Goal: Task Accomplishment & Management: Manage account settings

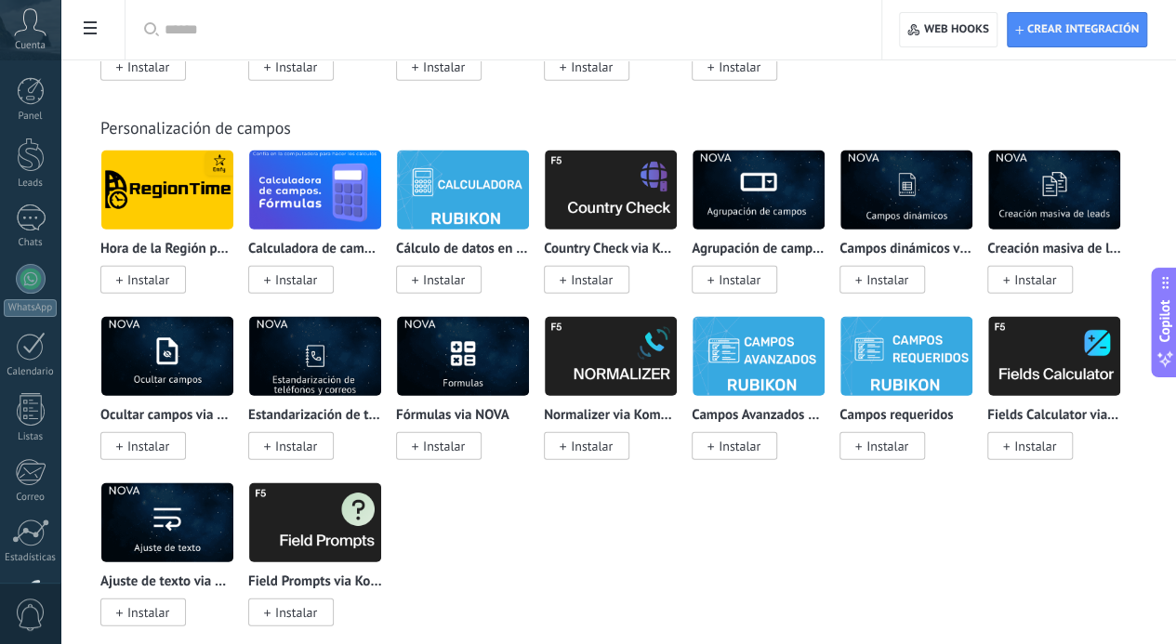
scroll to position [6030, 0]
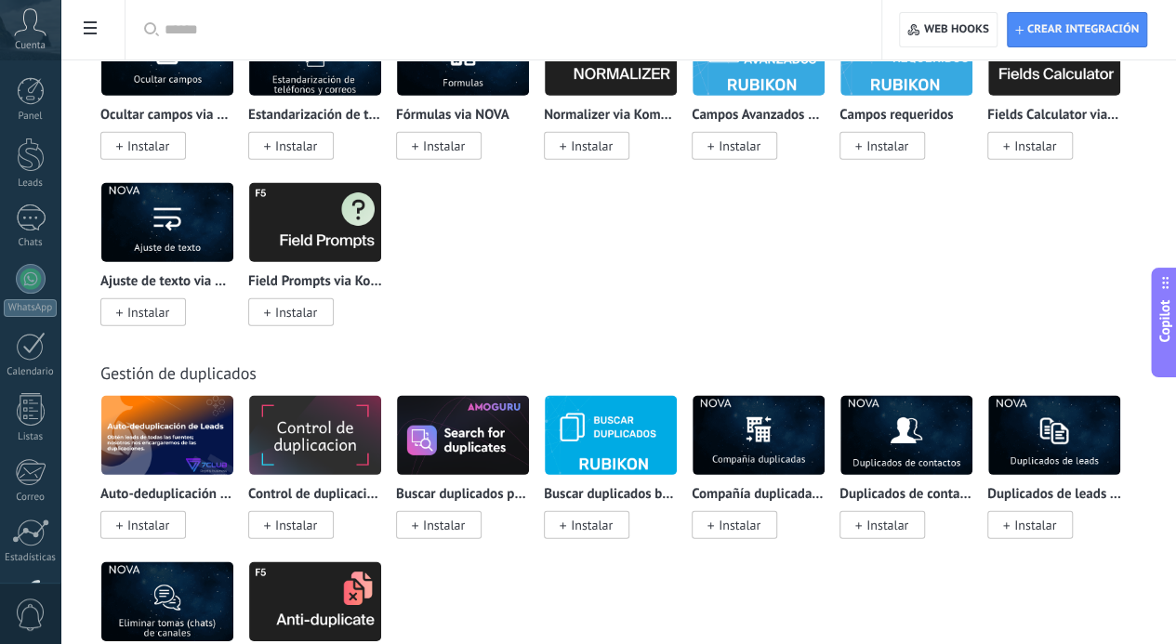
click at [407, 19] on div at bounding box center [510, 30] width 691 height 60
click at [404, 25] on input "text" at bounding box center [510, 30] width 691 height 20
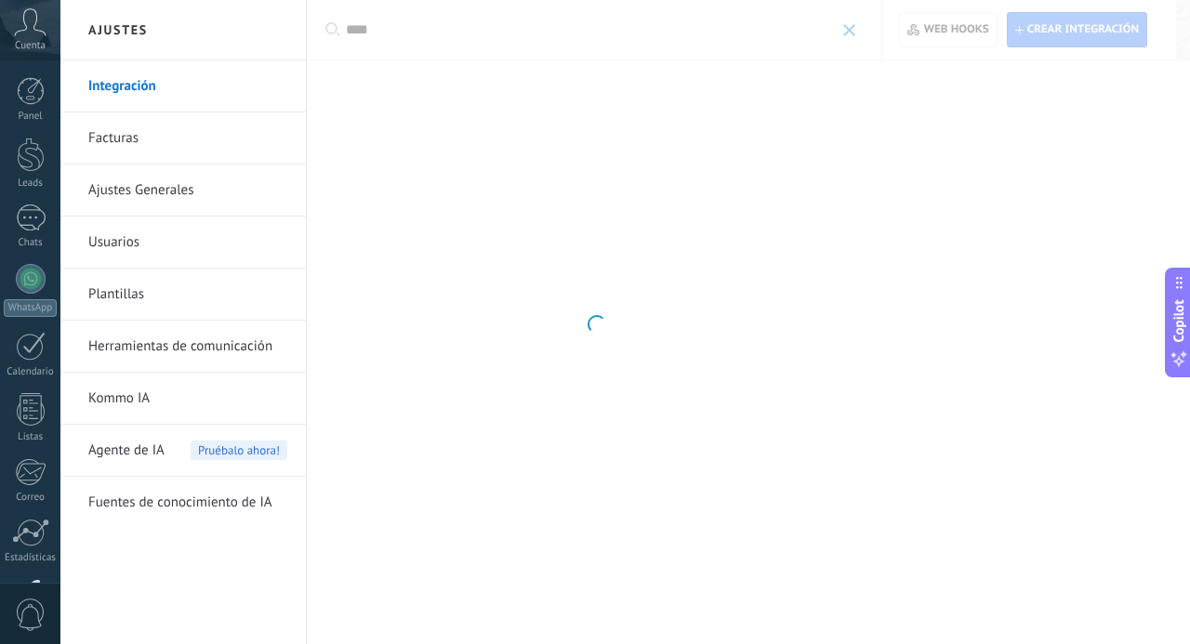
type input "****"
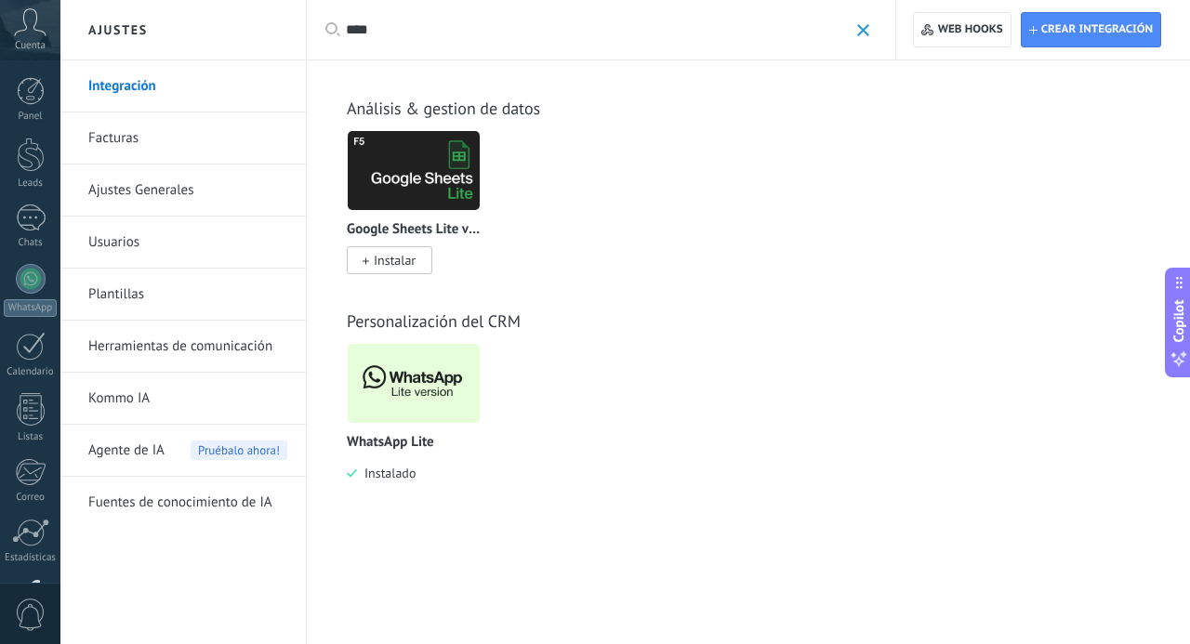
drag, startPoint x: 417, startPoint y: 68, endPoint x: 595, endPoint y: 256, distance: 259.1
click at [427, 378] on img at bounding box center [414, 383] width 132 height 90
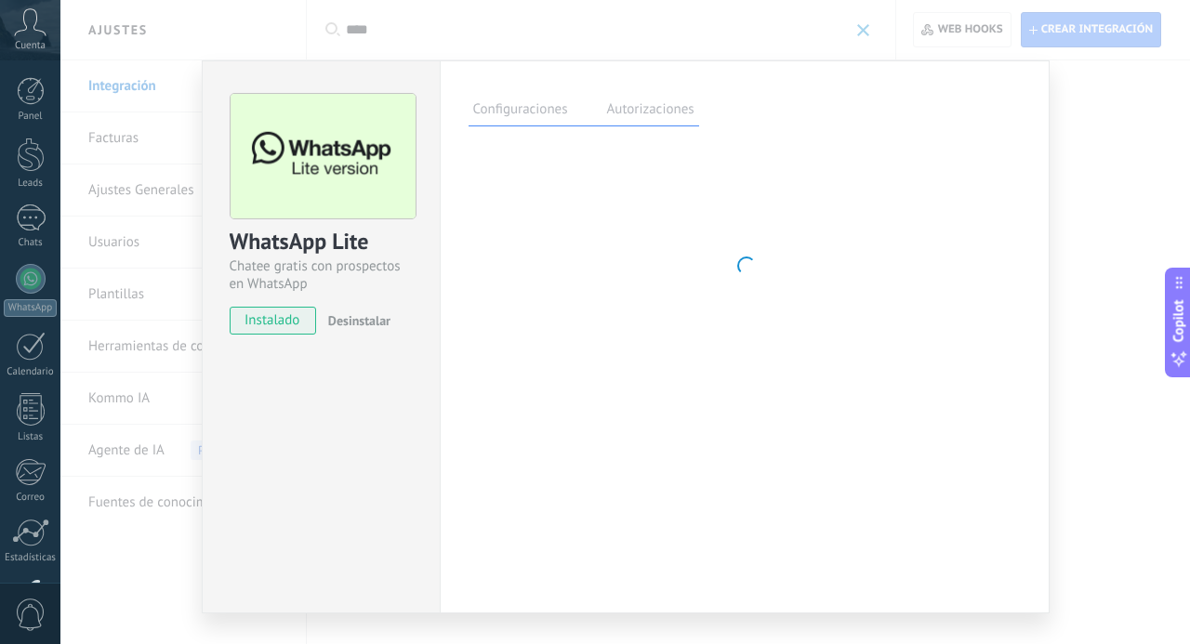
click at [557, 298] on div at bounding box center [745, 264] width 552 height 232
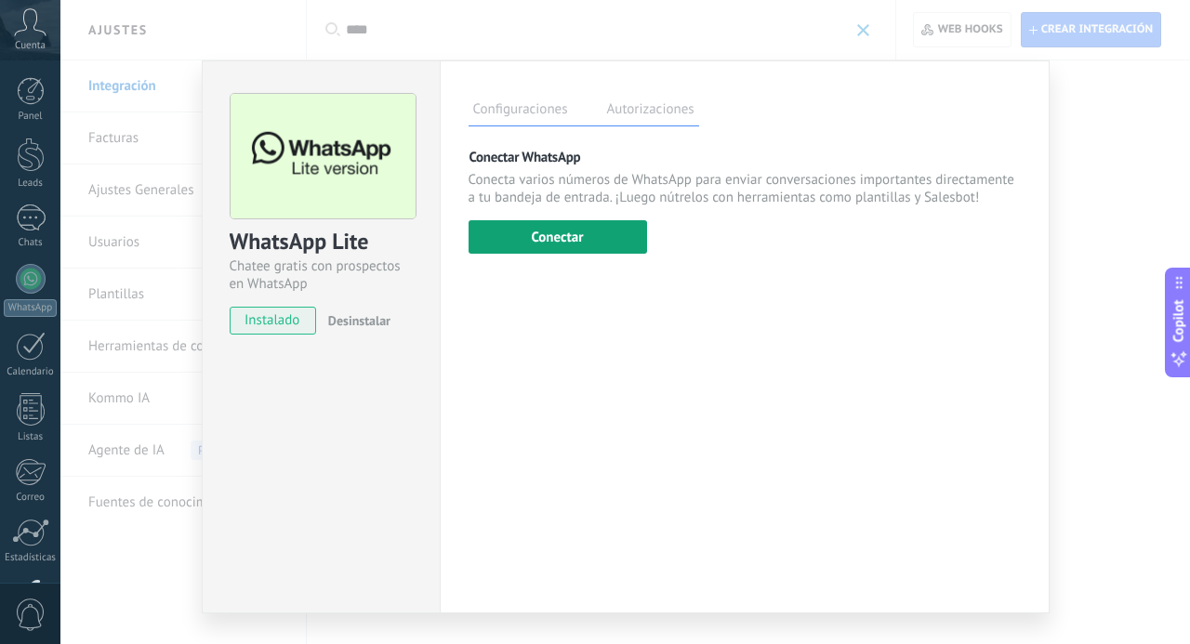
click at [571, 220] on button "Conectar" at bounding box center [558, 236] width 179 height 33
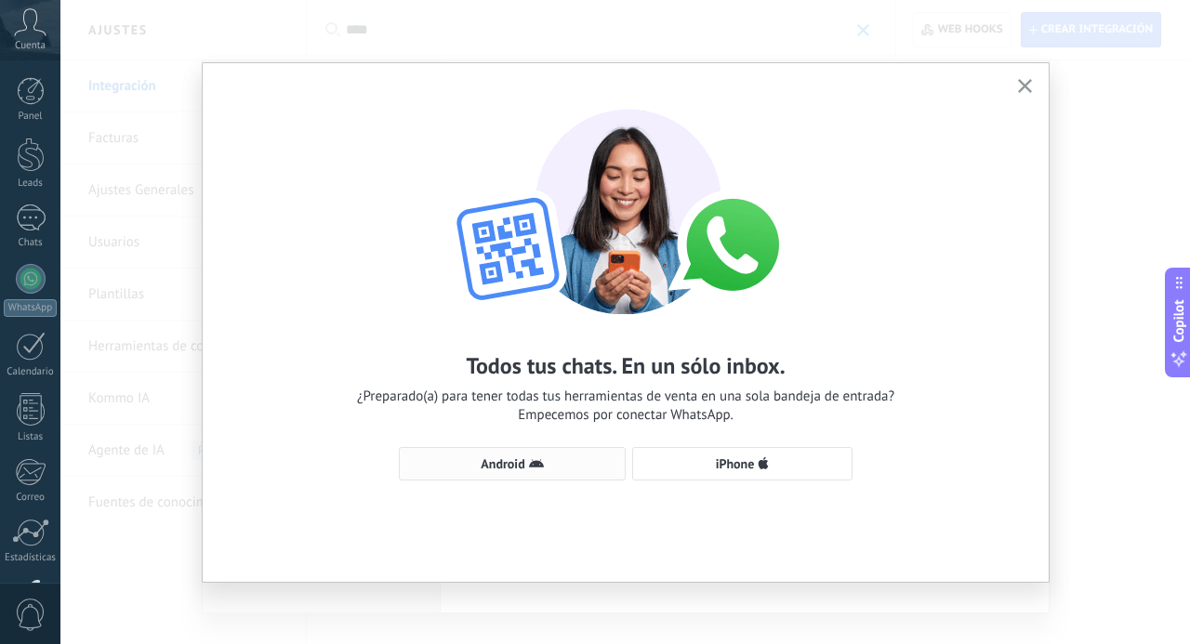
click at [486, 470] on span "Android" at bounding box center [503, 463] width 44 height 13
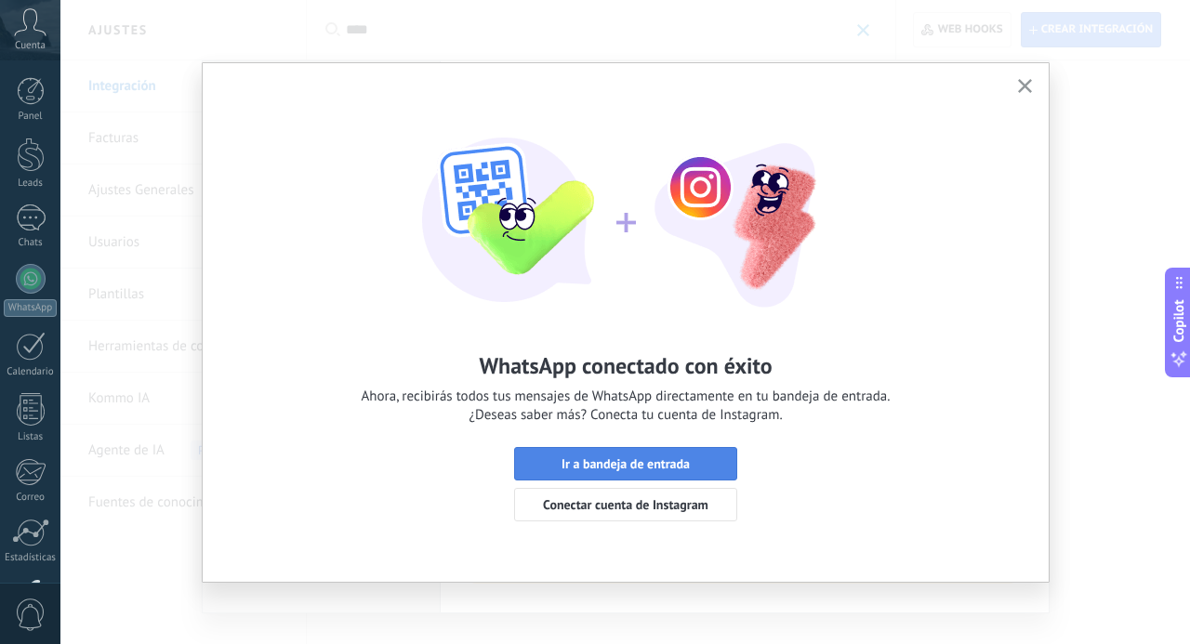
click at [616, 449] on button "Ir a bandeja de entrada" at bounding box center [625, 463] width 223 height 33
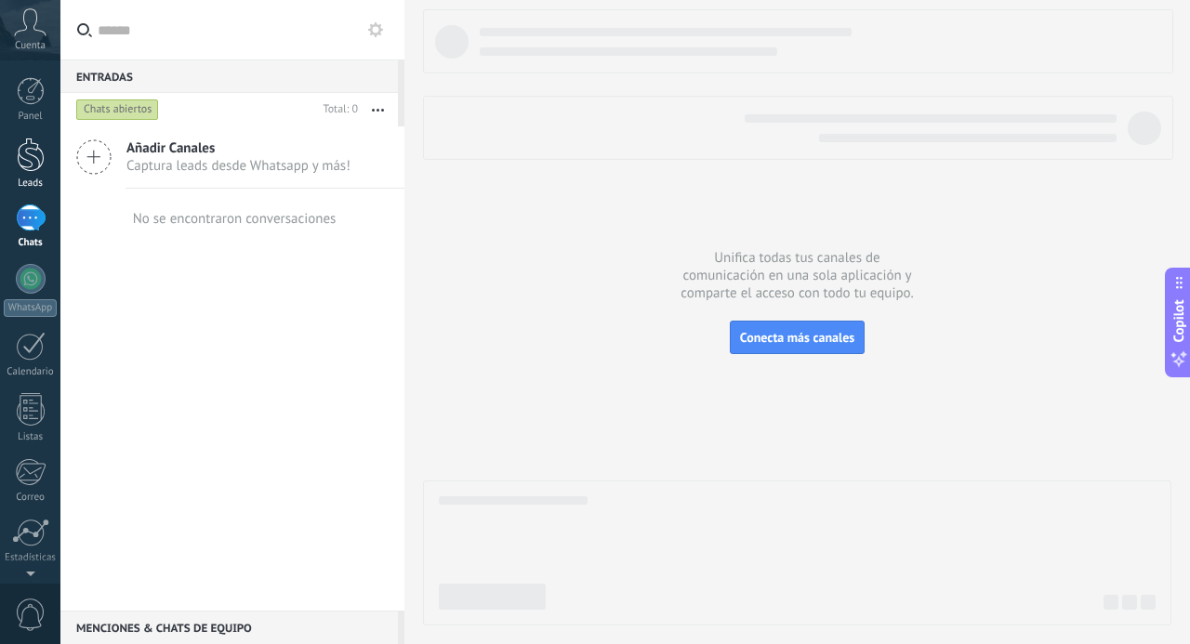
click at [22, 170] on div at bounding box center [31, 155] width 28 height 34
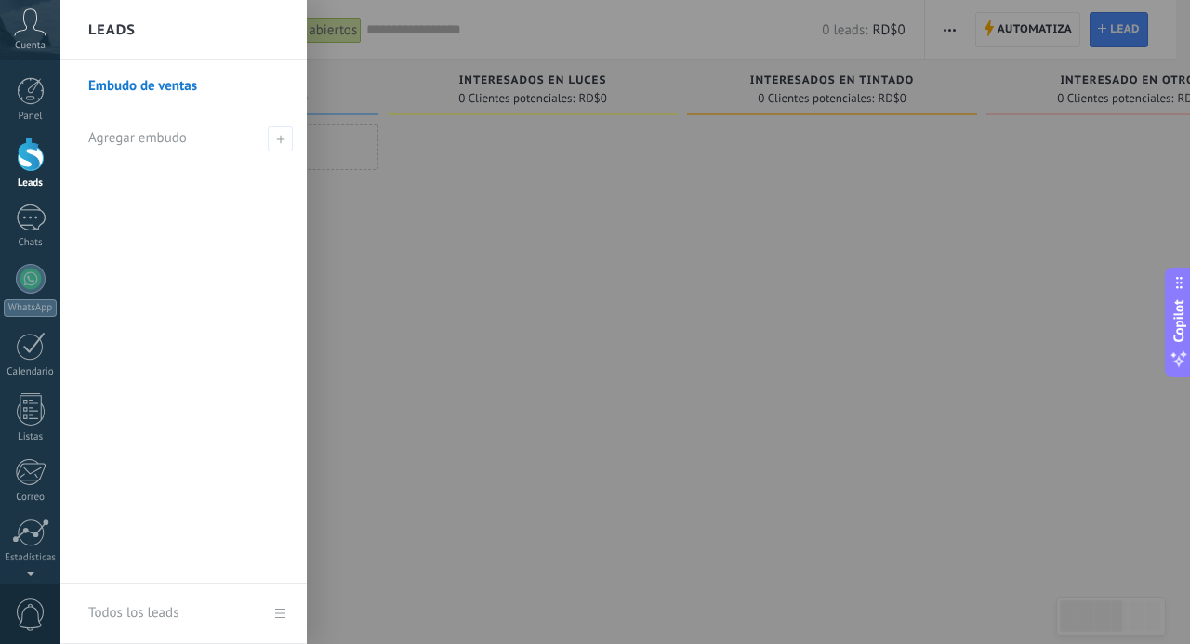
click at [465, 189] on div at bounding box center [655, 322] width 1190 height 644
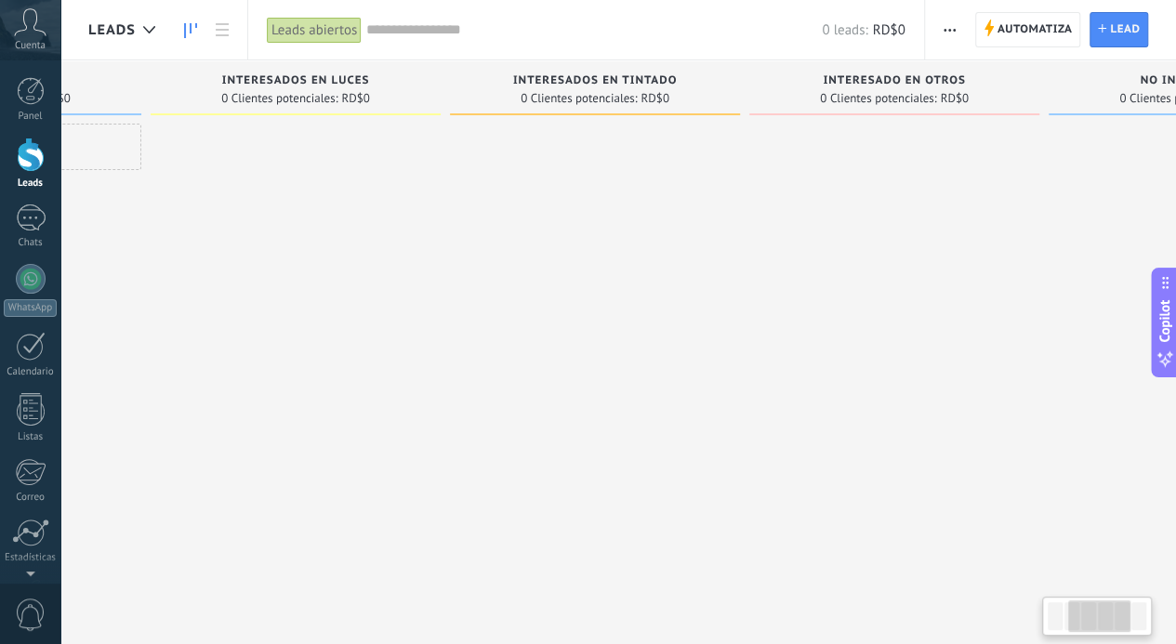
scroll to position [0, 411]
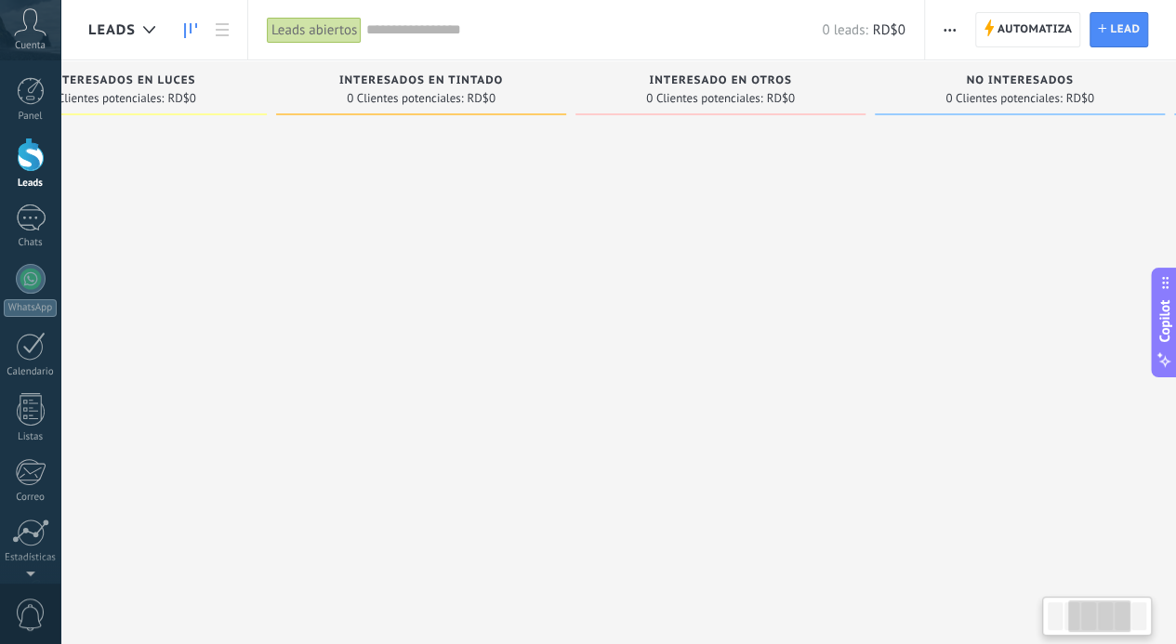
drag, startPoint x: 1056, startPoint y: 81, endPoint x: 711, endPoint y: 86, distance: 345.0
click at [711, 86] on div "interesado en otros" at bounding box center [720, 82] width 271 height 16
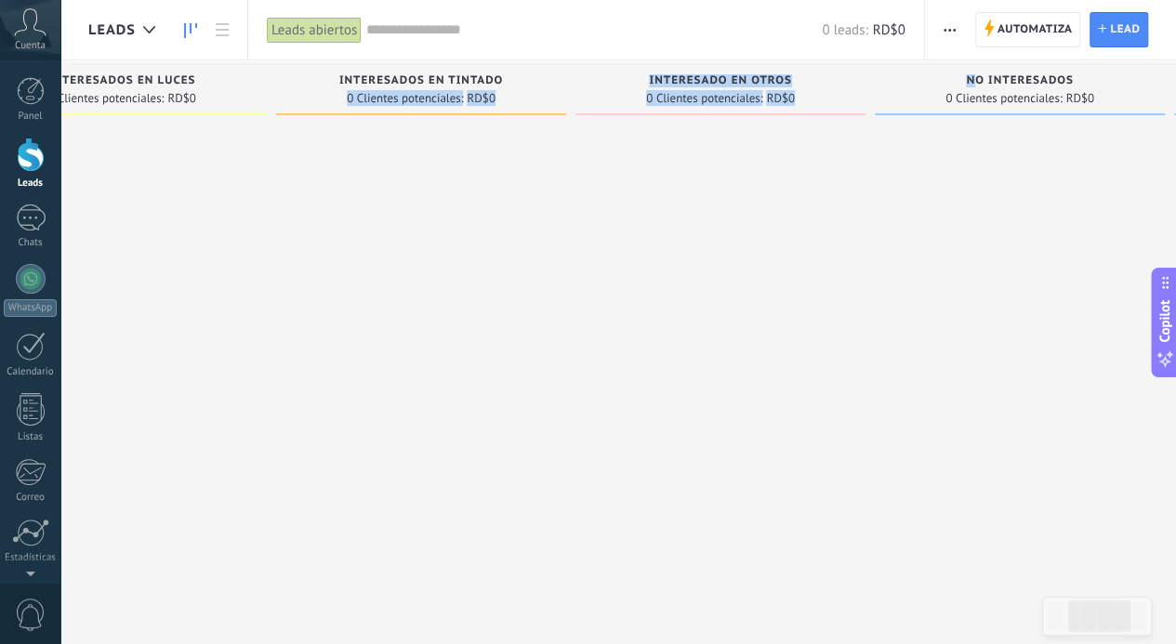
drag, startPoint x: 976, startPoint y: 83, endPoint x: 565, endPoint y: 76, distance: 411.0
click at [565, 76] on div "Leads Entrantes Solicitudes: 0 0 0 0 0 0 0 0 0 En filtrado 0 Clientes potencial…" at bounding box center [584, 292] width 1815 height 465
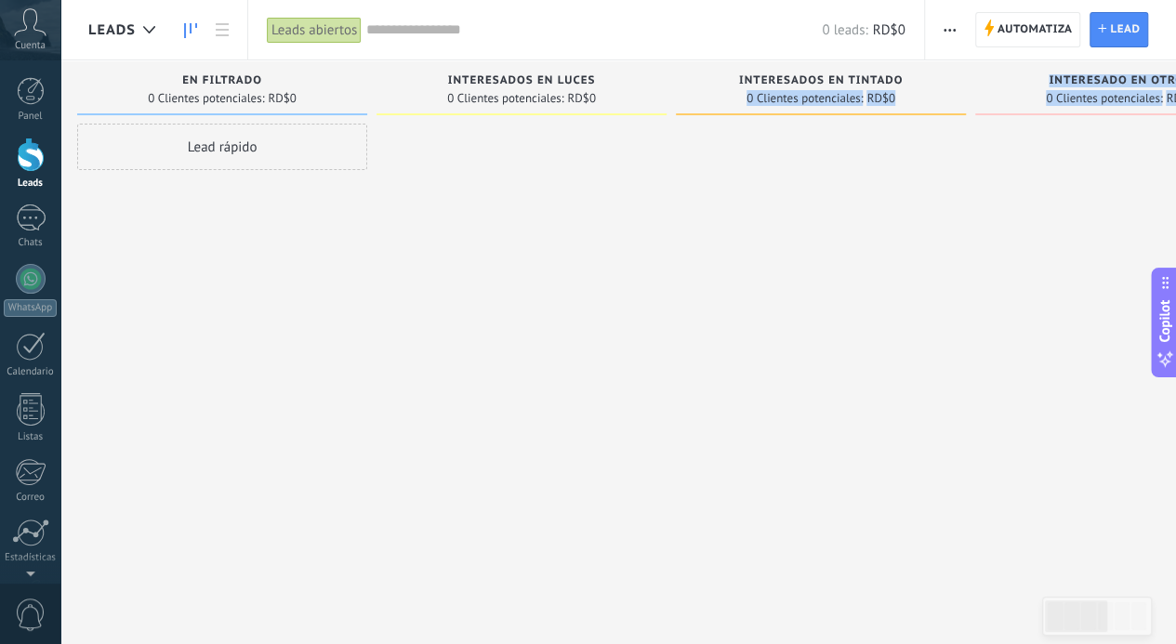
drag, startPoint x: 1105, startPoint y: 617, endPoint x: 966, endPoint y: 609, distance: 138.8
click at [966, 609] on body ".abccls-1,.abccls-2{fill-rule:evenodd}.abccls-2{fill:#fff} .abfcls-1{fill:none}…" at bounding box center [588, 322] width 1176 height 644
click at [860, 198] on div at bounding box center [821, 325] width 290 height 402
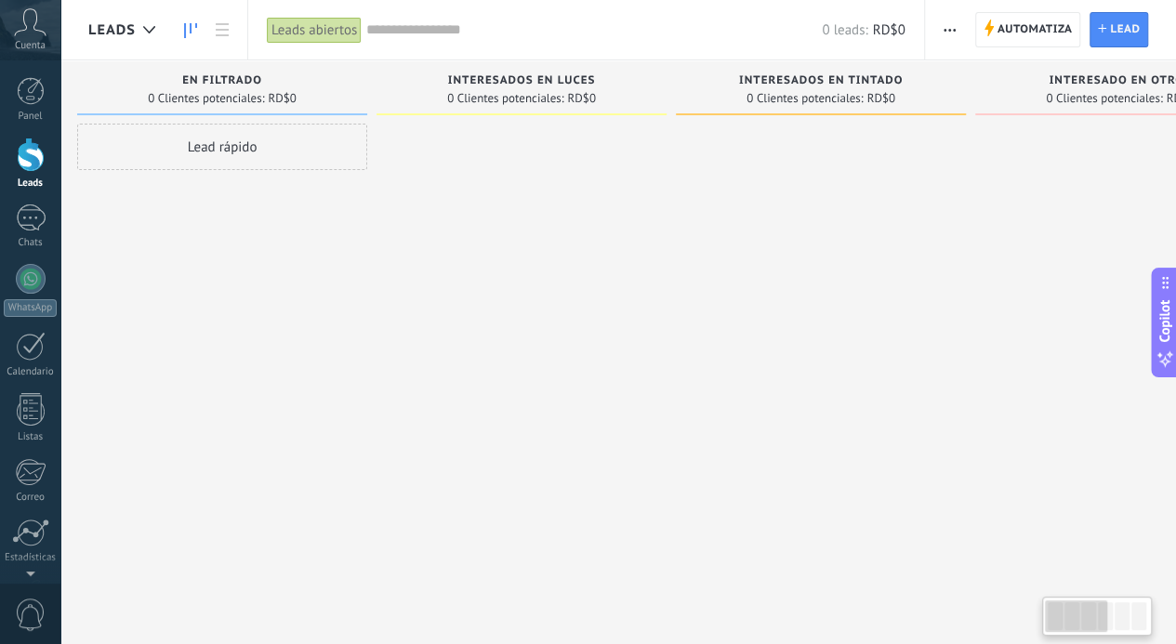
click at [1138, 616] on div at bounding box center [1139, 616] width 15 height 28
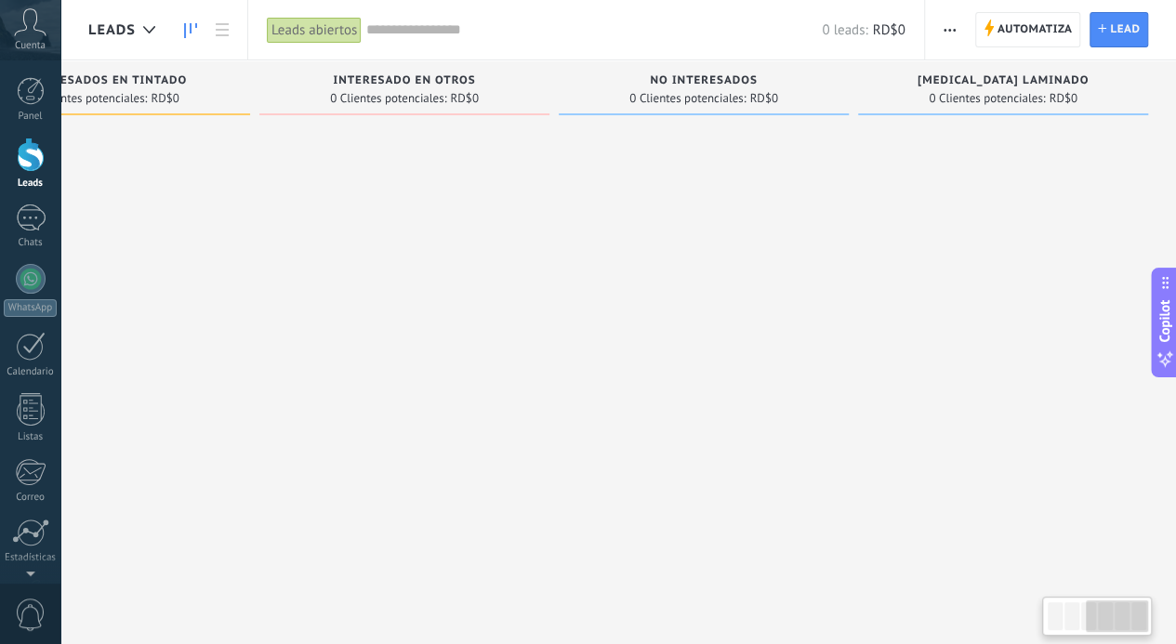
drag, startPoint x: 1092, startPoint y: 618, endPoint x: 1184, endPoint y: 607, distance: 92.7
click at [1175, 607] on html ".abccls-1,.abccls-2{fill-rule:evenodd}.abccls-2{fill:#fff} .abfcls-1{fill:none}…" at bounding box center [588, 322] width 1176 height 644
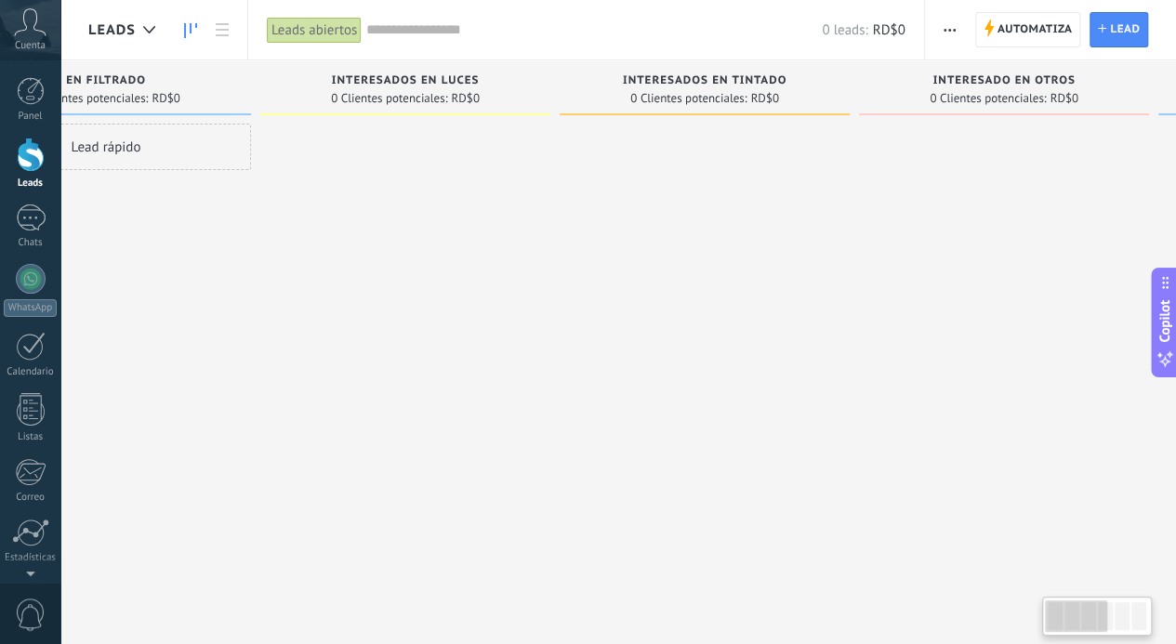
scroll to position [0, 11]
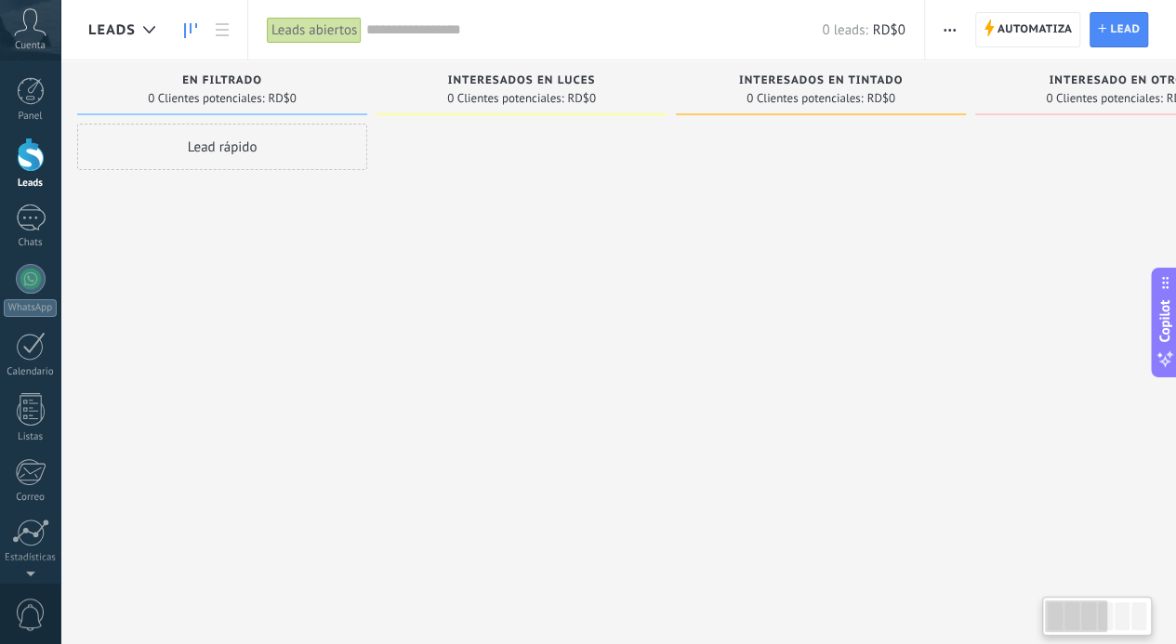
drag, startPoint x: 1119, startPoint y: 624, endPoint x: 848, endPoint y: 600, distance: 272.6
click at [874, 602] on body ".abccls-1,.abccls-2{fill-rule:evenodd}.abccls-2{fill:#fff} .abfcls-1{fill:none}…" at bounding box center [588, 322] width 1176 height 644
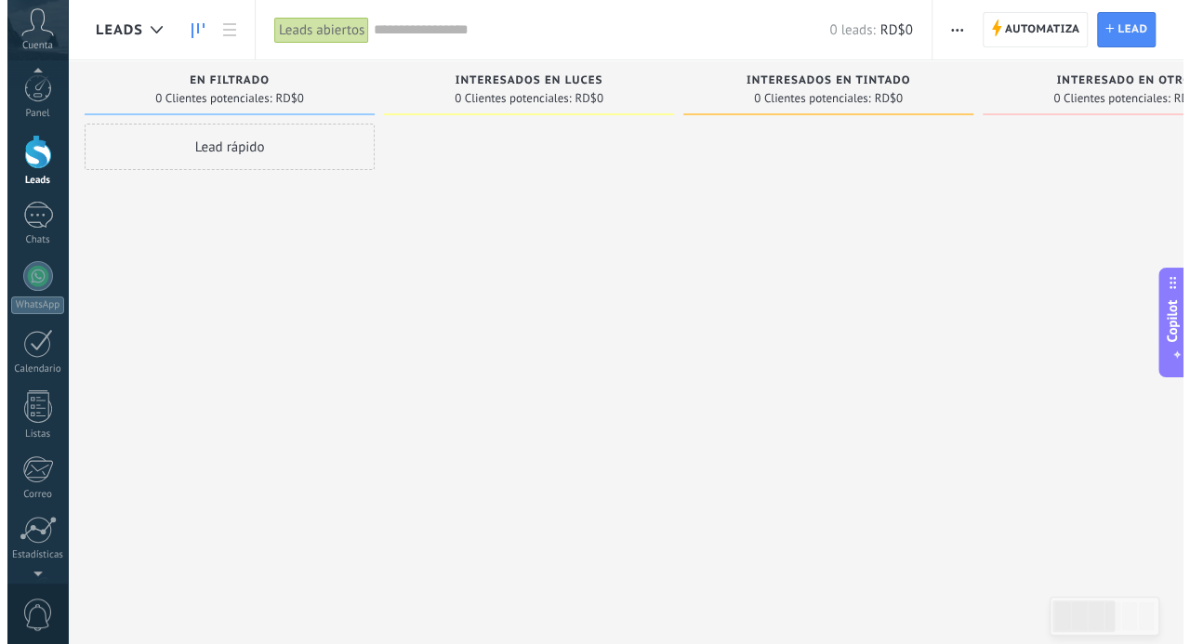
scroll to position [0, 0]
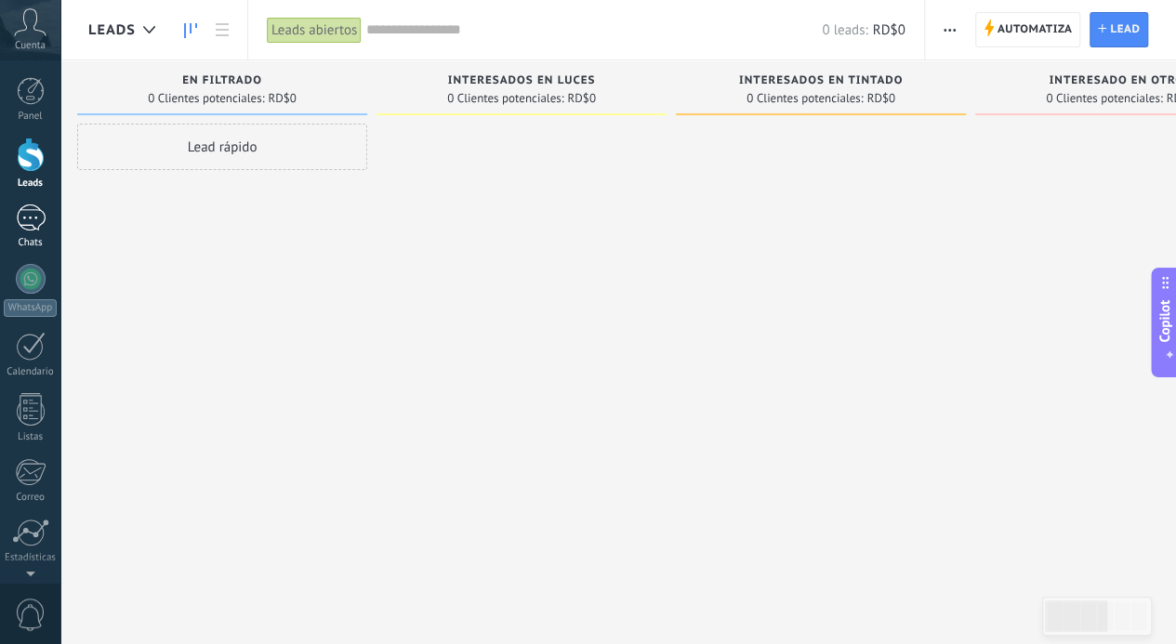
click at [43, 228] on div at bounding box center [31, 218] width 30 height 27
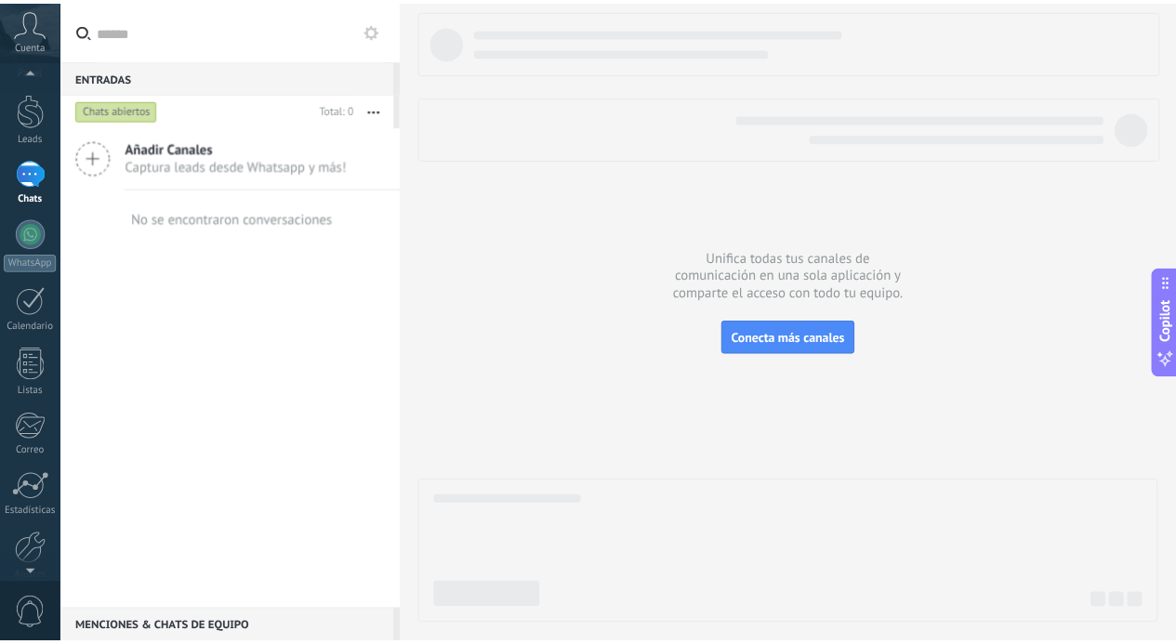
scroll to position [127, 0]
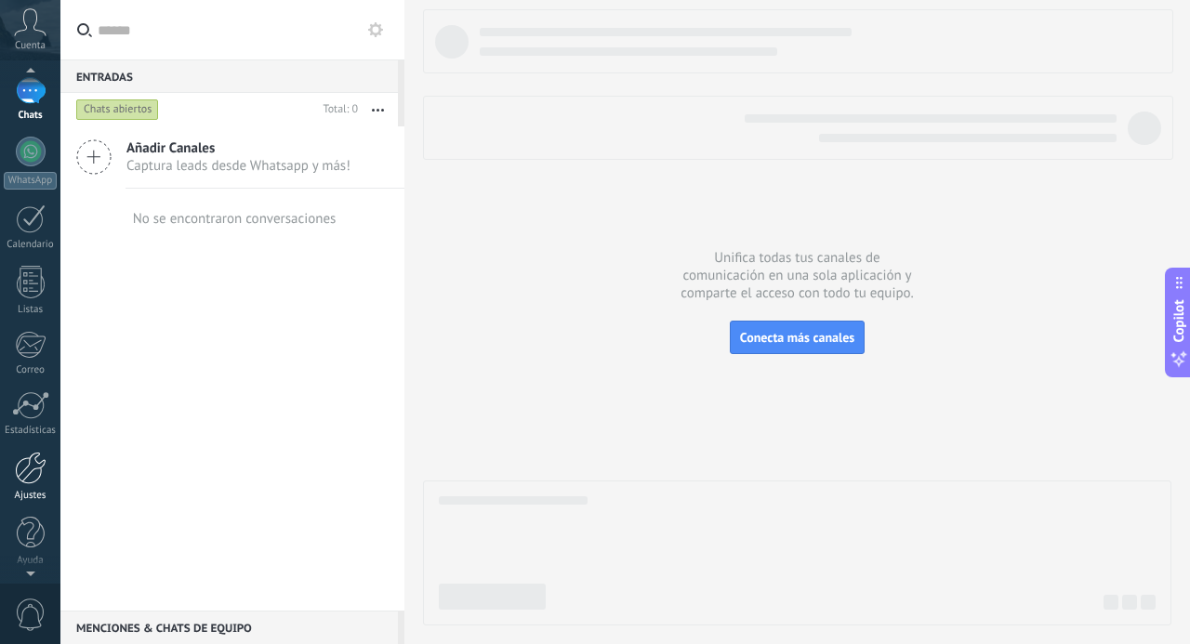
click at [35, 453] on div at bounding box center [31, 468] width 32 height 33
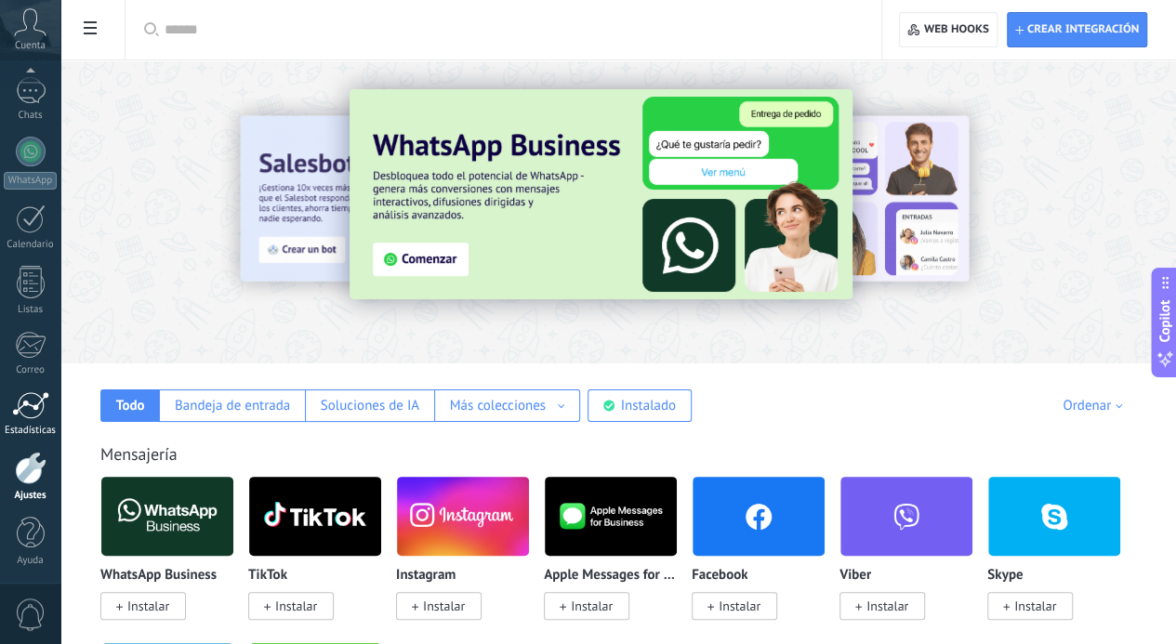
click at [33, 407] on div at bounding box center [30, 405] width 37 height 28
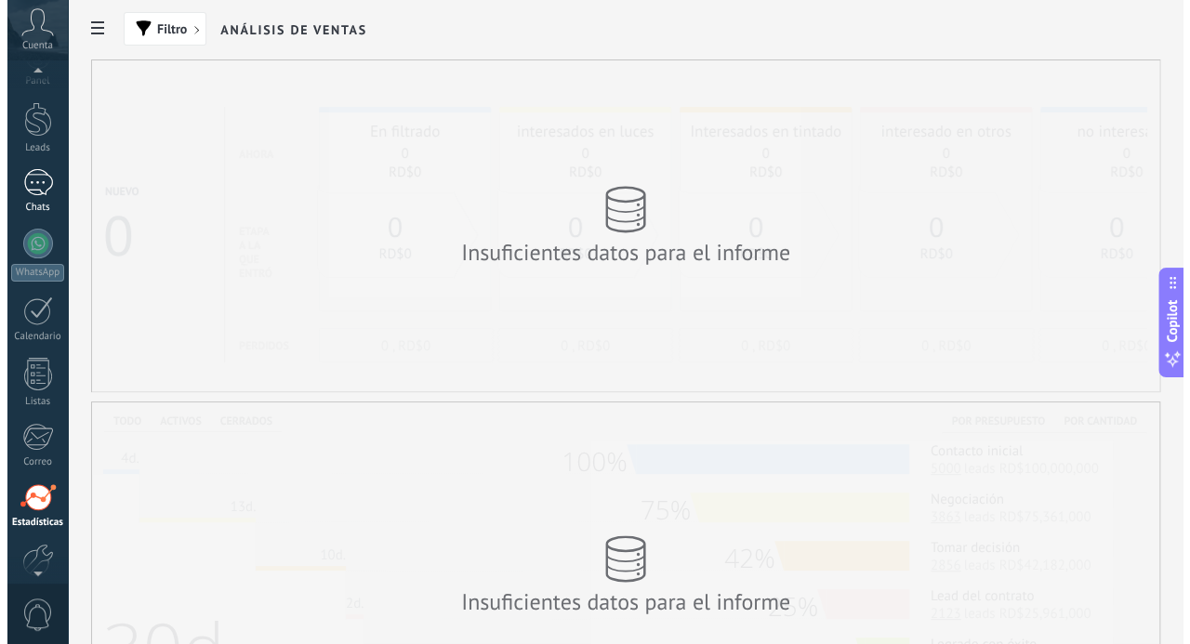
scroll to position [34, 0]
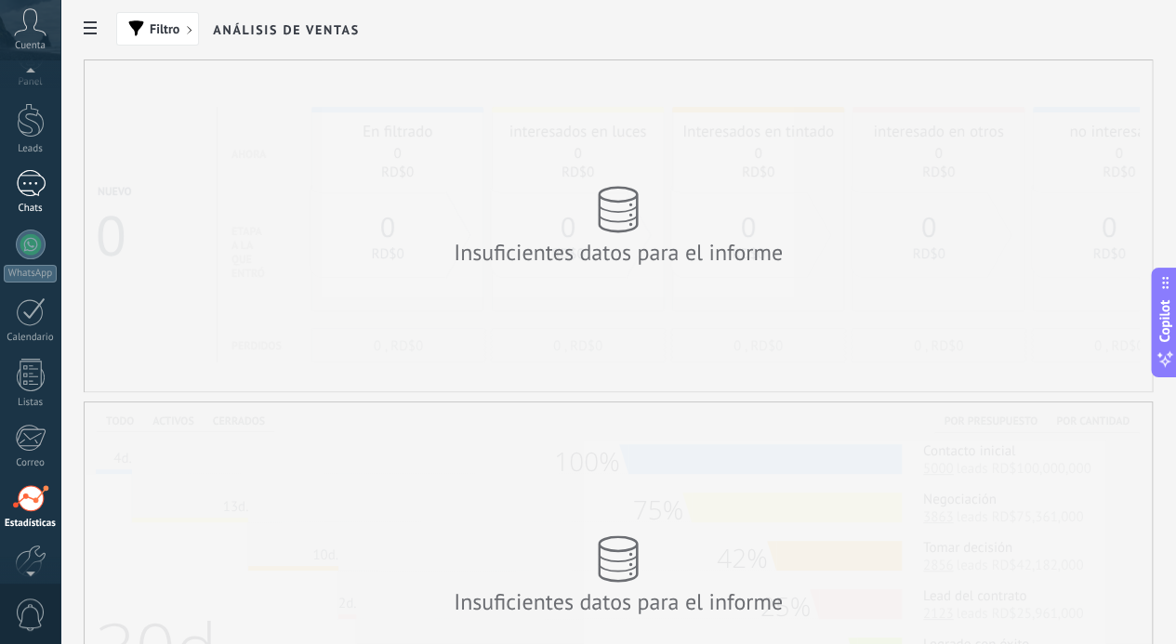
click at [35, 187] on div at bounding box center [31, 183] width 30 height 27
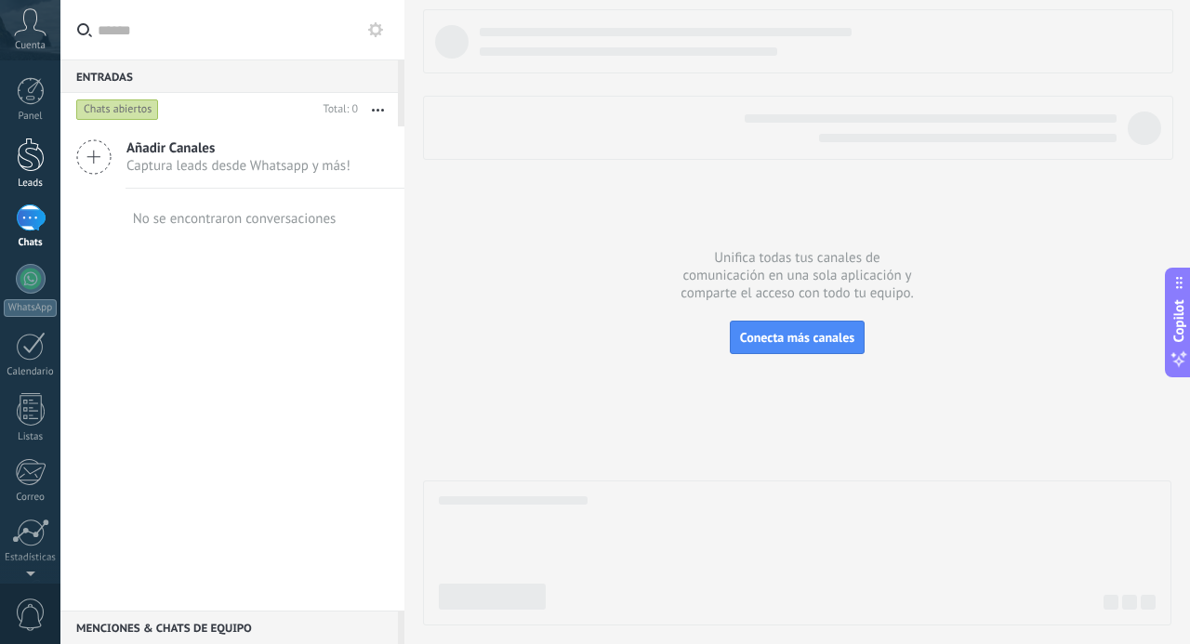
click at [23, 152] on div at bounding box center [31, 155] width 28 height 34
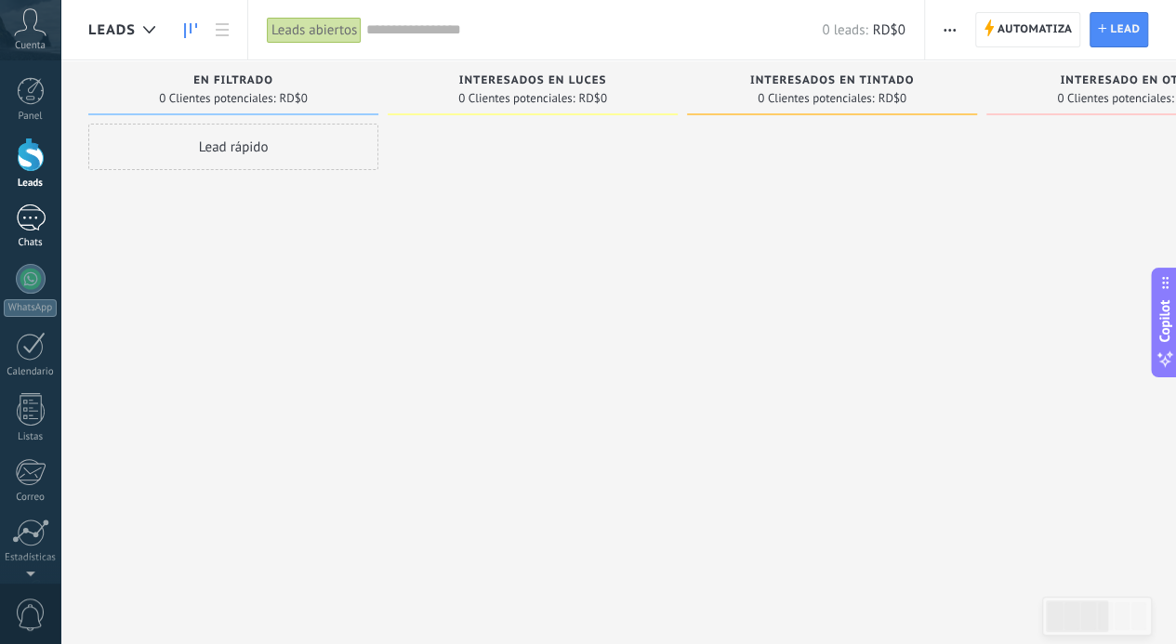
click at [26, 218] on div at bounding box center [31, 218] width 30 height 27
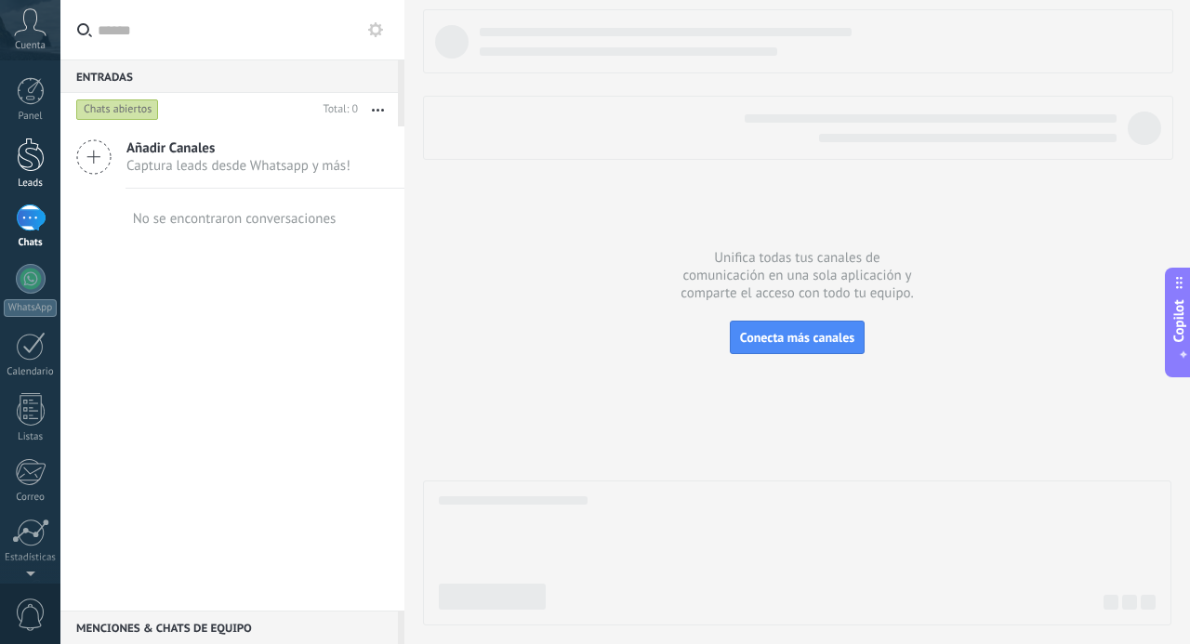
click at [50, 177] on link "Leads" at bounding box center [30, 164] width 60 height 52
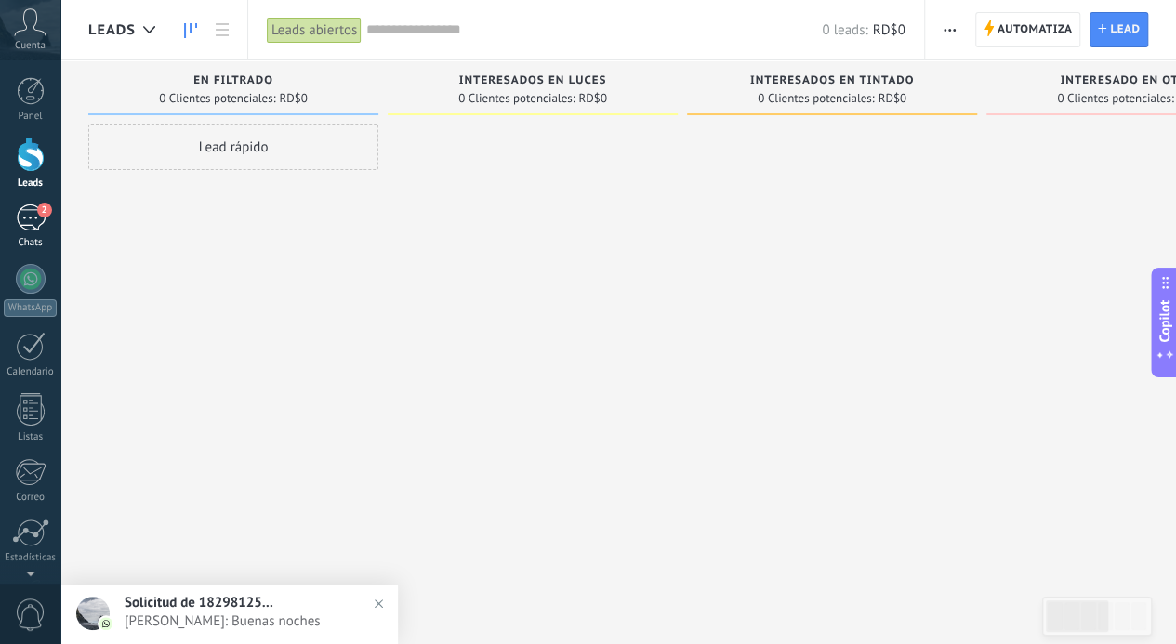
click at [40, 232] on link "2 Chats" at bounding box center [30, 227] width 60 height 45
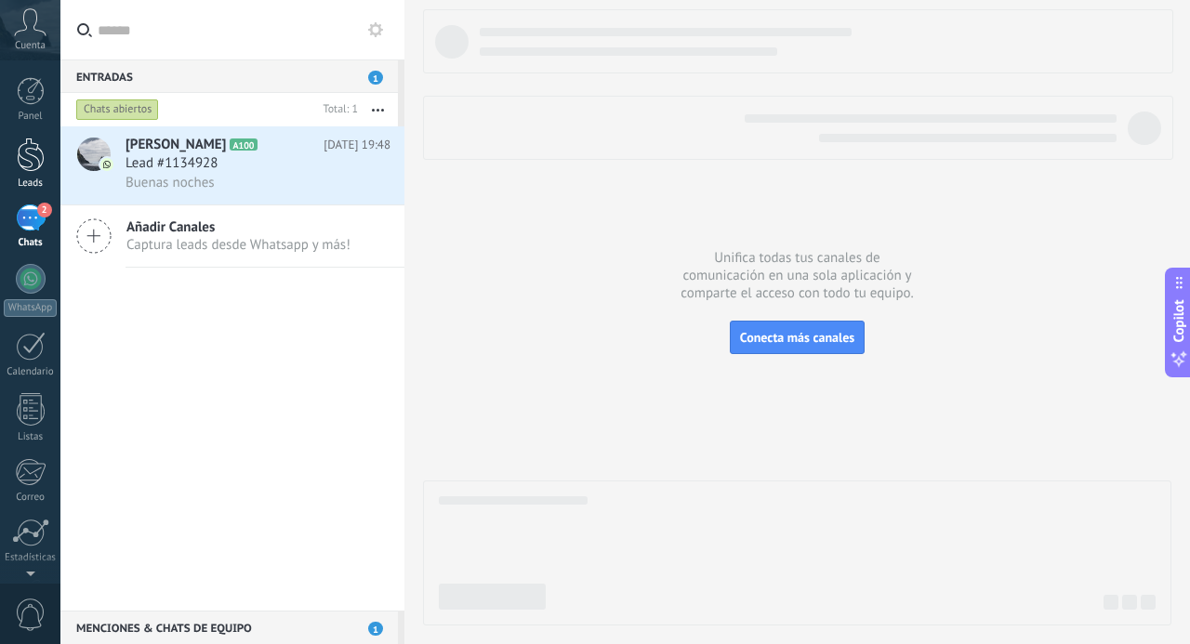
click at [37, 159] on div at bounding box center [31, 155] width 28 height 34
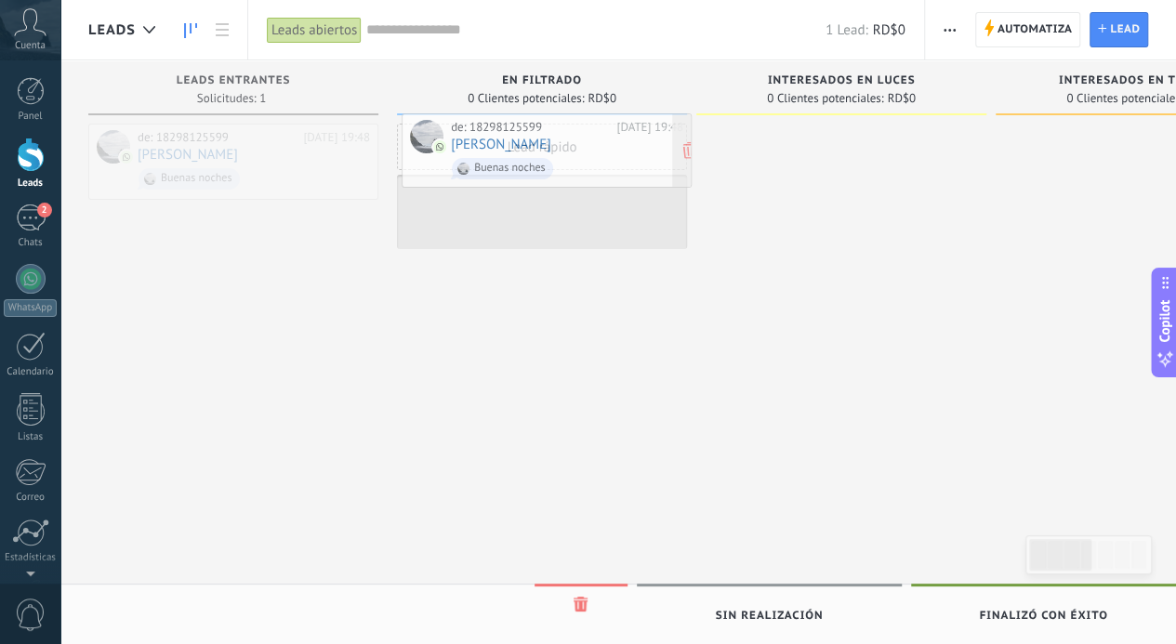
drag, startPoint x: 258, startPoint y: 156, endPoint x: 572, endPoint y: 146, distance: 313.5
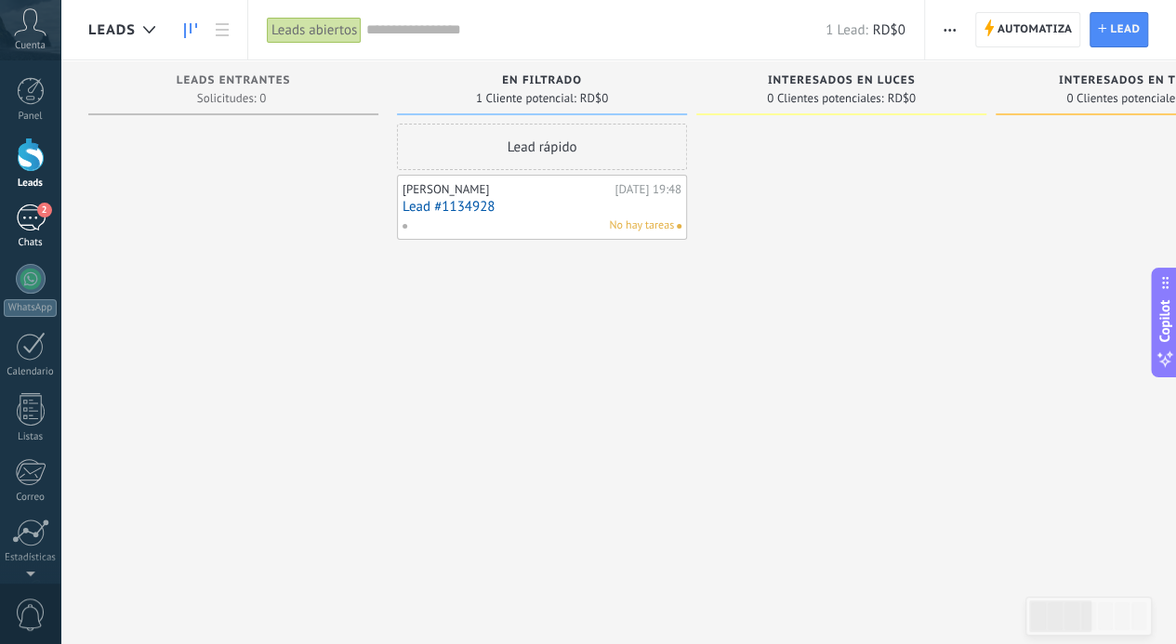
click at [24, 223] on div "2" at bounding box center [31, 218] width 30 height 27
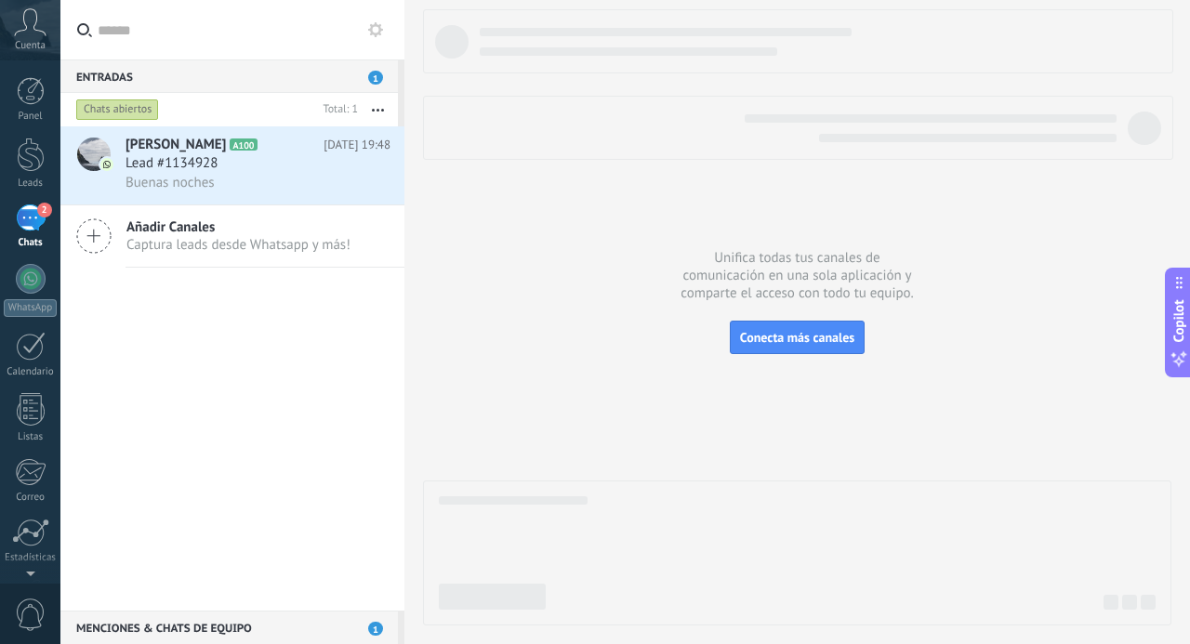
drag, startPoint x: 34, startPoint y: 152, endPoint x: 152, endPoint y: 150, distance: 118.1
click at [34, 152] on div at bounding box center [31, 155] width 28 height 34
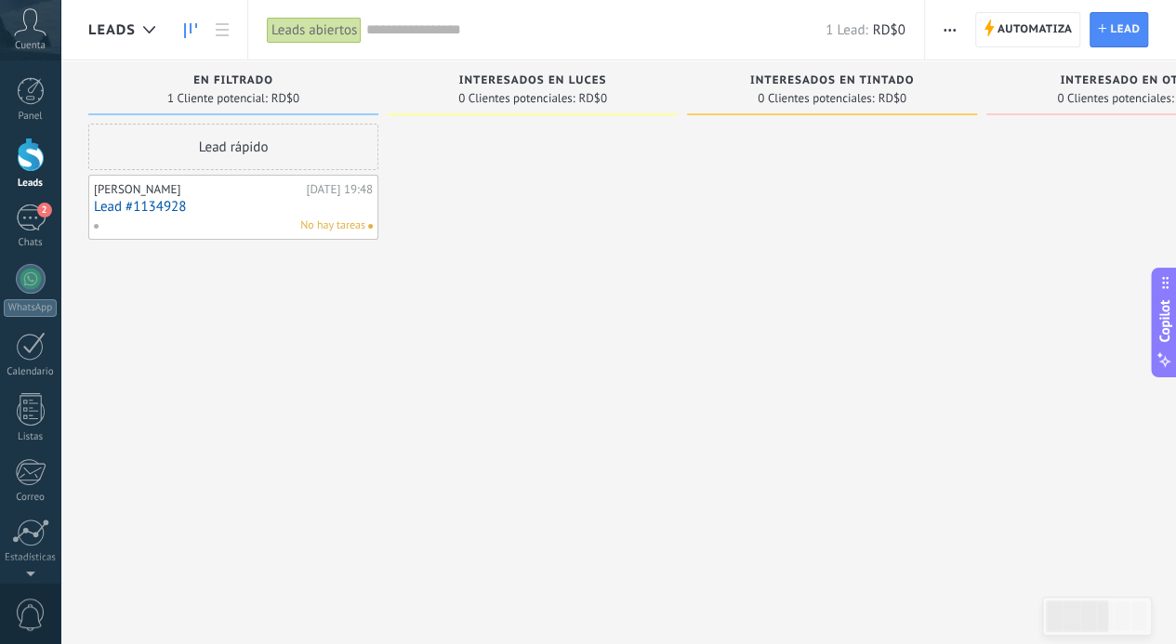
click at [276, 202] on link "Lead #1134928" at bounding box center [233, 207] width 279 height 16
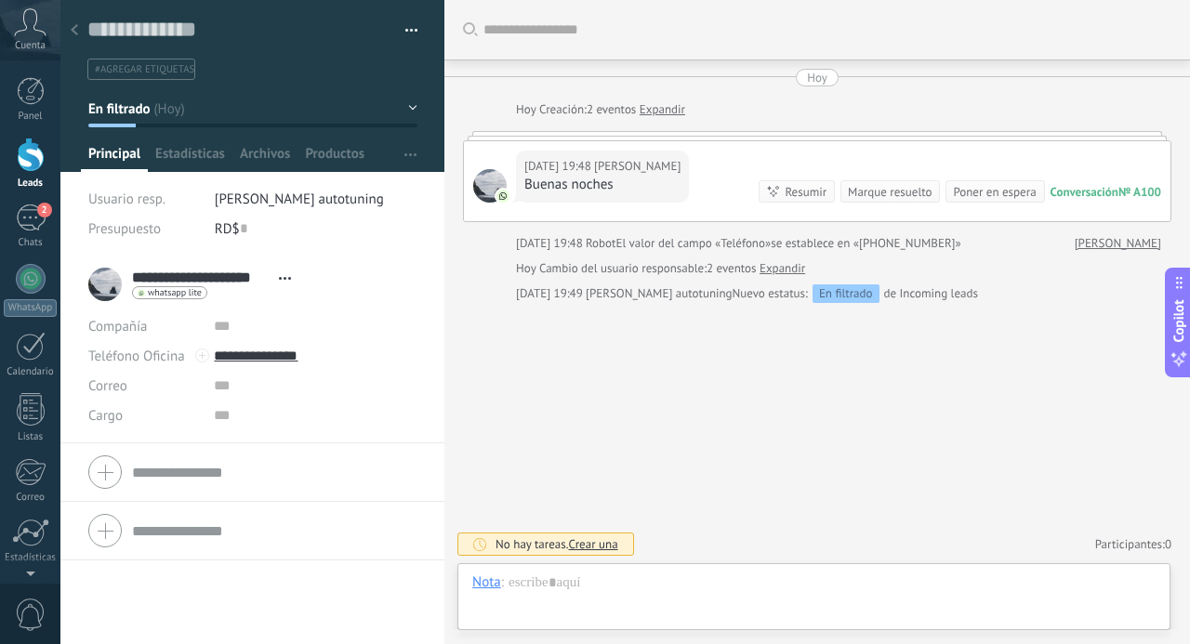
scroll to position [28, 0]
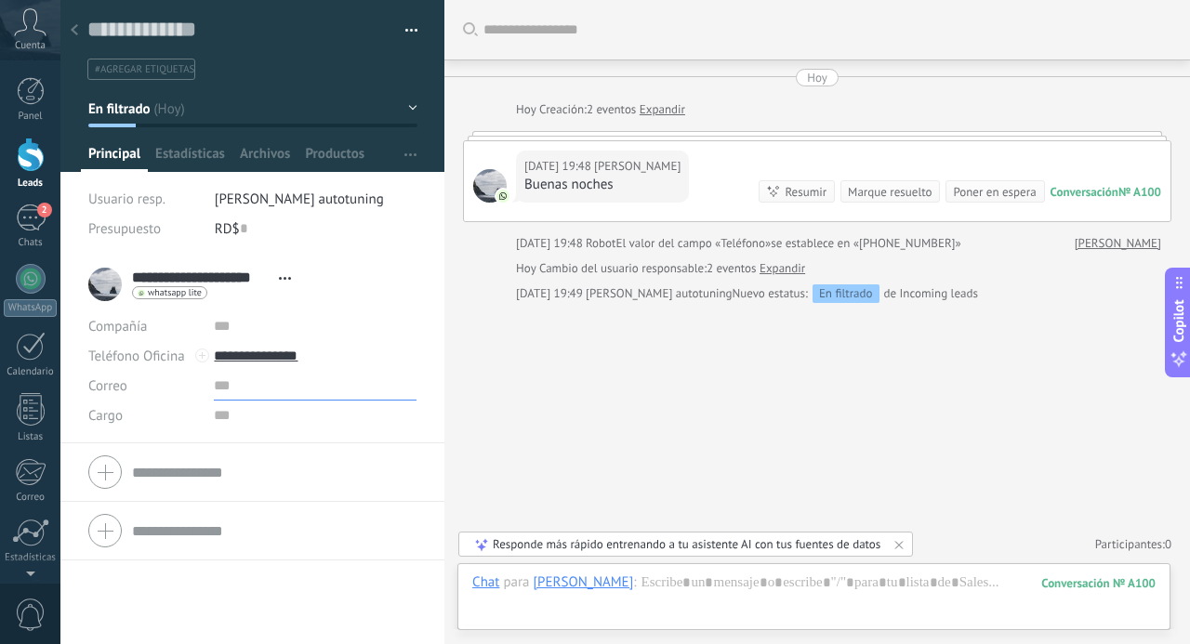
click at [273, 385] on input "text" at bounding box center [315, 386] width 203 height 30
click at [288, 351] on input "**********" at bounding box center [315, 356] width 203 height 30
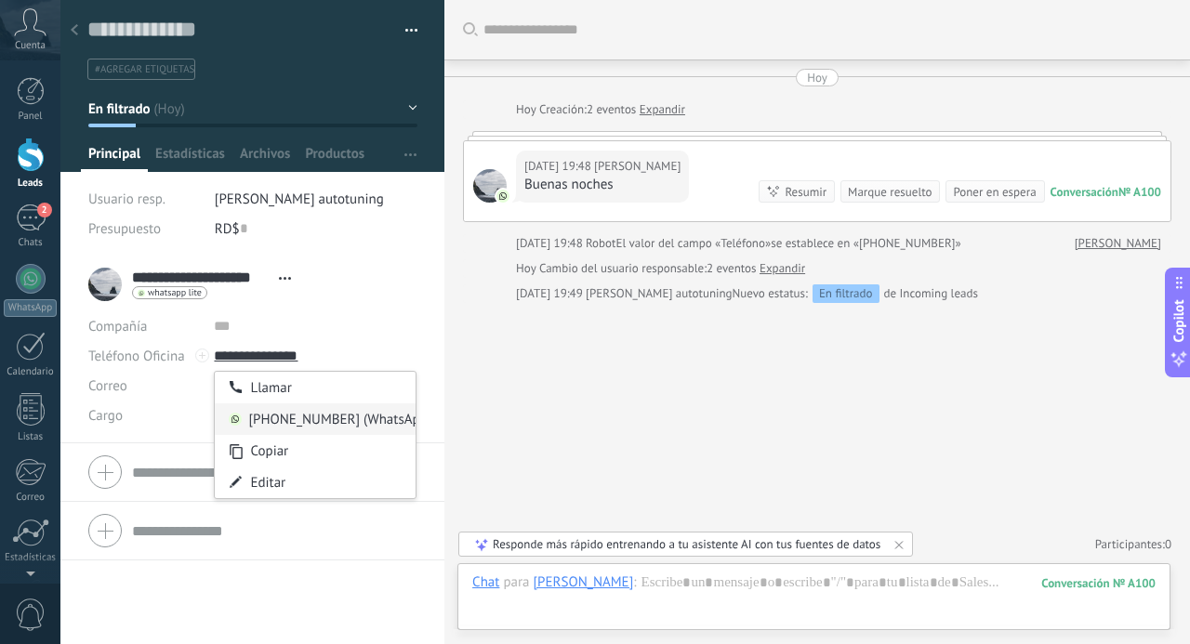
type input "**********"
click at [301, 419] on div "18298125599 (WhatsApp)" at bounding box center [315, 420] width 201 height 32
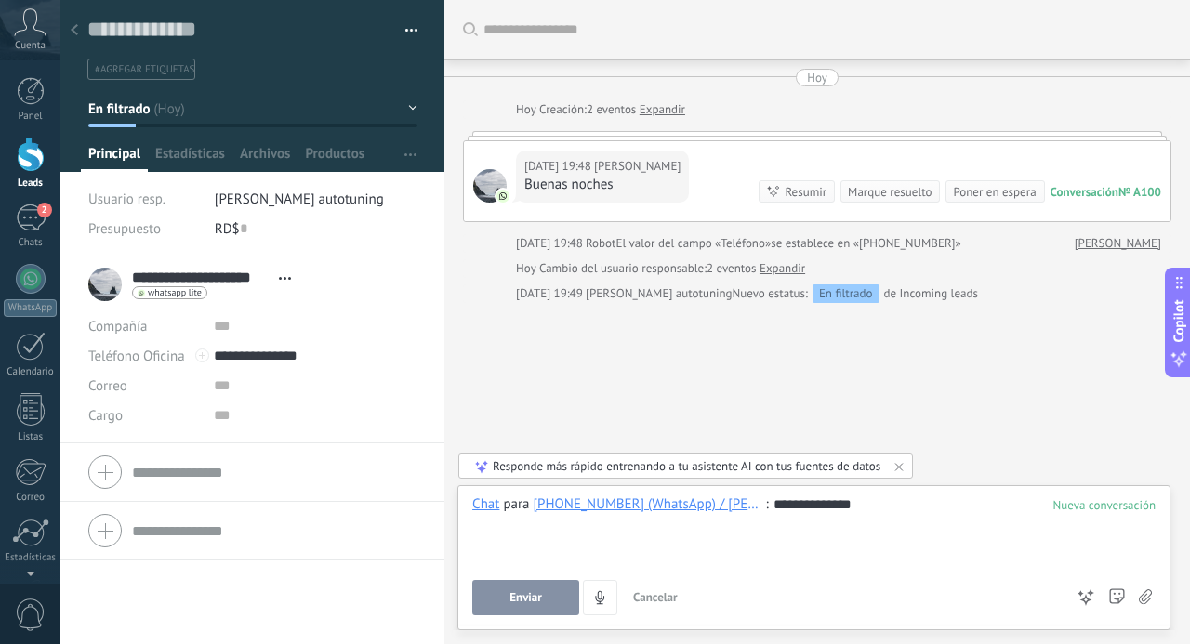
click at [521, 590] on button "Enviar" at bounding box center [525, 597] width 107 height 35
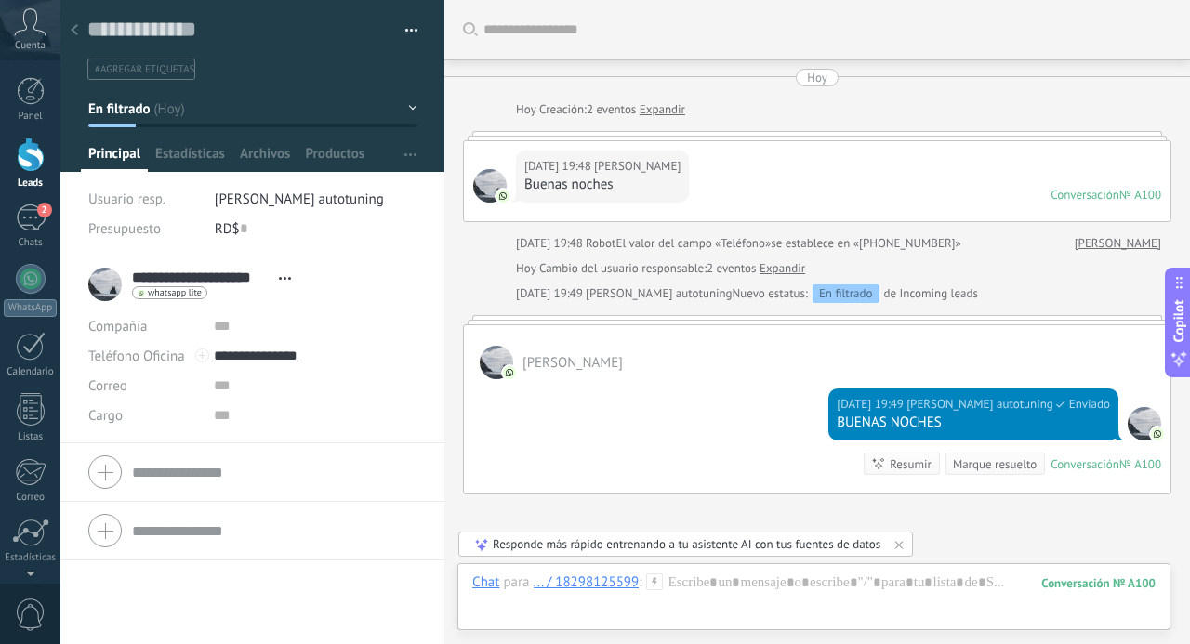
scroll to position [171, 0]
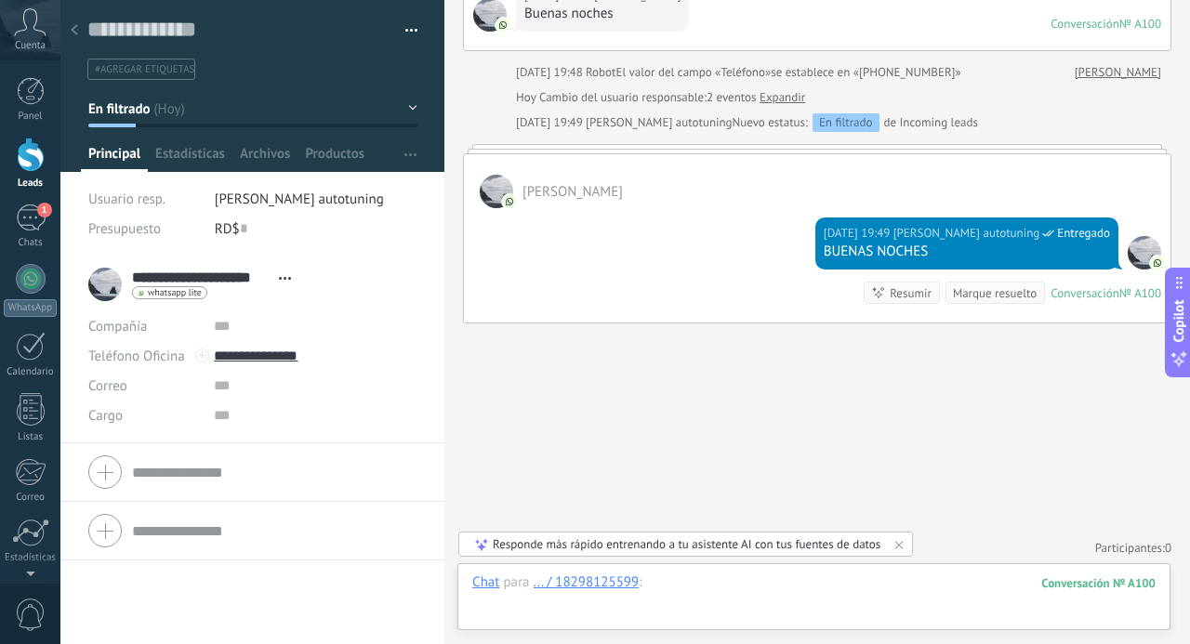
click at [667, 586] on div at bounding box center [813, 602] width 683 height 56
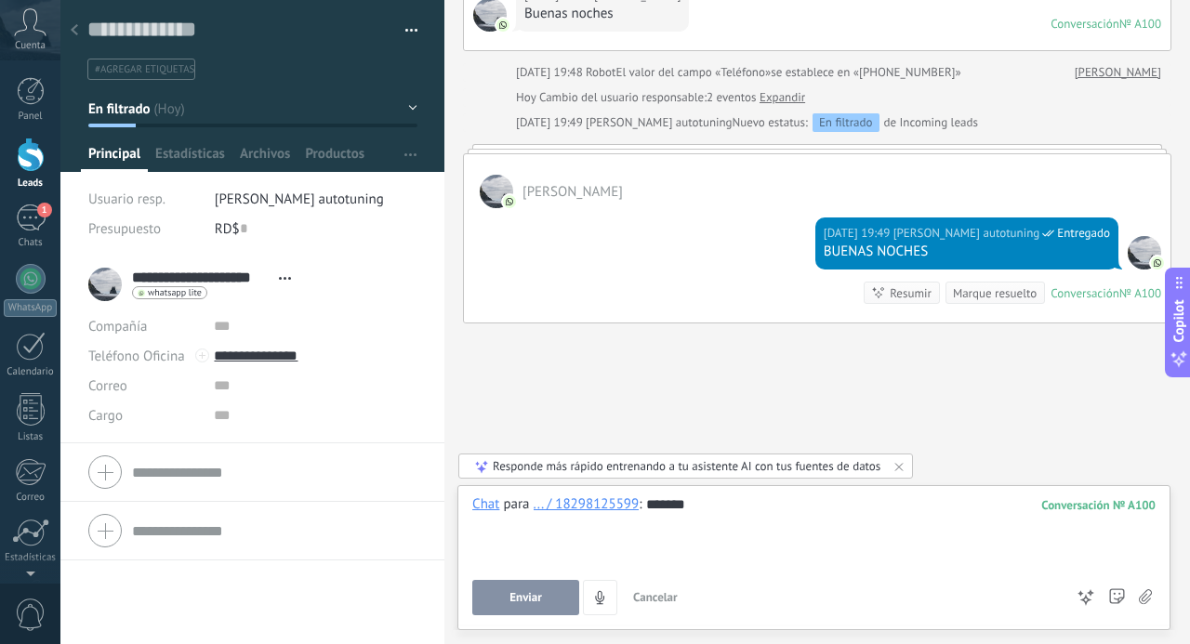
click at [556, 594] on button "Enviar" at bounding box center [525, 597] width 107 height 35
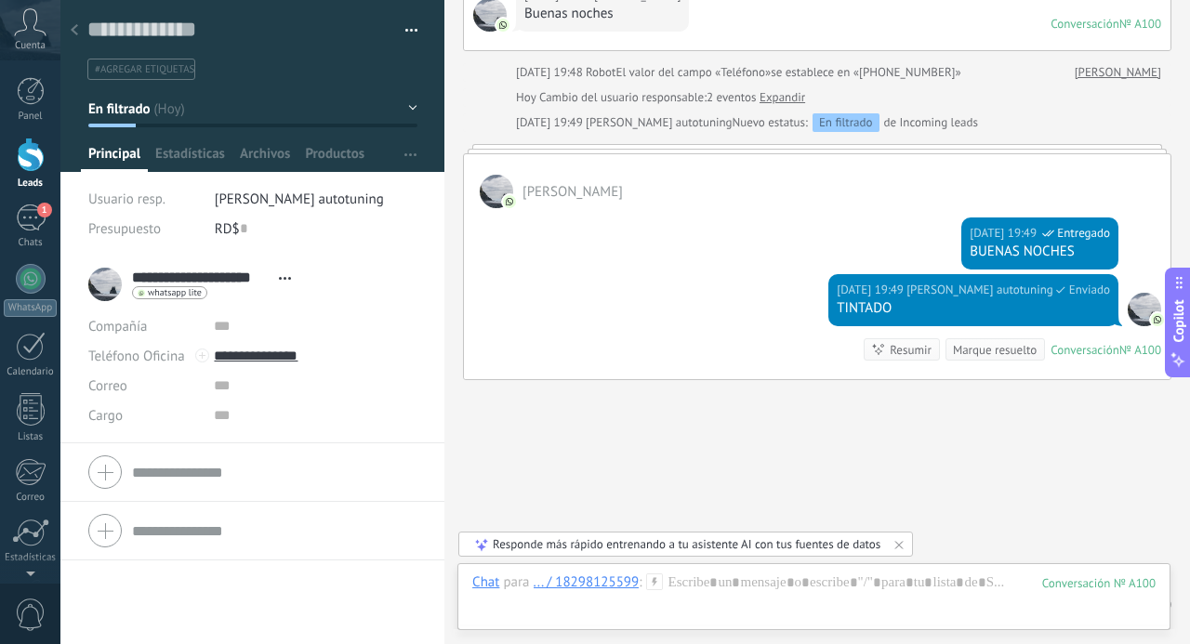
scroll to position [229, 0]
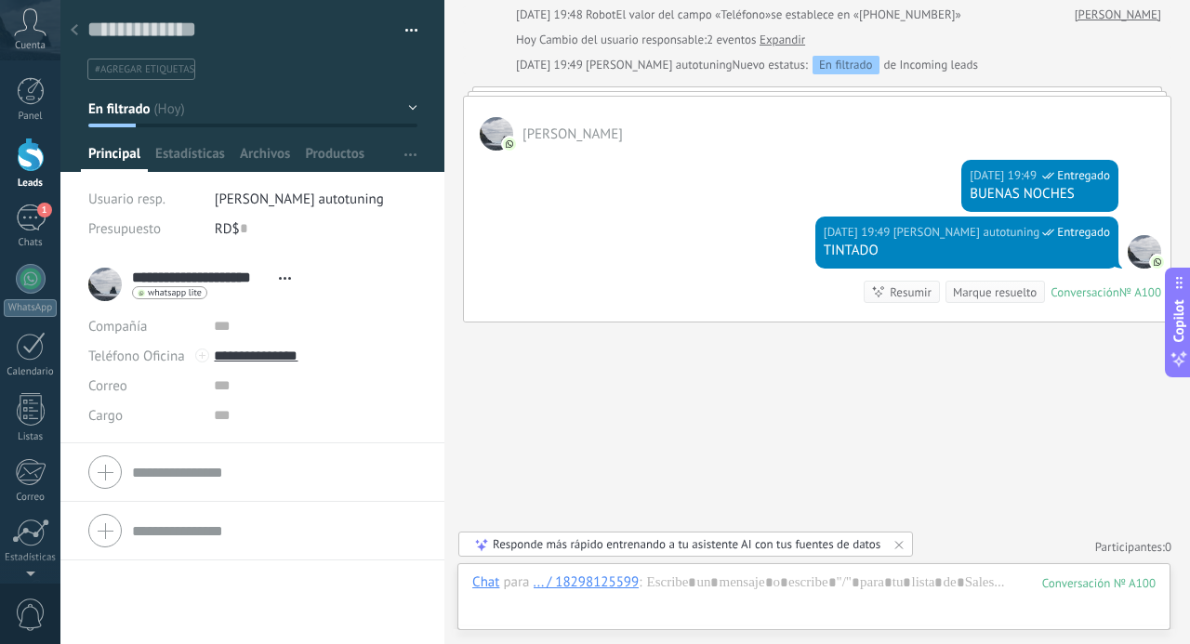
click at [522, 585] on span "para" at bounding box center [516, 583] width 26 height 19
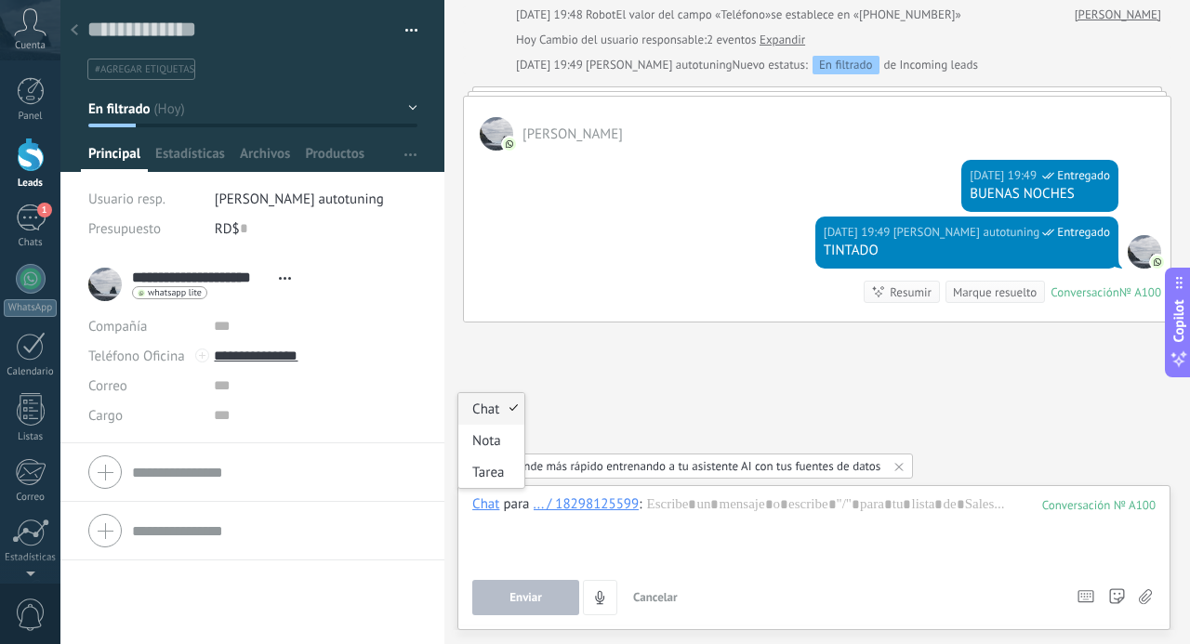
click at [487, 512] on div "Chat" at bounding box center [485, 504] width 27 height 17
click at [490, 442] on div "Nota" at bounding box center [491, 441] width 66 height 32
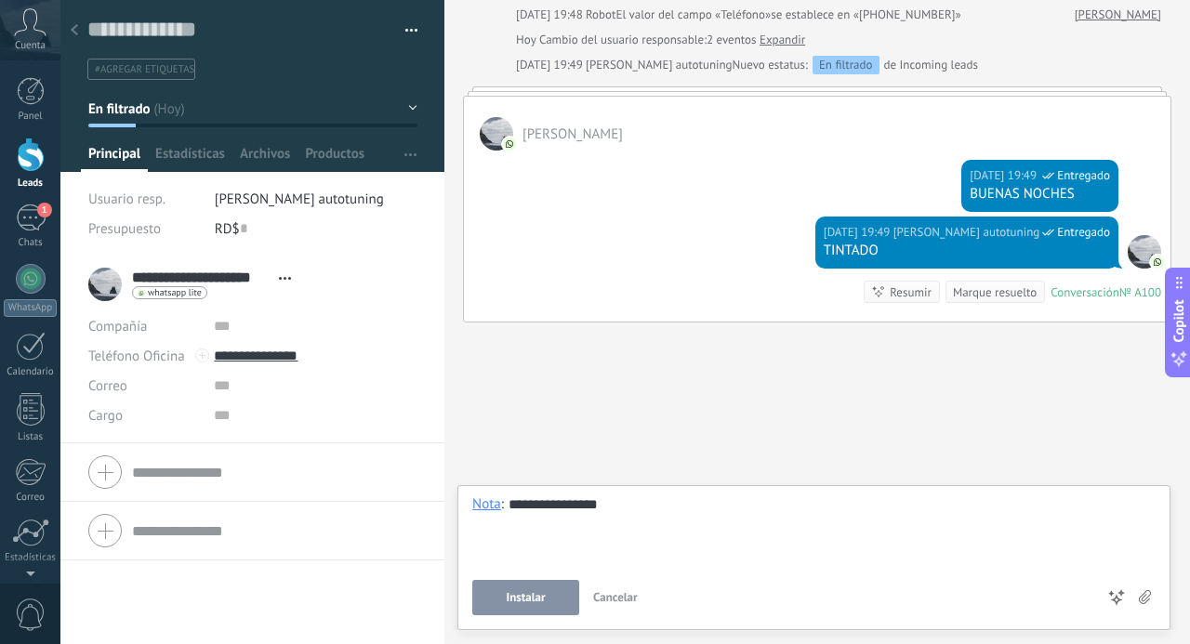
click at [510, 598] on span "Instalar" at bounding box center [526, 597] width 39 height 13
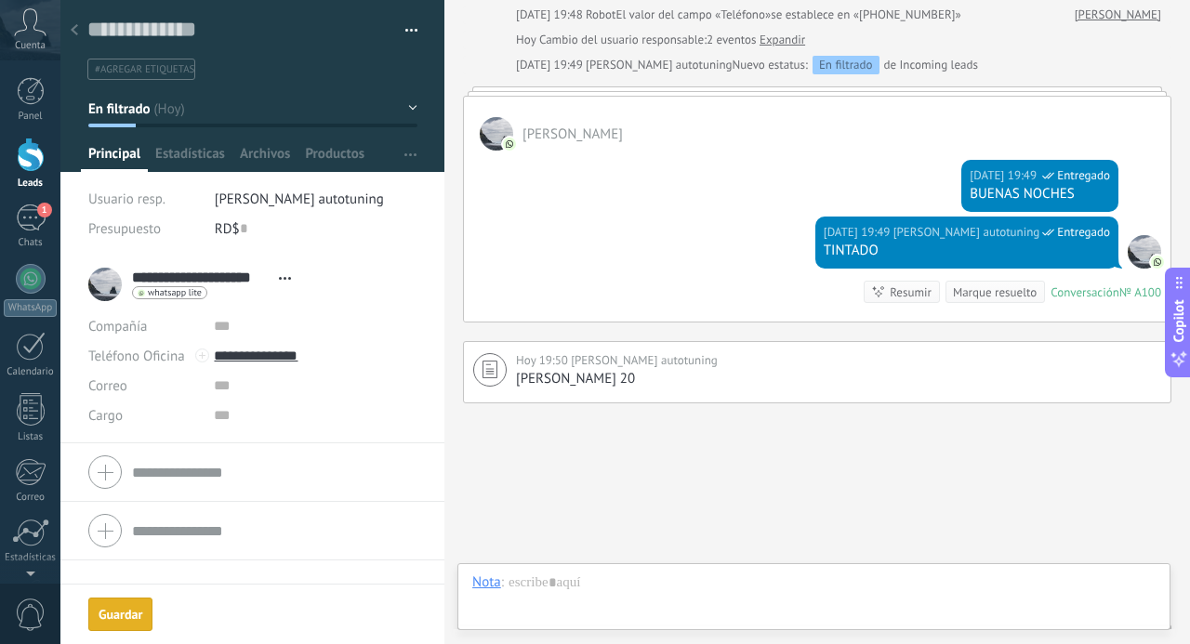
scroll to position [309, 0]
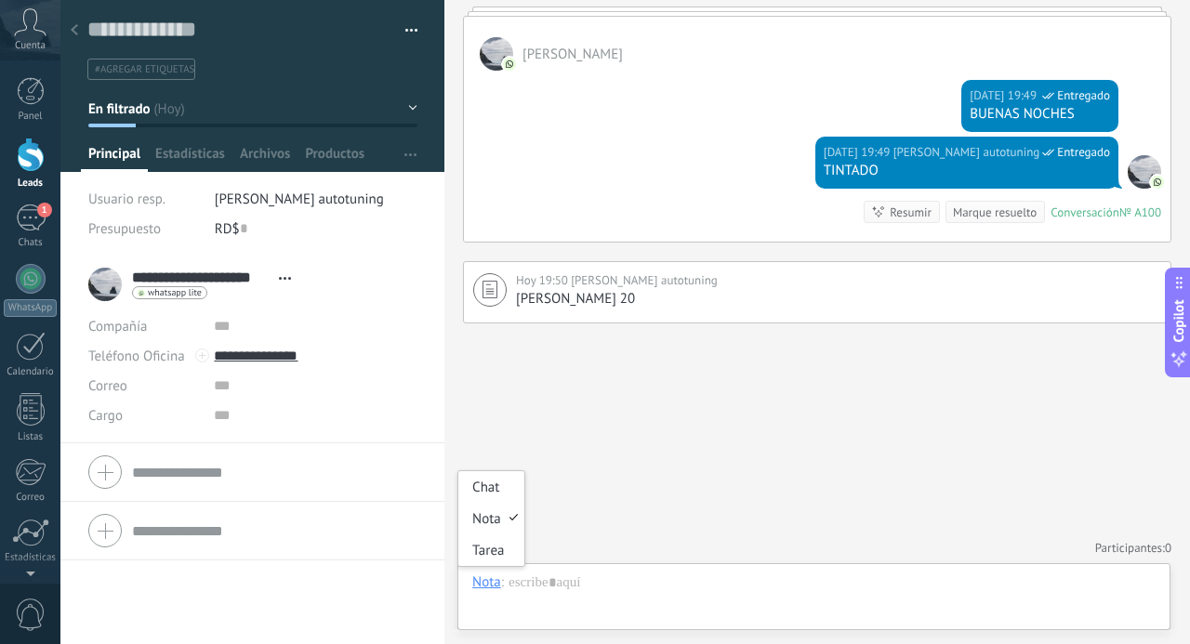
click at [481, 590] on div "Nota" at bounding box center [486, 582] width 29 height 17
click at [487, 492] on div "Chat" at bounding box center [491, 487] width 66 height 32
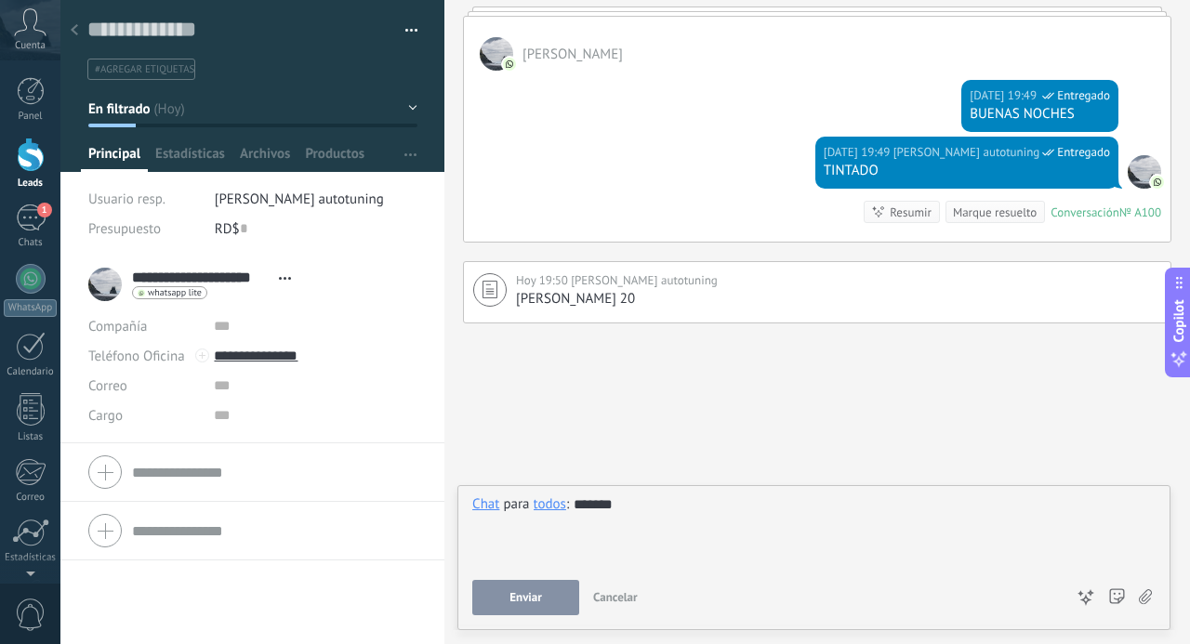
click at [539, 600] on span "Enviar" at bounding box center [526, 597] width 33 height 13
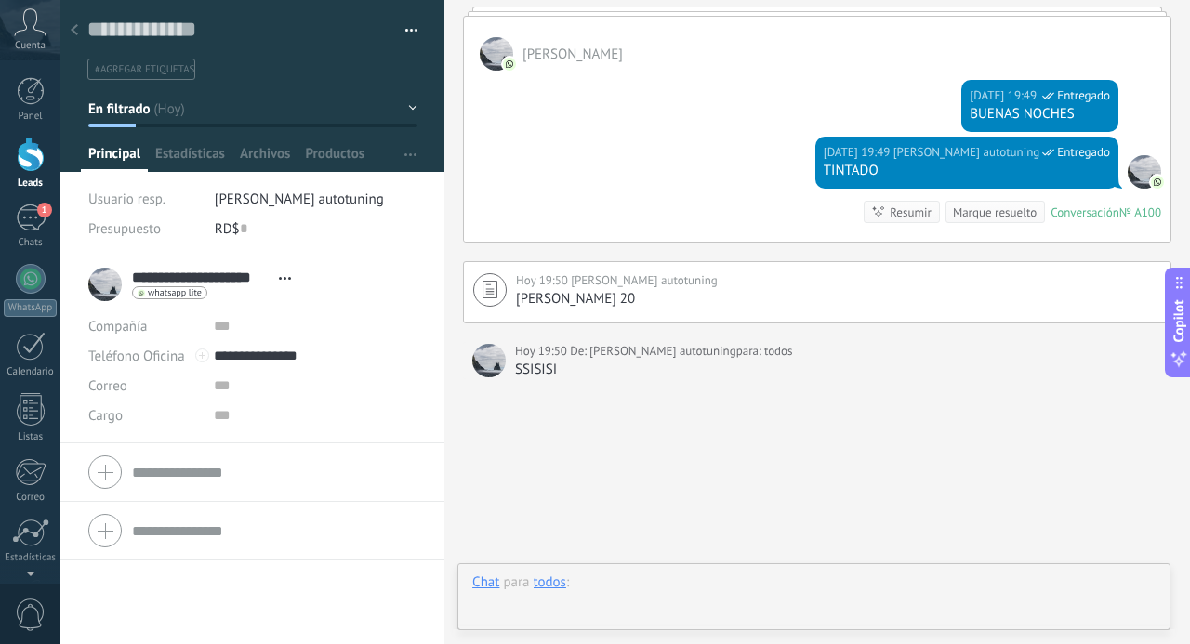
click at [618, 585] on div at bounding box center [813, 602] width 683 height 56
click at [564, 618] on div "Chat Correo Nota Tarea Chat para todos : ****** Enviar Cancelar Rastrear clics …" at bounding box center [813, 557] width 713 height 145
click at [569, 595] on button "Enviar" at bounding box center [525, 597] width 107 height 35
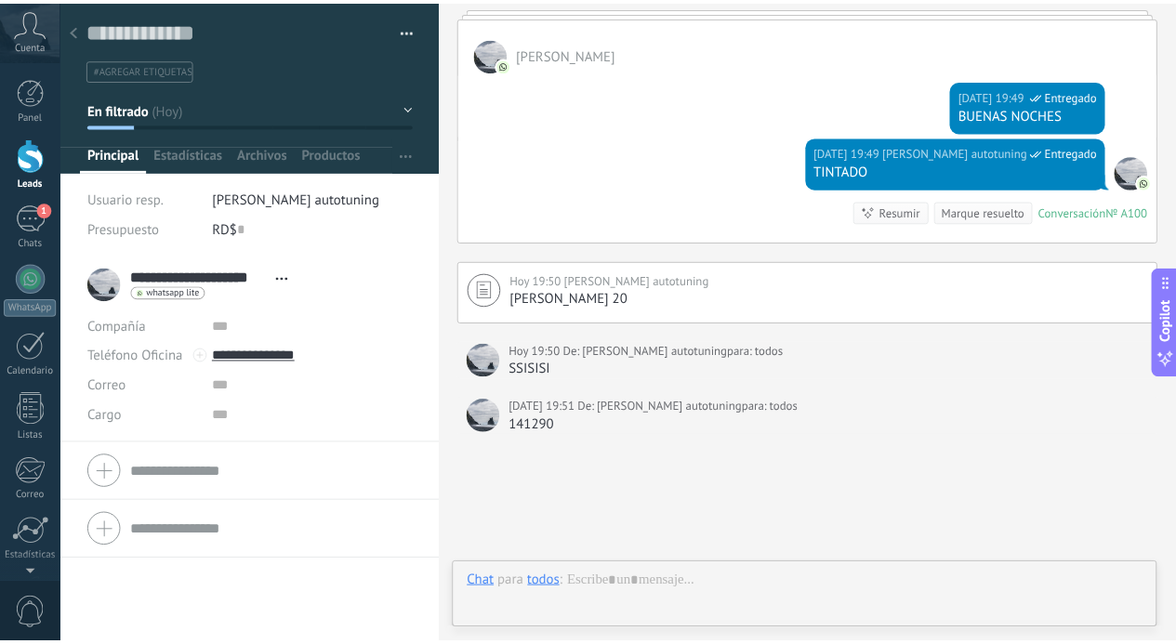
scroll to position [420, 0]
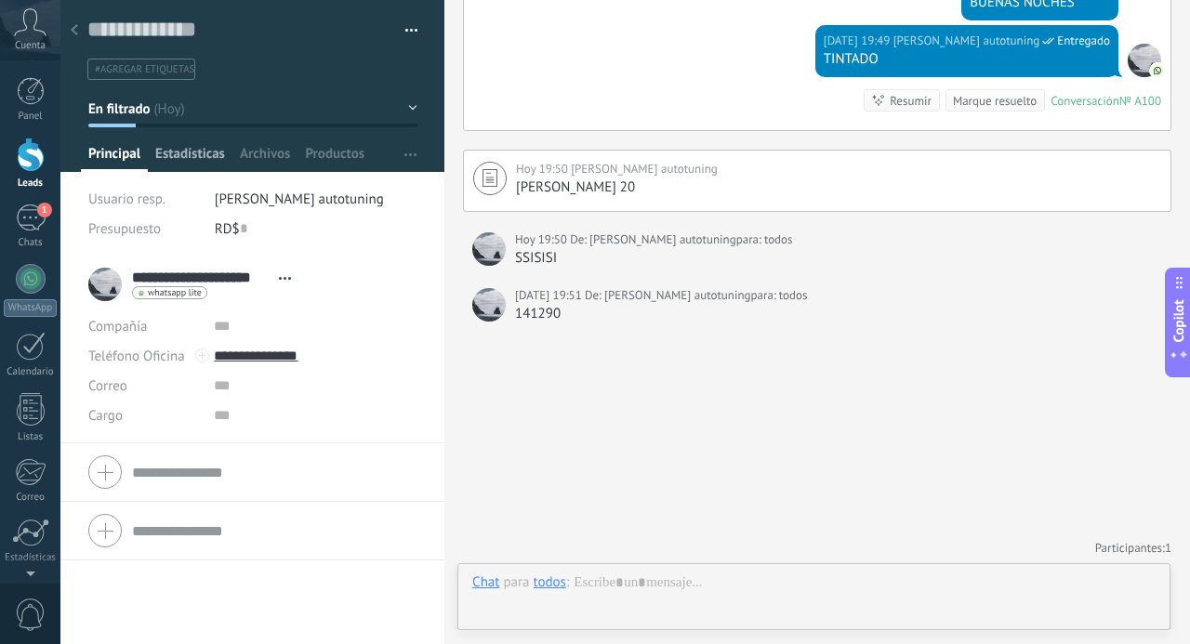
click at [158, 153] on span "Estadísticas" at bounding box center [190, 158] width 70 height 27
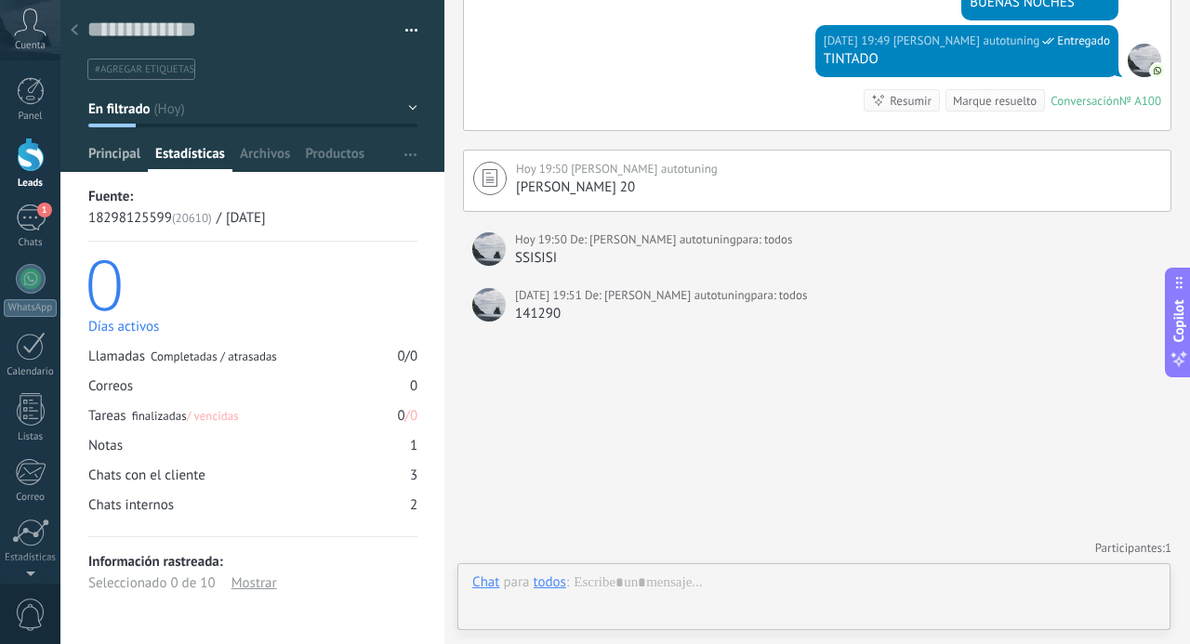
click at [106, 155] on span "Principal" at bounding box center [114, 158] width 52 height 27
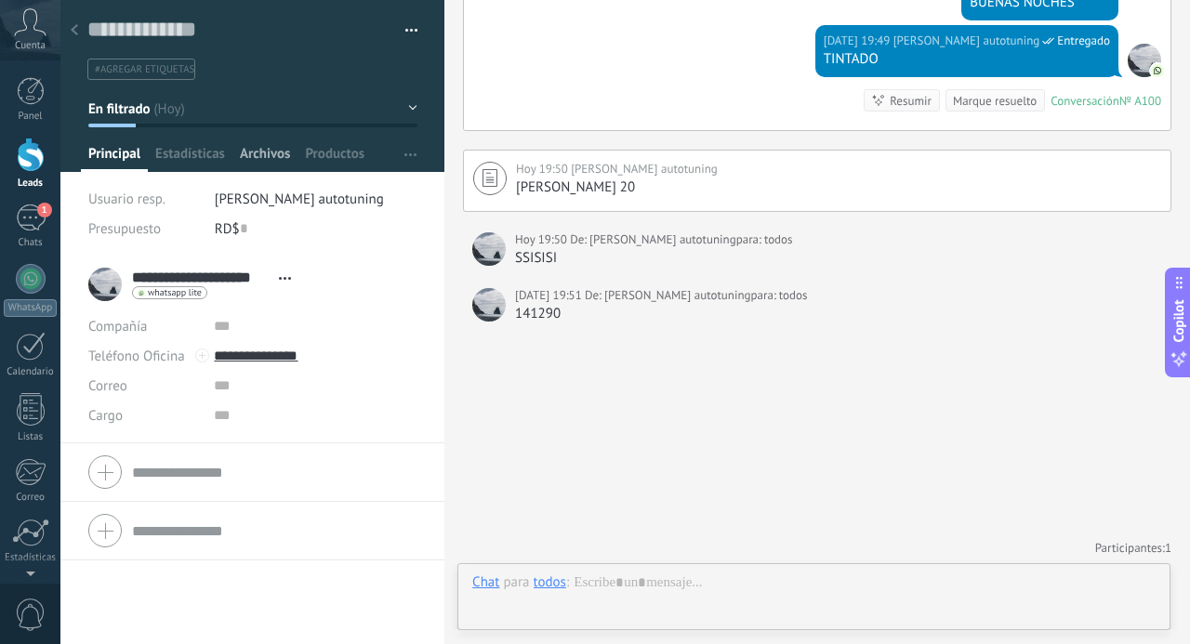
click at [266, 153] on span "Archivos" at bounding box center [265, 158] width 50 height 27
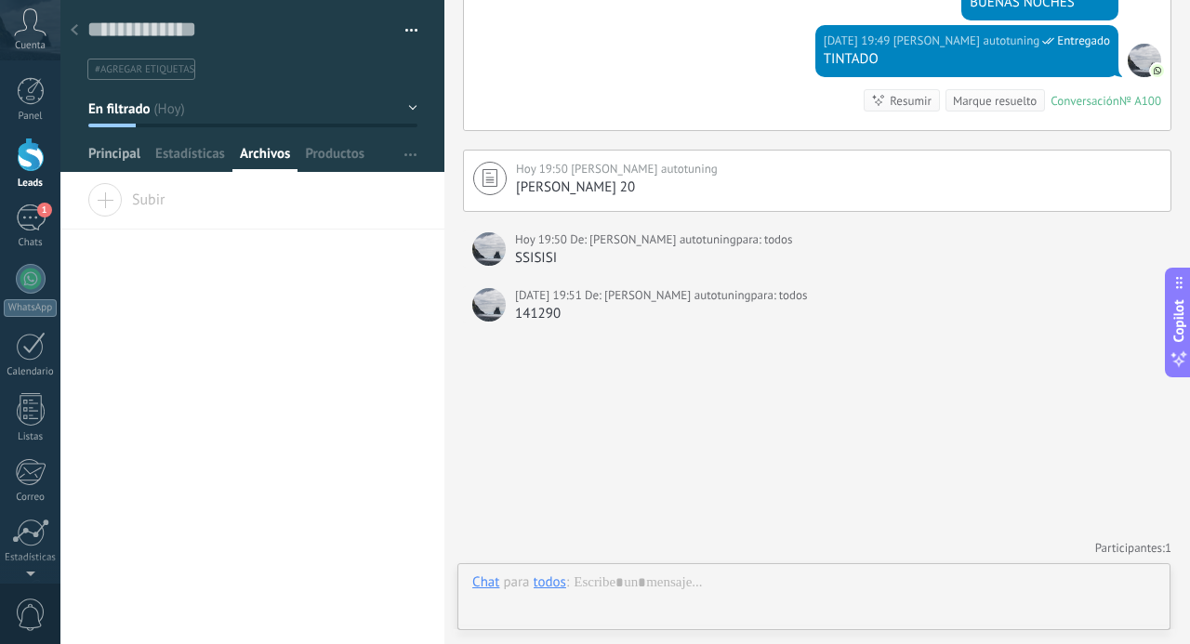
click at [121, 150] on span "Principal" at bounding box center [114, 158] width 52 height 27
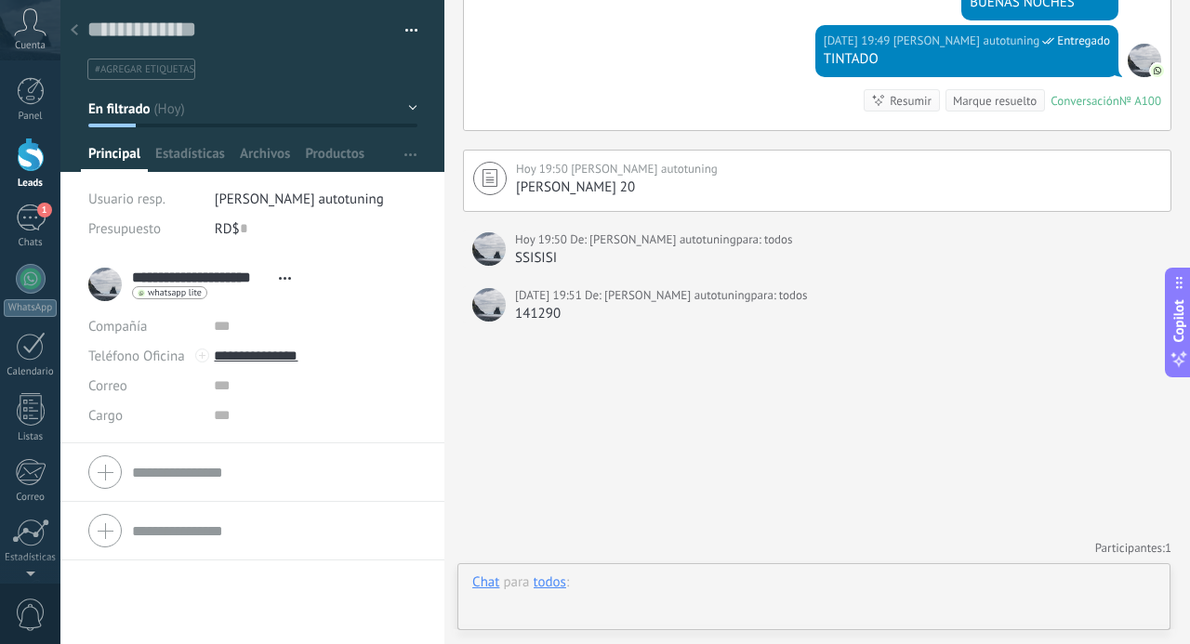
click at [642, 585] on div at bounding box center [813, 602] width 683 height 56
click at [552, 530] on div at bounding box center [813, 531] width 683 height 71
click at [245, 358] on input "**********" at bounding box center [315, 356] width 203 height 30
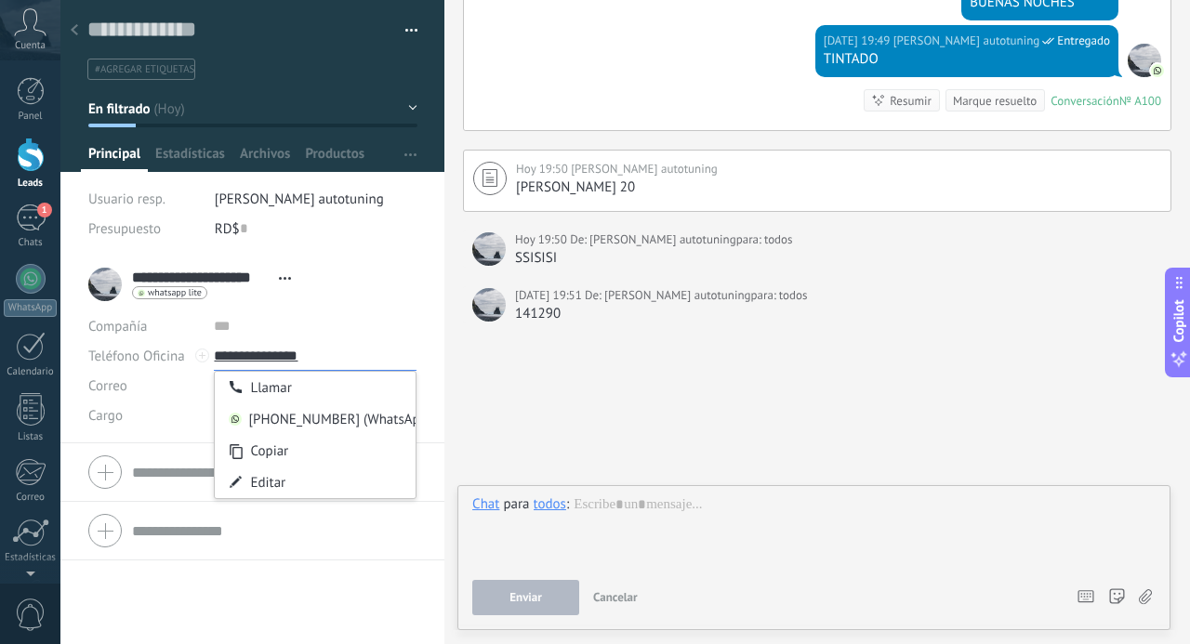
click at [223, 359] on input "**********" at bounding box center [315, 356] width 203 height 30
click at [292, 419] on div "18298125599 (WhatsApp)" at bounding box center [315, 420] width 201 height 32
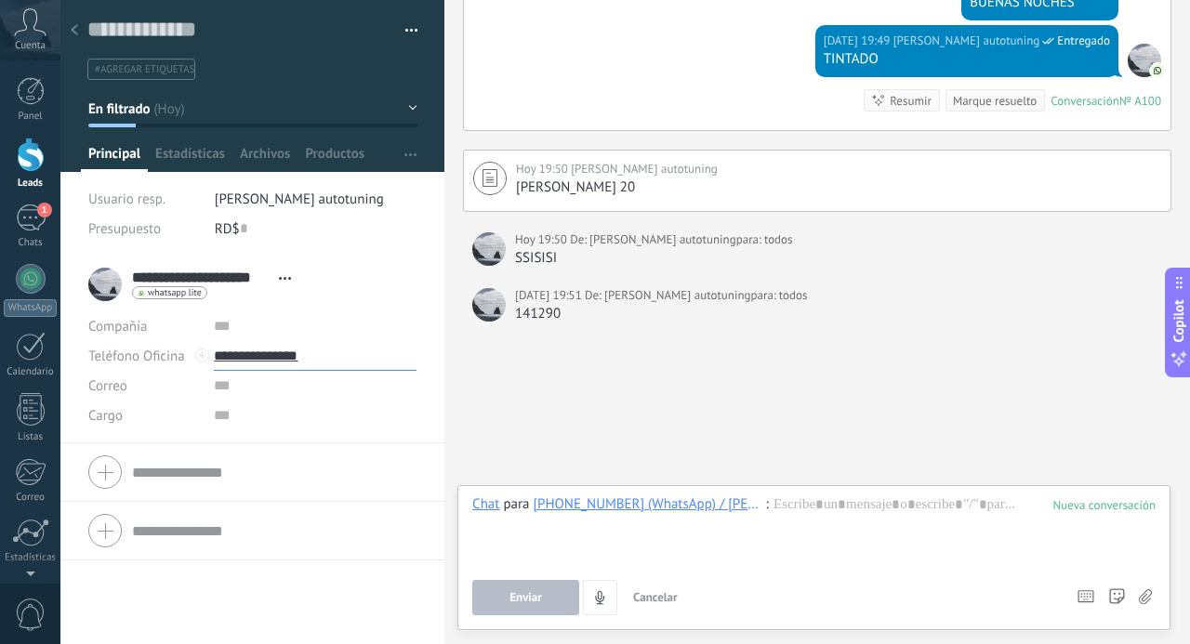
click at [260, 351] on input "**********" at bounding box center [315, 356] width 203 height 30
click at [1143, 598] on icon at bounding box center [1145, 597] width 13 height 16
click at [0, 0] on input "file" at bounding box center [0, 0] width 0 height 0
click at [284, 355] on input "**********" at bounding box center [315, 356] width 203 height 30
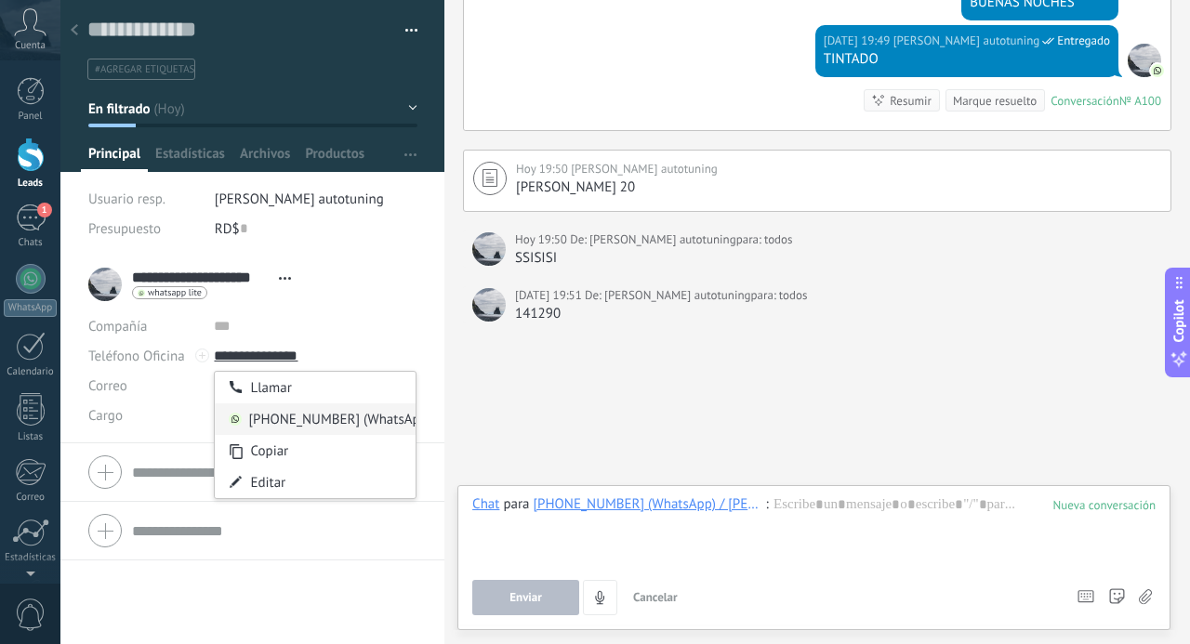
type input "**********"
click at [298, 410] on div "18298125599 (WhatsApp)" at bounding box center [315, 420] width 201 height 32
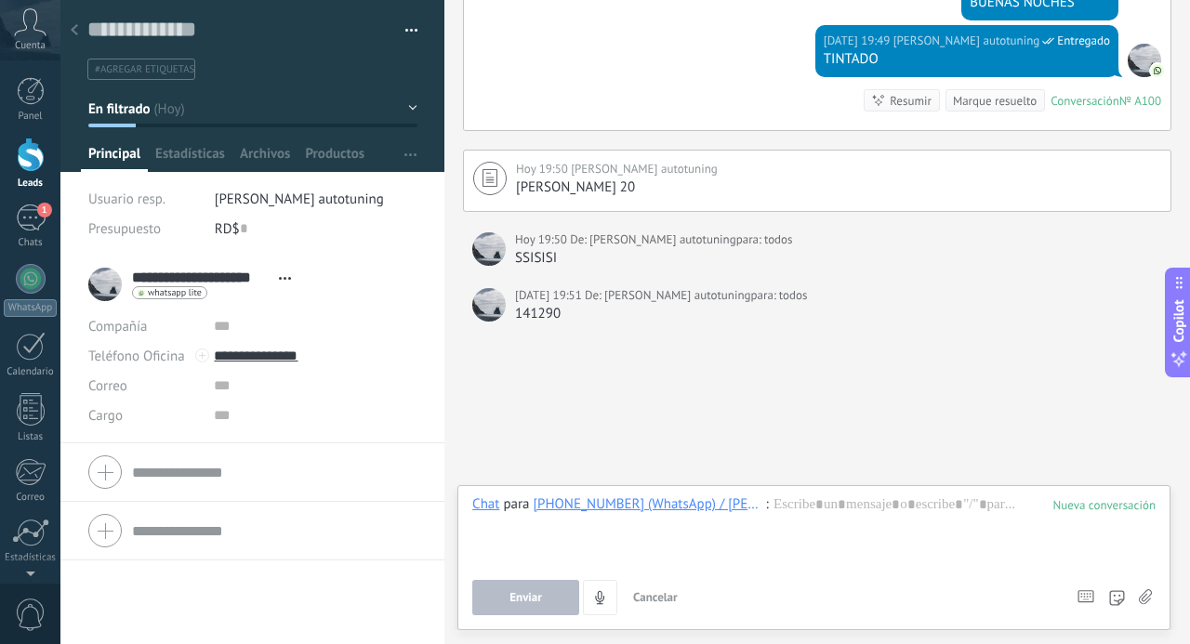
click at [1144, 598] on use at bounding box center [1145, 596] width 13 height 15
click at [0, 0] on input "file" at bounding box center [0, 0] width 0 height 0
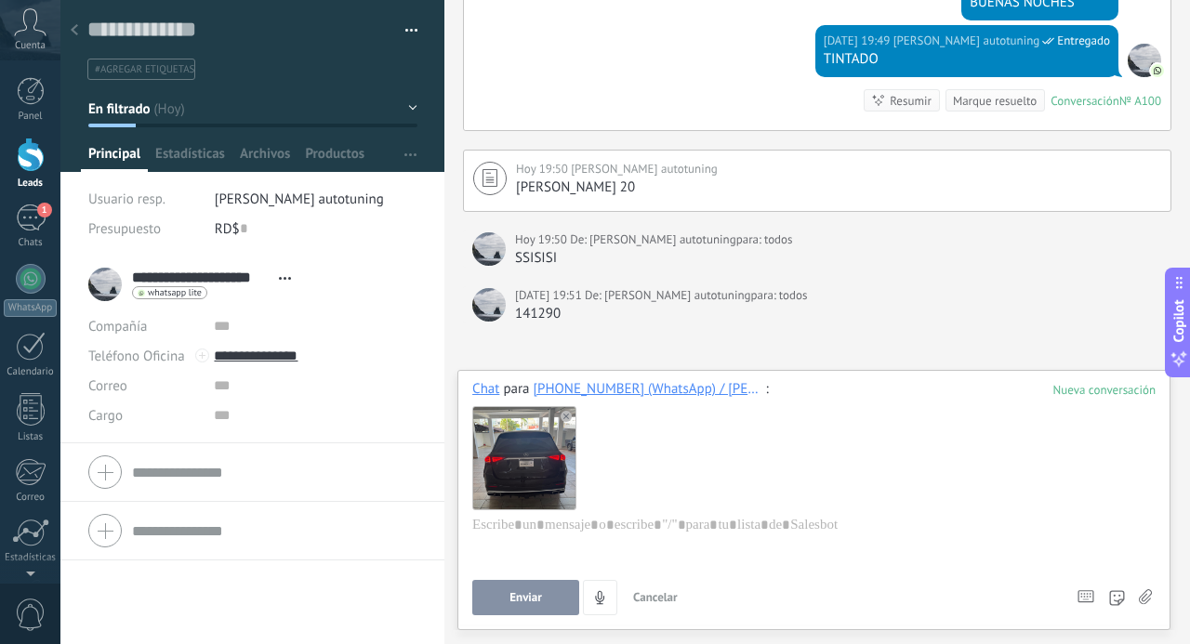
click at [502, 602] on button "Enviar" at bounding box center [525, 597] width 107 height 35
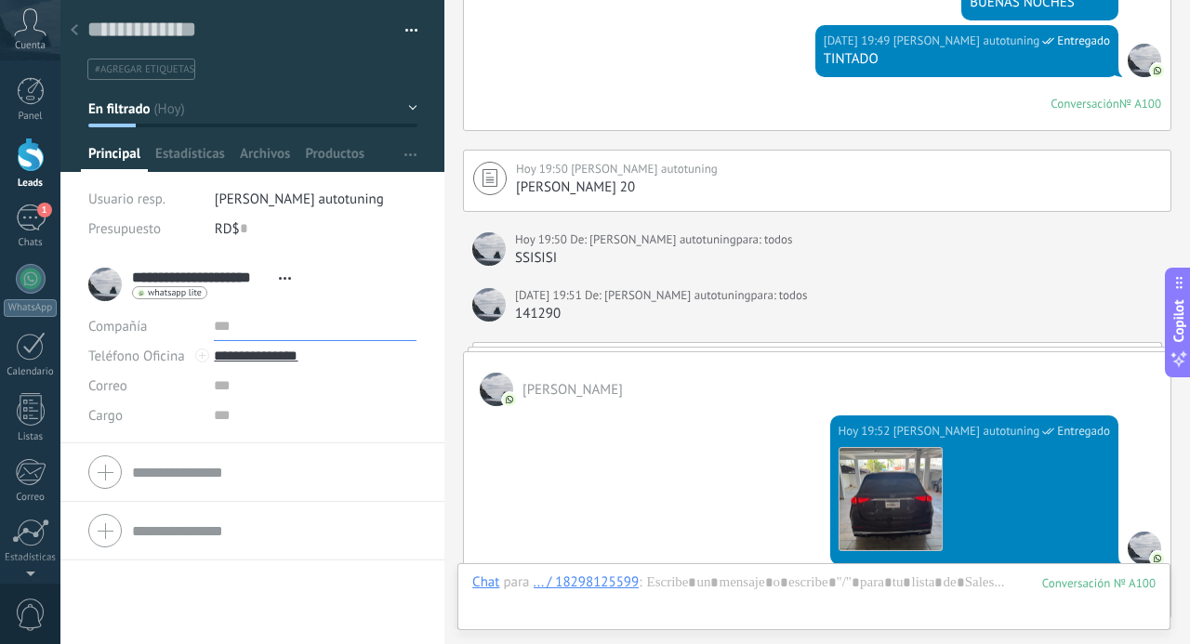
click at [225, 321] on input "text" at bounding box center [315, 326] width 203 height 30
click at [78, 22] on div at bounding box center [74, 31] width 26 height 36
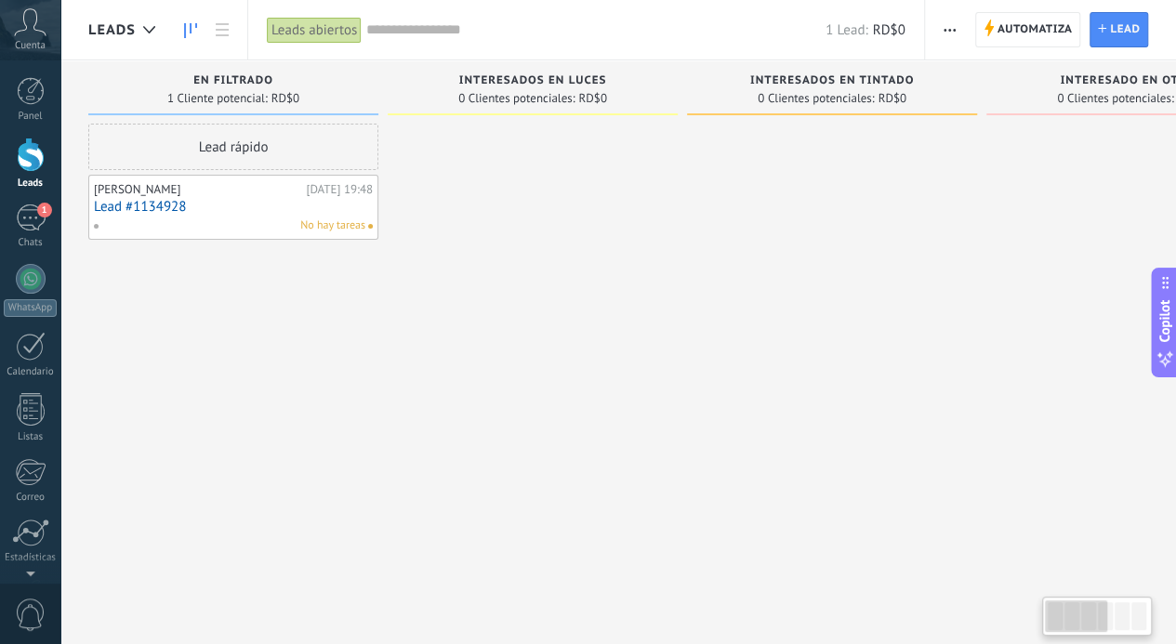
scroll to position [0, 11]
drag, startPoint x: 1079, startPoint y: 623, endPoint x: 813, endPoint y: 614, distance: 266.1
click at [813, 614] on body ".abccls-1,.abccls-2{fill-rule:evenodd}.abccls-2{fill:#fff} .abfcls-1{fill:none}…" at bounding box center [588, 322] width 1176 height 644
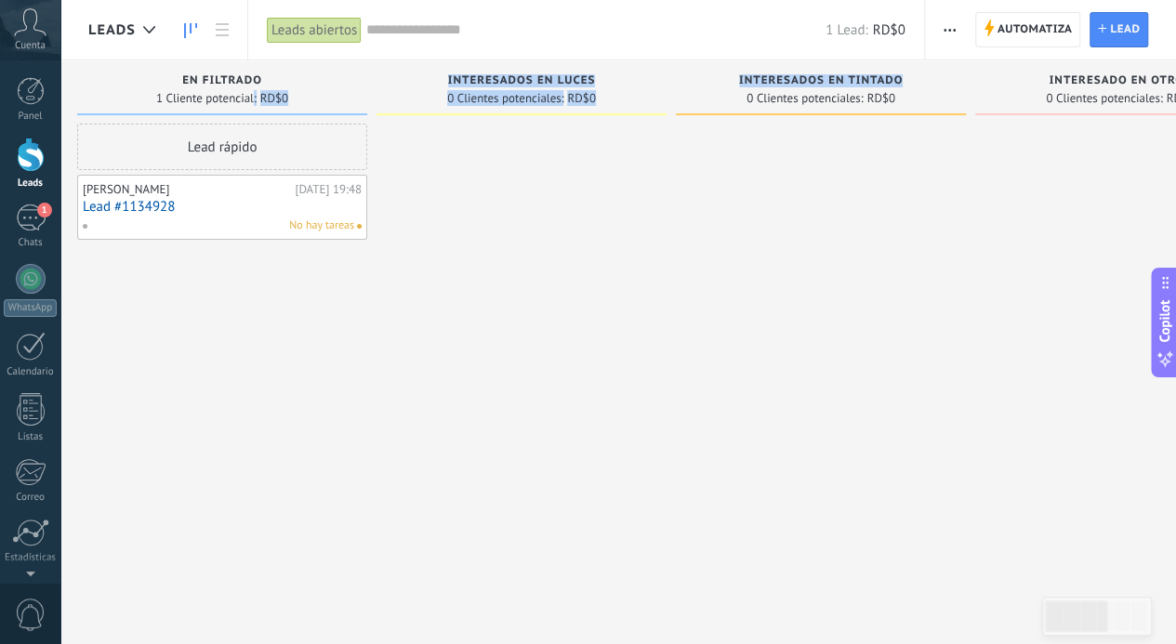
drag, startPoint x: 254, startPoint y: 92, endPoint x: 682, endPoint y: 109, distance: 429.0
click at [682, 109] on div "Leads Entrantes Solicitudes: 0 0 0 0 0 0 0 0 0 En filtrado 1 Cliente potencial:…" at bounding box center [984, 292] width 1815 height 465
click at [631, 380] on div at bounding box center [522, 325] width 290 height 402
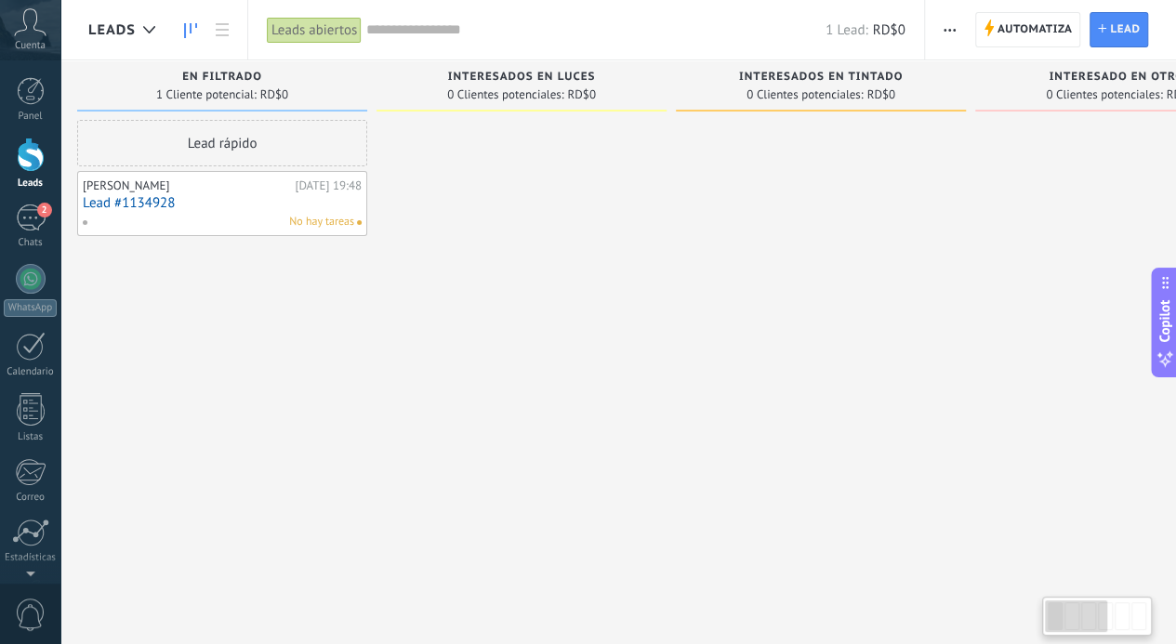
scroll to position [0, 0]
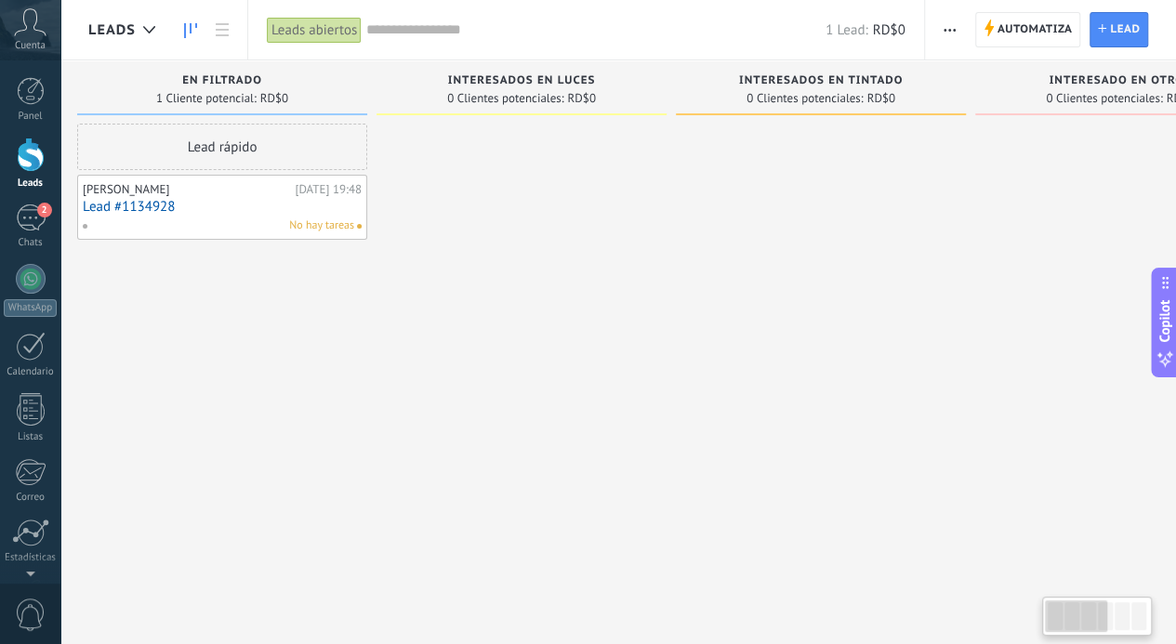
drag, startPoint x: 1090, startPoint y: 615, endPoint x: 892, endPoint y: 621, distance: 198.1
click at [892, 621] on body ".abccls-1,.abccls-2{fill-rule:evenodd}.abccls-2{fill:#fff} .abfcls-1{fill:none}…" at bounding box center [588, 322] width 1176 height 644
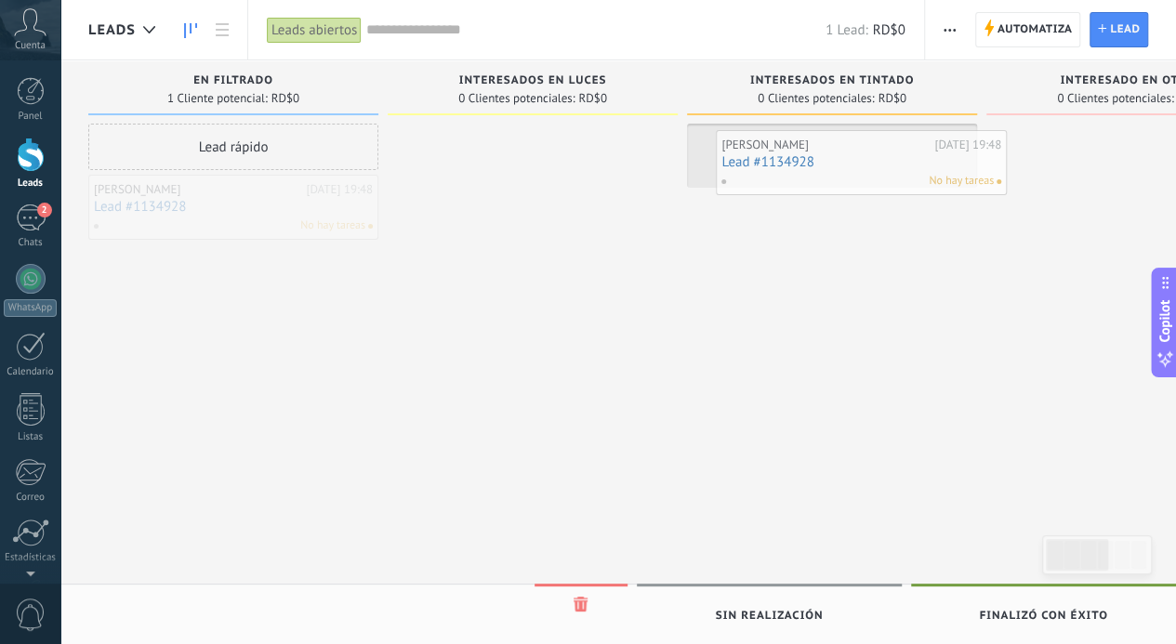
drag, startPoint x: 163, startPoint y: 204, endPoint x: 802, endPoint y: 159, distance: 641.2
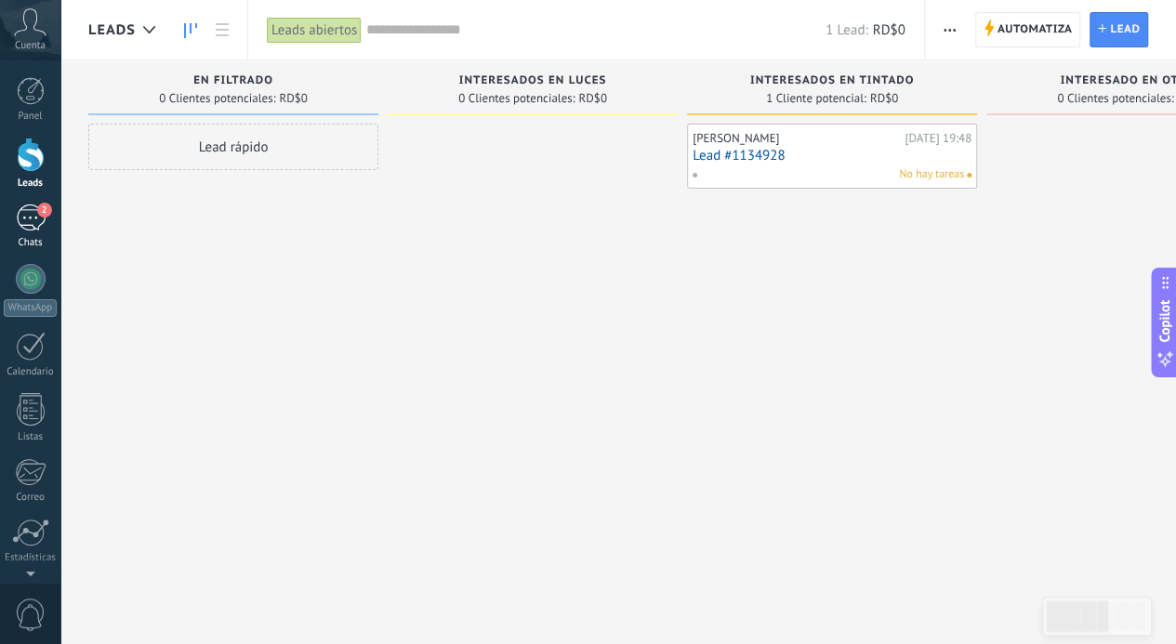
click at [37, 216] on div "2" at bounding box center [31, 218] width 30 height 27
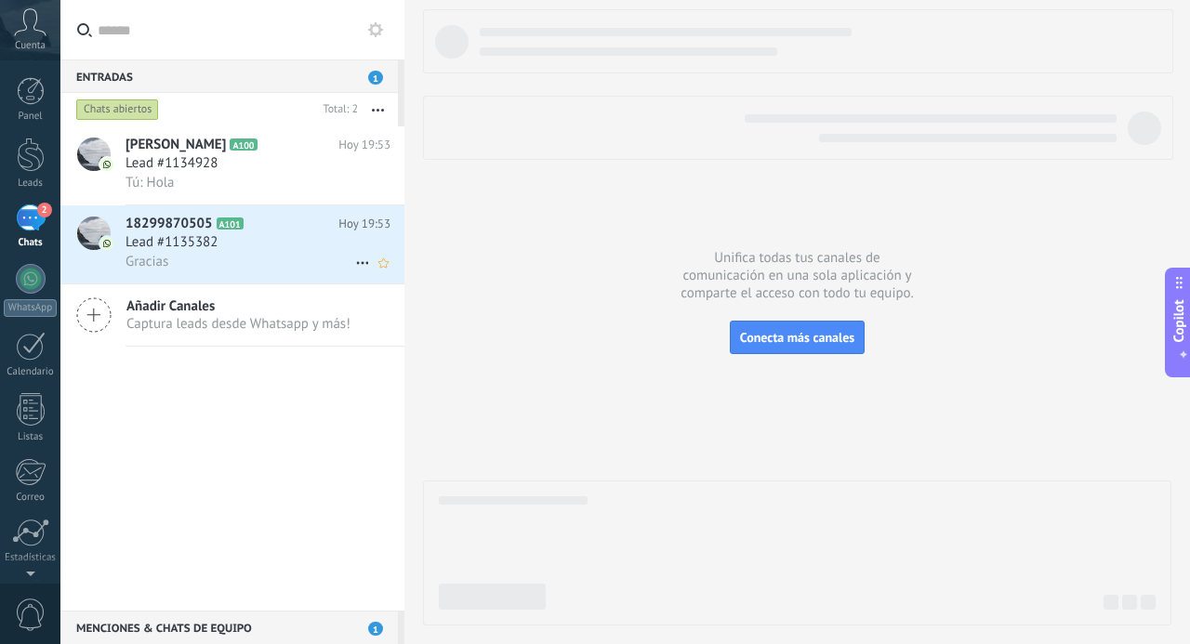
click at [156, 258] on span "Gracias" at bounding box center [147, 262] width 43 height 18
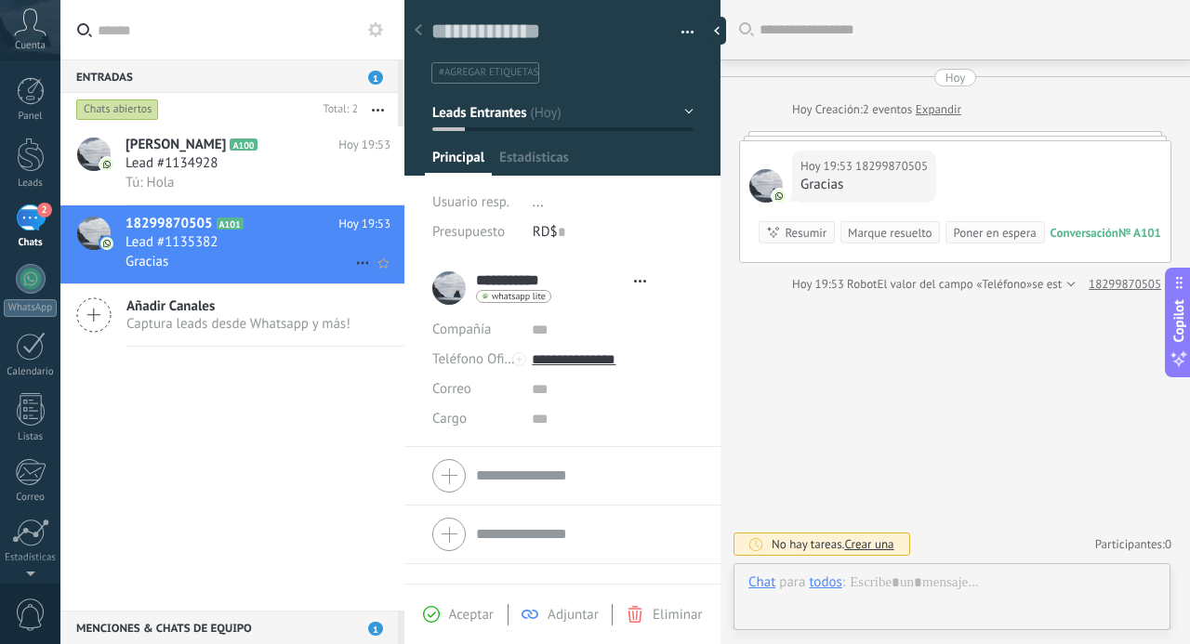
scroll to position [28, 0]
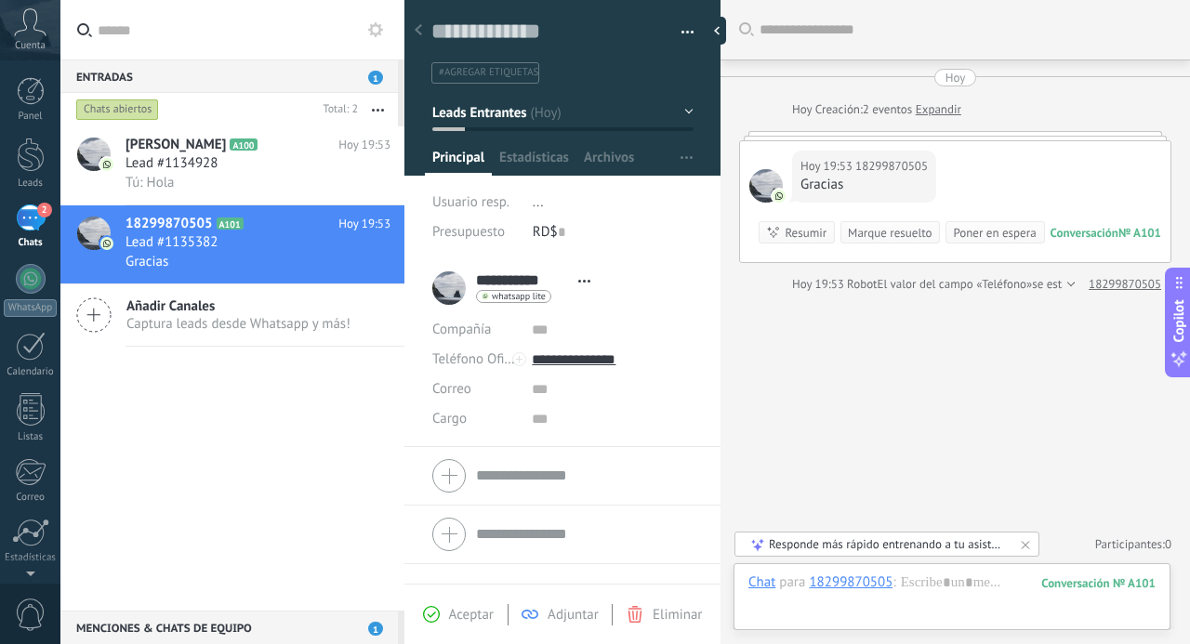
click at [42, 225] on div "2" at bounding box center [31, 218] width 30 height 27
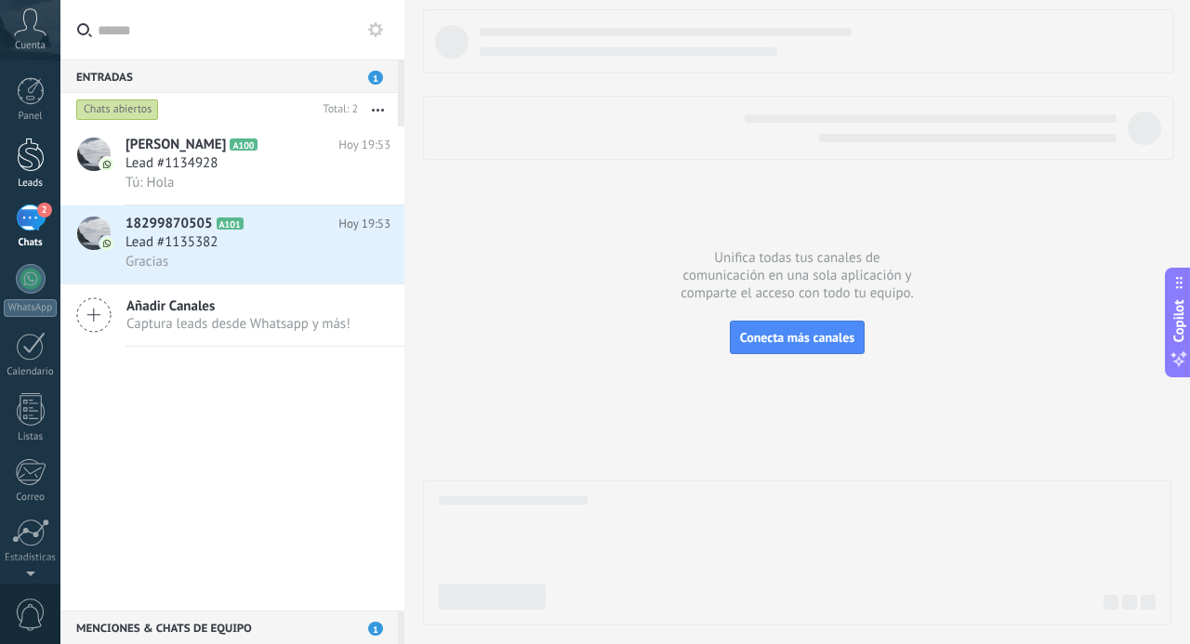
click at [33, 166] on div at bounding box center [31, 155] width 28 height 34
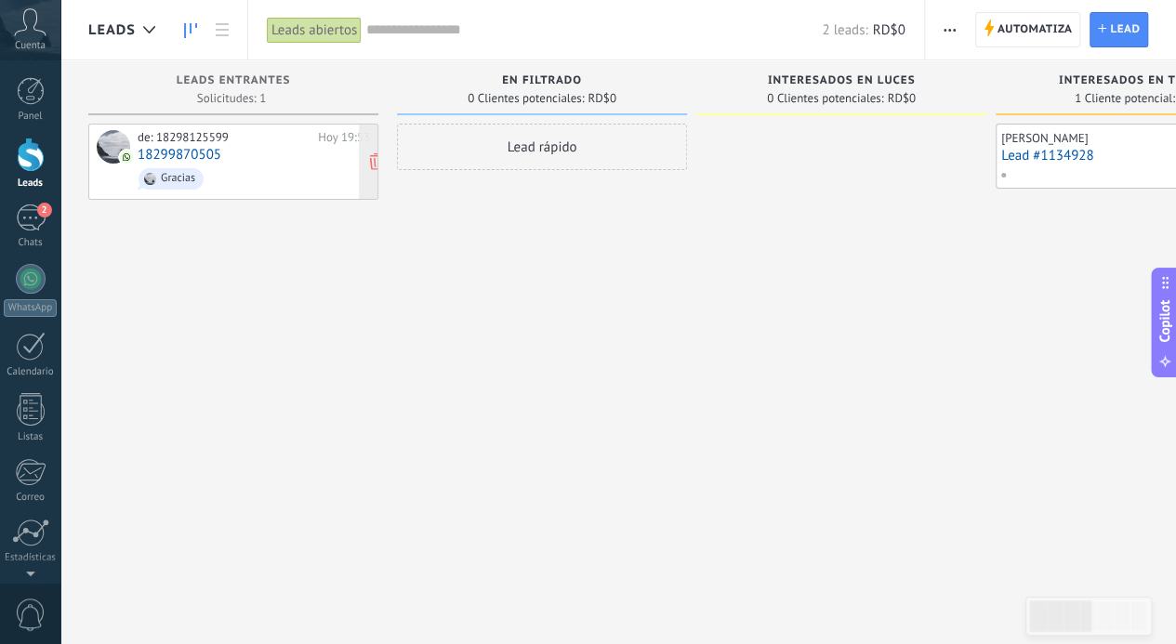
click at [262, 165] on span "Gracias" at bounding box center [254, 179] width 232 height 29
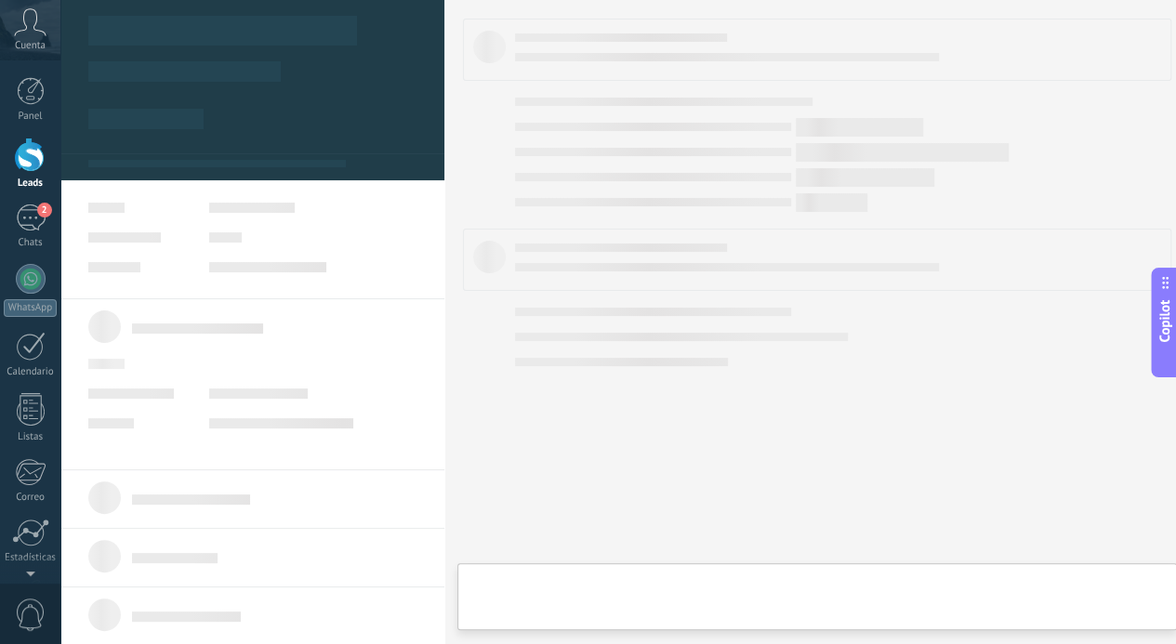
type textarea "**********"
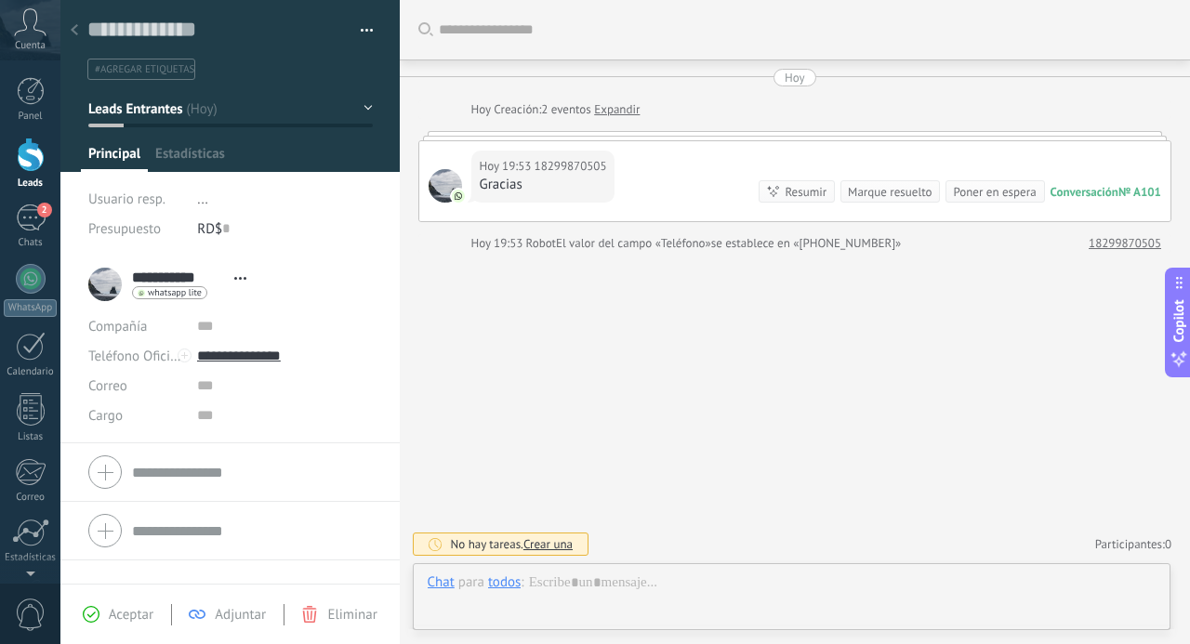
scroll to position [28, 0]
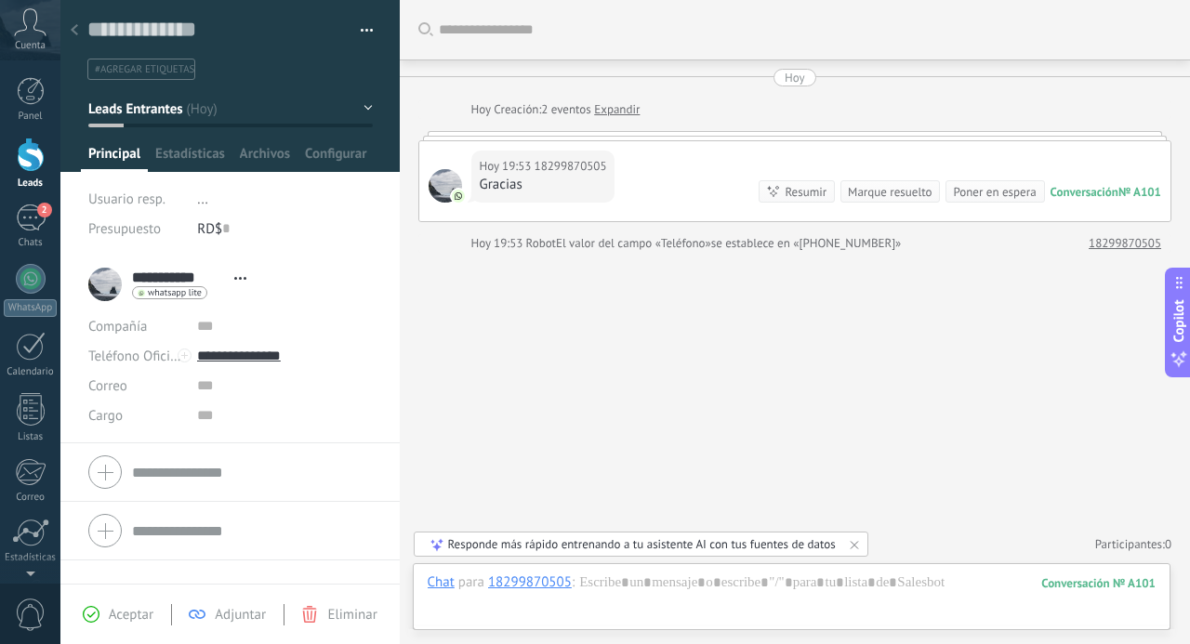
click at [768, 143] on div "Hoy 19:53 18299870505 Gracias Conversación № A101 Conversación № A101 Resumir R…" at bounding box center [795, 181] width 752 height 80
click at [604, 590] on div at bounding box center [792, 602] width 729 height 56
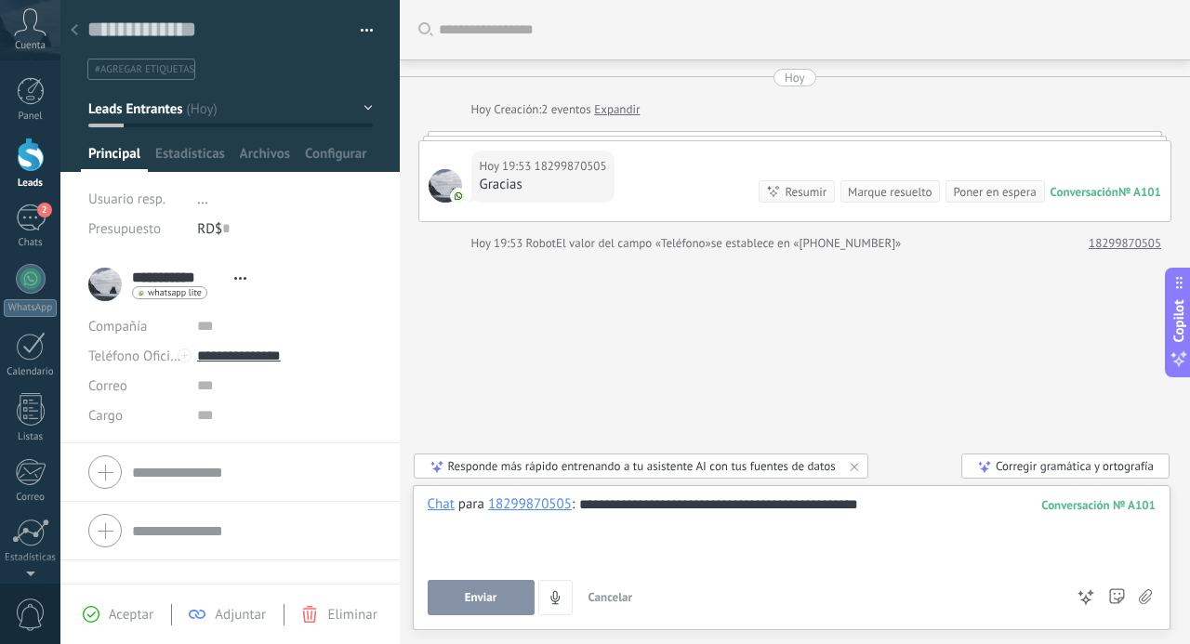
click at [480, 601] on span "Enviar" at bounding box center [481, 597] width 33 height 13
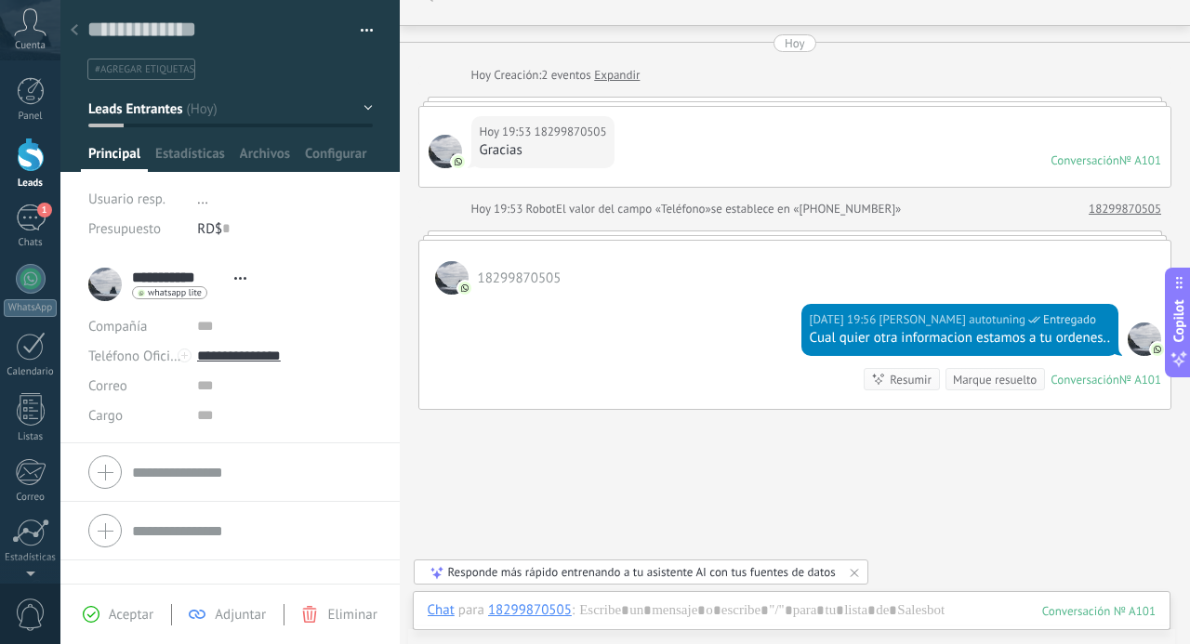
scroll to position [0, 0]
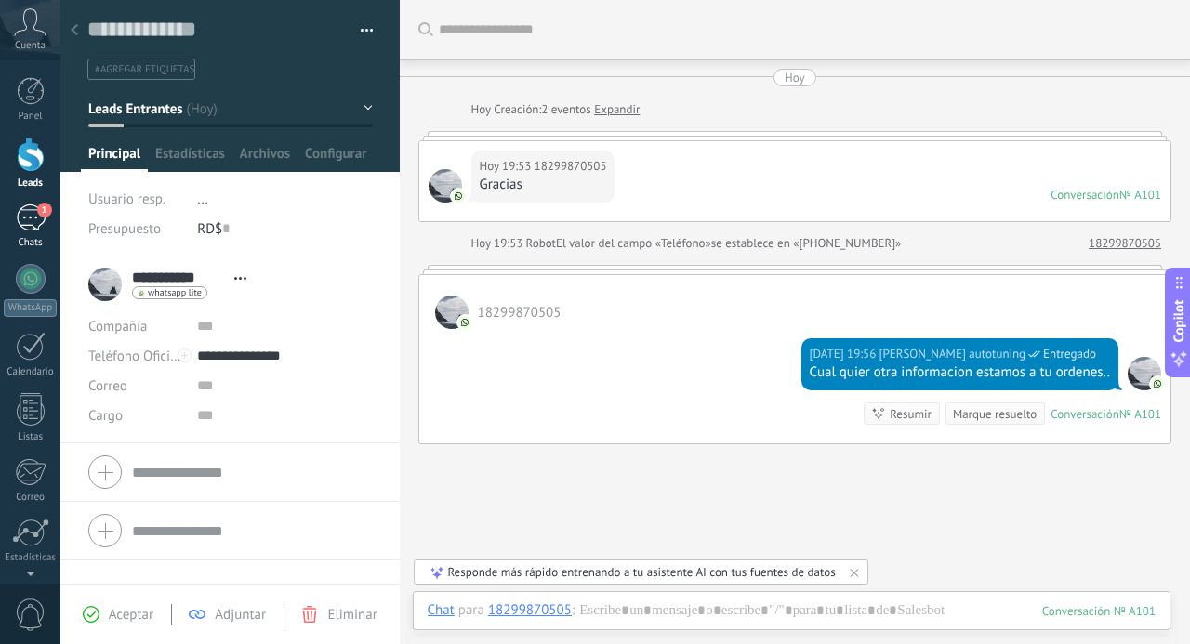
click at [35, 220] on div "1" at bounding box center [31, 218] width 30 height 27
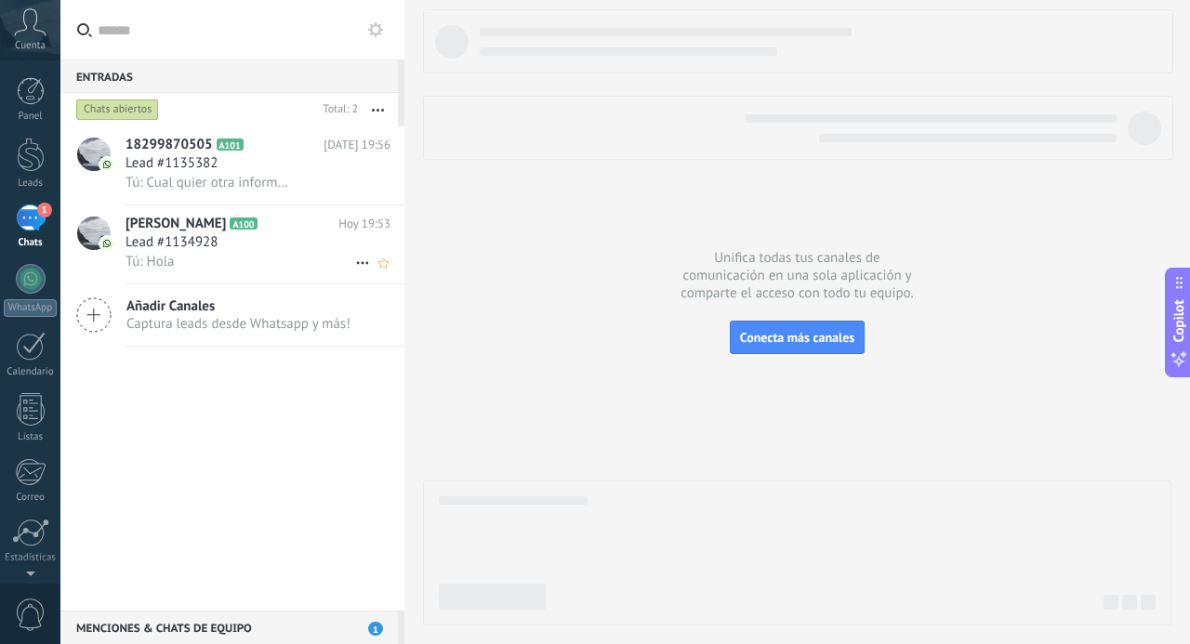
click at [216, 232] on span "[PERSON_NAME]" at bounding box center [176, 224] width 100 height 19
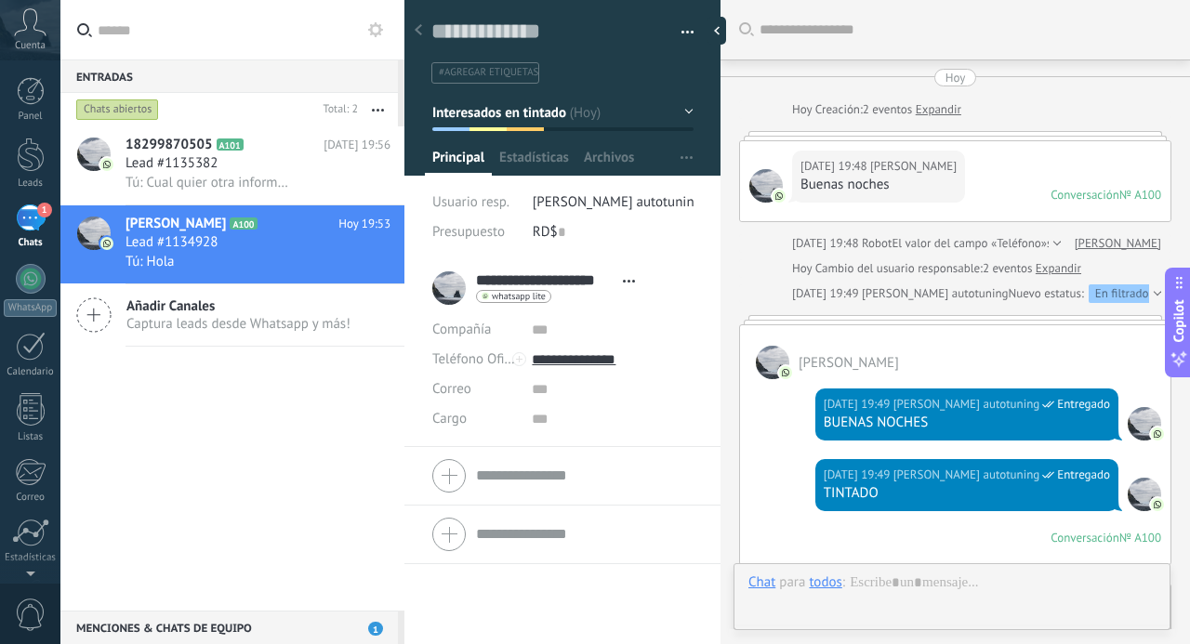
scroll to position [980, 0]
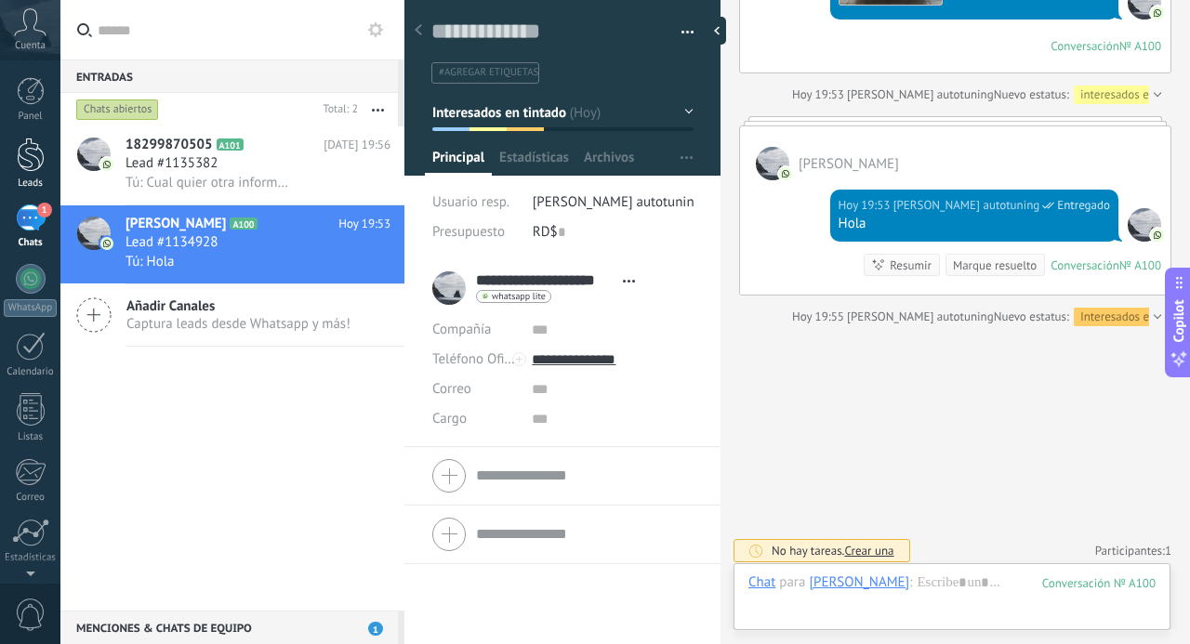
click at [37, 149] on div at bounding box center [31, 155] width 28 height 34
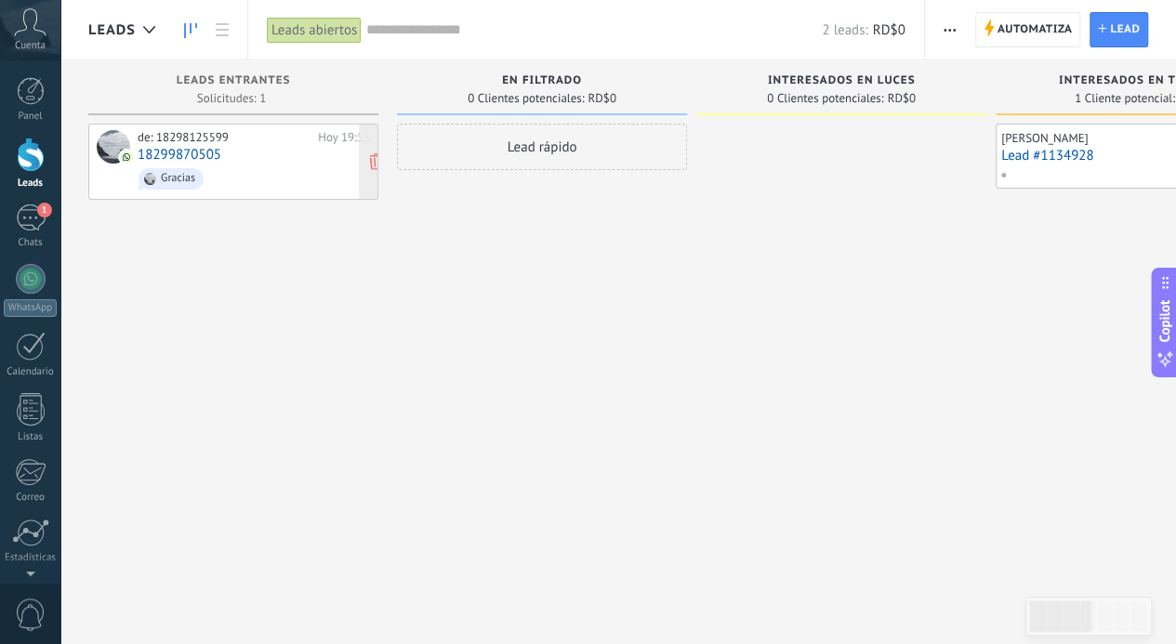
click at [232, 158] on div "de: 18298125599 Hoy 19:53 18299870505 Gracias" at bounding box center [254, 161] width 232 height 63
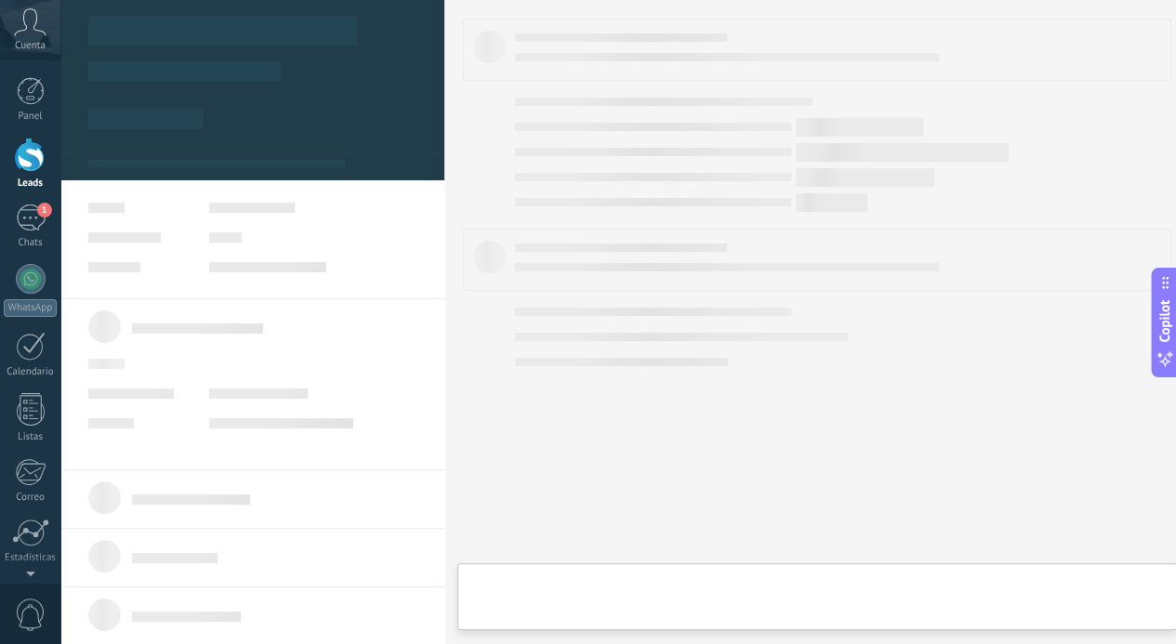
click at [232, 158] on div "de: 18298125599 Hoy 19:53 18299870505 Gracias" at bounding box center [254, 161] width 232 height 63
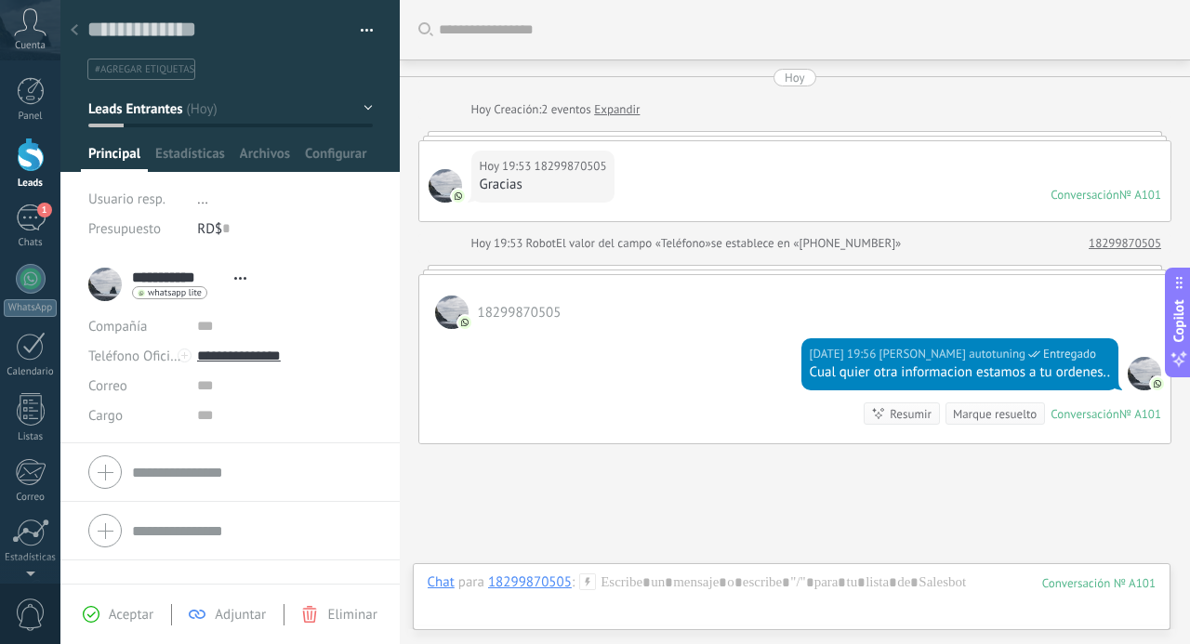
scroll to position [121, 0]
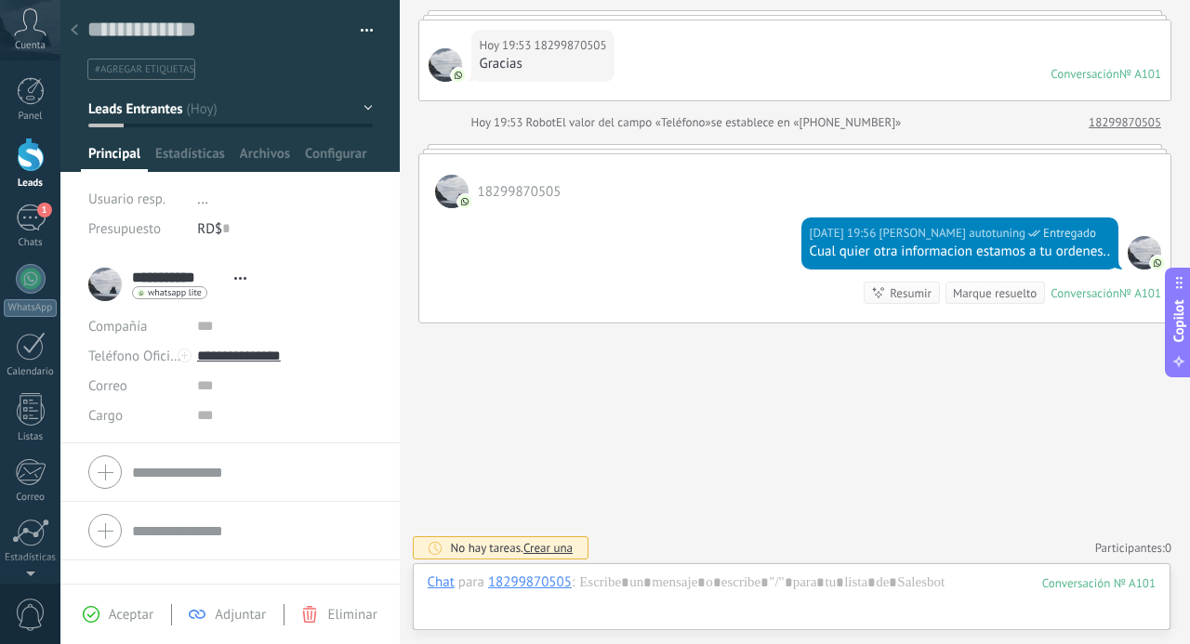
click at [33, 153] on div at bounding box center [31, 155] width 28 height 34
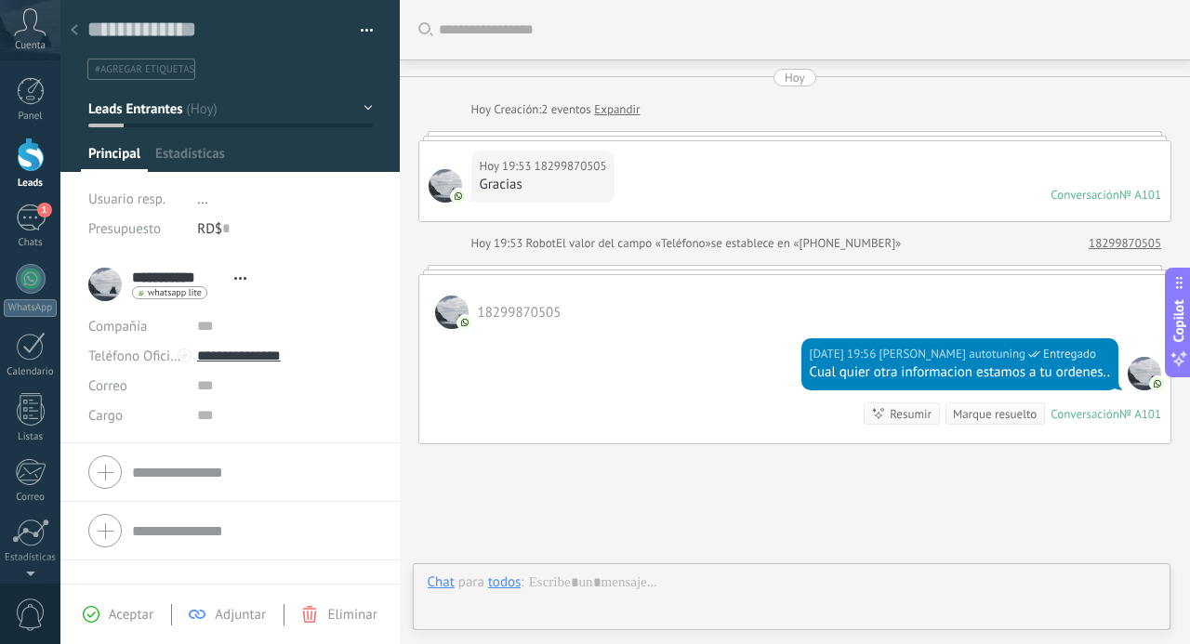
scroll to position [28, 0]
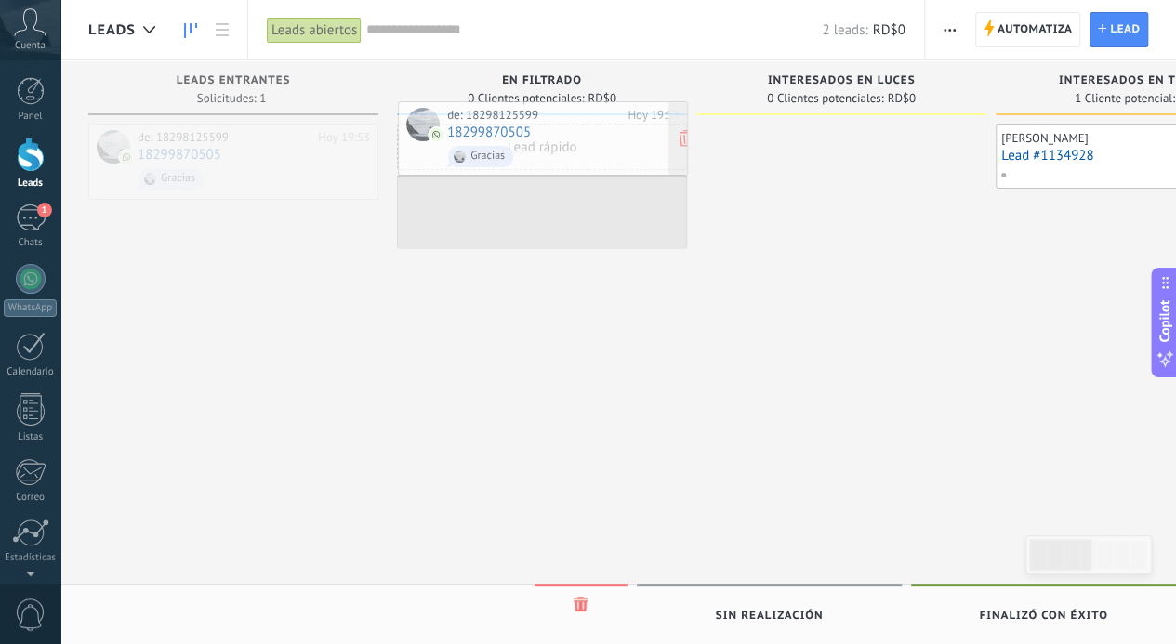
drag, startPoint x: 245, startPoint y: 167, endPoint x: 563, endPoint y: 144, distance: 317.9
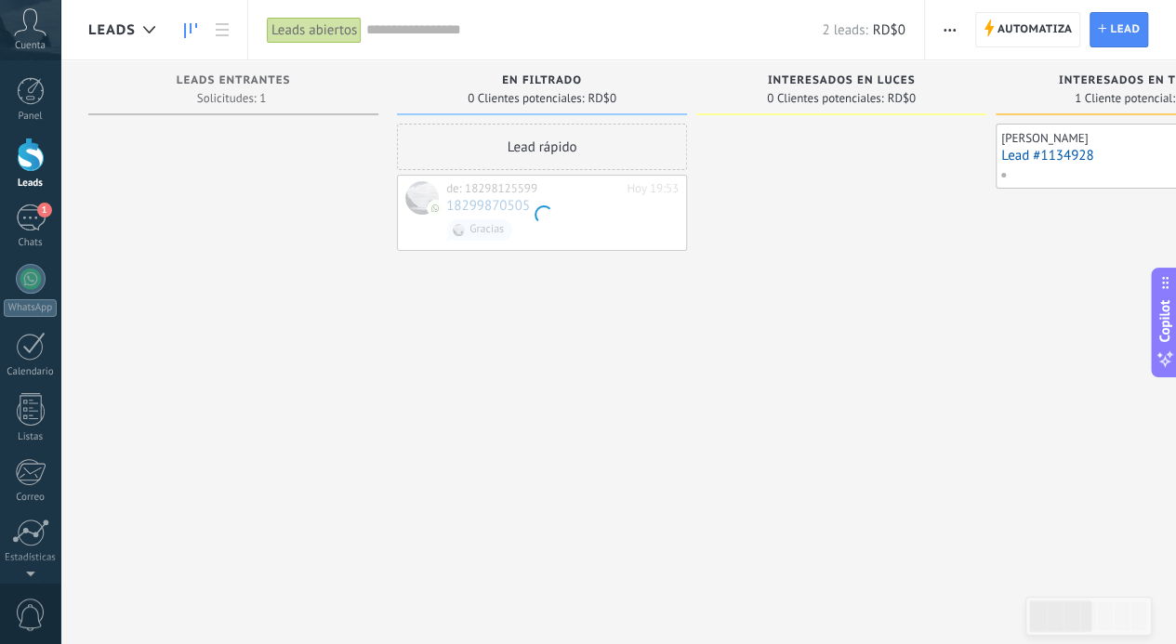
click at [616, 380] on div "Lead rápido de: 18298125599 Hoy 19:53 18299870505 Gracias" at bounding box center [542, 325] width 290 height 402
click at [545, 220] on div "No hay tareas" at bounding box center [538, 226] width 272 height 17
click at [1075, 154] on link "Lead #1134928" at bounding box center [1140, 156] width 279 height 16
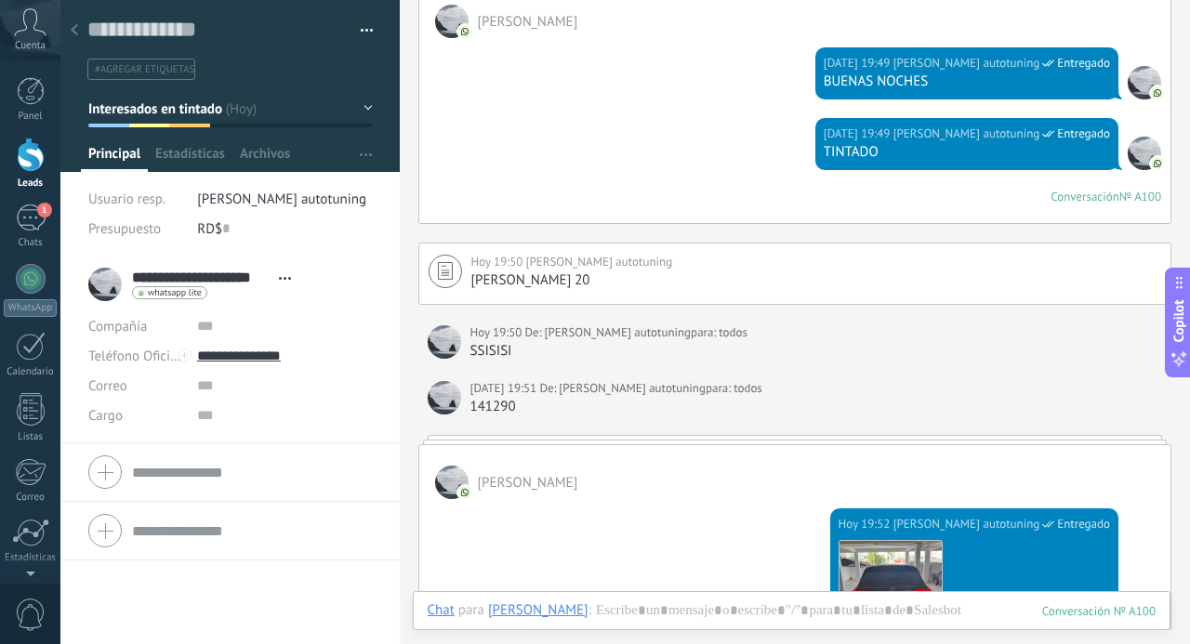
scroll to position [311, 0]
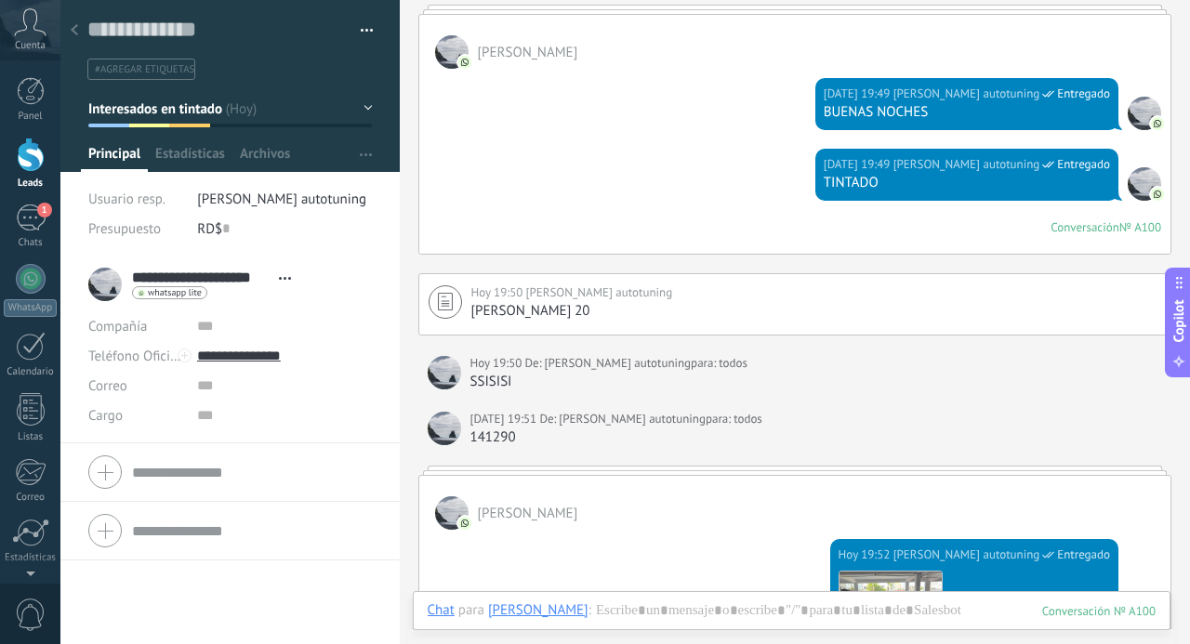
click at [32, 149] on div at bounding box center [31, 155] width 28 height 34
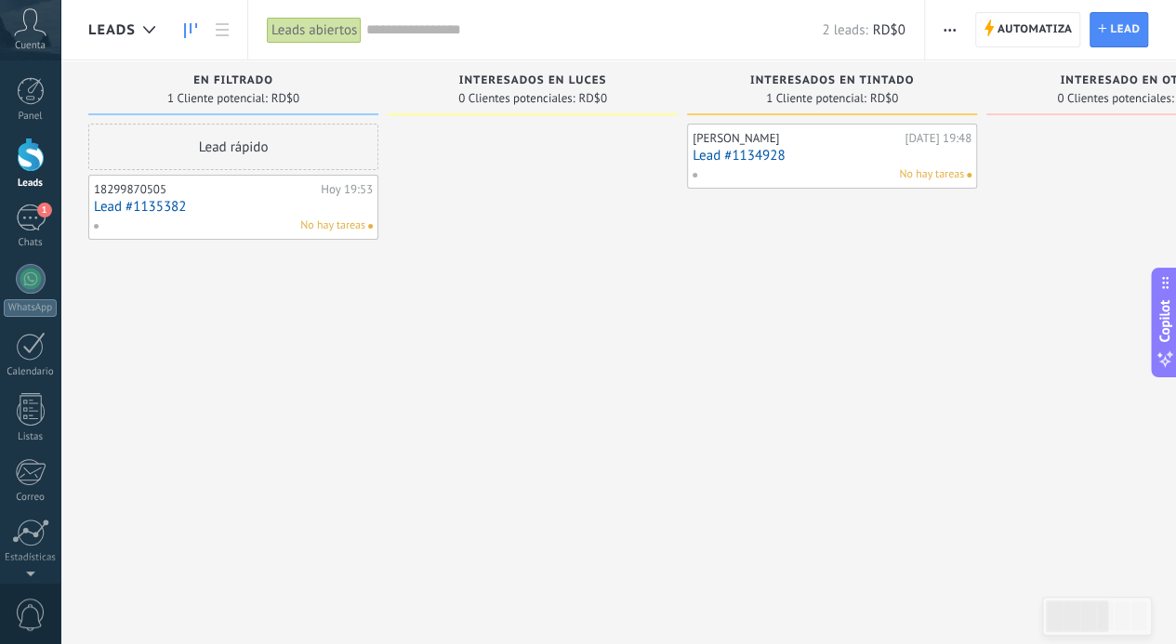
click at [271, 202] on link "Lead #1135382" at bounding box center [233, 207] width 279 height 16
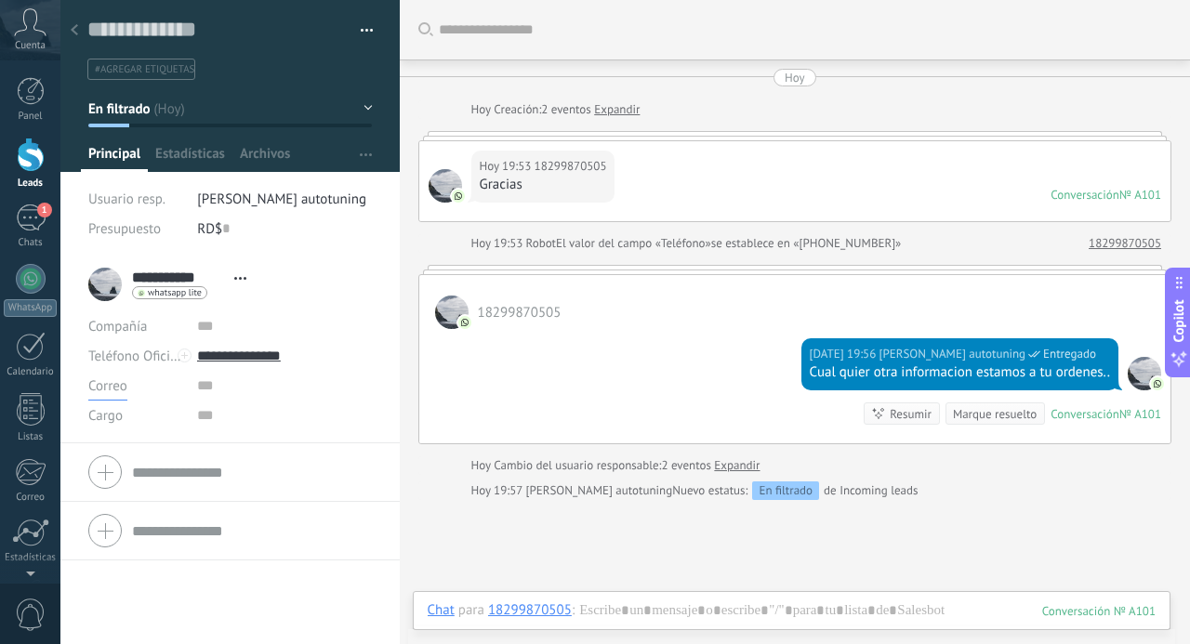
click at [113, 386] on span "Correo" at bounding box center [107, 386] width 39 height 18
click at [113, 386] on span "Correo" at bounding box center [117, 386] width 99 height 18
click at [106, 417] on span "Cargo" at bounding box center [105, 416] width 34 height 14
click at [113, 418] on span "Cargo" at bounding box center [105, 416] width 34 height 14
click at [108, 385] on span "Correo" at bounding box center [107, 386] width 39 height 18
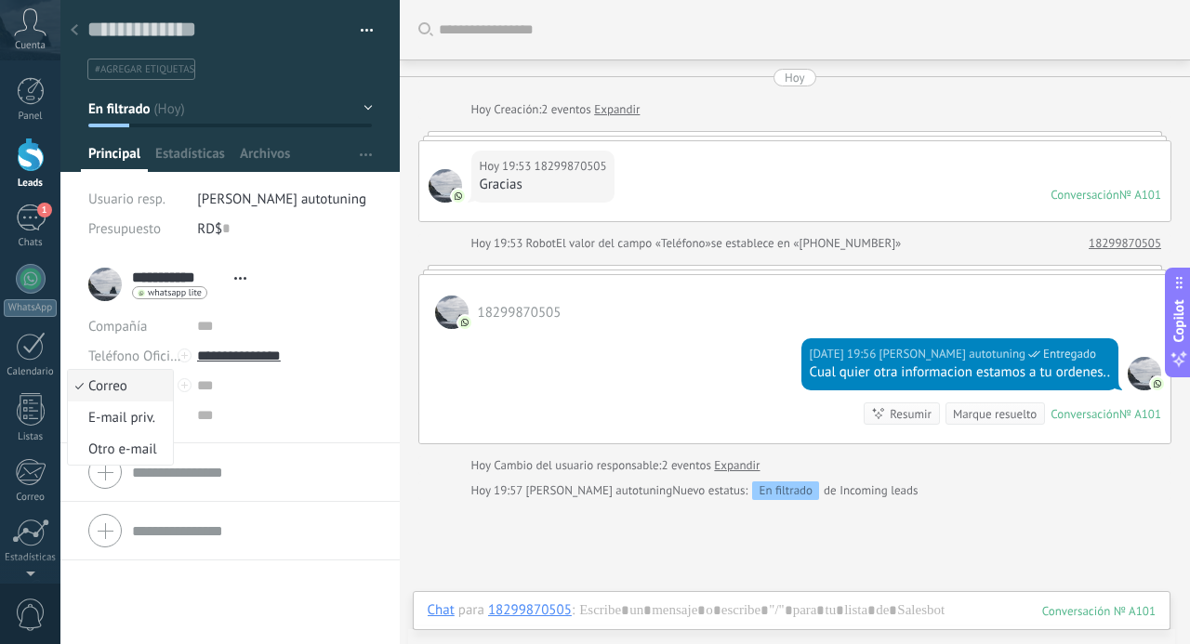
click at [108, 385] on span "Correo" at bounding box center [117, 386] width 99 height 18
click at [39, 168] on div at bounding box center [31, 155] width 28 height 34
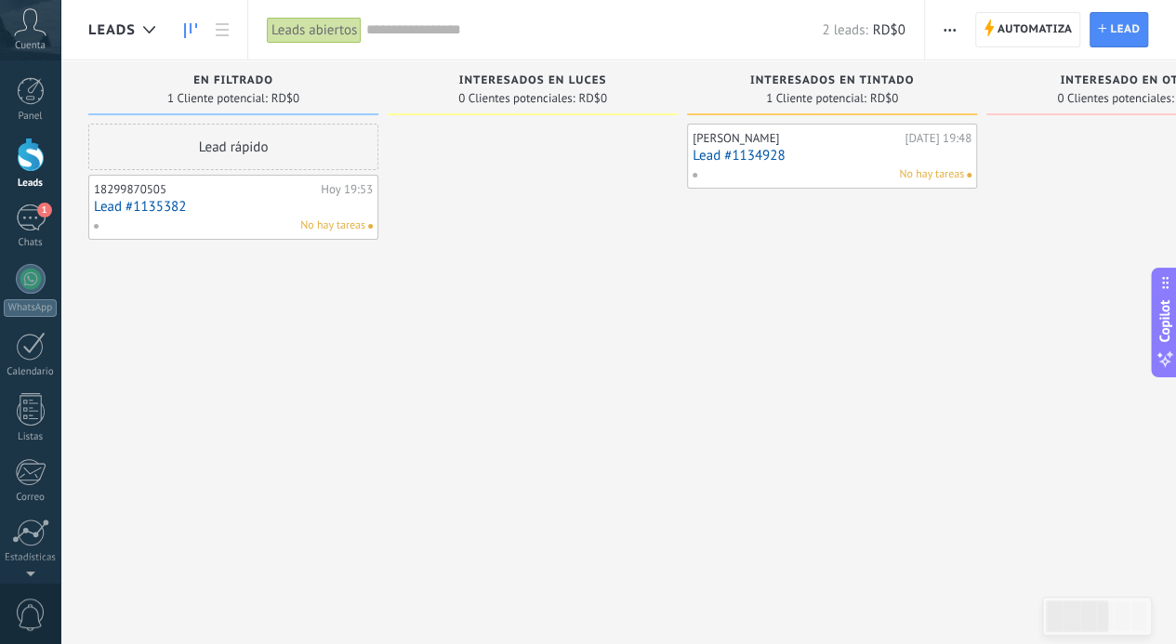
click at [263, 218] on div "No hay tareas" at bounding box center [229, 226] width 272 height 17
click at [214, 218] on div "No hay tareas" at bounding box center [229, 226] width 272 height 17
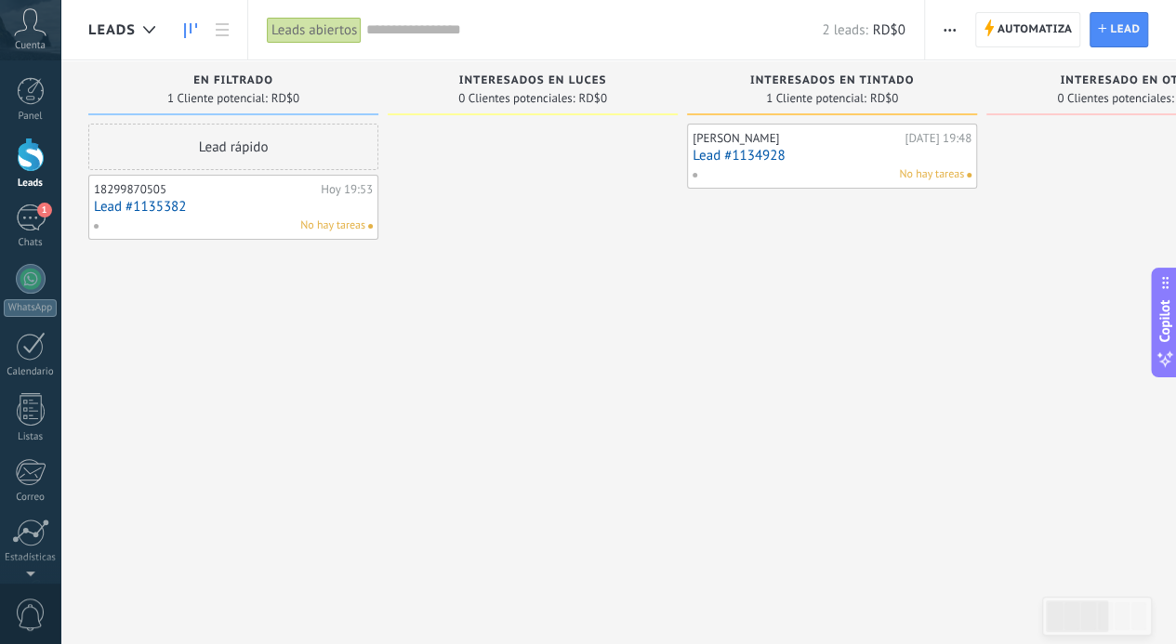
click at [122, 208] on link "Lead #1135382" at bounding box center [233, 207] width 279 height 16
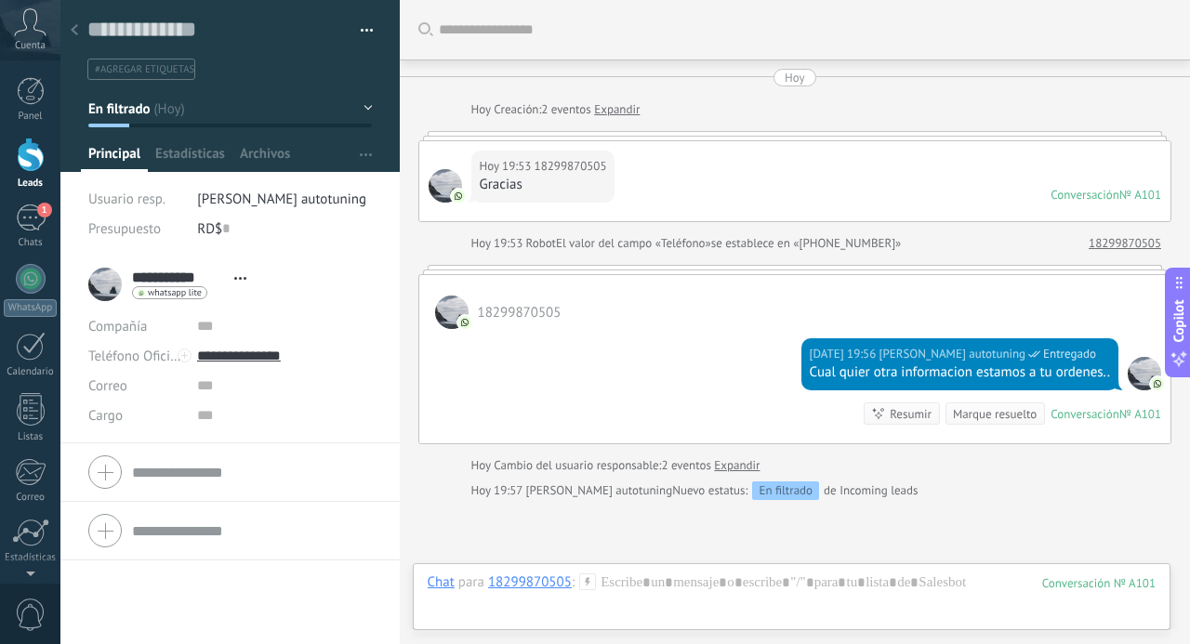
scroll to position [177, 0]
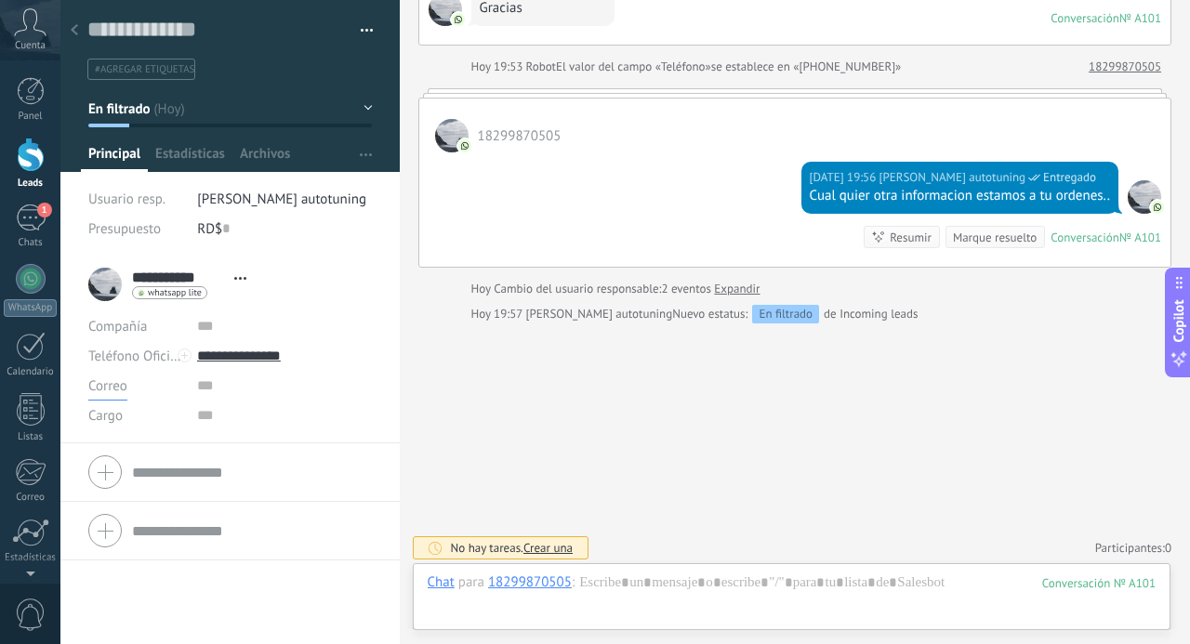
click at [104, 388] on span "Correo" at bounding box center [107, 386] width 39 height 18
click at [104, 388] on span "Correo" at bounding box center [117, 386] width 99 height 18
click at [107, 425] on div "Cargo" at bounding box center [135, 416] width 95 height 30
click at [137, 326] on div "Compañía" at bounding box center [135, 326] width 95 height 30
click at [331, 24] on textarea at bounding box center [216, 30] width 259 height 29
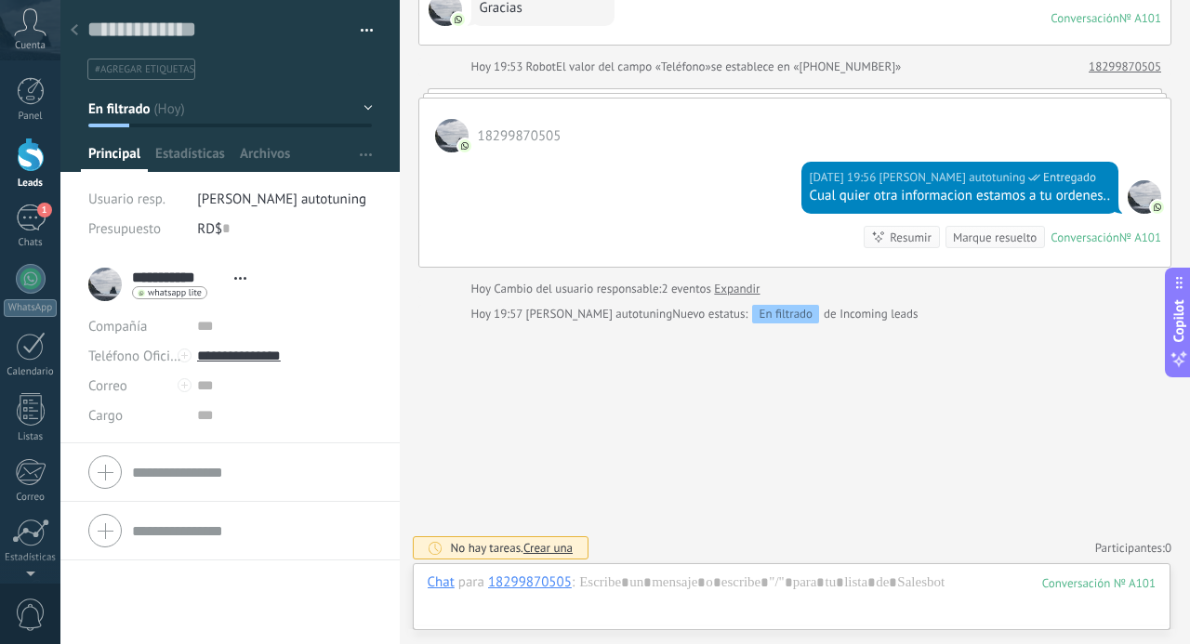
click at [361, 33] on span "button" at bounding box center [367, 34] width 13 height 4
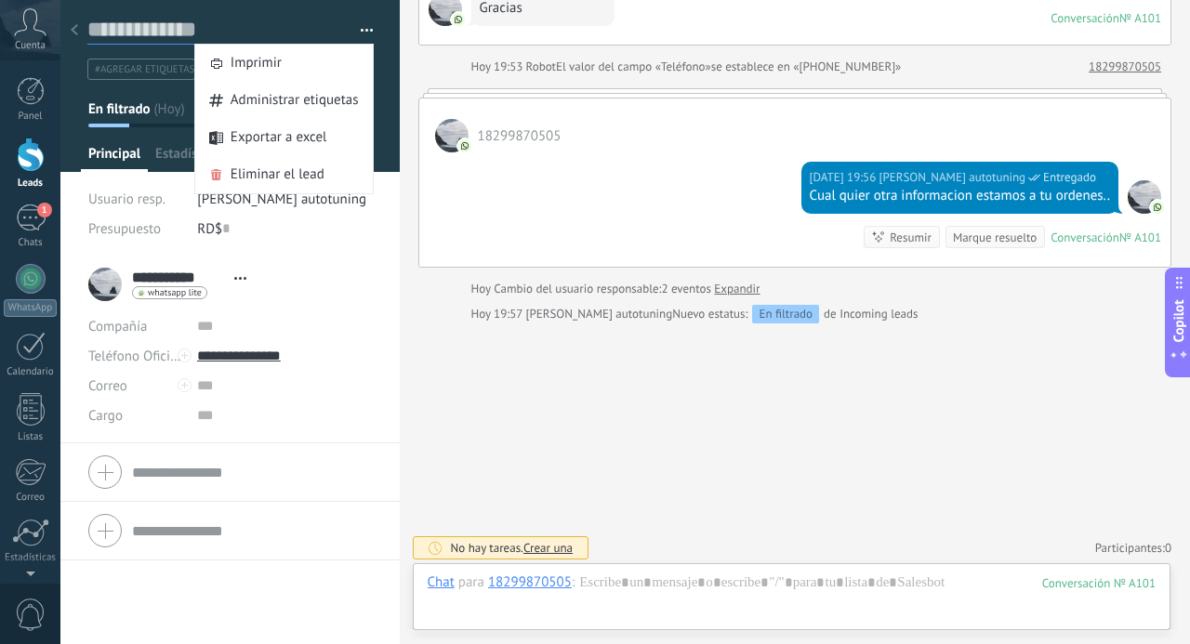
click at [149, 31] on textarea at bounding box center [216, 30] width 259 height 29
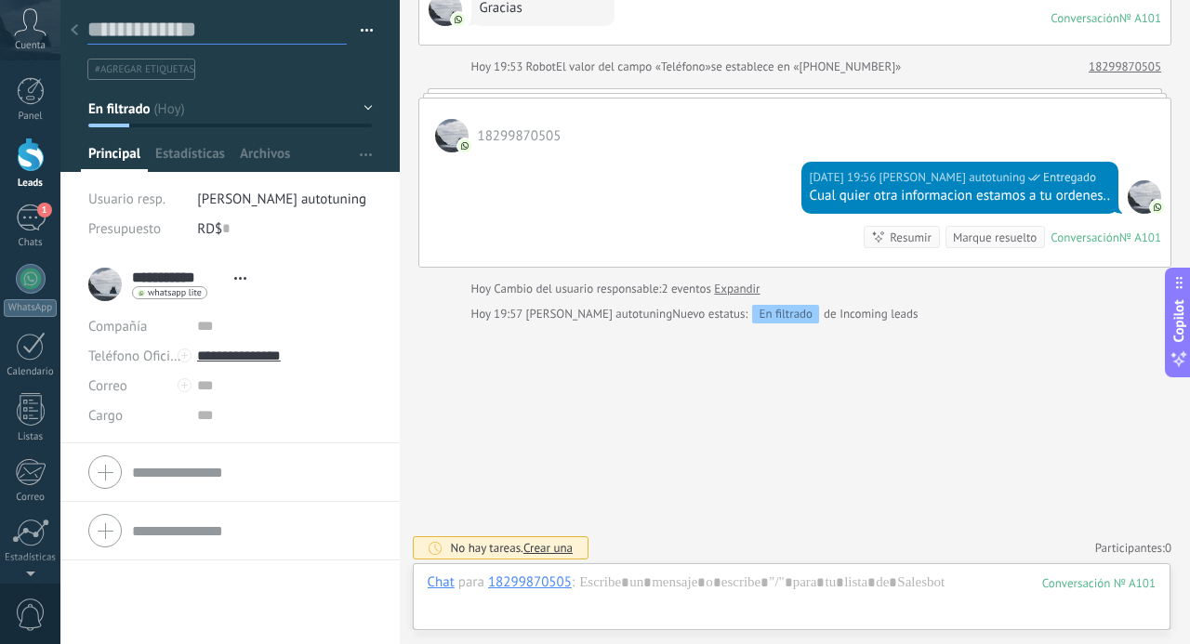
type textarea "*"
type textarea "**"
type textarea "***"
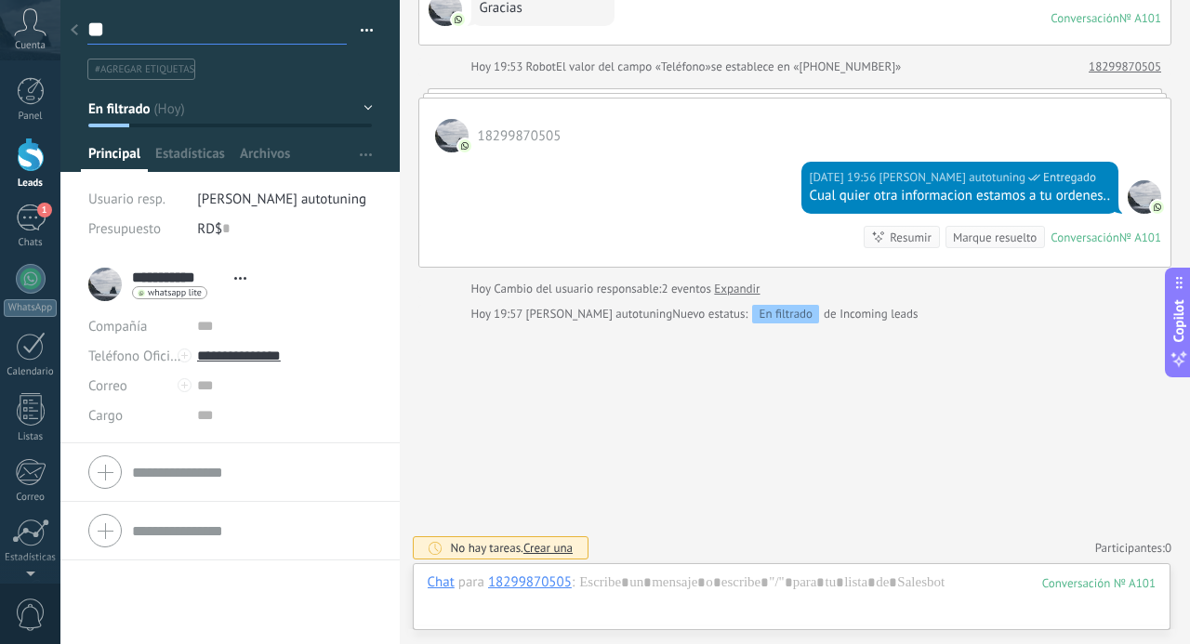
type textarea "***"
type textarea "****"
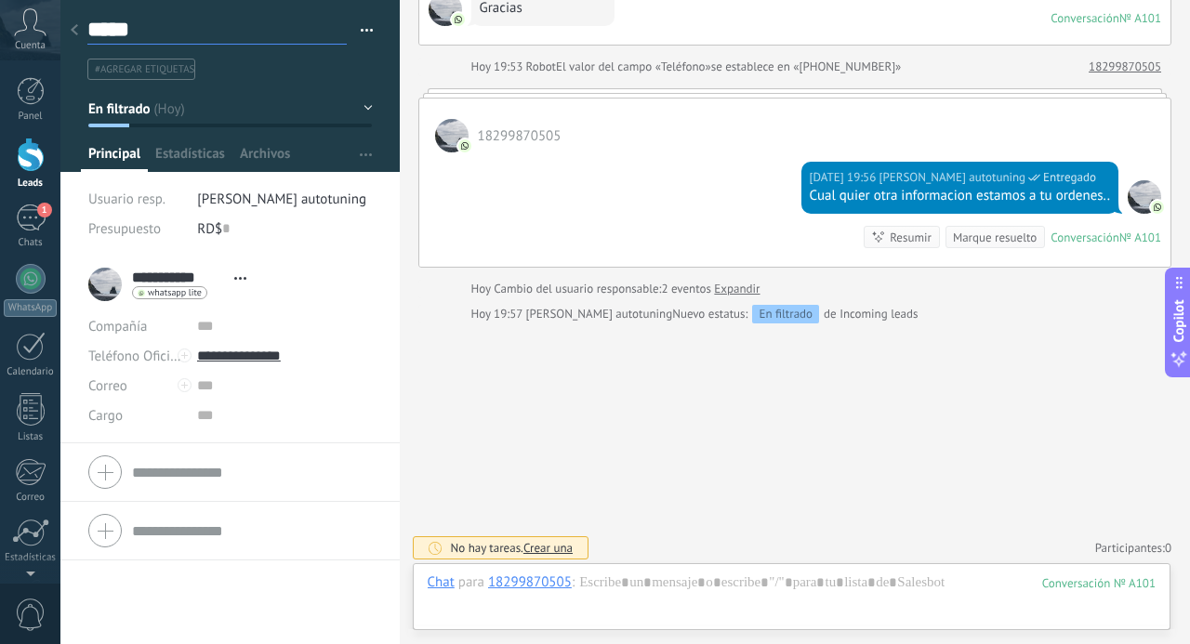
type textarea "****"
type textarea "***"
type textarea "**"
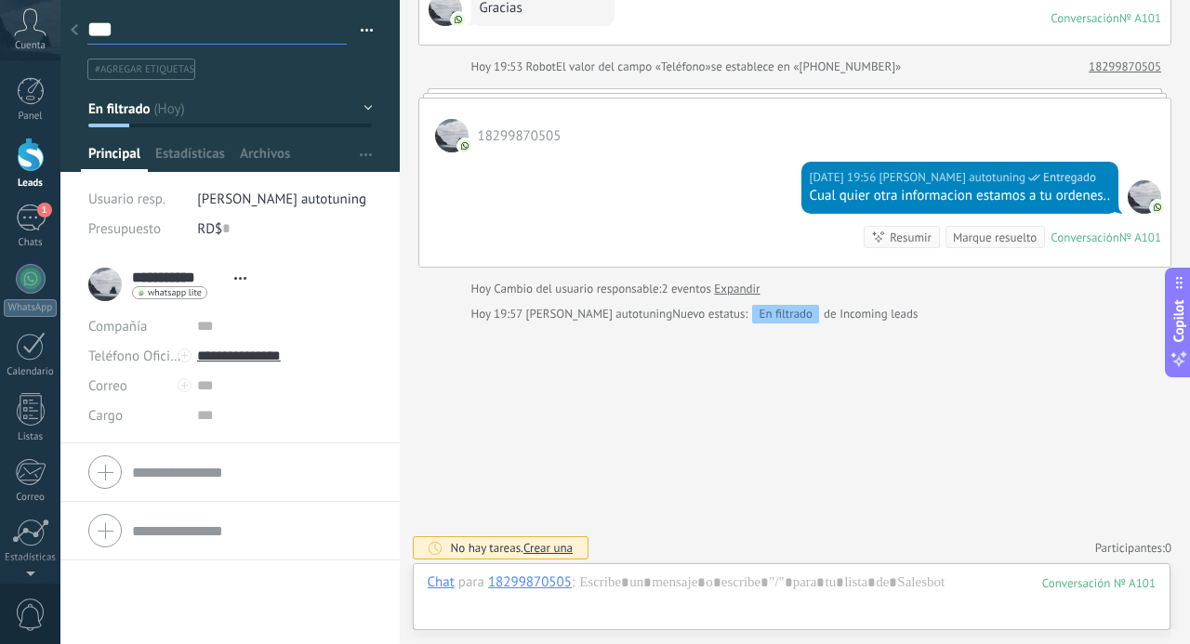
type textarea "**"
type textarea "*"
type textarea "**********"
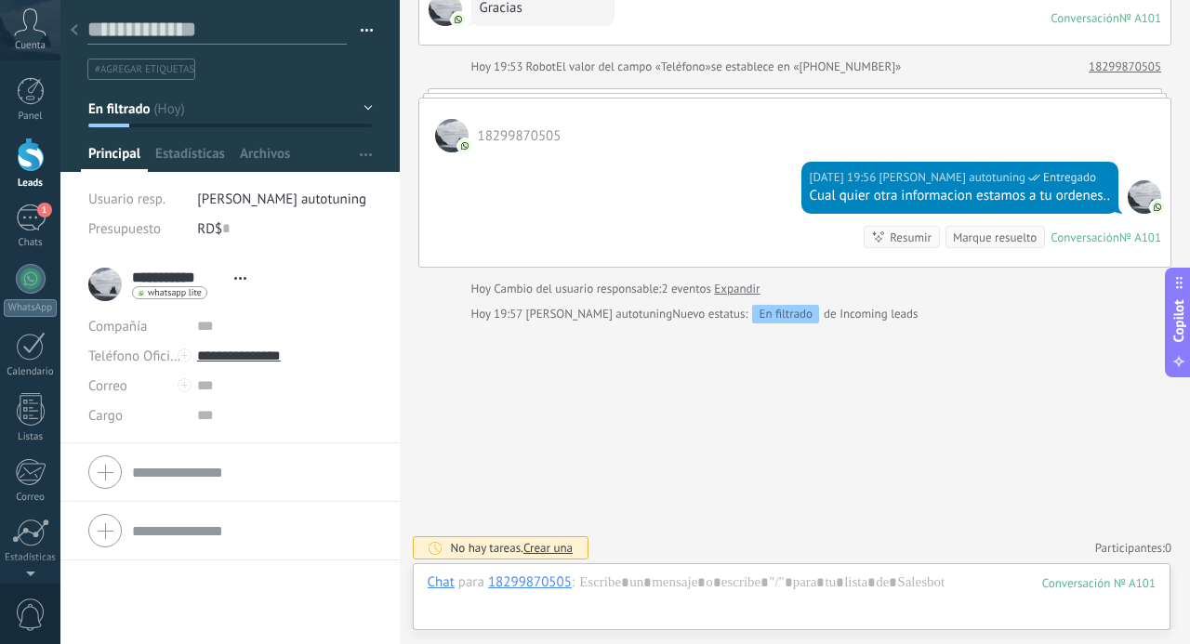
type textarea "*"
type textarea "**"
type textarea "***"
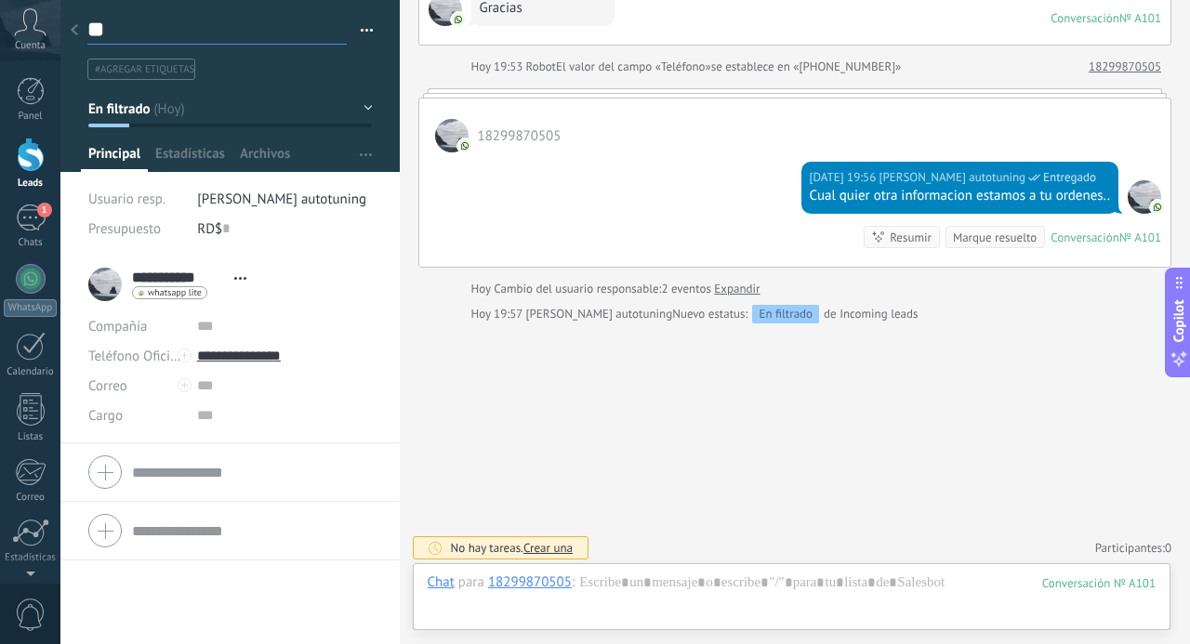
type textarea "***"
type textarea "****"
type textarea "*****"
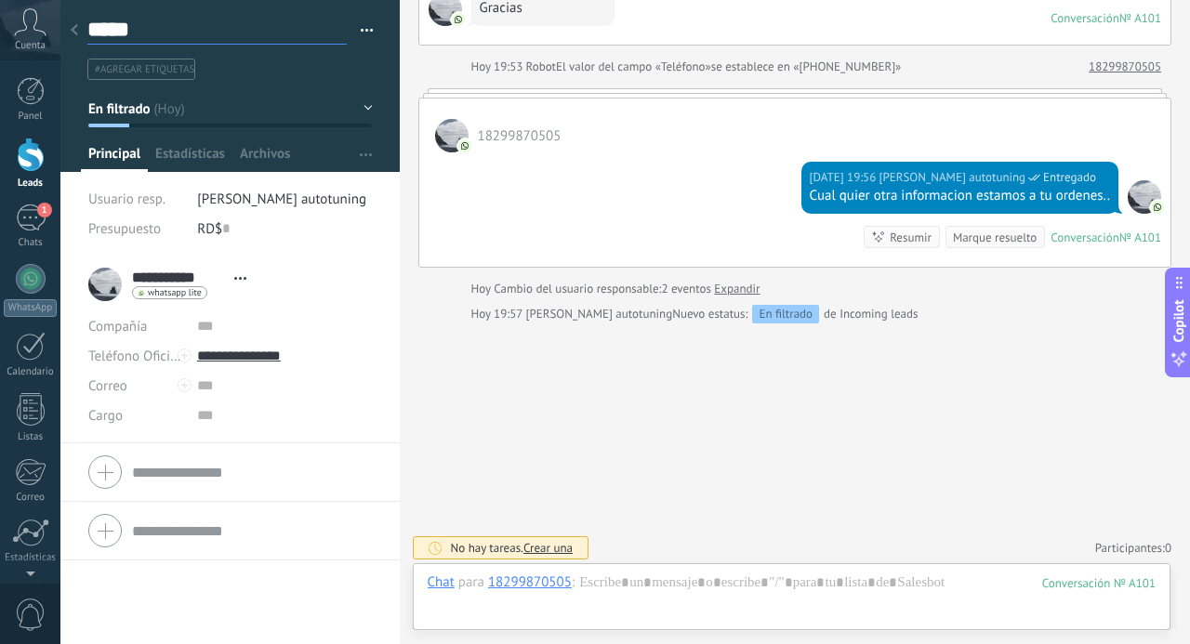
type textarea "******"
type textarea "*******"
click at [449, 364] on div "Buscar Carga más Hoy Hoy Creación: 2 eventos Expandir Hoy 19:53 18299870505 Gra…" at bounding box center [795, 235] width 791 height 825
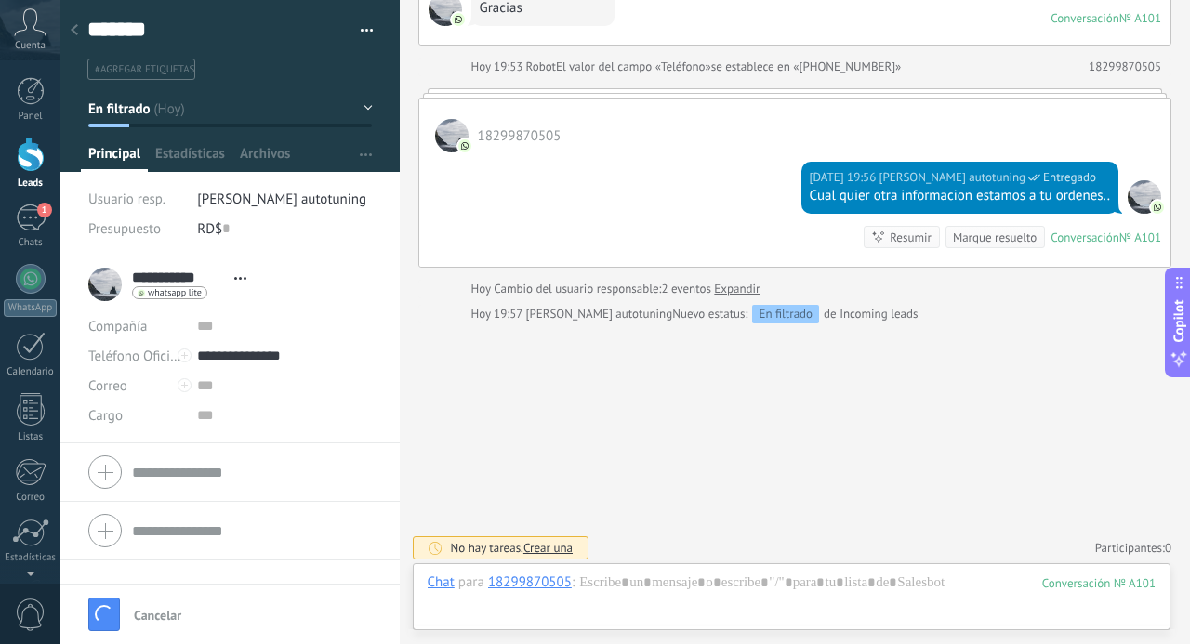
scroll to position [203, 0]
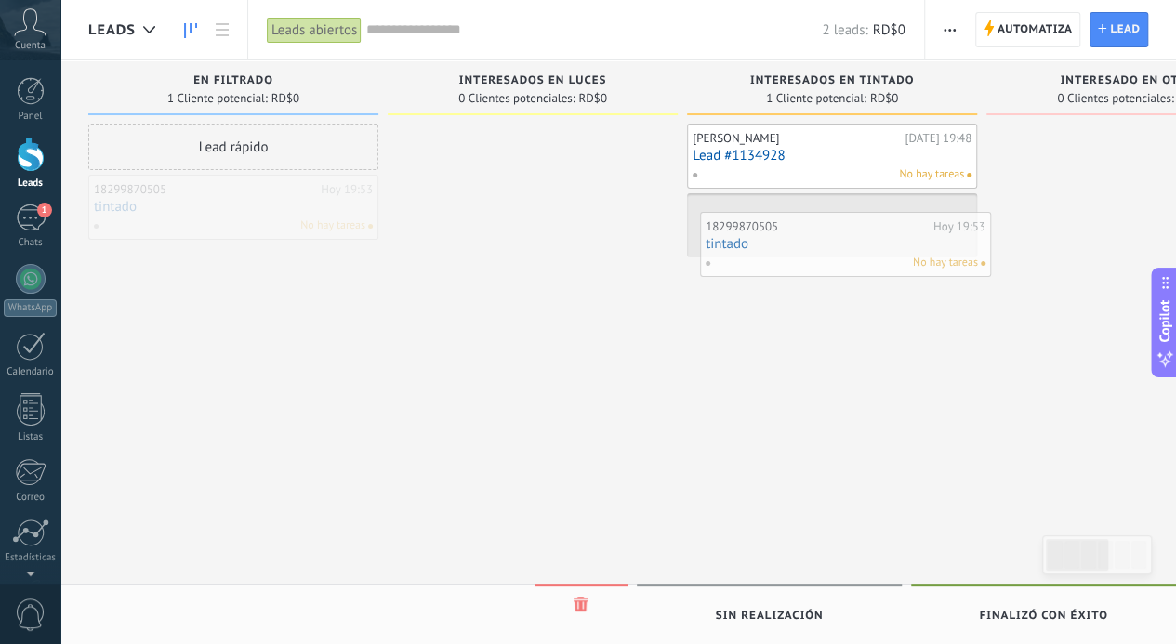
drag, startPoint x: 242, startPoint y: 205, endPoint x: 854, endPoint y: 243, distance: 612.9
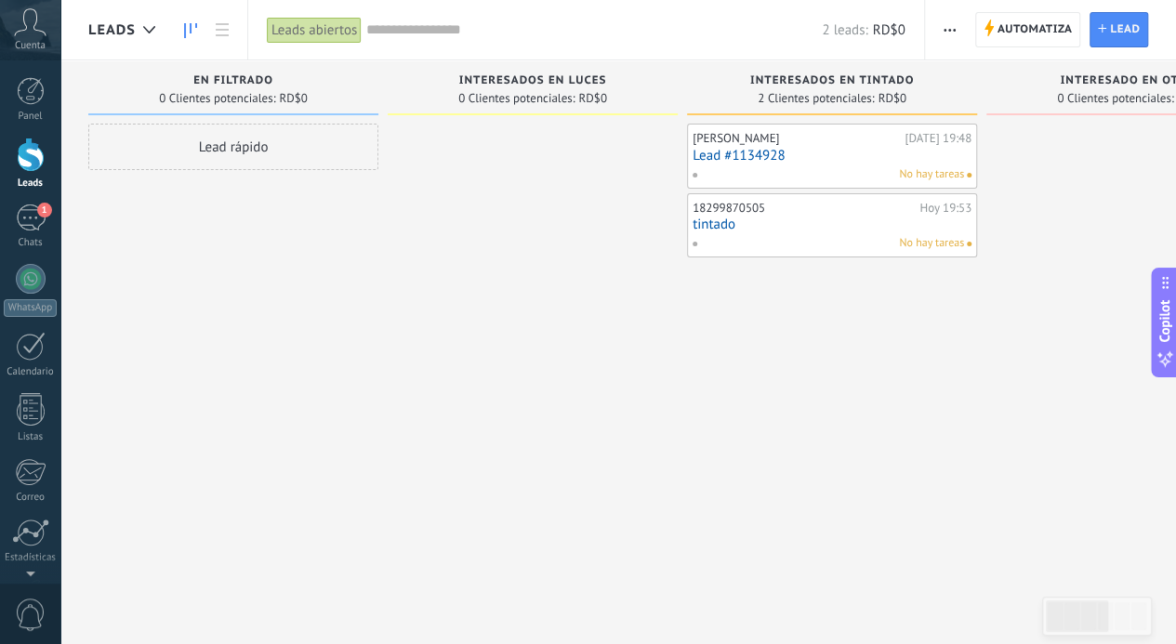
click at [828, 237] on div "No hay tareas" at bounding box center [828, 243] width 272 height 17
click at [818, 218] on link "tintado" at bounding box center [832, 225] width 279 height 16
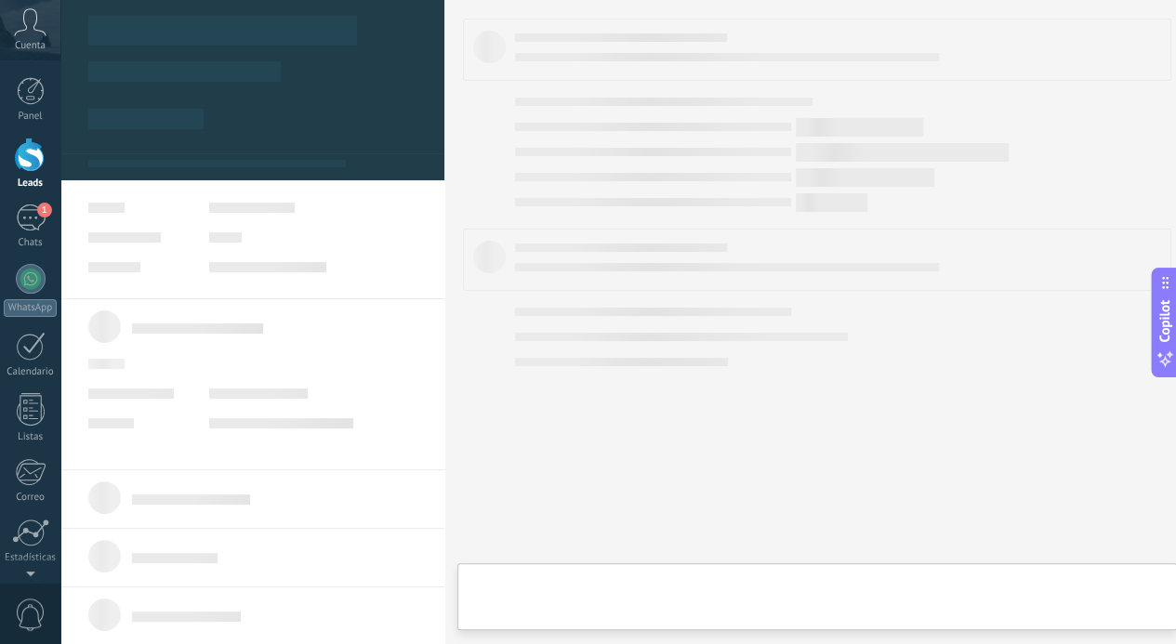
click at [818, 218] on body ".abccls-1,.abccls-2{fill-rule:evenodd}.abccls-2{fill:#fff} .abfcls-1{fill:none}…" at bounding box center [588, 322] width 1176 height 644
click at [818, 218] on div at bounding box center [817, 322] width 708 height 607
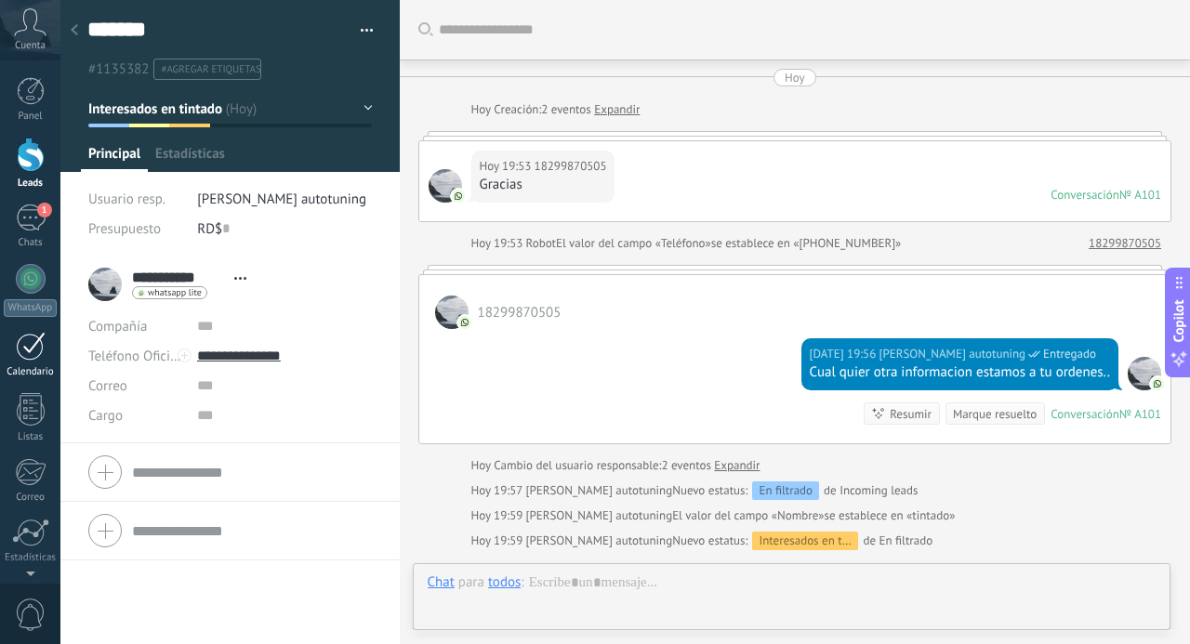
scroll to position [227, 0]
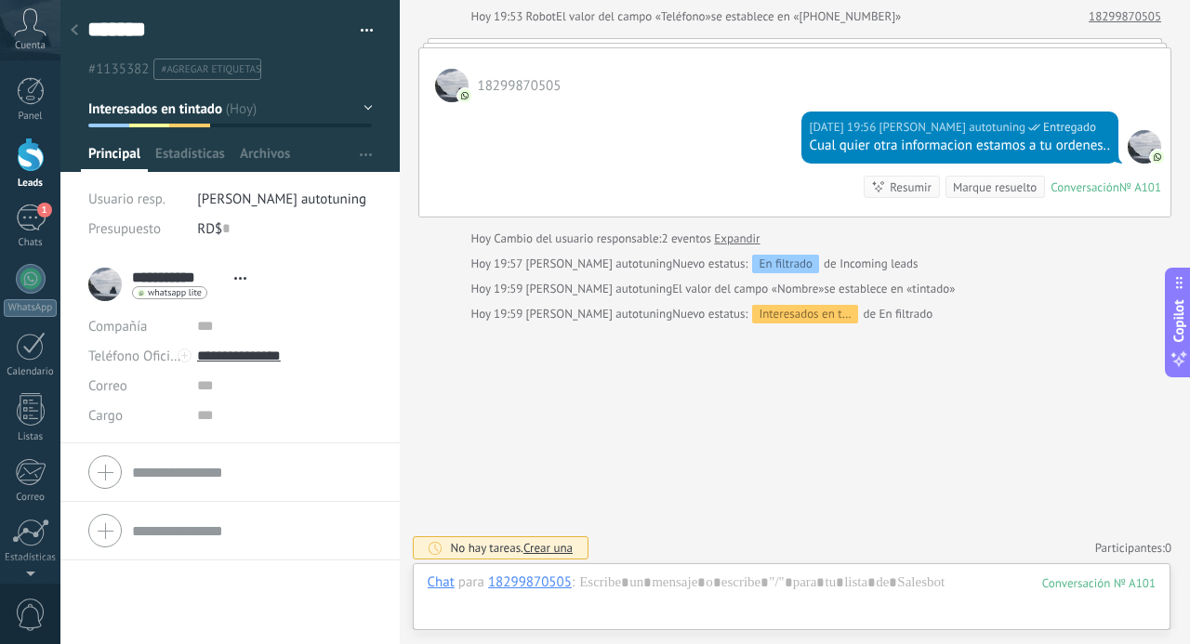
click at [192, 380] on div "Correo E-mail priv. Otro e-mail Correo Correo Escribir de Kommo" at bounding box center [230, 386] width 284 height 30
click at [203, 394] on input "text" at bounding box center [284, 386] width 175 height 30
click at [171, 21] on textarea "*******" at bounding box center [213, 30] width 253 height 29
type textarea "******"
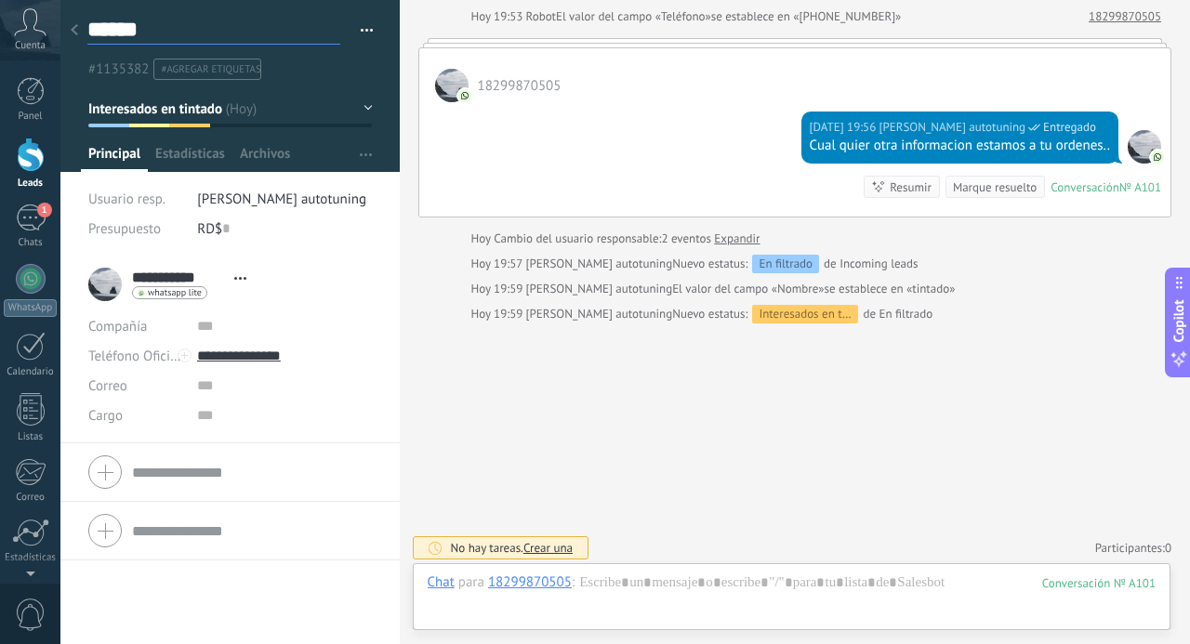
type textarea "*****"
type textarea "****"
type textarea "***"
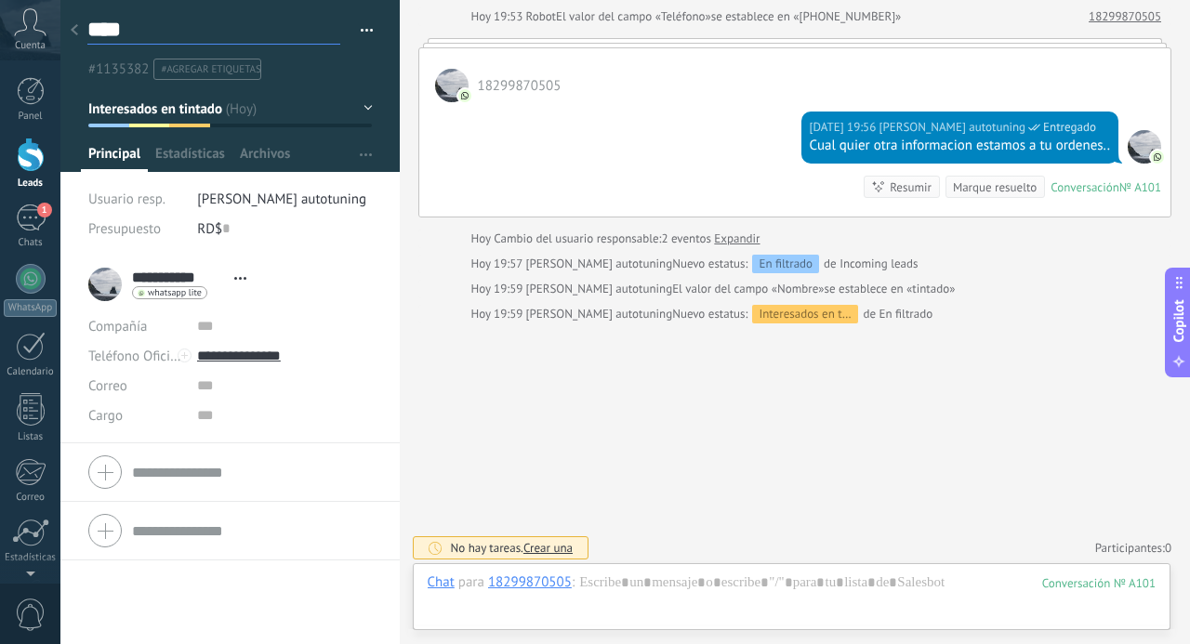
type textarea "***"
type textarea "**"
type textarea "*"
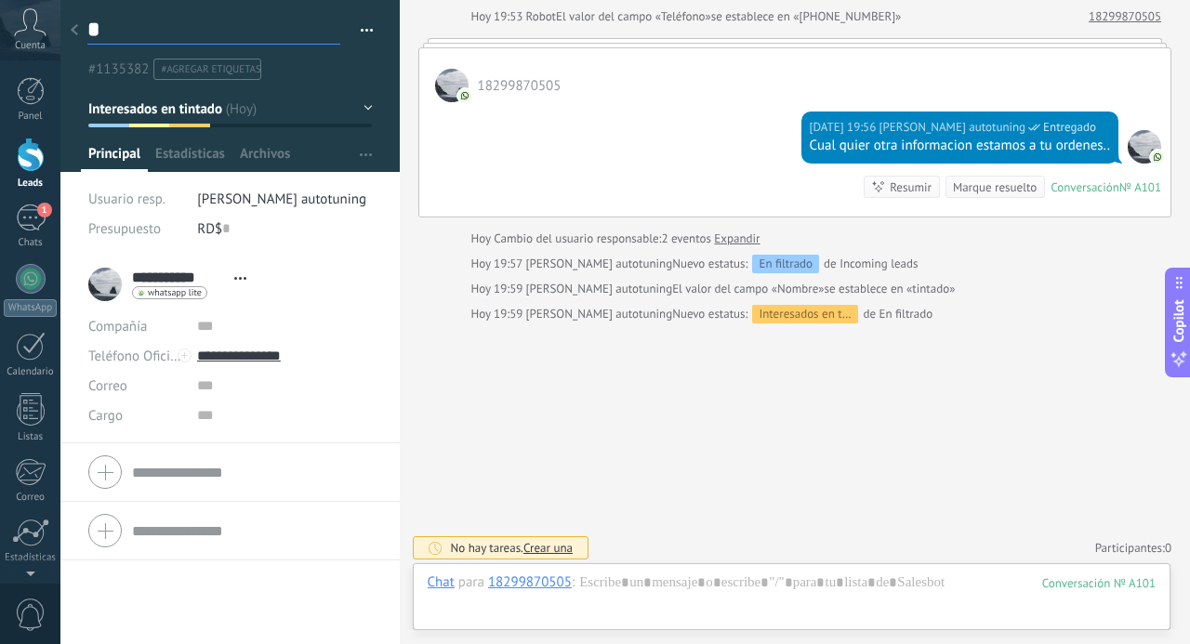
type textarea "**********"
type textarea "*"
type textarea "**"
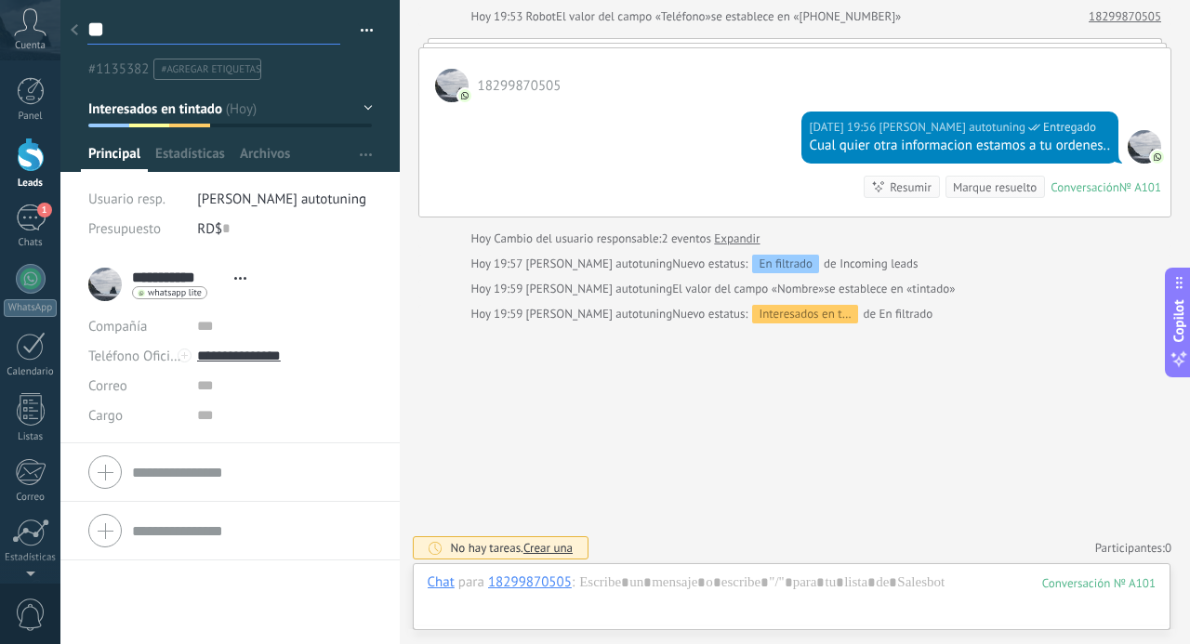
type textarea "***"
type textarea "****"
type textarea "*****"
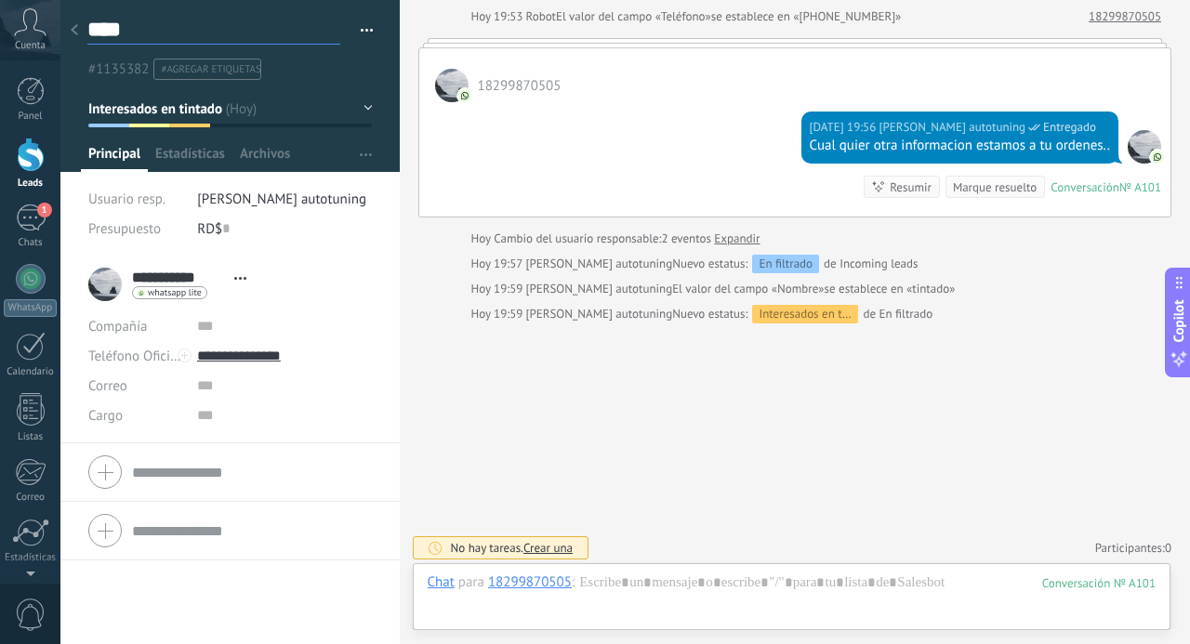
type textarea "*****"
type textarea "*******"
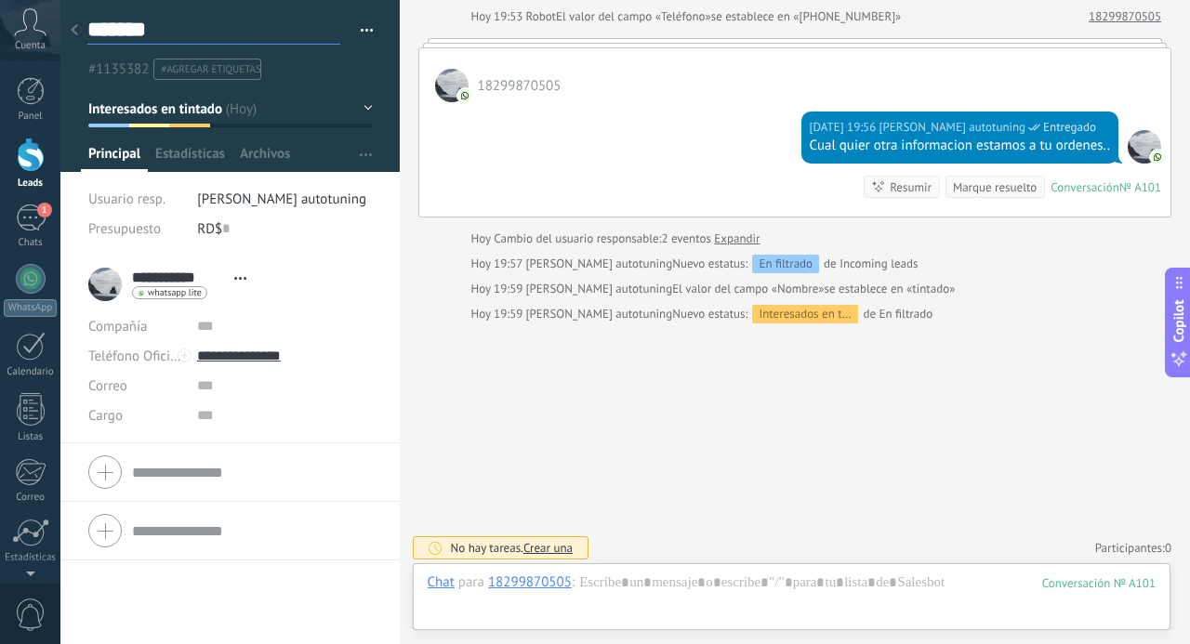
type textarea "********"
type textarea "*********"
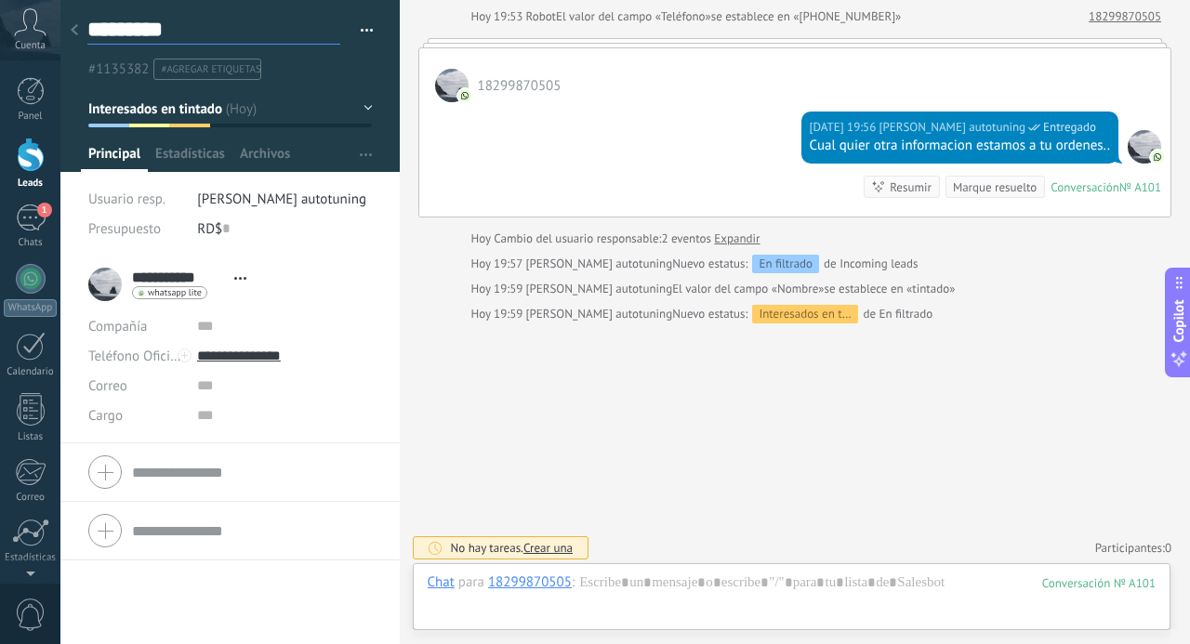
type textarea "*********"
type textarea "**********"
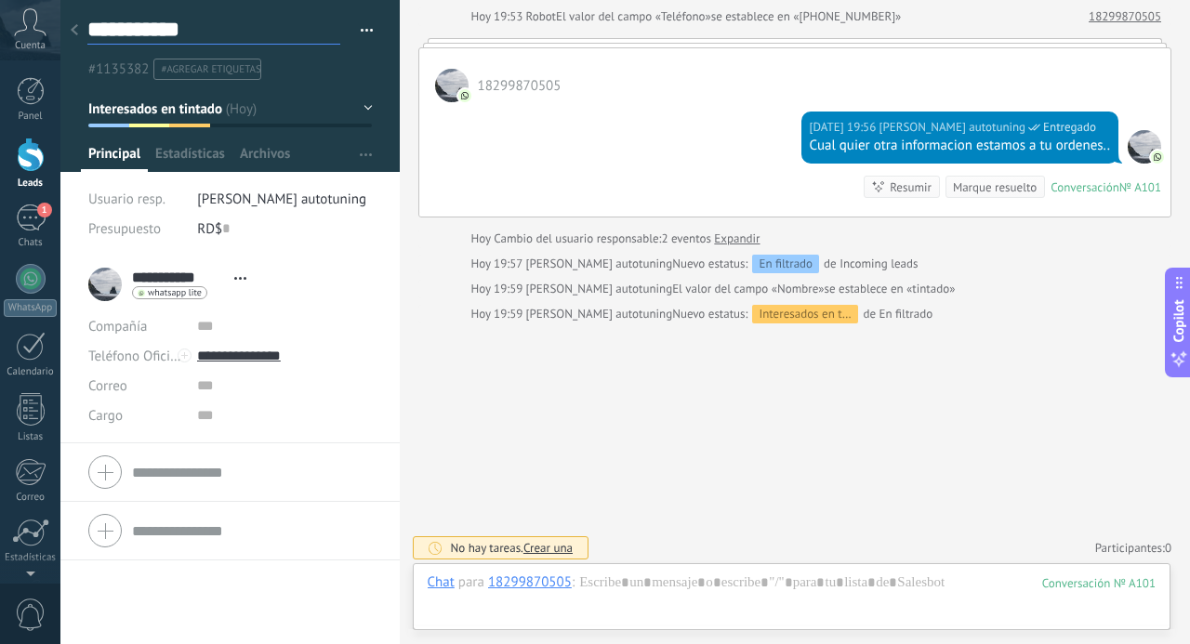
type textarea "**********"
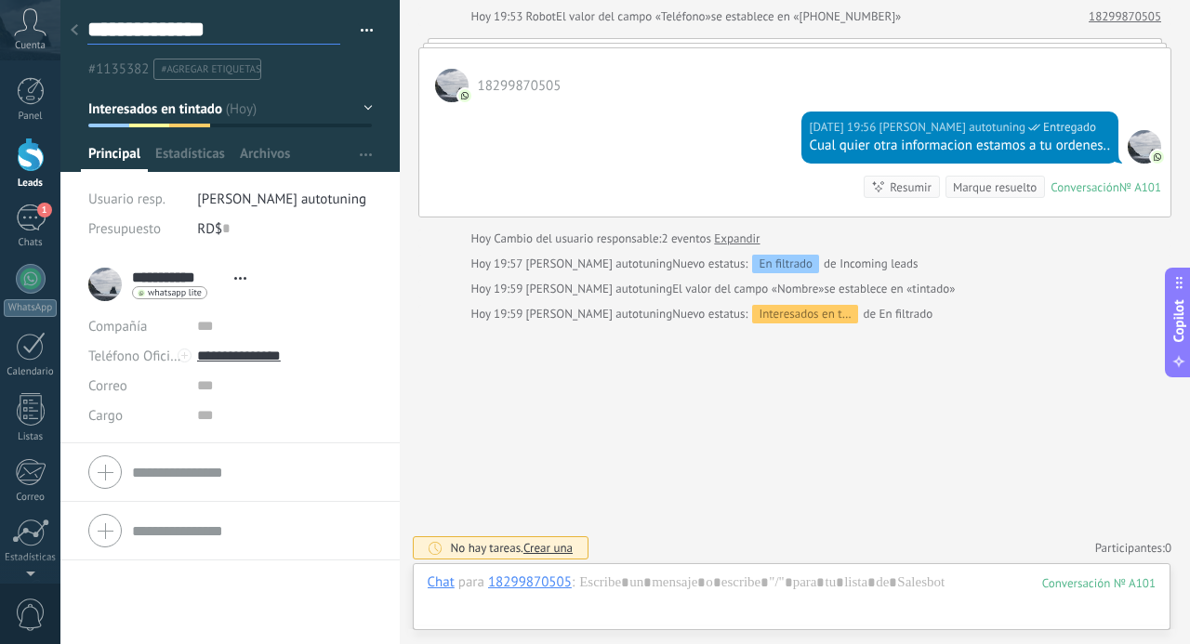
type textarea "**********"
click at [250, 290] on div "whatsapp lite Enviar mensaje Separar el chat" at bounding box center [194, 293] width 124 height 15
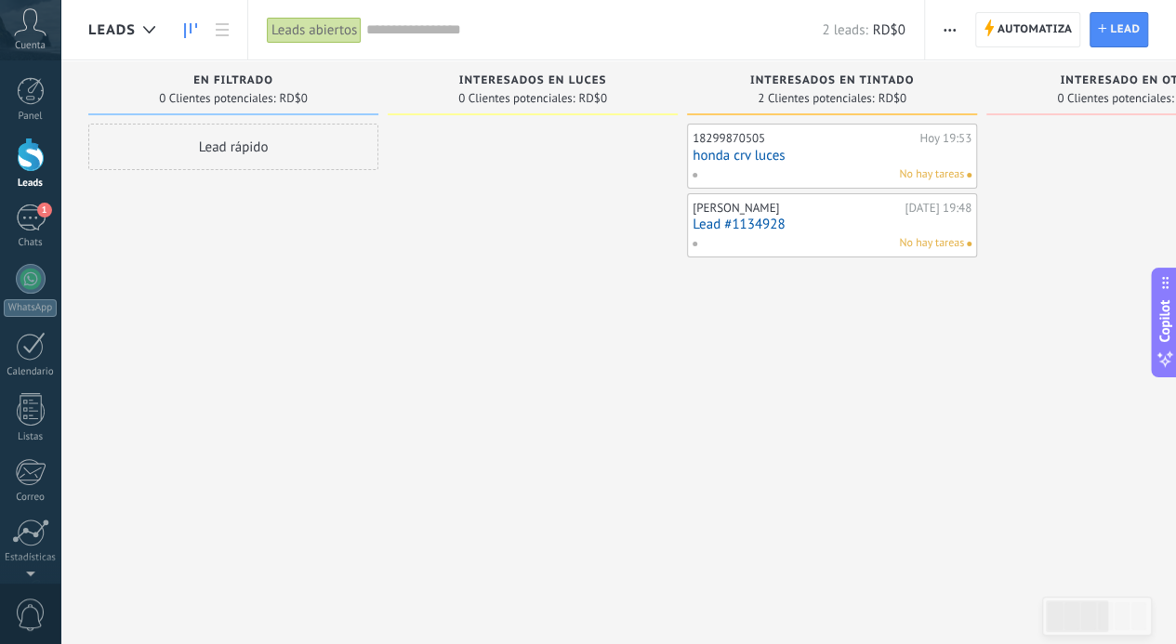
click at [803, 175] on div "No hay tareas" at bounding box center [828, 174] width 272 height 17
click at [818, 140] on div "18299870505" at bounding box center [804, 138] width 222 height 15
click at [801, 138] on div "18299870505" at bounding box center [804, 138] width 222 height 15
click at [698, 168] on span at bounding box center [702, 174] width 20 height 17
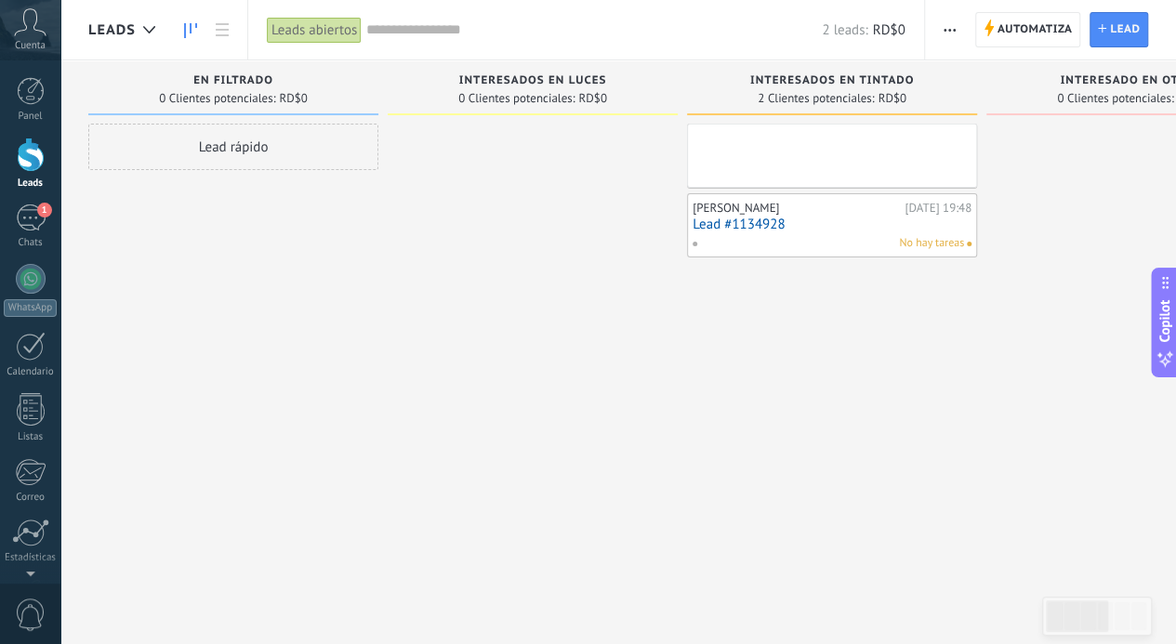
drag, startPoint x: 937, startPoint y: 132, endPoint x: 997, endPoint y: 346, distance: 222.0
click at [997, 346] on div at bounding box center [1131, 325] width 290 height 402
click at [882, 155] on link "honda crv luces" at bounding box center [832, 156] width 279 height 16
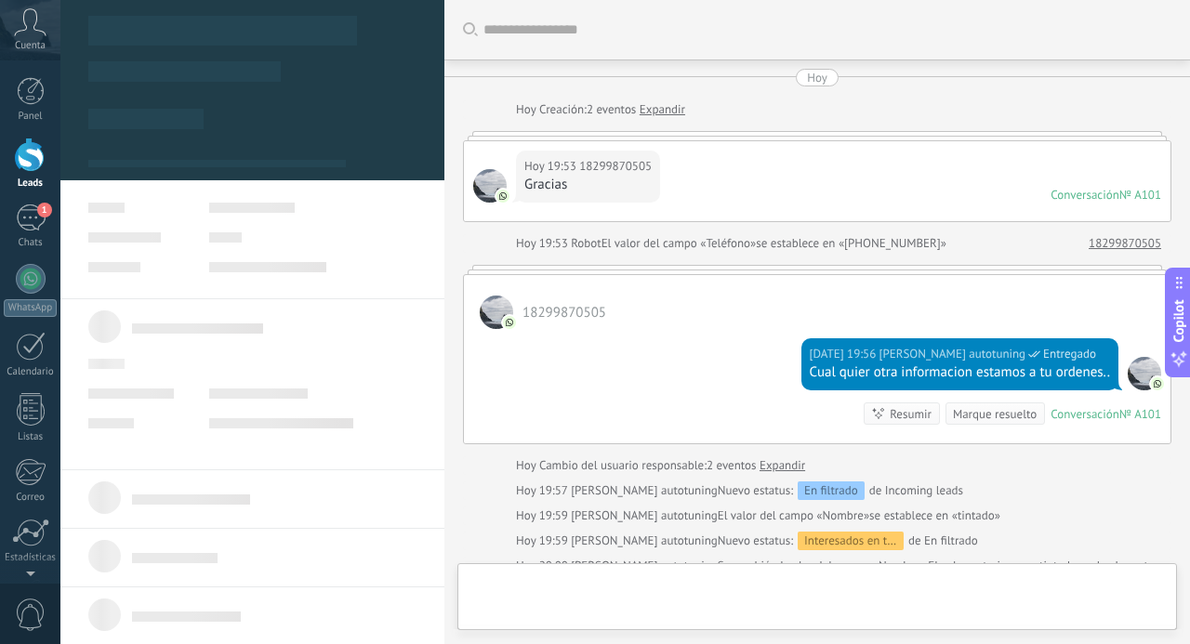
type textarea "**********"
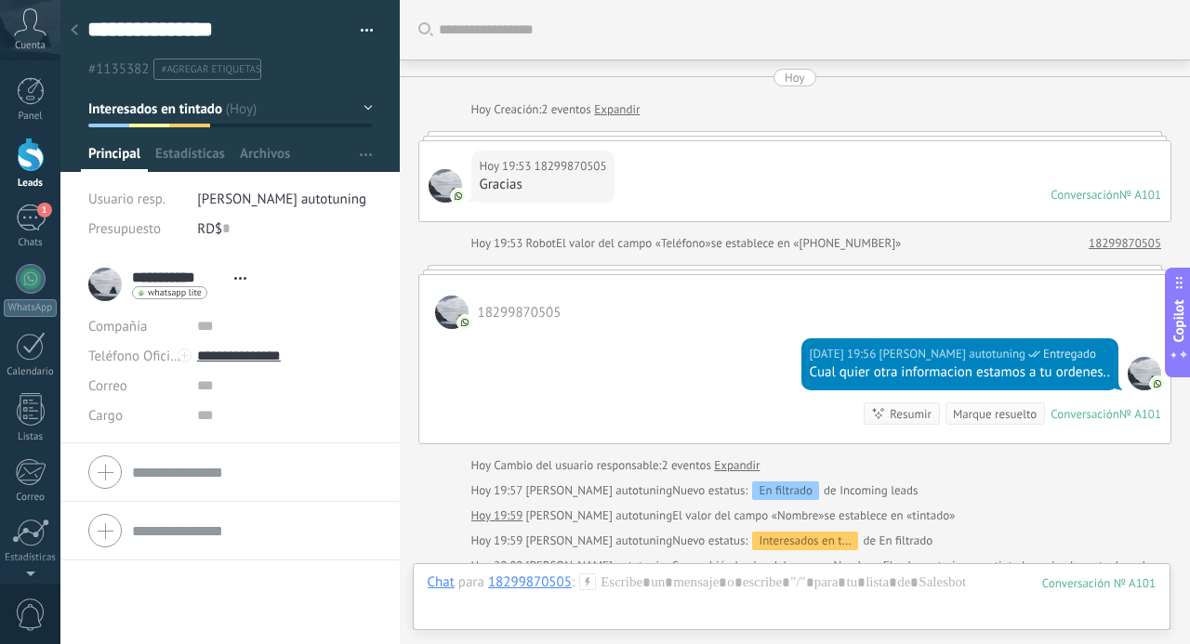
scroll to position [253, 0]
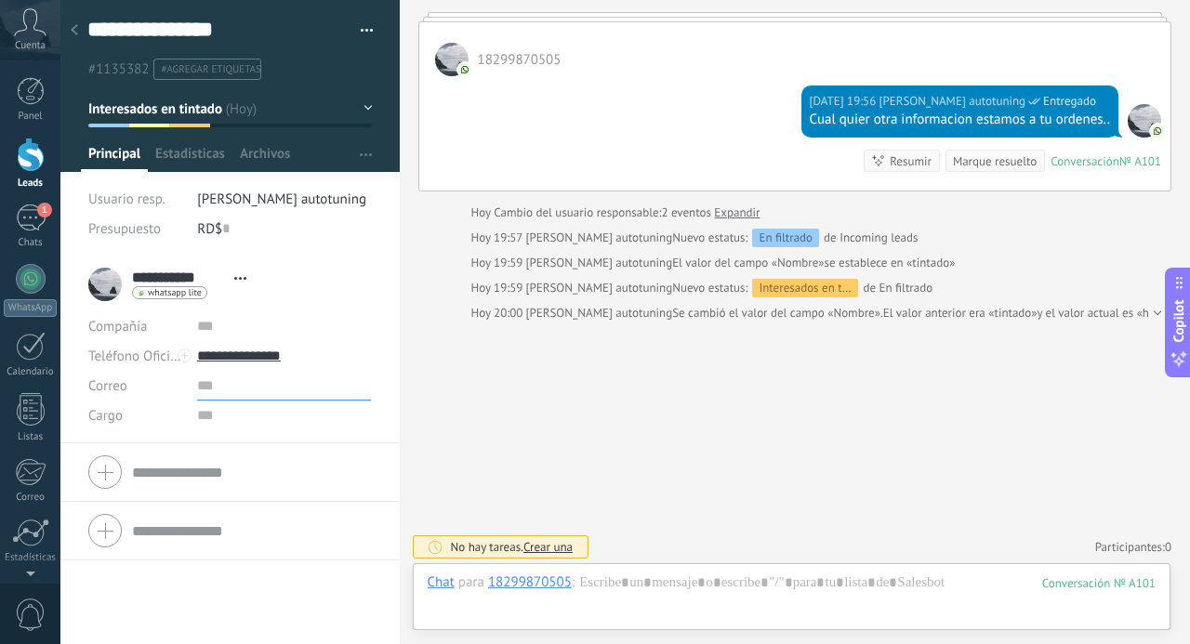
click at [200, 392] on input "text" at bounding box center [284, 386] width 175 height 30
type input "**********"
click at [235, 417] on input "text" at bounding box center [284, 416] width 175 height 30
type input "******"
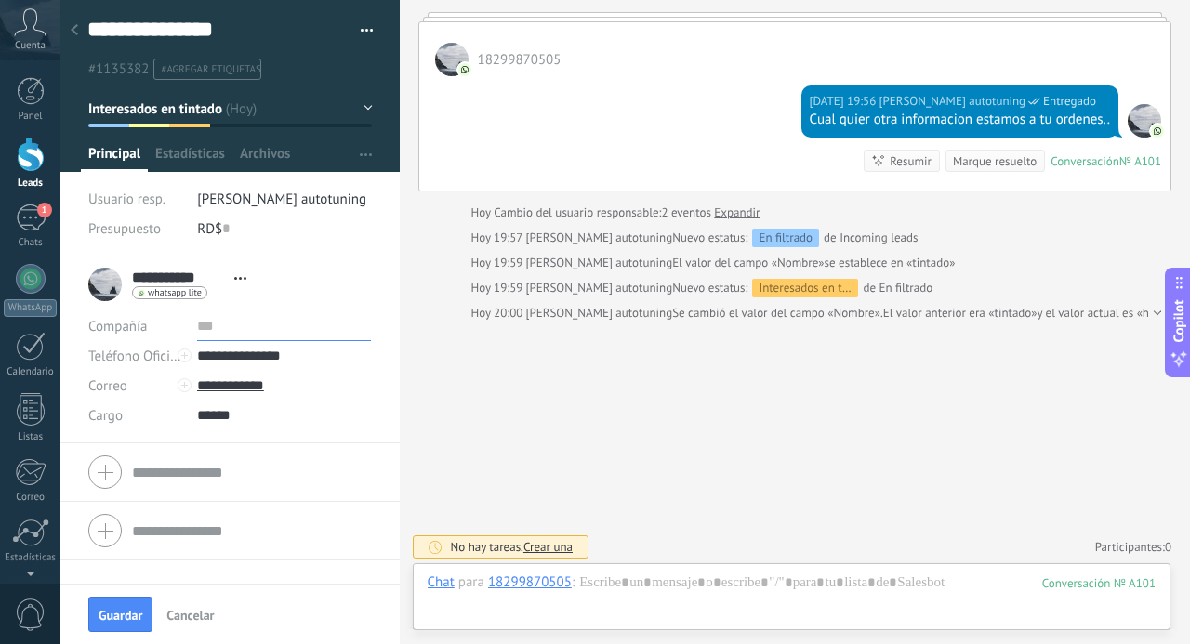
click at [340, 338] on input "text" at bounding box center [284, 326] width 175 height 30
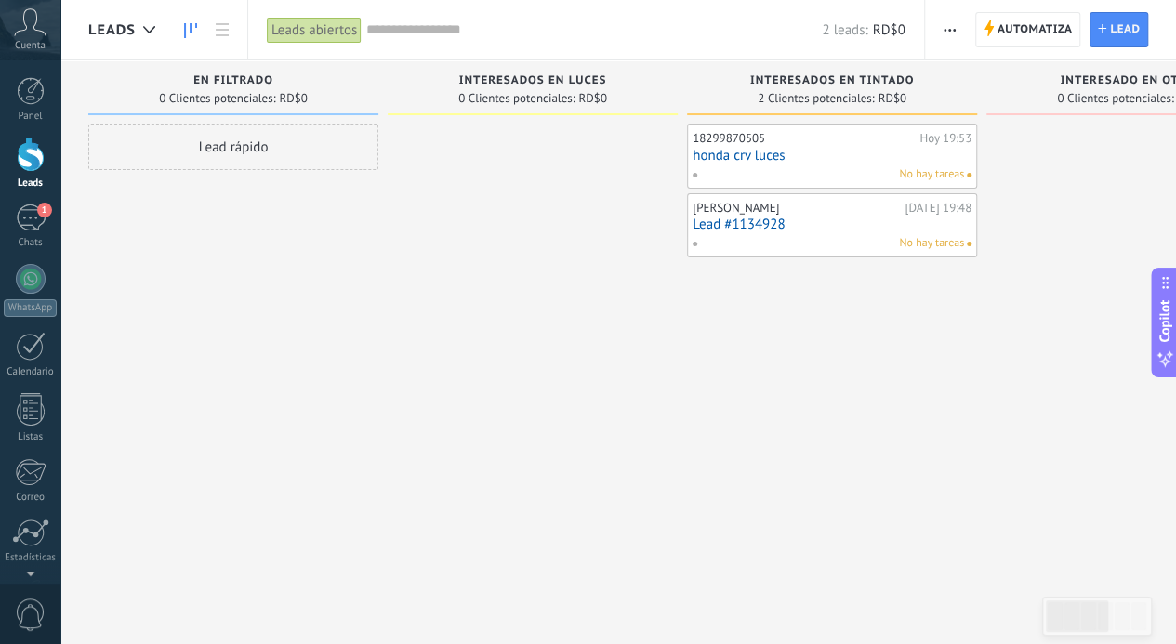
click at [753, 155] on link "honda crv luces" at bounding box center [832, 156] width 279 height 16
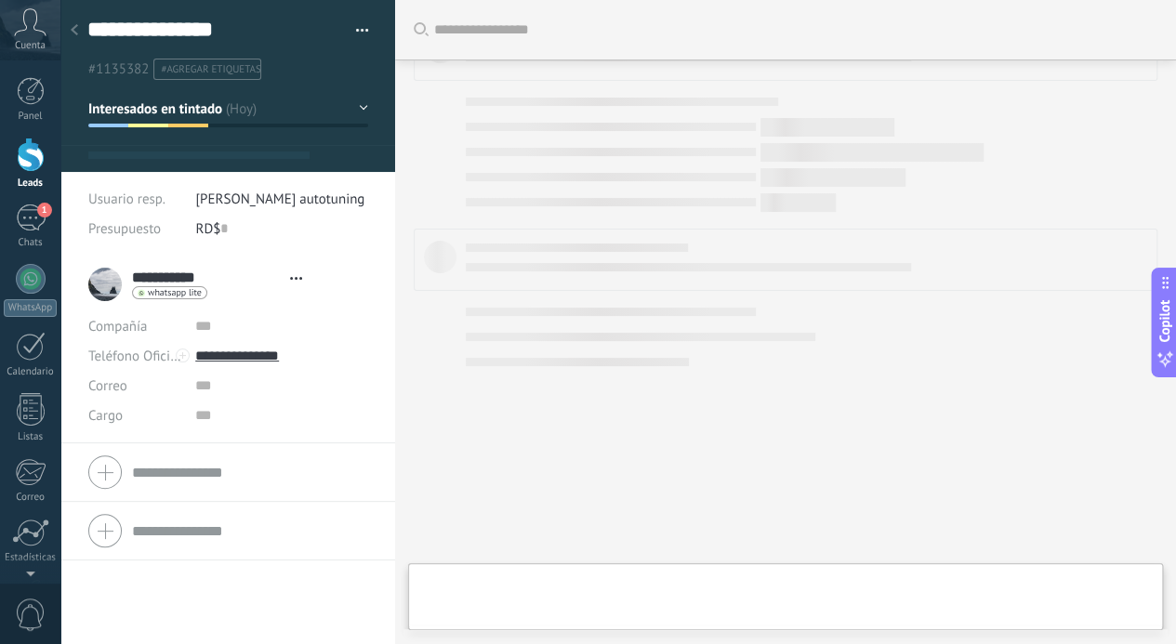
type textarea "**********"
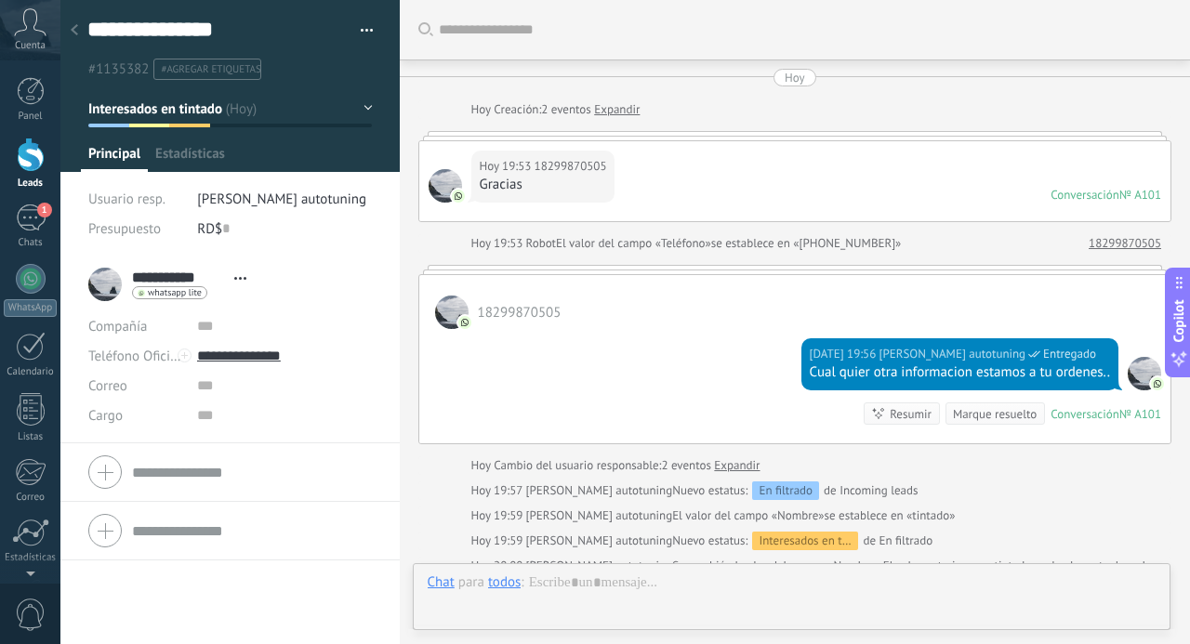
scroll to position [28, 0]
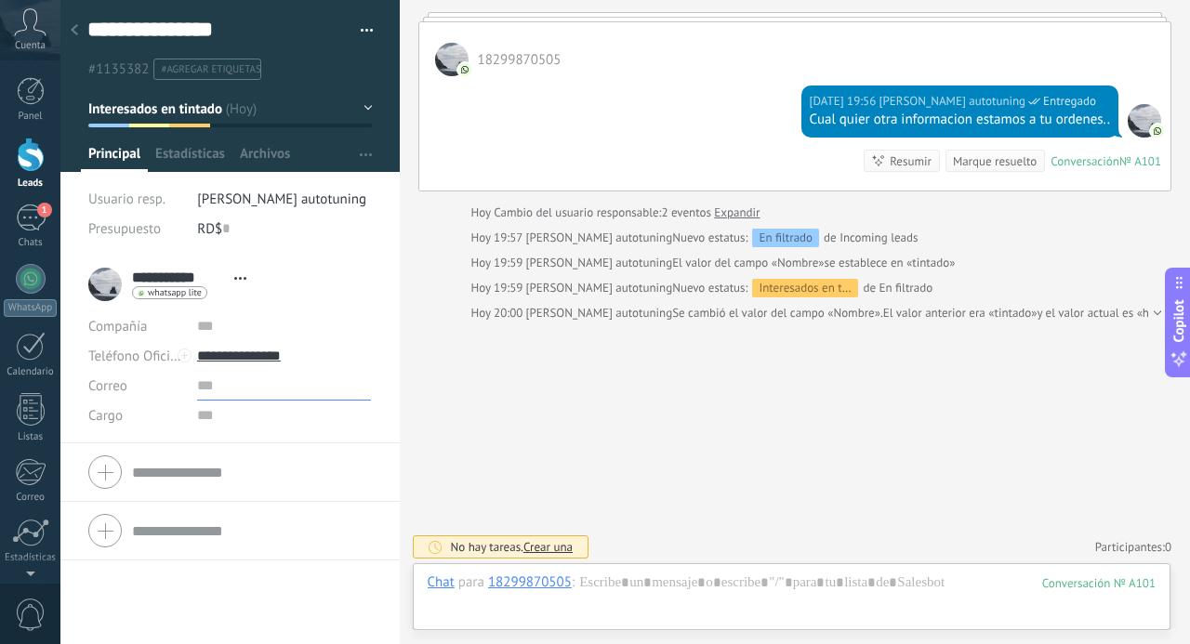
click at [224, 383] on input "text" at bounding box center [284, 386] width 175 height 30
type input "*********"
click at [226, 423] on input "text" at bounding box center [284, 416] width 175 height 30
type input "******"
click at [271, 377] on input "*********" at bounding box center [284, 386] width 175 height 30
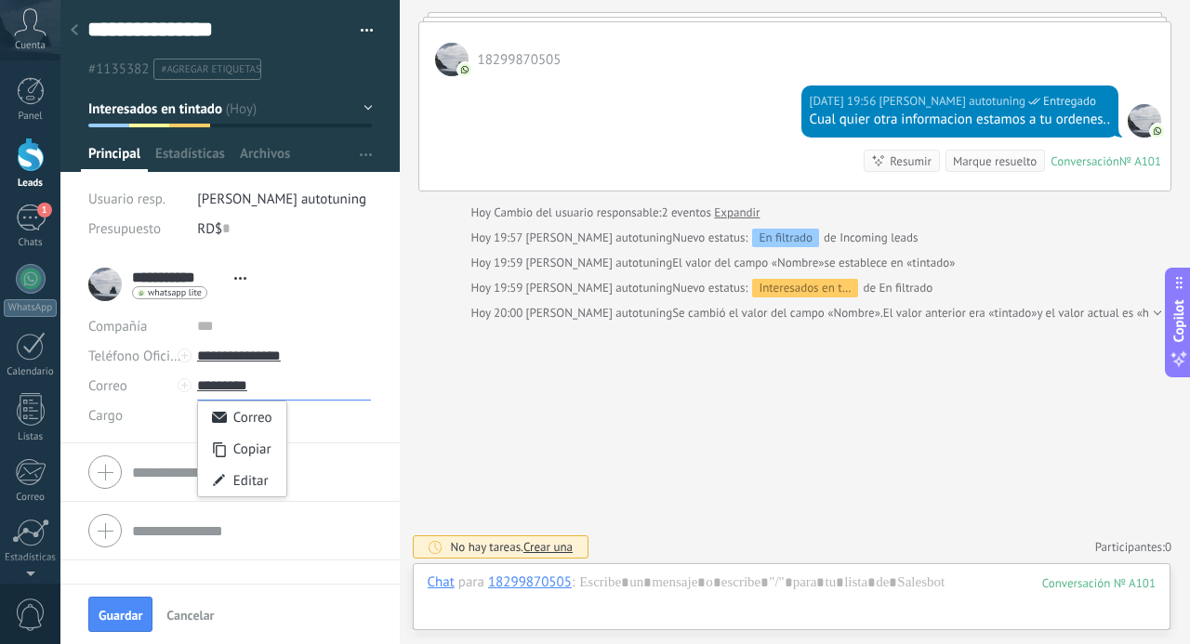
click at [288, 396] on input "*********" at bounding box center [284, 386] width 175 height 30
click at [290, 385] on input "*********" at bounding box center [284, 386] width 175 height 30
click at [209, 386] on input "*********" at bounding box center [284, 386] width 175 height 30
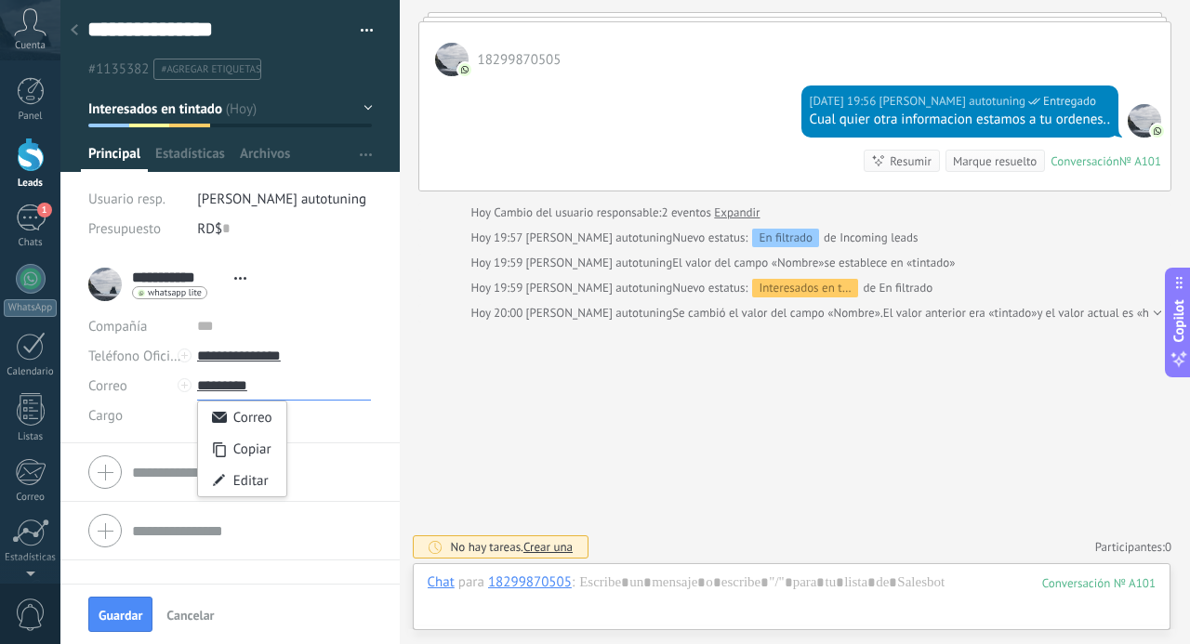
click at [251, 386] on input "*********" at bounding box center [284, 386] width 175 height 30
click at [302, 380] on input "*********" at bounding box center [284, 386] width 175 height 30
click at [125, 616] on span "Guardar" at bounding box center [121, 615] width 44 height 13
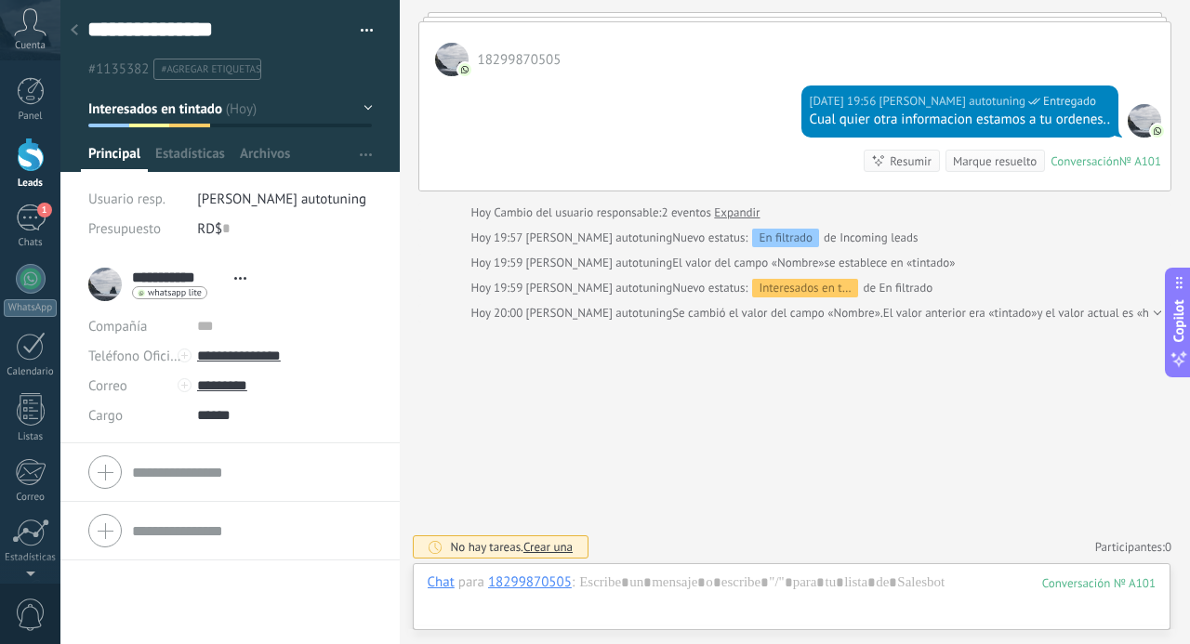
scroll to position [303, 0]
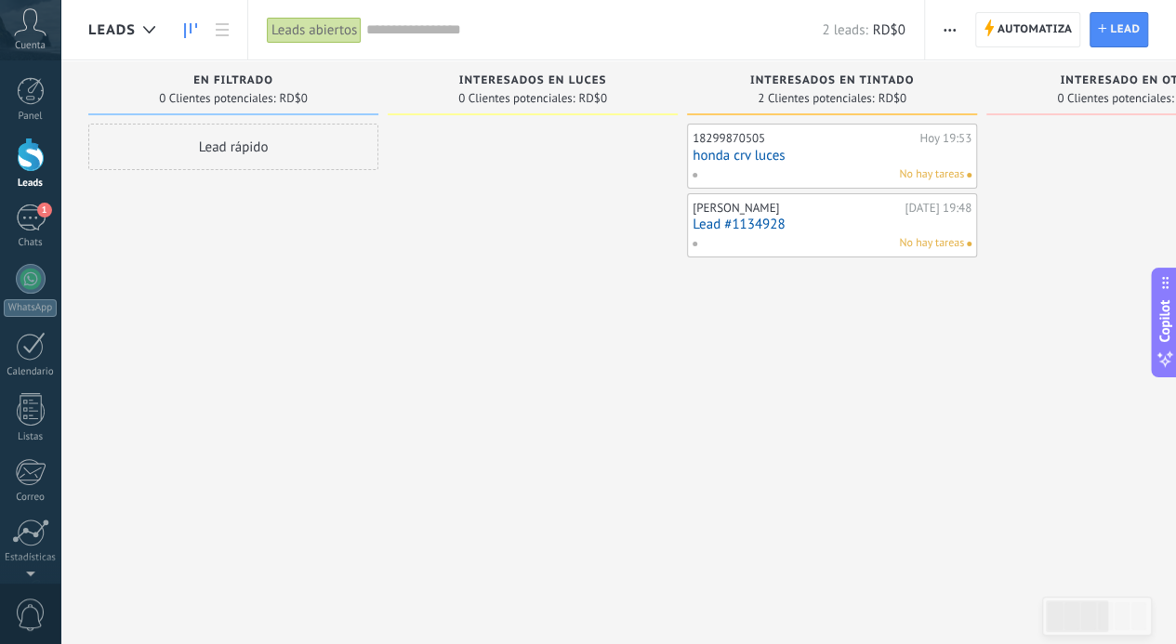
click at [409, 26] on input "text" at bounding box center [594, 30] width 456 height 20
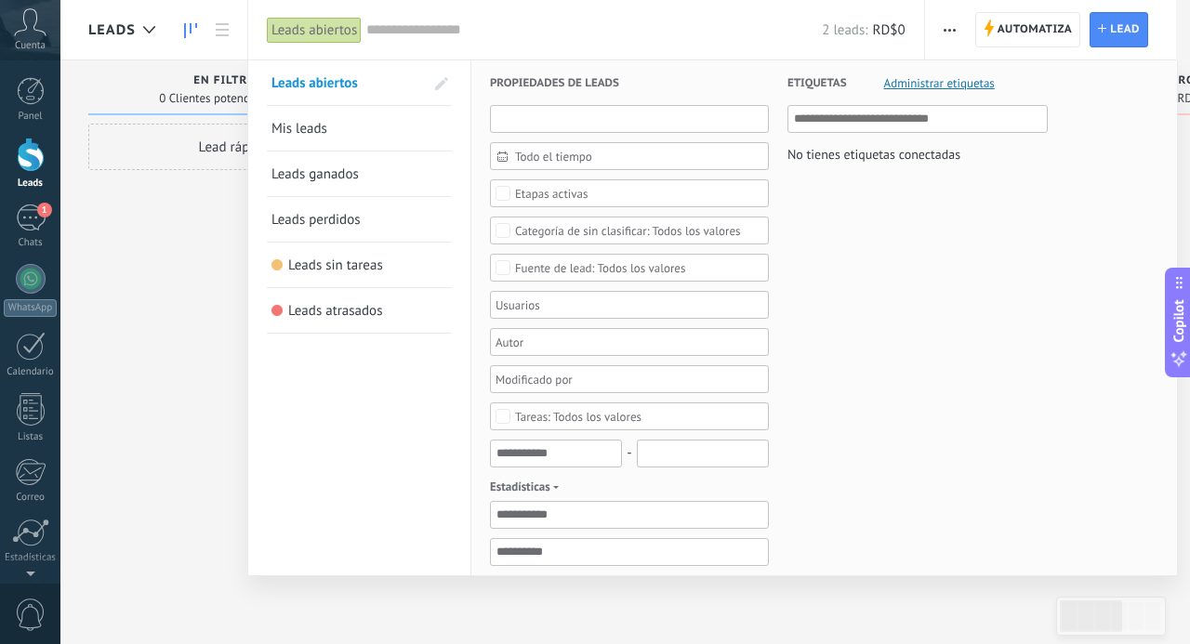
click at [515, 114] on input "text" at bounding box center [629, 119] width 279 height 28
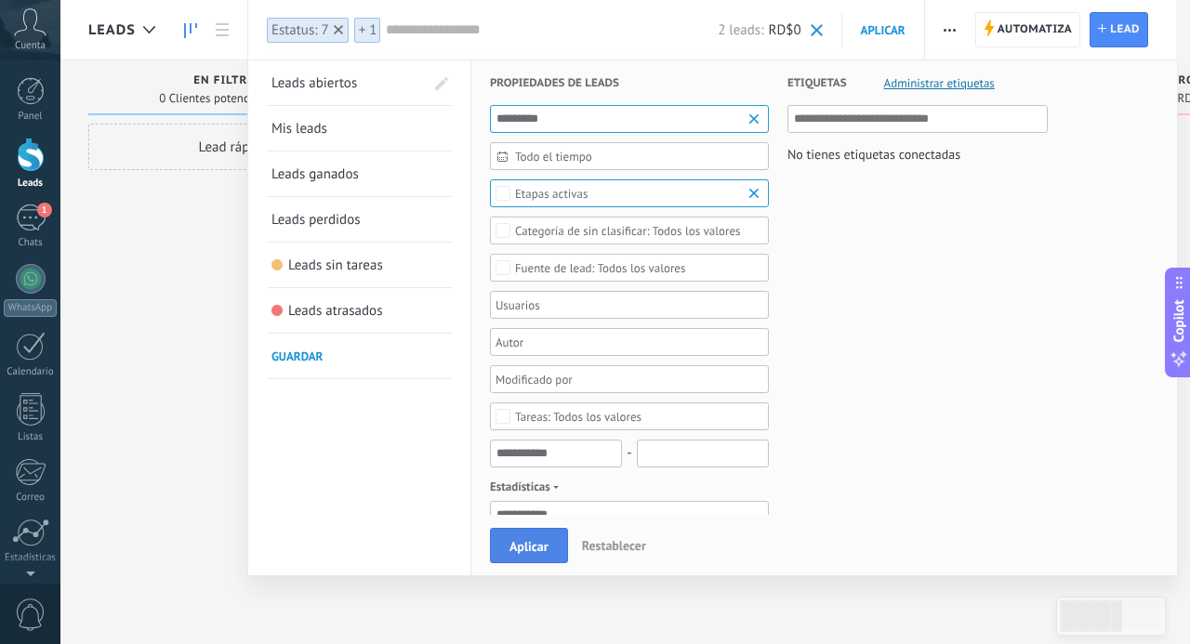
type input "*********"
click at [531, 549] on span "Aplicar" at bounding box center [529, 546] width 39 height 13
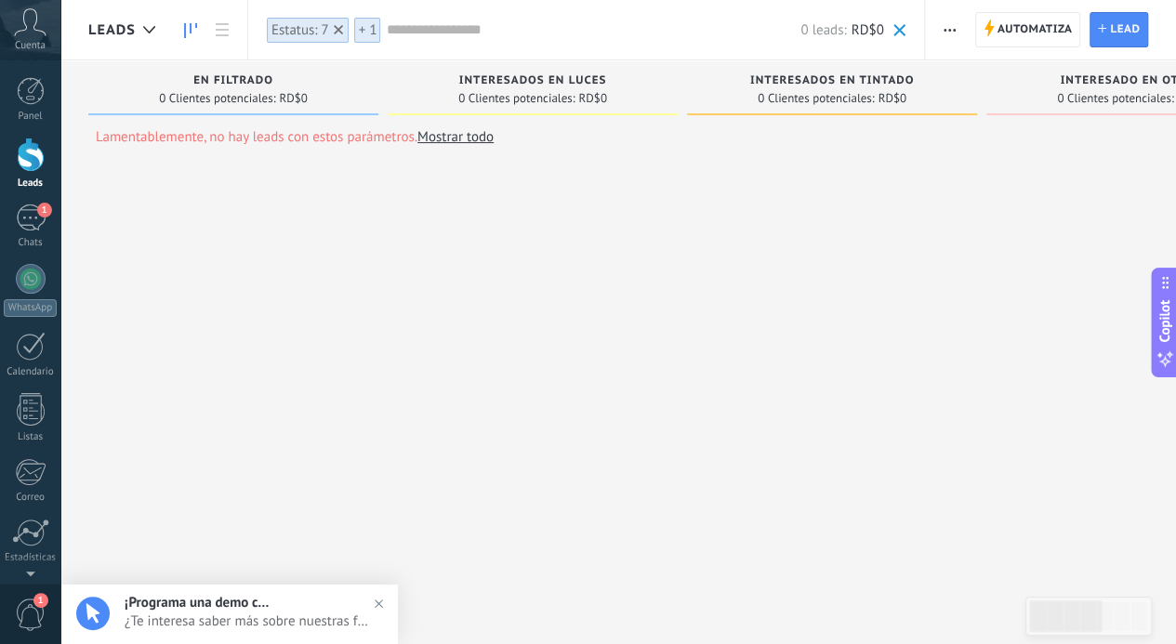
click at [454, 137] on link "Mostrar todo" at bounding box center [455, 137] width 76 height 18
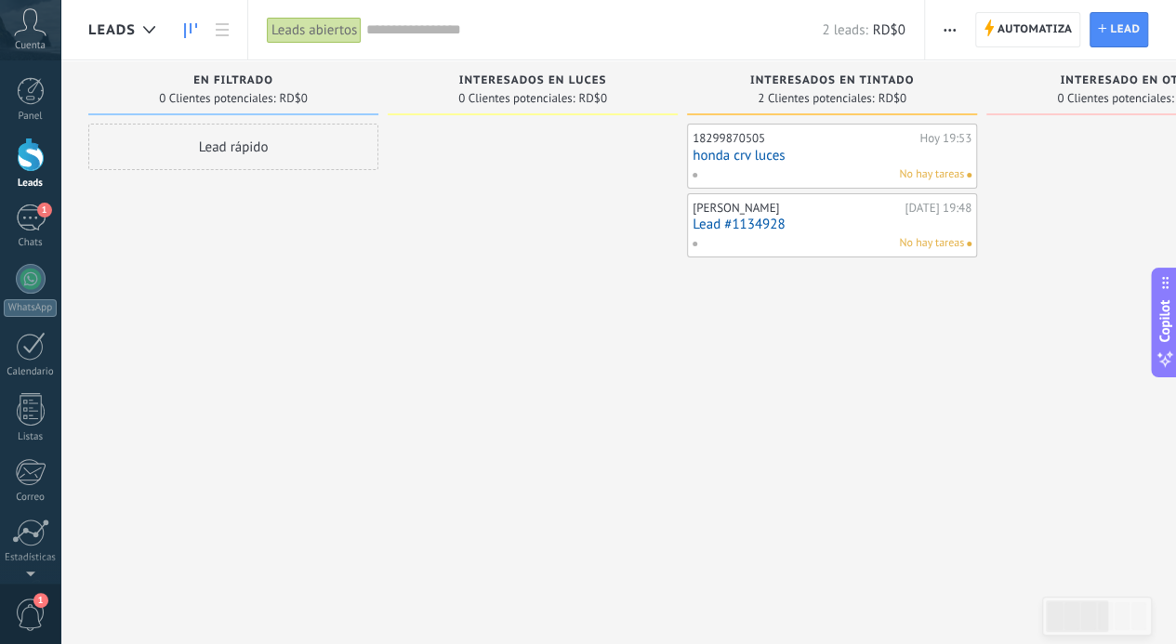
click at [396, 32] on input "text" at bounding box center [594, 30] width 456 height 20
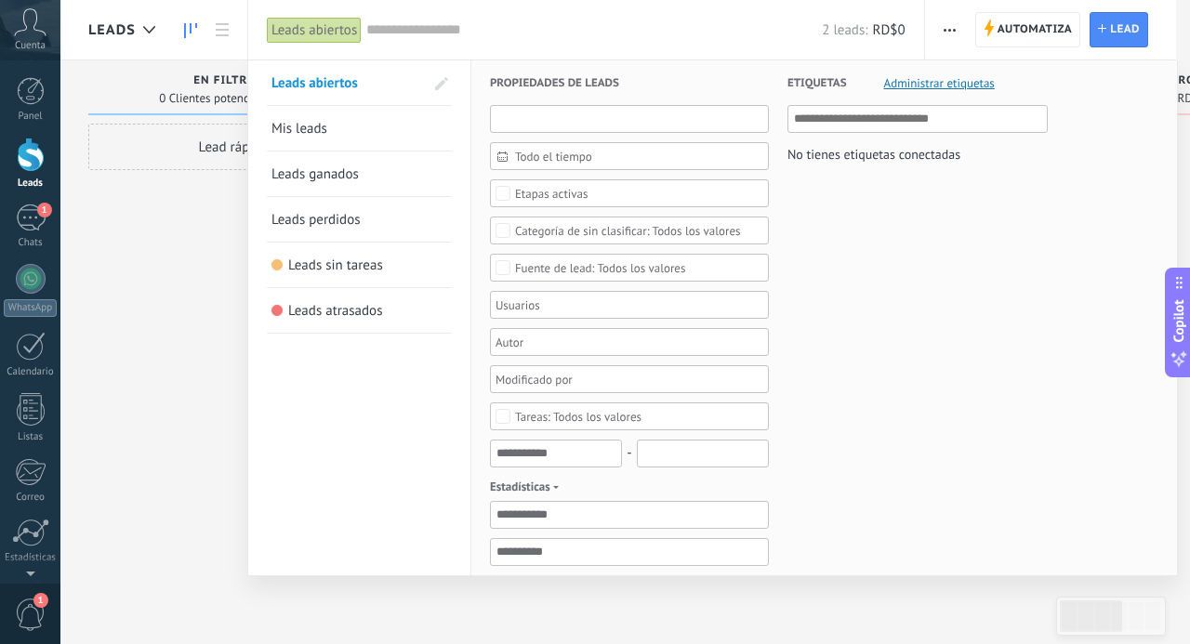
click at [584, 109] on input "text" at bounding box center [629, 119] width 279 height 28
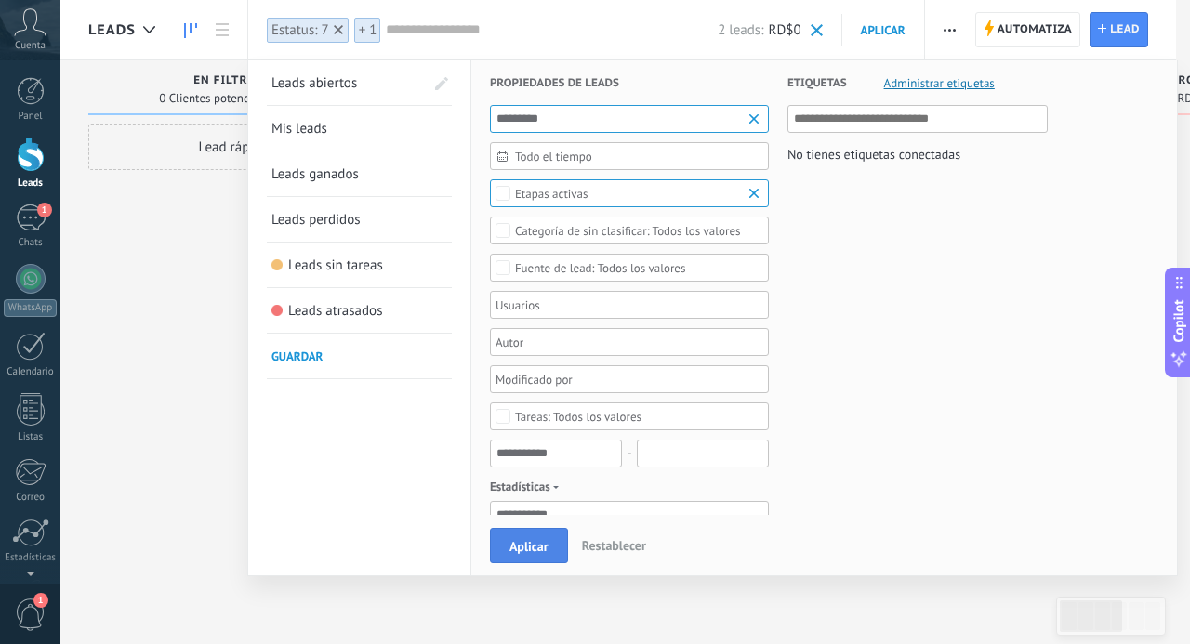
type input "*********"
click at [532, 552] on span "Aplicar" at bounding box center [529, 546] width 39 height 13
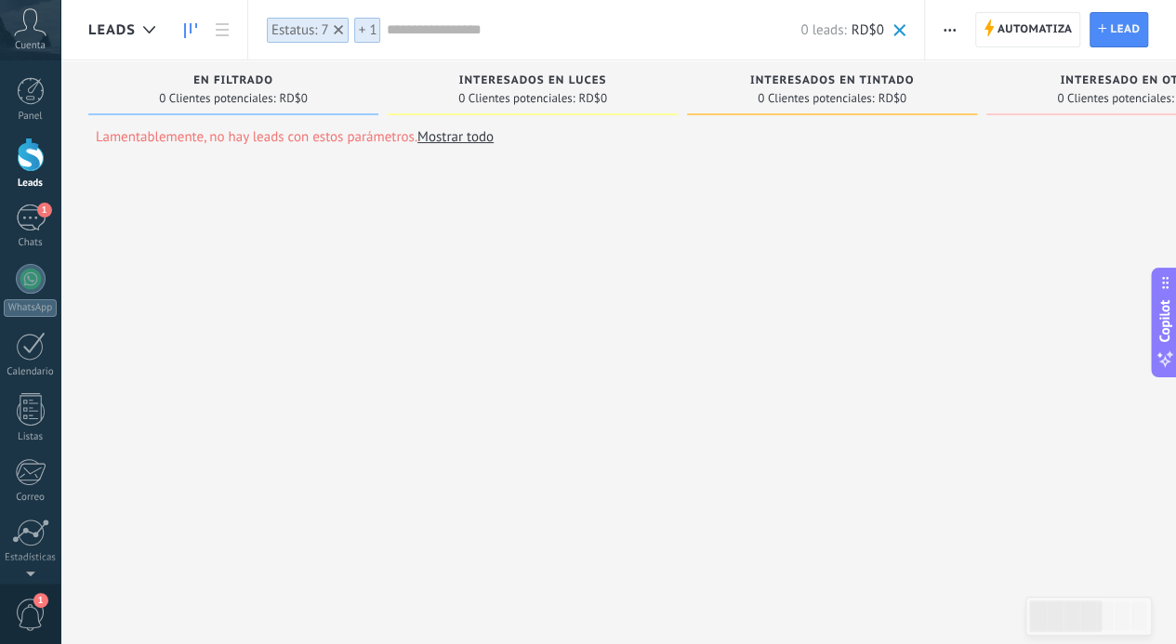
click at [479, 141] on link "Mostrar todo" at bounding box center [455, 137] width 76 height 18
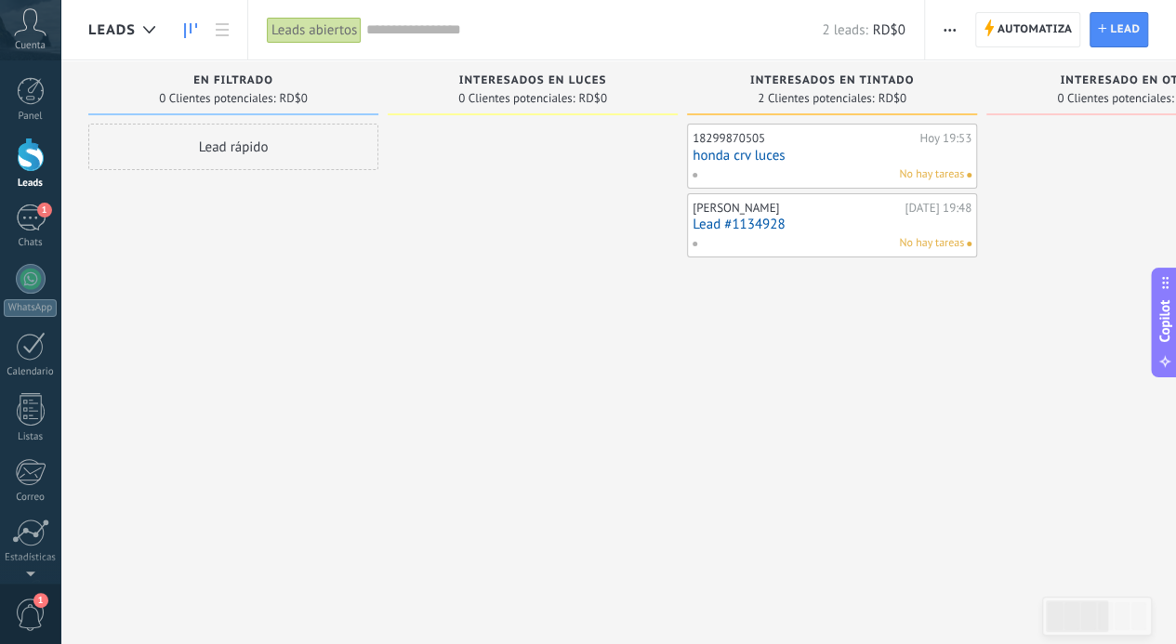
click at [783, 157] on link "honda crv luces" at bounding box center [832, 156] width 279 height 16
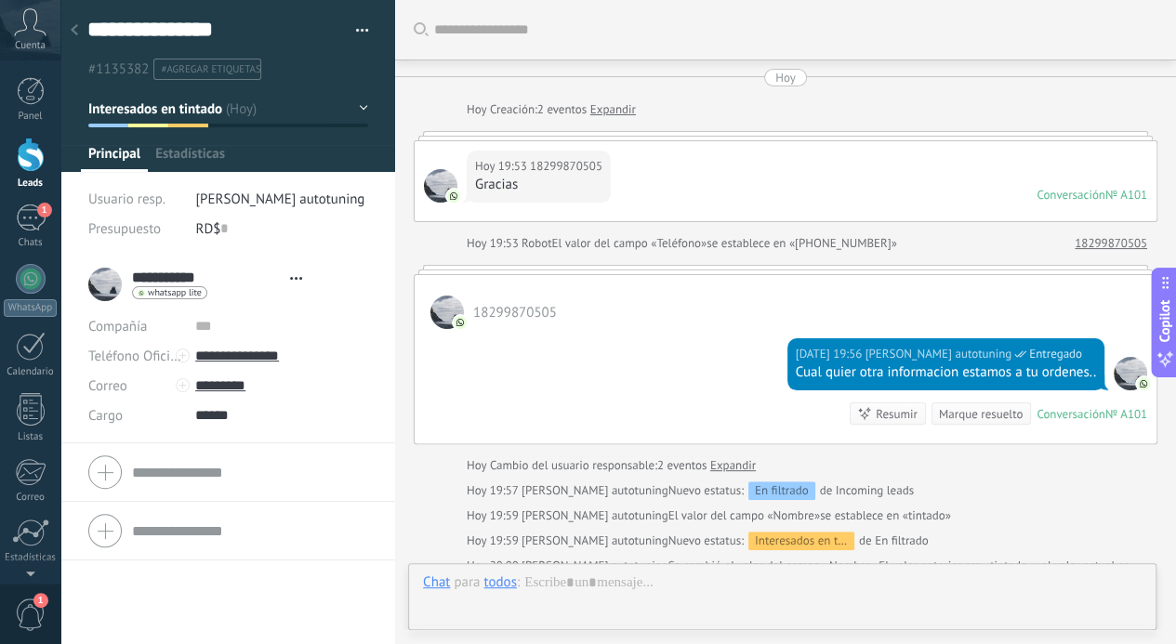
type textarea "**********"
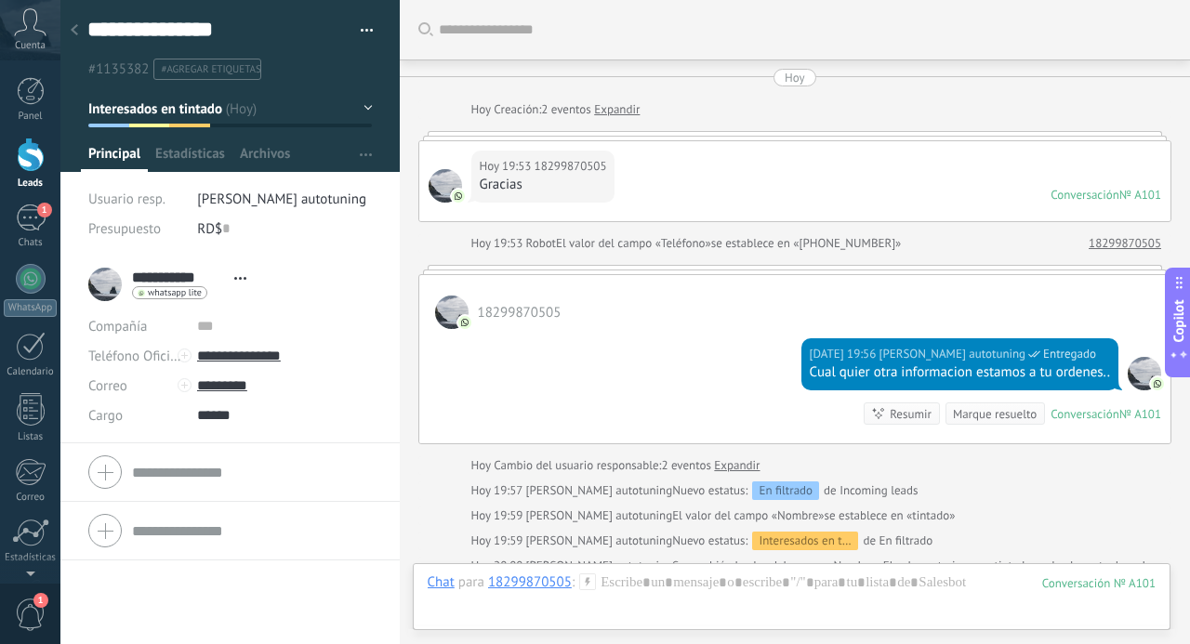
scroll to position [277, 0]
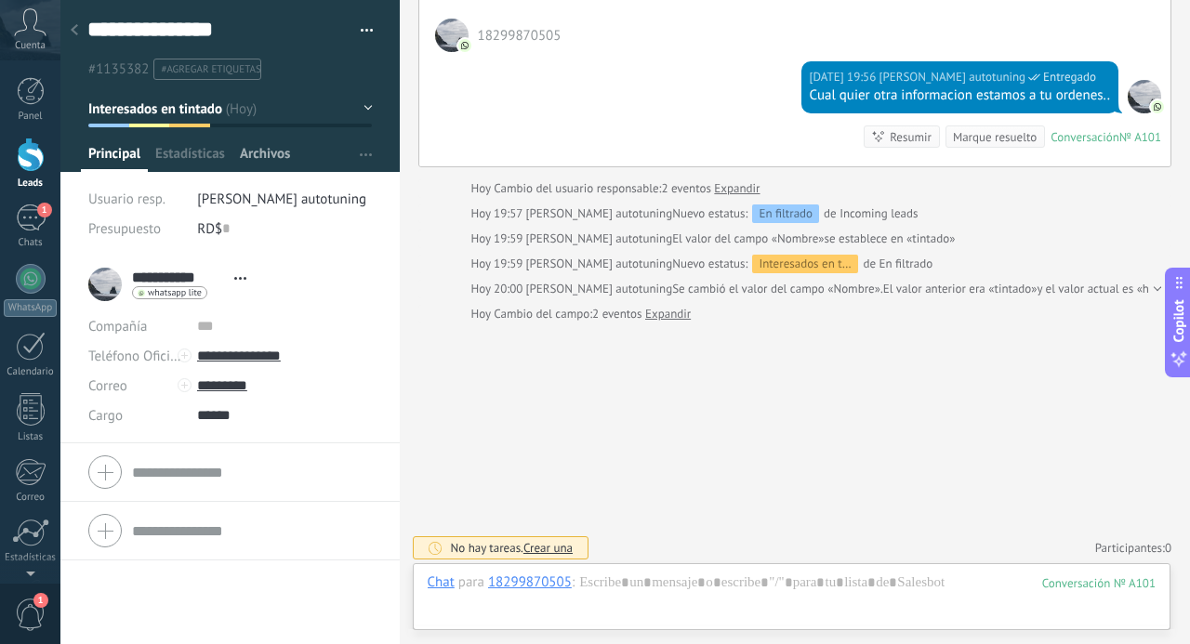
click at [242, 155] on span "Archivos" at bounding box center [265, 158] width 50 height 27
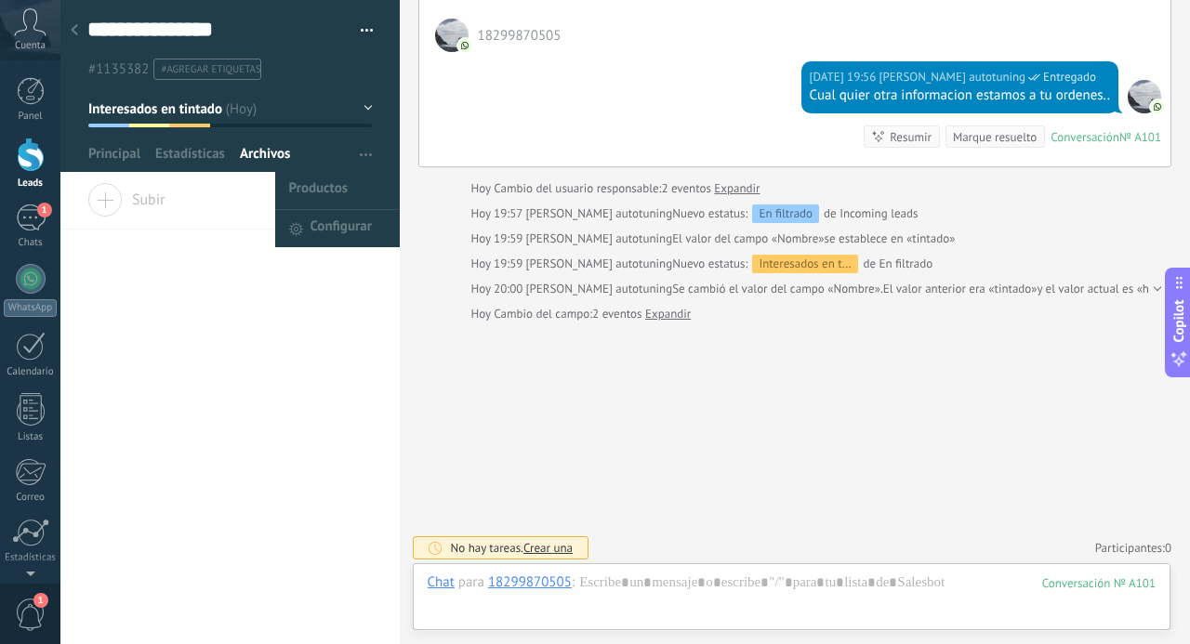
click at [360, 155] on span "button" at bounding box center [366, 154] width 12 height 35
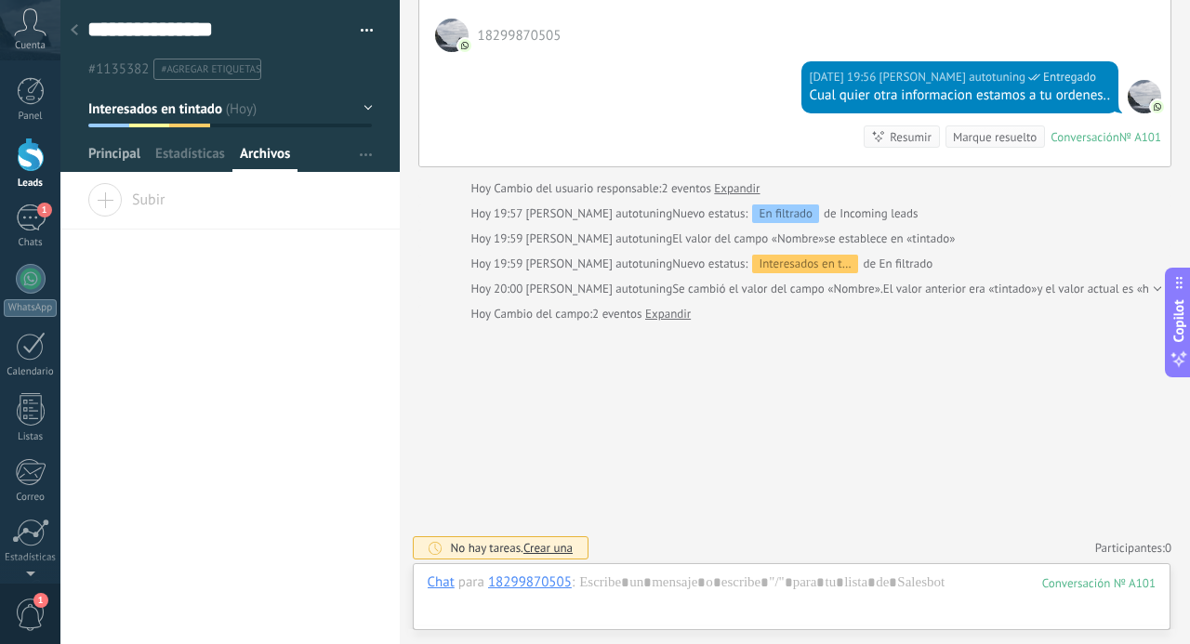
click at [130, 155] on span "Principal" at bounding box center [114, 158] width 52 height 27
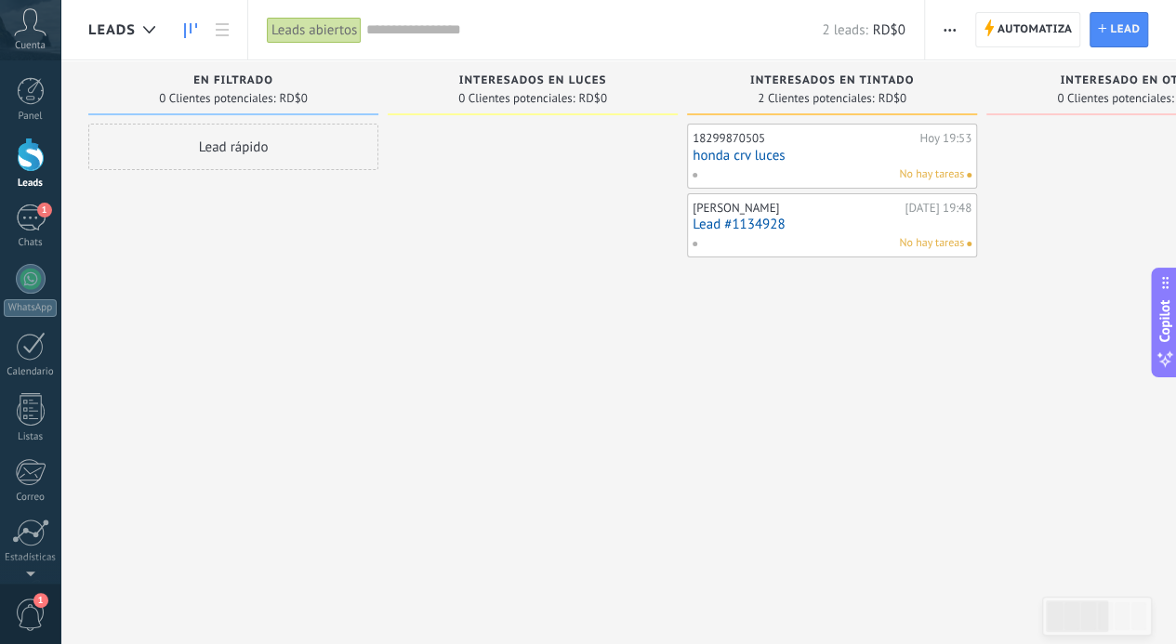
click at [404, 34] on input "text" at bounding box center [594, 30] width 456 height 20
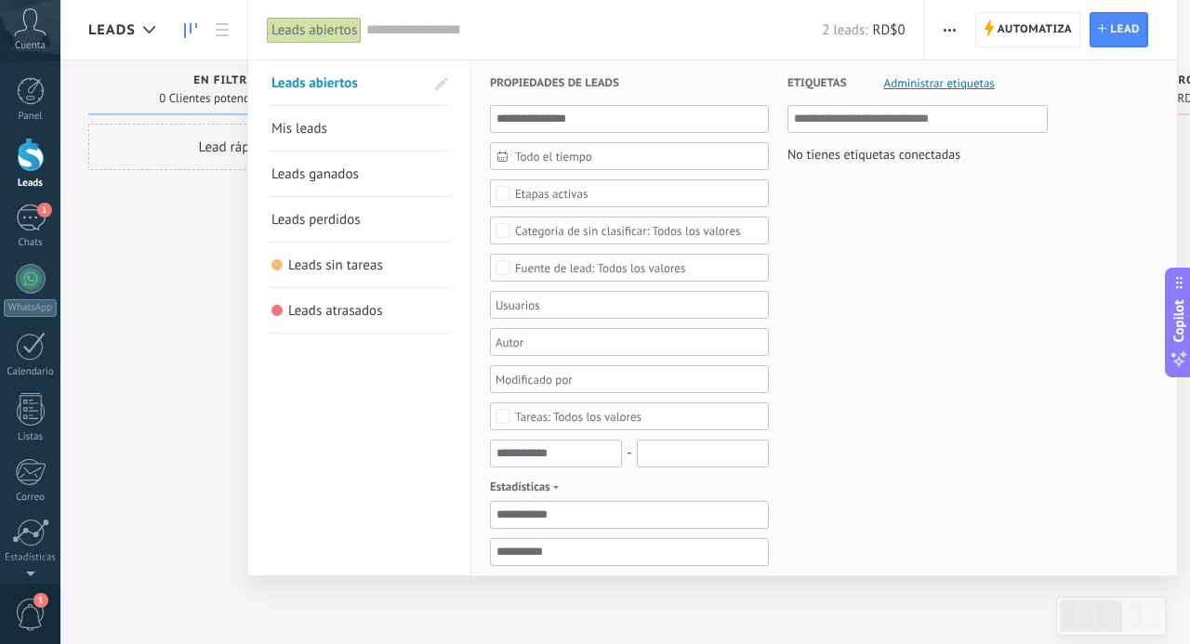
click at [536, 308] on div at bounding box center [623, 305] width 260 height 22
type input "*********"
click at [310, 132] on span "Mis leads" at bounding box center [299, 129] width 56 height 18
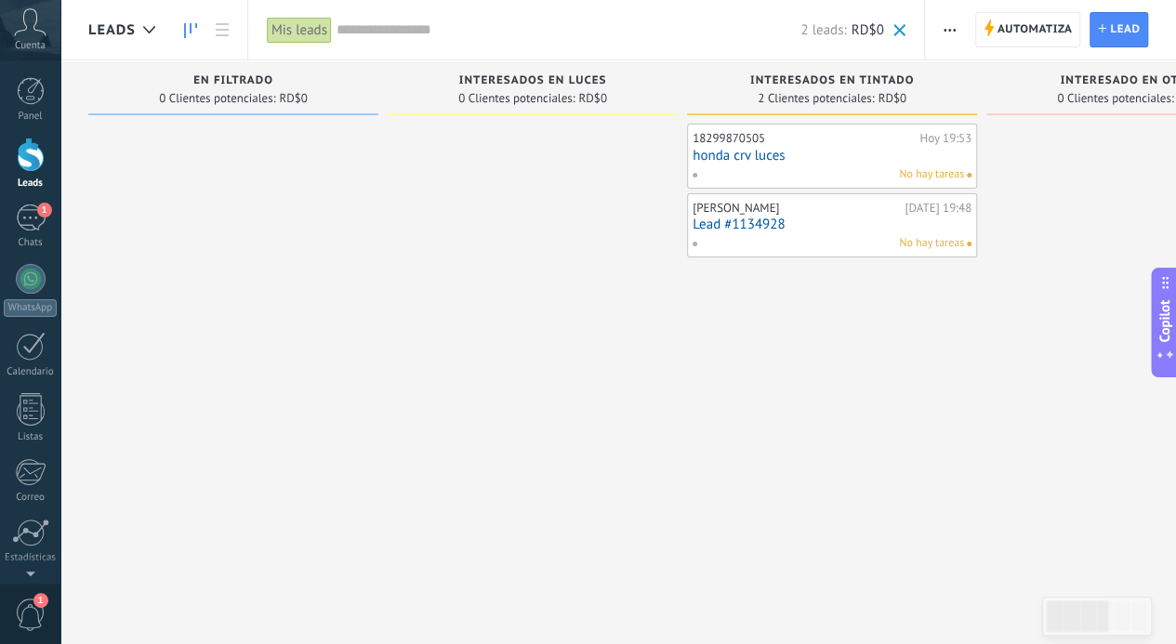
click at [745, 157] on link "honda crv luces" at bounding box center [832, 156] width 279 height 16
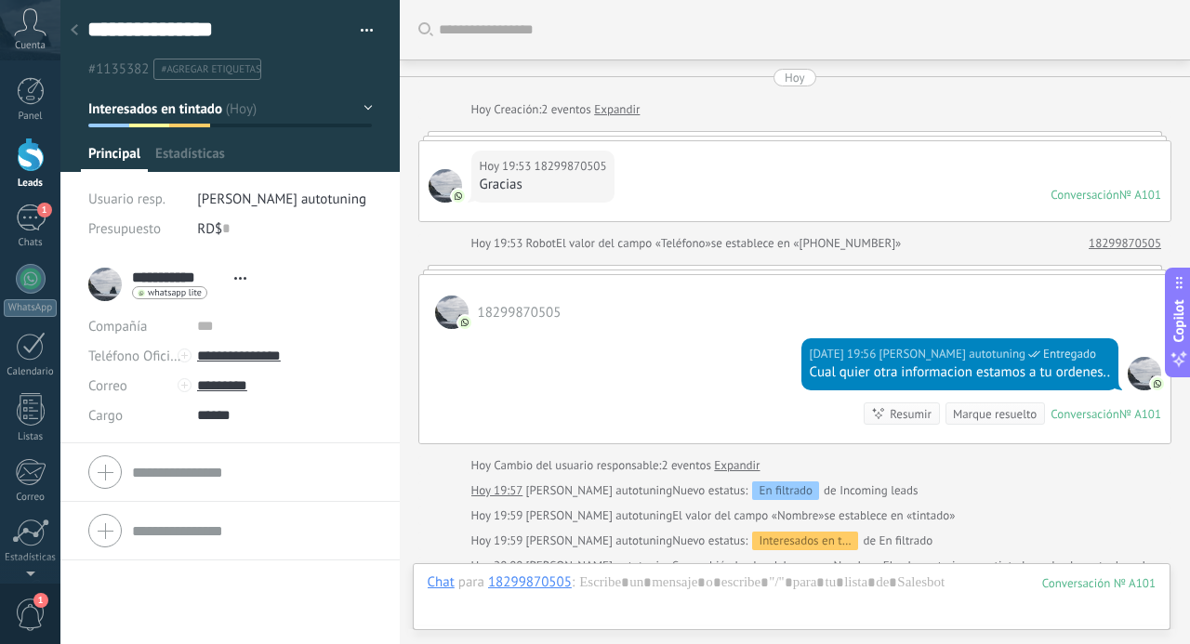
scroll to position [277, 0]
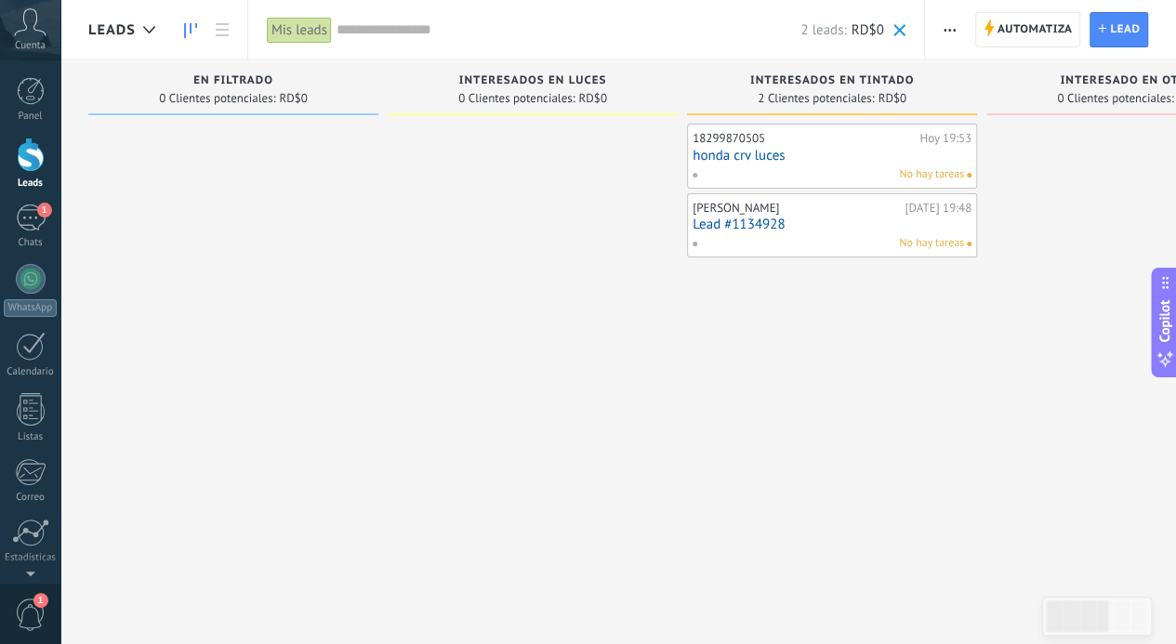
click at [411, 25] on input "text" at bounding box center [569, 30] width 464 height 20
click at [822, 172] on div "No hay tareas" at bounding box center [828, 174] width 272 height 17
click at [703, 157] on link "honda crv luces" at bounding box center [832, 156] width 279 height 16
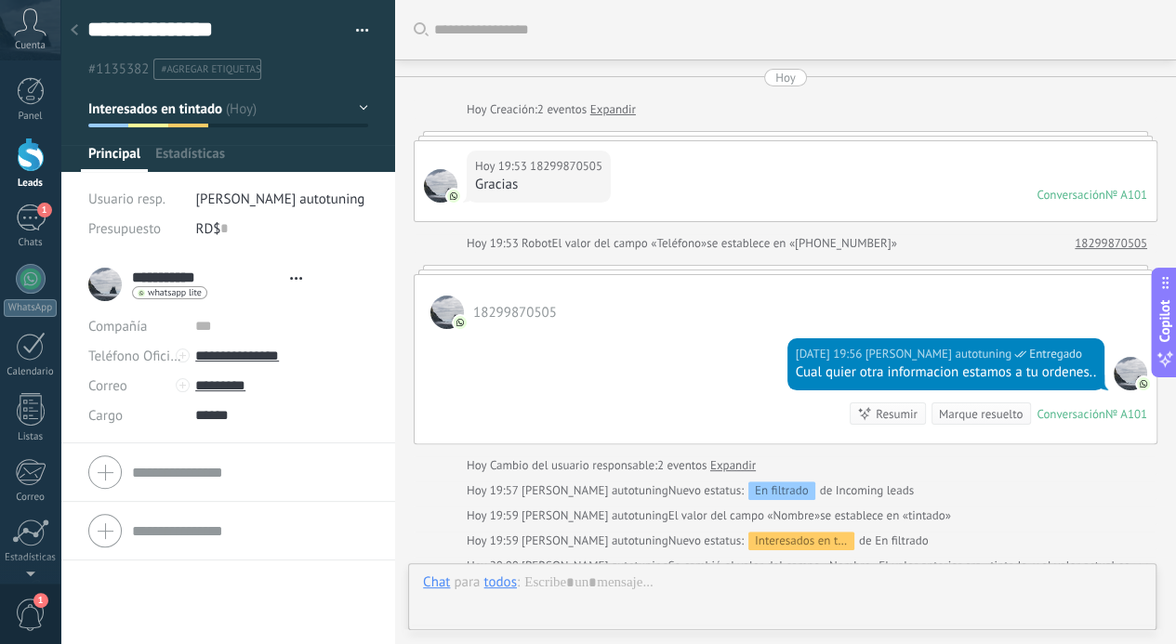
type textarea "**********"
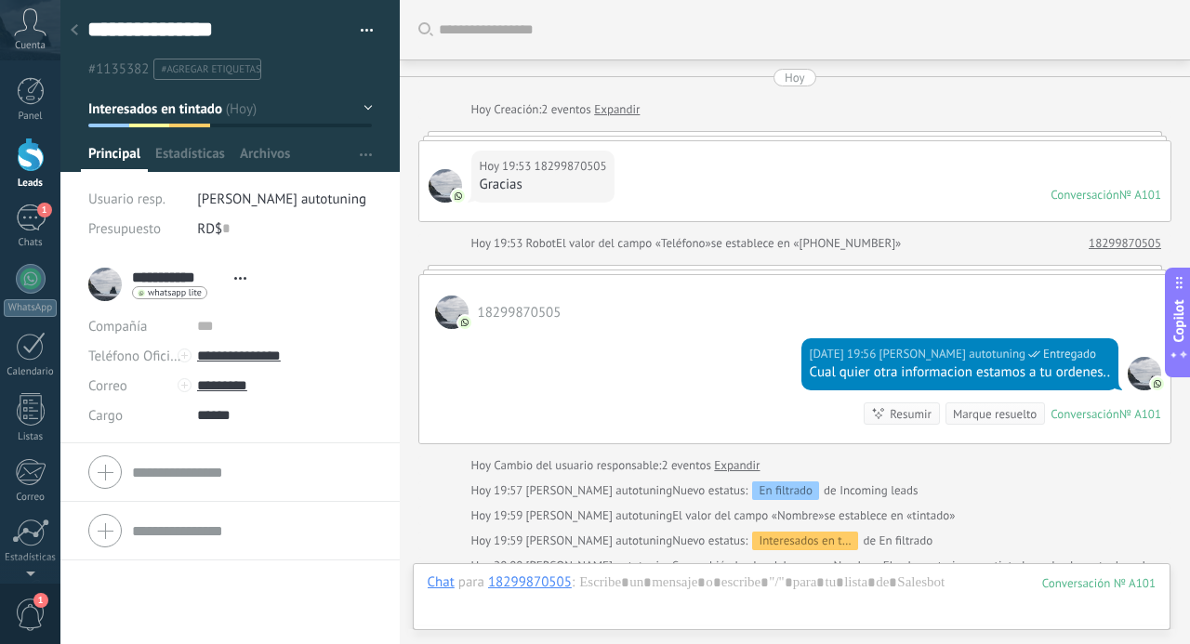
scroll to position [277, 0]
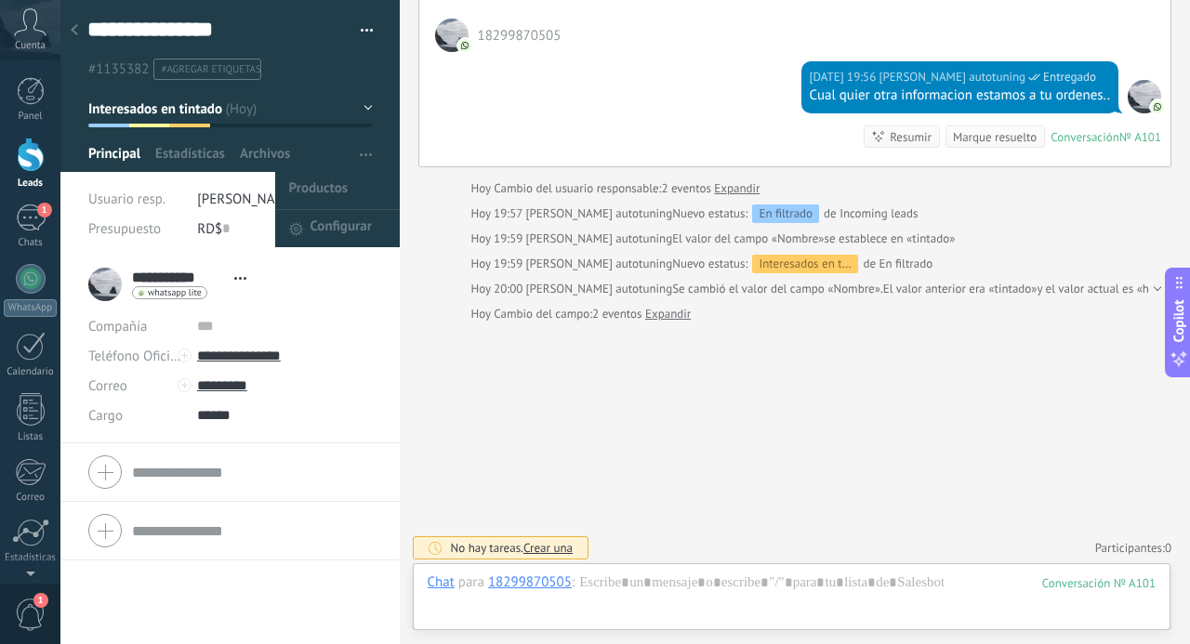
click at [360, 149] on span "button" at bounding box center [366, 154] width 12 height 35
click at [362, 156] on span "button" at bounding box center [366, 154] width 12 height 35
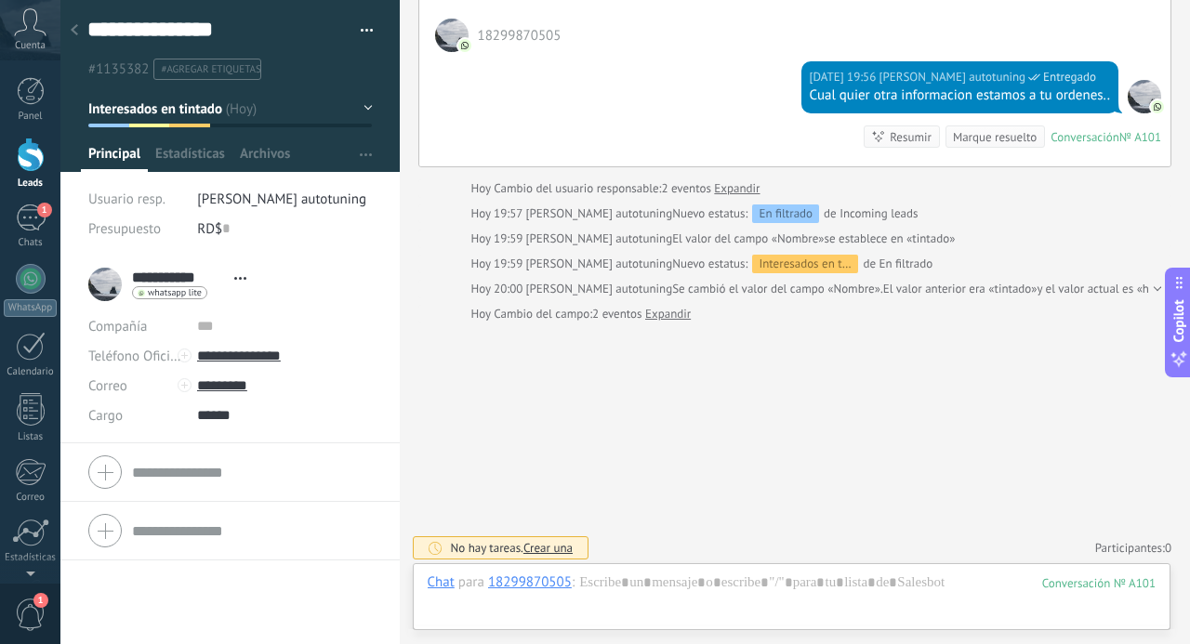
click at [360, 25] on button "button" at bounding box center [360, 31] width 27 height 28
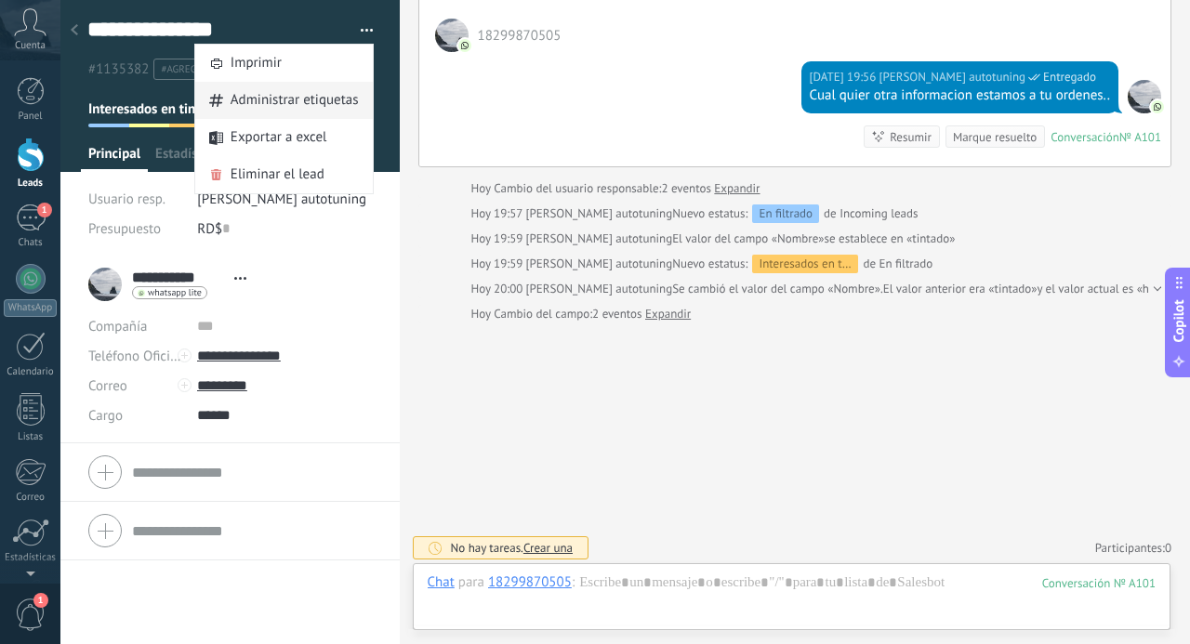
click at [283, 101] on span "Administrar etiquetas" at bounding box center [295, 100] width 128 height 37
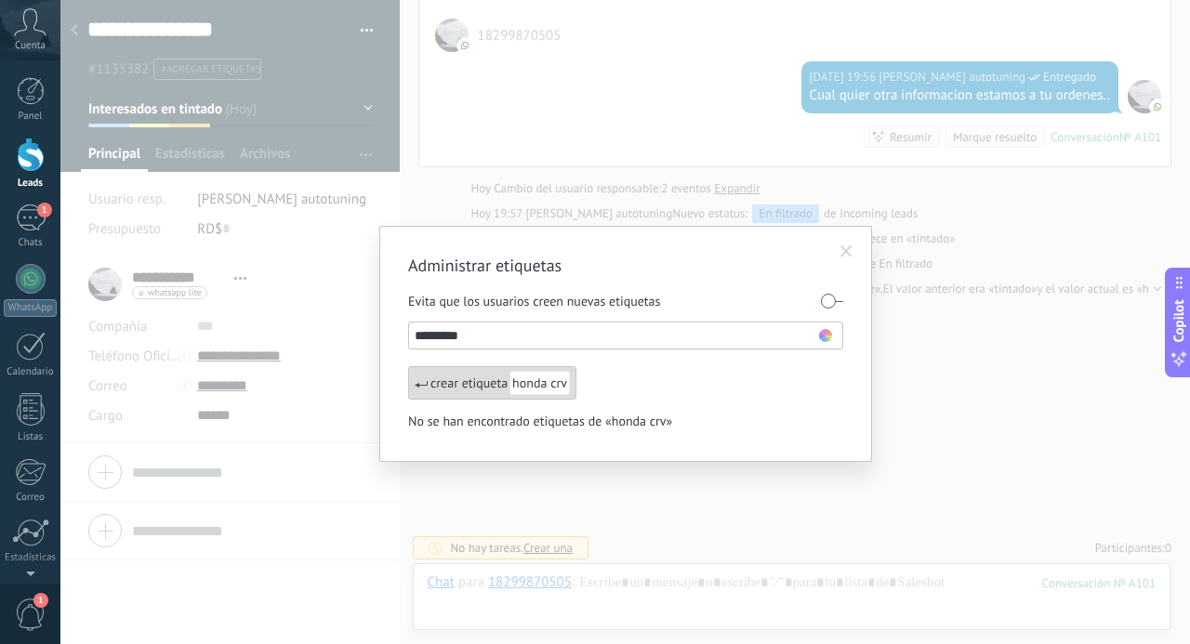
type input "*********"
click at [555, 385] on span "honda crv" at bounding box center [540, 383] width 60 height 24
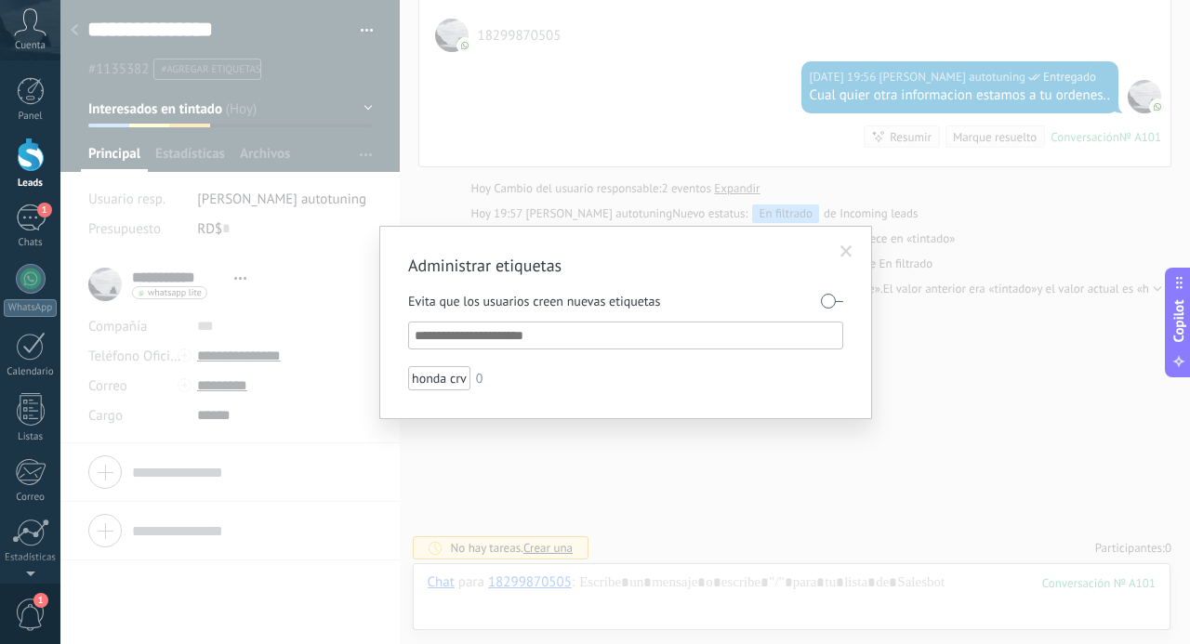
click at [845, 248] on span at bounding box center [847, 251] width 12 height 13
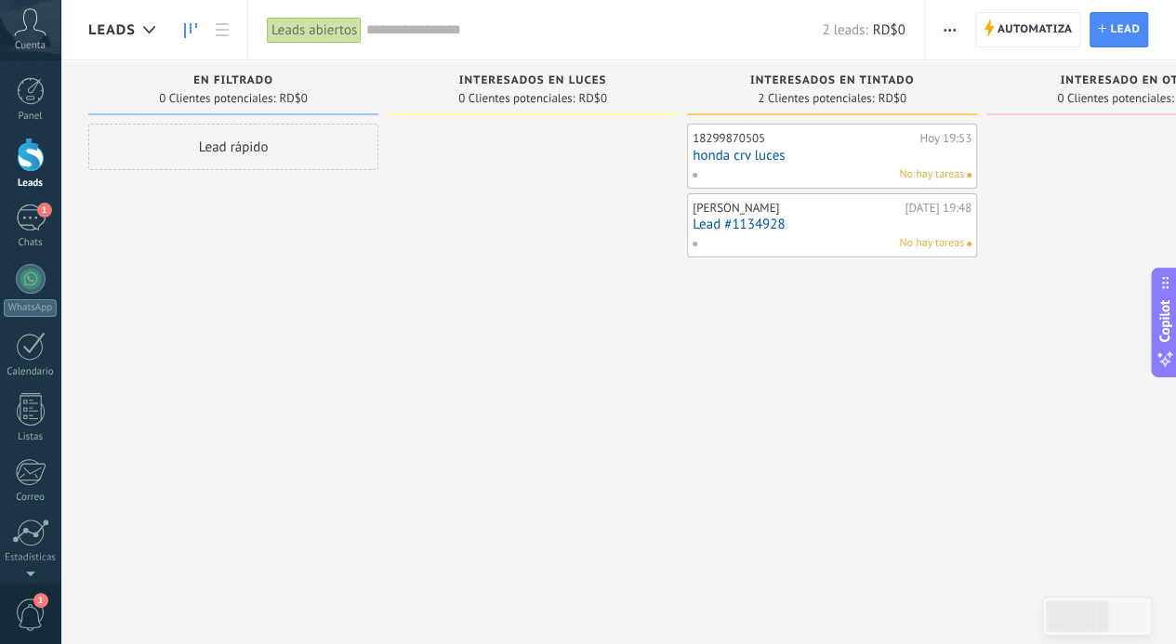
click at [391, 18] on div "2 leads: RD$0" at bounding box center [635, 30] width 538 height 60
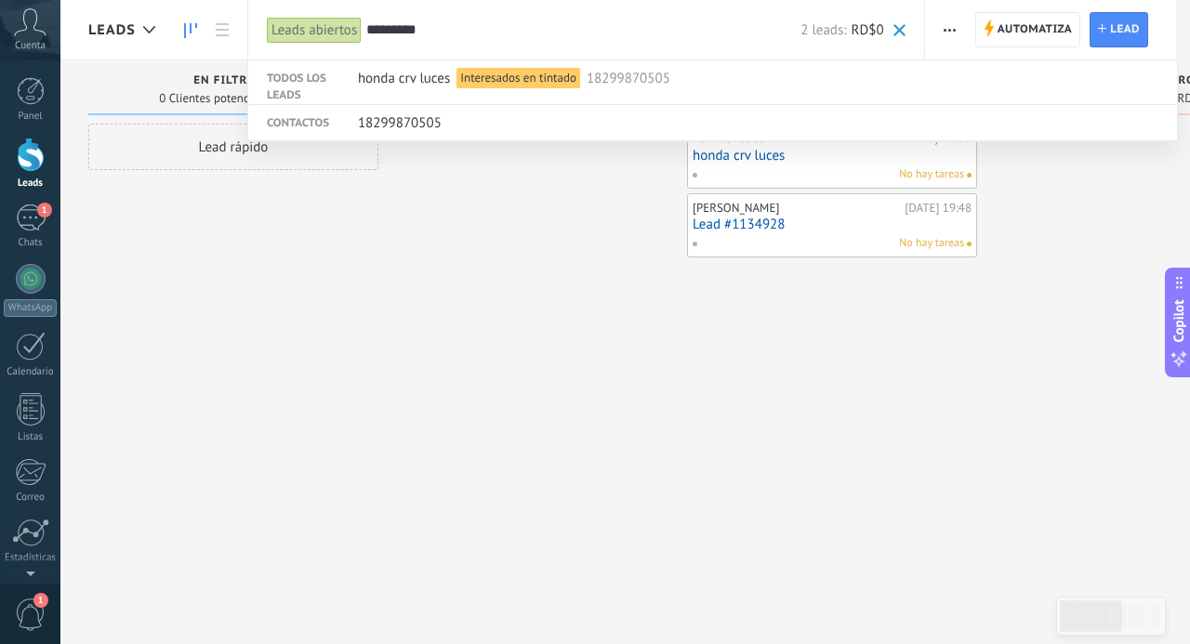
type input "*********"
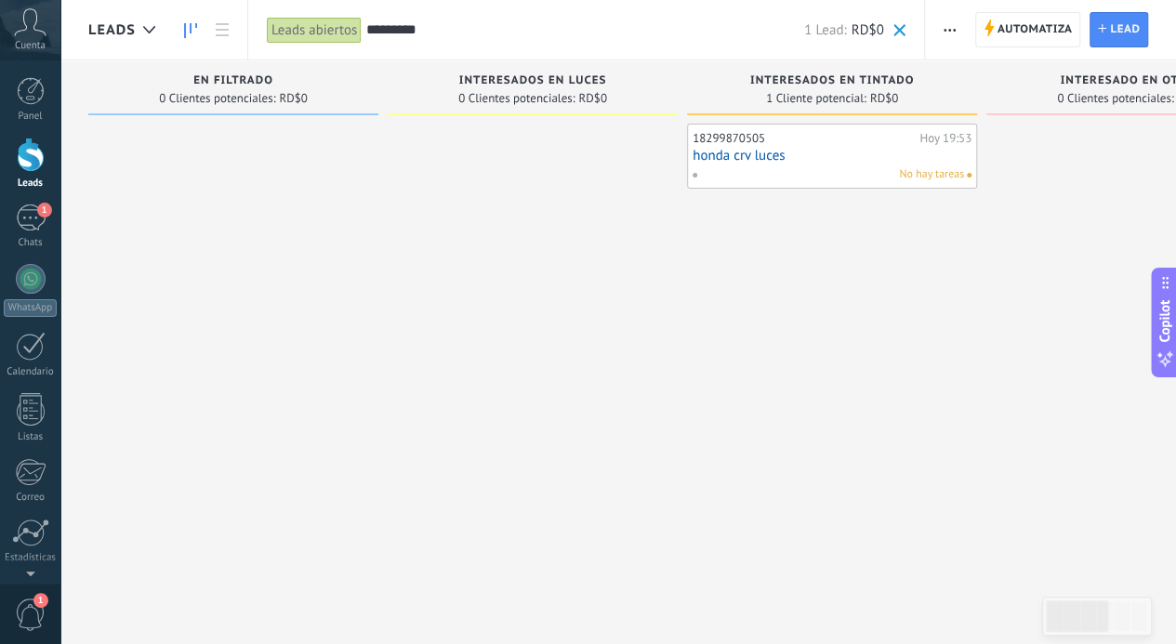
click at [767, 157] on link "honda crv luces" at bounding box center [832, 156] width 279 height 16
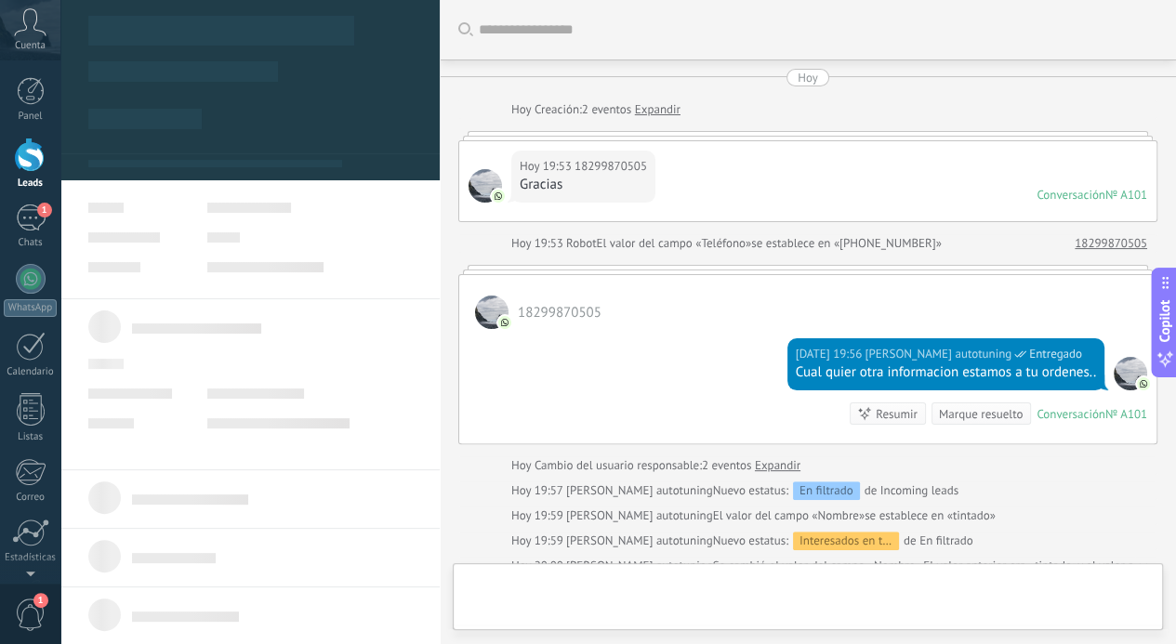
type textarea "**********"
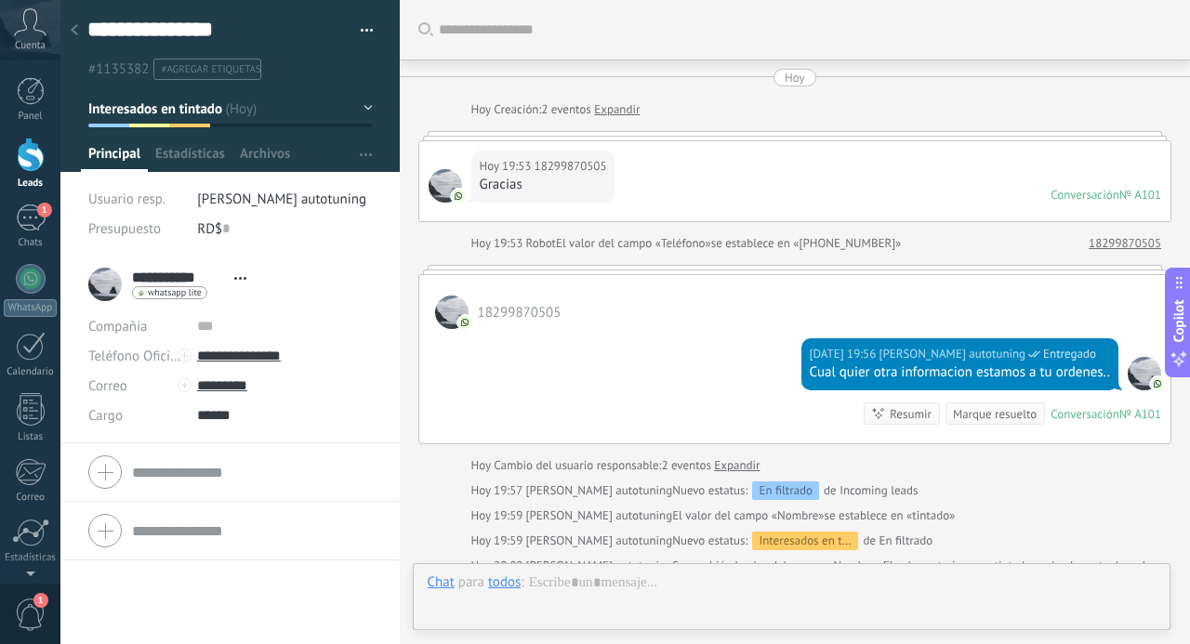
scroll to position [277, 0]
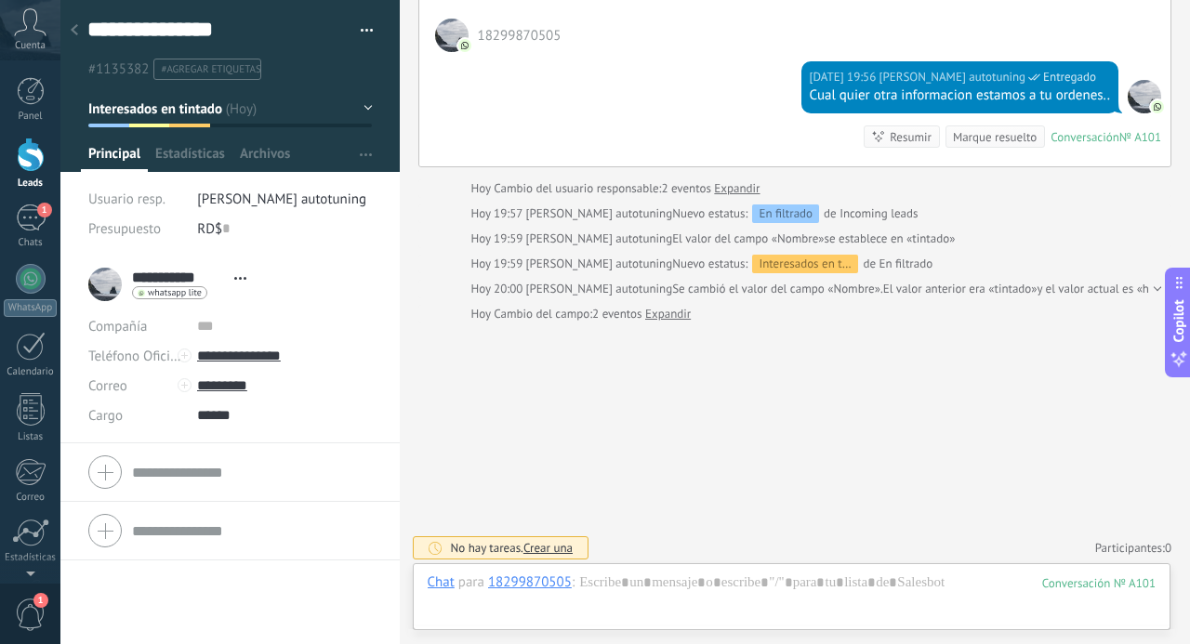
click at [357, 27] on button "button" at bounding box center [360, 31] width 27 height 28
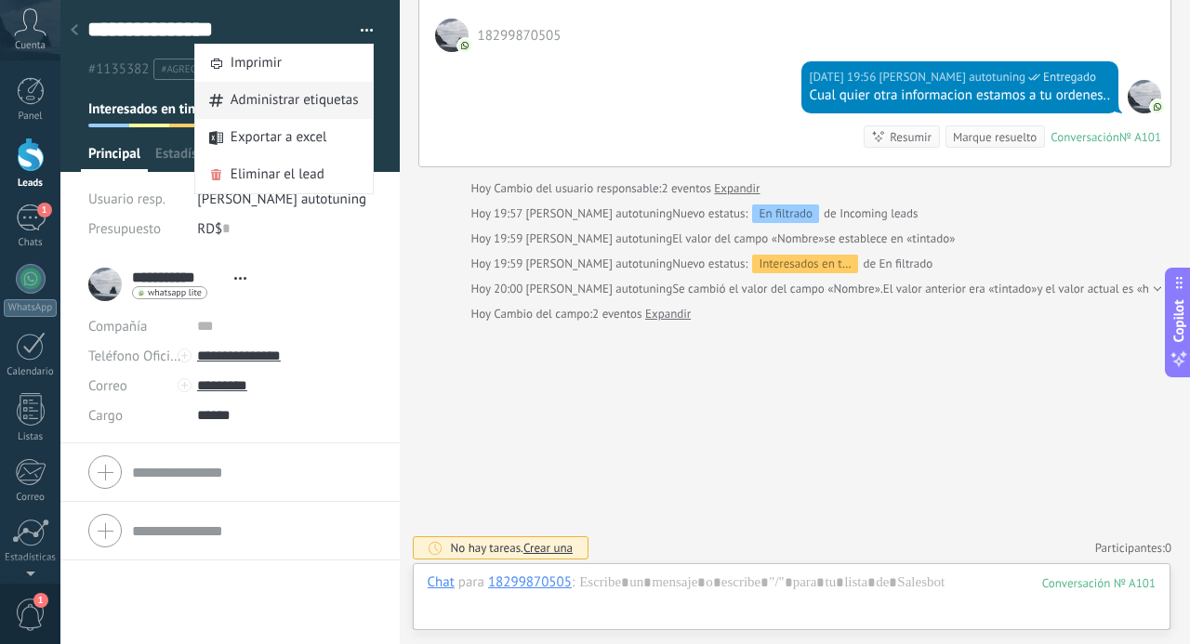
click at [336, 109] on span "Administrar etiquetas" at bounding box center [295, 100] width 128 height 37
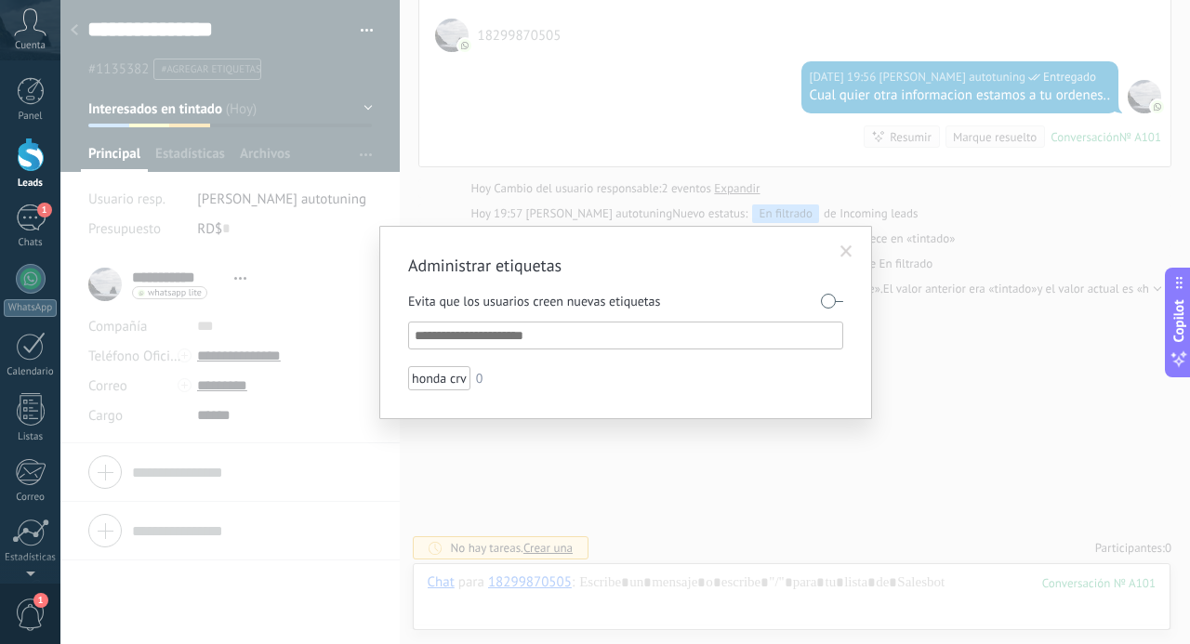
click at [854, 247] on span at bounding box center [846, 252] width 31 height 32
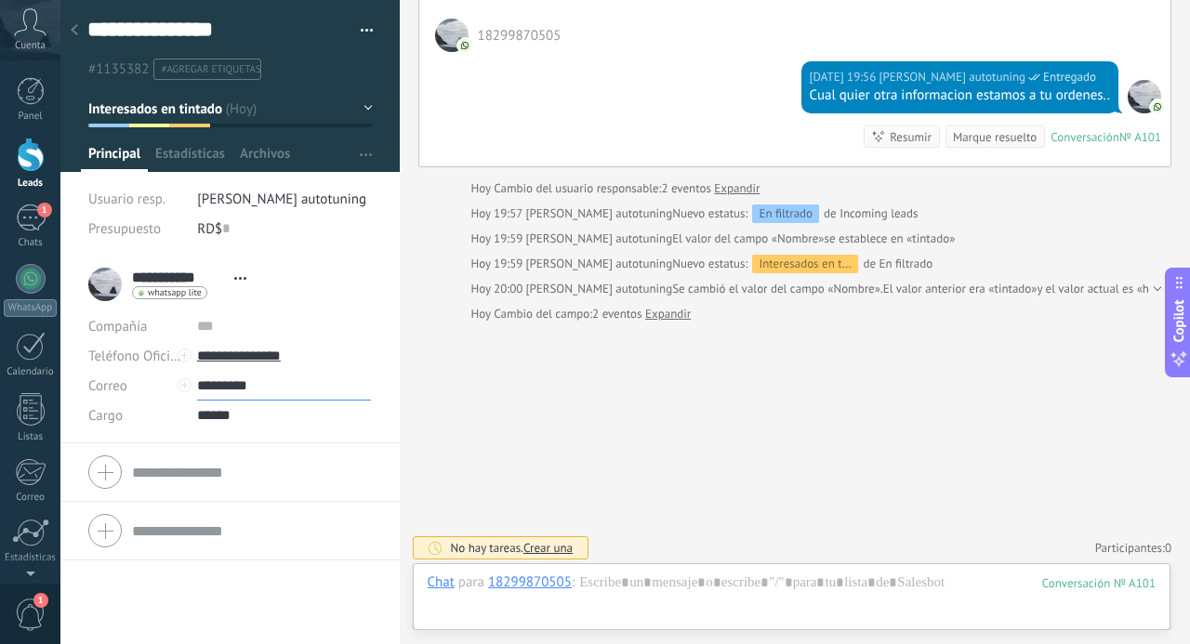
click at [247, 385] on input "*********" at bounding box center [284, 386] width 175 height 30
click at [361, 29] on button "button" at bounding box center [360, 31] width 27 height 28
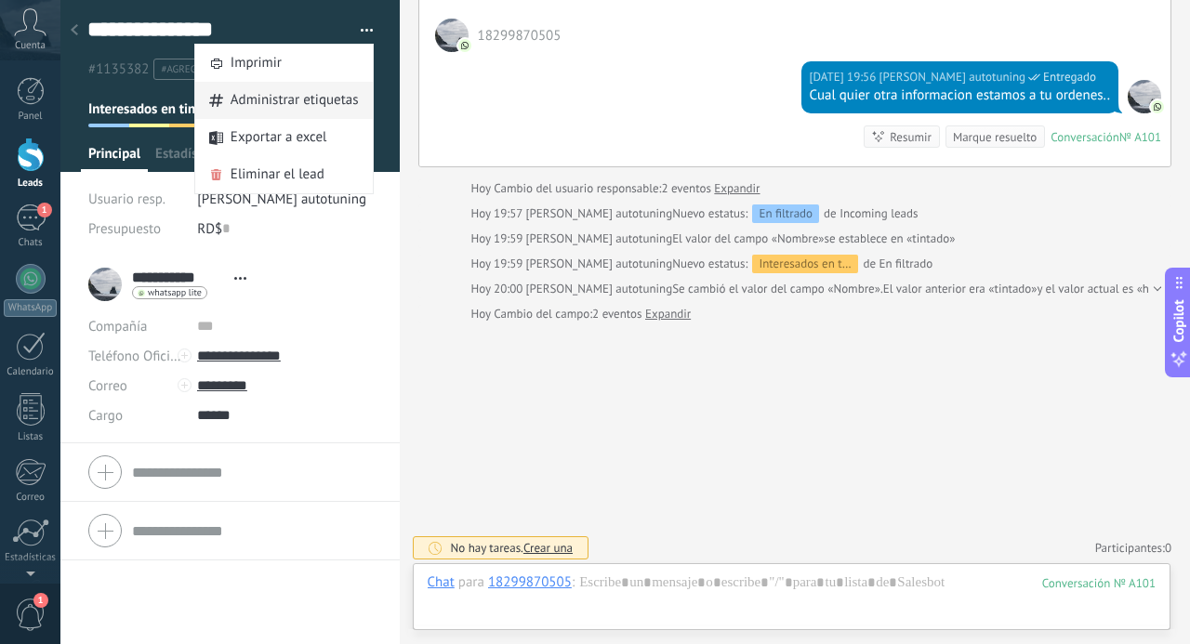
click at [316, 97] on span "Administrar etiquetas" at bounding box center [295, 100] width 128 height 37
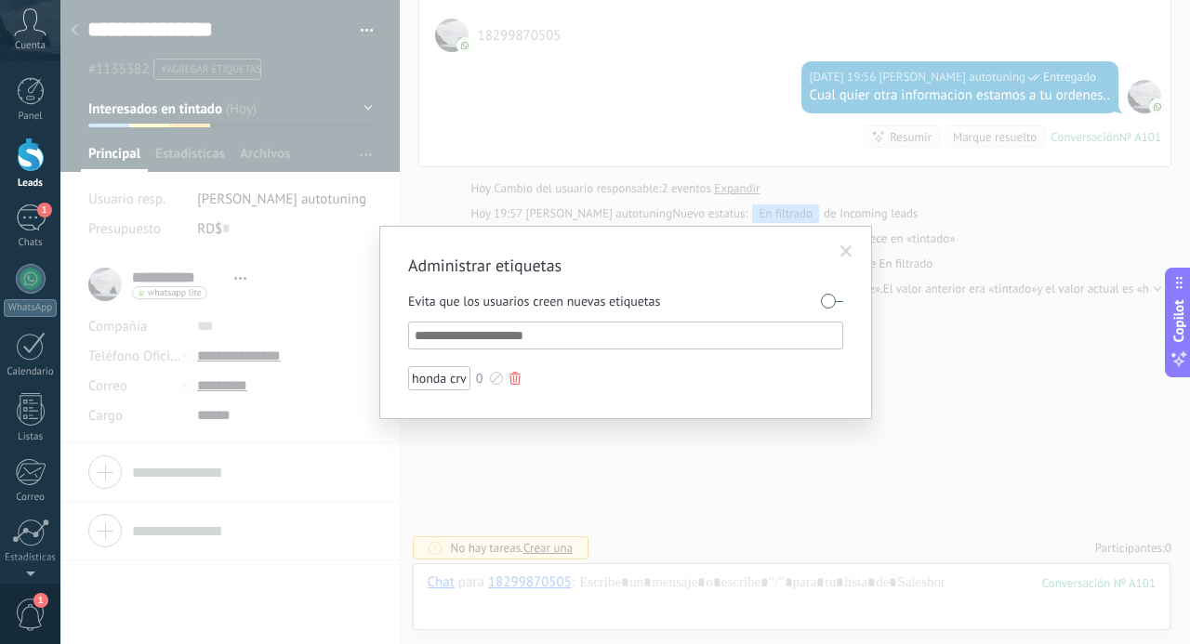
click at [436, 385] on div "honda crv" at bounding box center [439, 378] width 62 height 24
click at [435, 369] on div "honda crv" at bounding box center [439, 378] width 62 height 24
click at [433, 373] on div "honda crv" at bounding box center [439, 378] width 62 height 24
click at [431, 375] on div "honda crv" at bounding box center [439, 378] width 62 height 24
click at [479, 338] on input "text" at bounding box center [627, 335] width 424 height 22
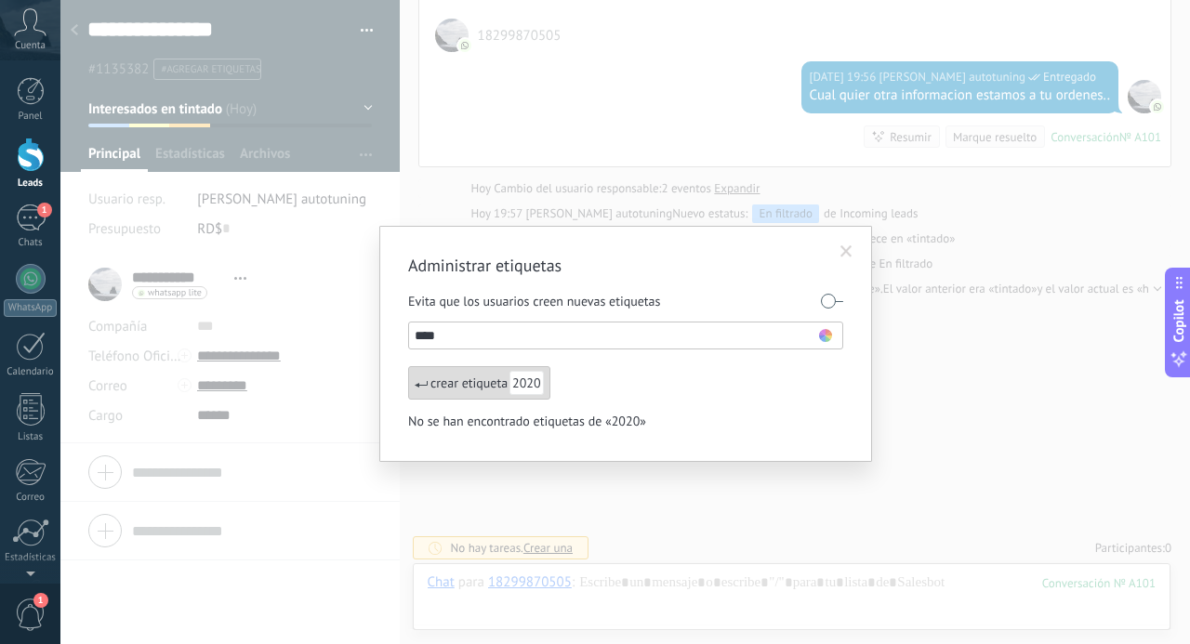
type input "****"
click at [497, 385] on div "crear etiqueta 2020" at bounding box center [479, 382] width 142 height 33
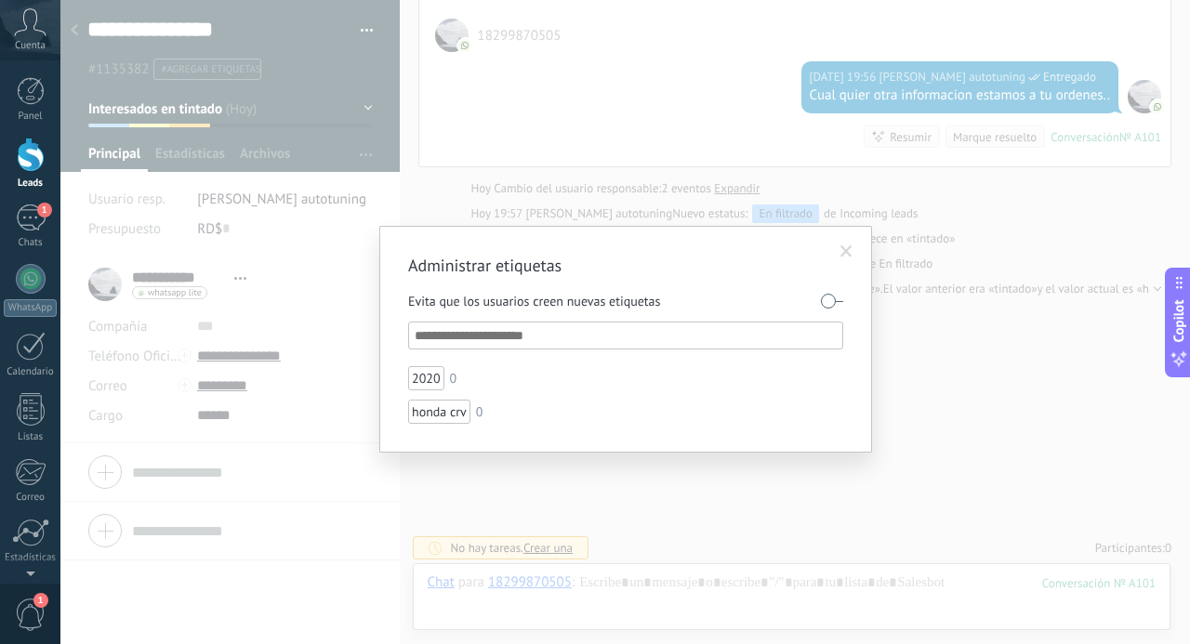
click at [844, 253] on span at bounding box center [847, 251] width 12 height 13
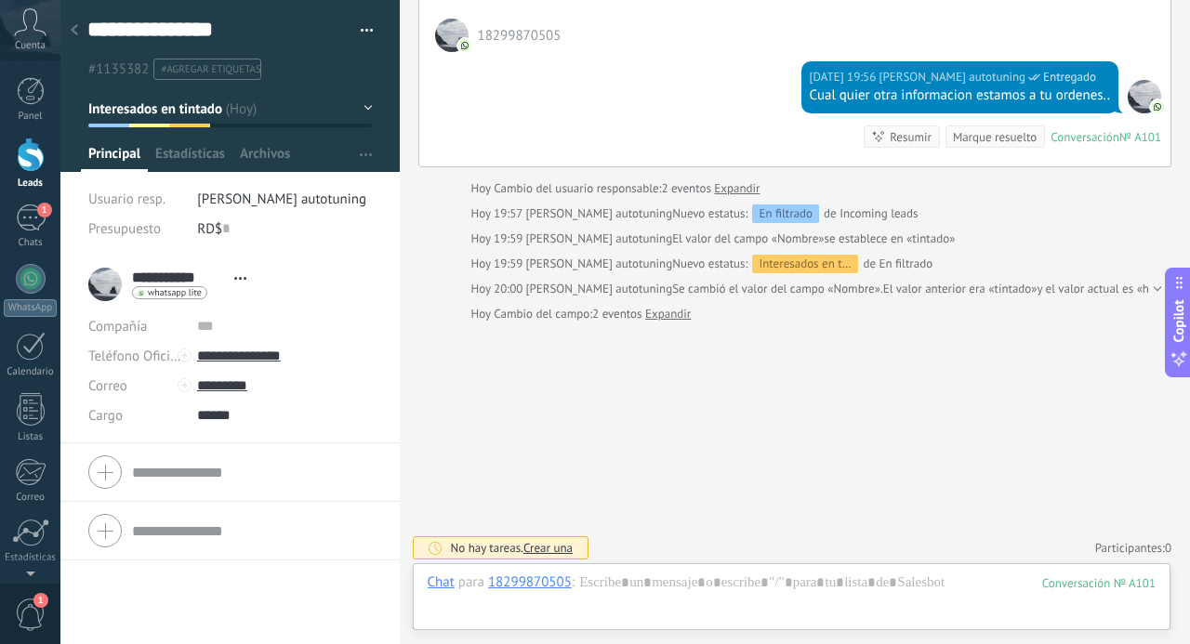
click at [210, 93] on button "Interesados en tintado" at bounding box center [230, 108] width 285 height 33
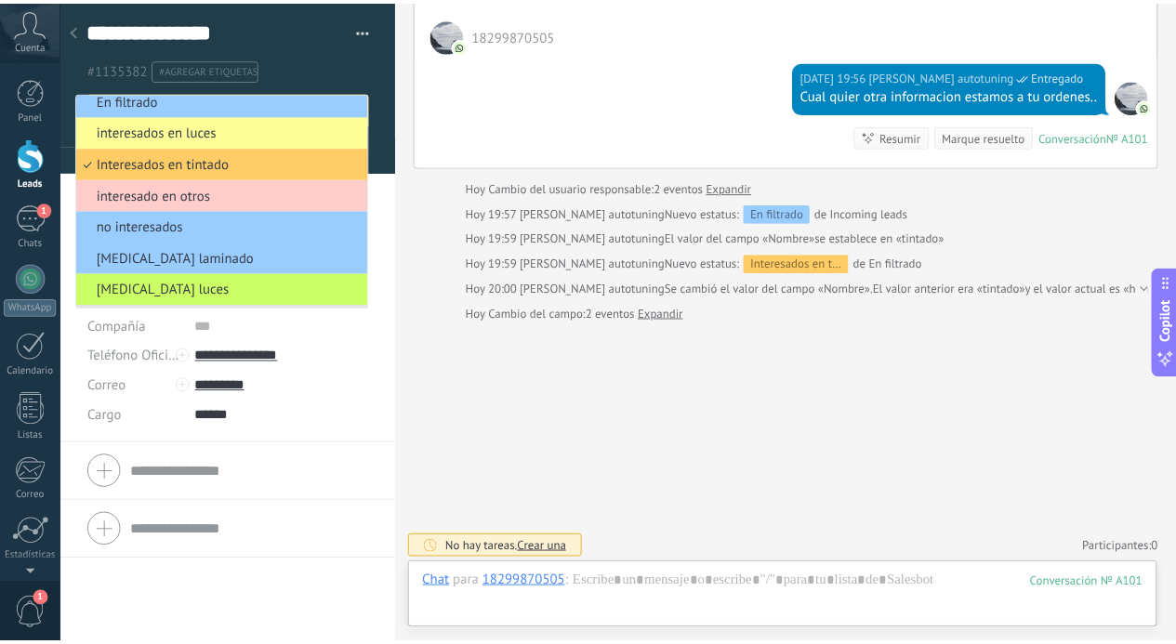
scroll to position [0, 0]
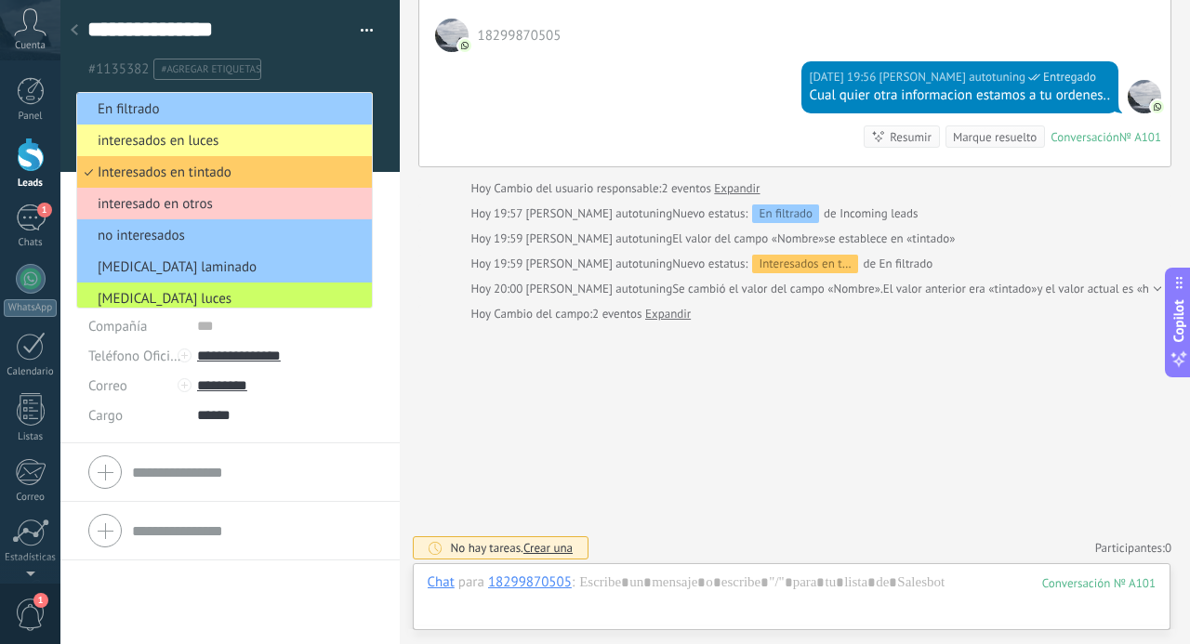
click at [79, 27] on div at bounding box center [74, 31] width 26 height 36
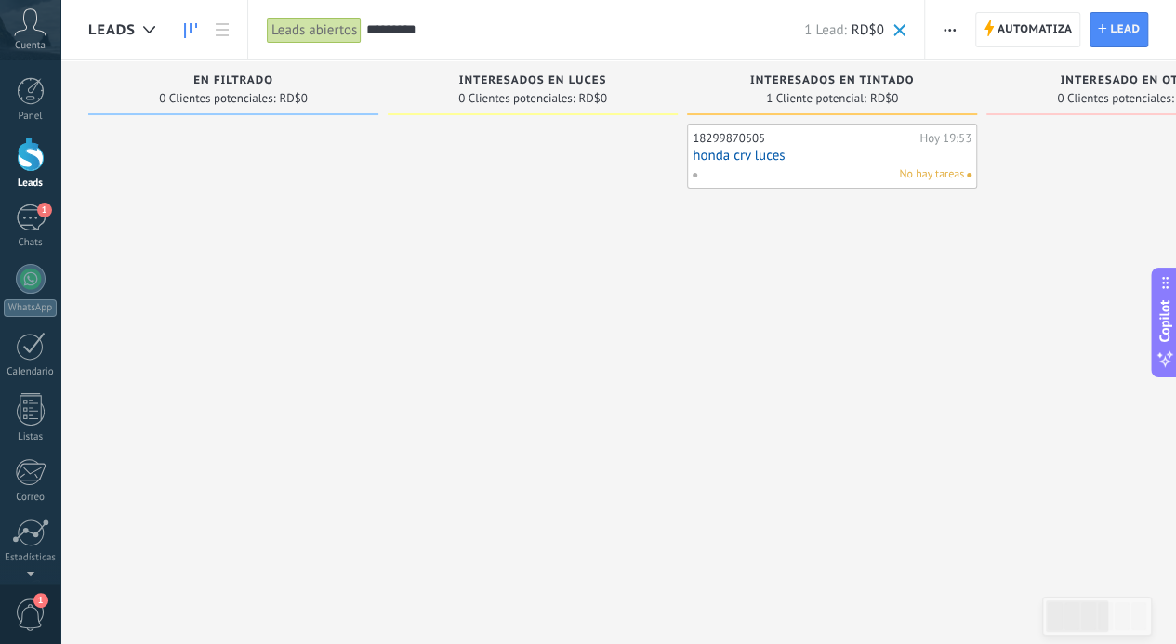
click at [437, 36] on input "*********" at bounding box center [585, 30] width 438 height 20
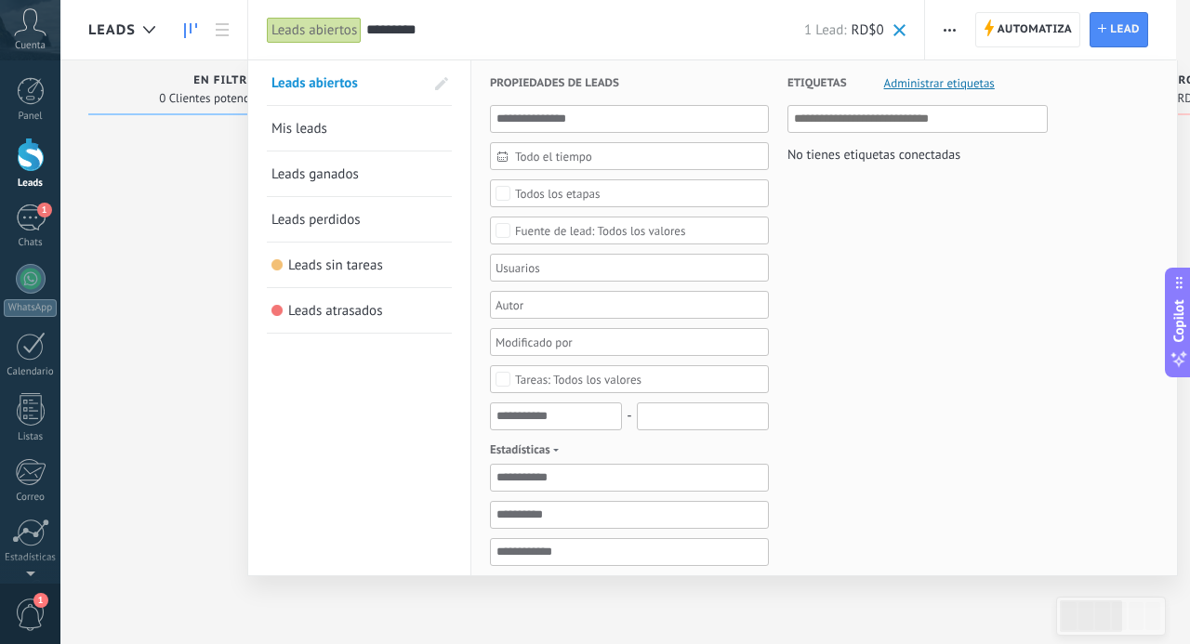
click at [874, 128] on input "text" at bounding box center [918, 119] width 249 height 22
type input "*********"
drag, startPoint x: 872, startPoint y: 122, endPoint x: 634, endPoint y: 129, distance: 238.1
click at [634, 129] on form "Propiedades de leads Todo el tiempo Todo el tiempo Hoy Ayer Últimos ** 30 dias …" at bounding box center [824, 566] width 669 height 1013
type input "*****"
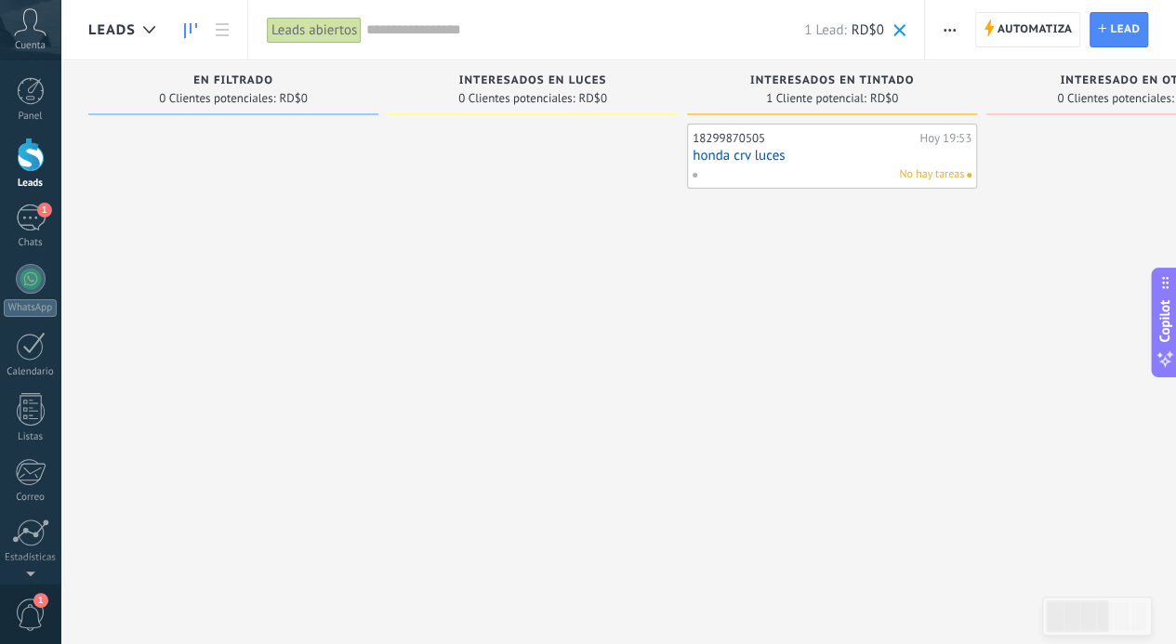
click at [23, 158] on div at bounding box center [31, 155] width 28 height 34
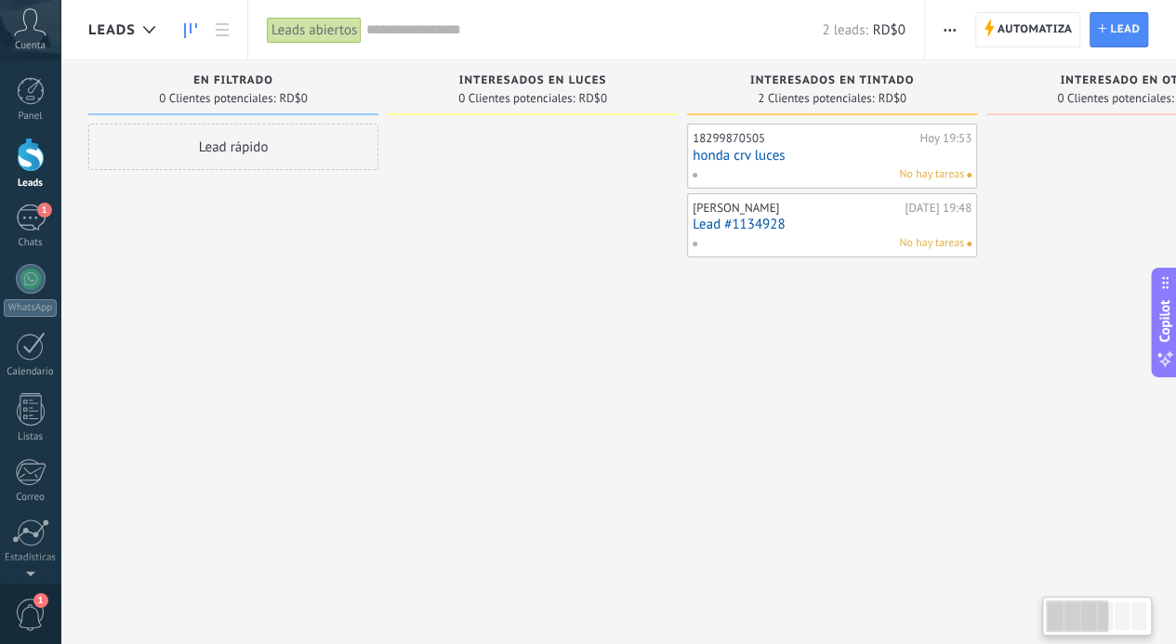
click at [514, 351] on div at bounding box center [533, 325] width 290 height 402
click at [785, 155] on link "honda crv luces" at bounding box center [832, 156] width 279 height 16
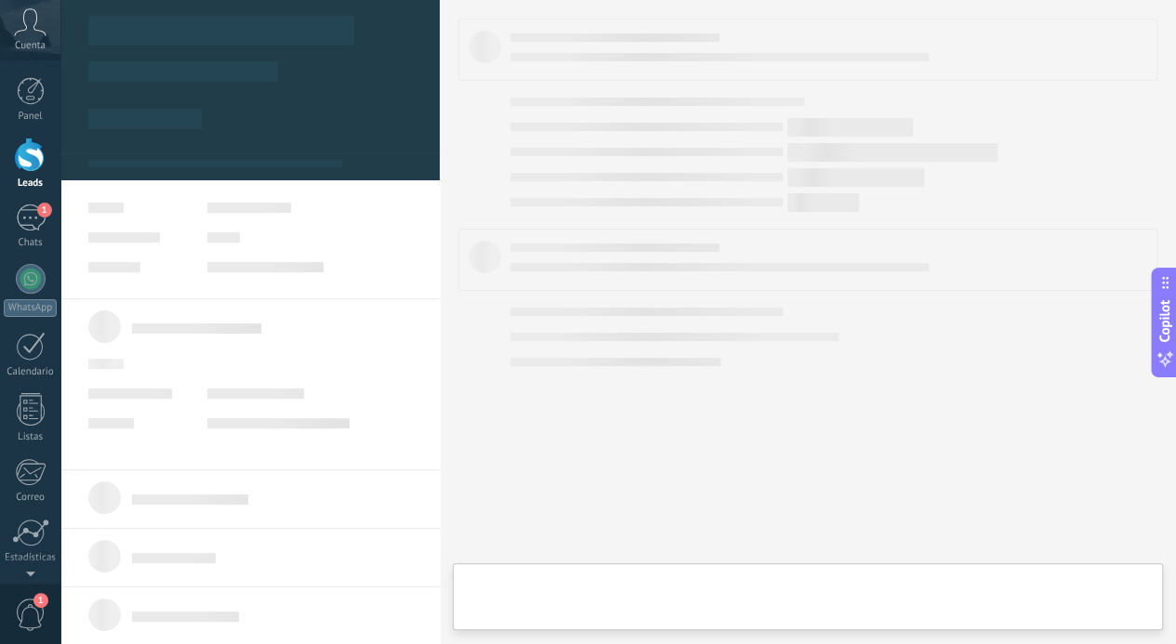
type textarea "**********"
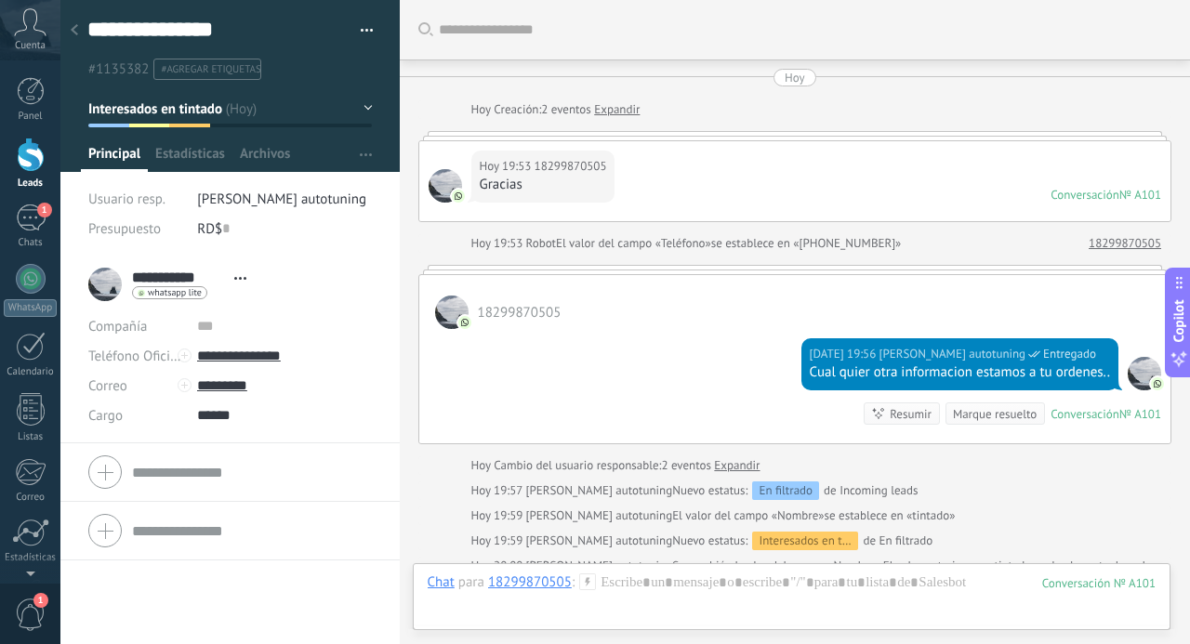
scroll to position [277, 0]
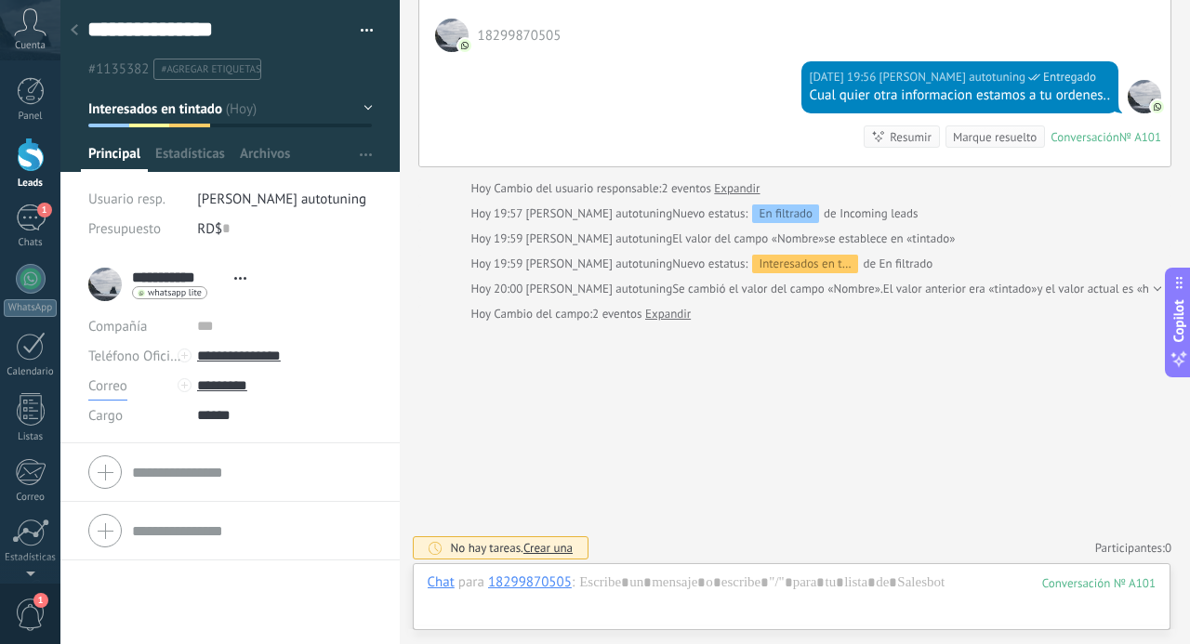
click at [113, 387] on span "Correo" at bounding box center [107, 386] width 39 height 18
click at [286, 425] on input "******" at bounding box center [284, 416] width 175 height 30
click at [238, 320] on input "text" at bounding box center [284, 326] width 175 height 30
click at [45, 213] on span "1" at bounding box center [44, 210] width 15 height 15
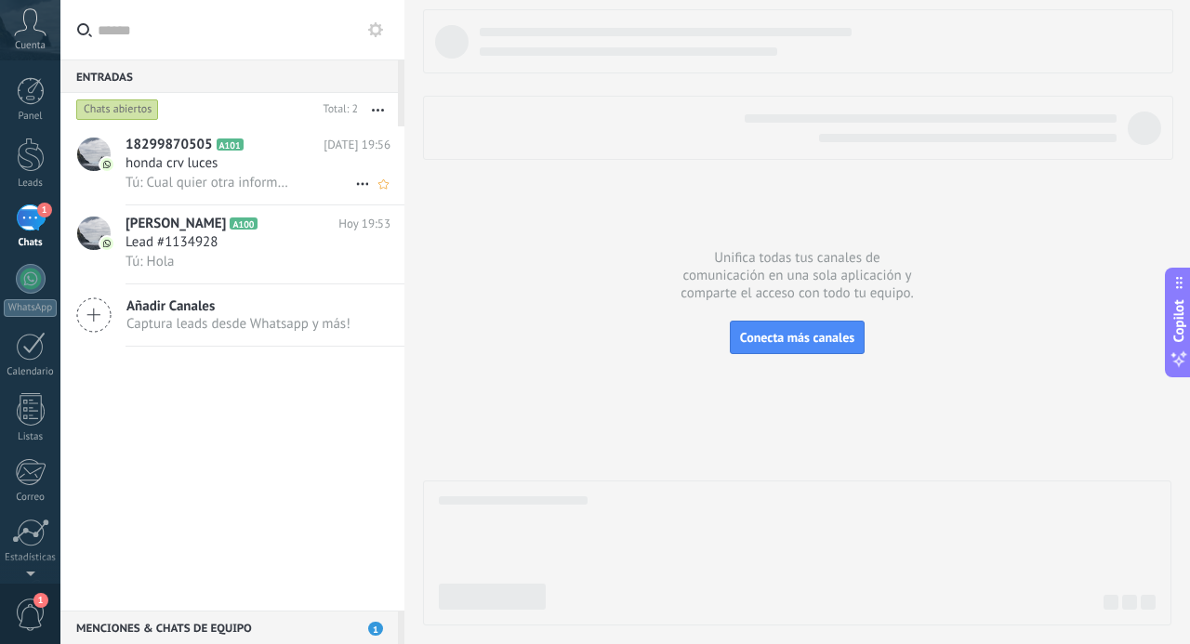
click at [213, 169] on span "honda crv luces" at bounding box center [172, 163] width 92 height 19
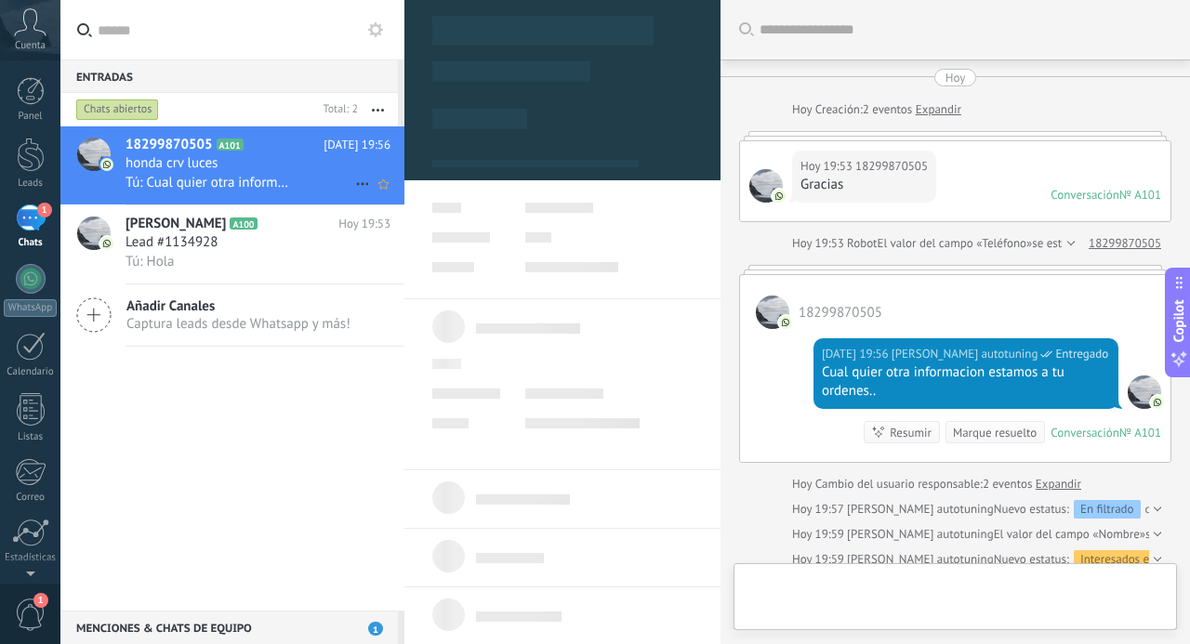
type textarea "**********"
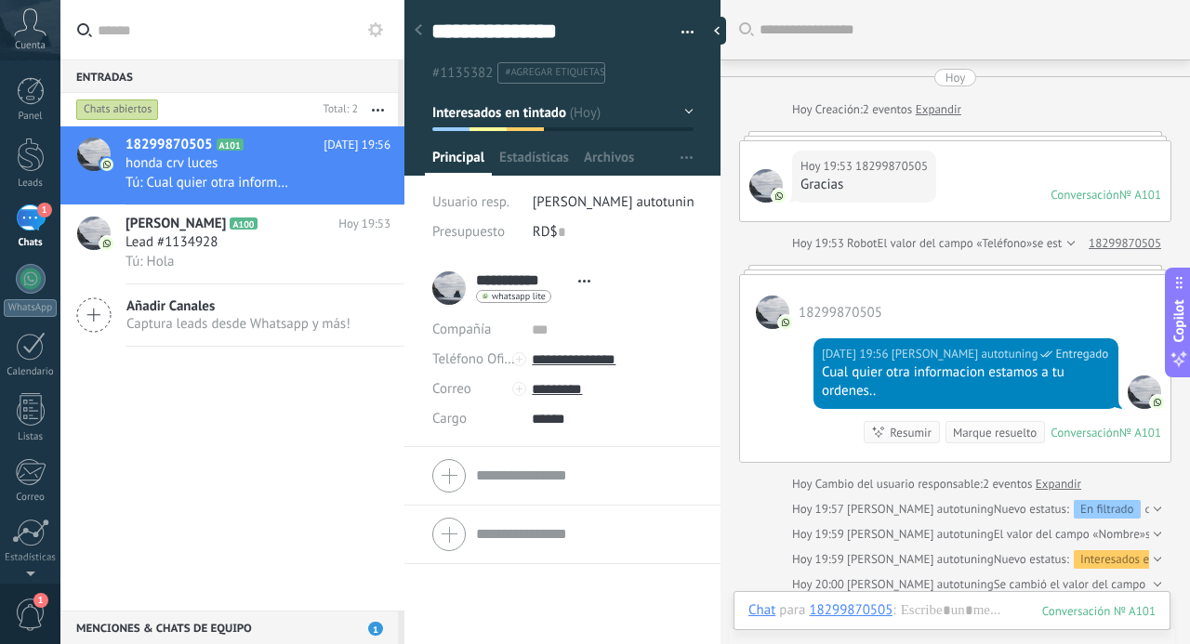
click at [39, 232] on div "1" at bounding box center [31, 218] width 30 height 27
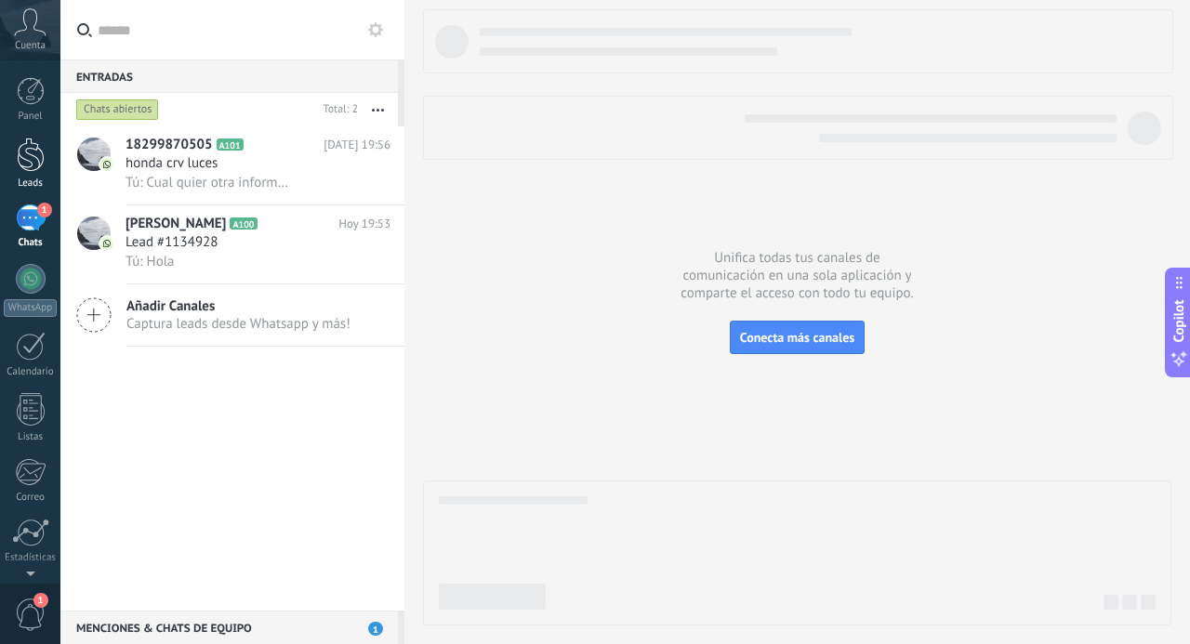
click at [58, 156] on link "Leads" at bounding box center [30, 164] width 60 height 52
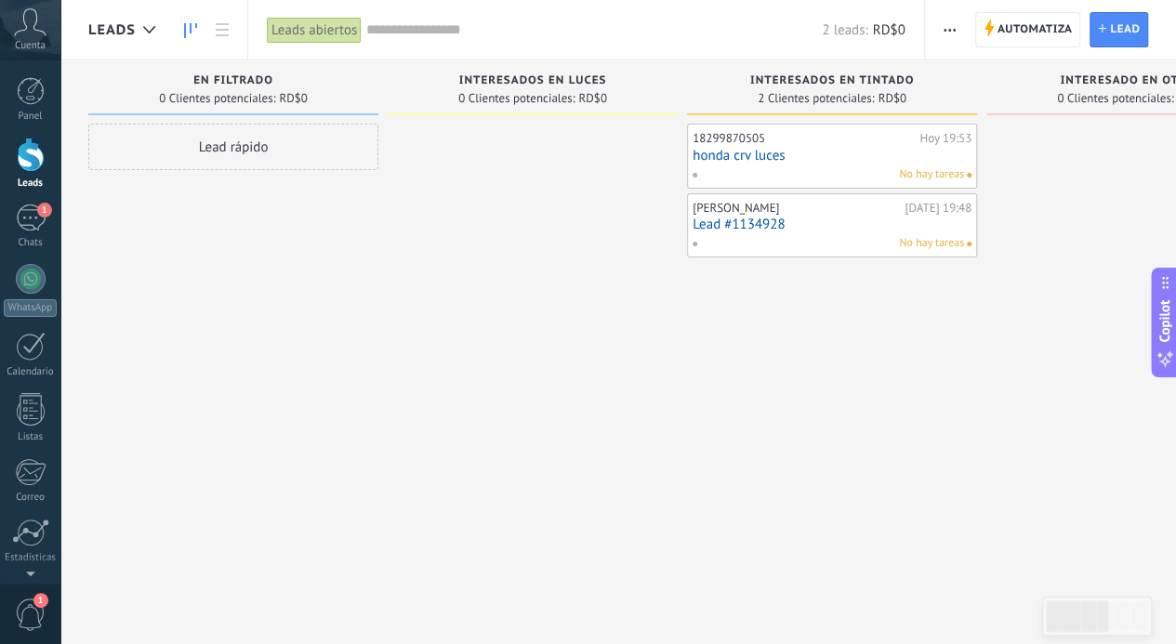
click at [57, 199] on div "Panel Leads 1 Chats WhatsApp Clientes" at bounding box center [30, 395] width 60 height 636
click at [33, 227] on div "1" at bounding box center [31, 218] width 30 height 27
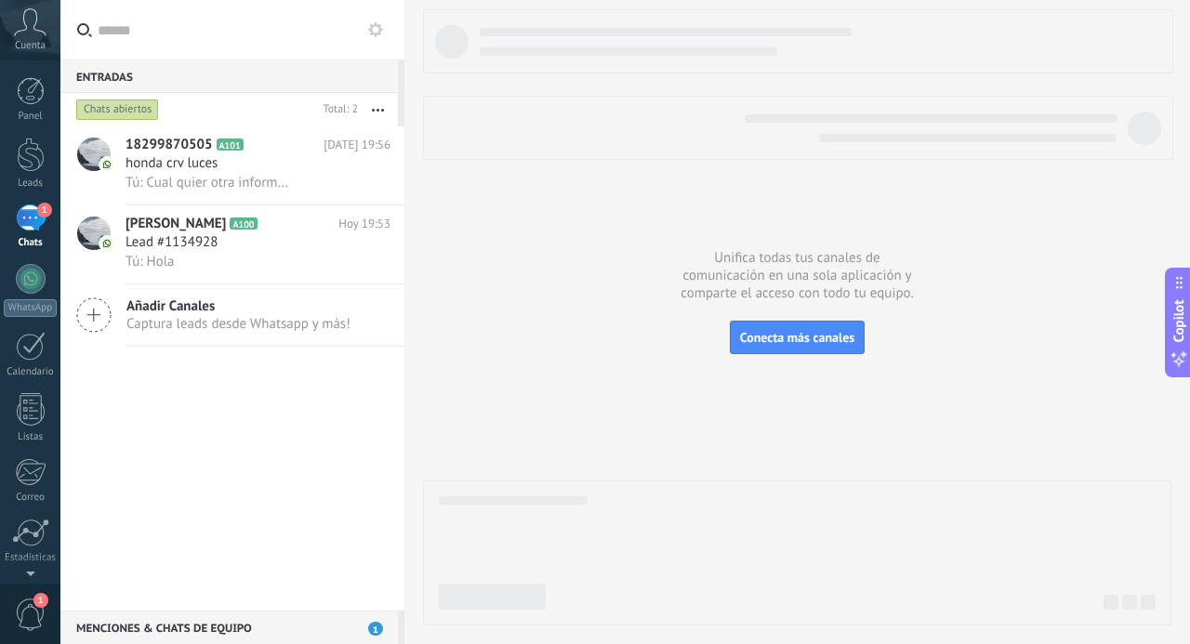
click at [34, 177] on link "Leads" at bounding box center [30, 164] width 60 height 52
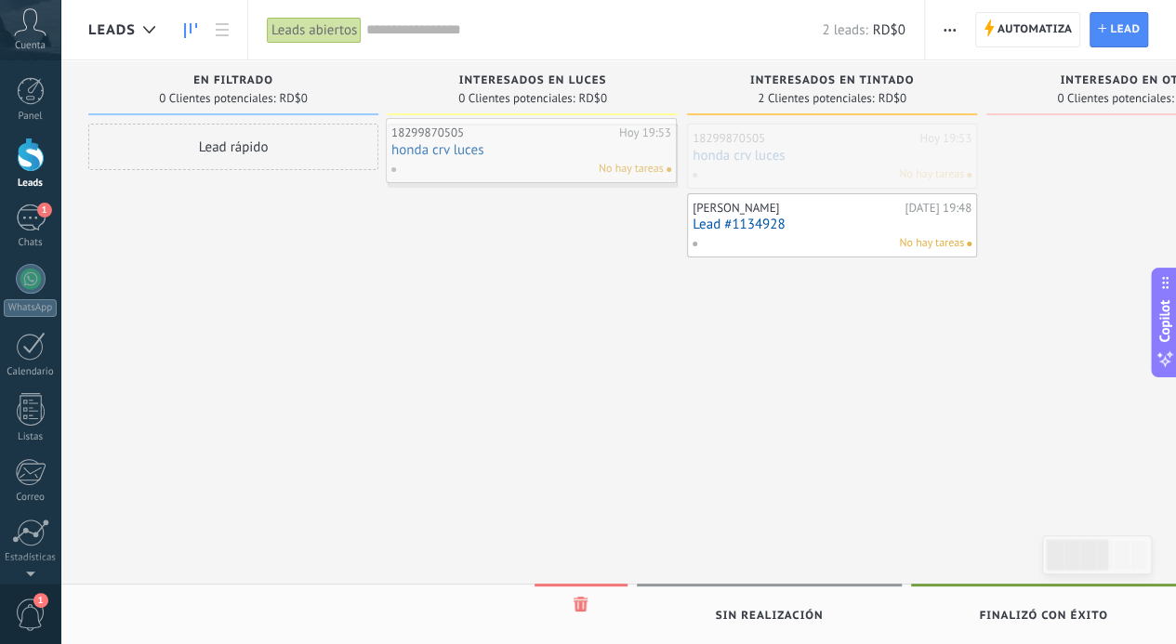
drag, startPoint x: 878, startPoint y: 150, endPoint x: 576, endPoint y: 143, distance: 301.3
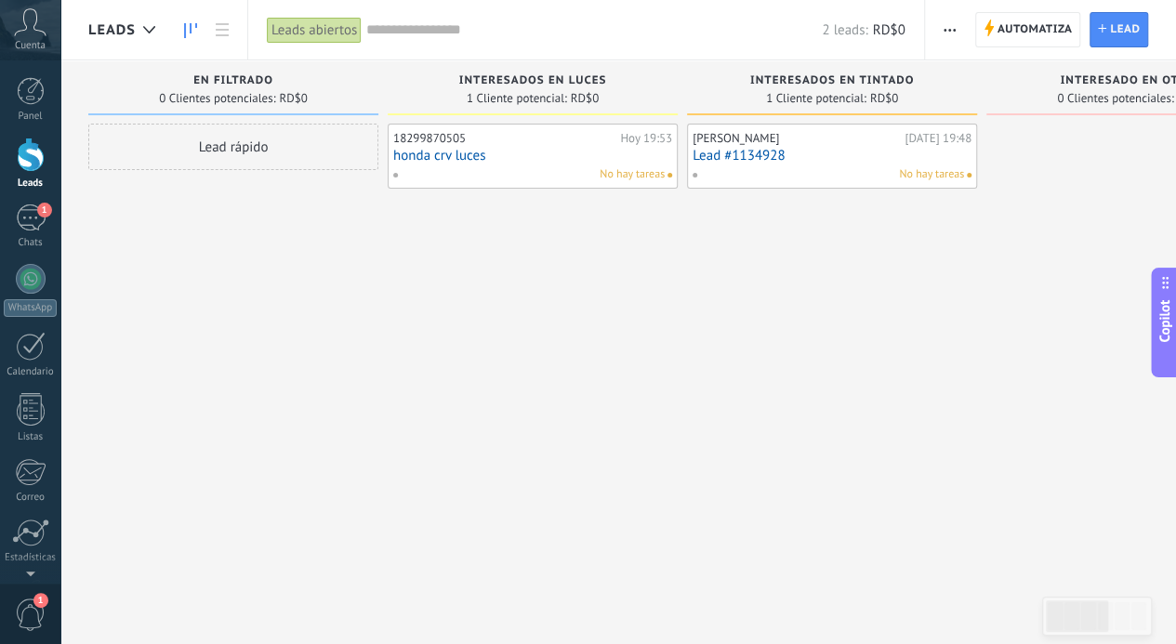
click at [378, 29] on input "text" at bounding box center [594, 30] width 456 height 20
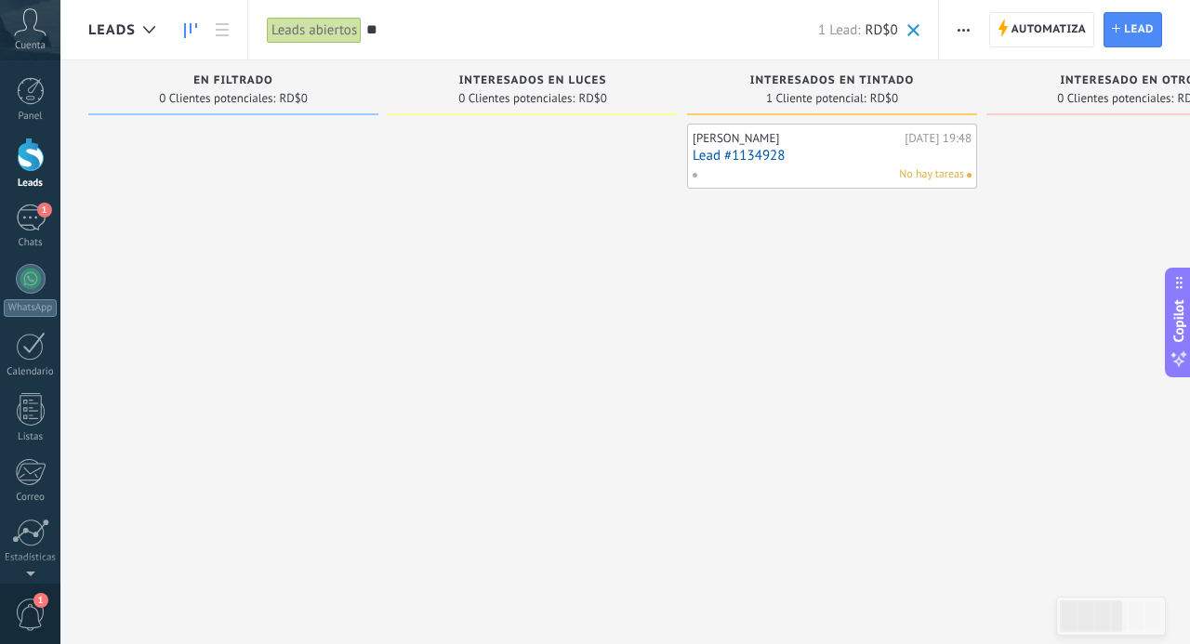
type input "*"
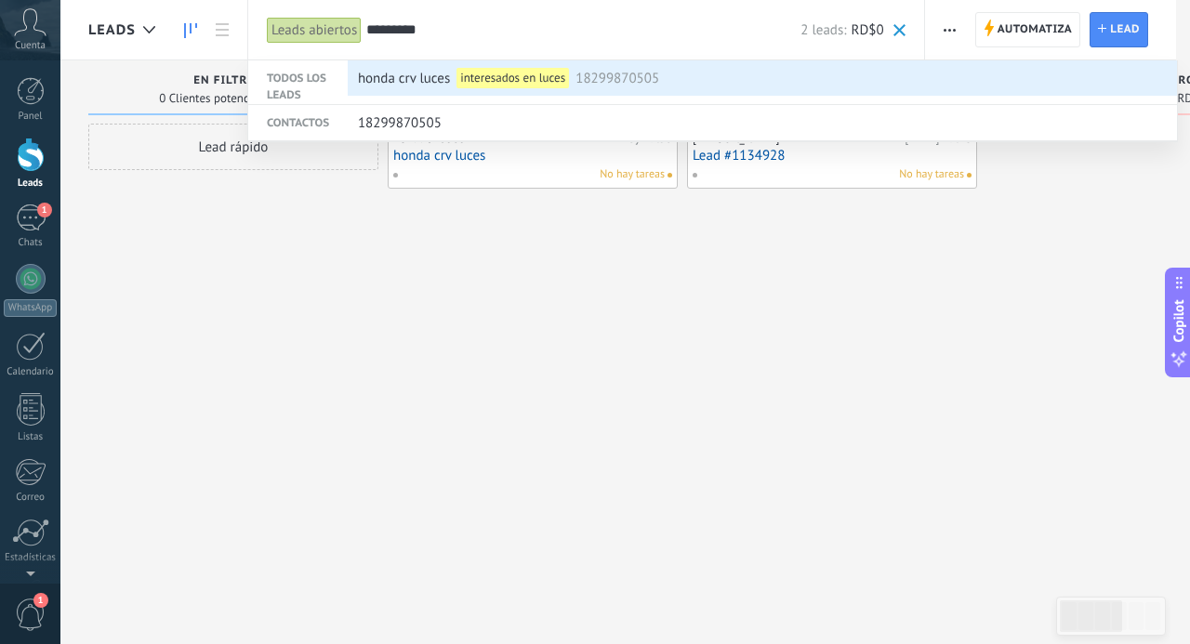
type input "*********"
click at [417, 85] on span "honda crv luces" at bounding box center [404, 78] width 92 height 34
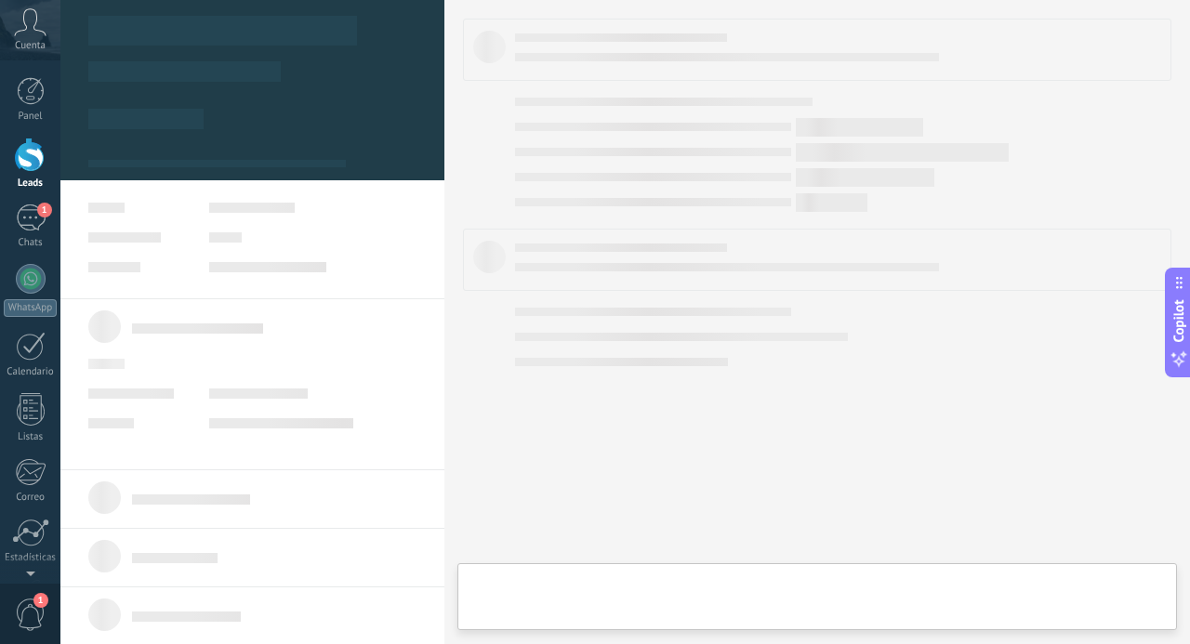
type textarea "**********"
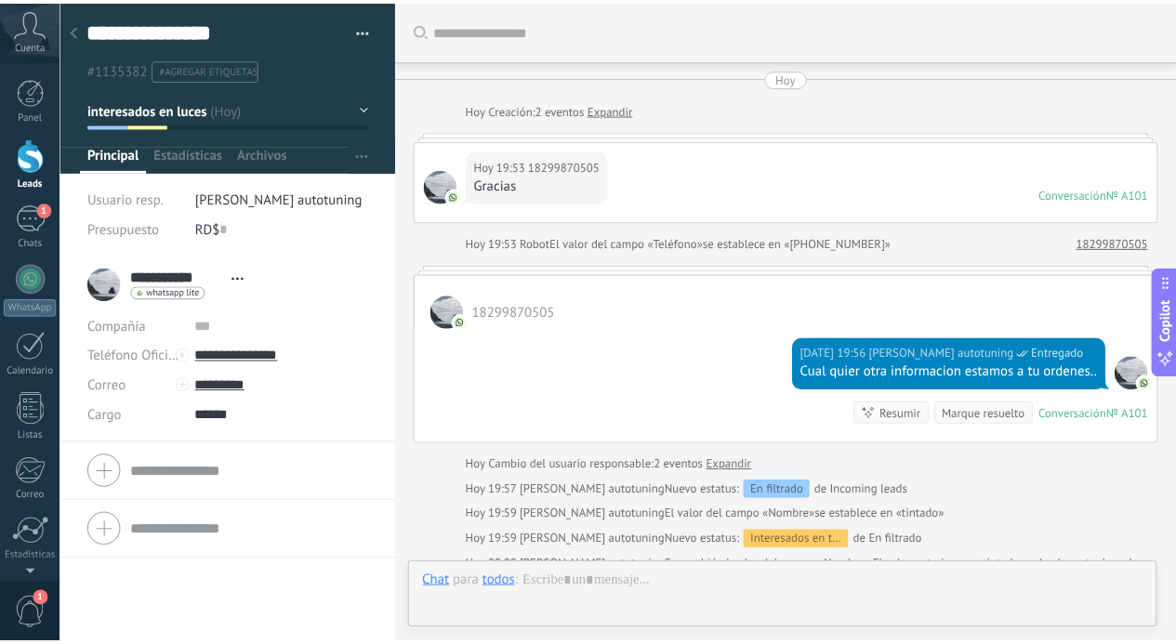
scroll to position [303, 0]
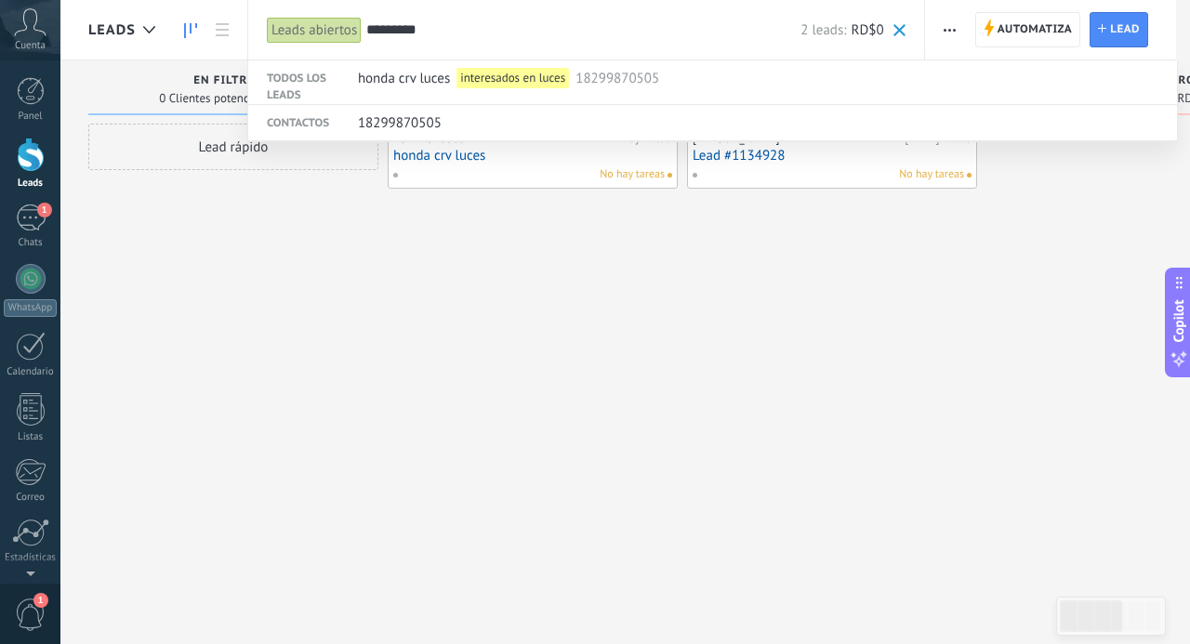
click at [686, 270] on div at bounding box center [595, 322] width 1190 height 644
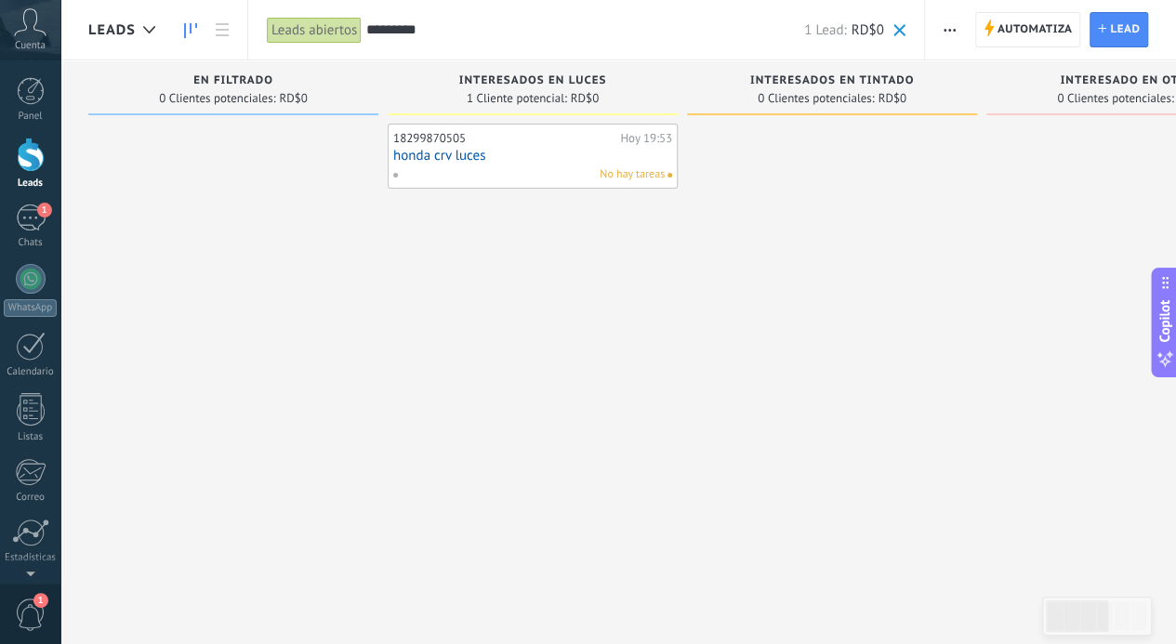
drag, startPoint x: 513, startPoint y: 34, endPoint x: 309, endPoint y: 36, distance: 204.6
click at [309, 36] on div "Leads abiertos Aplicar ********* 1 Lead: RD$0 Leads abiertos Mis leads Leads ga…" at bounding box center [586, 30] width 678 height 60
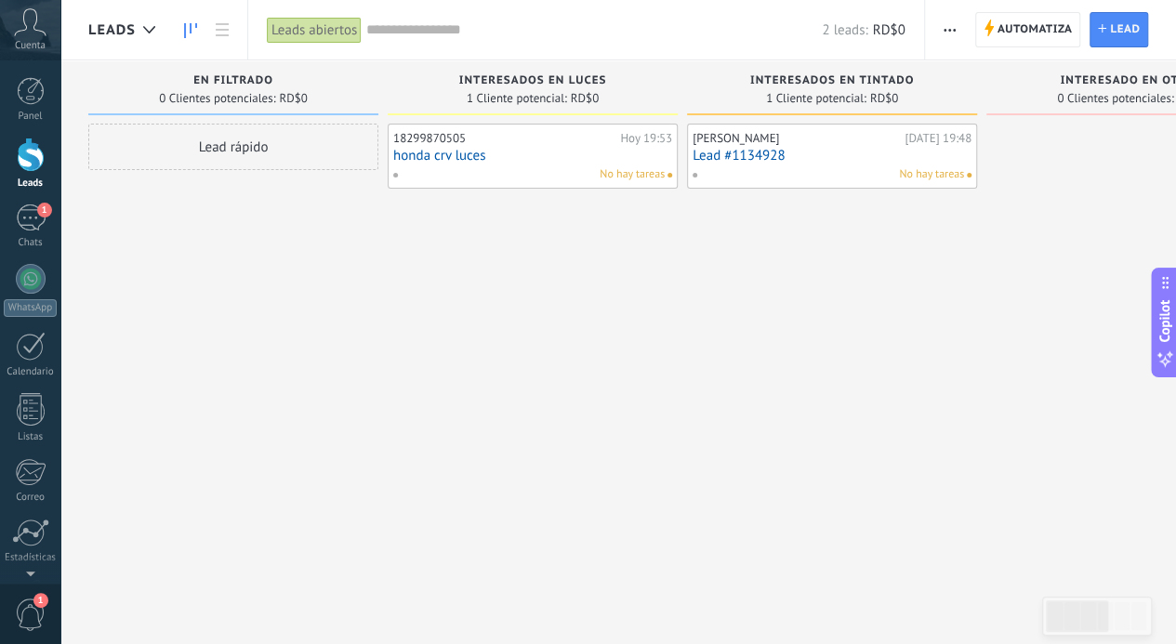
click at [424, 36] on input "text" at bounding box center [594, 30] width 456 height 20
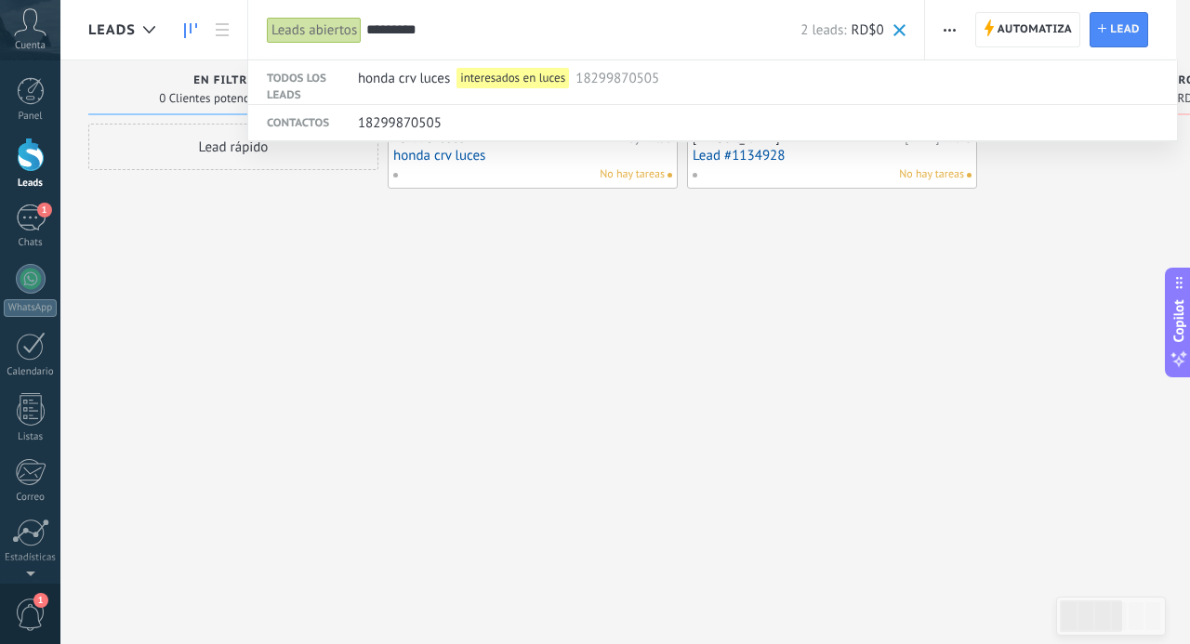
type input "*********"
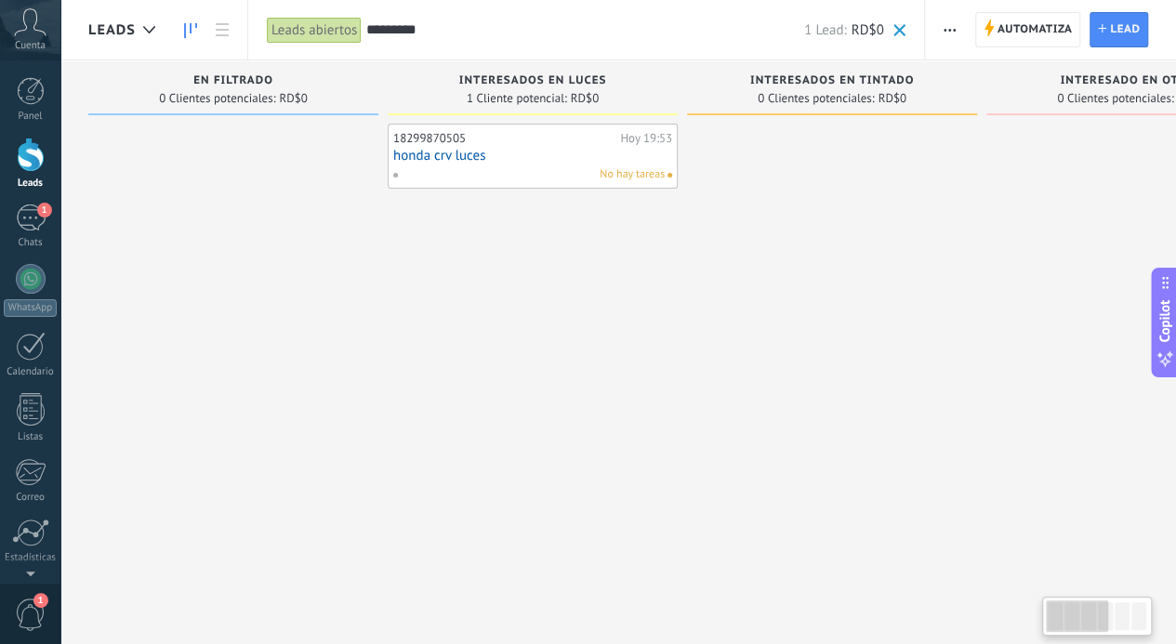
scroll to position [0, 727]
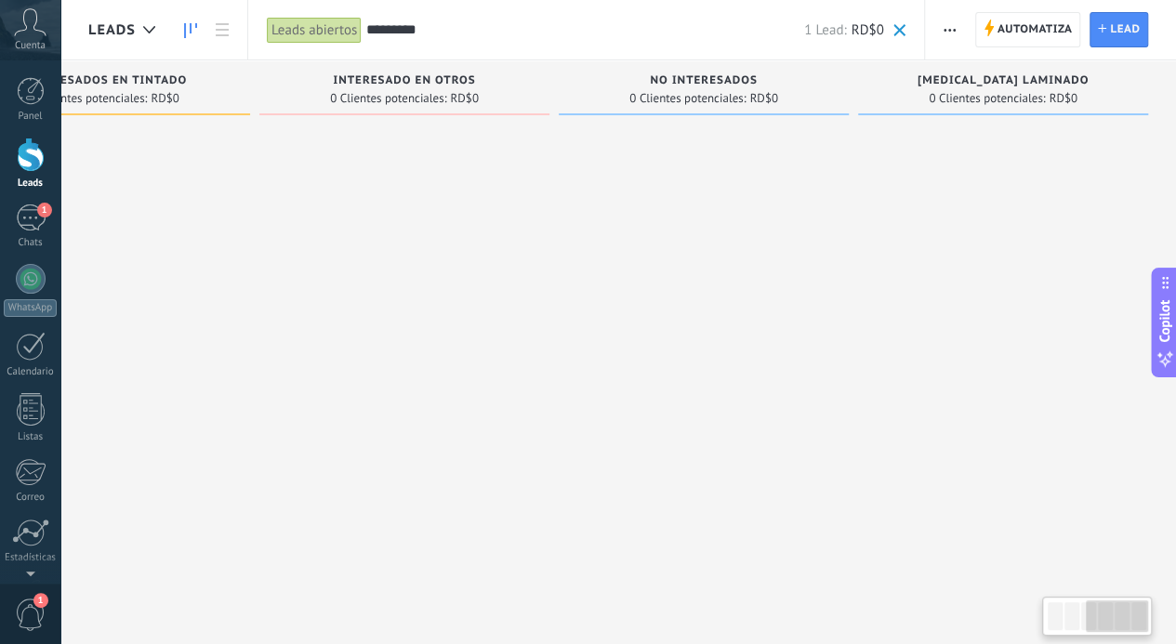
drag, startPoint x: 1084, startPoint y: 624, endPoint x: 1189, endPoint y: 600, distance: 107.8
click at [1176, 600] on html ".abccls-1,.abccls-2{fill-rule:evenodd}.abccls-2{fill:#fff} .abfcls-1{fill:none}…" at bounding box center [588, 322] width 1176 height 644
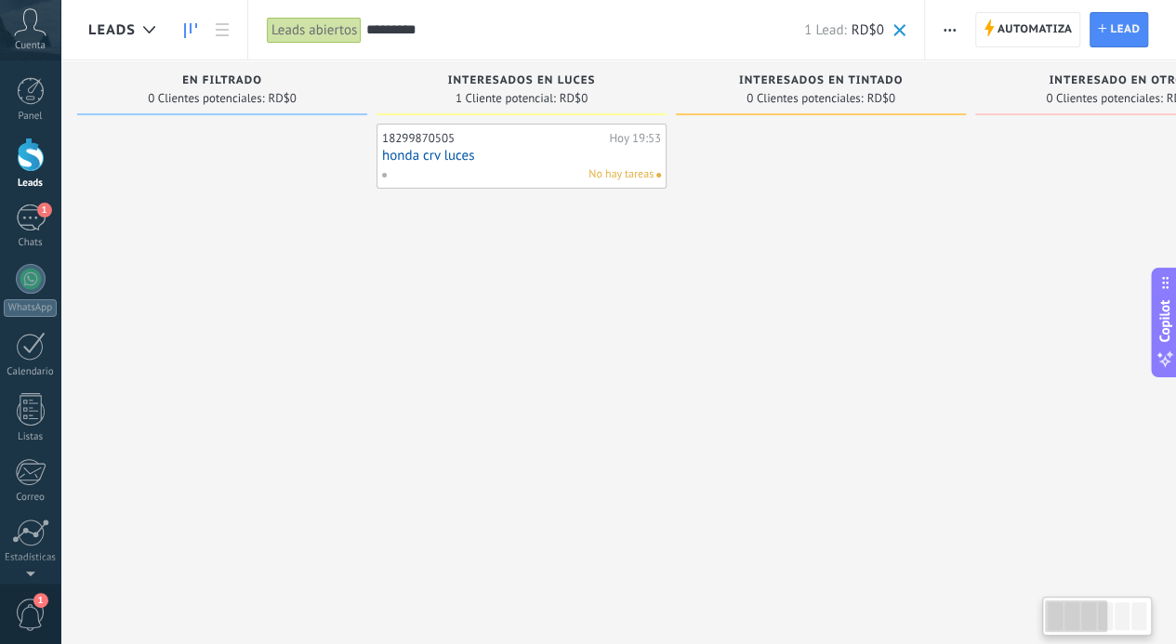
drag, startPoint x: 1121, startPoint y: 631, endPoint x: 377, endPoint y: 623, distance: 743.9
click at [404, 641] on body ".abccls-1,.abccls-2{fill-rule:evenodd}.abccls-2{fill:#fff} .abfcls-1{fill:none}…" at bounding box center [588, 322] width 1176 height 644
drag, startPoint x: 1078, startPoint y: 622, endPoint x: 290, endPoint y: 488, distance: 798.8
click at [295, 494] on body ".abccls-1,.abccls-2{fill-rule:evenodd}.abccls-2{fill:#fff} .abfcls-1{fill:none}…" at bounding box center [588, 322] width 1176 height 644
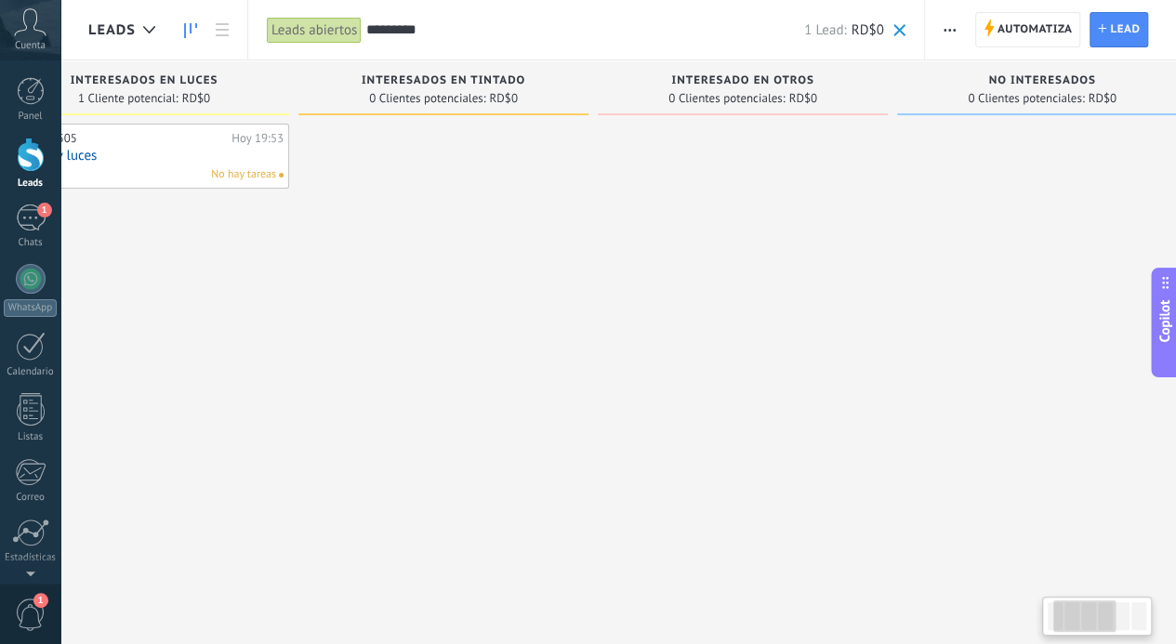
scroll to position [0, 727]
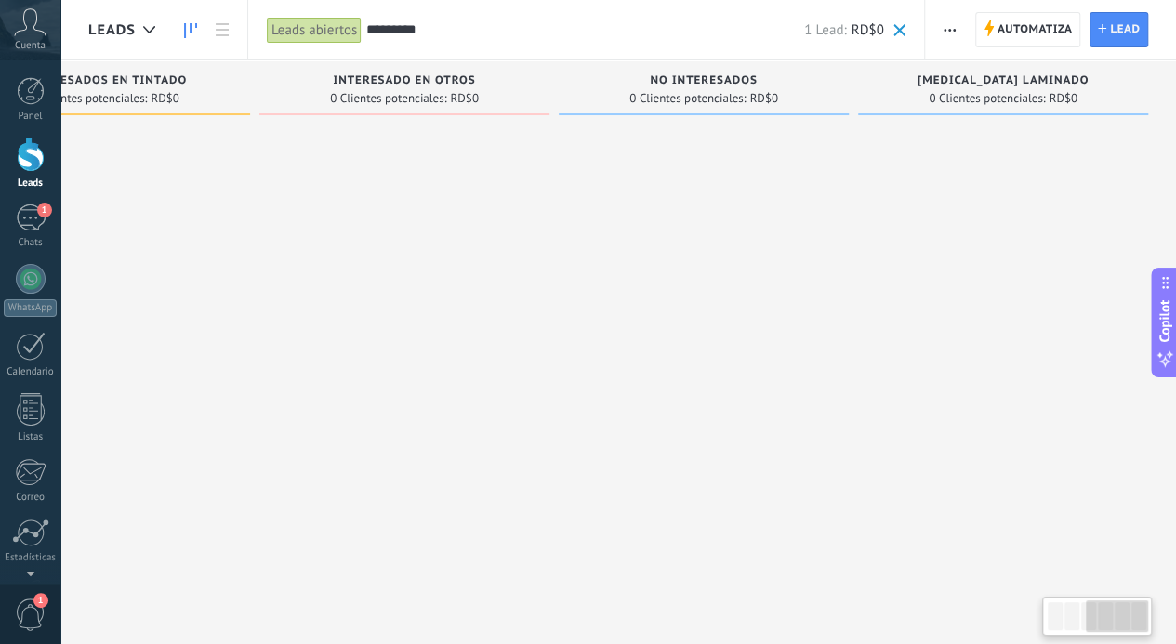
drag, startPoint x: 1089, startPoint y: 622, endPoint x: 1189, endPoint y: 623, distance: 100.4
click at [1176, 623] on html ".abccls-1,.abccls-2{fill-rule:evenodd}.abccls-2{fill:#fff} .abfcls-1{fill:none}…" at bounding box center [588, 322] width 1176 height 644
drag, startPoint x: 1118, startPoint y: 623, endPoint x: 1151, endPoint y: 616, distance: 34.3
click at [1151, 616] on body ".abccls-1,.abccls-2{fill-rule:evenodd}.abccls-2{fill:#fff} .abfcls-1{fill:none}…" at bounding box center [588, 322] width 1176 height 644
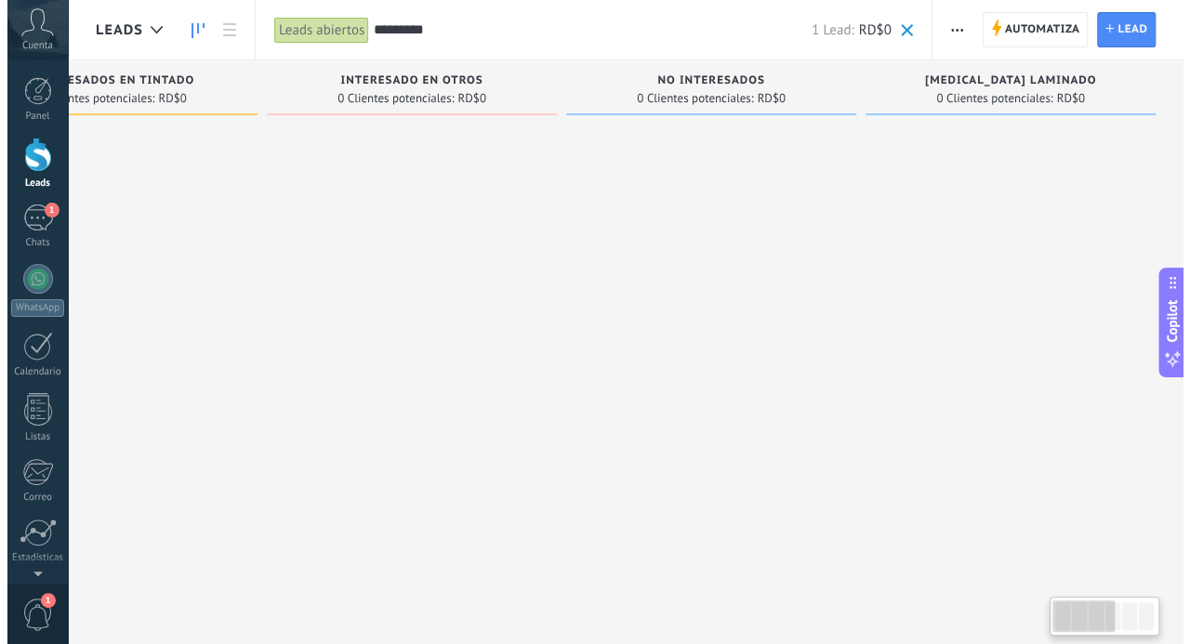
scroll to position [0, 11]
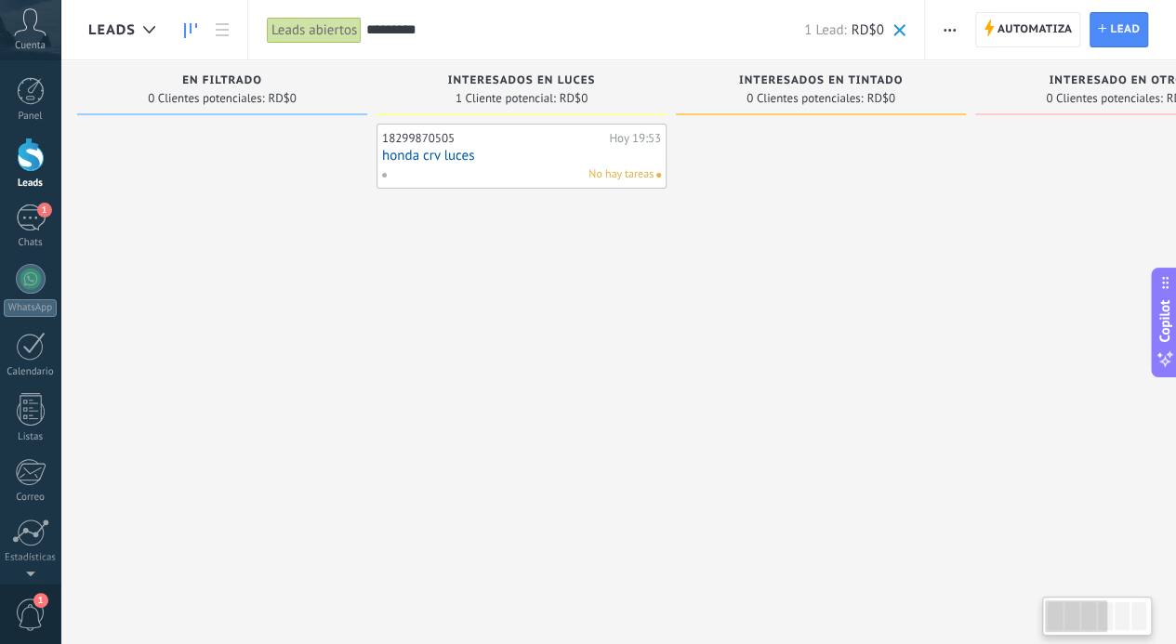
drag, startPoint x: 1107, startPoint y: 616, endPoint x: 683, endPoint y: 575, distance: 426.0
click at [714, 578] on body ".abccls-1,.abccls-2{fill-rule:evenodd}.abccls-2{fill:#fff} .abfcls-1{fill:none}…" at bounding box center [588, 322] width 1176 height 644
click at [22, 163] on div at bounding box center [31, 155] width 28 height 34
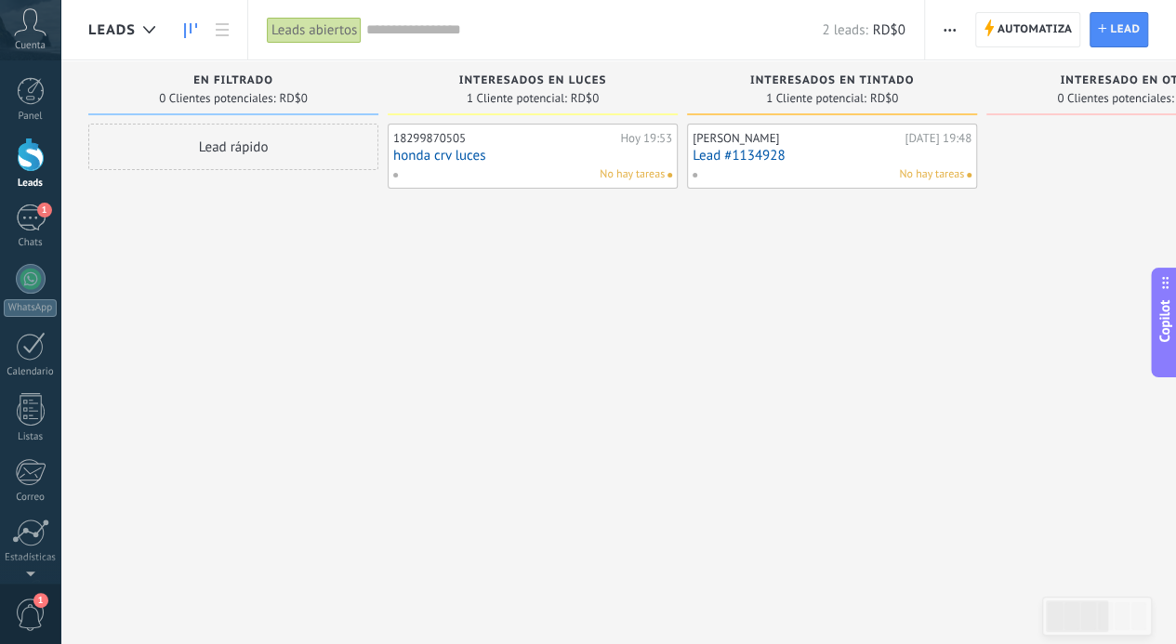
click at [740, 155] on link "Lead #1134928" at bounding box center [832, 156] width 279 height 16
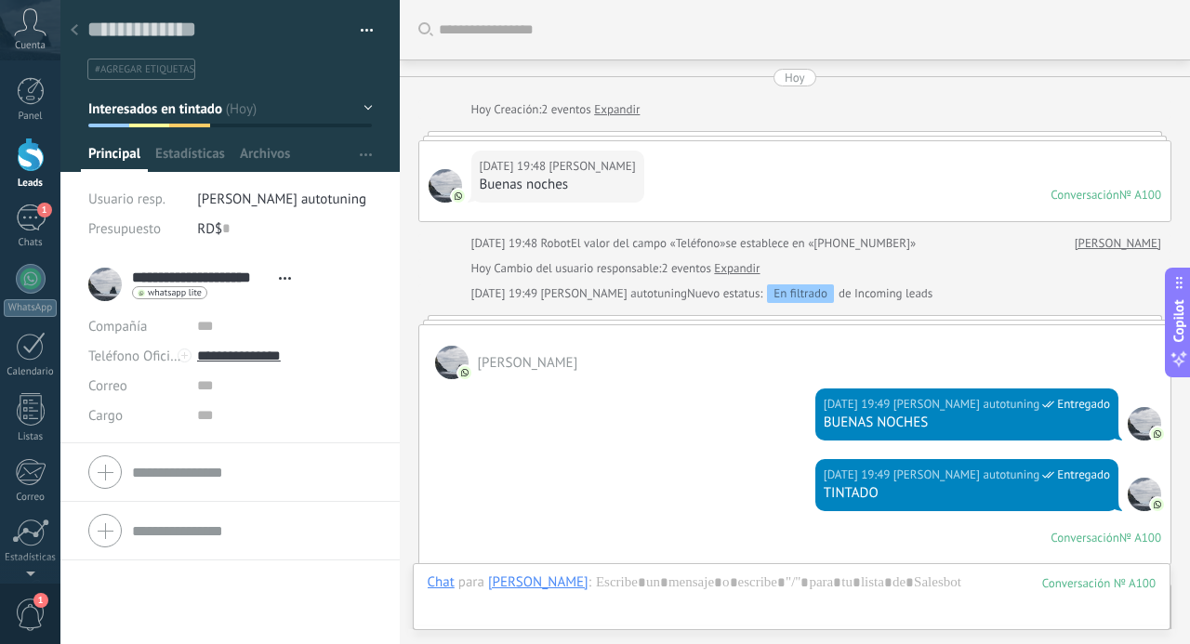
scroll to position [980, 0]
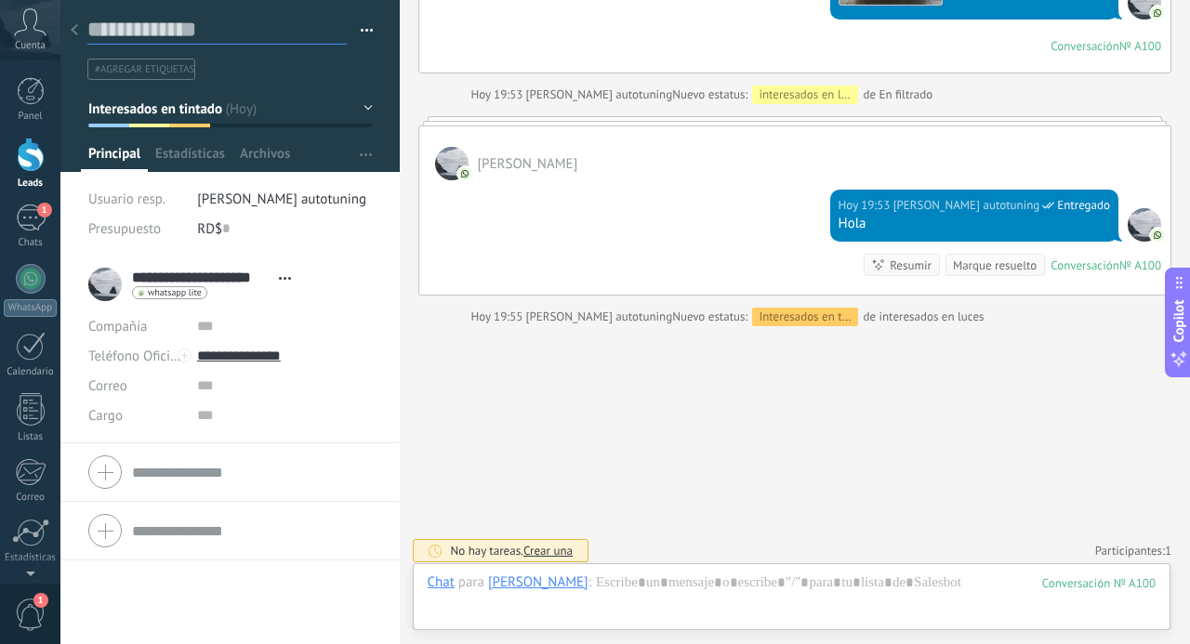
click at [203, 33] on textarea at bounding box center [216, 30] width 259 height 29
type textarea "*"
type textarea "**"
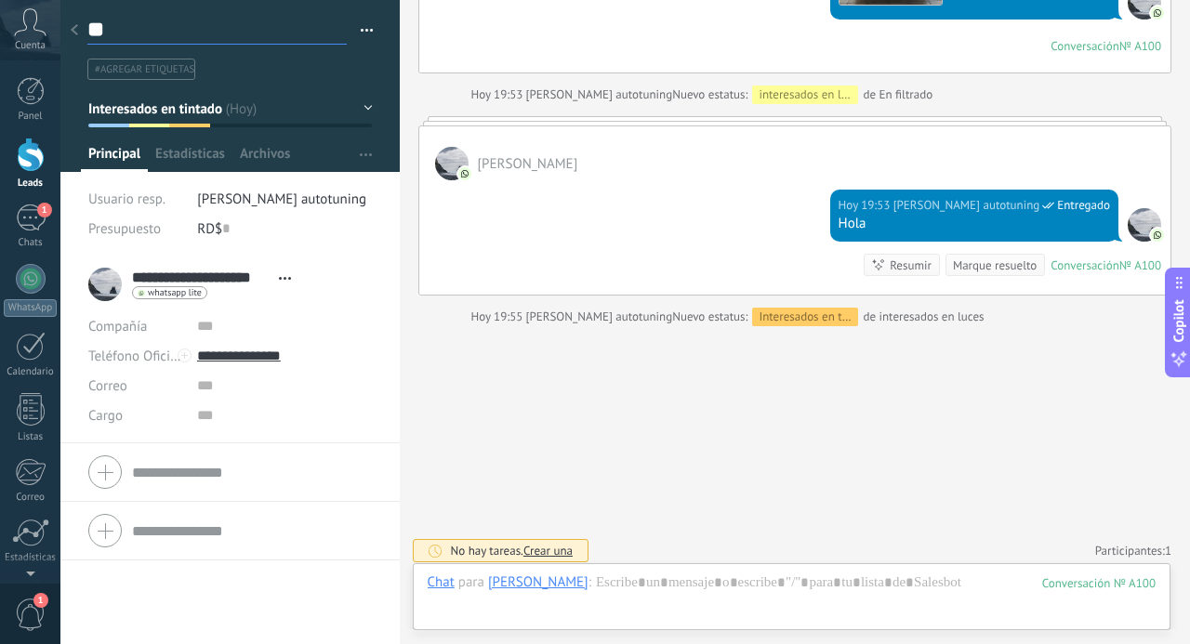
type textarea "***"
type textarea "****"
type textarea "*****"
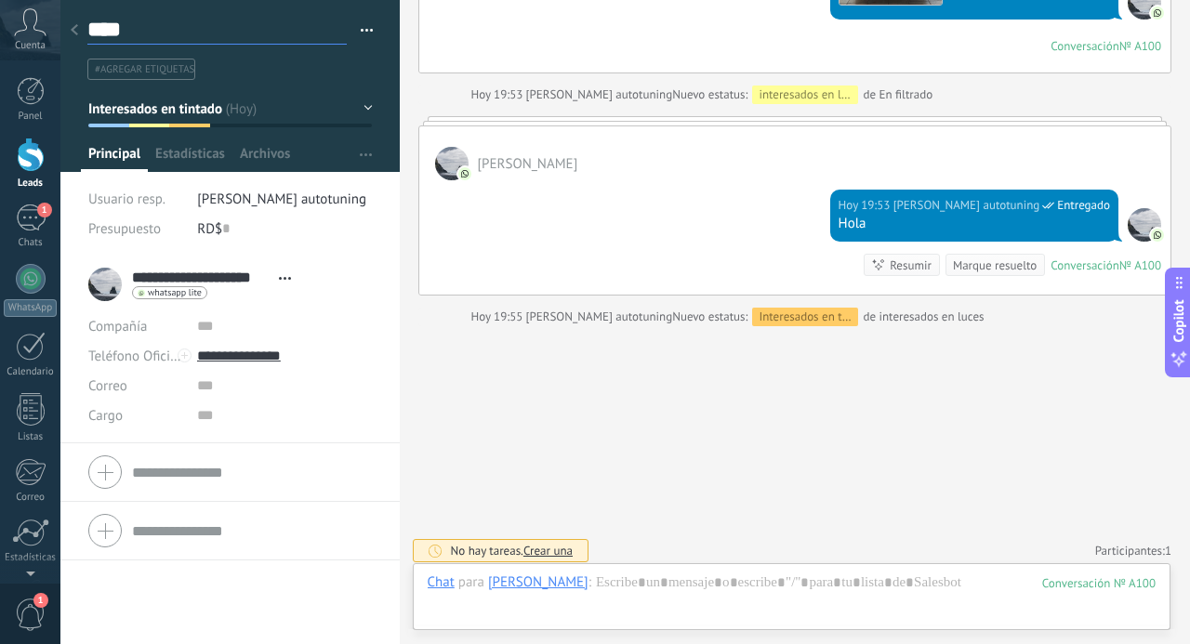
type textarea "*****"
type textarea "******"
type textarea "*******"
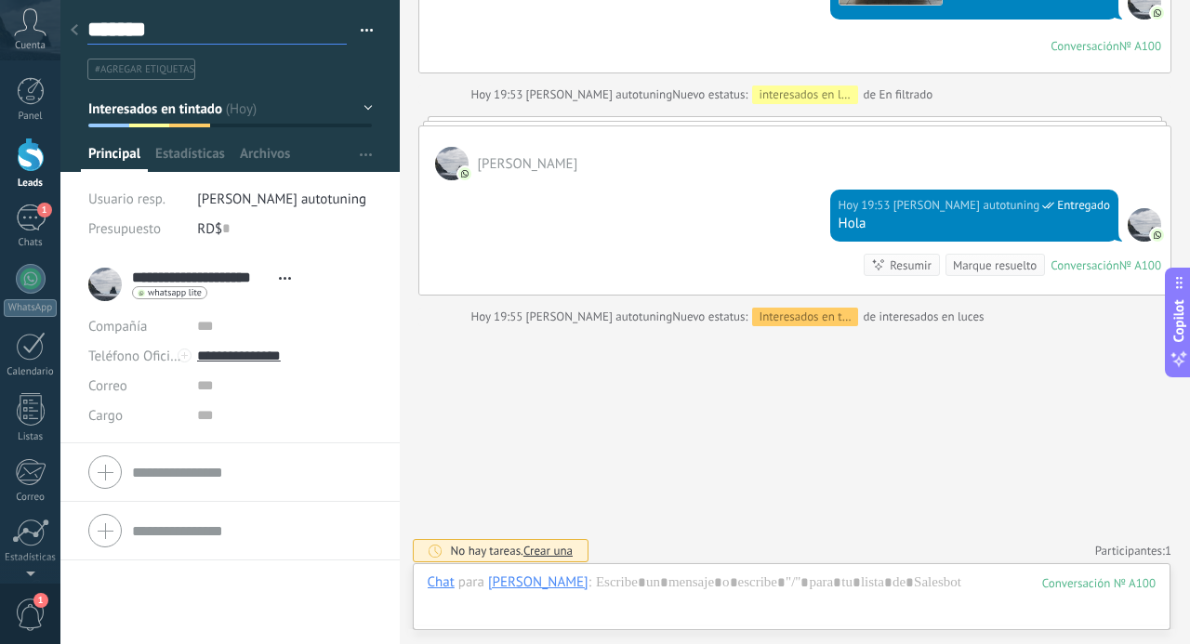
type textarea "********"
type textarea "**********"
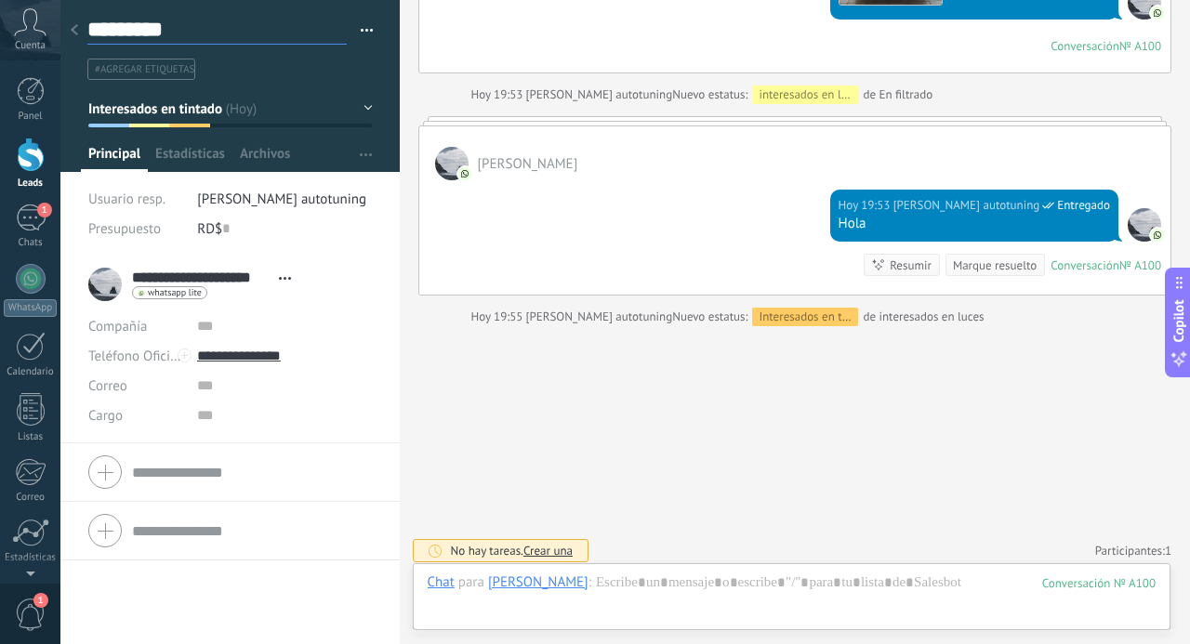
type textarea "**********"
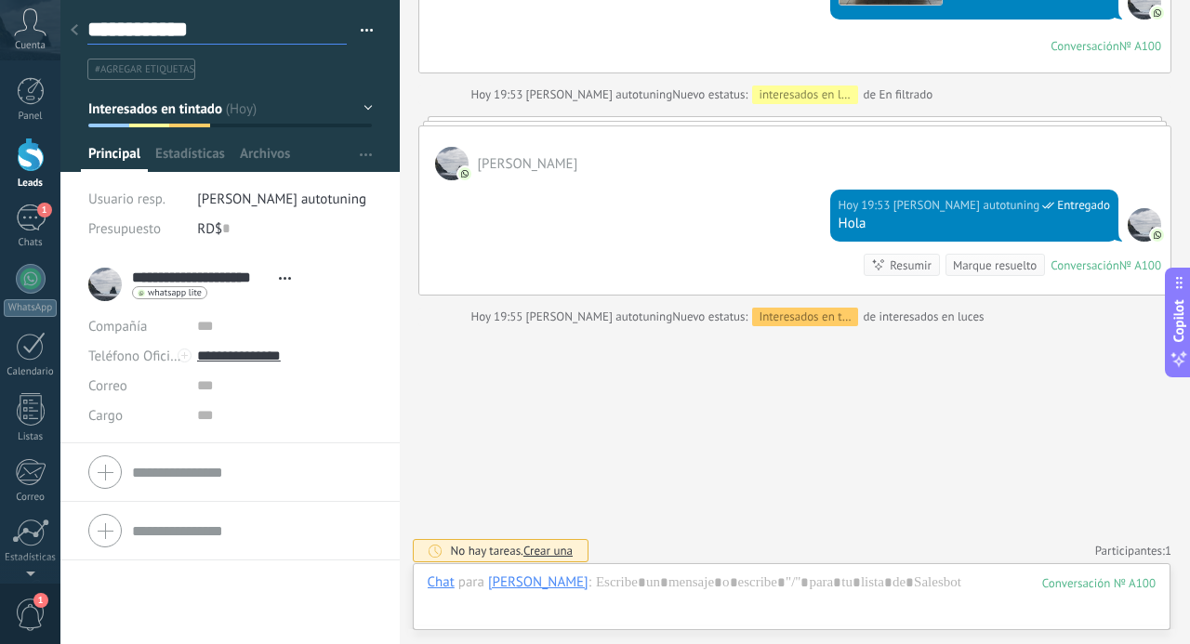
type textarea "**********"
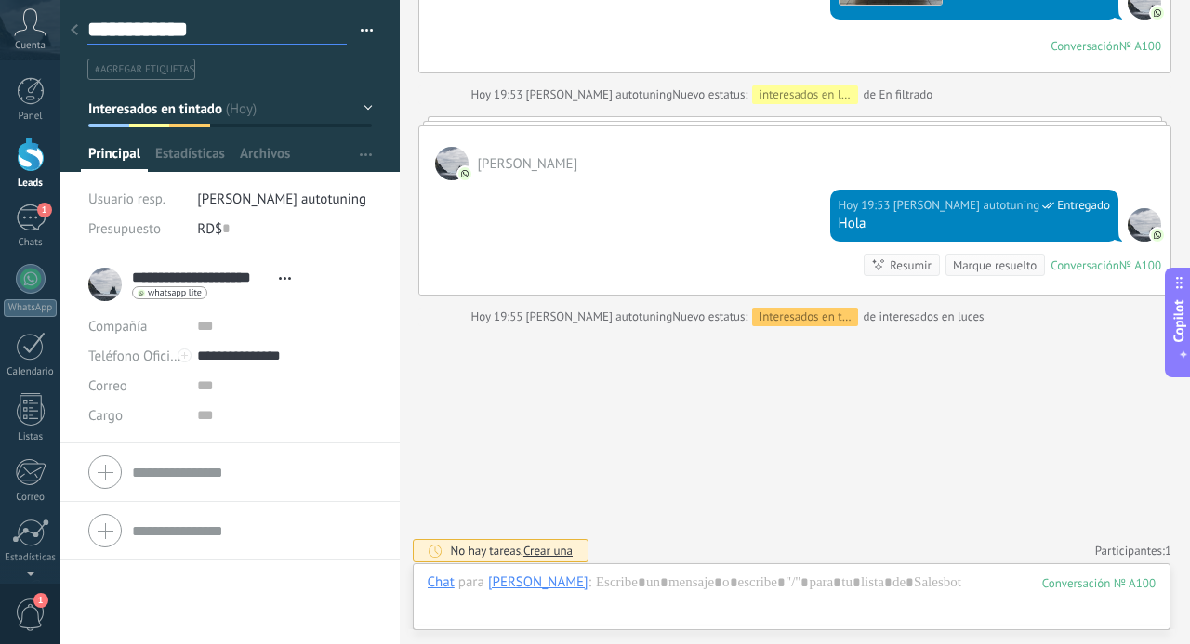
type textarea "**********"
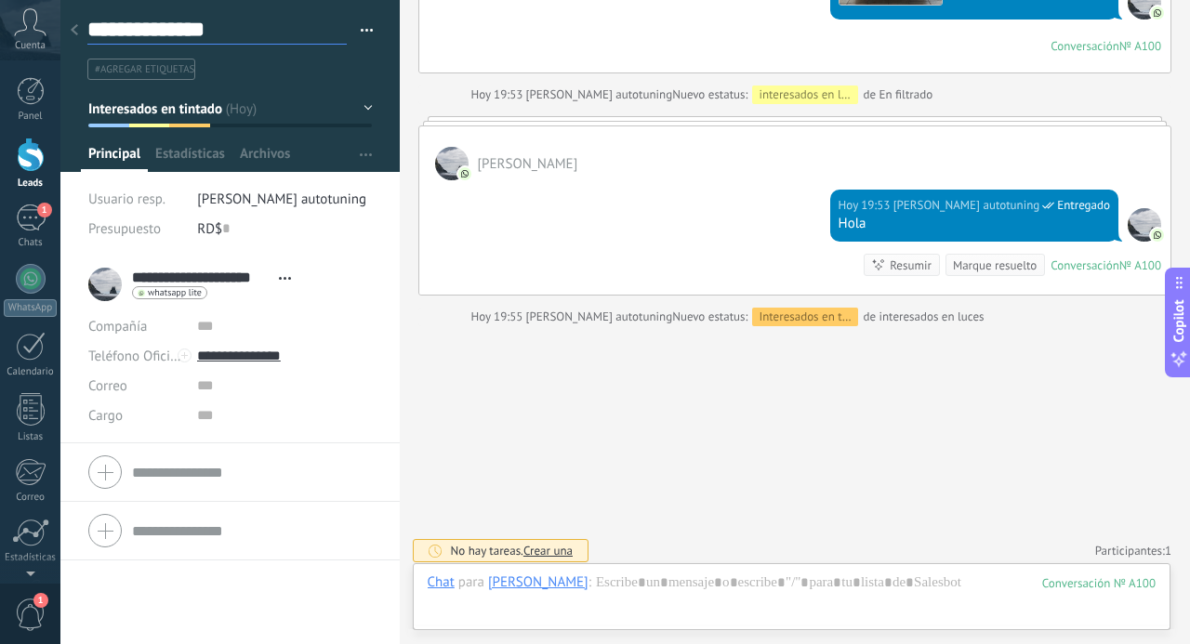
type textarea "**********"
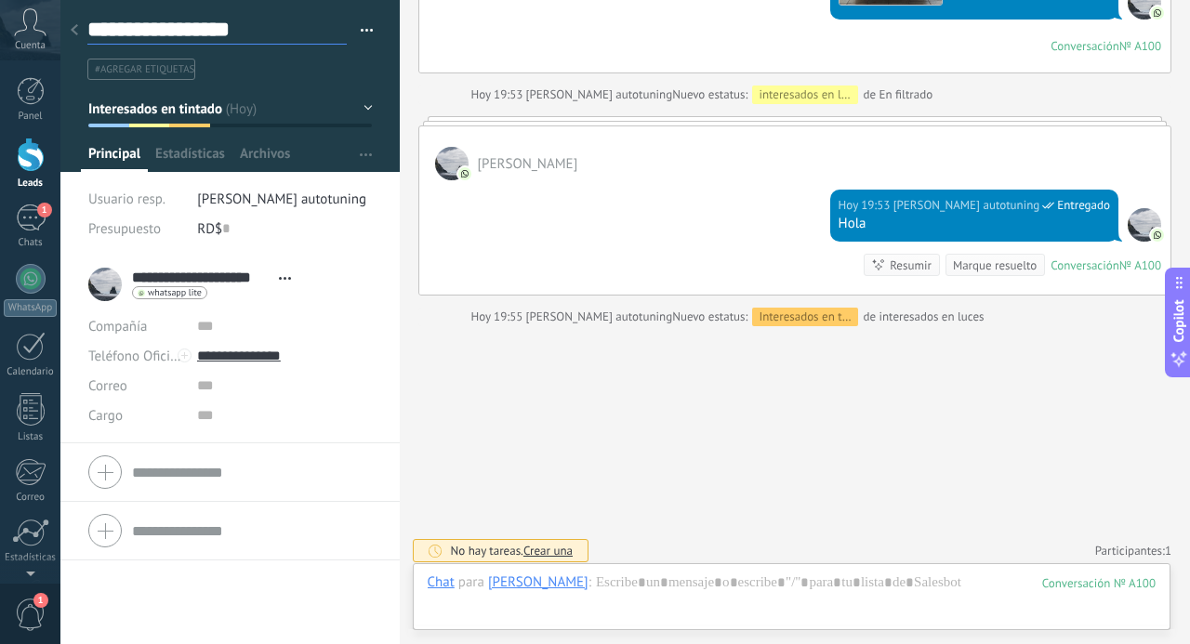
type textarea "**********"
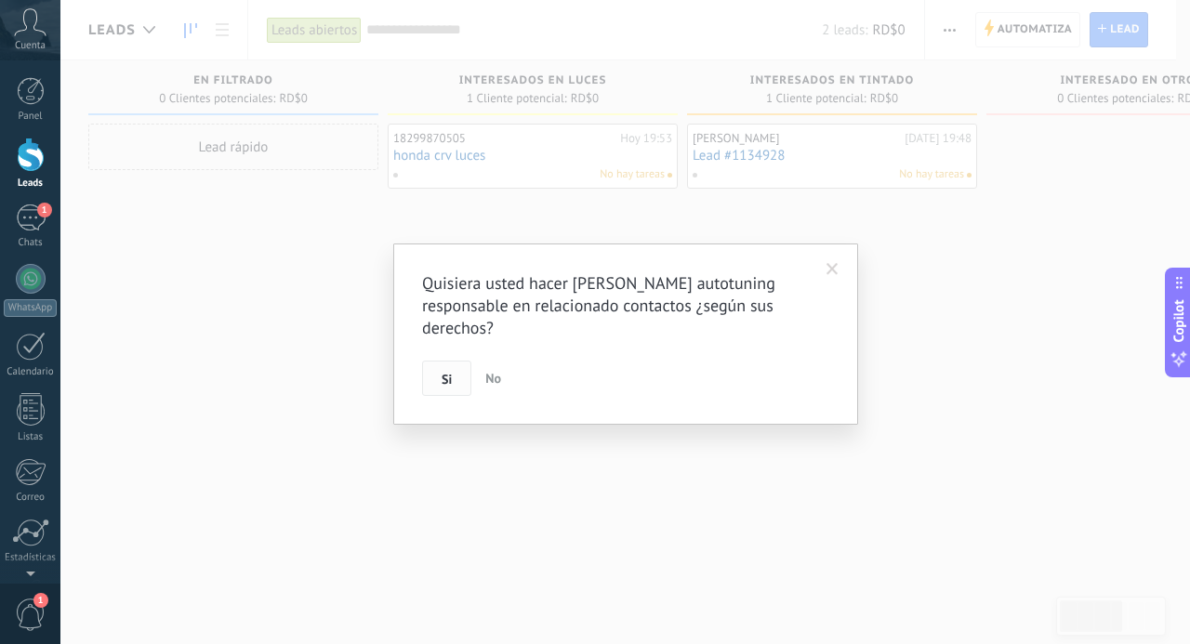
click at [438, 367] on button "Si" at bounding box center [446, 378] width 49 height 35
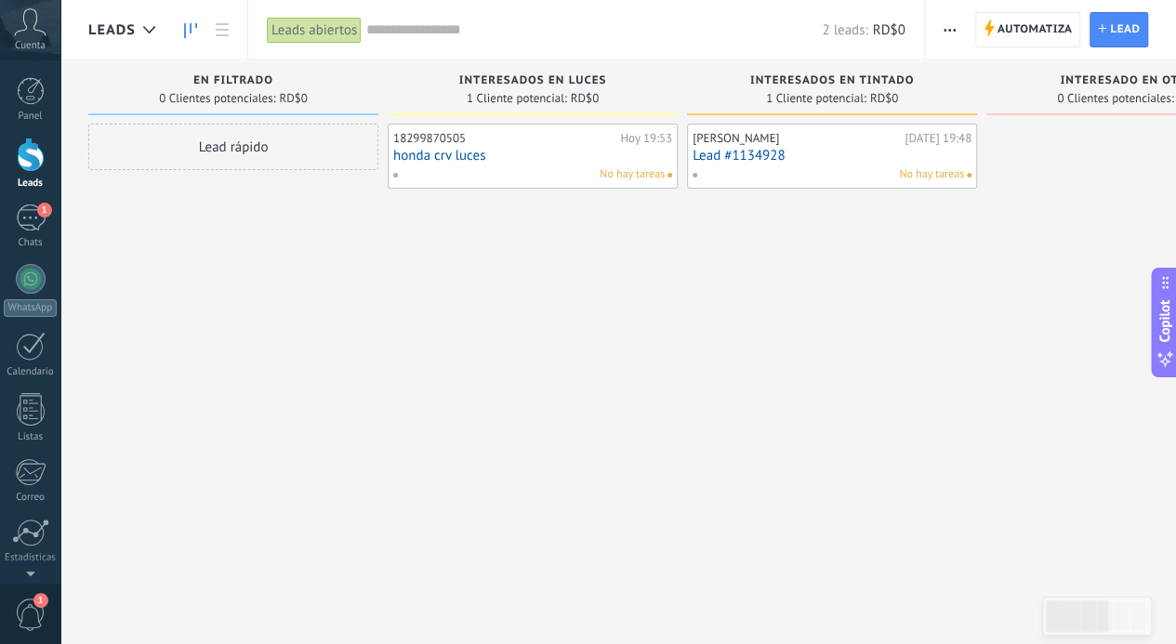
click at [766, 159] on link "Lead #1134928" at bounding box center [832, 156] width 279 height 16
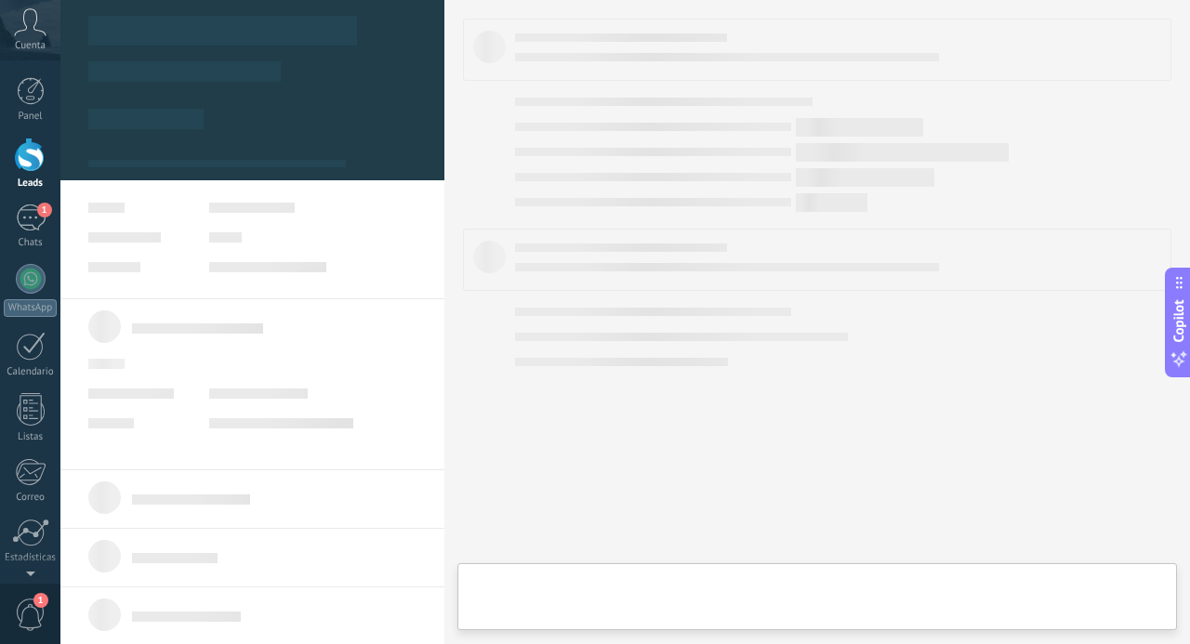
type textarea "**********"
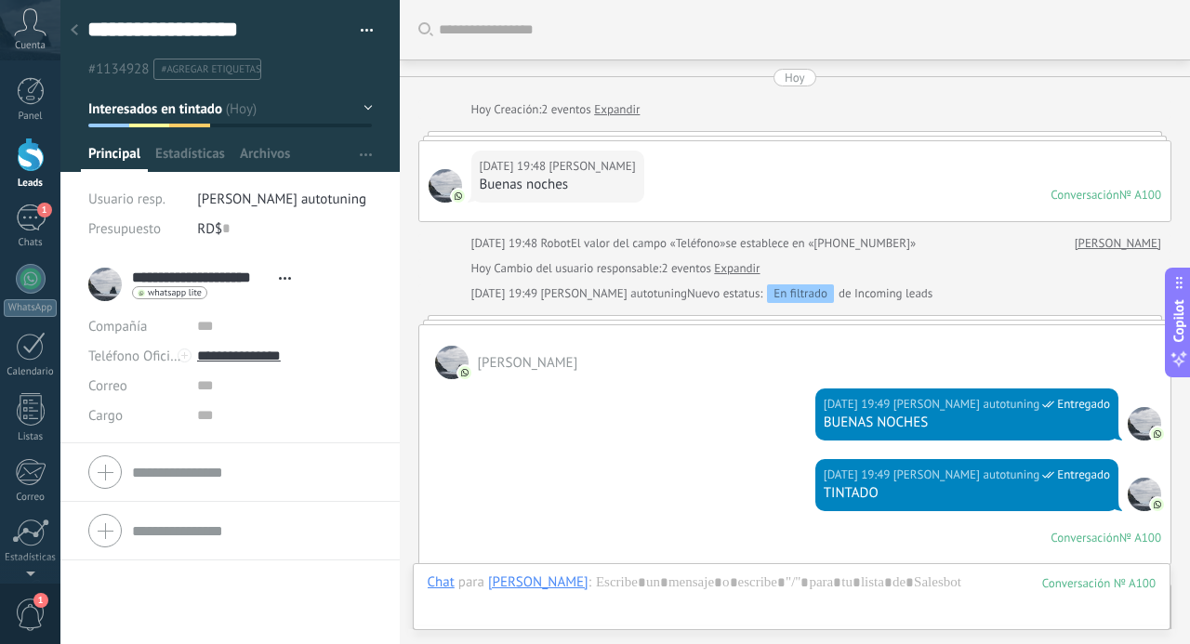
scroll to position [1004, 0]
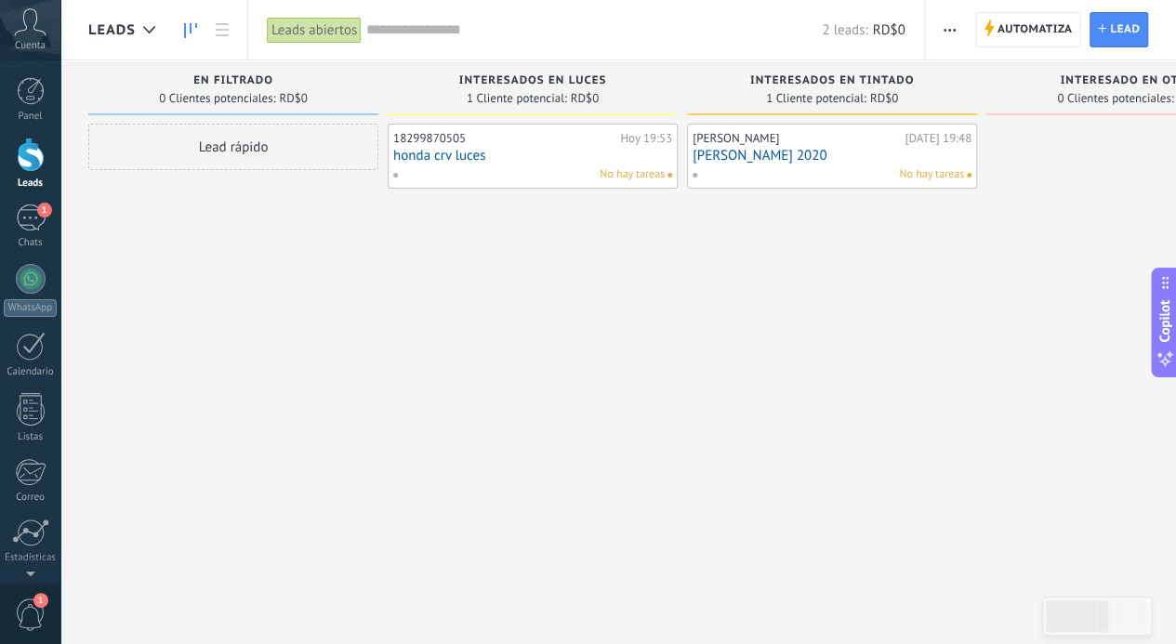
click at [523, 28] on input "text" at bounding box center [594, 30] width 456 height 20
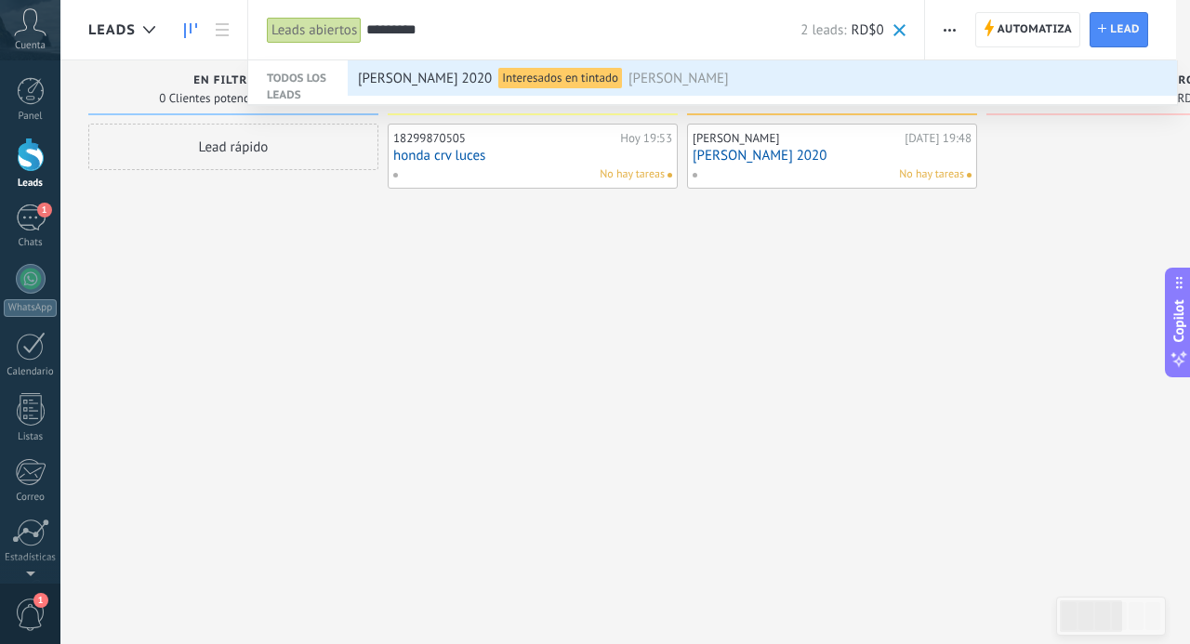
type input "********"
click at [426, 75] on span "[PERSON_NAME] 2020" at bounding box center [425, 78] width 134 height 34
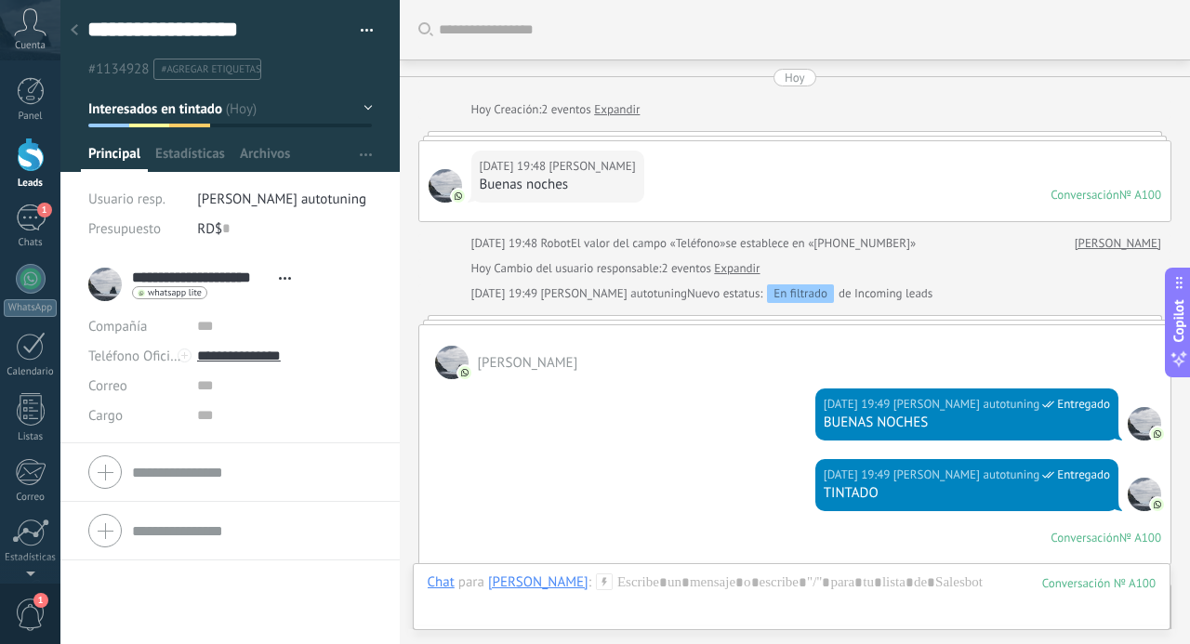
scroll to position [1004, 0]
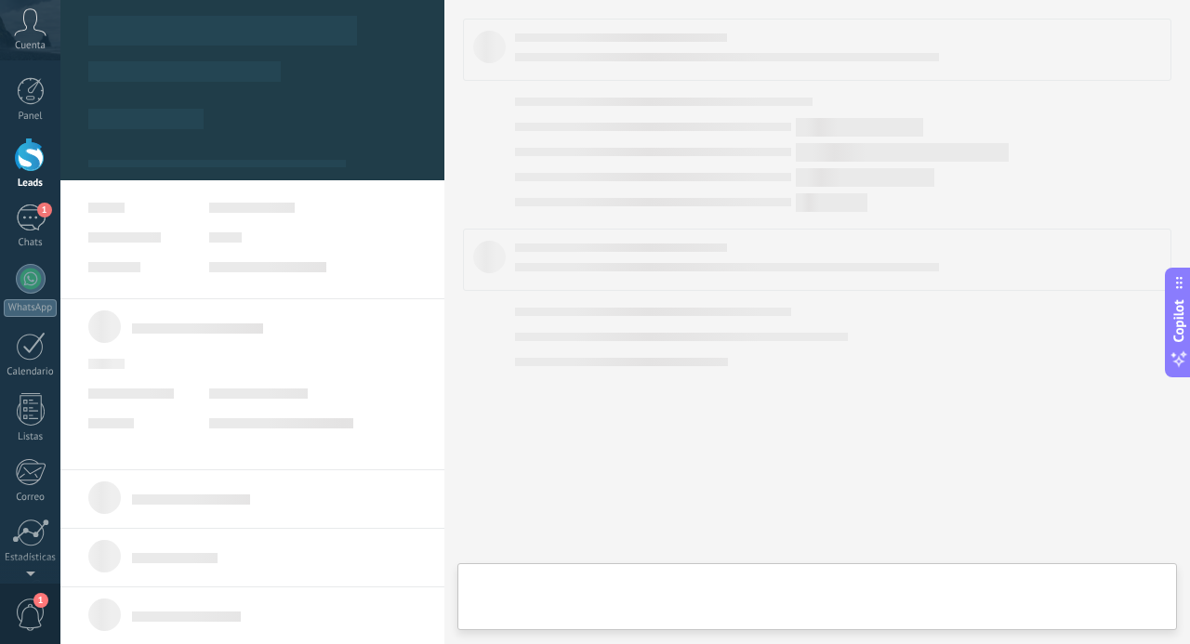
type textarea "**********"
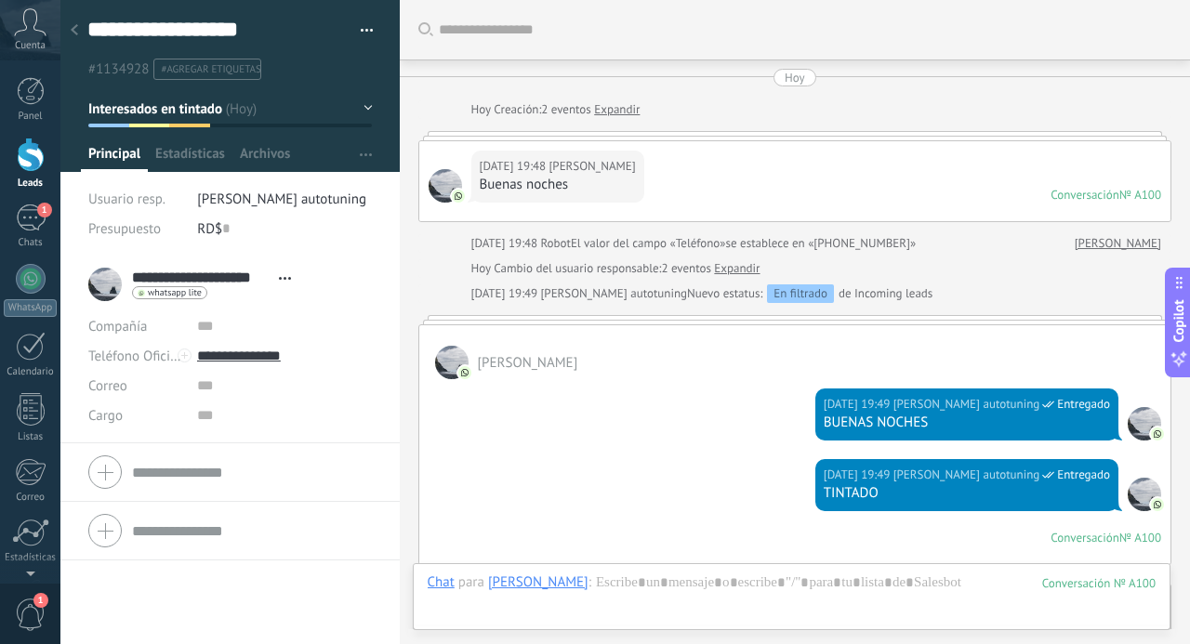
scroll to position [1004, 0]
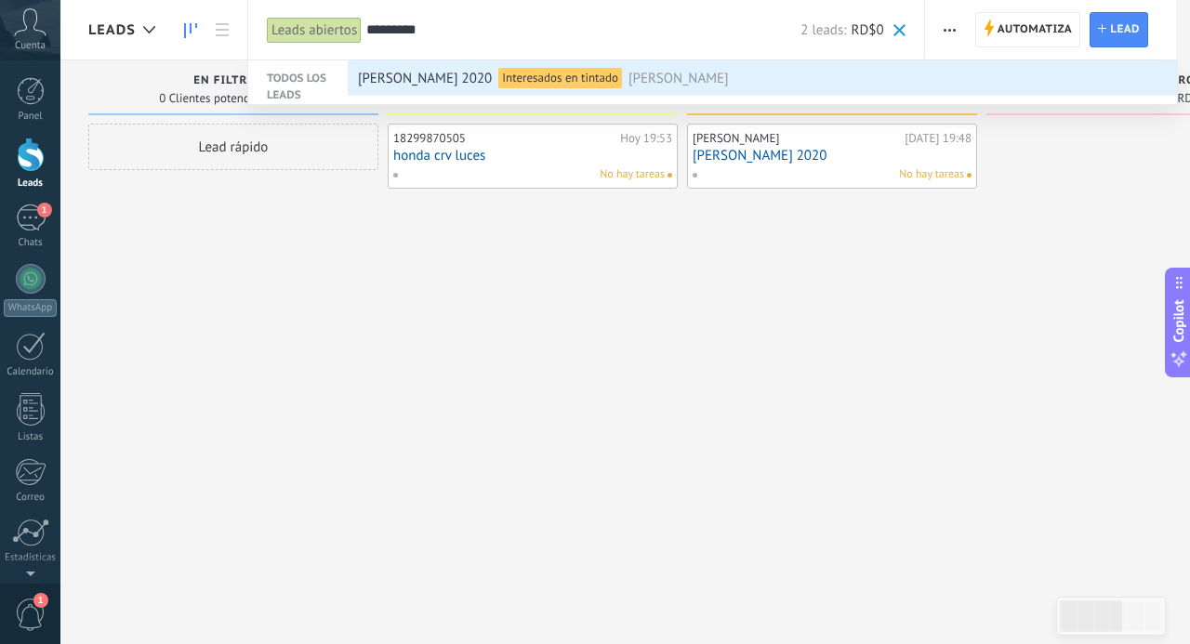
click at [433, 32] on input "********" at bounding box center [583, 30] width 434 height 20
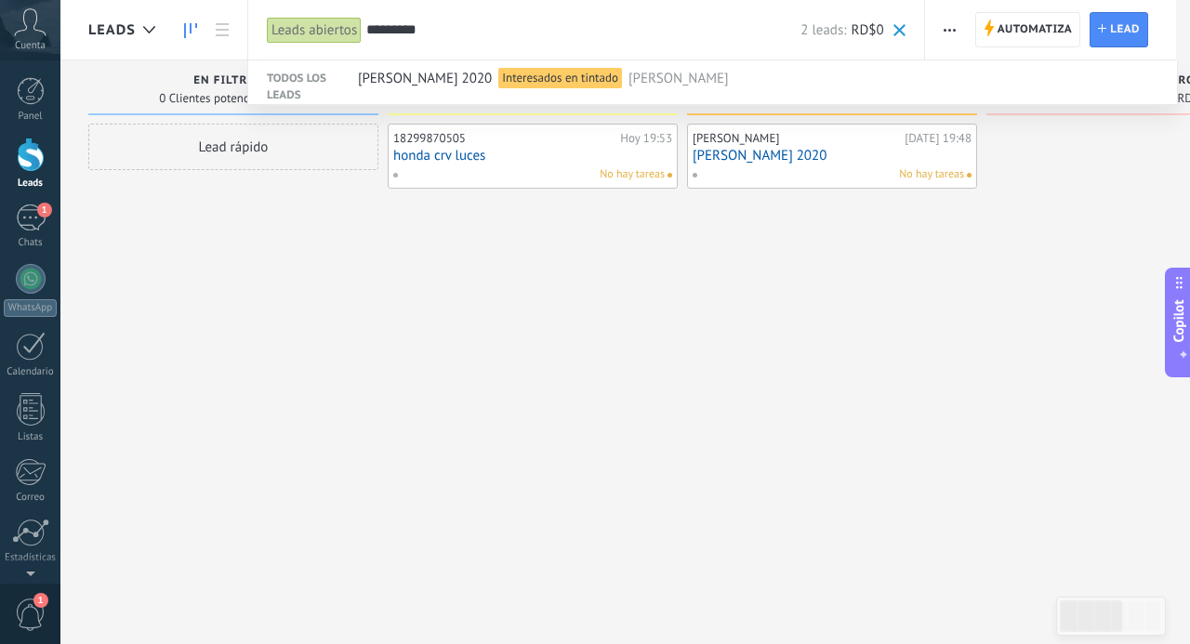
click at [457, 33] on input "********" at bounding box center [583, 30] width 434 height 20
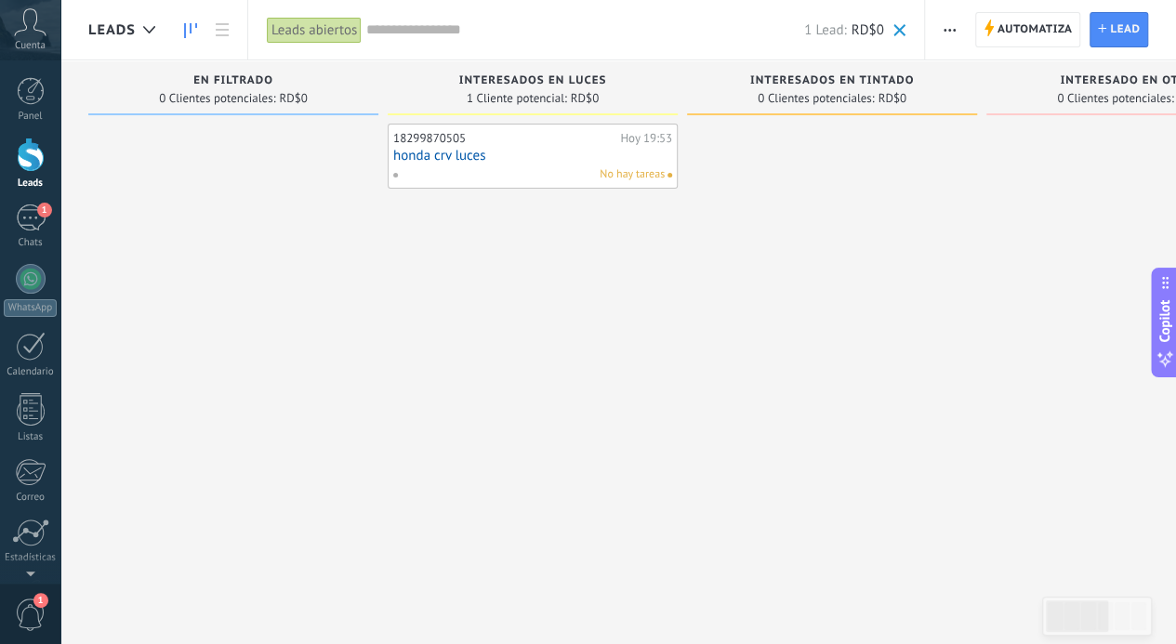
click at [322, 37] on div "Leads abiertos" at bounding box center [314, 30] width 95 height 27
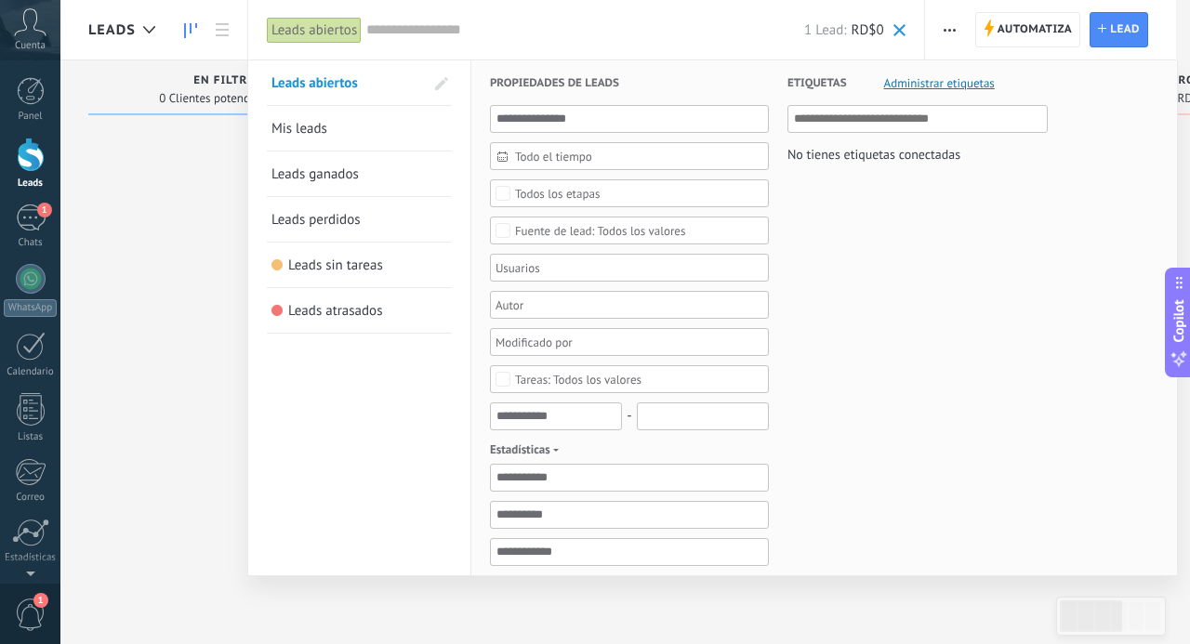
click at [574, 162] on span "Todo el tiempo" at bounding box center [637, 157] width 244 height 14
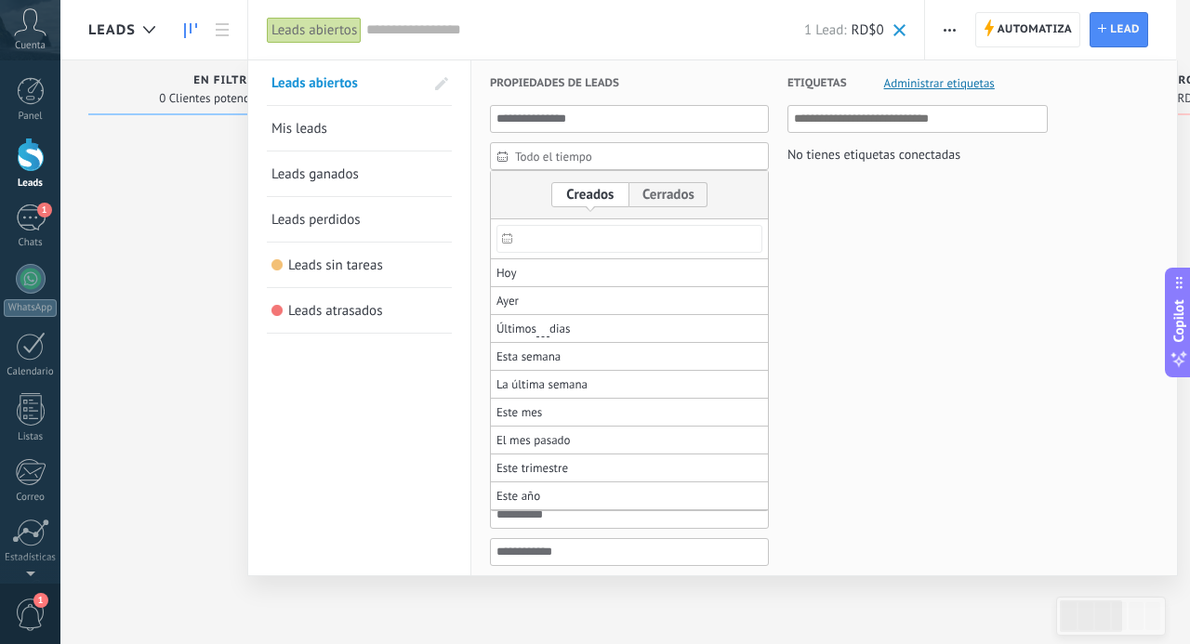
click at [557, 153] on span "Todo el tiempo" at bounding box center [637, 157] width 244 height 14
click at [531, 147] on div "Todo el tiempo" at bounding box center [629, 156] width 279 height 28
click at [470, 157] on div "Leads abiertos Mis leads Leads ganados Leads perdidos Leads sin tareas Leads at…" at bounding box center [359, 566] width 223 height 1013
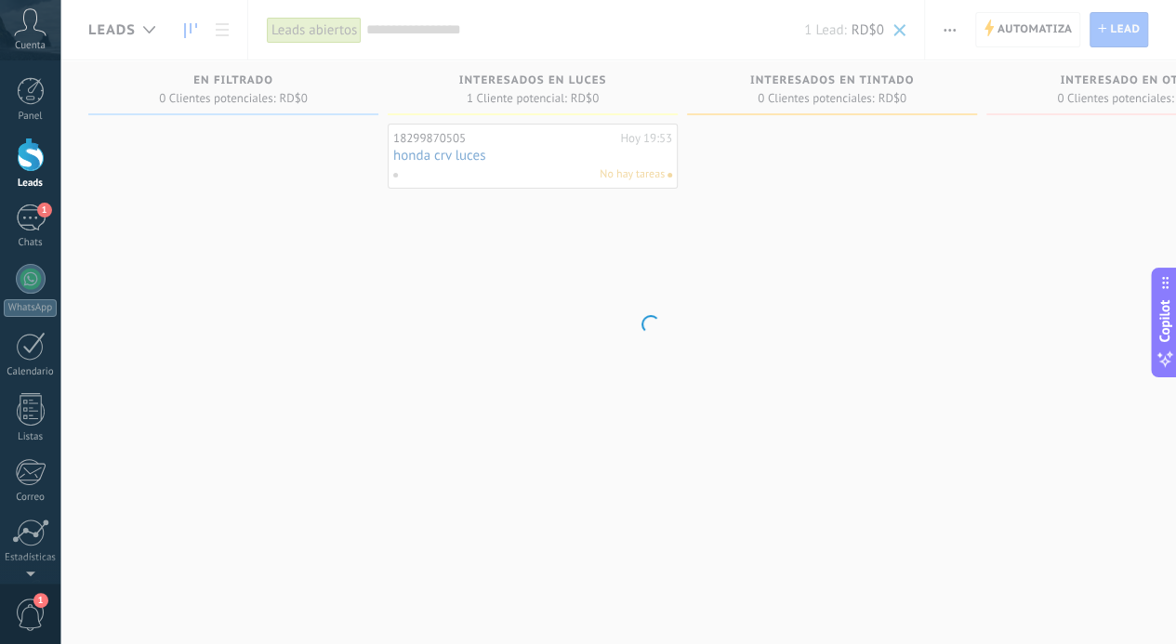
click at [29, 153] on div at bounding box center [31, 155] width 28 height 34
click at [35, 165] on div at bounding box center [31, 155] width 28 height 34
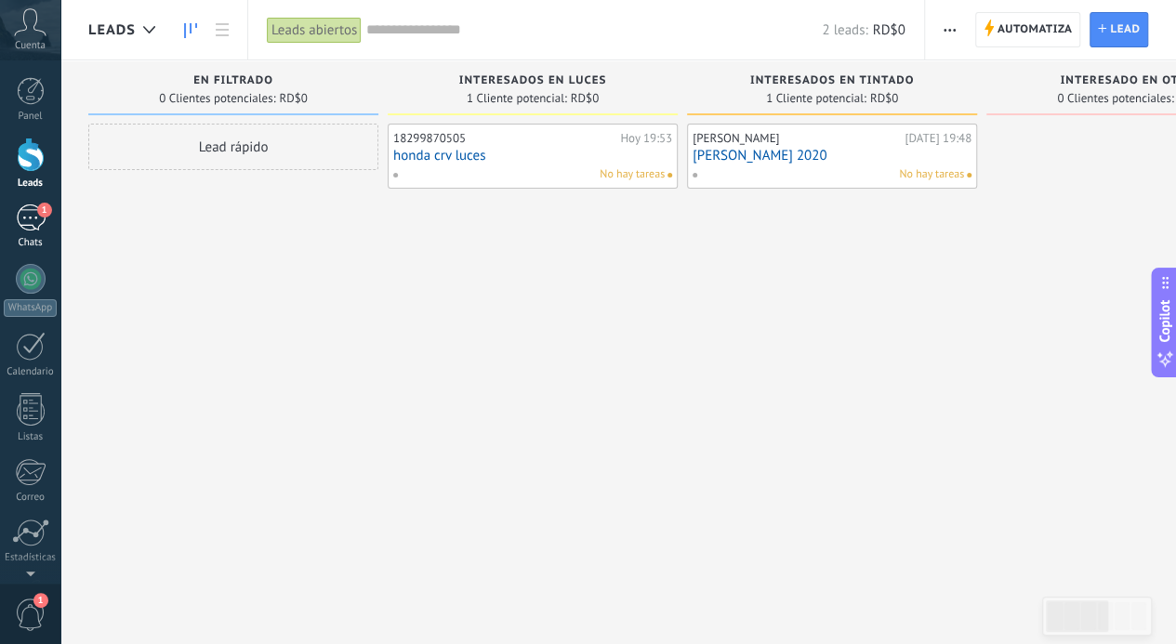
click at [9, 226] on link "1 Chats" at bounding box center [30, 227] width 60 height 45
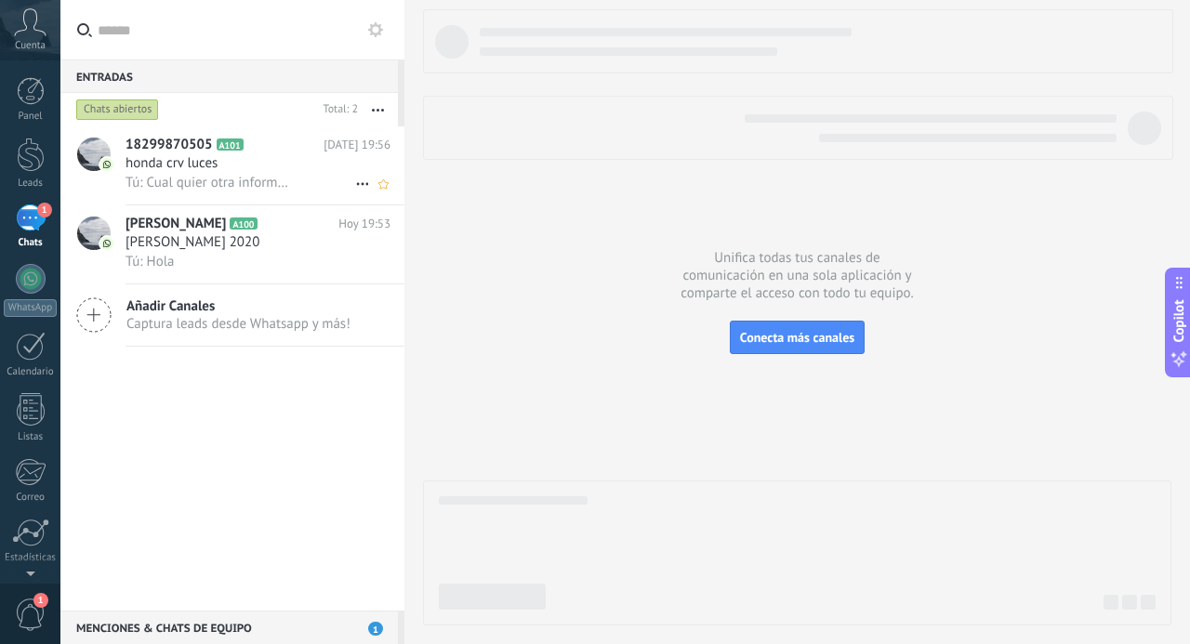
click at [222, 159] on h3 "honda crv luces" at bounding box center [176, 163] width 101 height 19
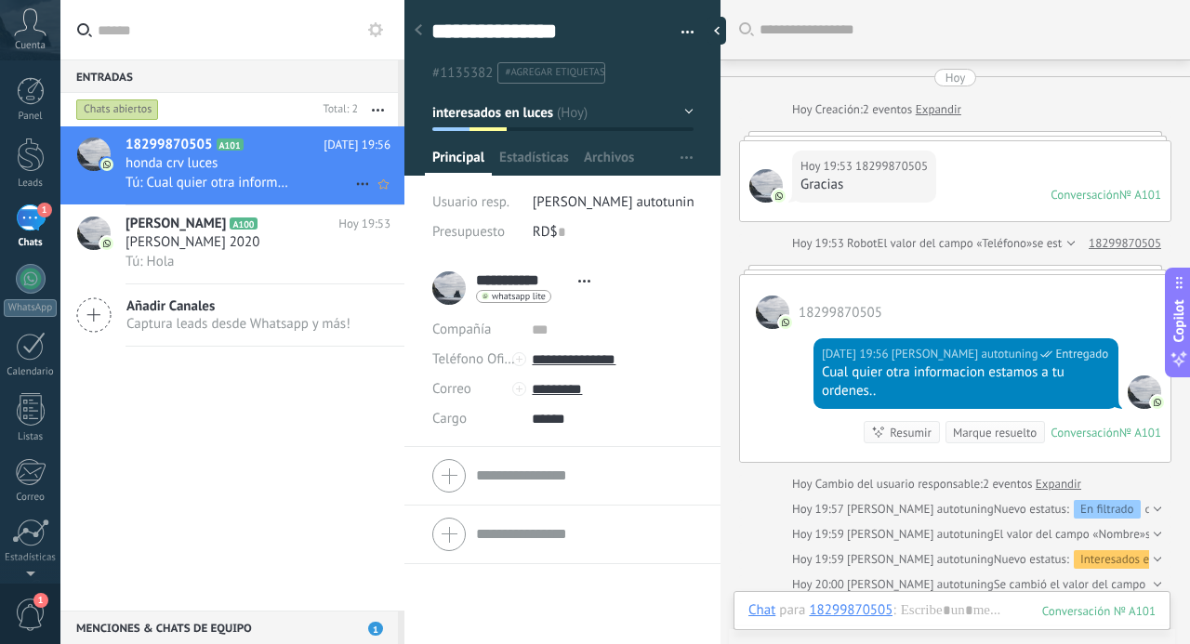
scroll to position [39, 0]
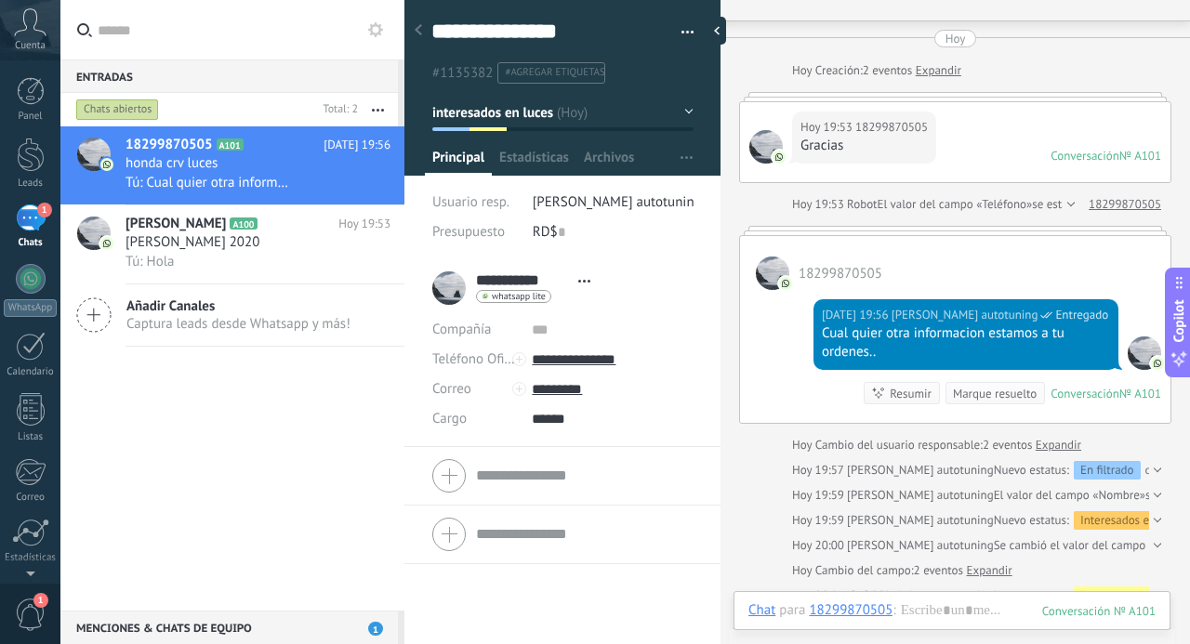
click at [533, 117] on span "interesados en luces" at bounding box center [492, 112] width 121 height 18
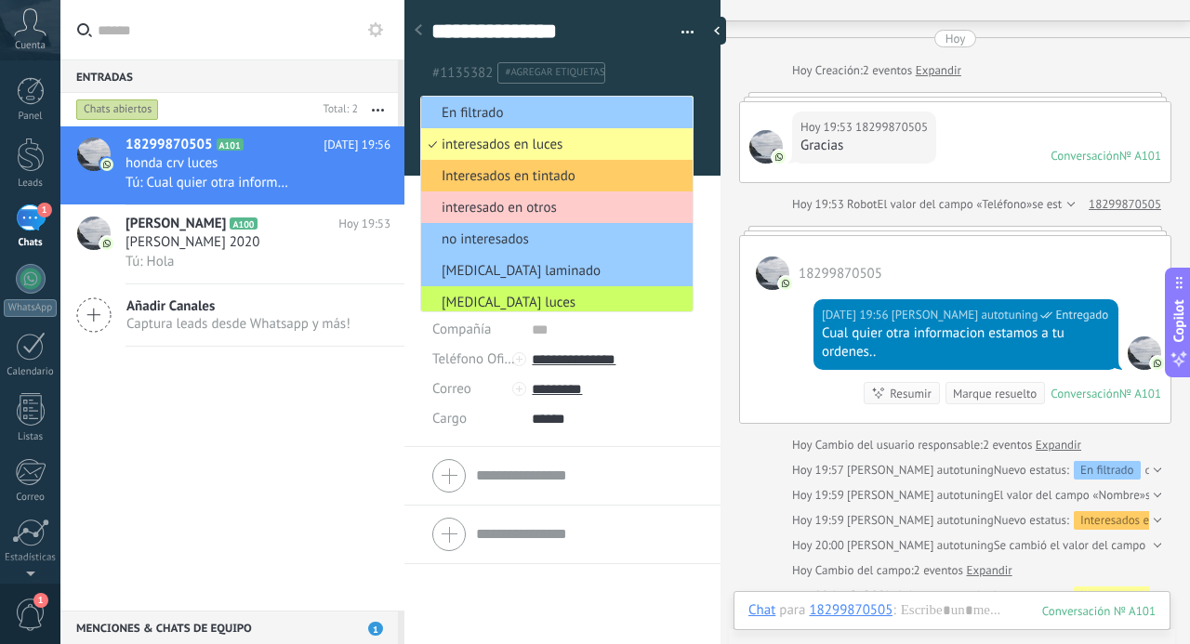
scroll to position [40, 0]
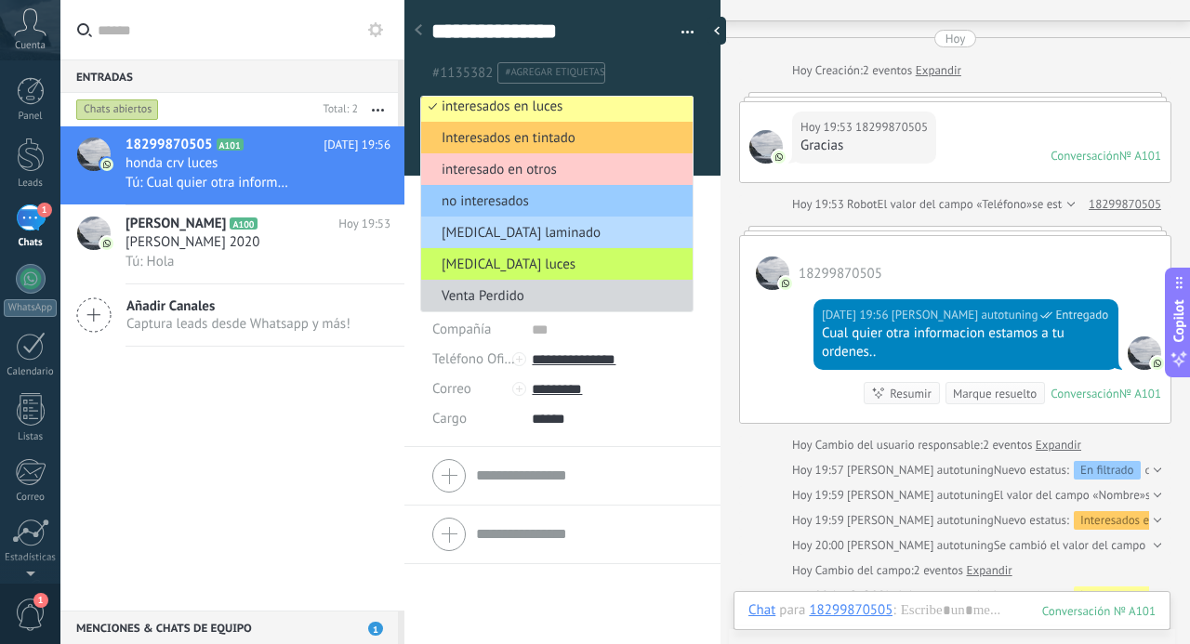
click at [530, 227] on span "[MEDICAL_DATA] laminado" at bounding box center [554, 233] width 266 height 18
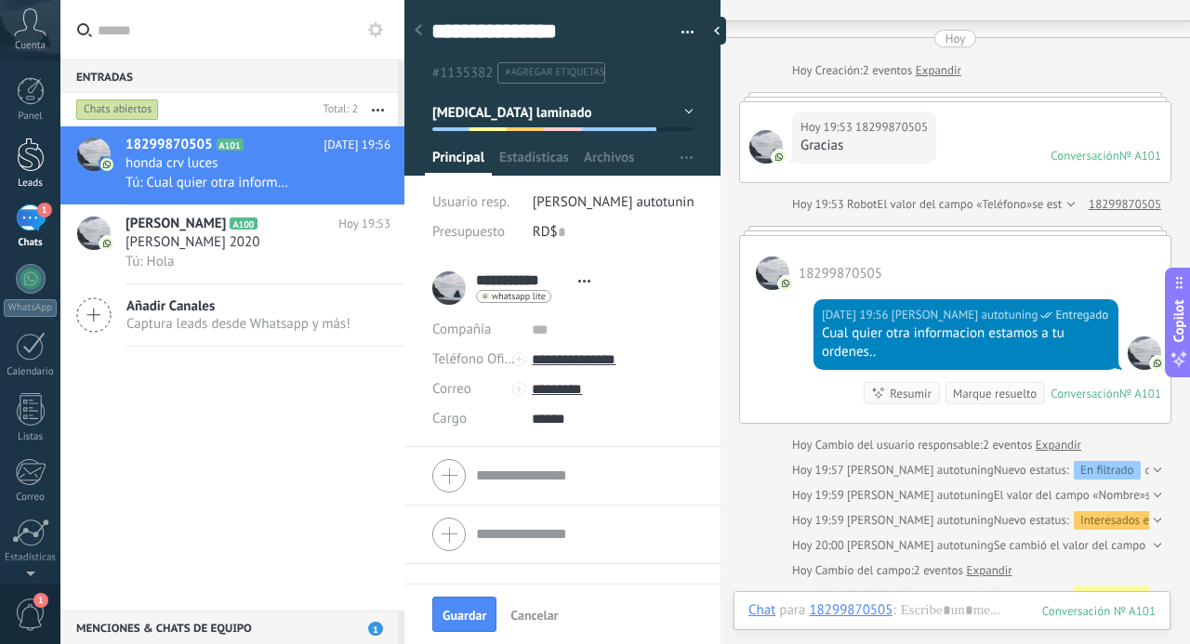
click at [24, 154] on div at bounding box center [31, 155] width 28 height 34
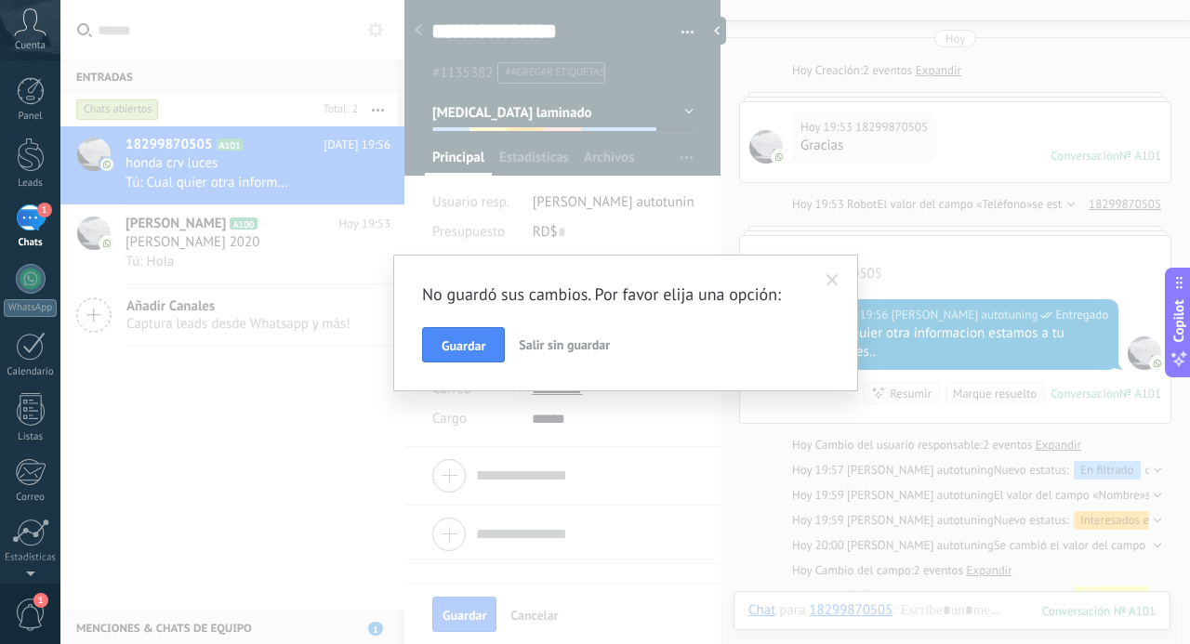
click at [578, 353] on button "Salir sin guardar" at bounding box center [564, 344] width 106 height 35
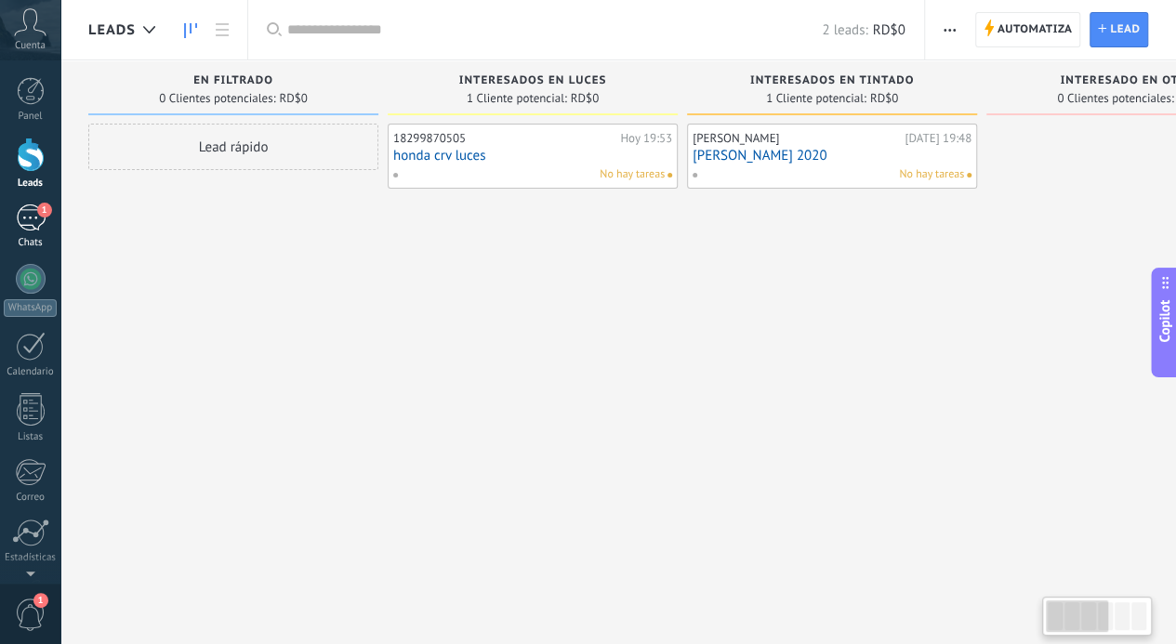
click at [33, 225] on div "1" at bounding box center [31, 218] width 30 height 27
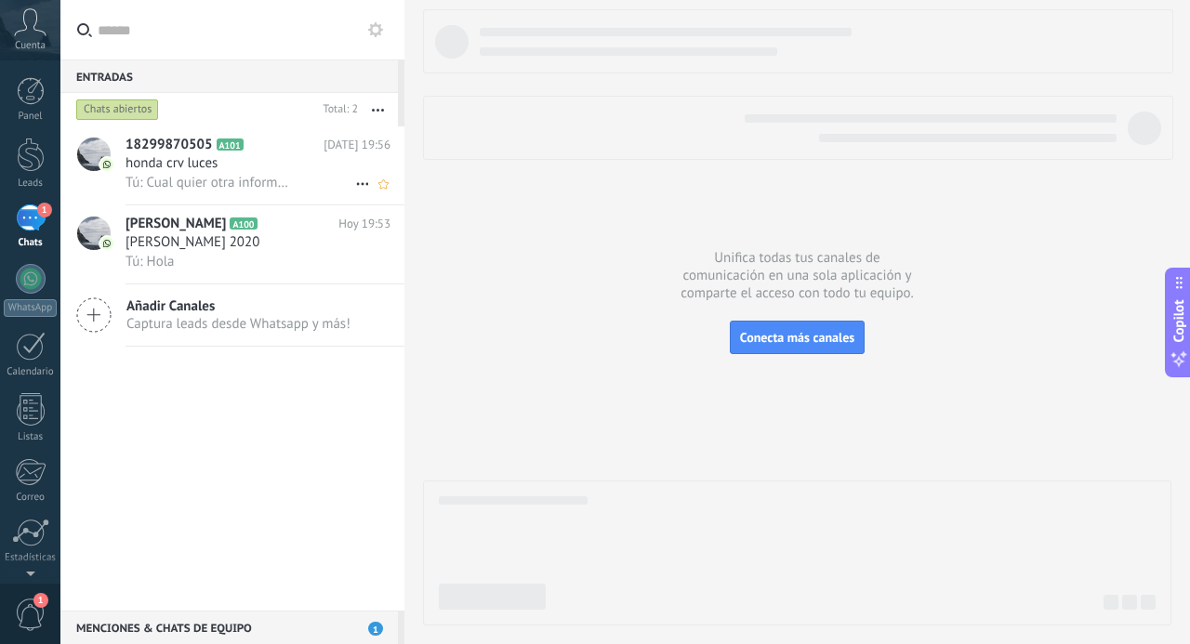
click at [205, 164] on span "honda crv luces" at bounding box center [172, 163] width 92 height 19
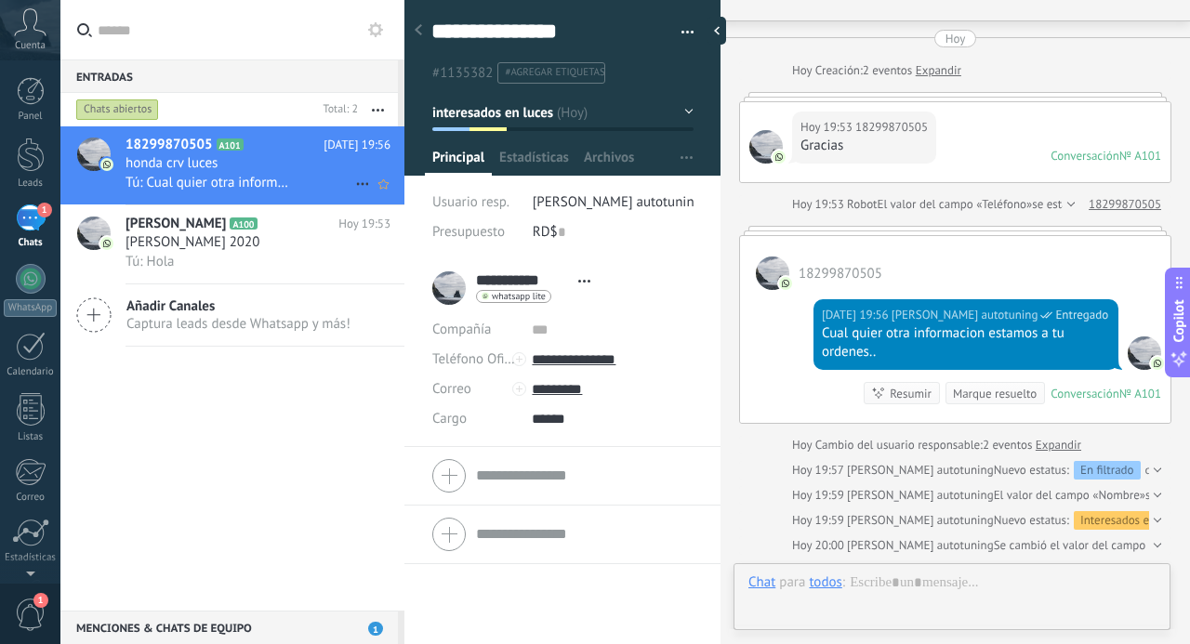
scroll to position [28, 0]
click at [576, 104] on button "interesados en luces" at bounding box center [562, 112] width 261 height 33
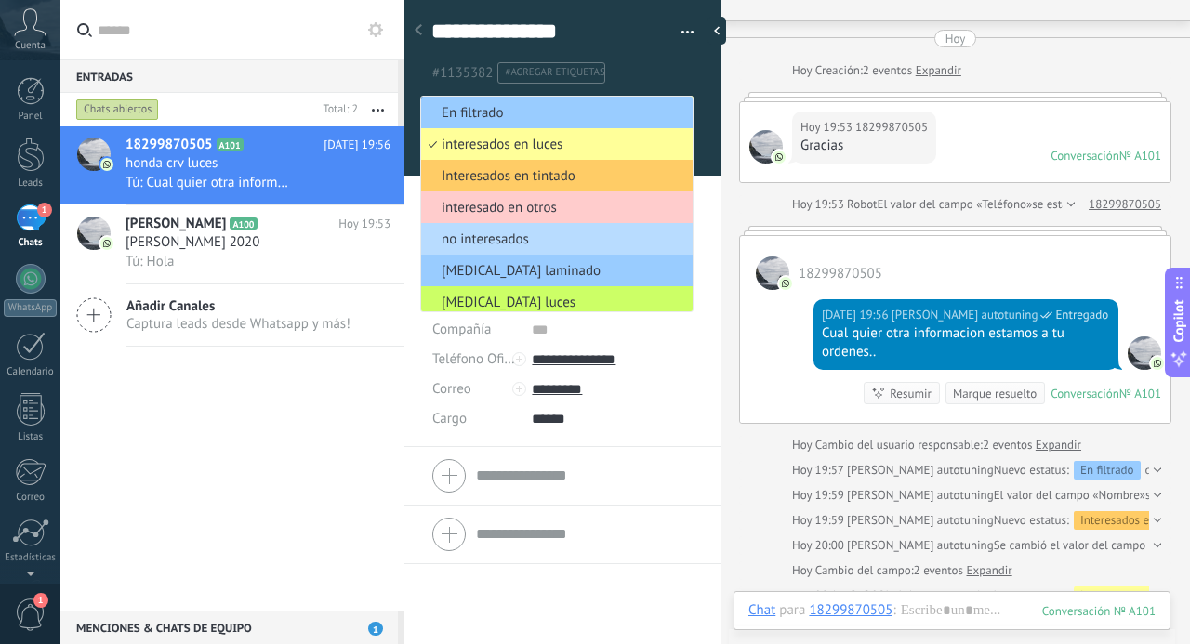
click at [519, 225] on li "no interesados" at bounding box center [556, 239] width 271 height 32
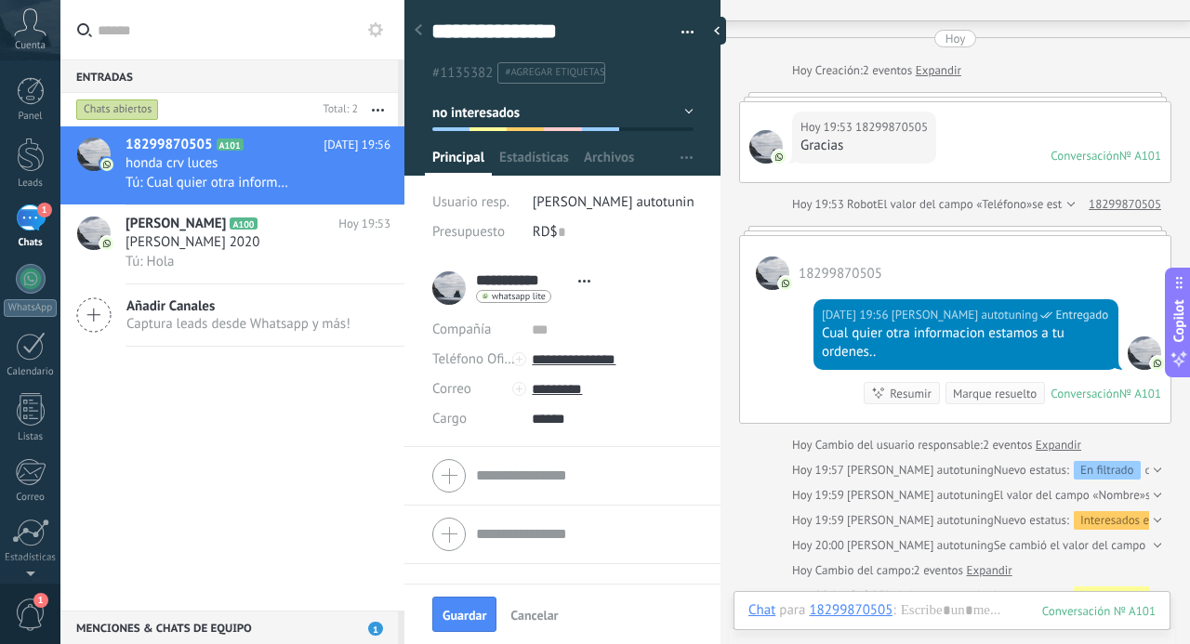
click at [487, 634] on div "Guardar Cancelar" at bounding box center [562, 614] width 316 height 60
click at [472, 616] on span "Guardar" at bounding box center [465, 615] width 44 height 13
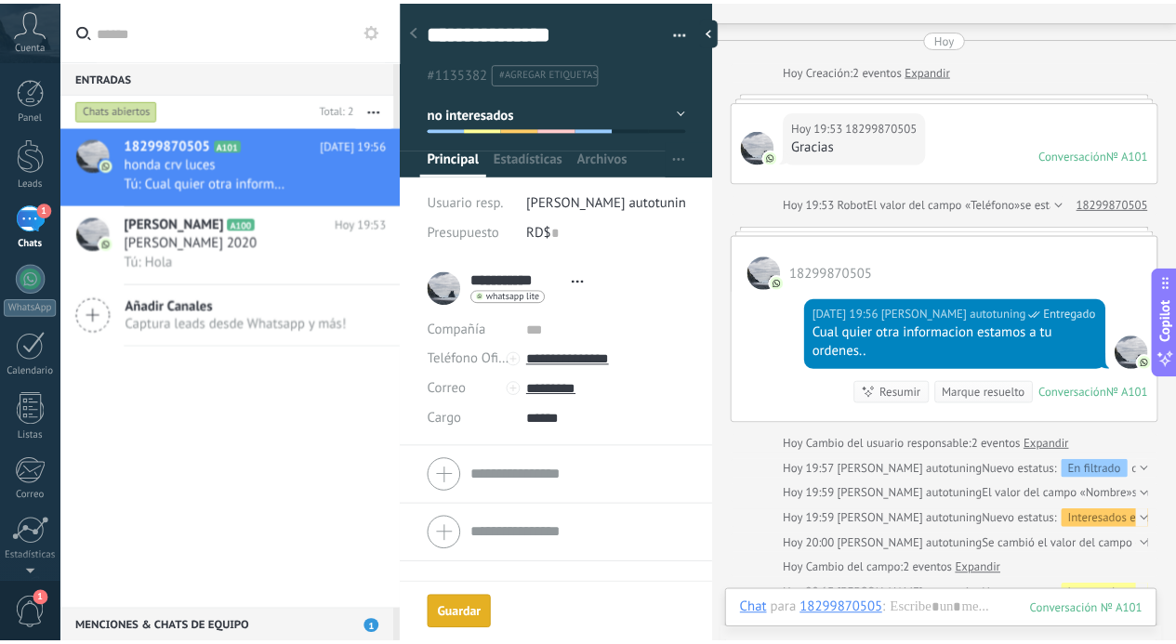
scroll to position [65, 0]
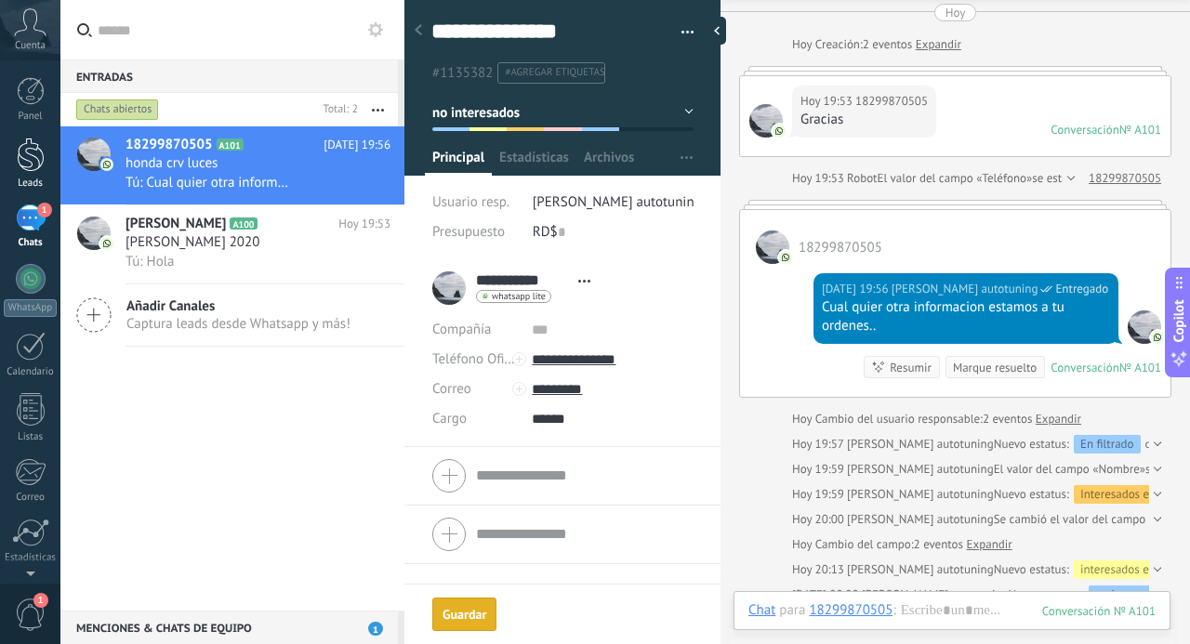
click at [20, 156] on div at bounding box center [31, 155] width 28 height 34
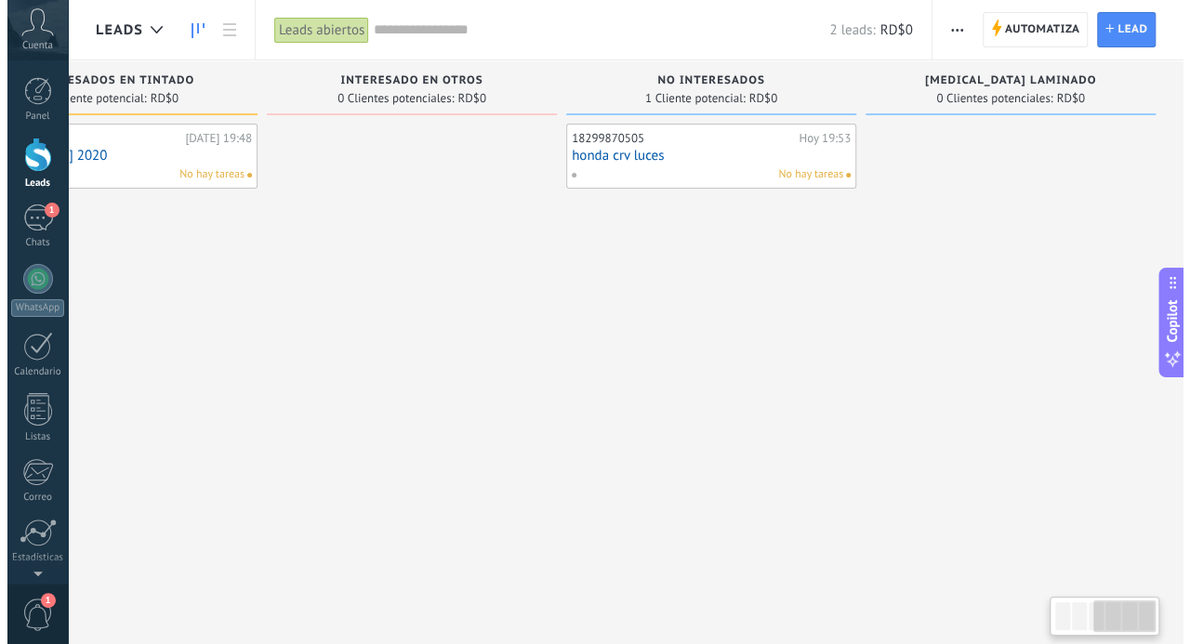
scroll to position [0, 726]
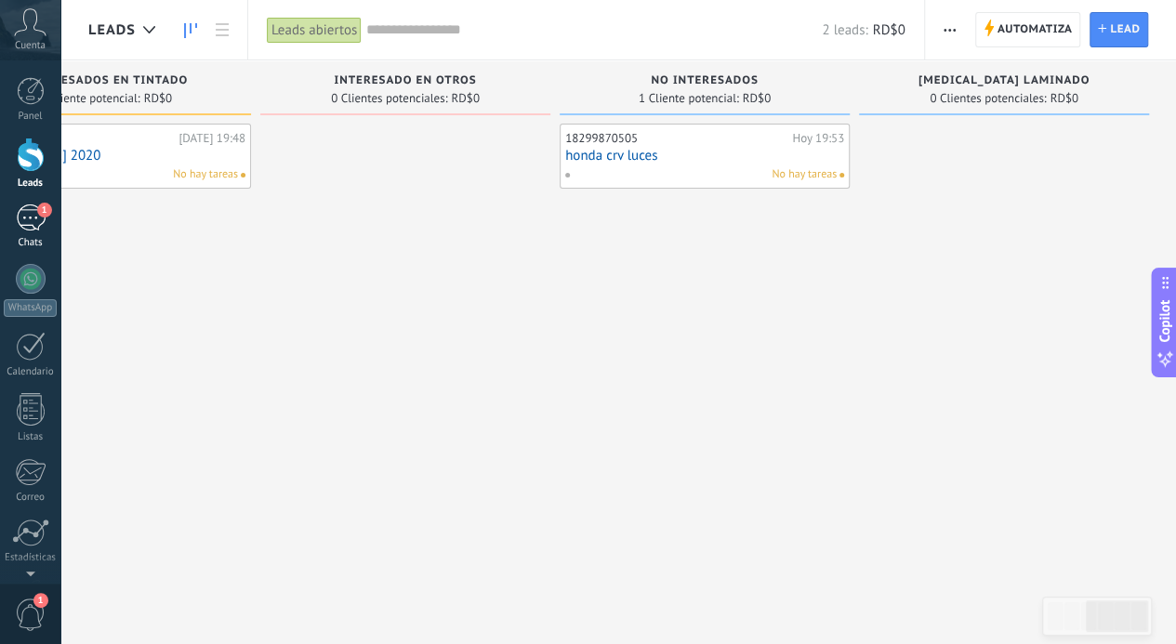
click at [38, 228] on div "1" at bounding box center [31, 218] width 30 height 27
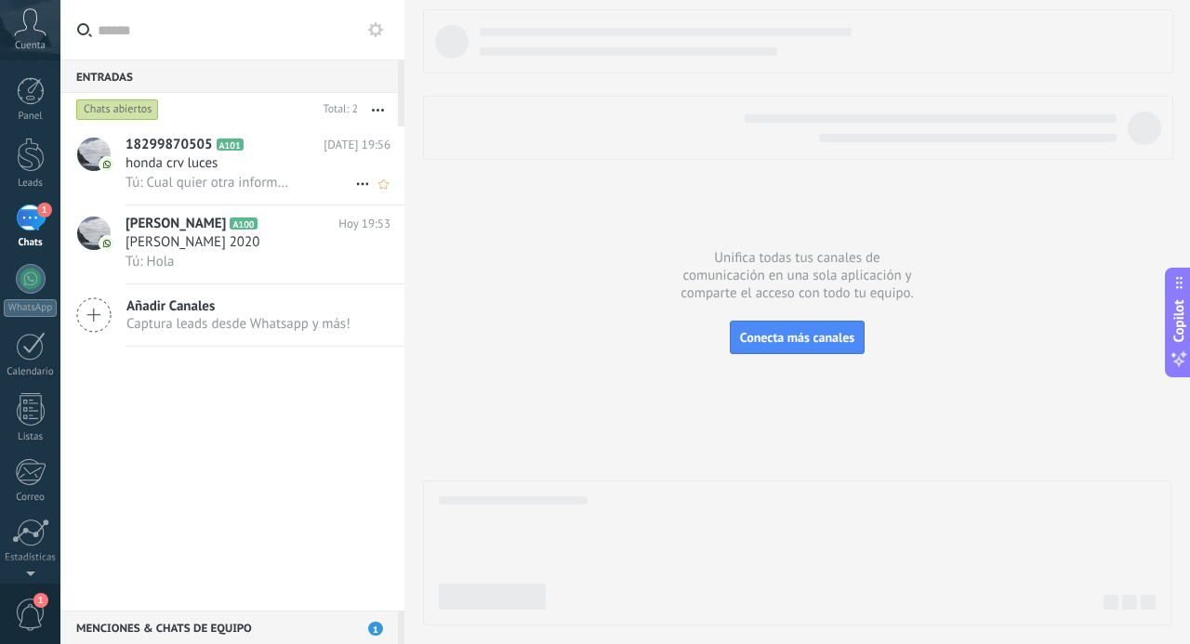
click at [279, 145] on h2 "18299870505 A101" at bounding box center [225, 145] width 198 height 19
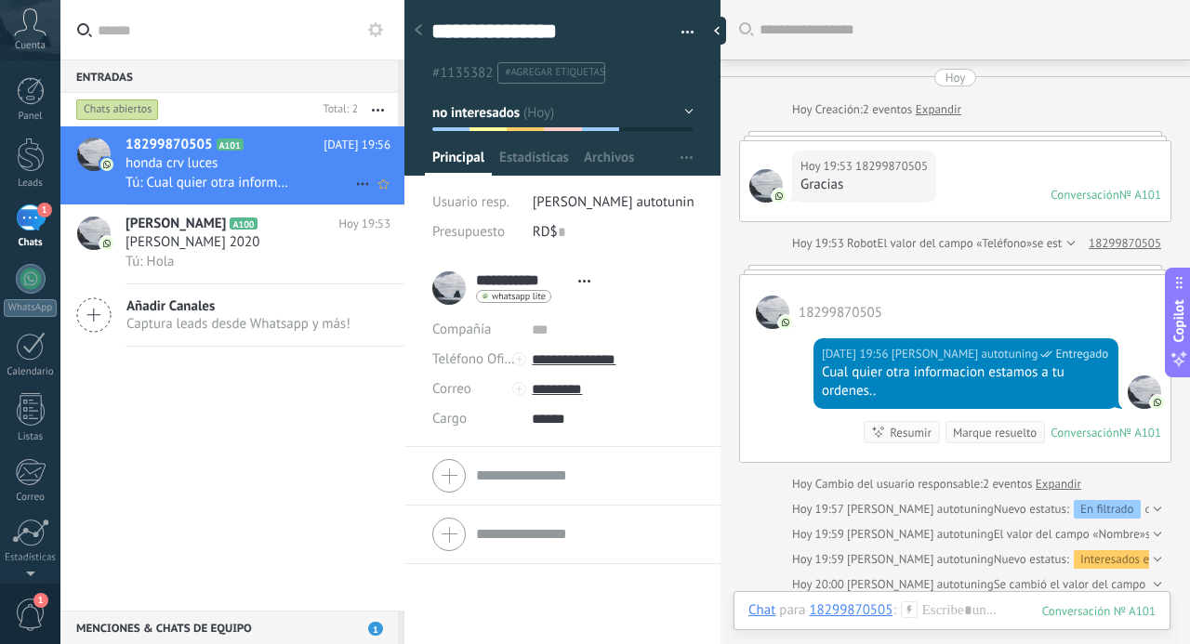
scroll to position [39, 0]
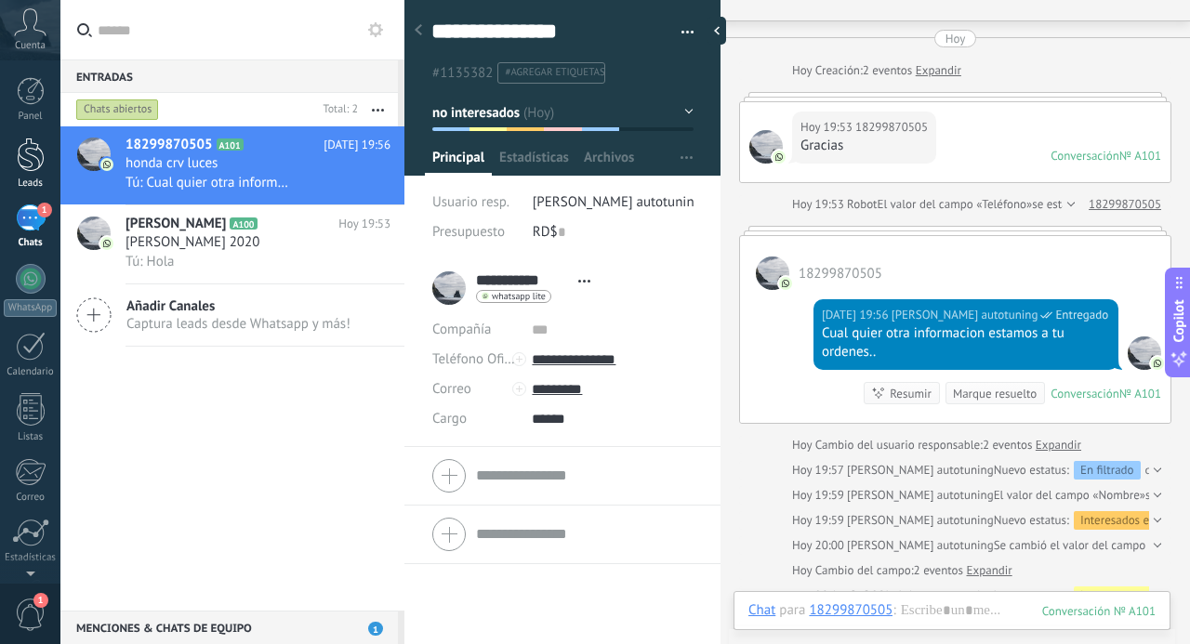
click at [20, 168] on div at bounding box center [31, 155] width 28 height 34
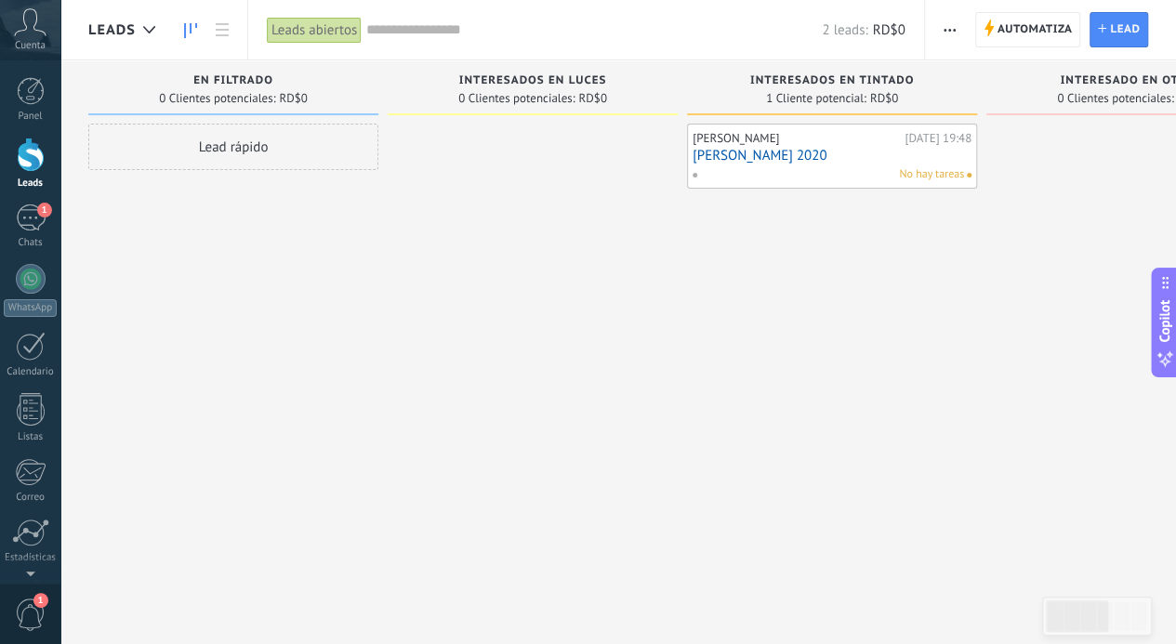
click at [31, 169] on div at bounding box center [31, 155] width 28 height 34
click at [19, 227] on div "1" at bounding box center [31, 218] width 30 height 27
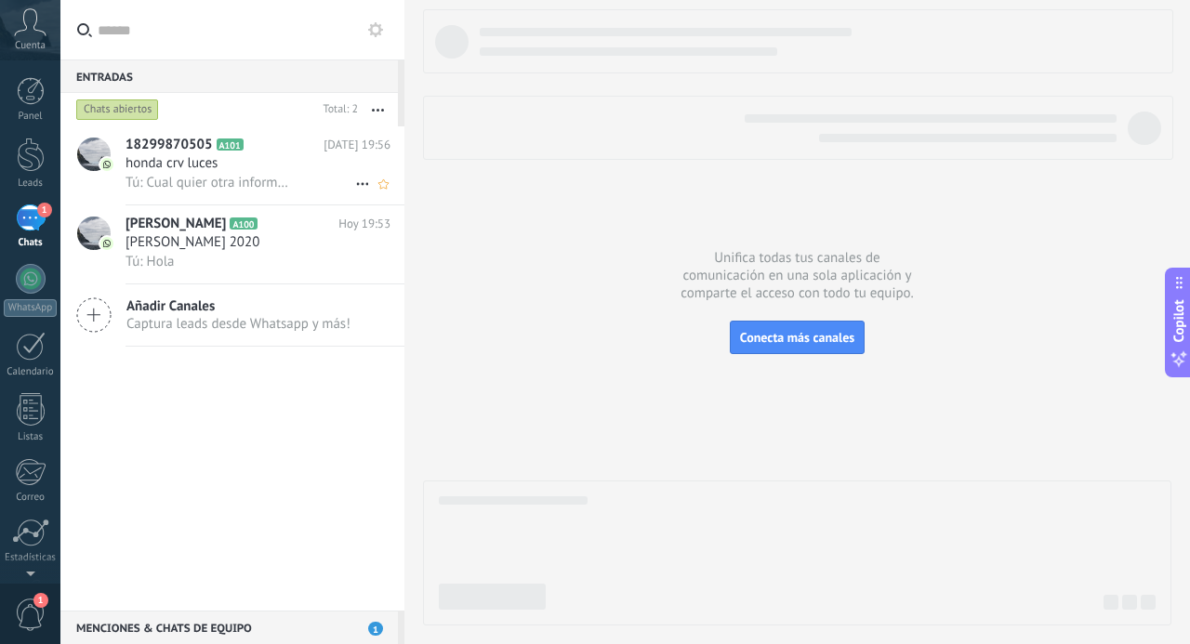
click at [342, 179] on div "Tú: Cual quier otra informacion estamos a tu ordenes.." at bounding box center [258, 183] width 265 height 20
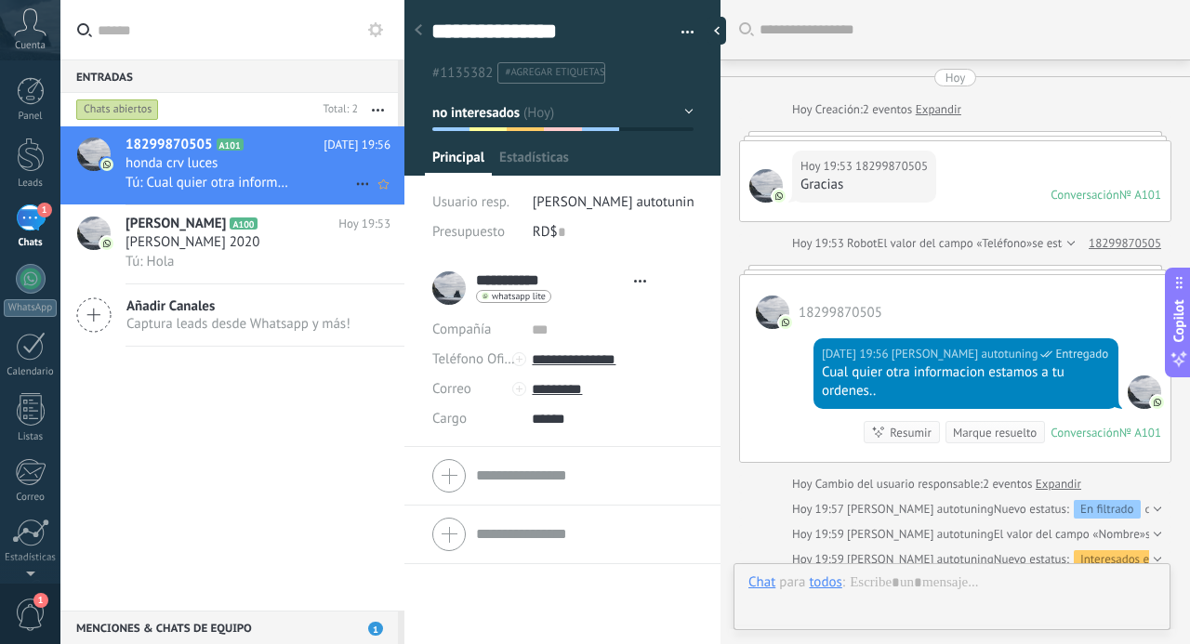
type textarea "**********"
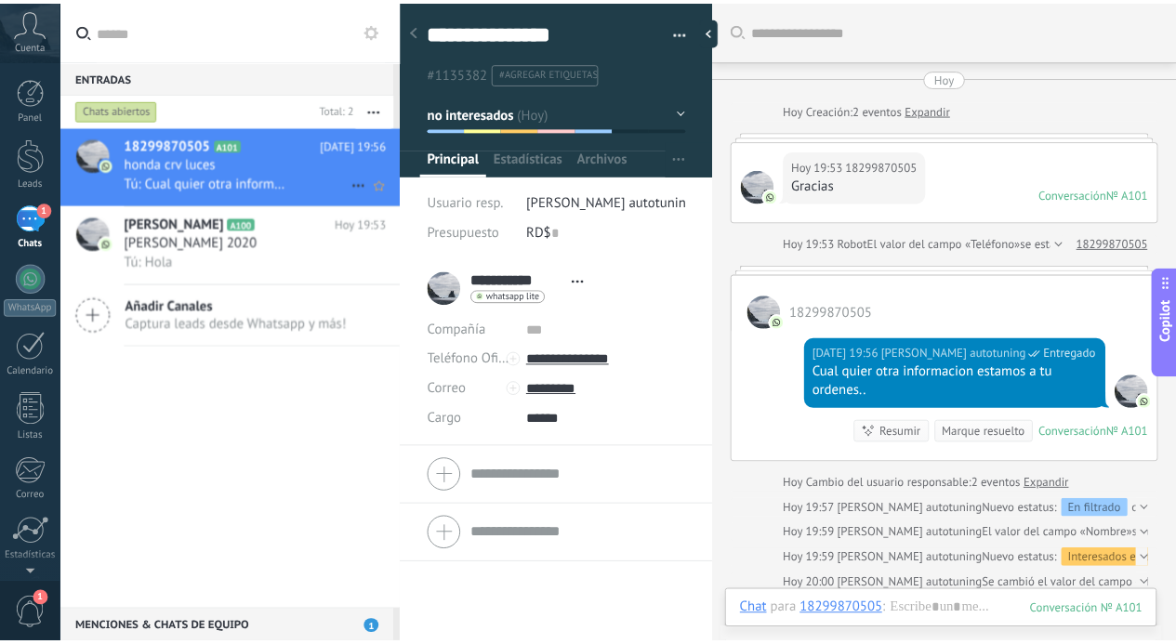
scroll to position [39, 0]
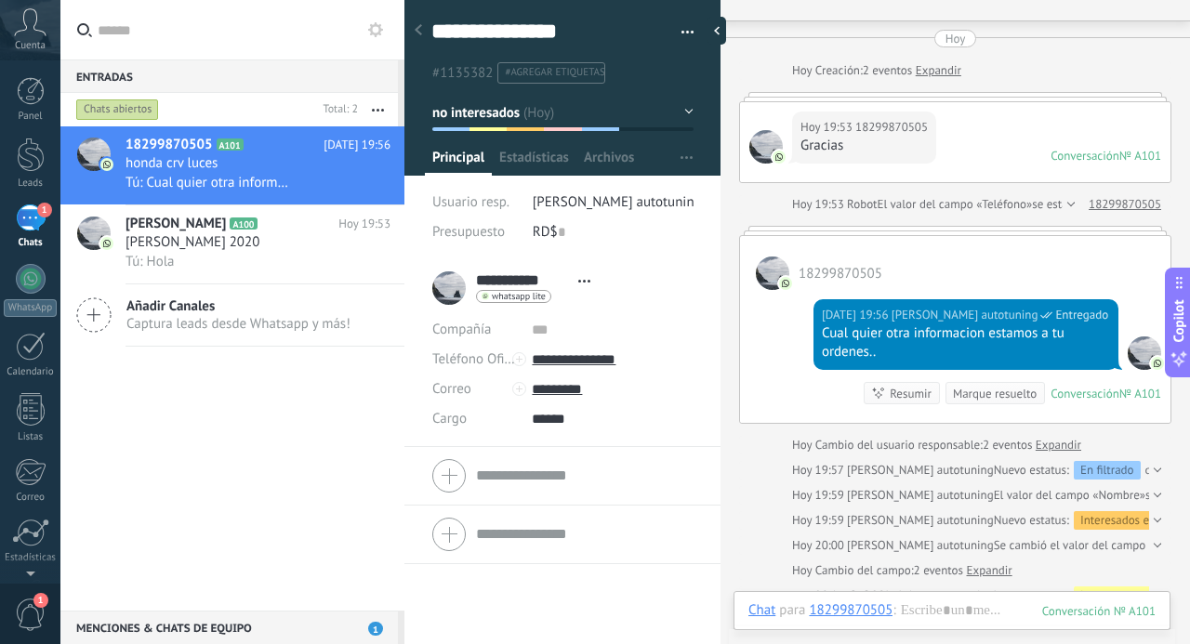
click at [682, 34] on span "button" at bounding box center [688, 35] width 13 height 4
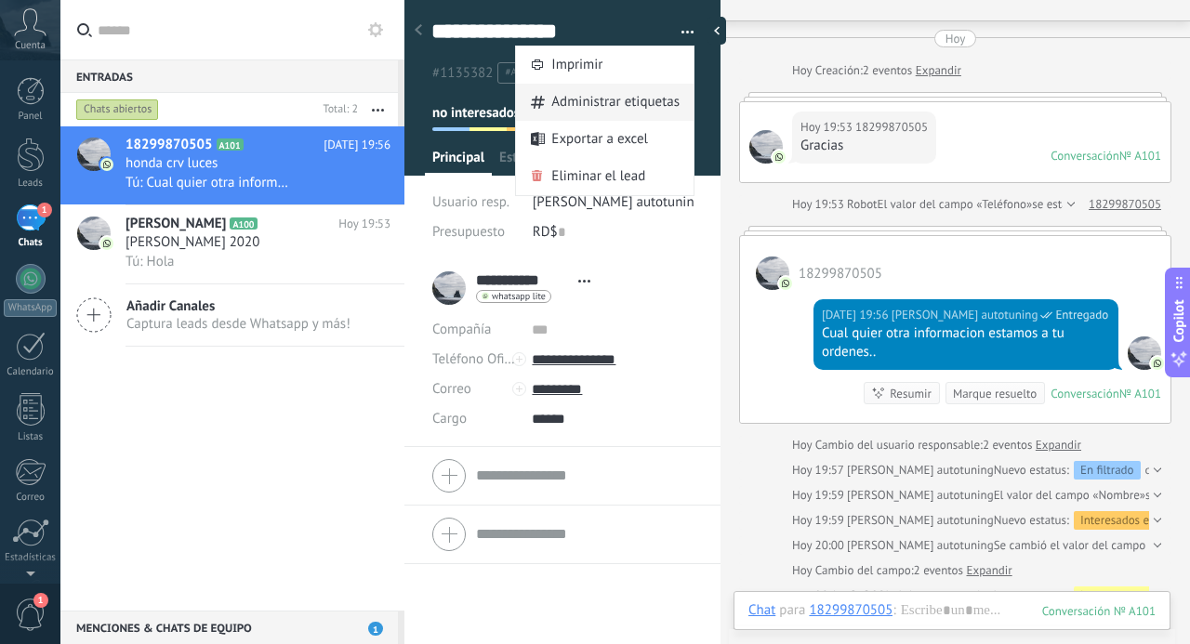
click at [632, 101] on span "Administrar etiquetas" at bounding box center [615, 102] width 128 height 37
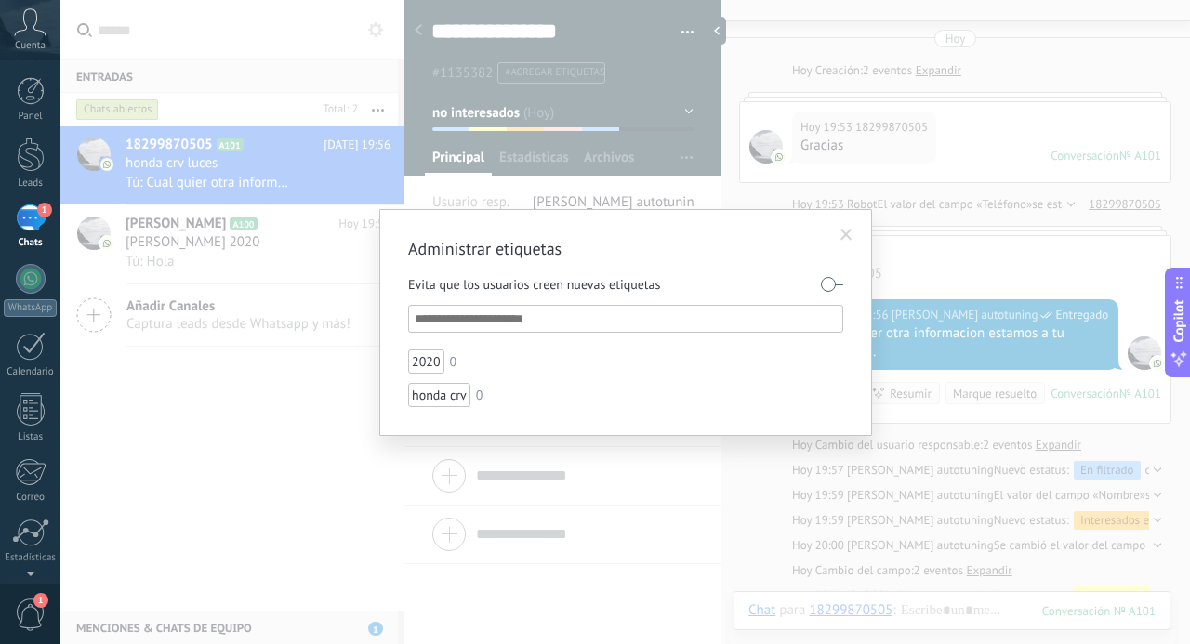
click at [837, 270] on label at bounding box center [832, 285] width 22 height 30
click at [850, 245] on span at bounding box center [846, 235] width 31 height 32
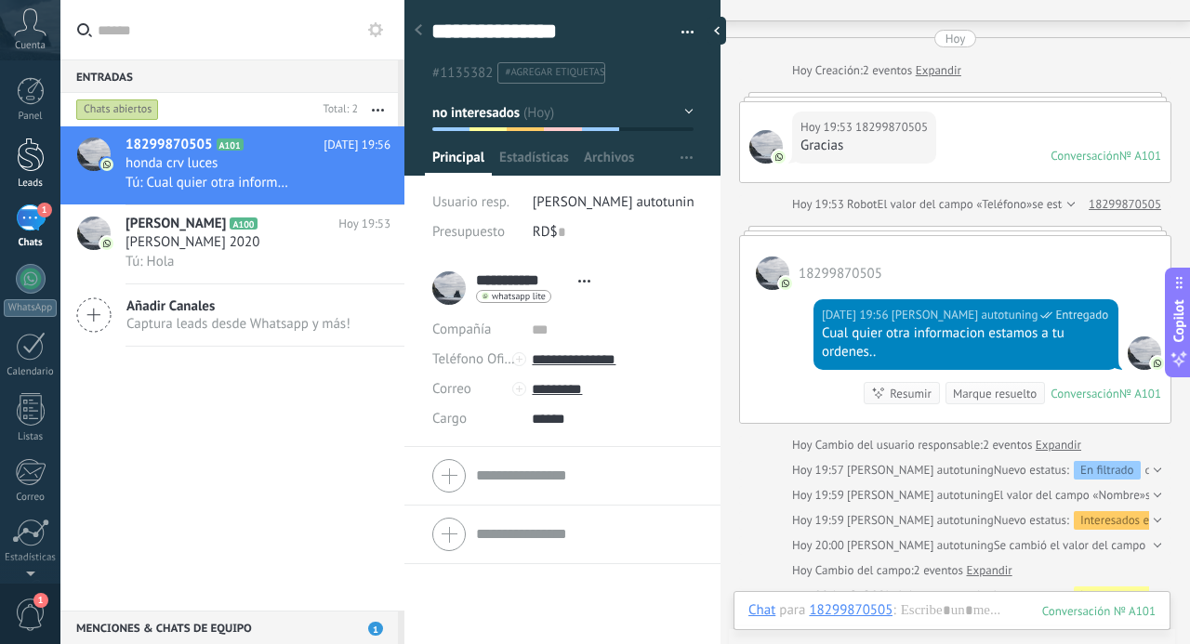
click at [27, 168] on div at bounding box center [31, 155] width 28 height 34
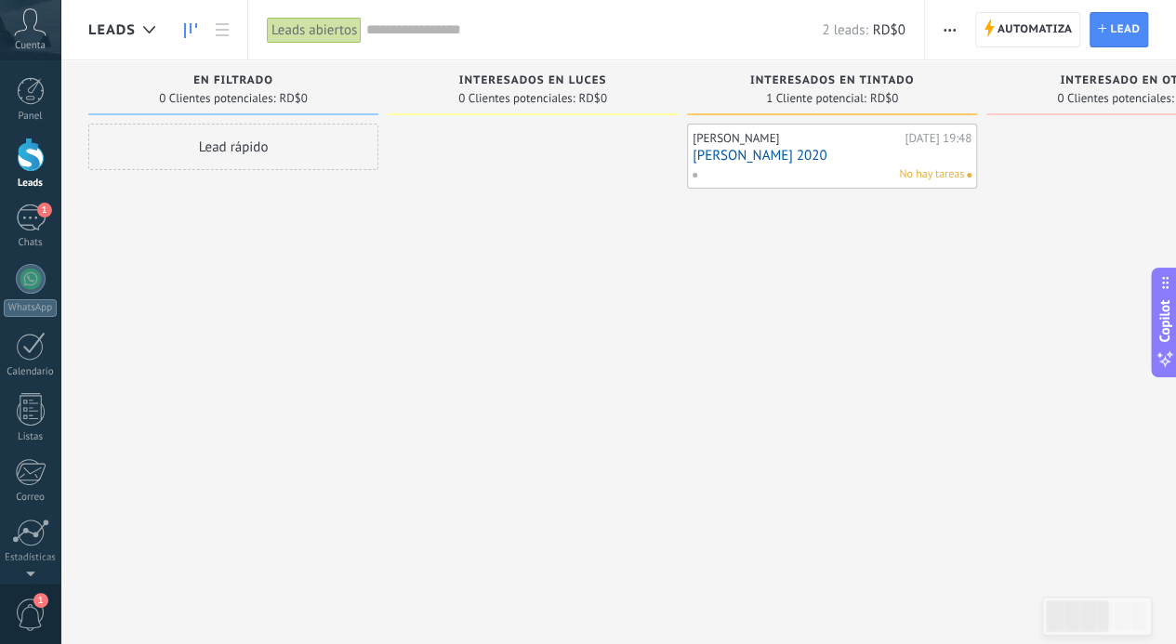
click at [404, 33] on input "text" at bounding box center [594, 30] width 456 height 20
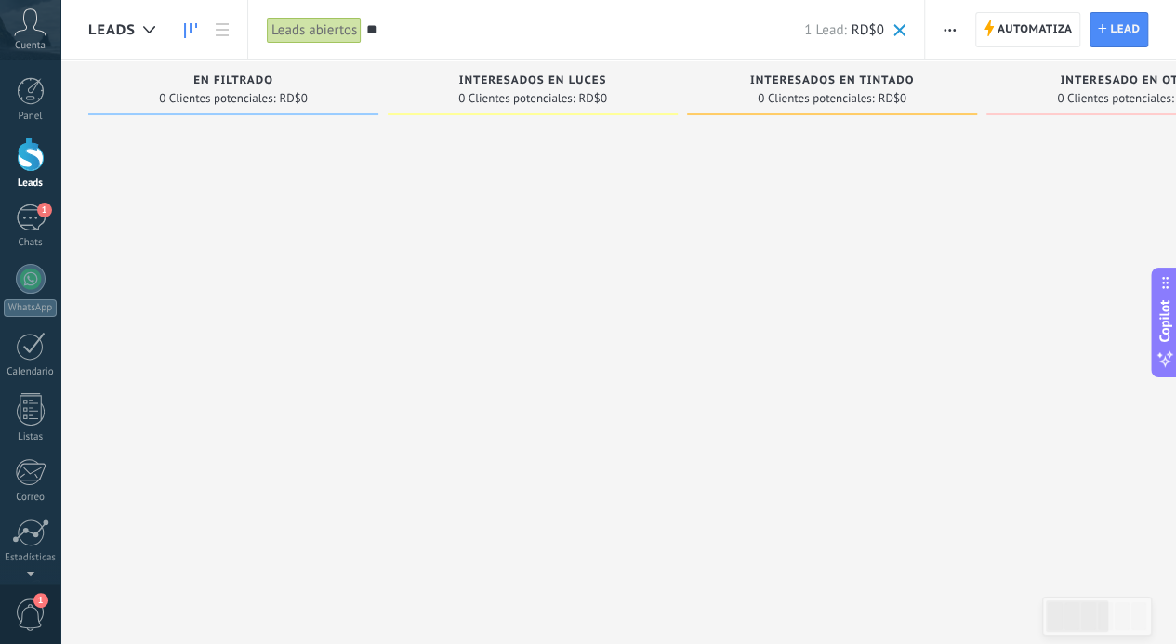
click at [1029, 142] on div at bounding box center [1131, 325] width 290 height 402
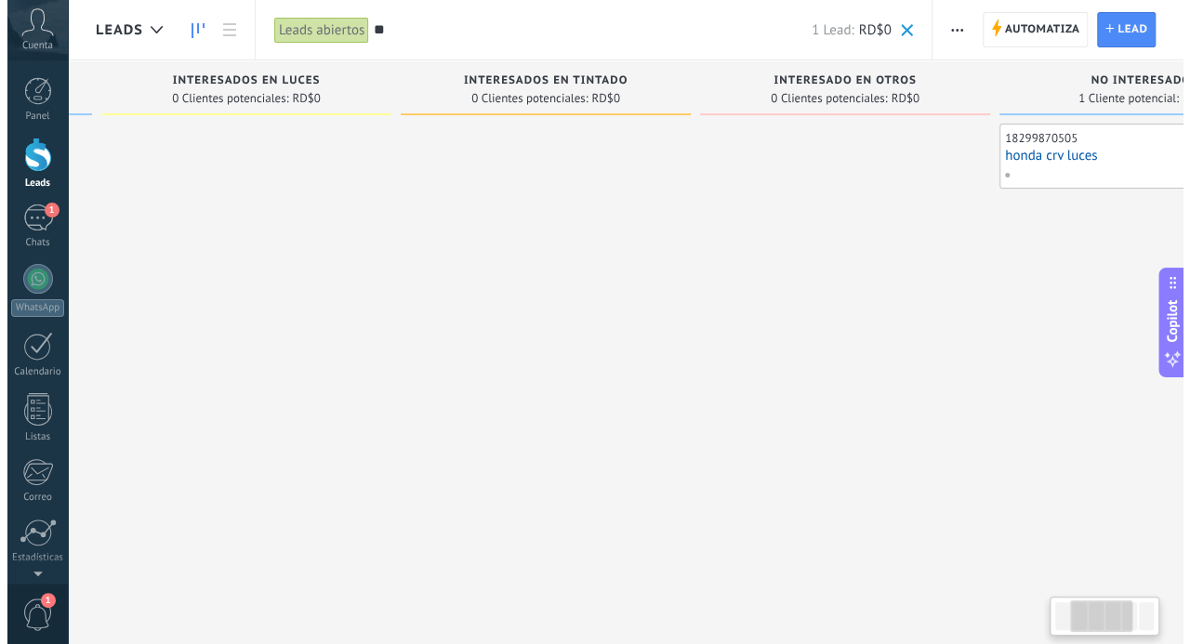
scroll to position [0, 296]
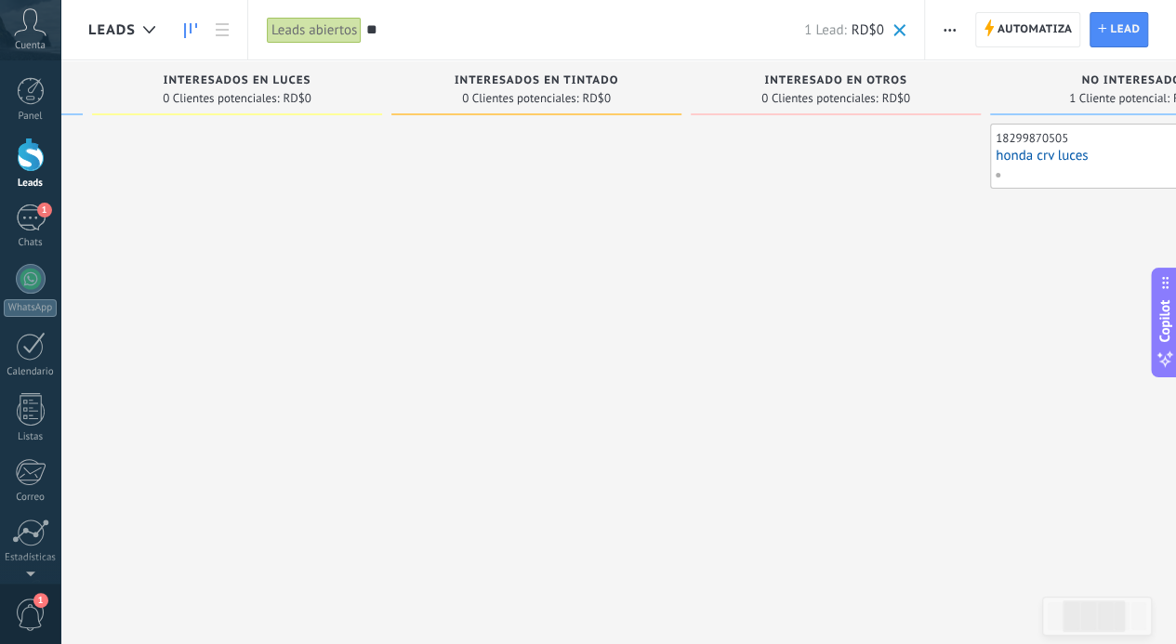
click at [454, 39] on input "**" at bounding box center [585, 30] width 438 height 20
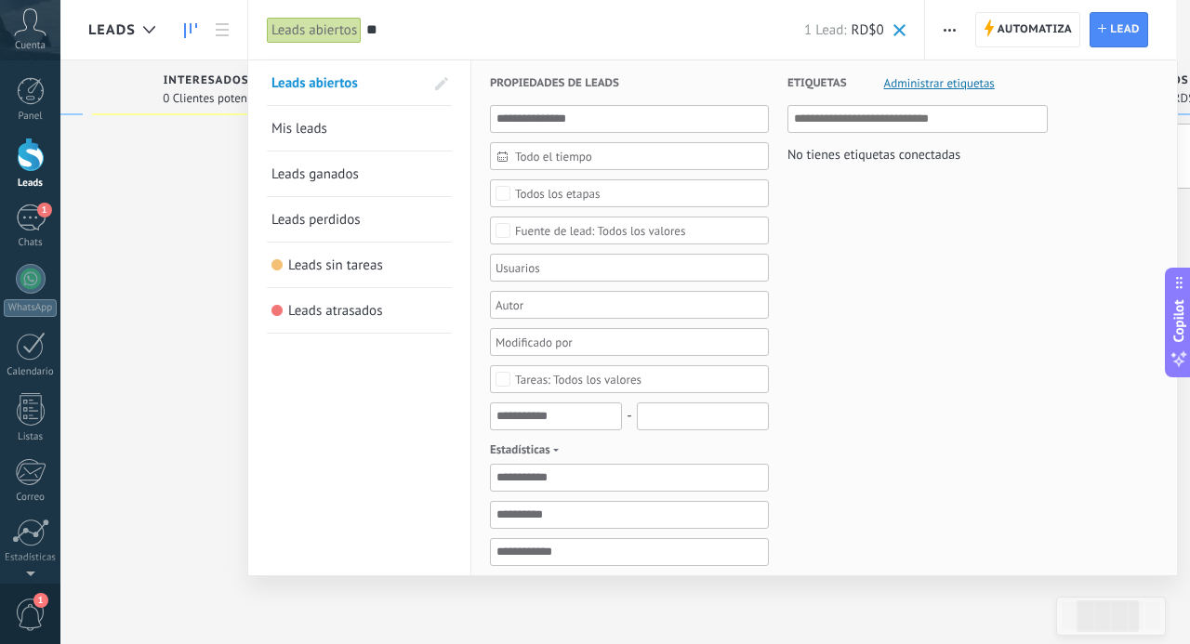
type input "*"
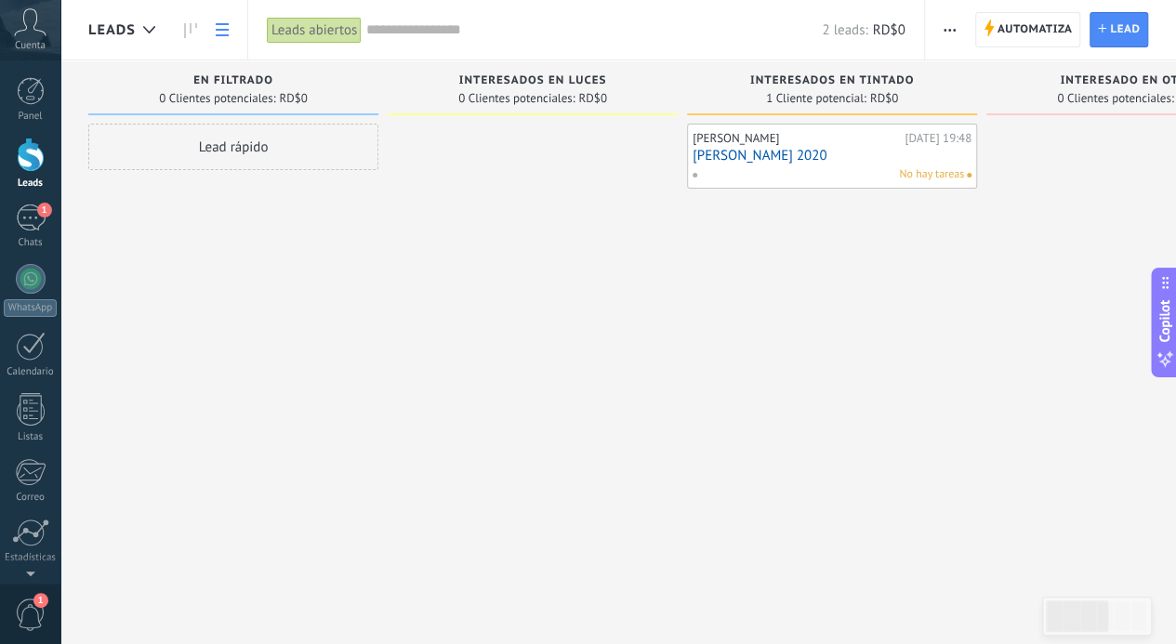
click at [230, 22] on link at bounding box center [222, 30] width 32 height 36
click at [948, 29] on icon "button" at bounding box center [950, 30] width 12 height 3
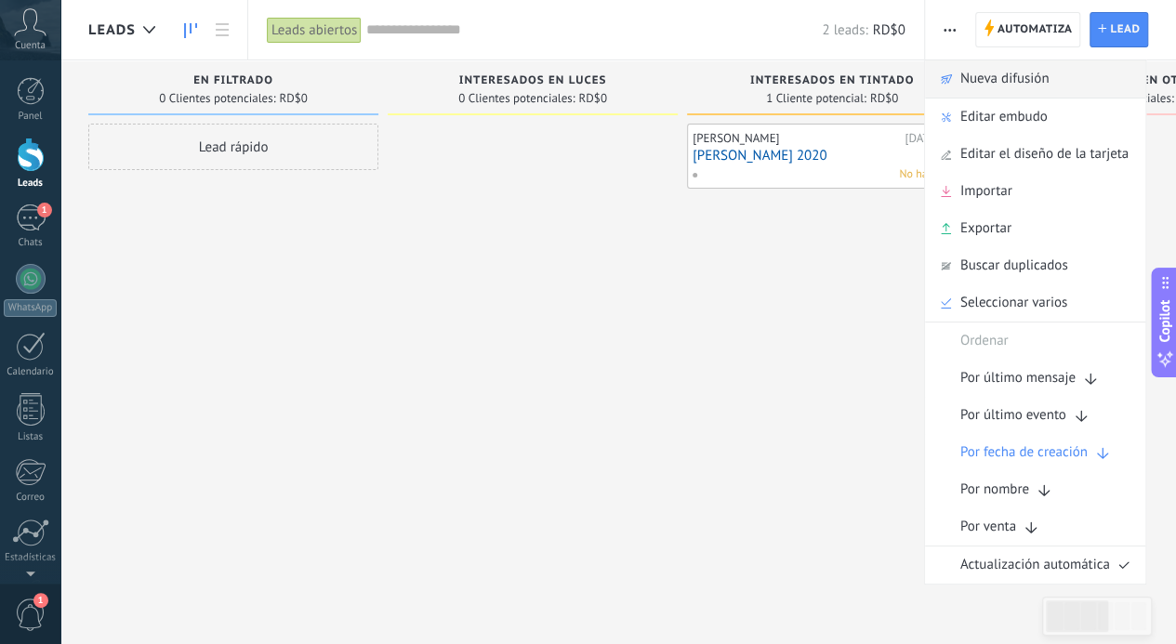
click at [1013, 72] on span "Nueva difusión" at bounding box center [1004, 78] width 89 height 37
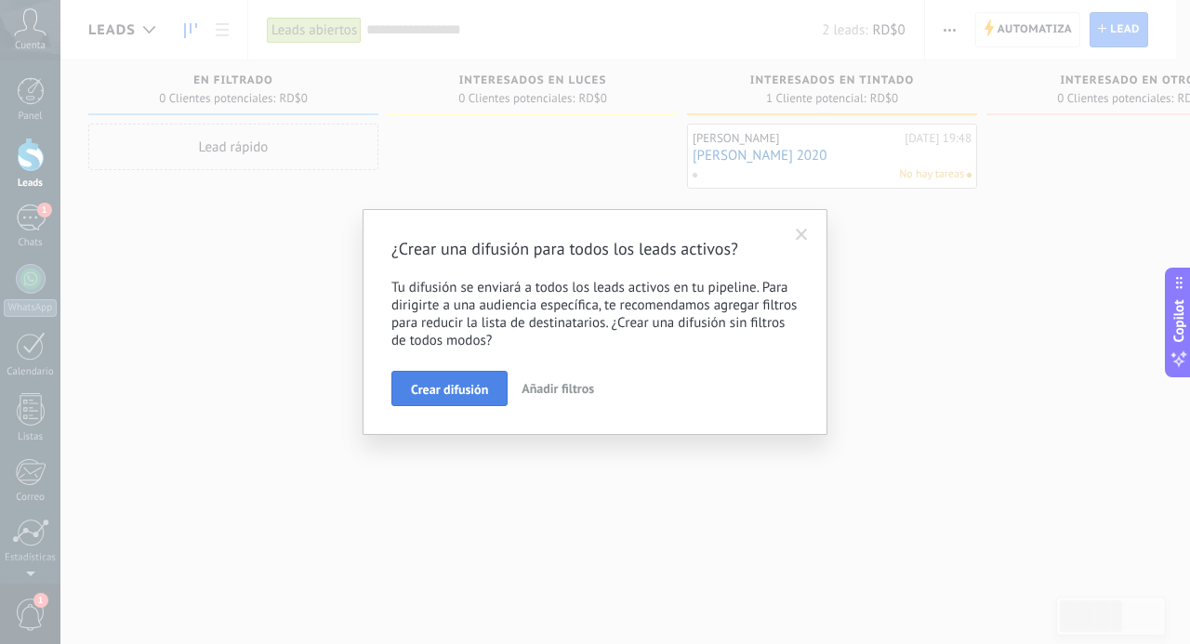
click at [435, 393] on span "Crear difusión" at bounding box center [449, 389] width 77 height 13
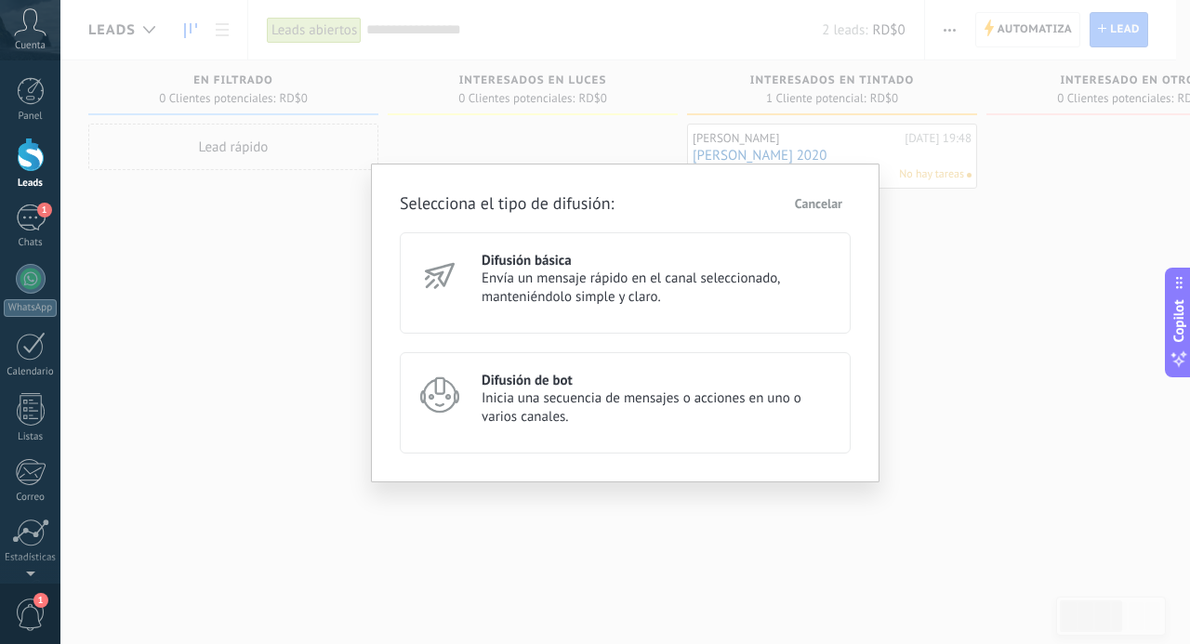
click at [519, 301] on span "Envía un mensaje rápido en el canal seleccionado, manteniéndolo simple y claro." at bounding box center [658, 288] width 352 height 37
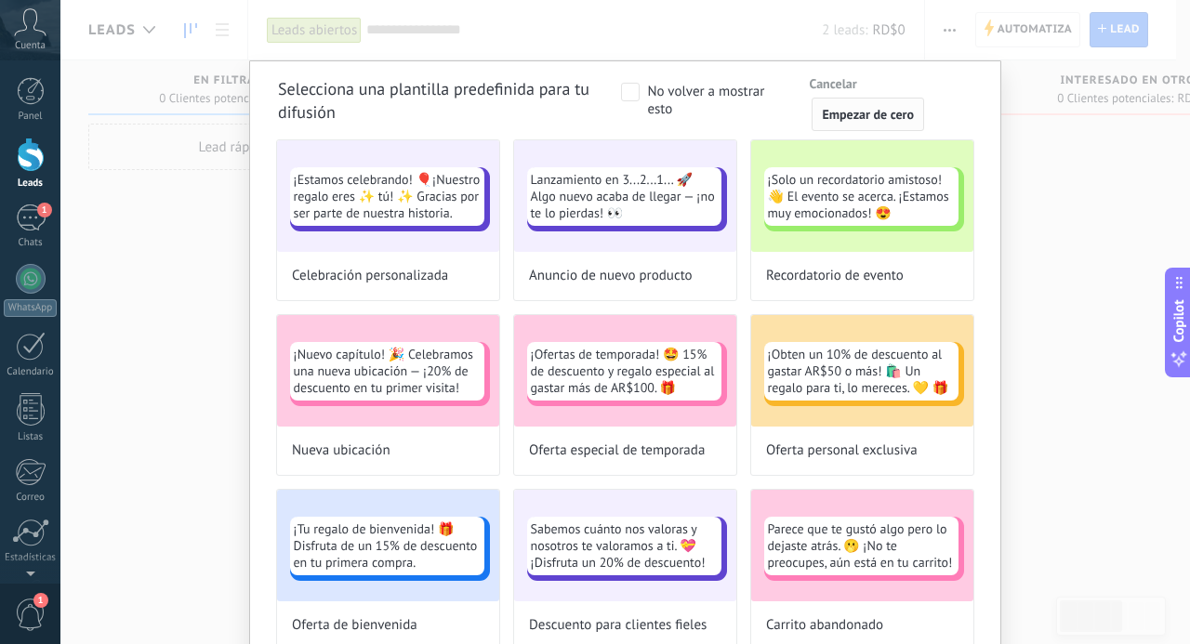
click at [861, 111] on span "Empezar de cero" at bounding box center [868, 114] width 92 height 13
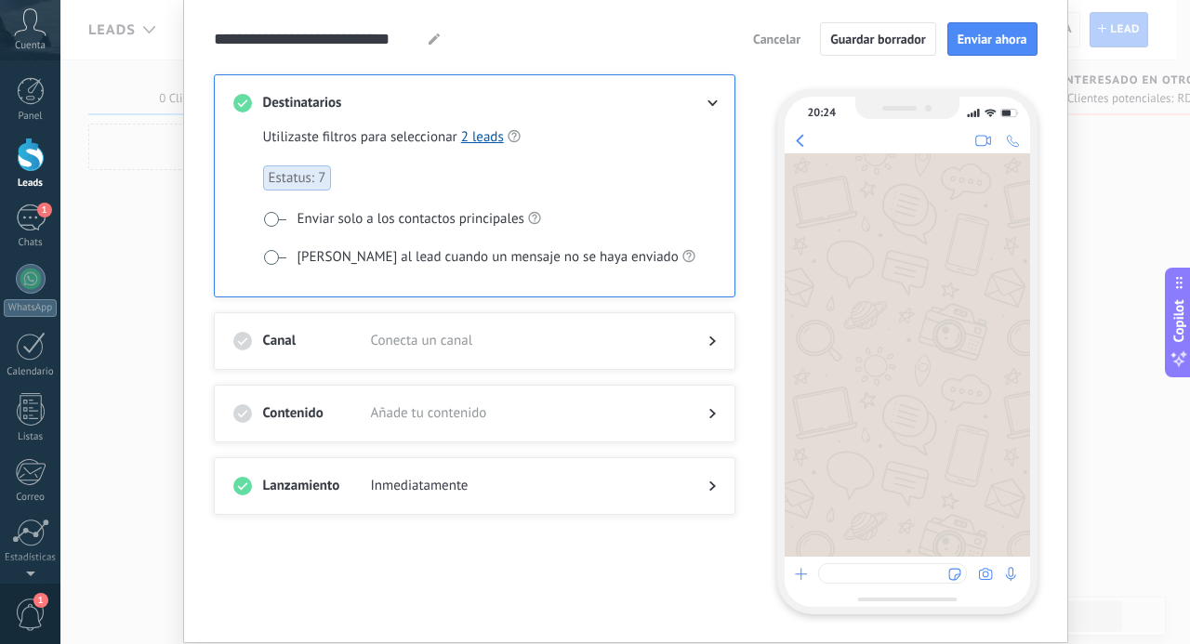
scroll to position [74, 0]
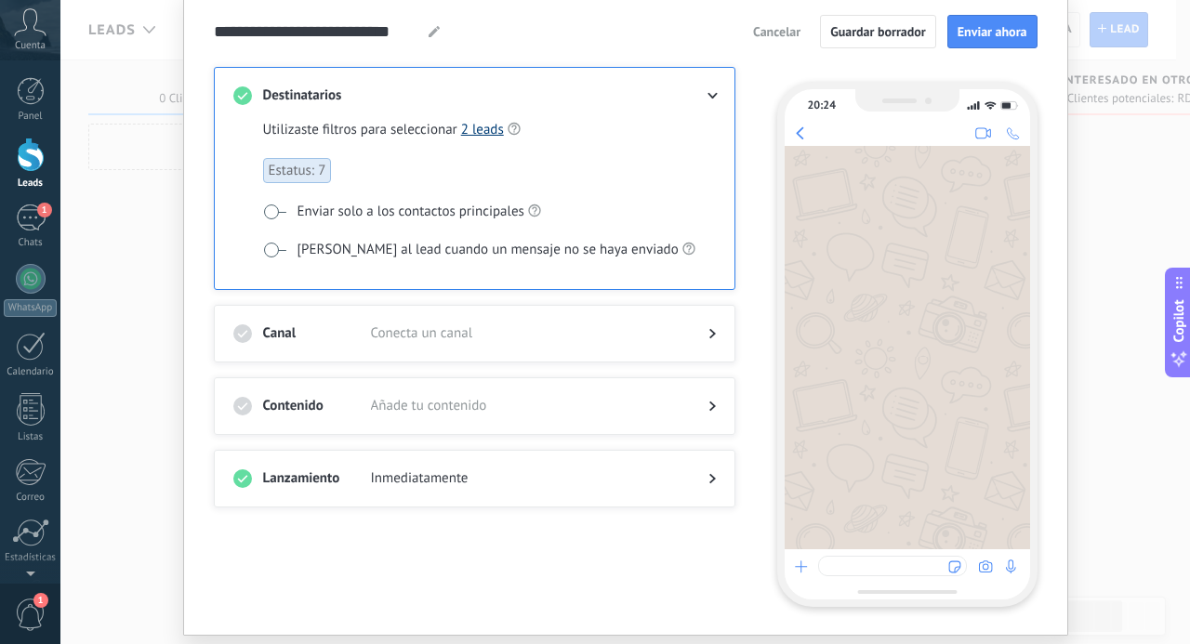
click at [482, 132] on link "2 leads" at bounding box center [482, 130] width 43 height 18
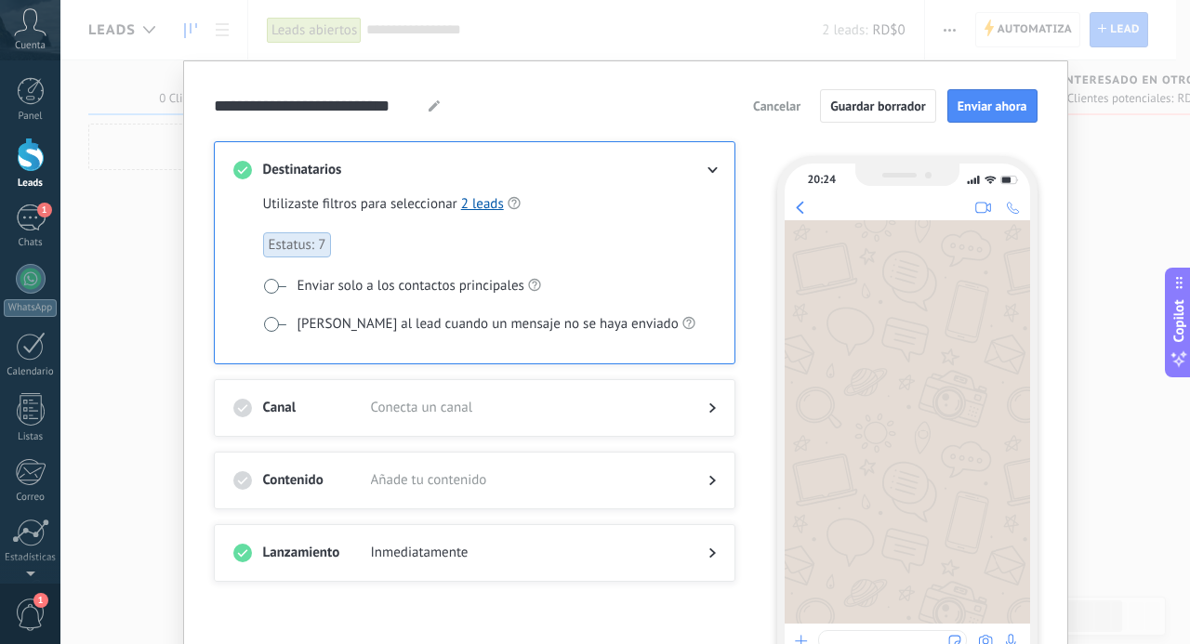
click at [296, 248] on span "Estatus: 7" at bounding box center [297, 244] width 69 height 25
click at [298, 252] on span "Estatus: 7" at bounding box center [297, 244] width 69 height 25
click at [772, 111] on span "Cancelar" at bounding box center [776, 105] width 47 height 13
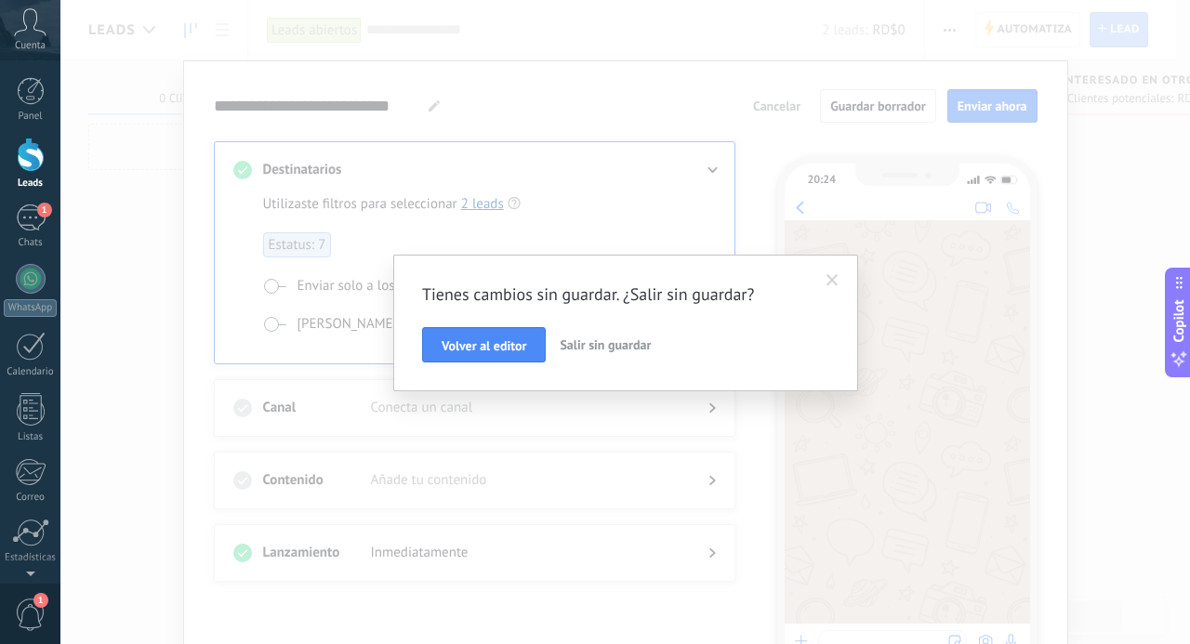
click at [574, 351] on span "Salir sin guardar" at bounding box center [605, 345] width 91 height 17
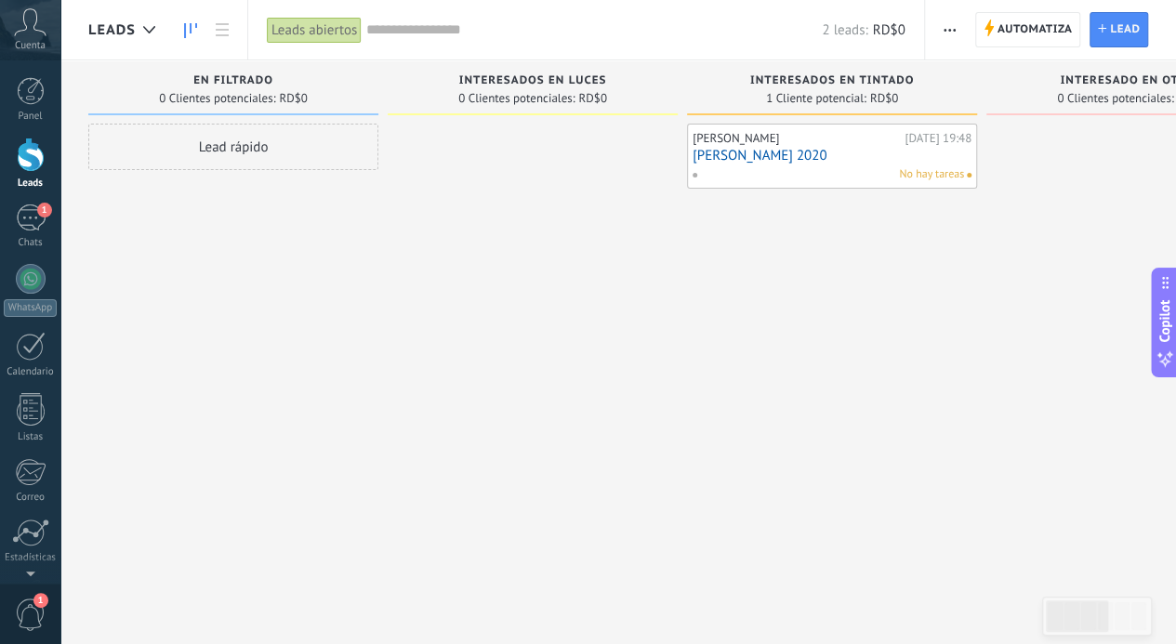
click at [936, 15] on div "Automatiza Nueva difusión Editar embudo Editar el diseño de la tarjeta Importar…" at bounding box center [950, 30] width 32 height 36
click at [948, 16] on span "button" at bounding box center [950, 29] width 12 height 35
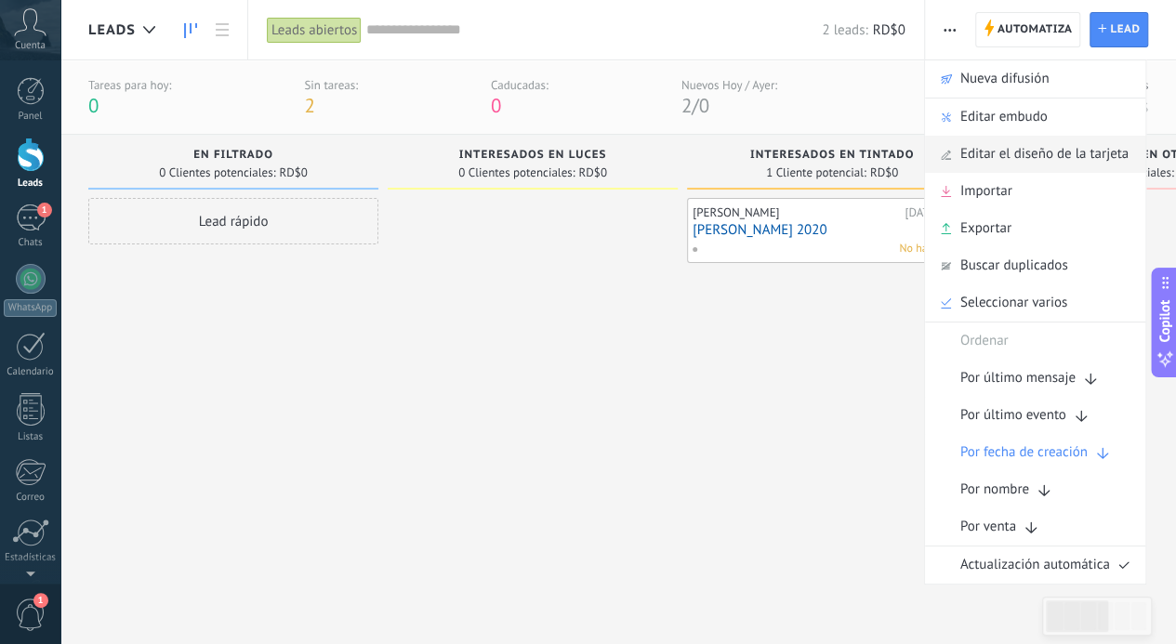
click at [1008, 148] on span "Editar el diseño de la tarjeta" at bounding box center [1044, 154] width 168 height 37
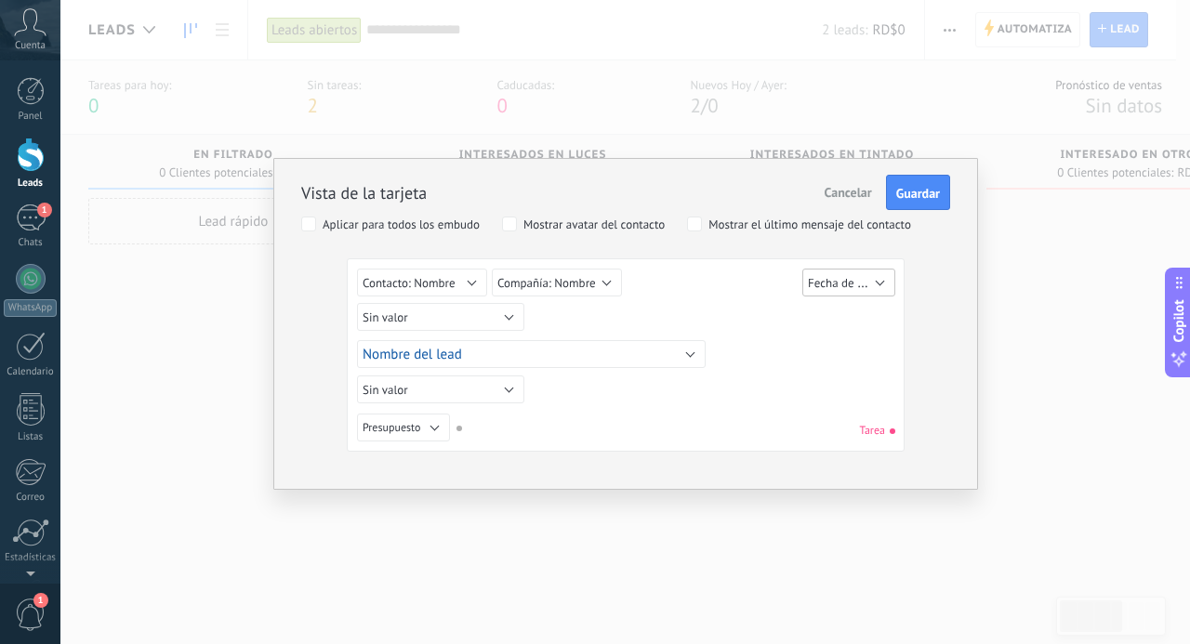
click at [817, 282] on span "Fecha de Creación" at bounding box center [855, 283] width 94 height 18
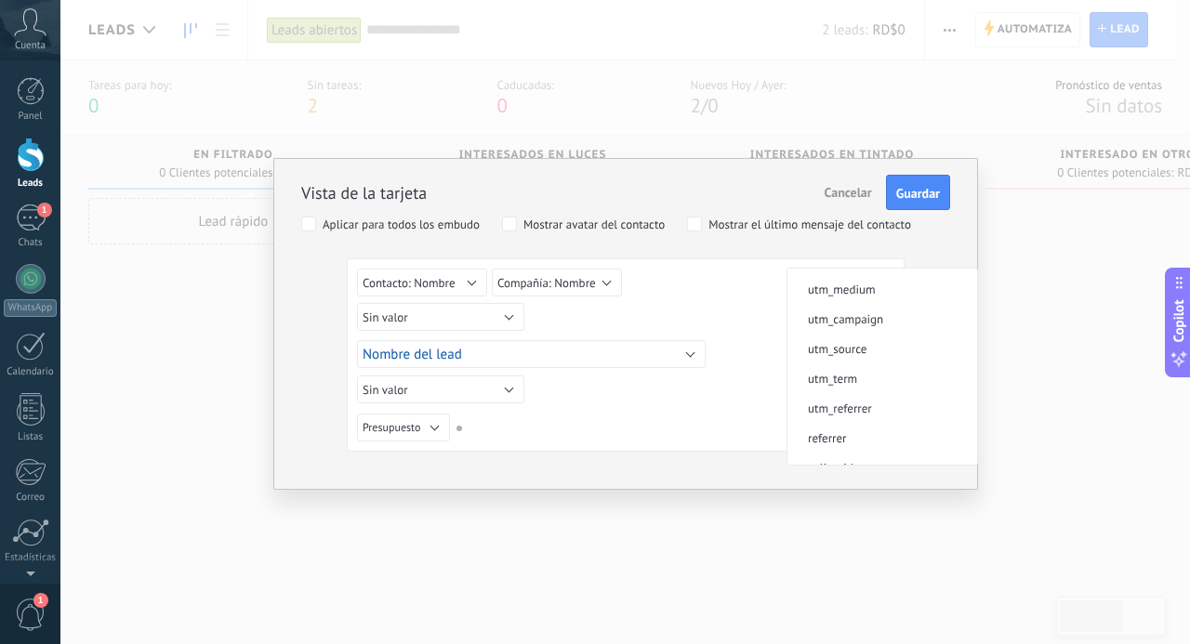
scroll to position [180, 0]
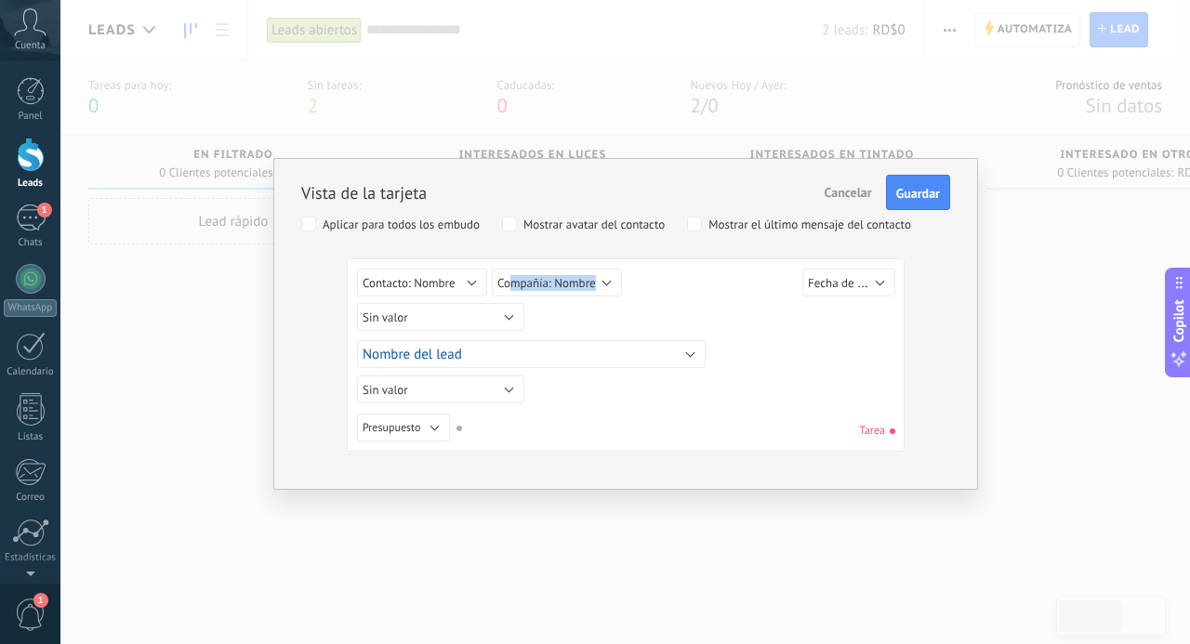
drag, startPoint x: 696, startPoint y: 291, endPoint x: 513, endPoint y: 268, distance: 184.6
click at [513, 269] on div "Sin valor Lead ID del Lead Nombre del lead Fecha de Creación Presupuesto Usuari…" at bounding box center [628, 286] width 543 height 34
click at [513, 269] on button "Compañía: Nombre" at bounding box center [557, 283] width 130 height 28
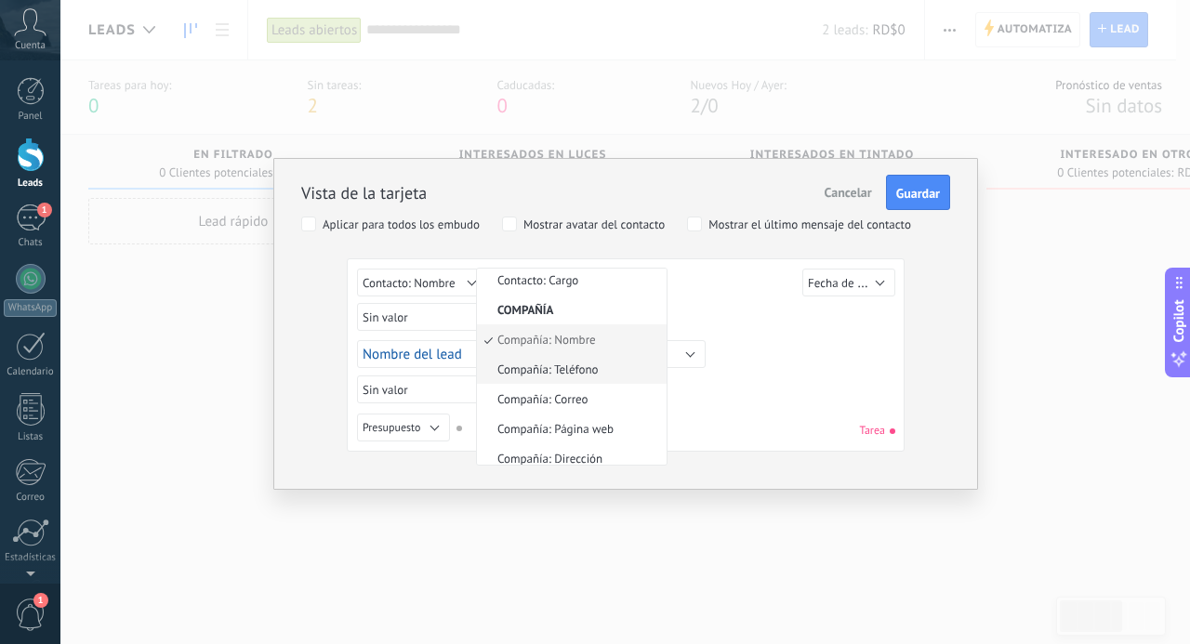
scroll to position [0, 0]
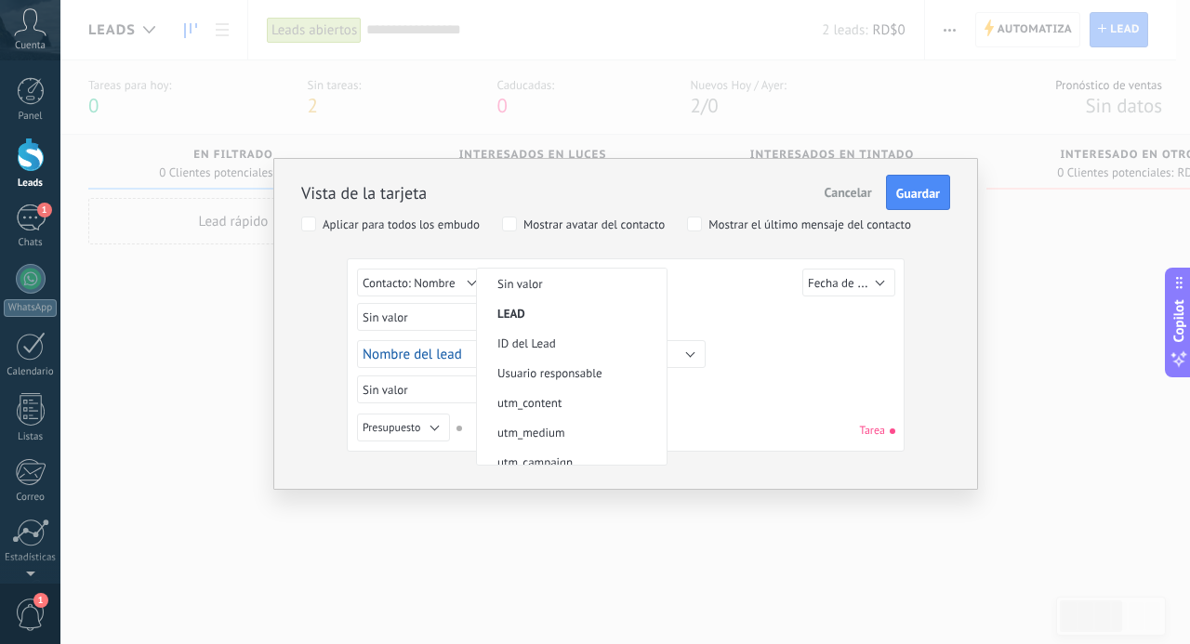
click at [831, 341] on div "Lead ID del Lead Nombre del lead Fecha de Creación Presupuesto Usuario responsa…" at bounding box center [628, 354] width 543 height 35
click at [463, 389] on button "Sin valor" at bounding box center [440, 390] width 167 height 28
drag, startPoint x: 550, startPoint y: 412, endPoint x: 409, endPoint y: 429, distance: 142.3
click at [409, 429] on div "Sin valor Lead ID del Lead Nombre del lead Fecha de Creación Presupuesto Usuari…" at bounding box center [625, 430] width 537 height 33
click at [409, 429] on span "Presupuesto" at bounding box center [392, 428] width 58 height 14
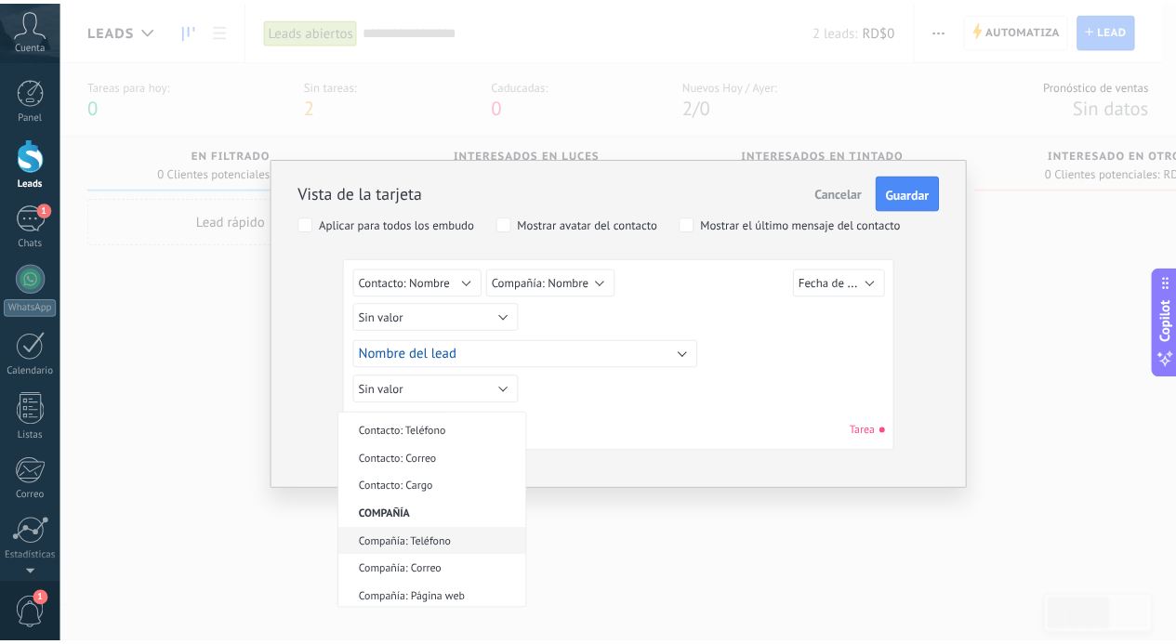
scroll to position [480, 0]
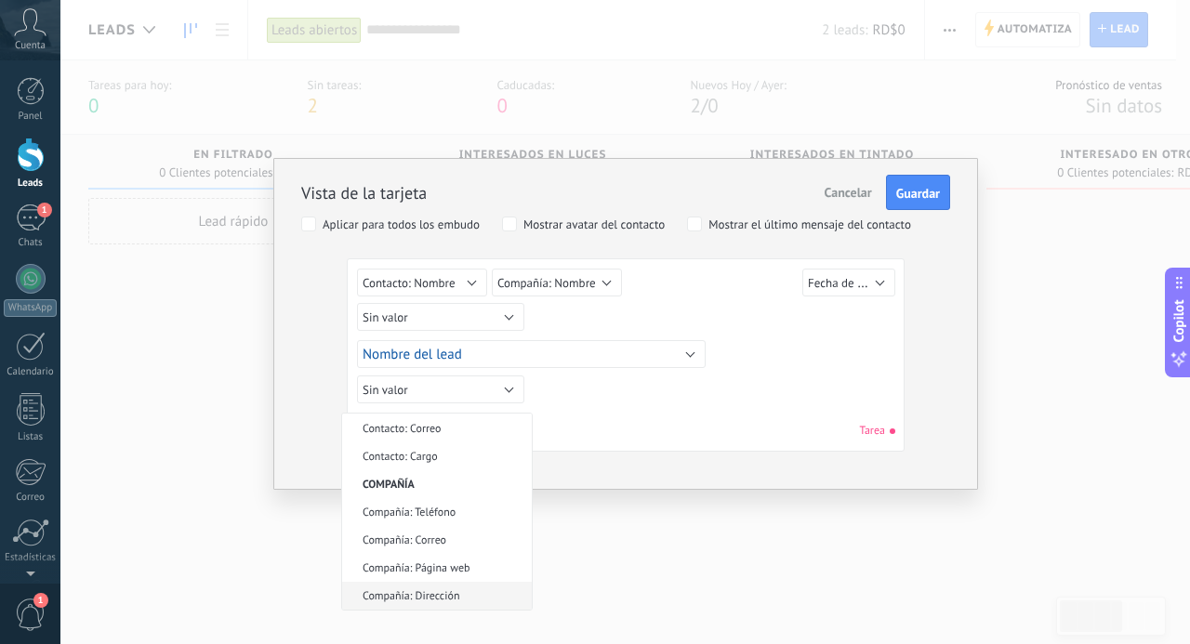
click at [422, 589] on span "Compañía: Dirección" at bounding box center [434, 596] width 184 height 14
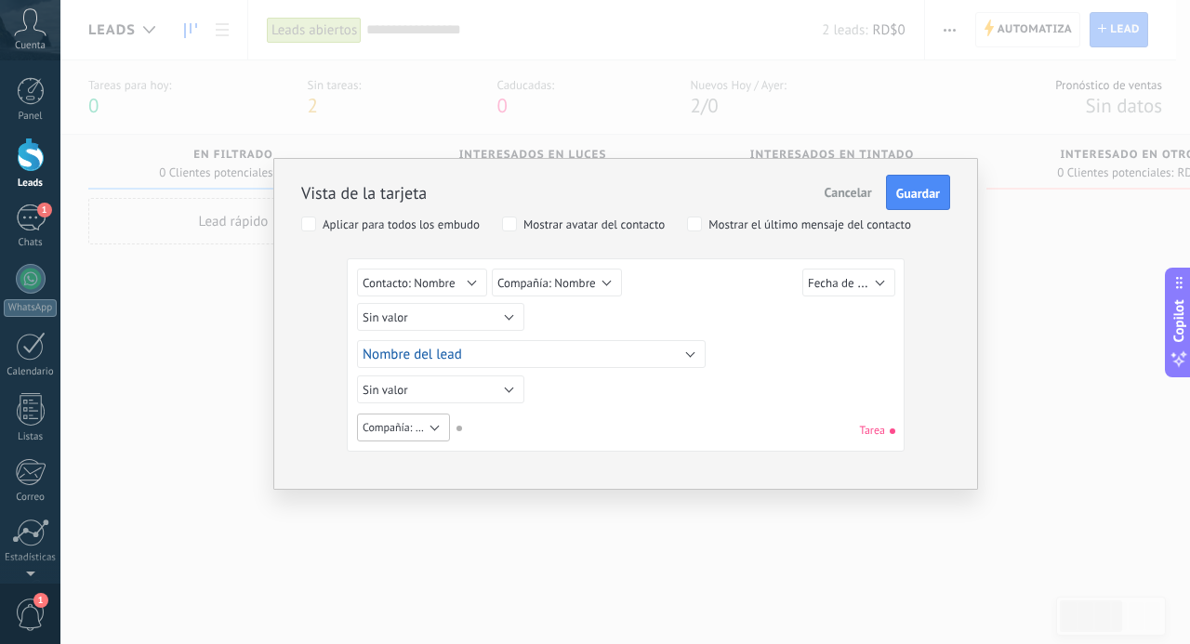
click at [415, 421] on span "Compañía: Dirección" at bounding box center [412, 428] width 98 height 14
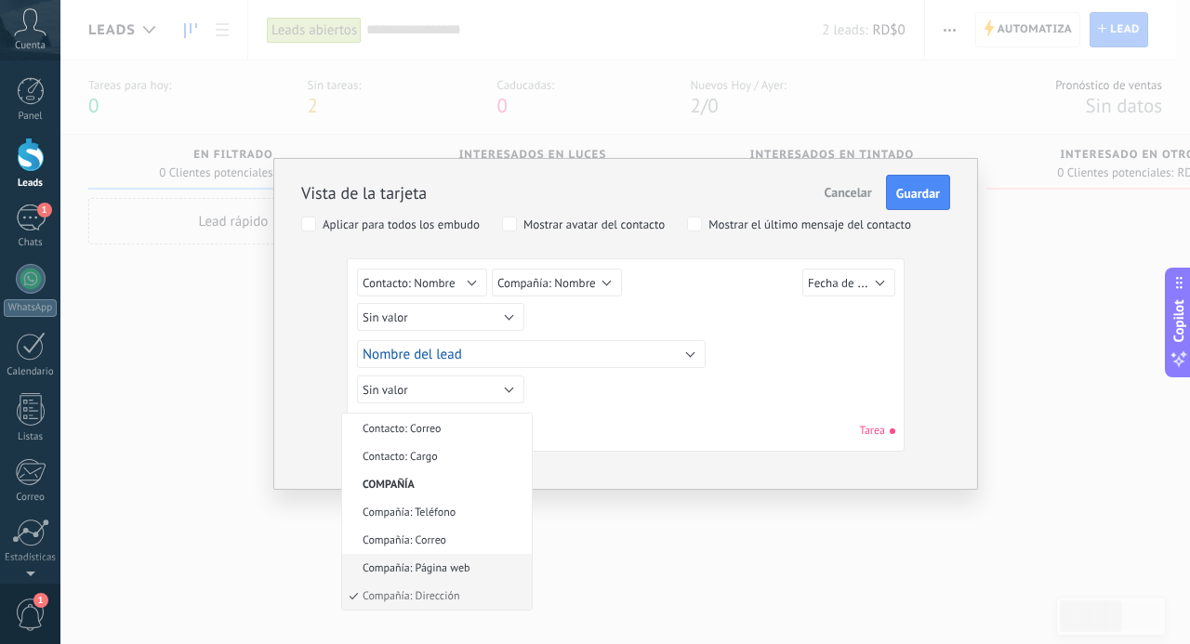
click at [372, 566] on span "Compañía: Página web" at bounding box center [434, 569] width 184 height 14
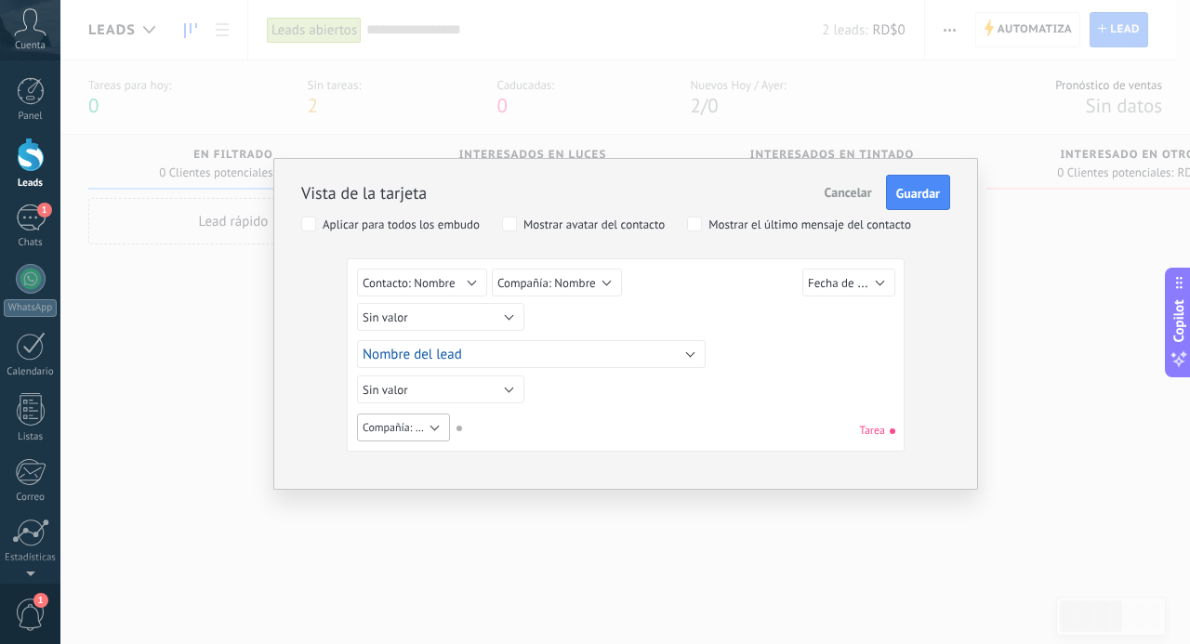
click at [424, 435] on button "Compañía: Página web" at bounding box center [403, 428] width 93 height 28
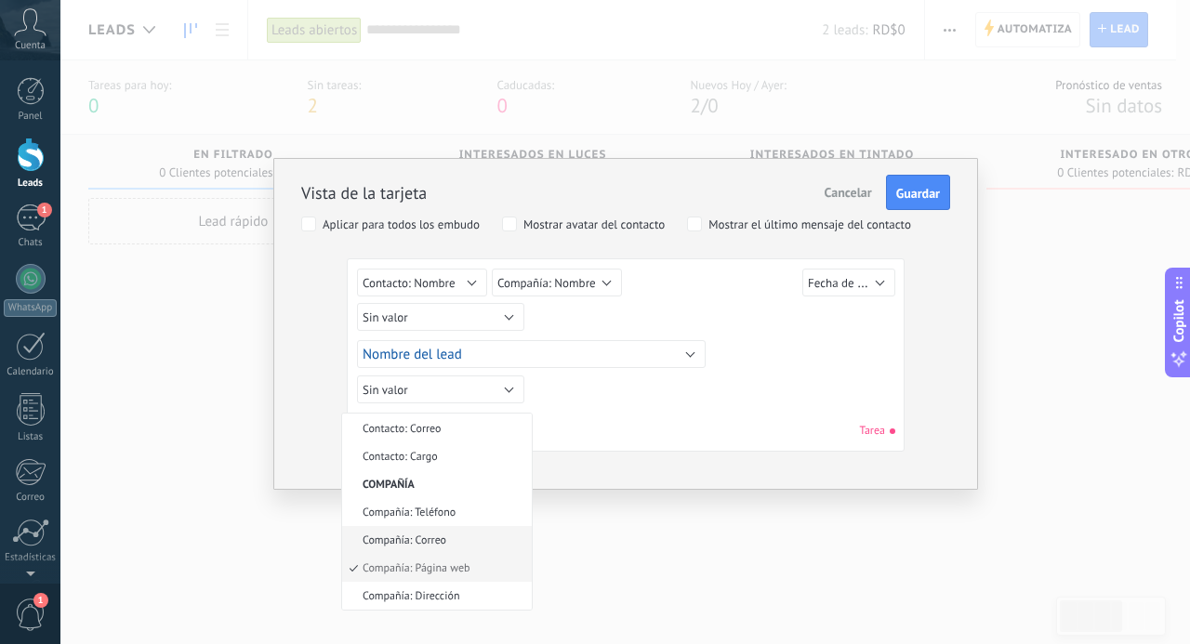
click at [425, 550] on li "Compañía: Correo" at bounding box center [437, 540] width 190 height 28
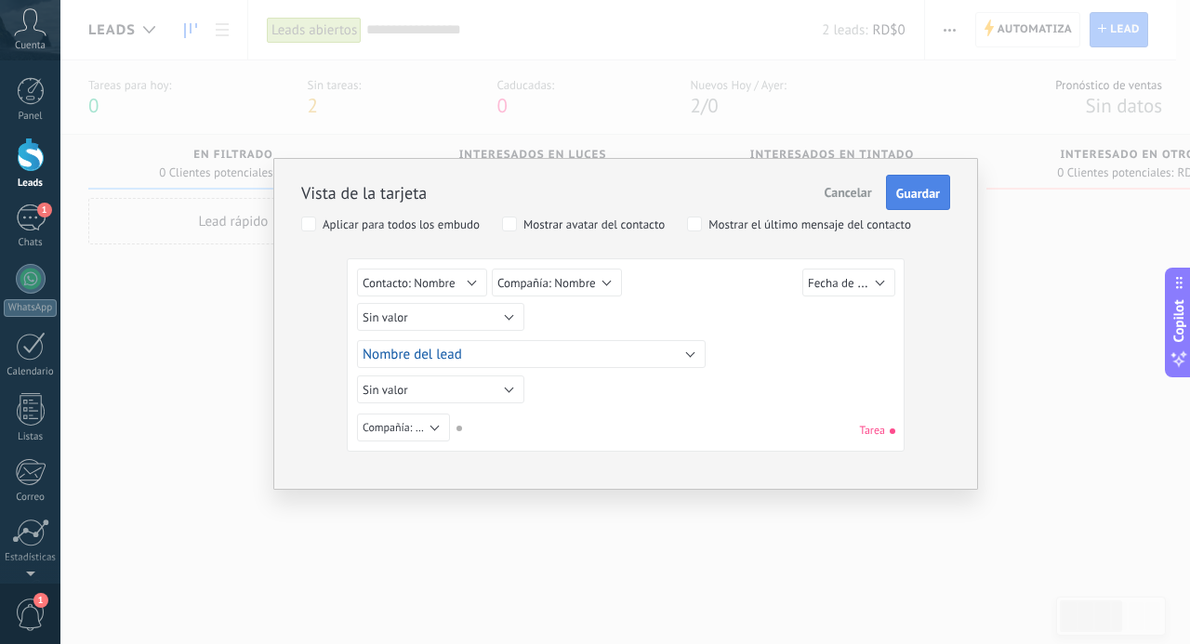
click at [919, 192] on span "Guardar" at bounding box center [918, 193] width 44 height 13
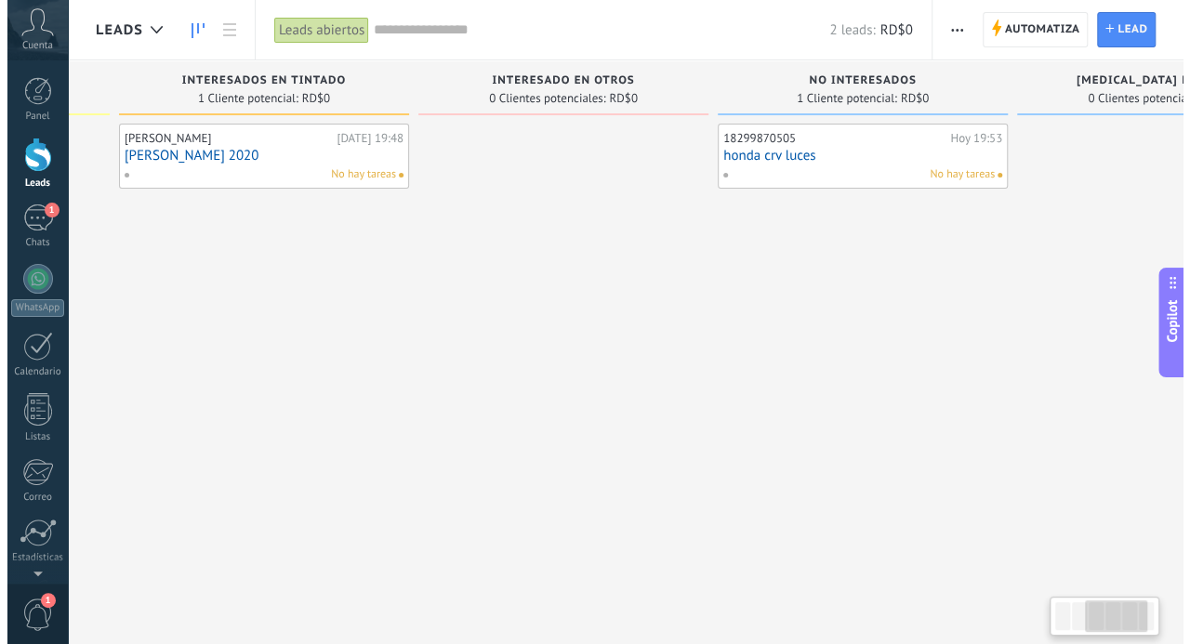
scroll to position [0, 575]
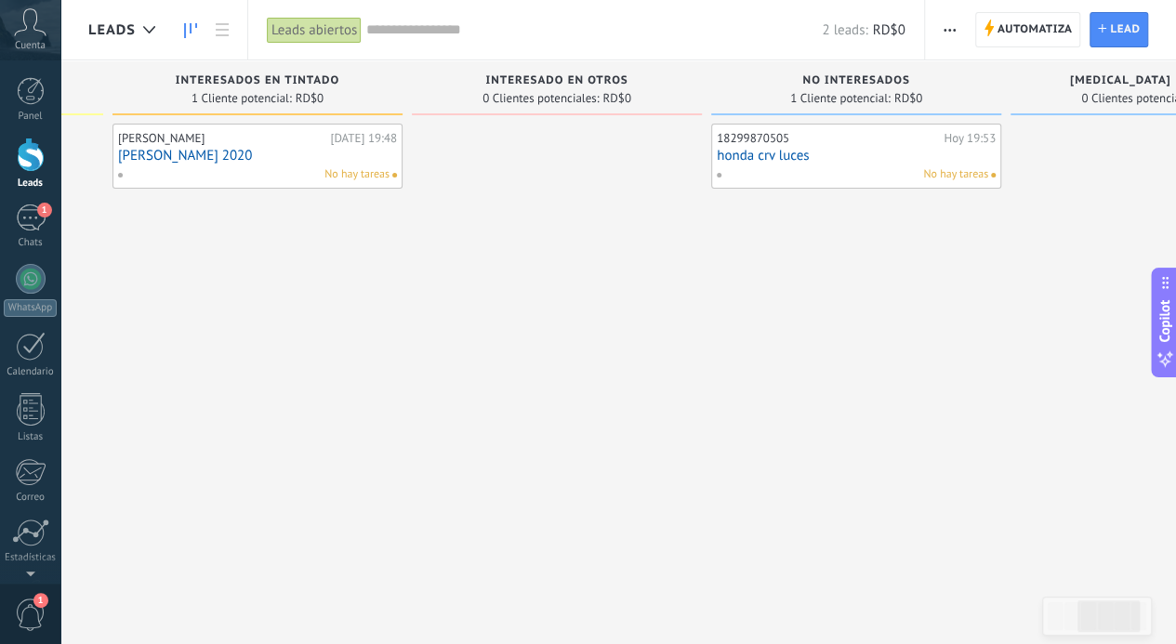
click at [947, 29] on icon "button" at bounding box center [950, 30] width 12 height 3
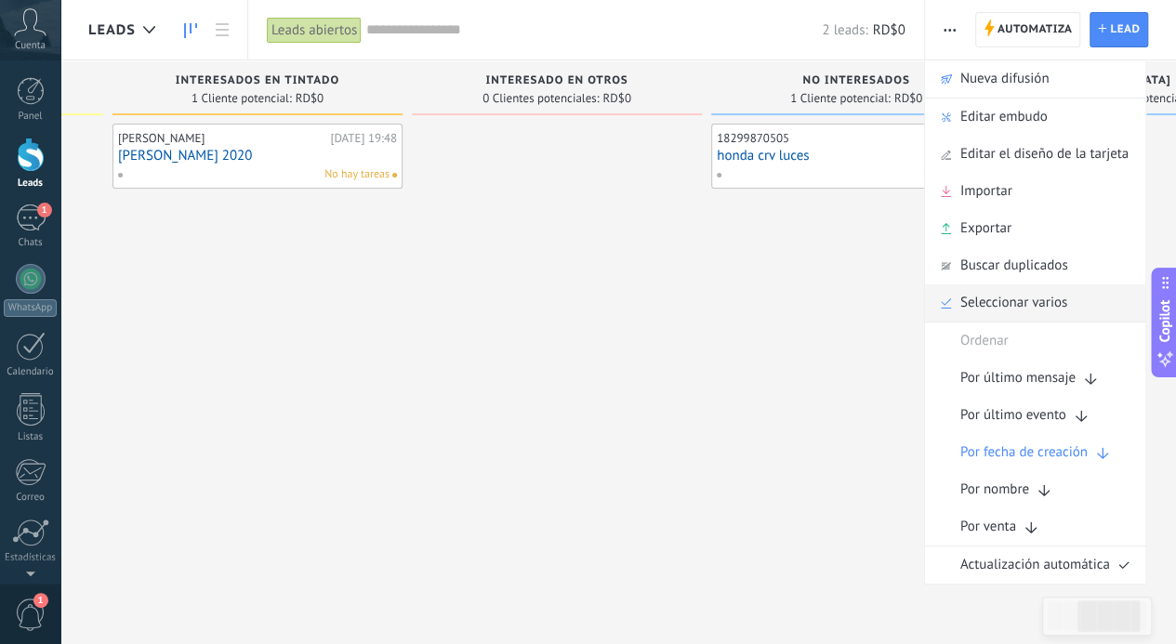
click at [1027, 301] on span "Seleccionar varios" at bounding box center [1013, 303] width 107 height 37
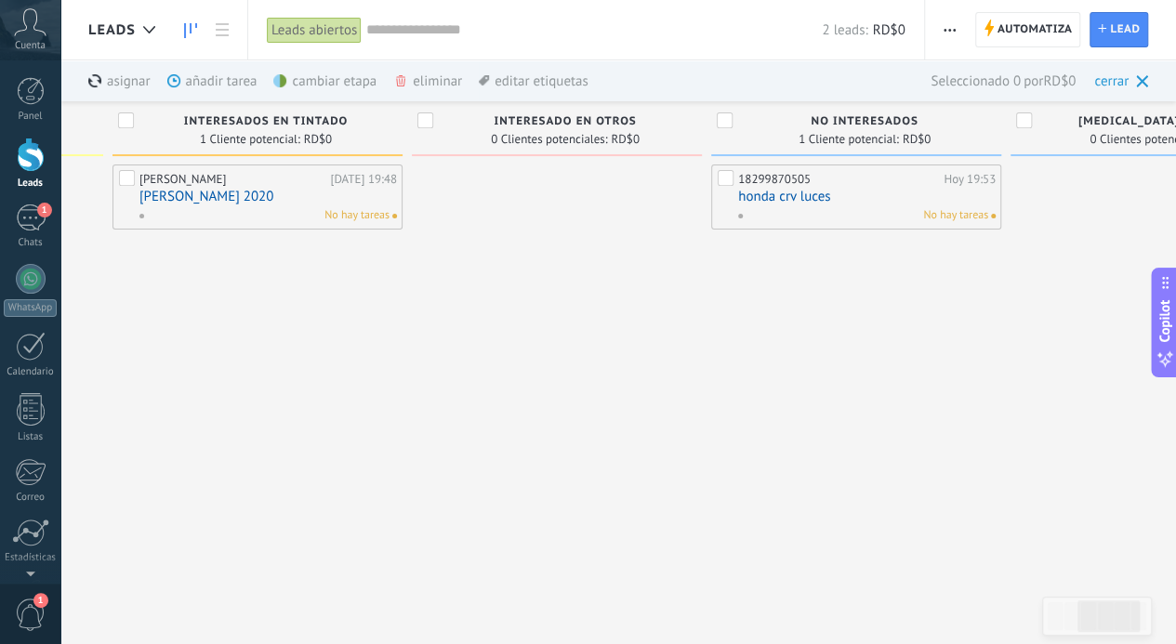
click at [1137, 86] on div "cerrar" at bounding box center [1121, 80] width 54 height 41
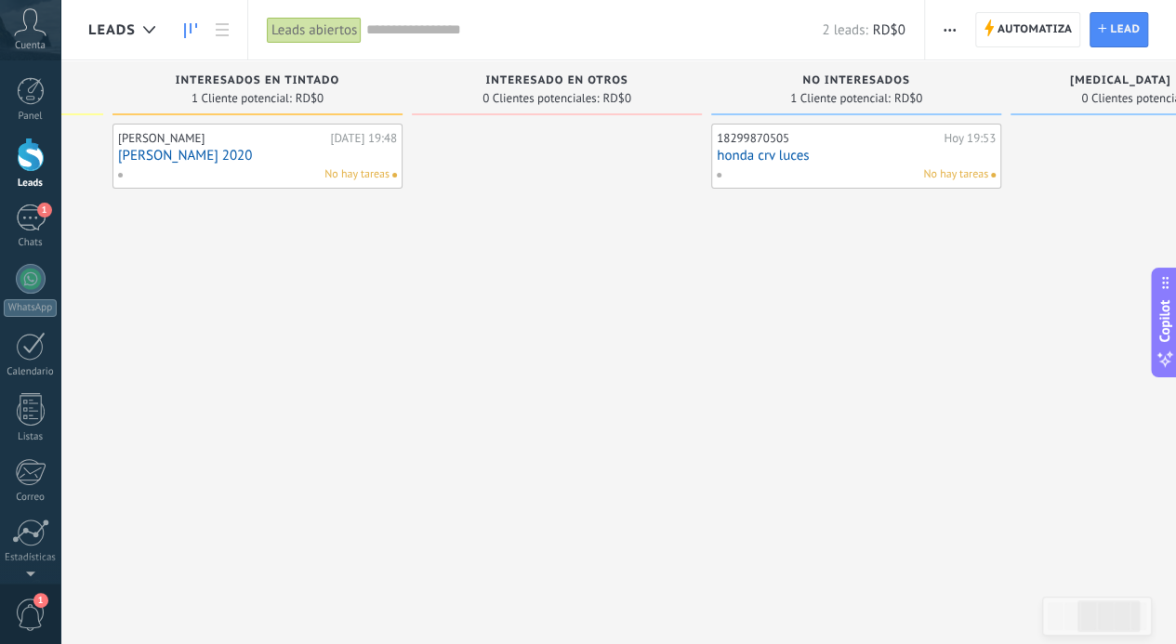
click at [483, 28] on input "text" at bounding box center [594, 30] width 456 height 20
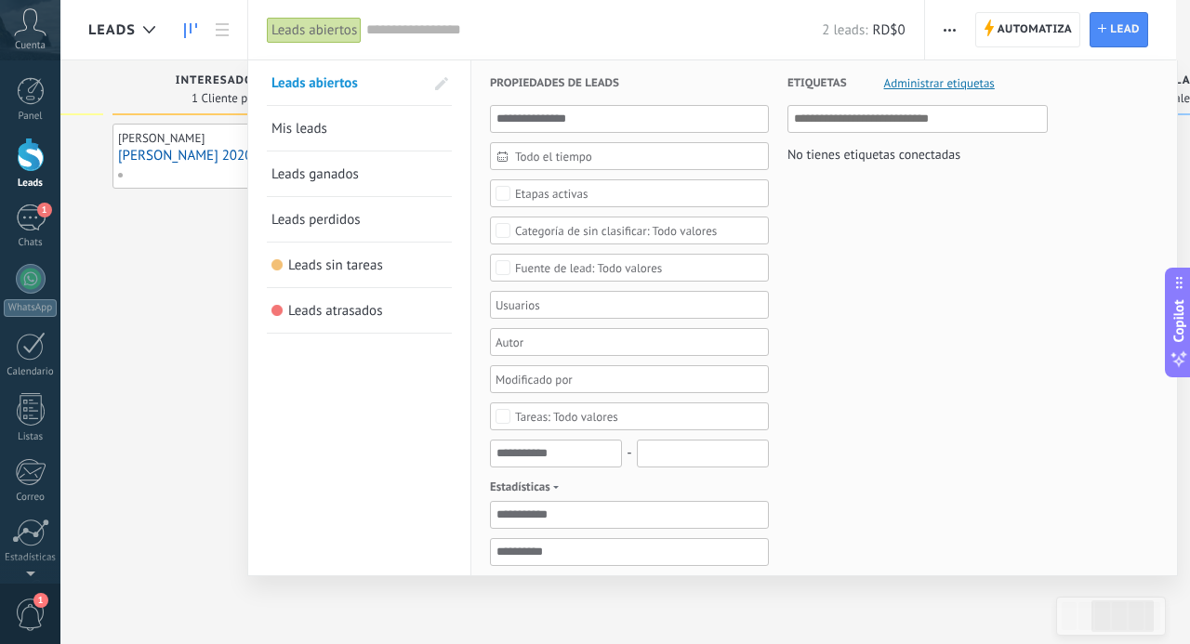
click at [184, 355] on div at bounding box center [595, 322] width 1190 height 644
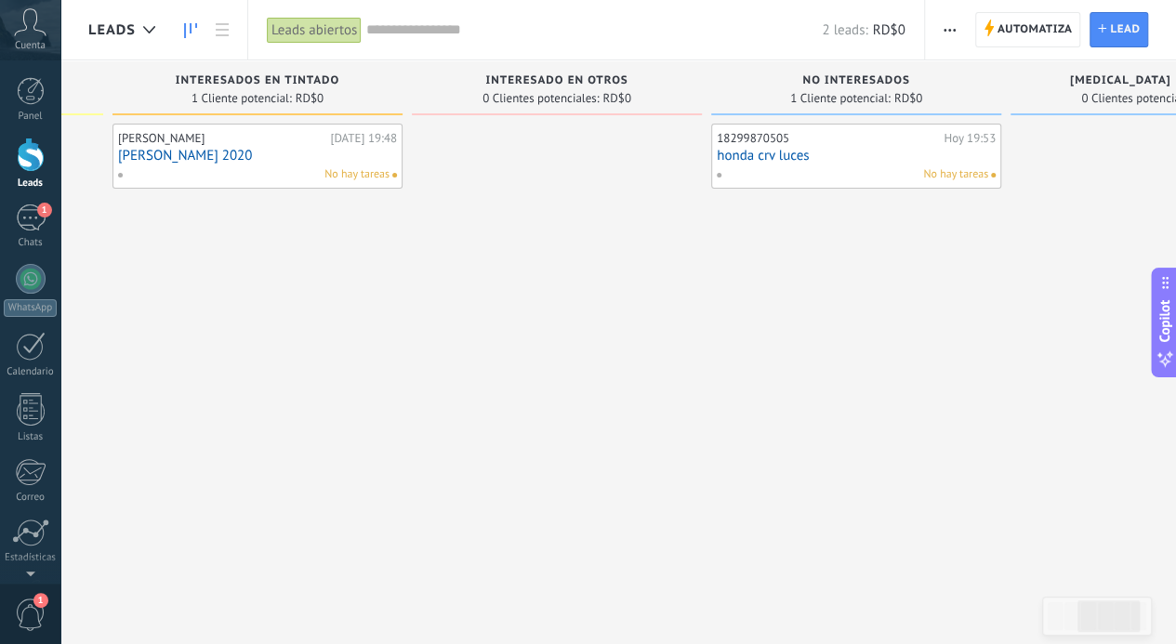
click at [506, 18] on div "2 leads: RD$0" at bounding box center [635, 30] width 538 height 60
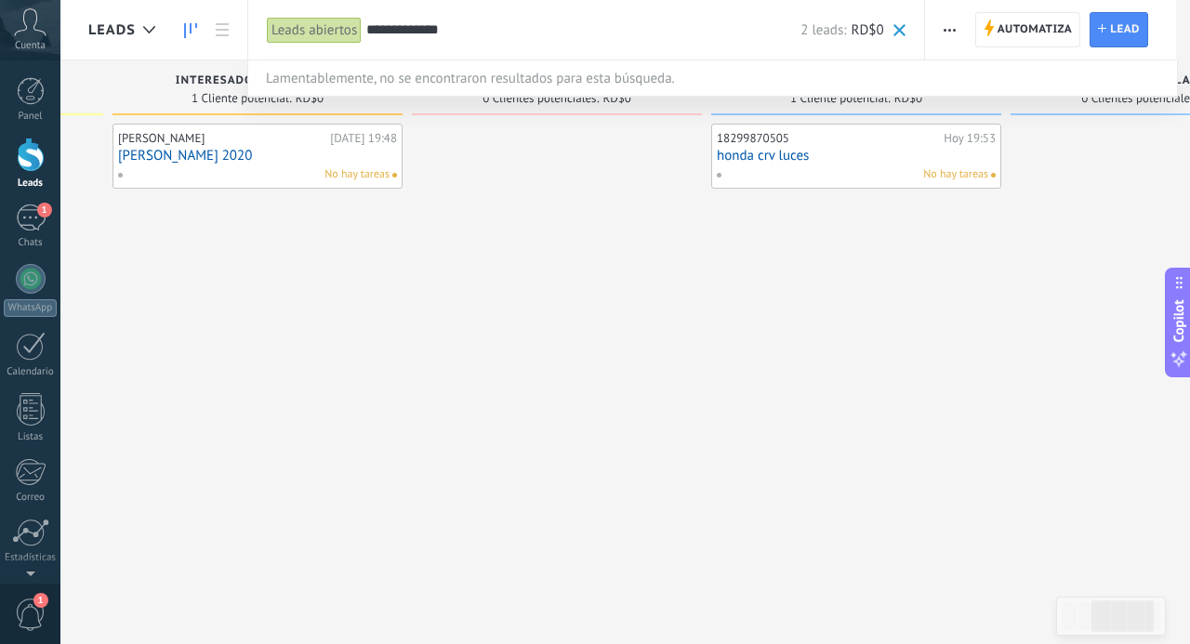
type input "**********"
click at [904, 33] on span at bounding box center [900, 30] width 12 height 12
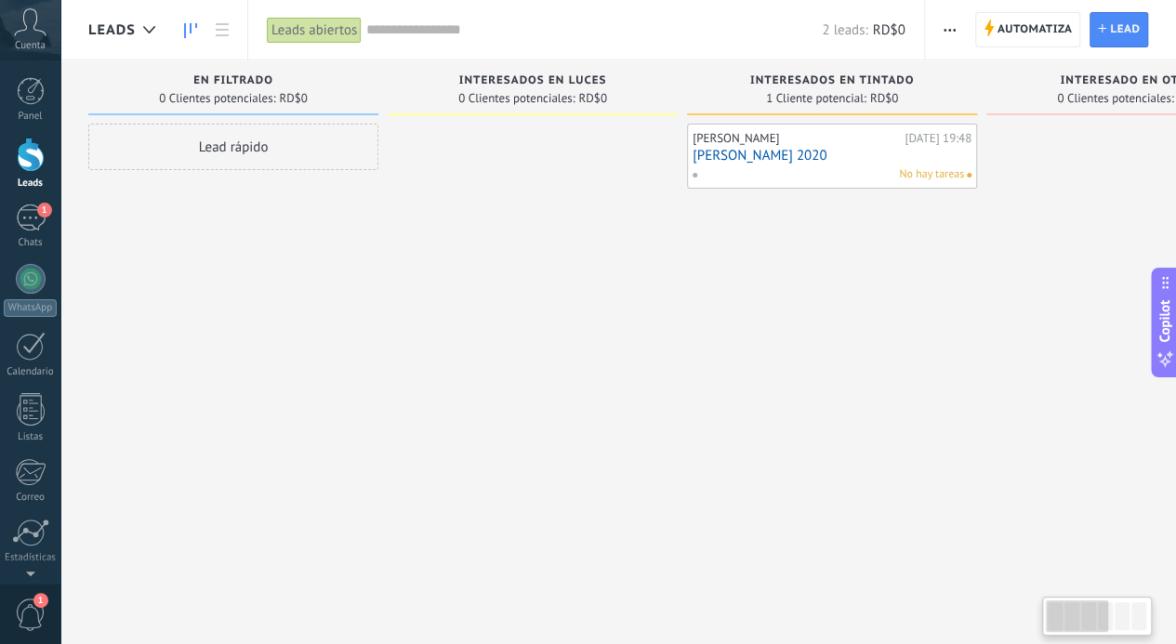
click at [725, 381] on div "Jose Manuel Barcia H. Hoy 19:48 mercedes benz 2020 No hay tareas" at bounding box center [832, 325] width 290 height 402
click at [864, 150] on link "[PERSON_NAME] 2020" at bounding box center [832, 156] width 279 height 16
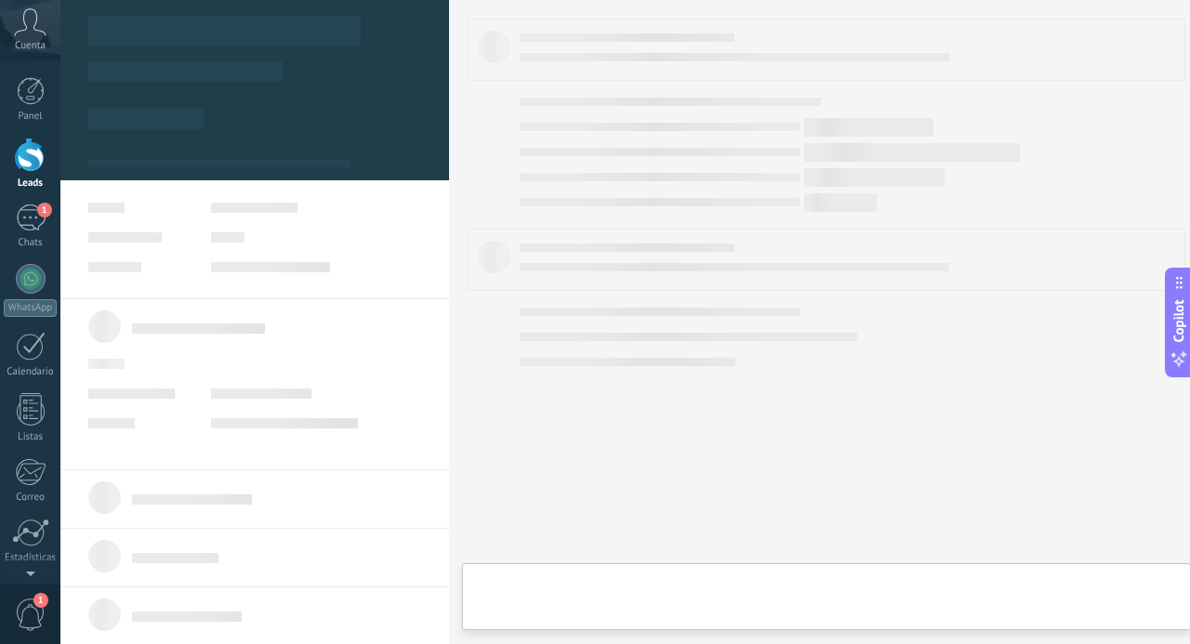
type textarea "**********"
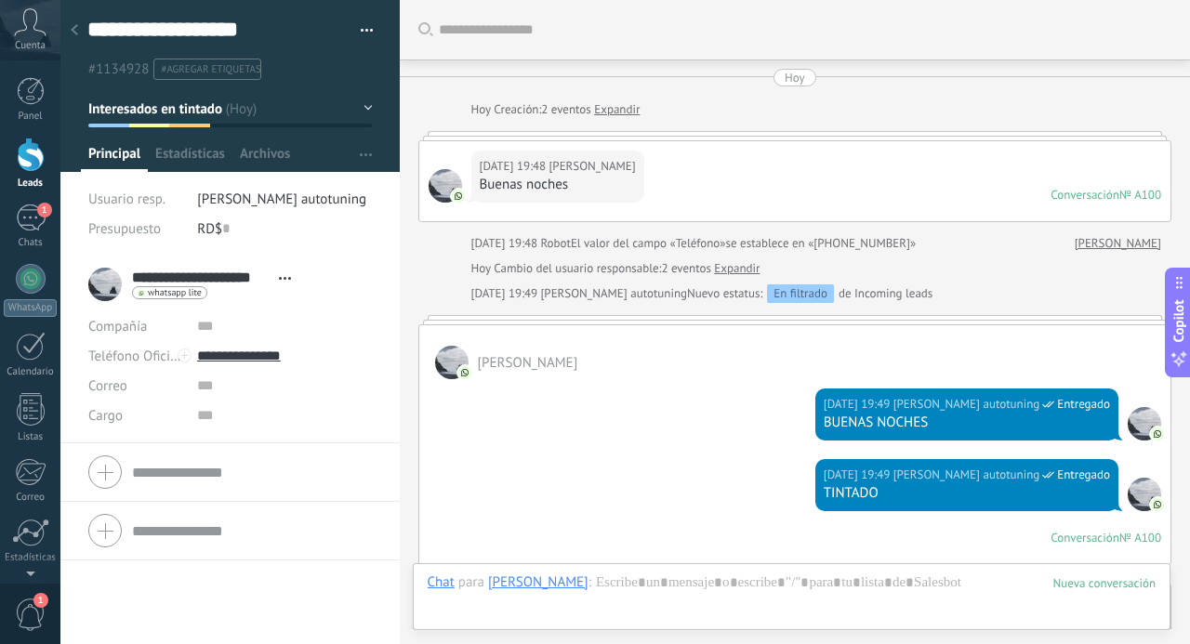
scroll to position [1004, 0]
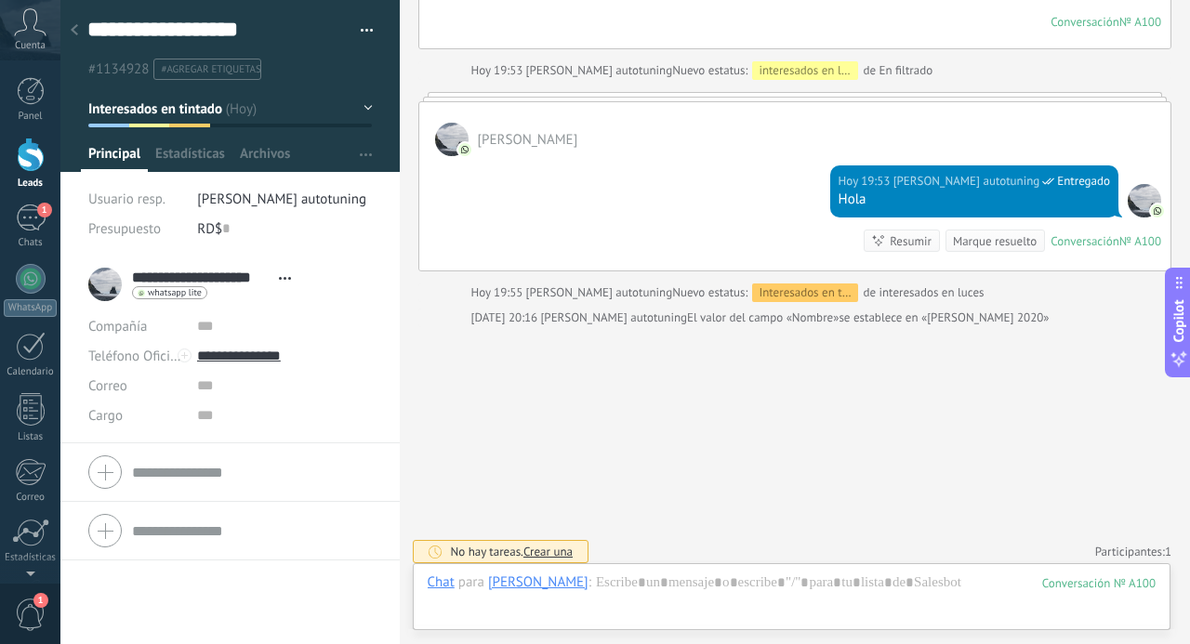
click at [355, 37] on button "button" at bounding box center [360, 31] width 27 height 28
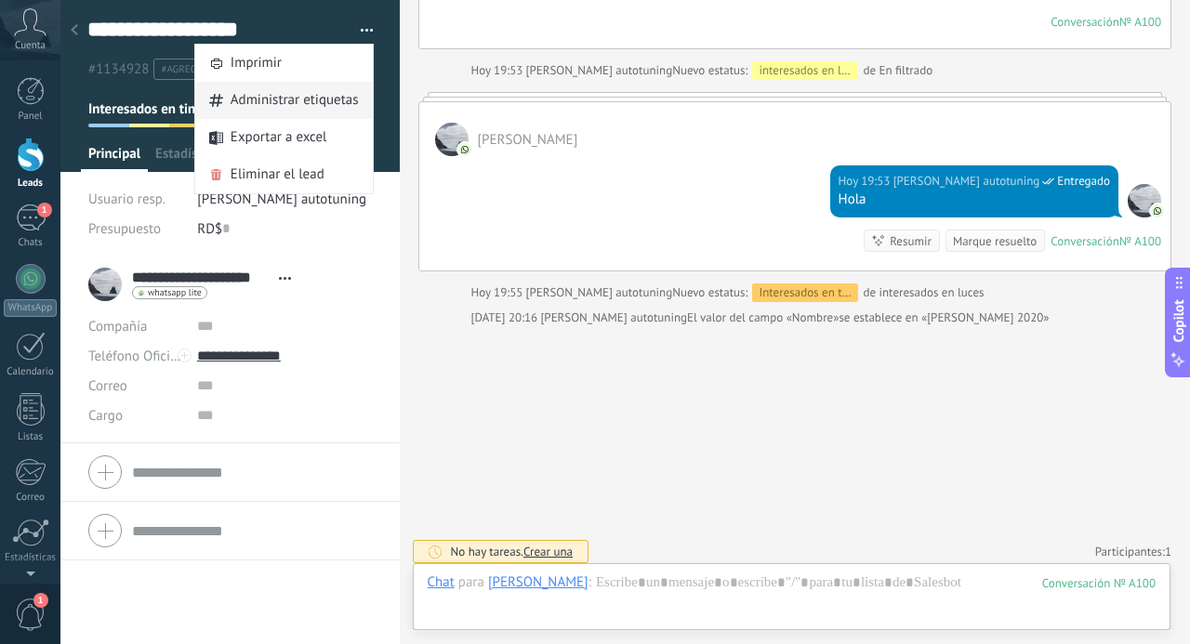
click at [294, 112] on span "Administrar etiquetas" at bounding box center [295, 100] width 128 height 37
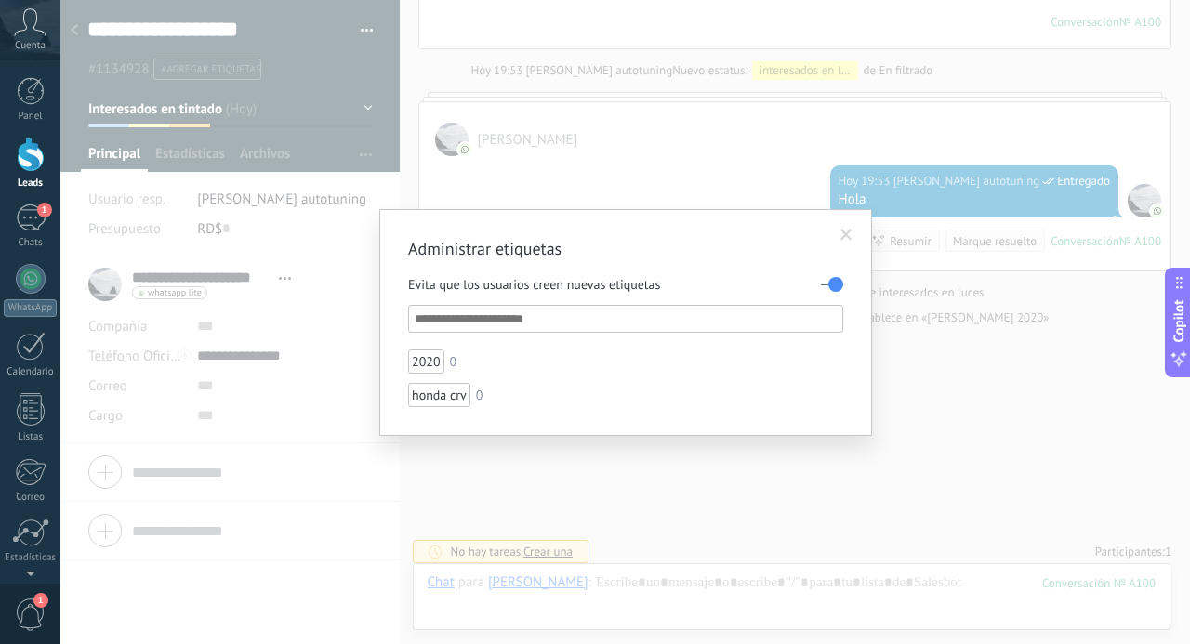
click at [405, 71] on div "Administrar etiquetas Evita que los usuarios creen nuevas etiquetas 2020 0 hond…" at bounding box center [625, 322] width 1130 height 644
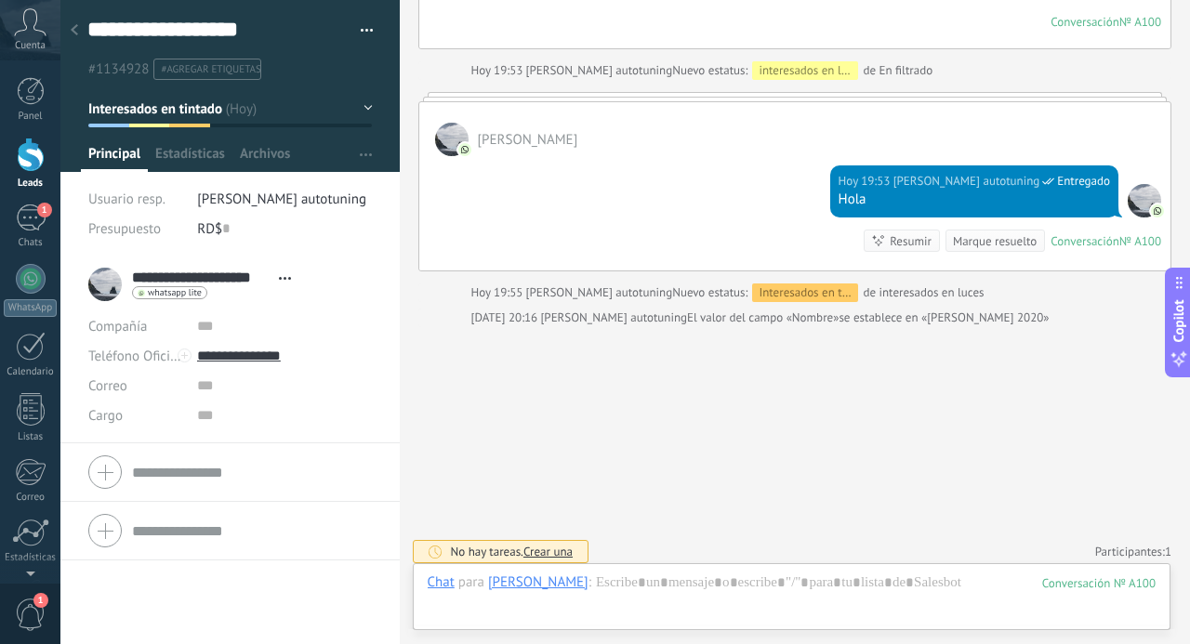
click at [362, 29] on button "button" at bounding box center [360, 31] width 27 height 28
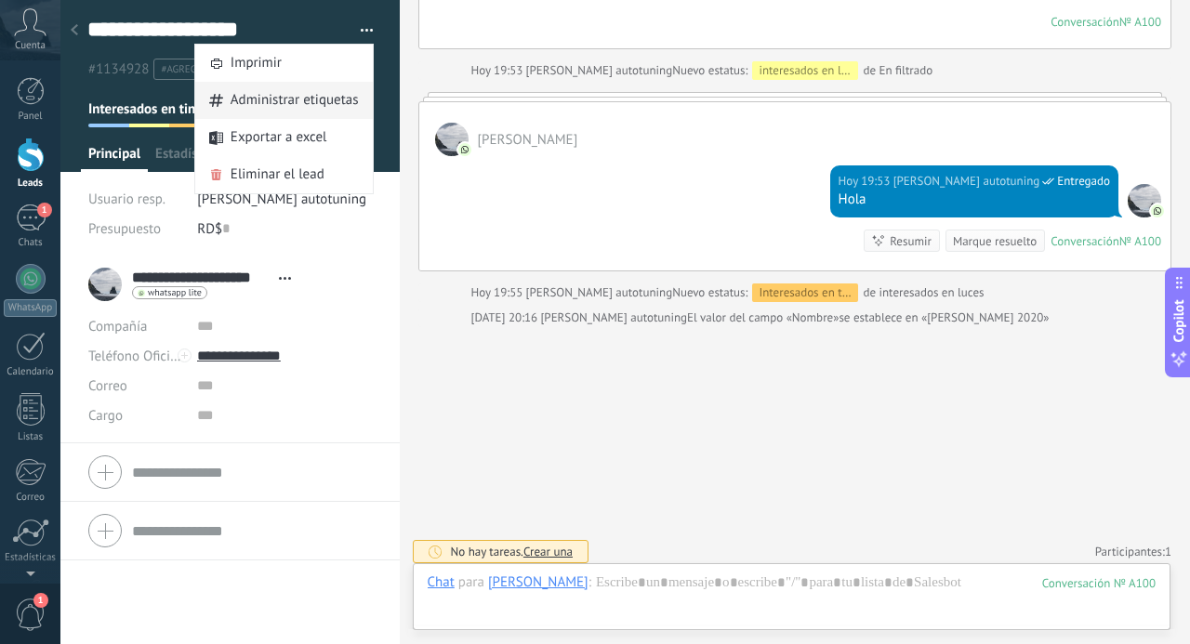
click at [316, 100] on span "Administrar etiquetas" at bounding box center [295, 100] width 128 height 37
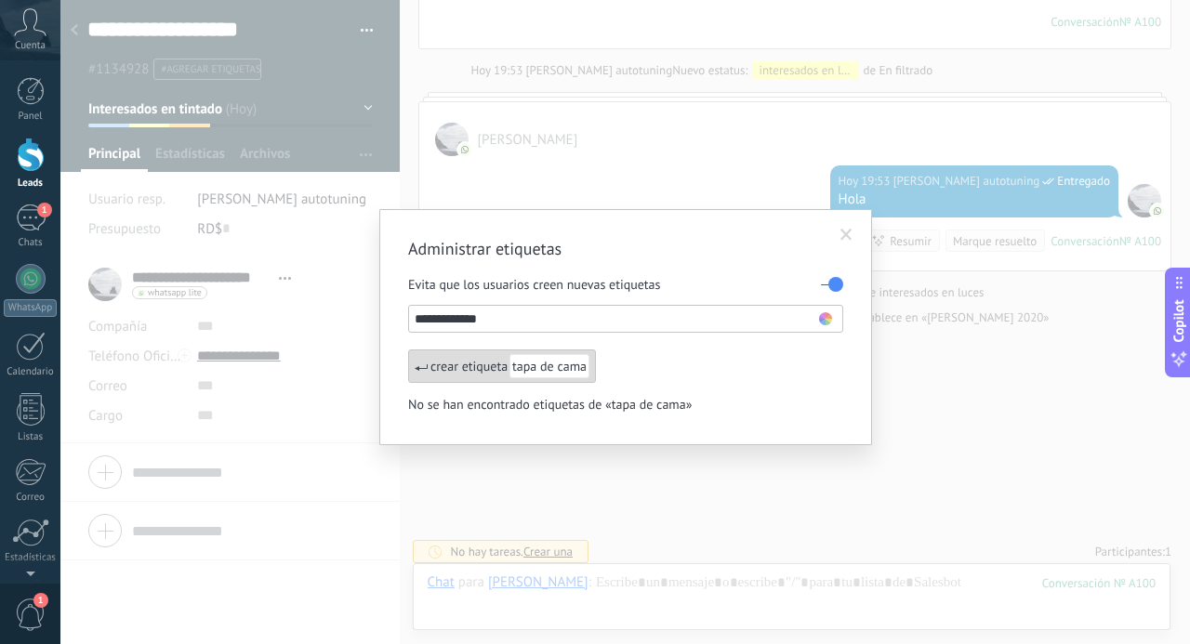
type input "**********"
click at [574, 373] on span "tapa de cama" at bounding box center [550, 366] width 80 height 24
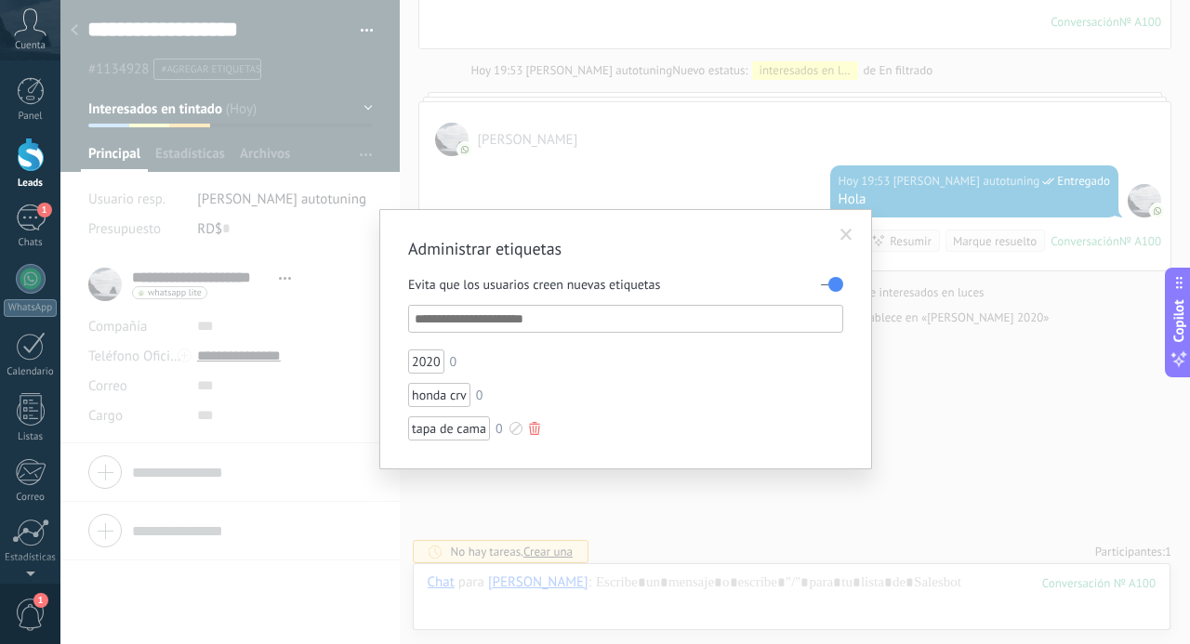
click at [434, 429] on div "tapa de cama" at bounding box center [449, 429] width 82 height 24
click at [469, 434] on div "tapa de cama" at bounding box center [449, 429] width 82 height 24
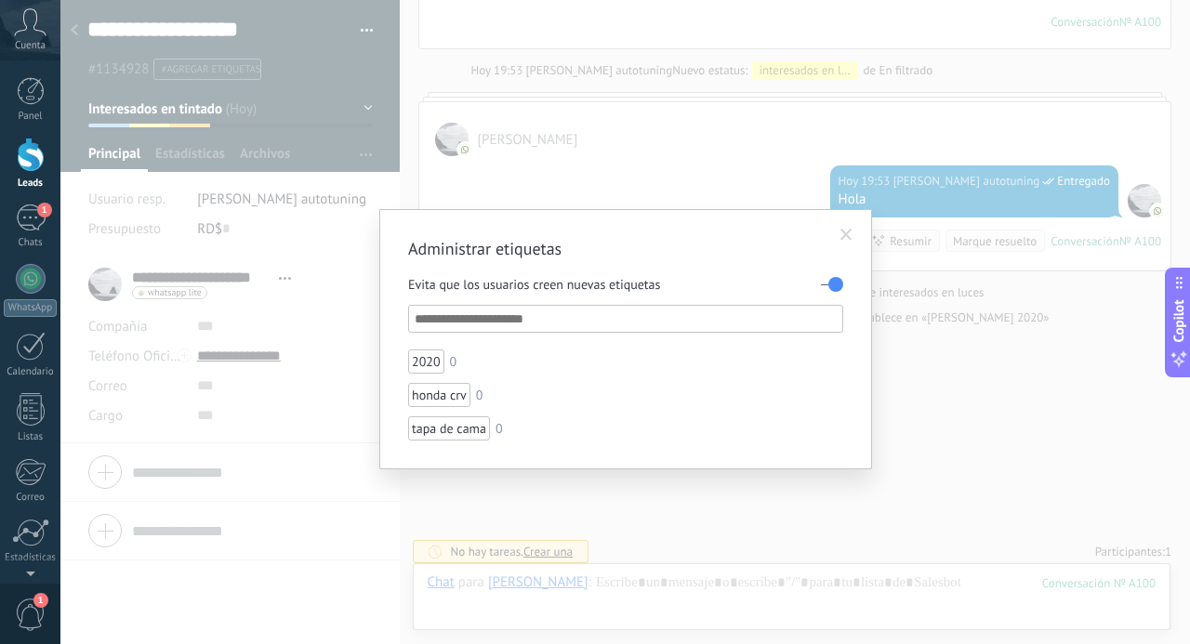
click at [806, 416] on ul "2020 0 honda crv 0 tapa de cama 0" at bounding box center [625, 395] width 435 height 91
click at [448, 422] on div "tapa de cama" at bounding box center [449, 429] width 82 height 24
click at [319, 178] on div "Administrar etiquetas Evita que los usuarios creen nuevas etiquetas 2020 0 hond…" at bounding box center [625, 322] width 1130 height 644
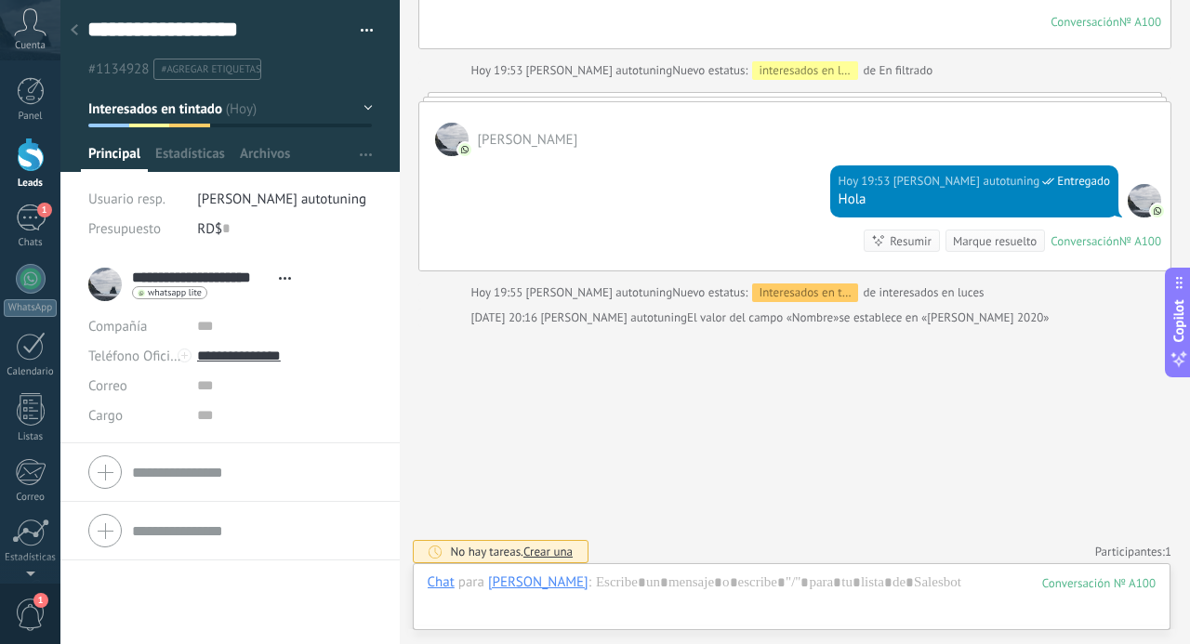
click at [364, 23] on button "button" at bounding box center [360, 31] width 27 height 28
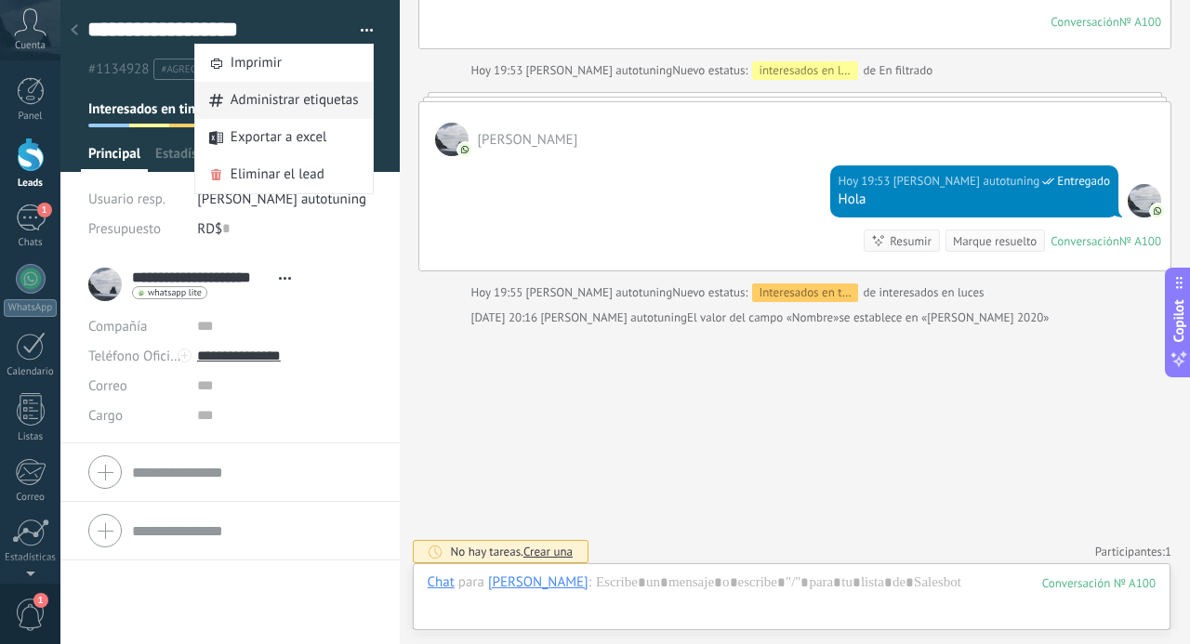
click at [284, 113] on span "Administrar etiquetas" at bounding box center [295, 100] width 128 height 37
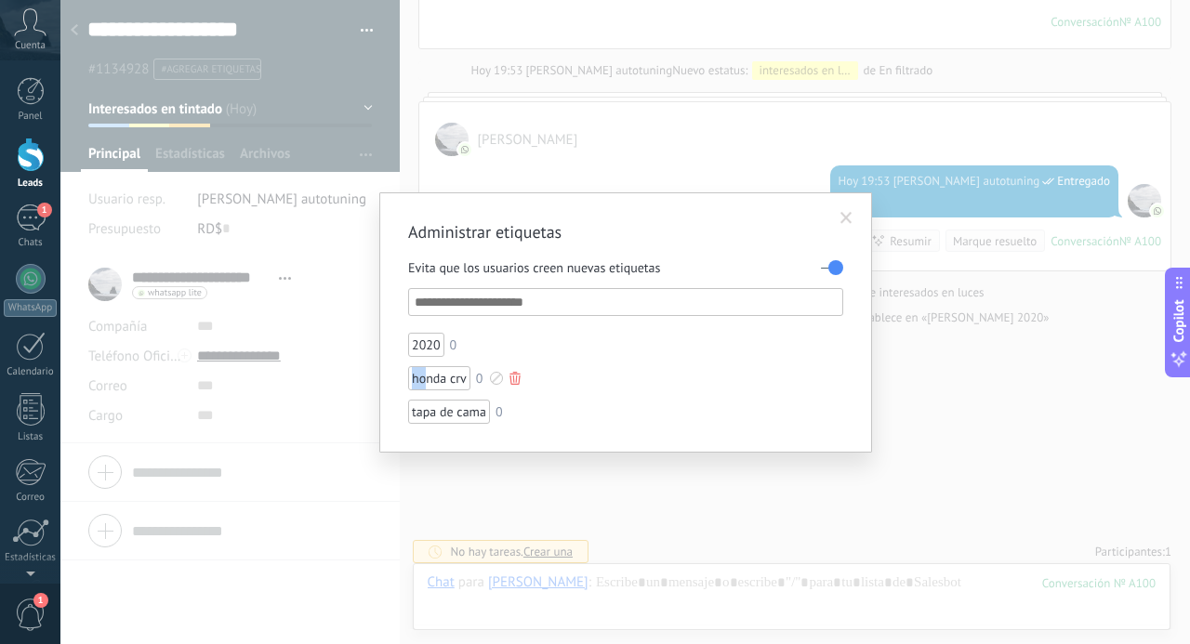
drag, startPoint x: 427, startPoint y: 375, endPoint x: 457, endPoint y: 371, distance: 30.0
click at [457, 371] on div "honda crv" at bounding box center [439, 378] width 62 height 24
click at [518, 283] on div "Evita que los usuarios creen nuevas etiquetas" at bounding box center [625, 267] width 435 height 33
click at [519, 302] on input "text" at bounding box center [627, 302] width 424 height 22
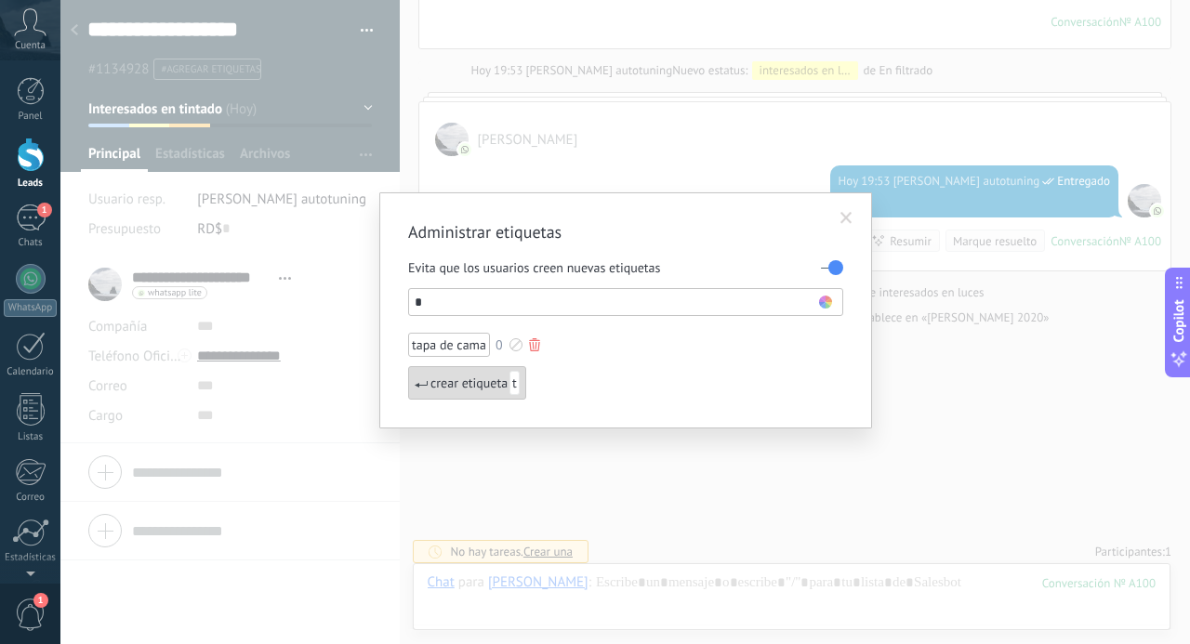
type input "*"
click at [512, 344] on div at bounding box center [516, 344] width 13 height 13
drag, startPoint x: 512, startPoint y: 344, endPoint x: 496, endPoint y: 374, distance: 33.7
click at [504, 360] on div at bounding box center [595, 322] width 1190 height 644
click at [518, 346] on div at bounding box center [516, 344] width 13 height 13
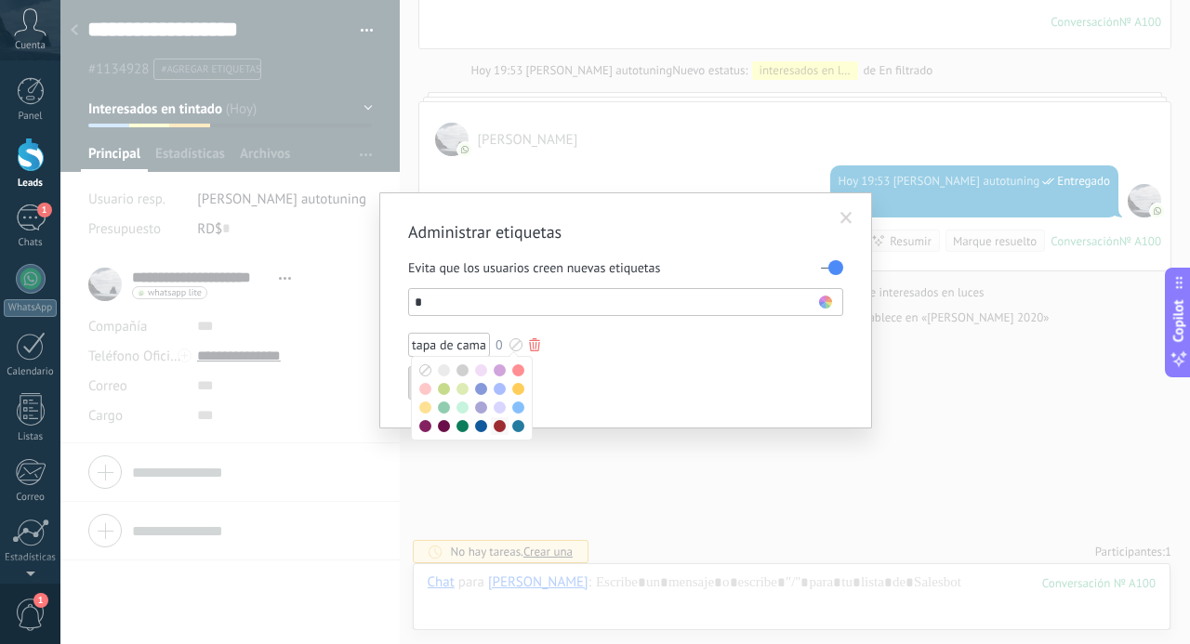
click at [500, 427] on span at bounding box center [500, 426] width 12 height 12
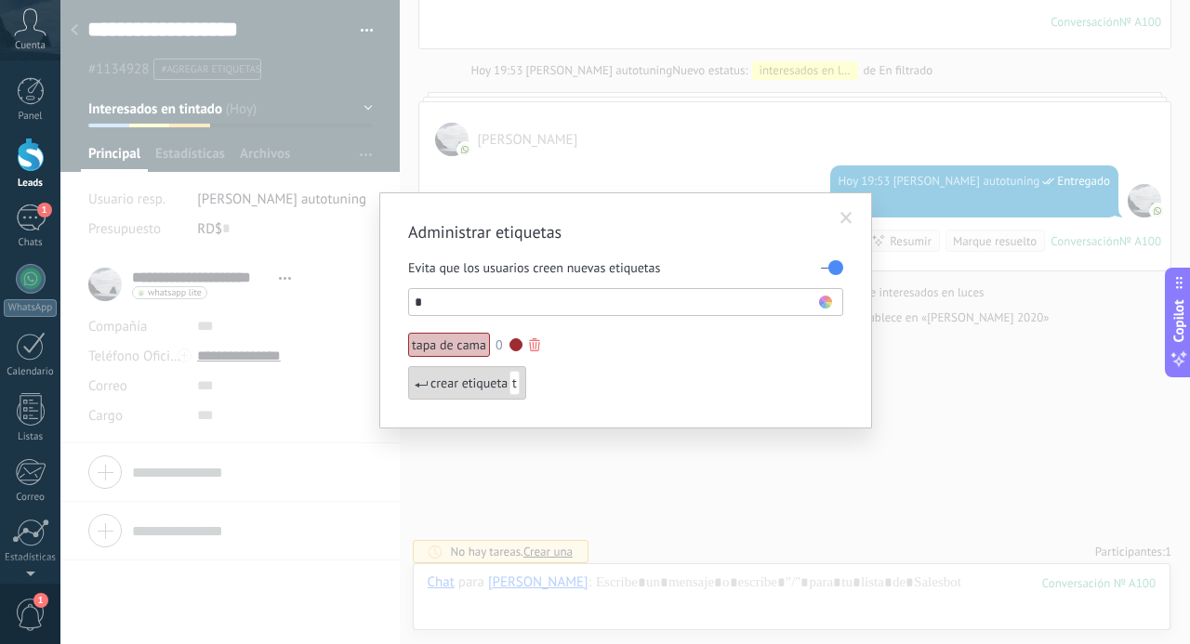
click at [663, 353] on li "tapa de cama 0" at bounding box center [560, 345] width 305 height 24
click at [460, 347] on div "tapa de cama" at bounding box center [449, 345] width 82 height 24
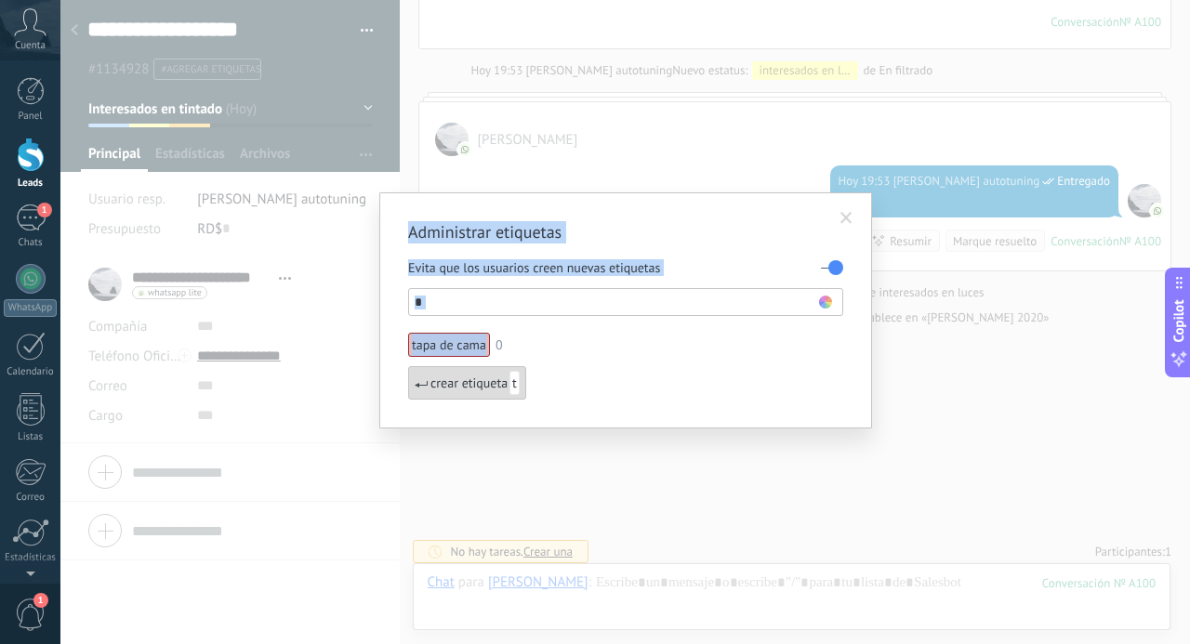
drag, startPoint x: 460, startPoint y: 347, endPoint x: 193, endPoint y: 46, distance: 401.7
click at [193, 46] on div "Administrar etiquetas Evita que los usuarios creen nuevas etiquetas * tapa de c…" at bounding box center [625, 322] width 1130 height 644
click at [457, 350] on div "tapa de cama" at bounding box center [449, 345] width 82 height 24
drag, startPoint x: 444, startPoint y: 339, endPoint x: 455, endPoint y: 443, distance: 103.8
click at [455, 443] on div "Administrar etiquetas Evita que los usuarios creen nuevas etiquetas * tapa de c…" at bounding box center [625, 322] width 1130 height 644
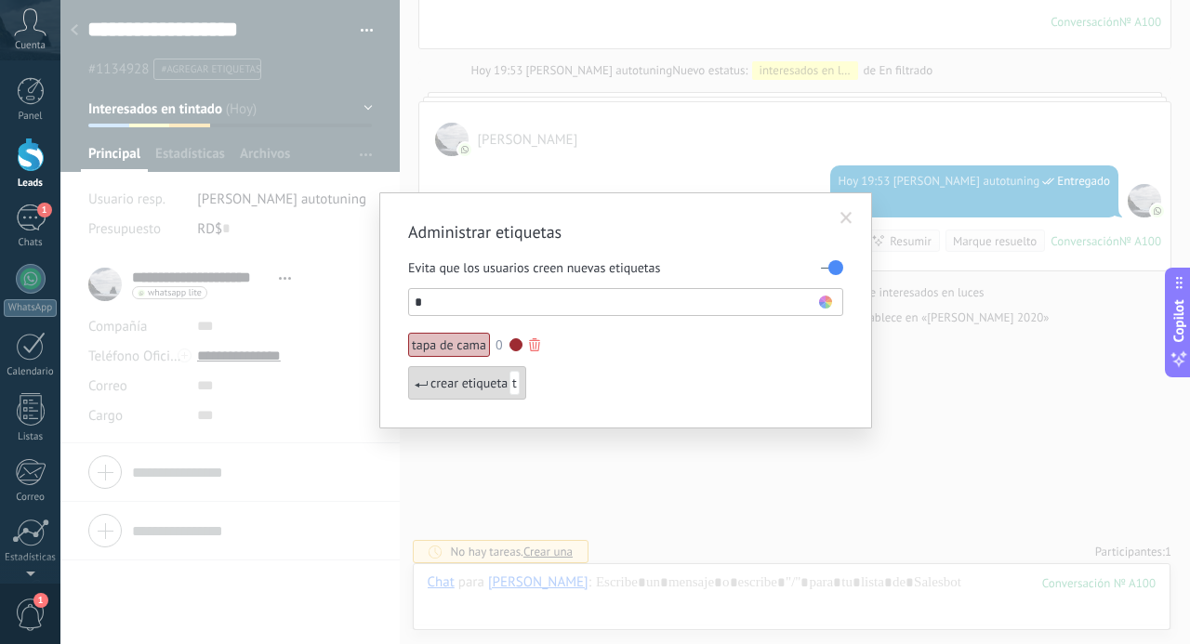
click at [450, 339] on div "tapa de cama" at bounding box center [449, 345] width 82 height 24
click at [452, 298] on input "*" at bounding box center [617, 302] width 404 height 22
click at [831, 267] on label at bounding box center [832, 268] width 22 height 30
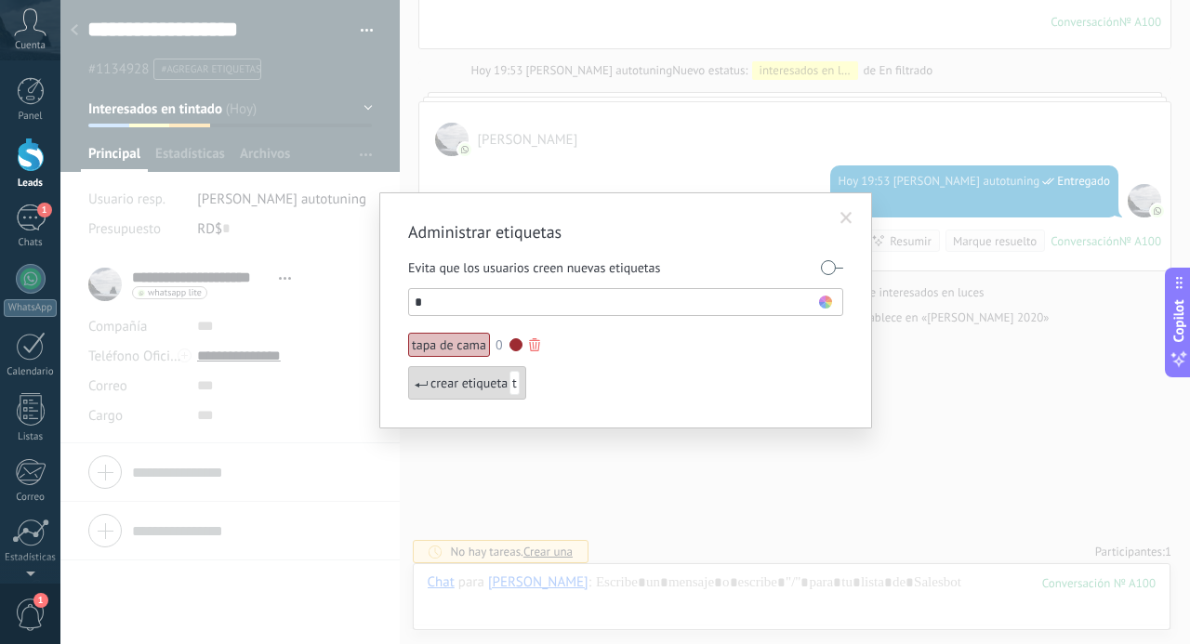
click at [469, 348] on div "tapa de cama" at bounding box center [449, 345] width 82 height 24
click at [706, 362] on ul "tapa de cama 0 crear etiqueta t" at bounding box center [625, 366] width 435 height 67
click at [426, 349] on div "tapa de cama" at bounding box center [449, 345] width 82 height 24
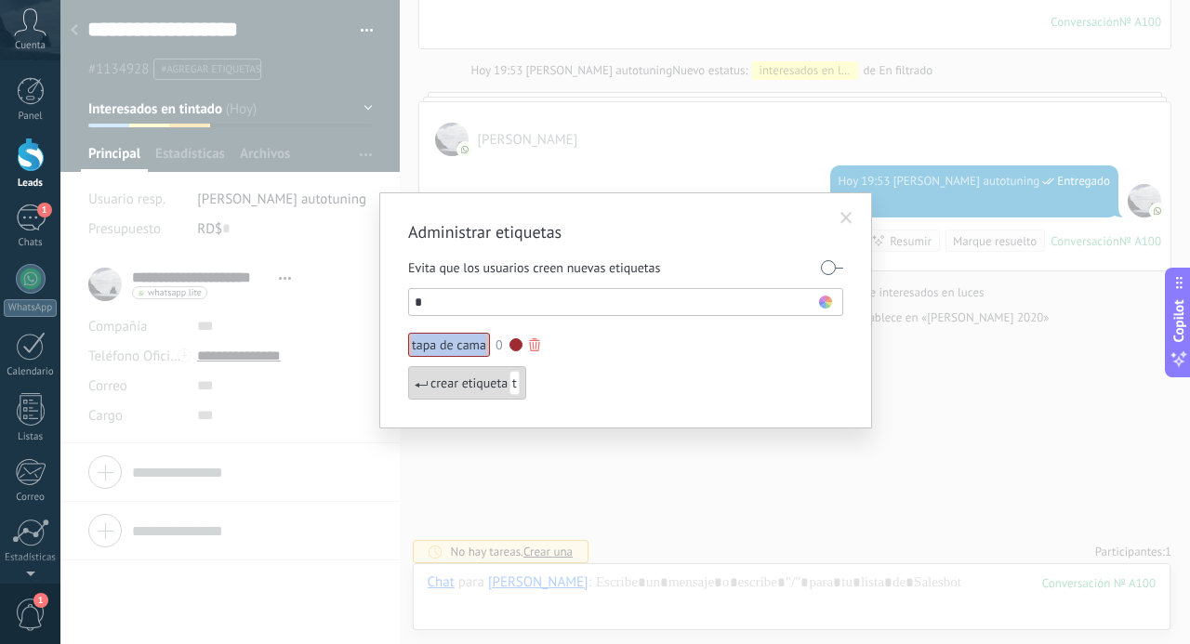
click at [426, 349] on div "tapa de cama" at bounding box center [449, 345] width 82 height 24
click at [301, 271] on div "Administrar etiquetas Evita que los usuarios creen nuevas etiquetas * tapa de c…" at bounding box center [625, 322] width 1130 height 644
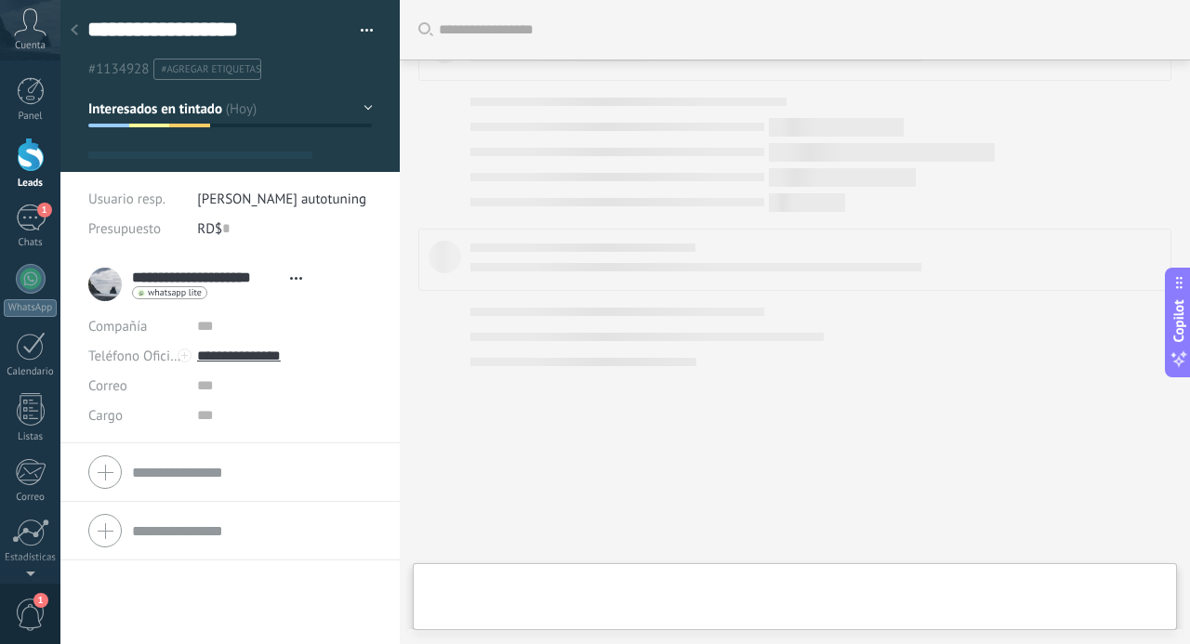
click at [241, 72] on span "#agregar etiquetas" at bounding box center [210, 69] width 99 height 13
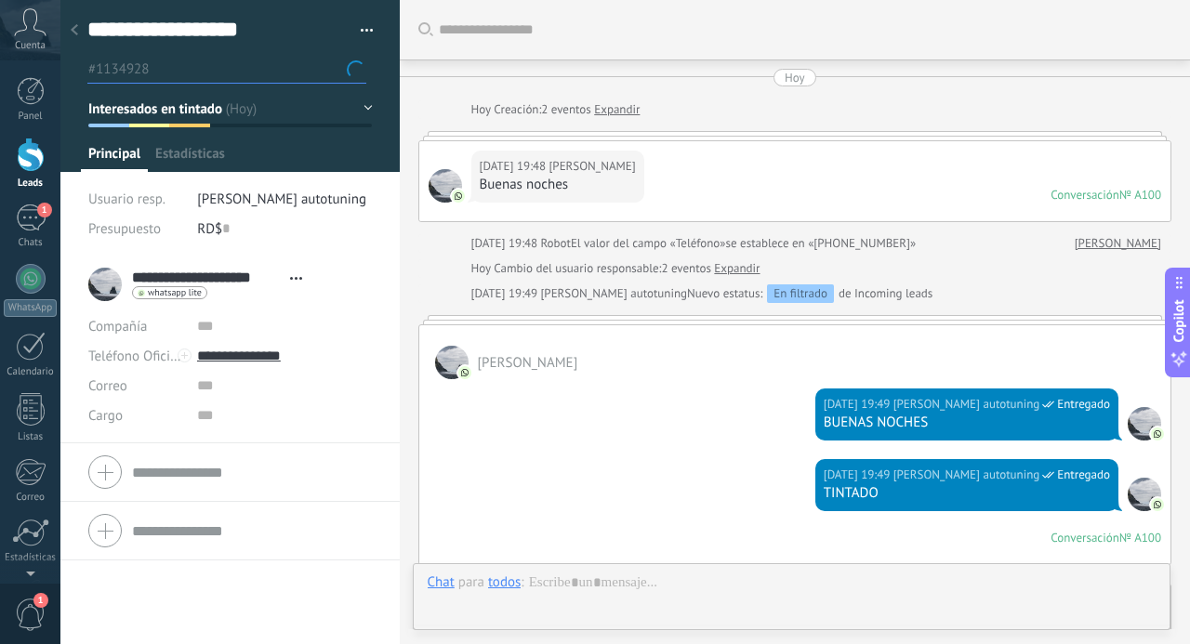
type textarea "**********"
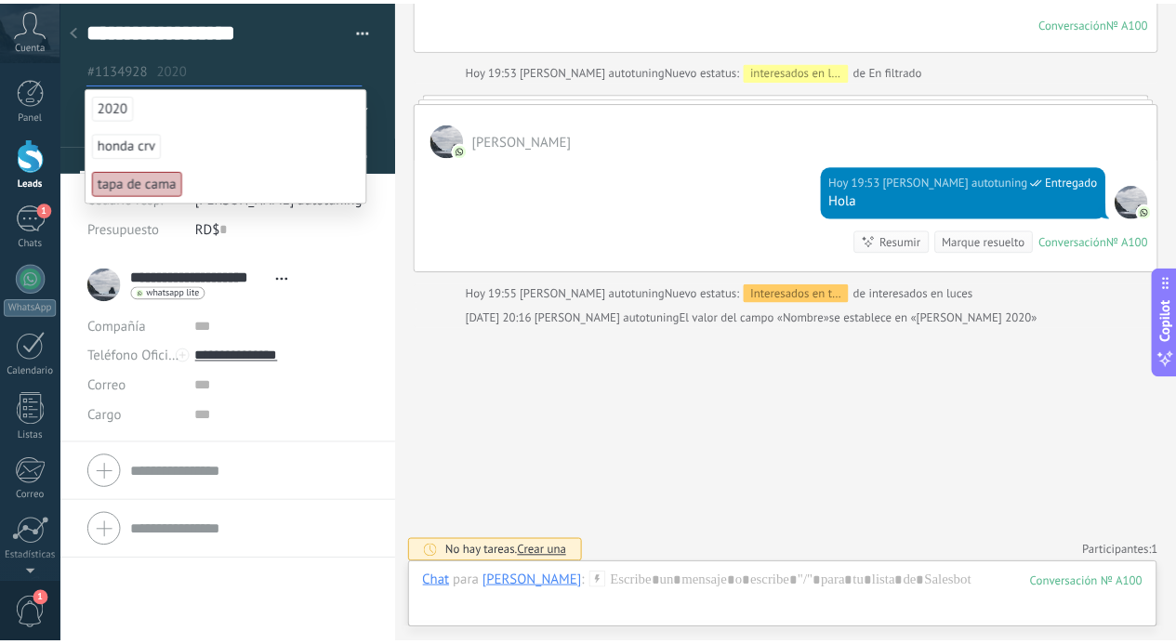
scroll to position [28, 0]
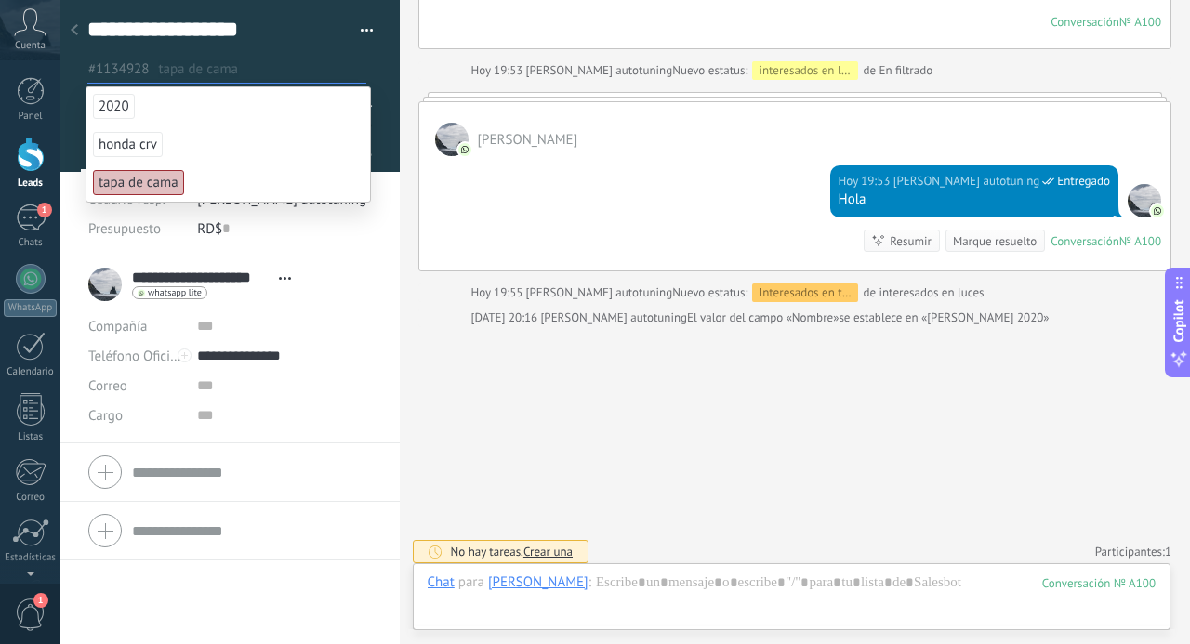
click at [165, 181] on span "tapa de cama" at bounding box center [138, 182] width 91 height 25
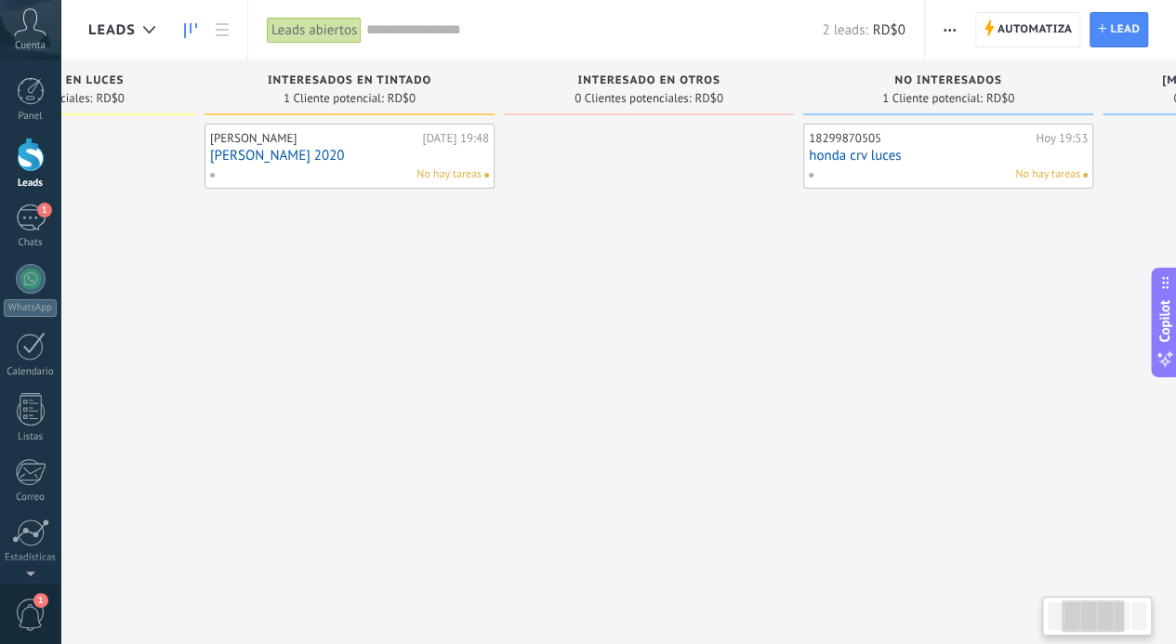
drag, startPoint x: 853, startPoint y: 303, endPoint x: 181, endPoint y: 323, distance: 671.6
click at [193, 323] on div "Leads Entrantes Solicitudes: 0 0 0 0 0 0 0 0 0 En filtrado 0 Clientes potencial…" at bounding box center [513, 292] width 1815 height 465
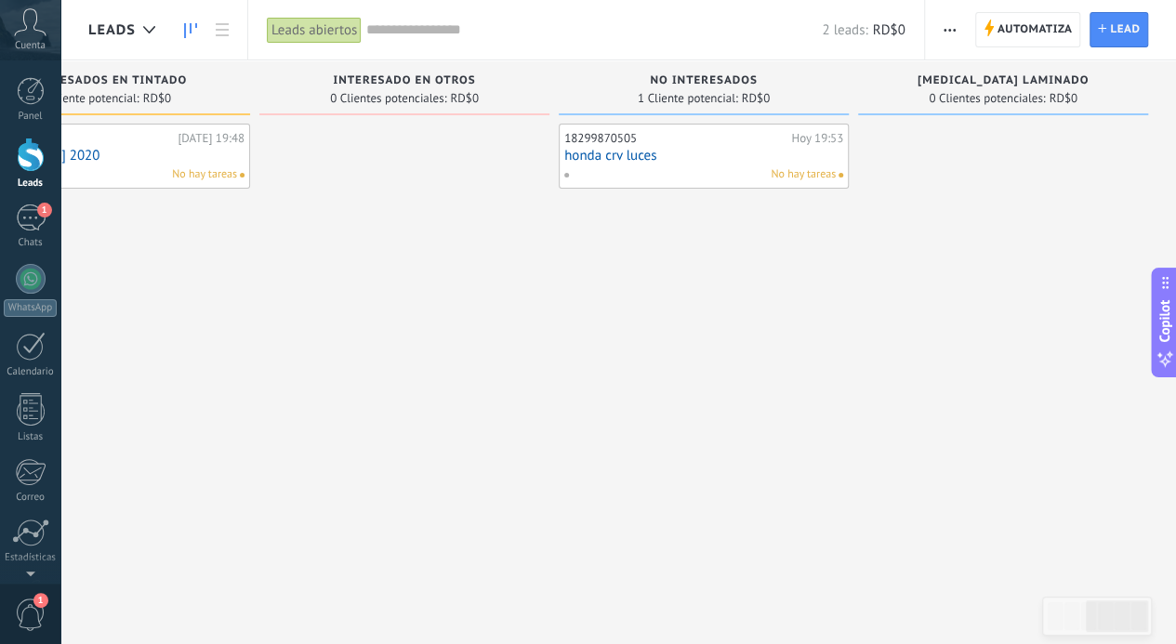
drag, startPoint x: 542, startPoint y: 262, endPoint x: 1189, endPoint y: 265, distance: 647.1
click at [1176, 271] on html ".abccls-1,.abccls-2{fill-rule:evenodd}.abccls-2{fill:#fff} .abfcls-1{fill:none}…" at bounding box center [588, 322] width 1176 height 644
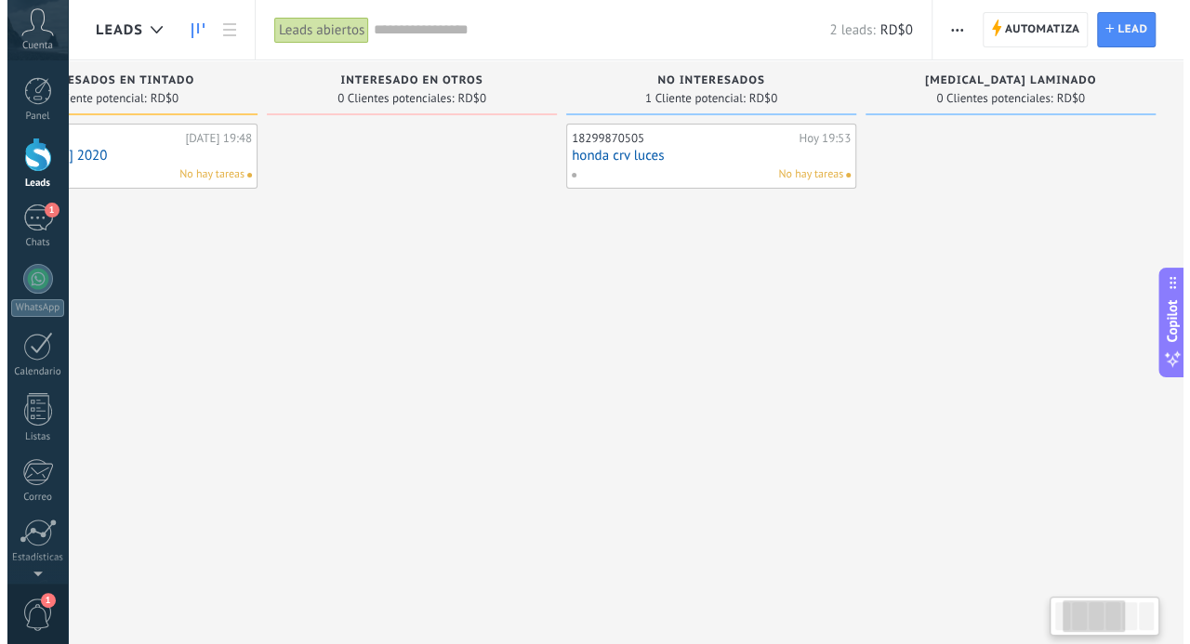
scroll to position [0, 171]
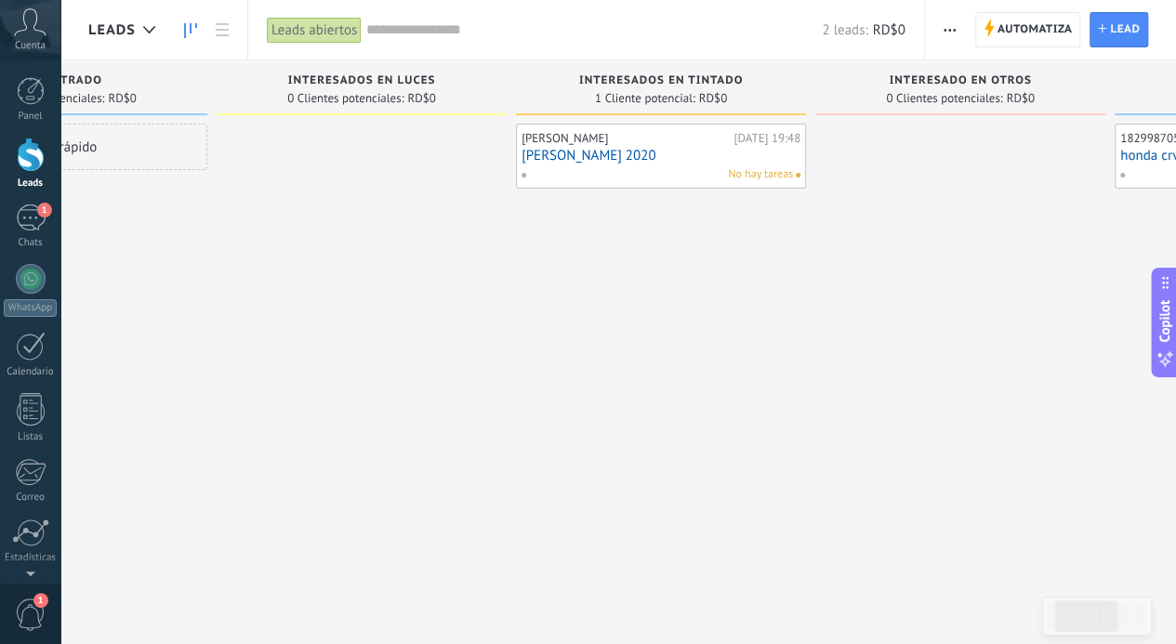
click at [489, 21] on input "text" at bounding box center [594, 30] width 456 height 20
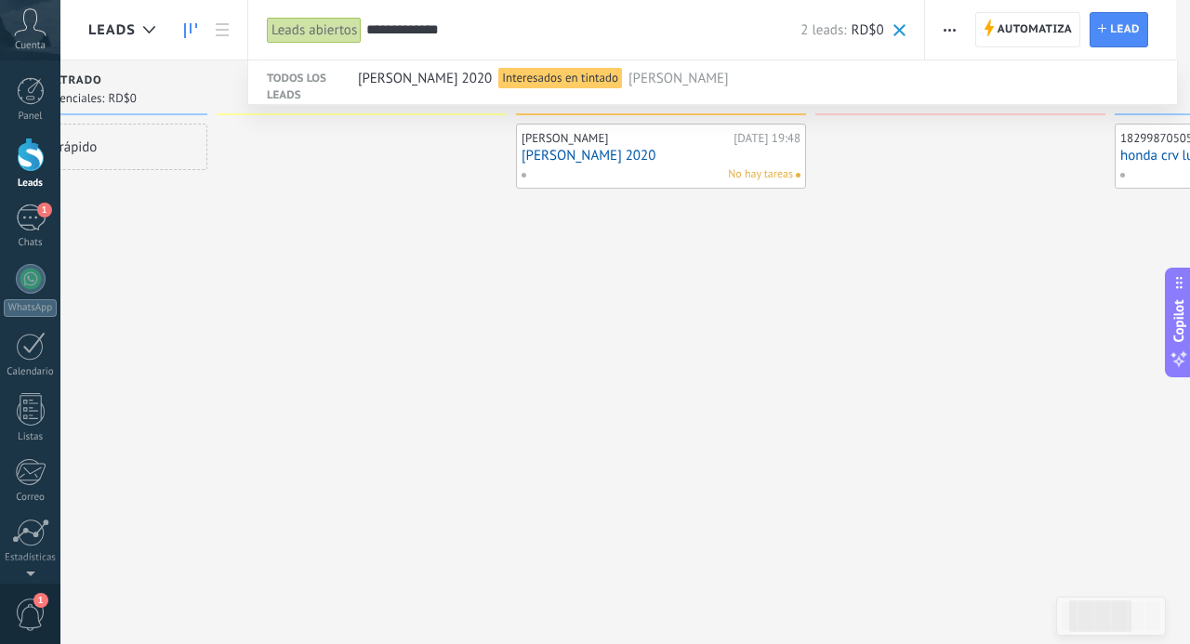
type input "**********"
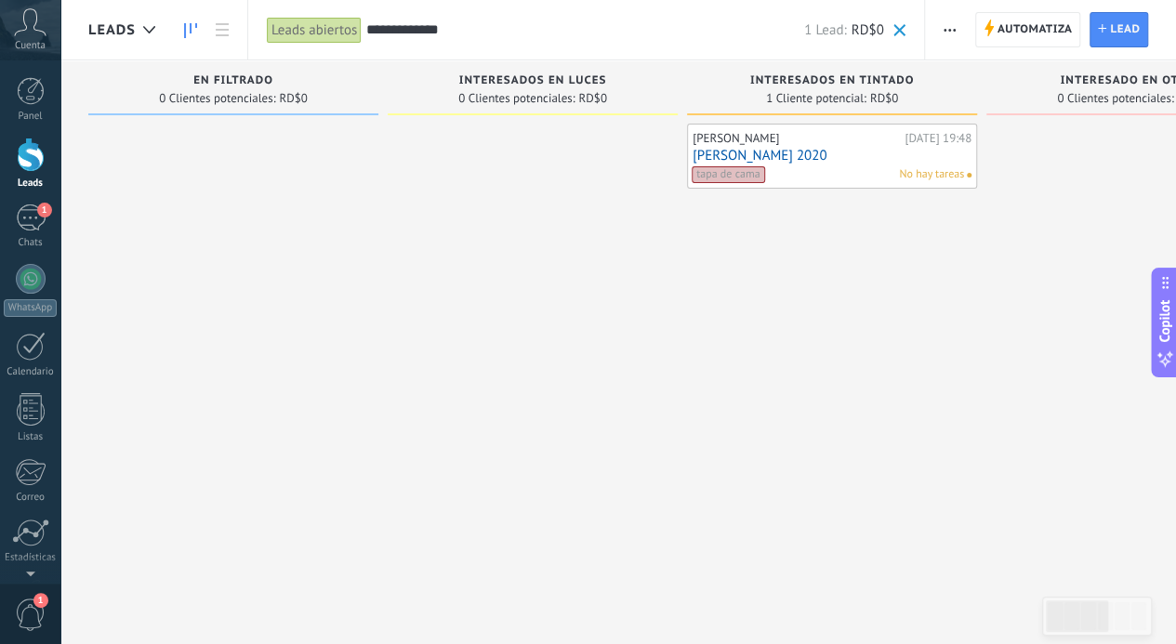
drag, startPoint x: 499, startPoint y: 27, endPoint x: 0, endPoint y: 16, distance: 499.4
click at [0, 16] on body ".abccls-1,.abccls-2{fill-rule:evenodd}.abccls-2{fill:#fff} .abfcls-1{fill:none}…" at bounding box center [588, 322] width 1176 height 644
click at [39, 165] on div at bounding box center [31, 155] width 28 height 34
click at [837, 144] on div "[PERSON_NAME]" at bounding box center [796, 138] width 207 height 15
click at [828, 155] on link "[PERSON_NAME] 2020" at bounding box center [832, 156] width 279 height 16
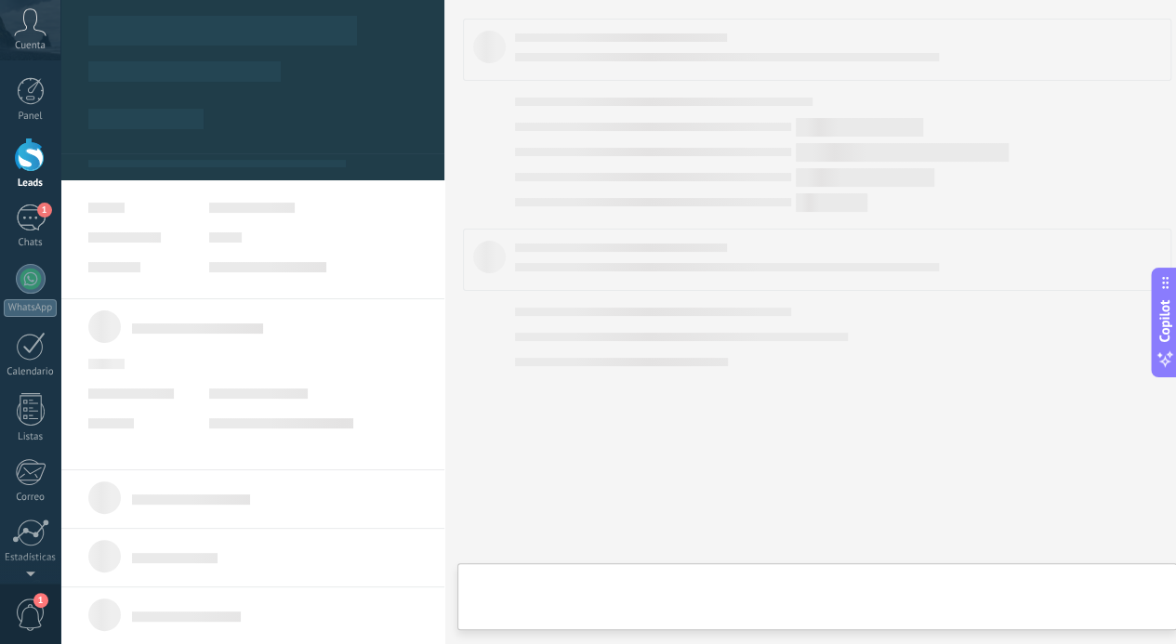
click at [828, 155] on body ".abccls-1,.abccls-2{fill-rule:evenodd}.abccls-2{fill:#fff} .abfcls-1{fill:none}…" at bounding box center [588, 322] width 1176 height 644
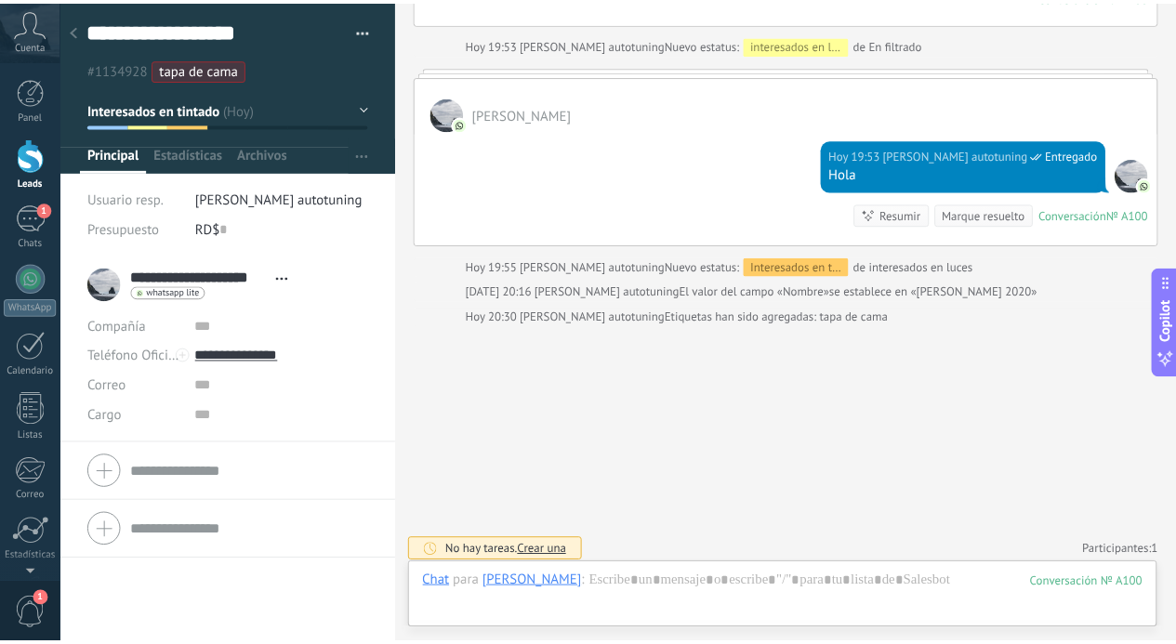
scroll to position [28, 0]
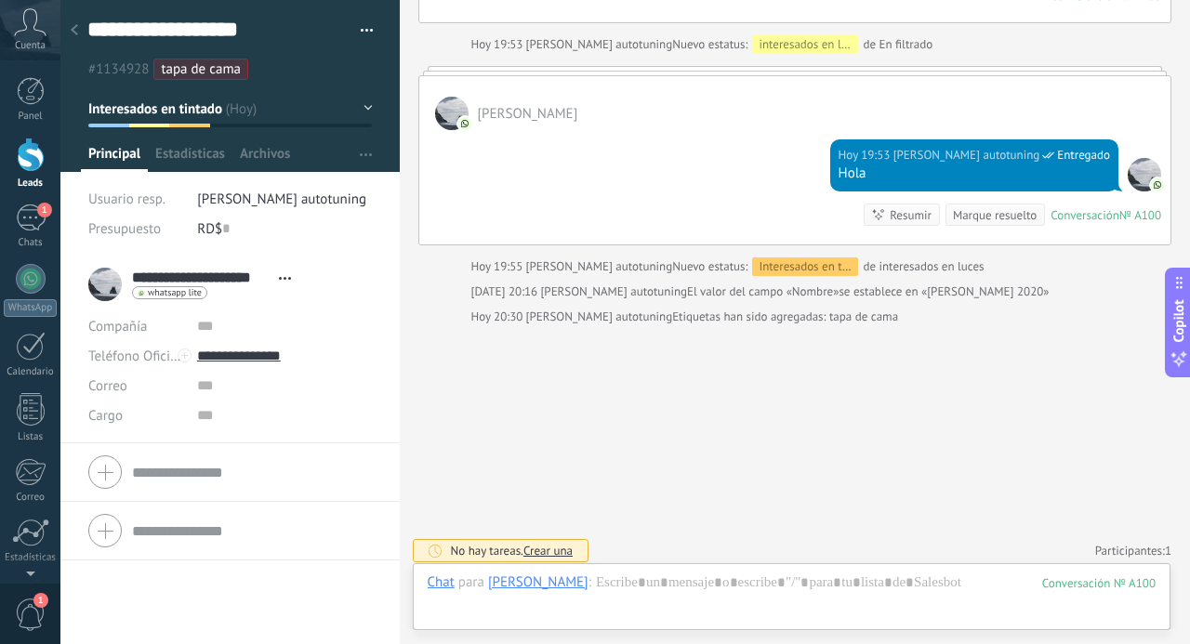
click at [364, 23] on button "button" at bounding box center [360, 31] width 27 height 28
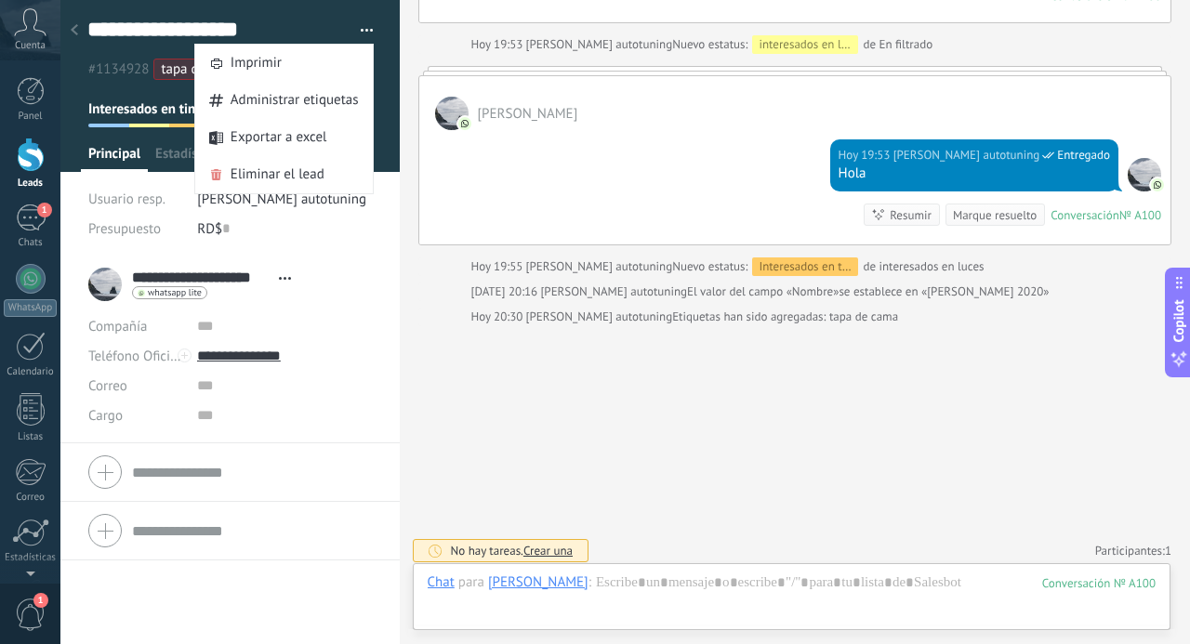
click at [363, 27] on button "button" at bounding box center [360, 31] width 27 height 28
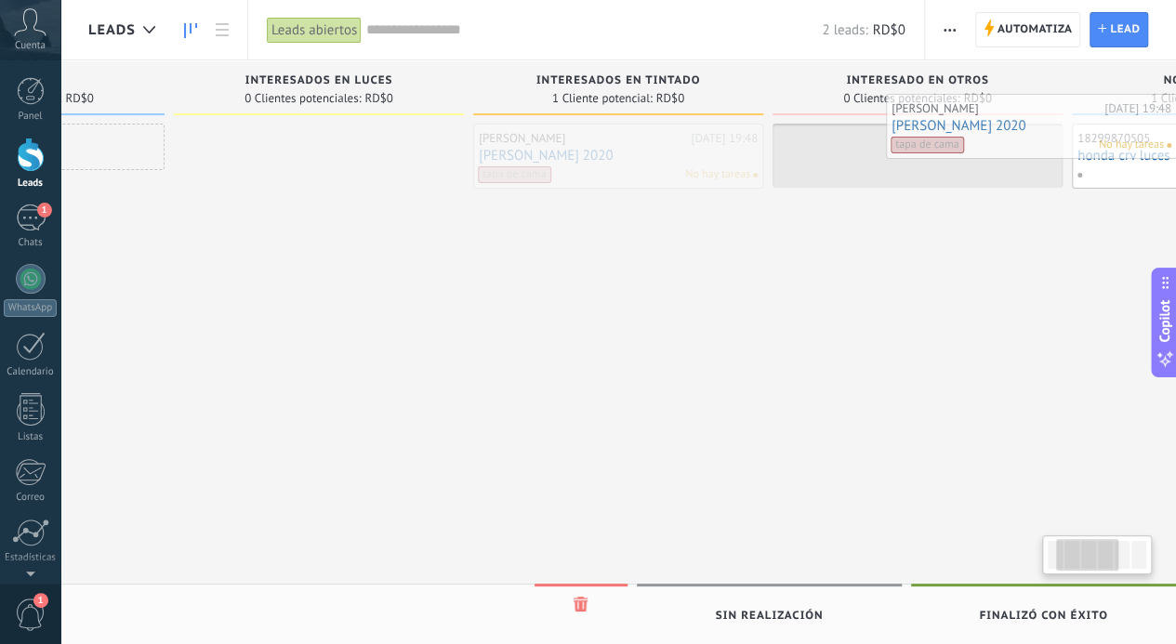
scroll to position [0, 254]
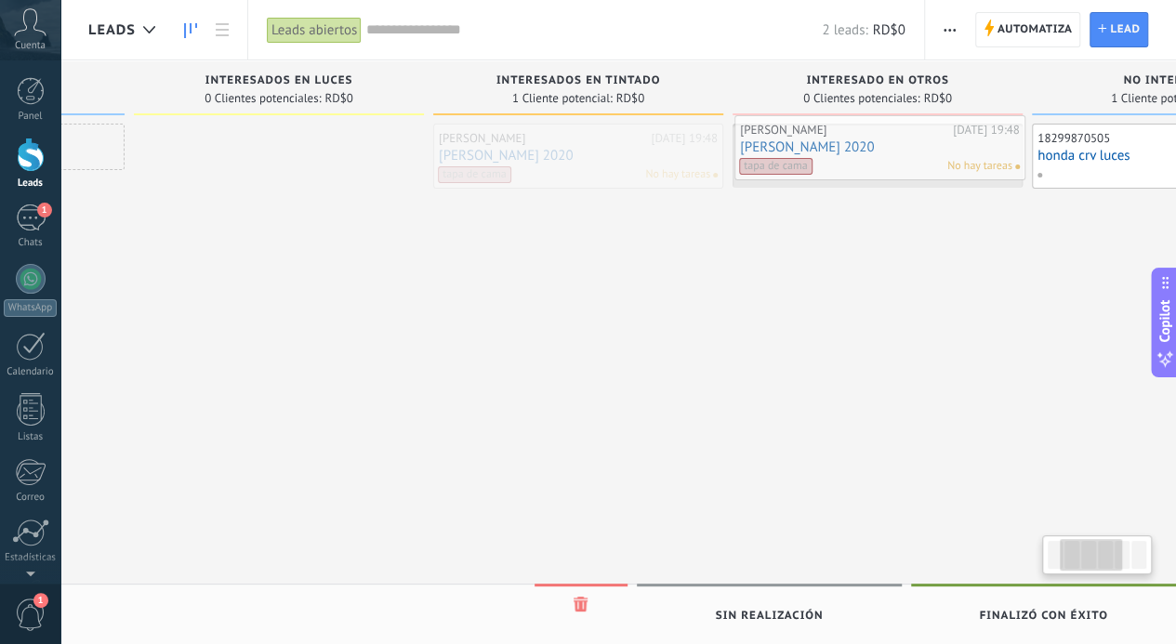
drag, startPoint x: 859, startPoint y: 159, endPoint x: 907, endPoint y: 151, distance: 48.2
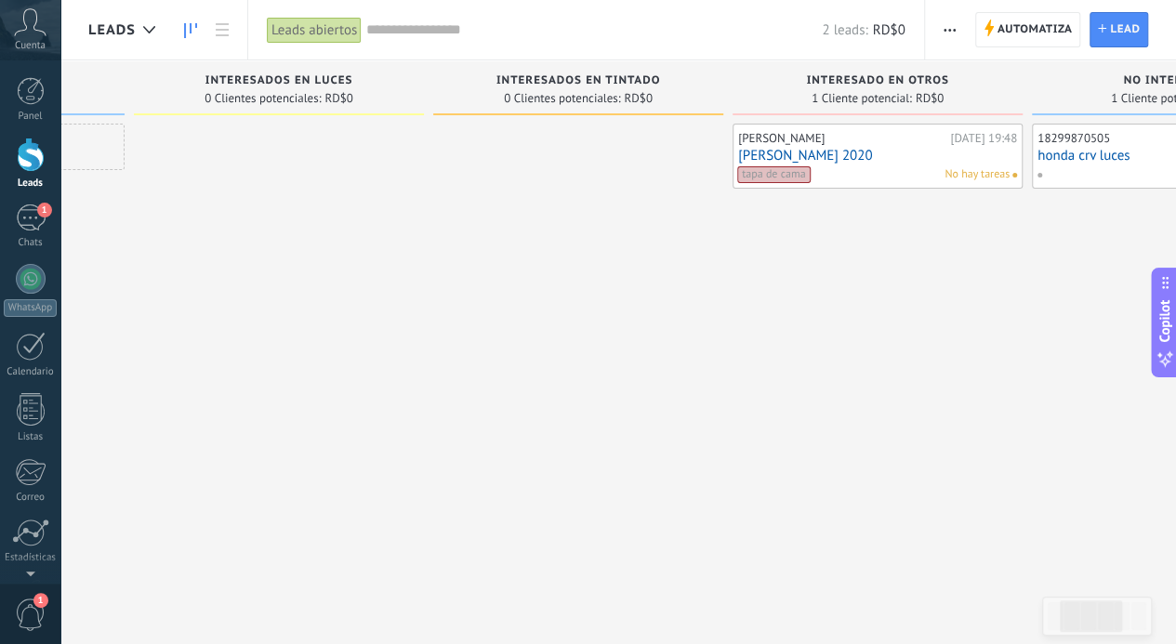
click at [826, 346] on div "Jose Manuel Barcia H. Hoy 19:48 mercedes benz 2020 tapa de cama No hay tareas" at bounding box center [878, 325] width 290 height 402
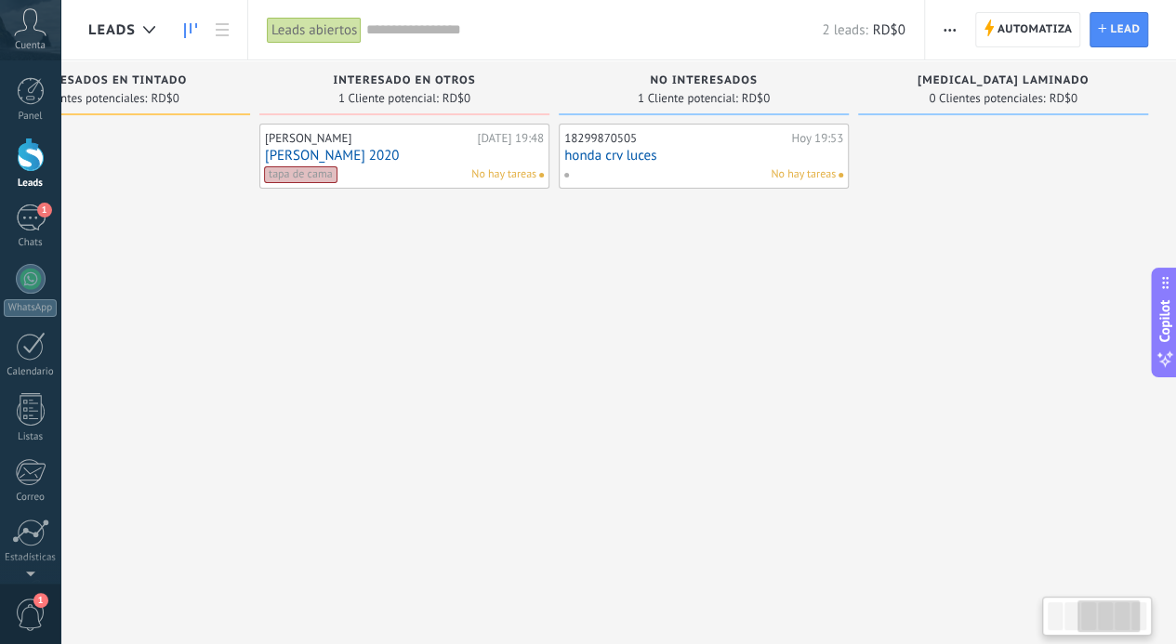
scroll to position [0, 448]
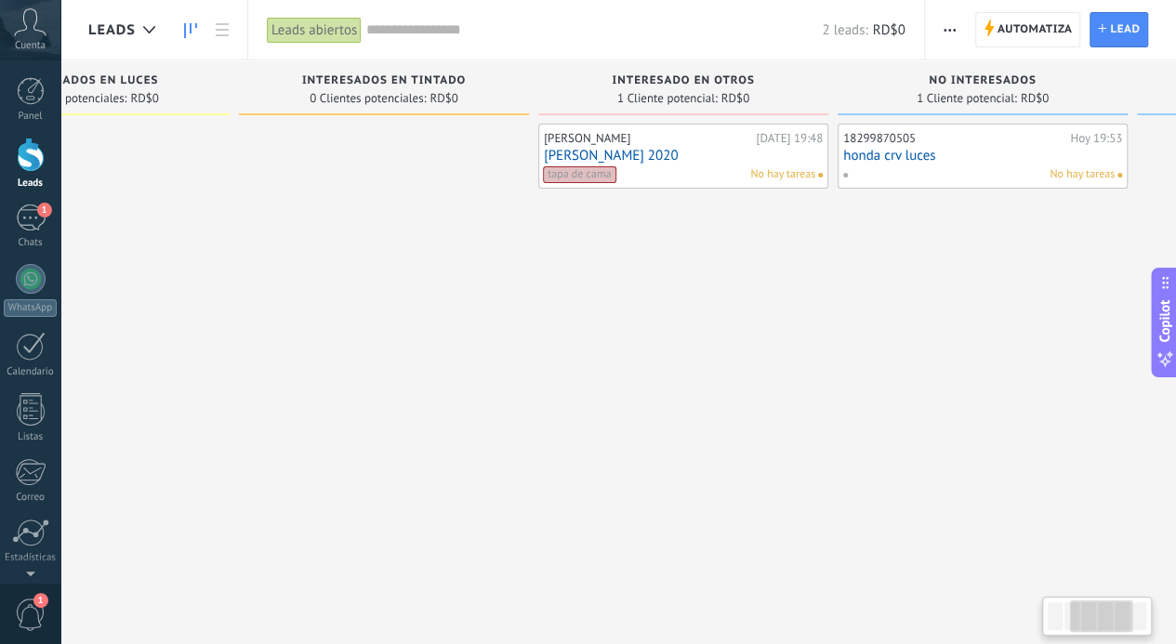
drag, startPoint x: 541, startPoint y: 292, endPoint x: 642, endPoint y: 275, distance: 101.8
click at [642, 275] on div "Jose Manuel Barcia H. Hoy 19:48 mercedes benz 2020 tapa de cama No hay tareas" at bounding box center [683, 325] width 290 height 402
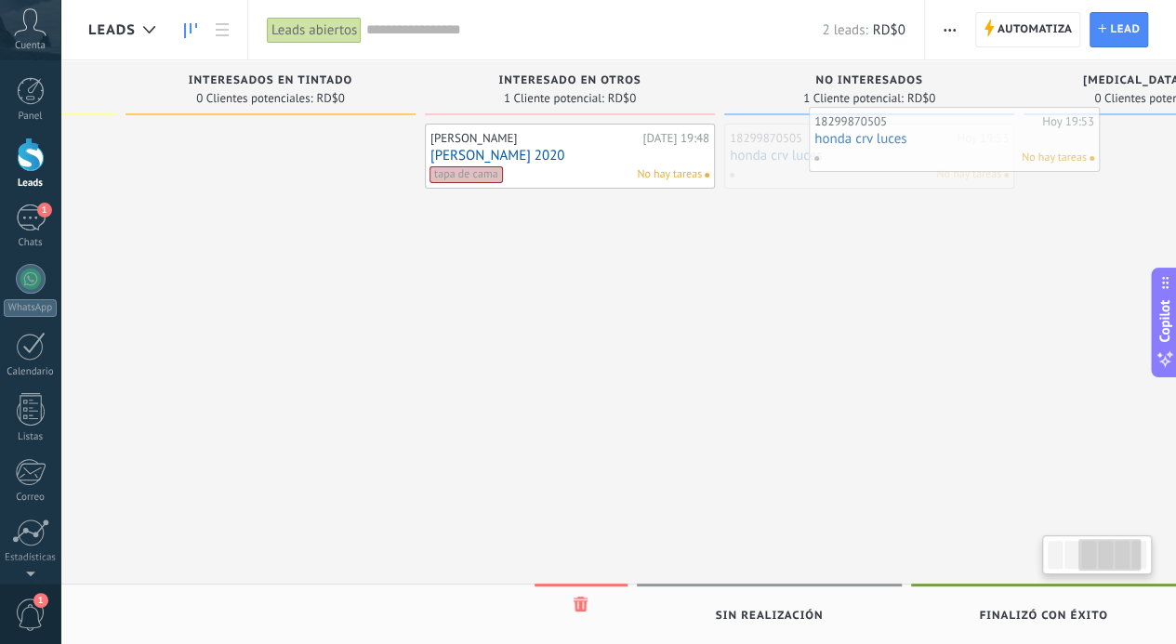
scroll to position [0, 602]
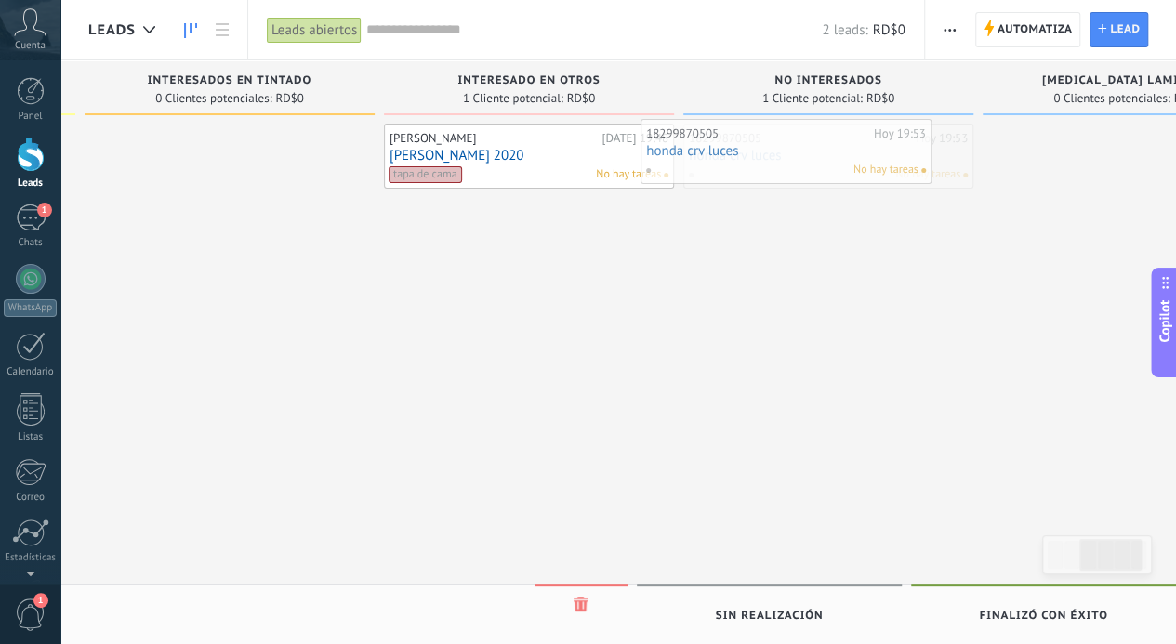
drag, startPoint x: 1010, startPoint y: 148, endPoint x: 822, endPoint y: 143, distance: 187.9
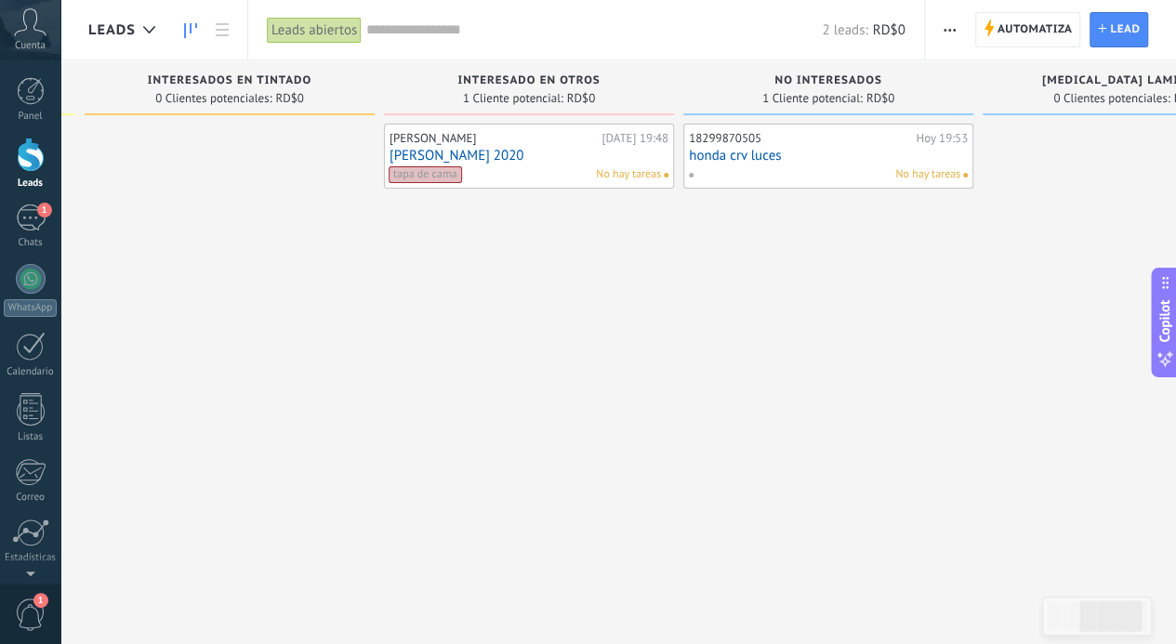
click at [947, 285] on div "18299870505 Hoy 19:53 honda crv luces No hay tareas" at bounding box center [828, 325] width 290 height 402
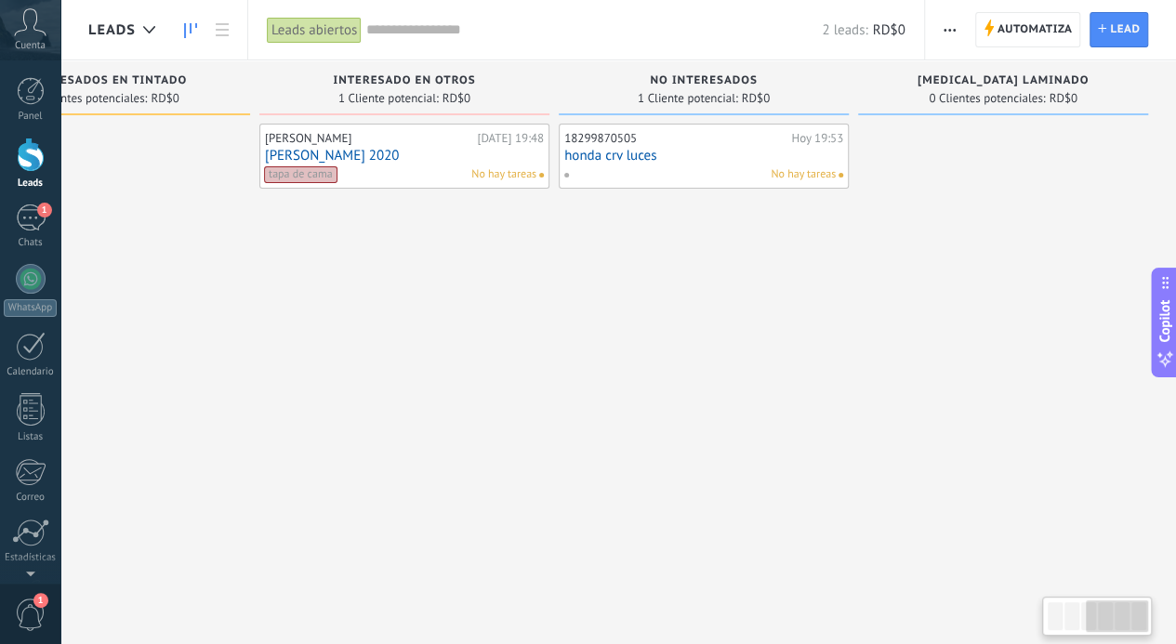
drag, startPoint x: 998, startPoint y: 411, endPoint x: 560, endPoint y: 451, distance: 439.7
click at [560, 451] on div "Leads Entrantes Solicitudes: 0 0 0 0 0 En filtrado 0 Clientes potenciales: RD$0…" at bounding box center [268, 292] width 1815 height 465
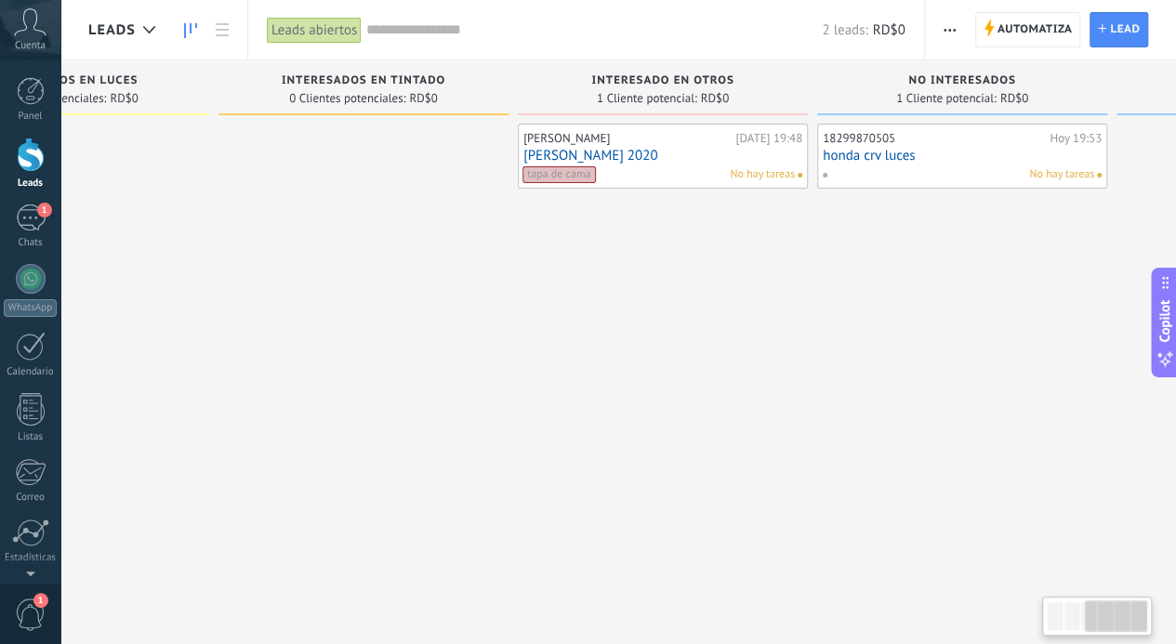
drag, startPoint x: 524, startPoint y: 481, endPoint x: 999, endPoint y: 446, distance: 475.4
click at [808, 446] on div "Jose Manuel Barcia H. Hoy 19:48 mercedes benz 2020 tapa de cama No hay tareas" at bounding box center [663, 325] width 290 height 402
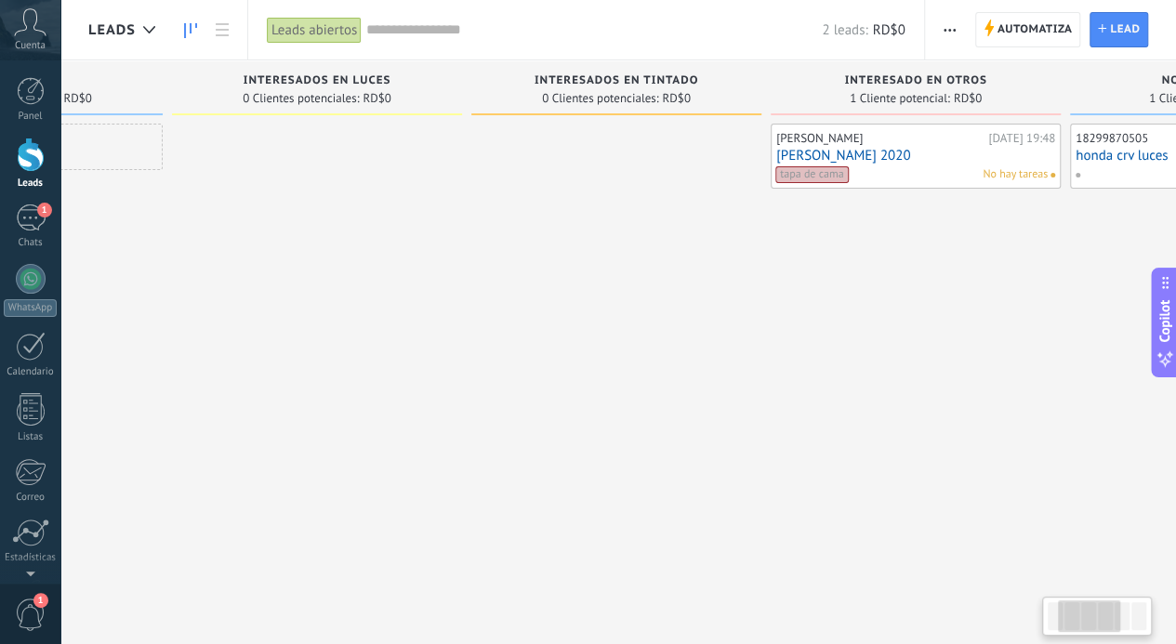
click at [999, 446] on div "Jose Manuel Barcia H. Hoy 19:48 mercedes benz 2020 tapa de cama No hay tareas" at bounding box center [916, 325] width 290 height 402
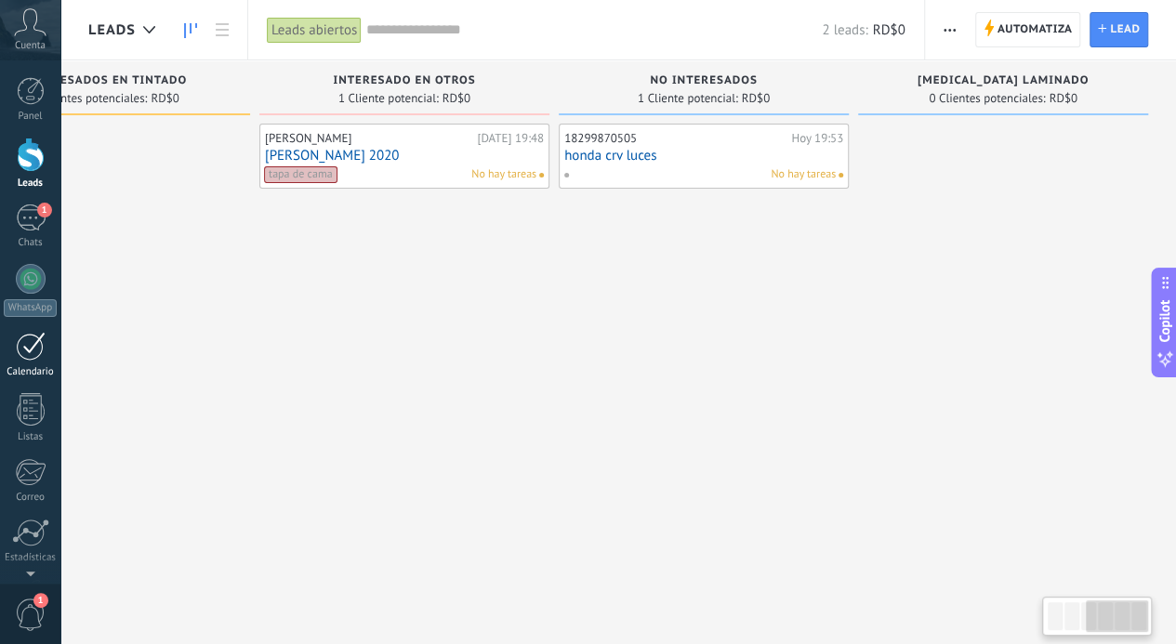
drag, startPoint x: 913, startPoint y: 317, endPoint x: 0, endPoint y: 338, distance: 913.3
click at [0, 338] on body ".abccls-1,.abccls-2{fill-rule:evenodd}.abccls-2{fill:#fff} .abfcls-1{fill:none}…" at bounding box center [588, 322] width 1176 height 644
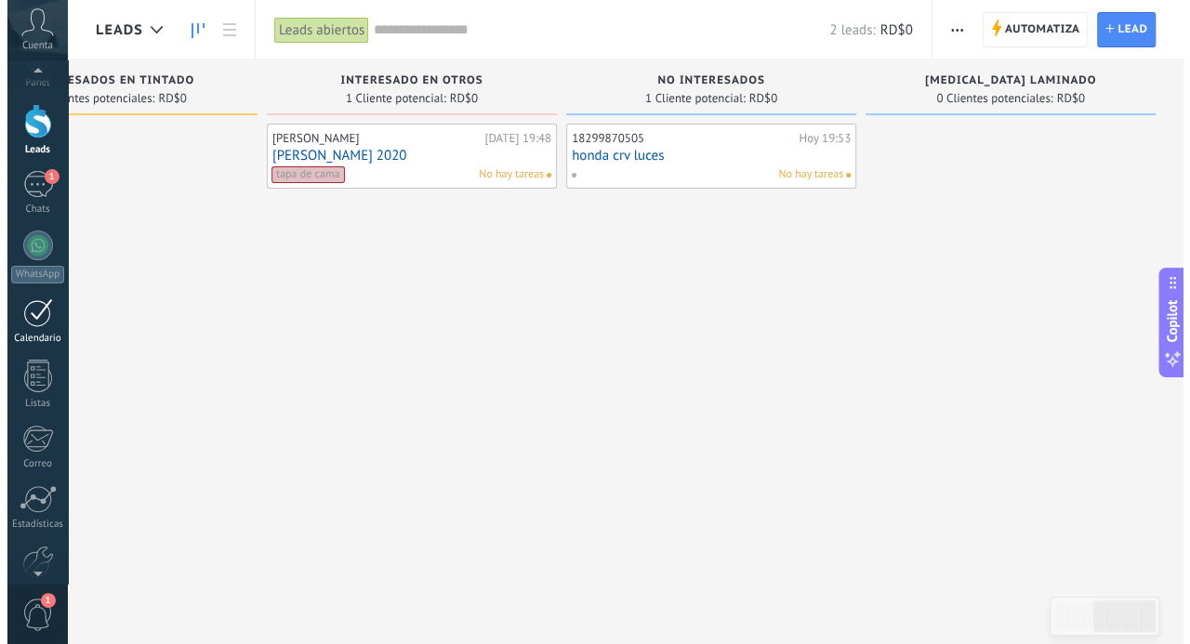
scroll to position [0, 712]
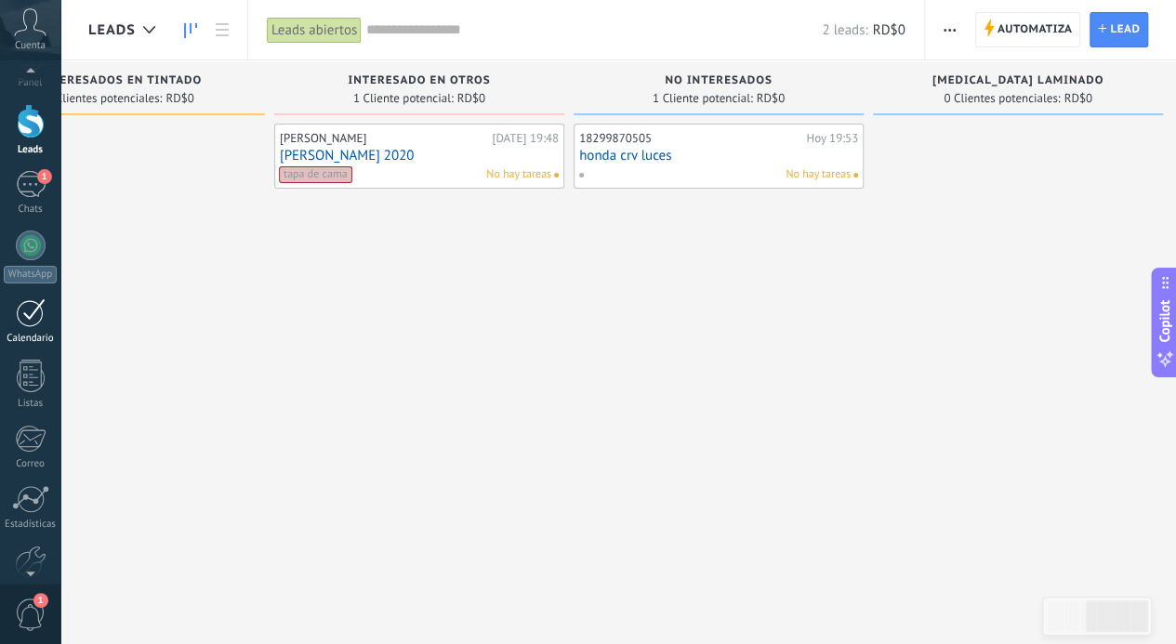
click at [34, 334] on div "Calendario" at bounding box center [31, 339] width 54 height 12
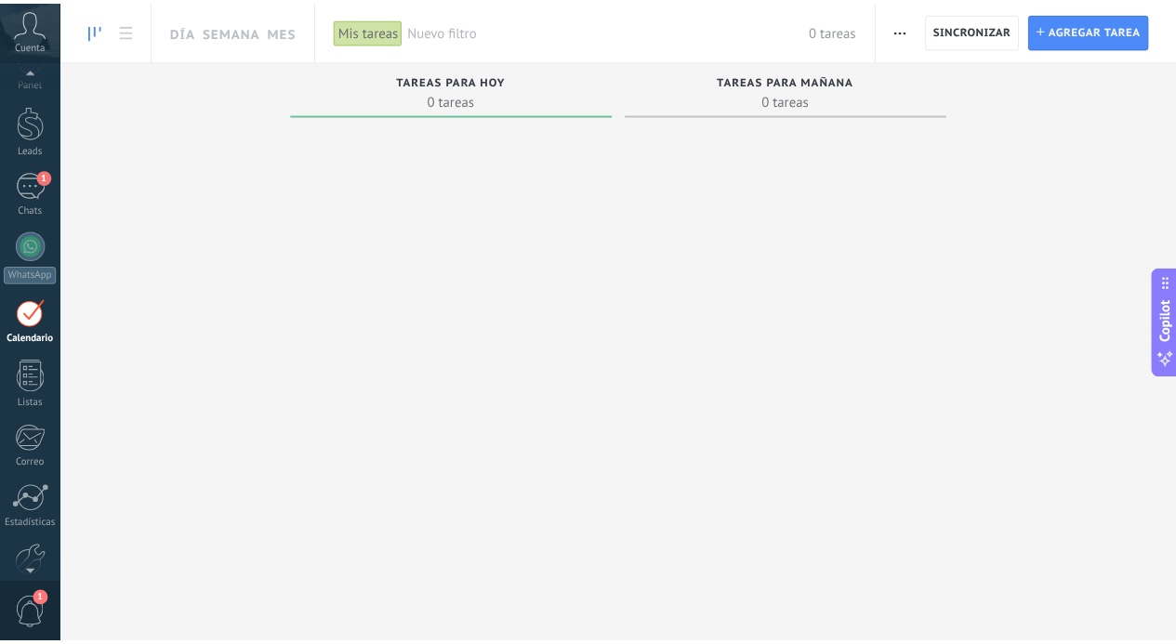
scroll to position [53, 0]
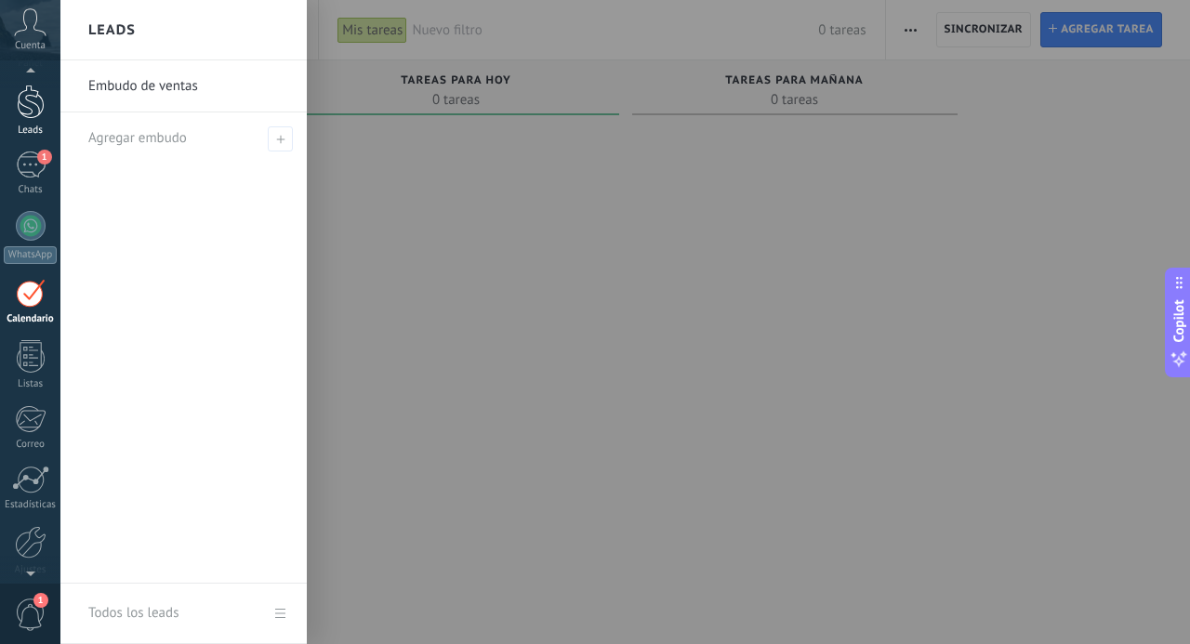
click at [26, 114] on div at bounding box center [31, 102] width 28 height 34
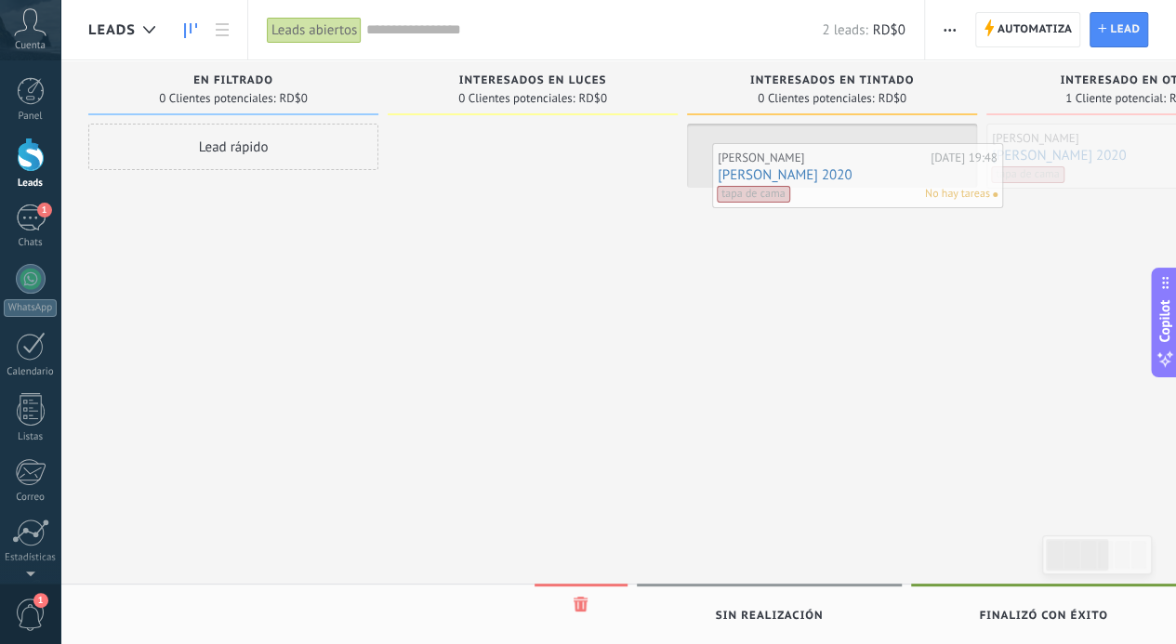
drag, startPoint x: 883, startPoint y: 199, endPoint x: 691, endPoint y: 205, distance: 192.6
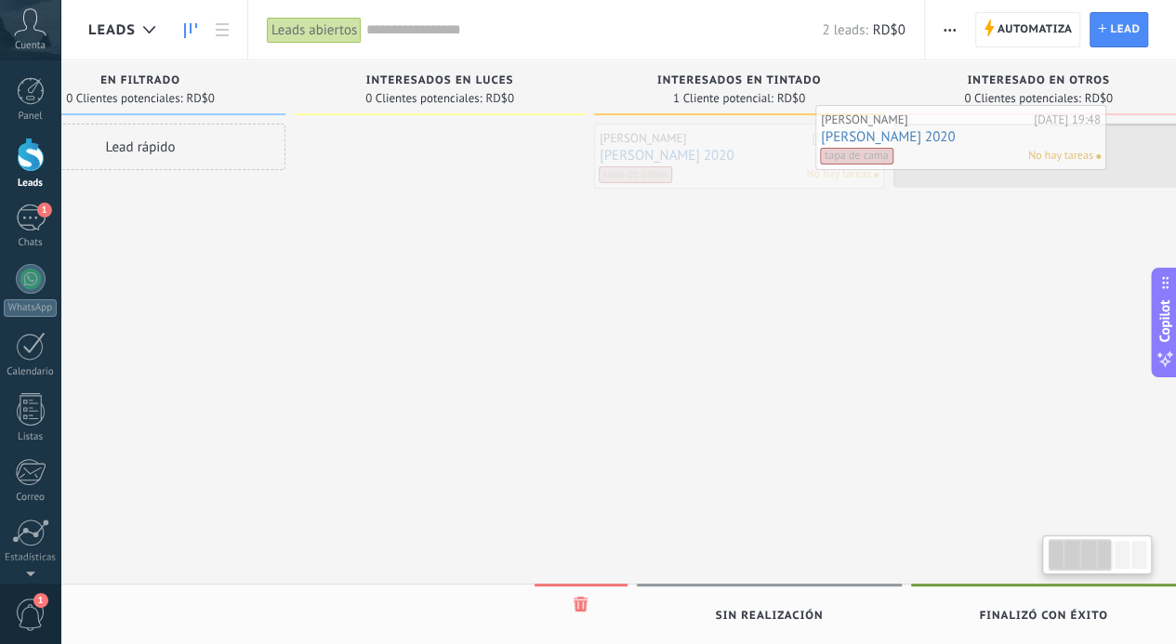
drag, startPoint x: 894, startPoint y: 173, endPoint x: 1062, endPoint y: 156, distance: 168.2
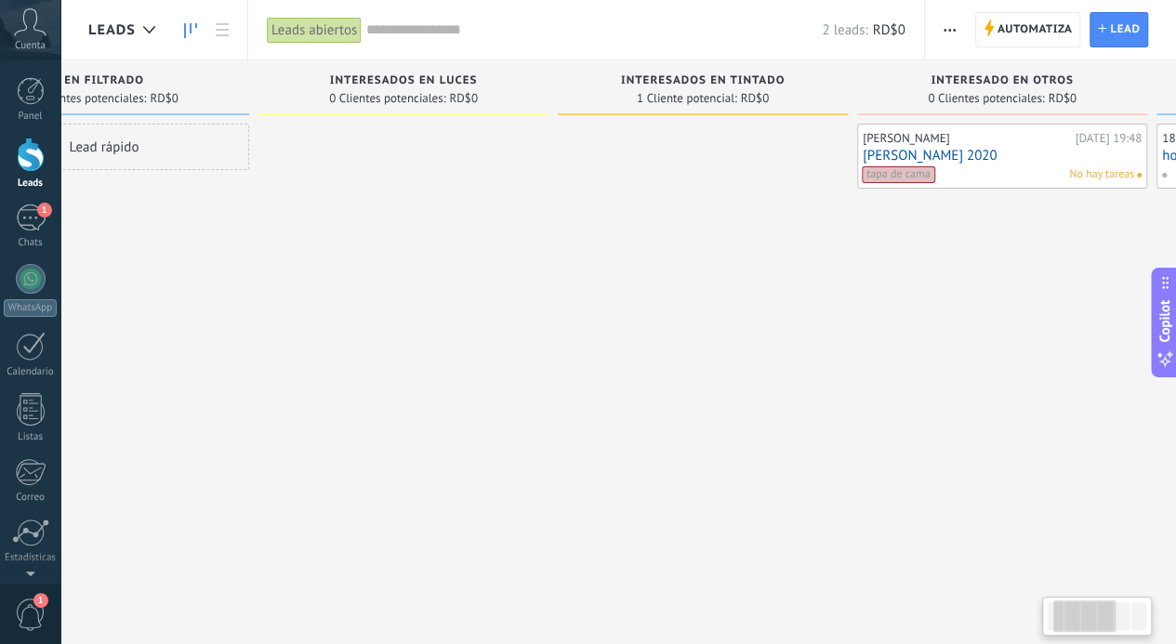
click at [1003, 313] on div "Jose Manuel Barcia H. Hoy 19:48 mercedes benz 2020 tapa de cama No hay tareas" at bounding box center [1002, 325] width 290 height 402
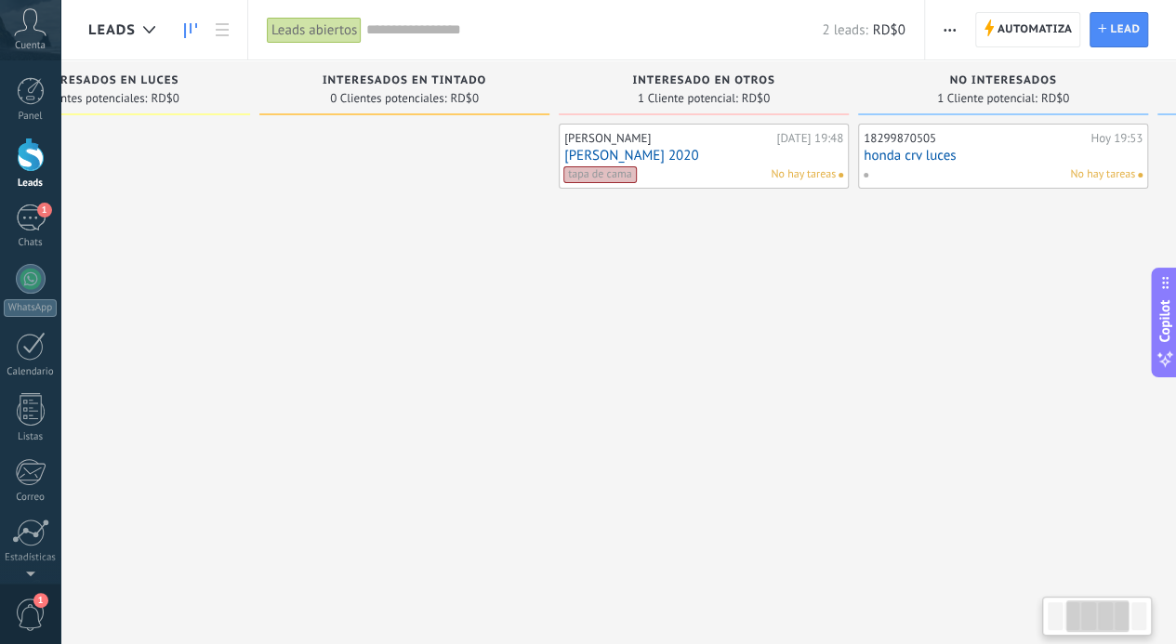
scroll to position [0, 478]
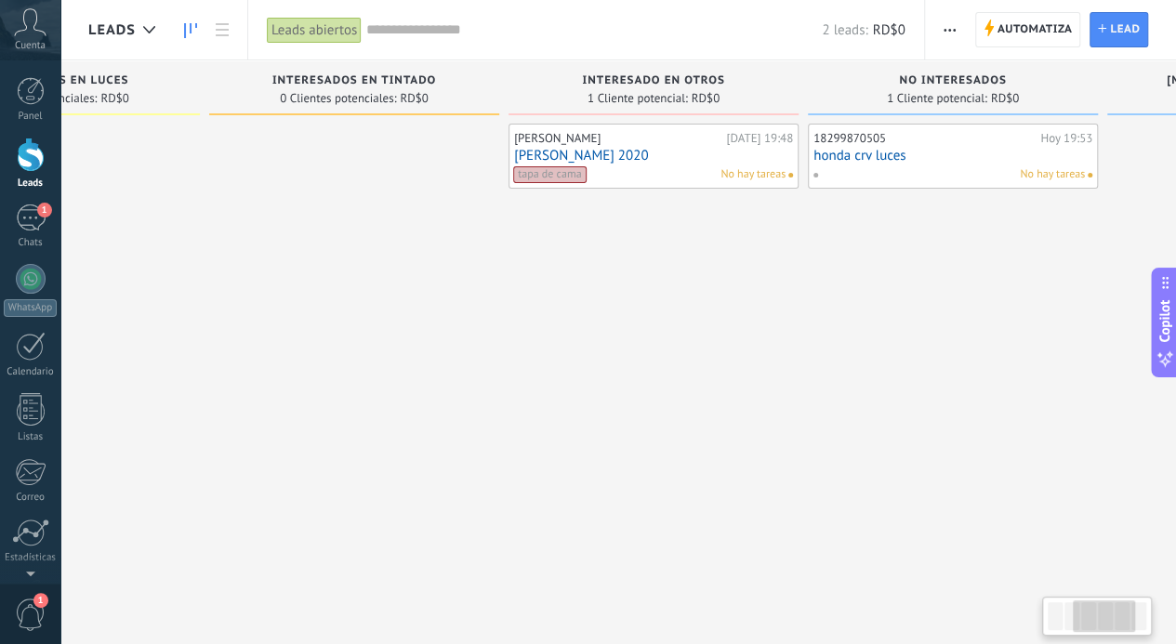
drag, startPoint x: 779, startPoint y: 365, endPoint x: 688, endPoint y: 366, distance: 91.1
click at [688, 366] on div "Jose Manuel Barcia H. Hoy 19:48 mercedes benz 2020 tapa de cama No hay tareas" at bounding box center [654, 325] width 290 height 402
click at [45, 176] on link "Leads" at bounding box center [30, 164] width 60 height 52
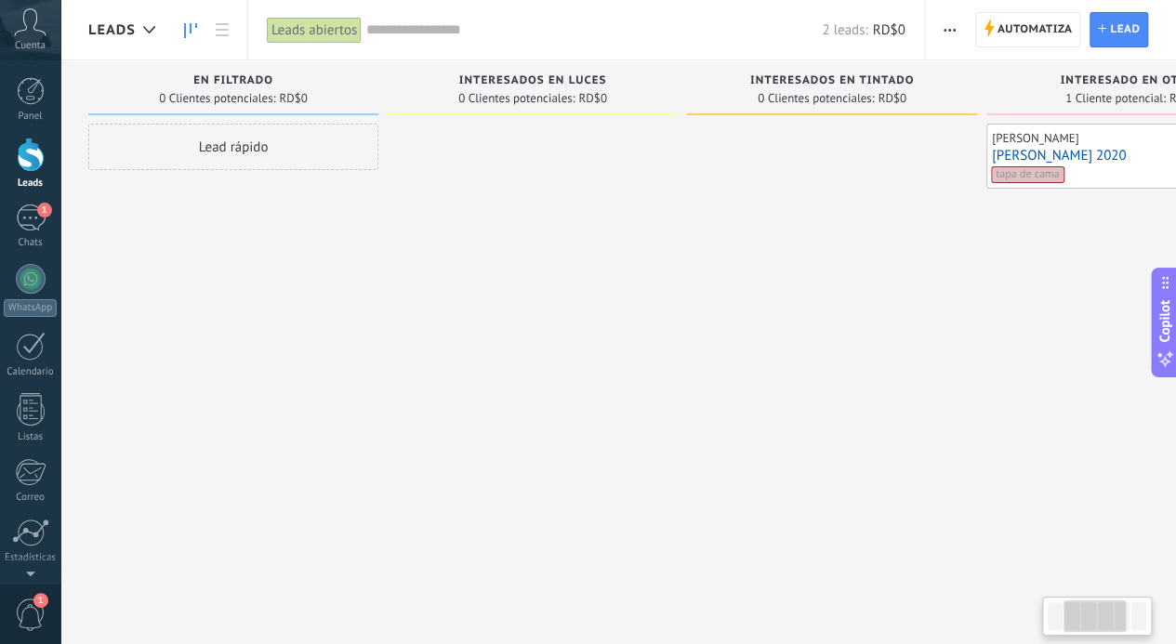
scroll to position [0, 727]
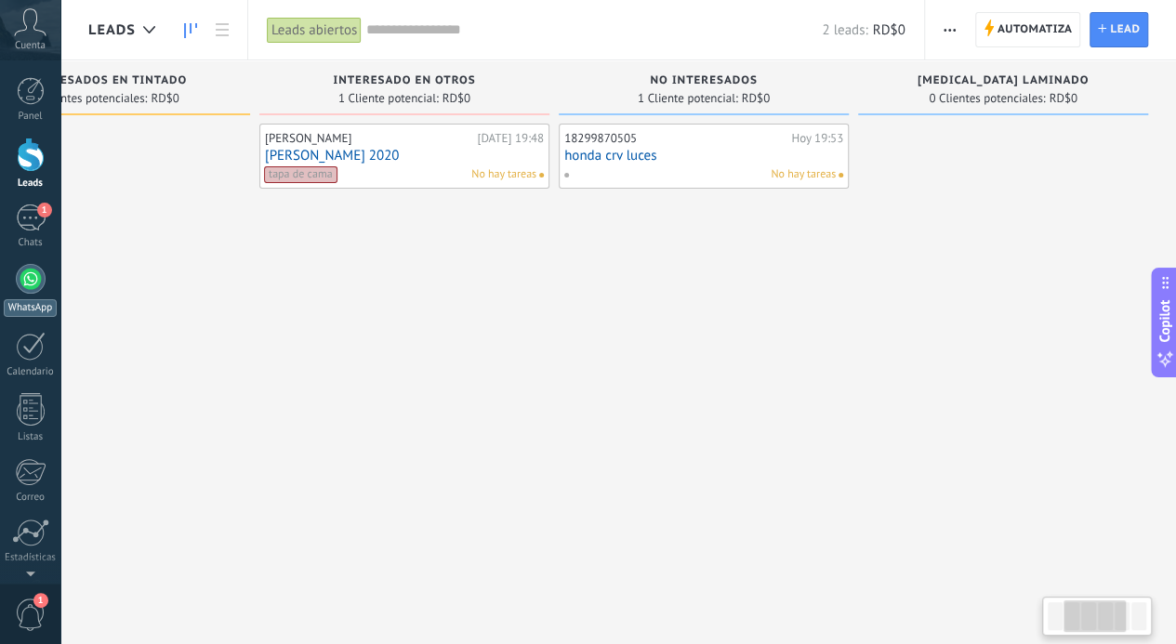
drag, startPoint x: 1056, startPoint y: 245, endPoint x: 0, endPoint y: 287, distance: 1057.0
click at [0, 285] on body ".abccls-1,.abccls-2{fill-rule:evenodd}.abccls-2{fill:#fff} .abfcls-1{fill:none}…" at bounding box center [588, 322] width 1176 height 644
click at [0, 287] on link "WhatsApp" at bounding box center [30, 290] width 60 height 53
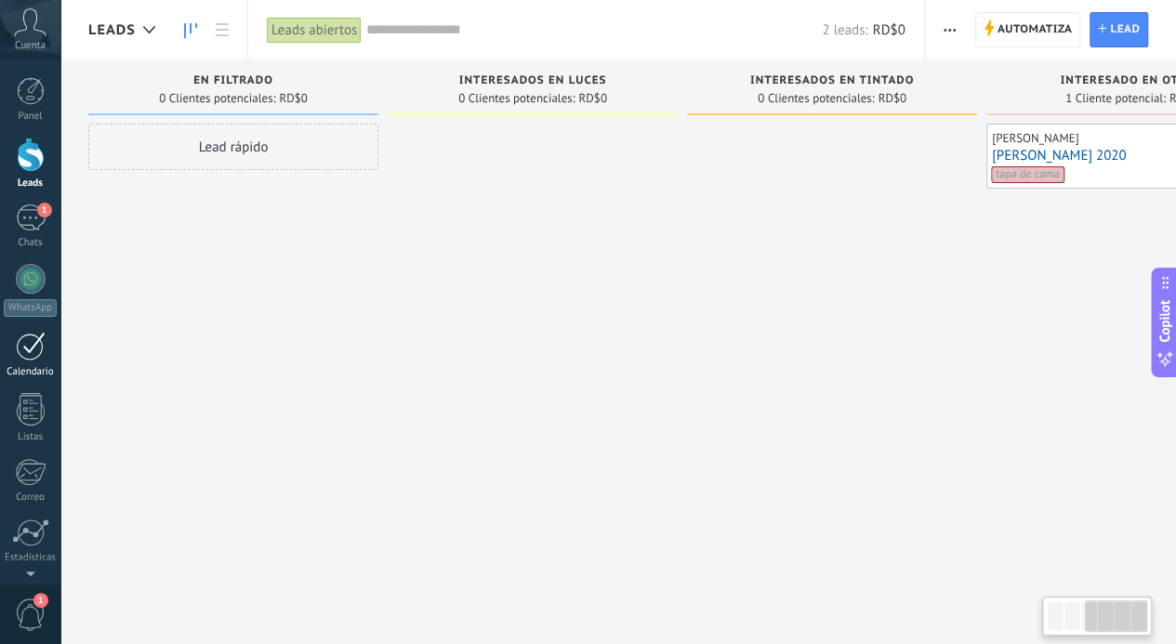
scroll to position [0, 727]
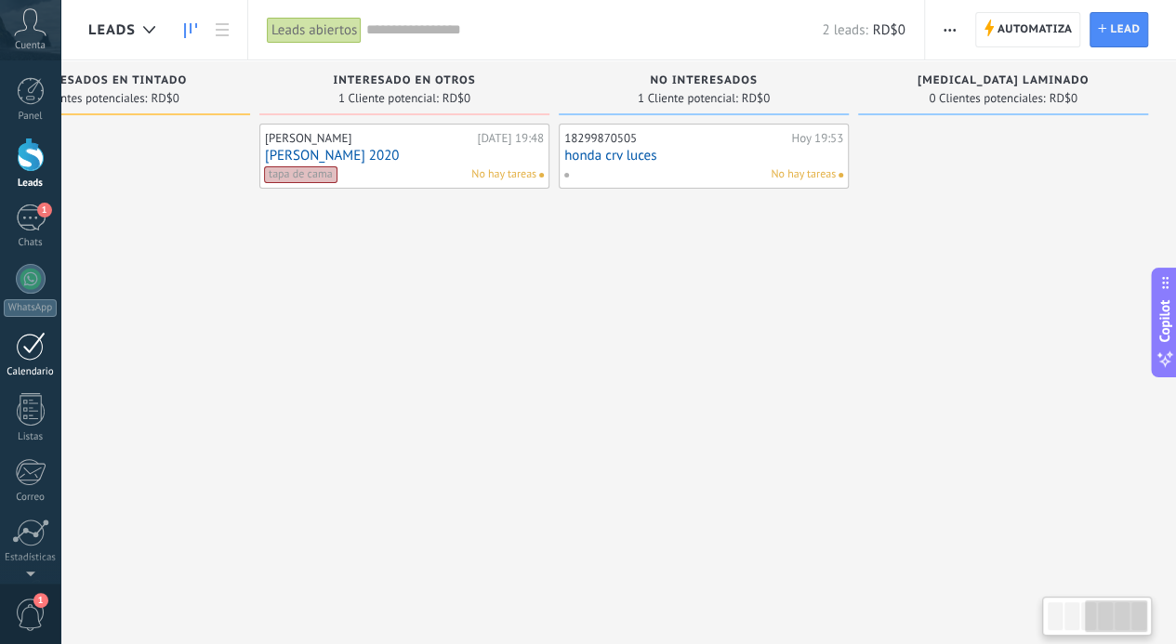
drag, startPoint x: 1115, startPoint y: 371, endPoint x: 0, endPoint y: 374, distance: 1114.8
click at [0, 374] on body ".abccls-1,.abccls-2{fill-rule:evenodd}.abccls-2{fill:#fff} .abfcls-1{fill:none}…" at bounding box center [588, 322] width 1176 height 644
drag, startPoint x: 939, startPoint y: 470, endPoint x: 8, endPoint y: 500, distance: 931.2
click at [0, 503] on body ".abccls-1,.abccls-2{fill-rule:evenodd}.abccls-2{fill:#fff} .abfcls-1{fill:none}…" at bounding box center [588, 322] width 1176 height 644
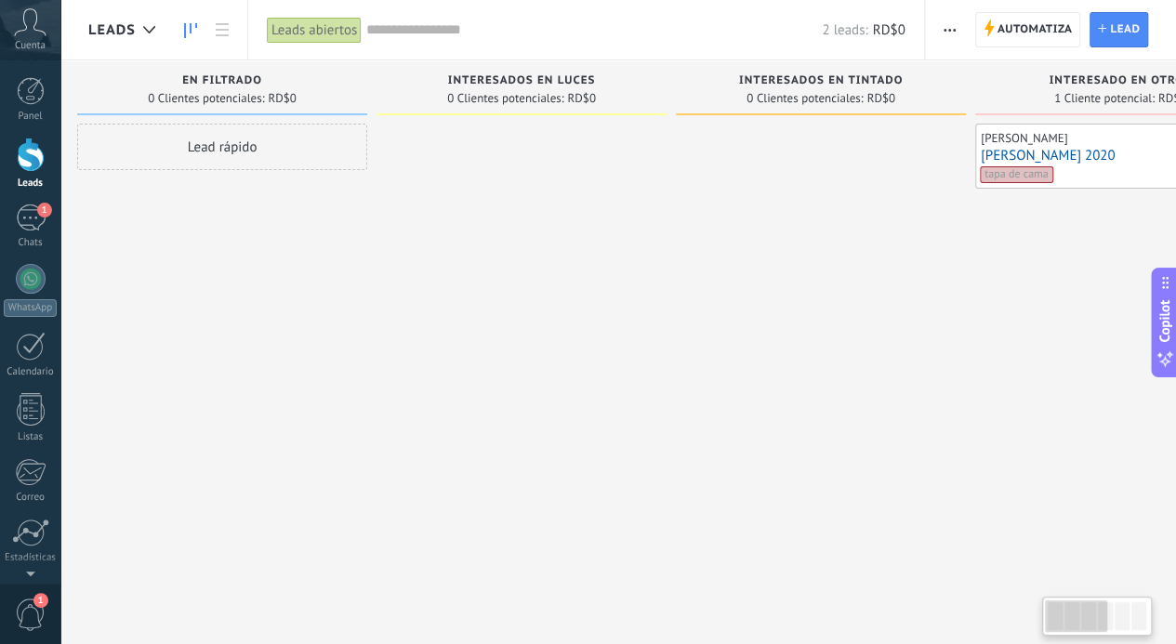
drag, startPoint x: 1105, startPoint y: 628, endPoint x: 757, endPoint y: 559, distance: 354.5
click at [792, 566] on body ".abccls-1,.abccls-2{fill-rule:evenodd}.abccls-2{fill:#fff} .abfcls-1{fill:none}…" at bounding box center [588, 322] width 1176 height 644
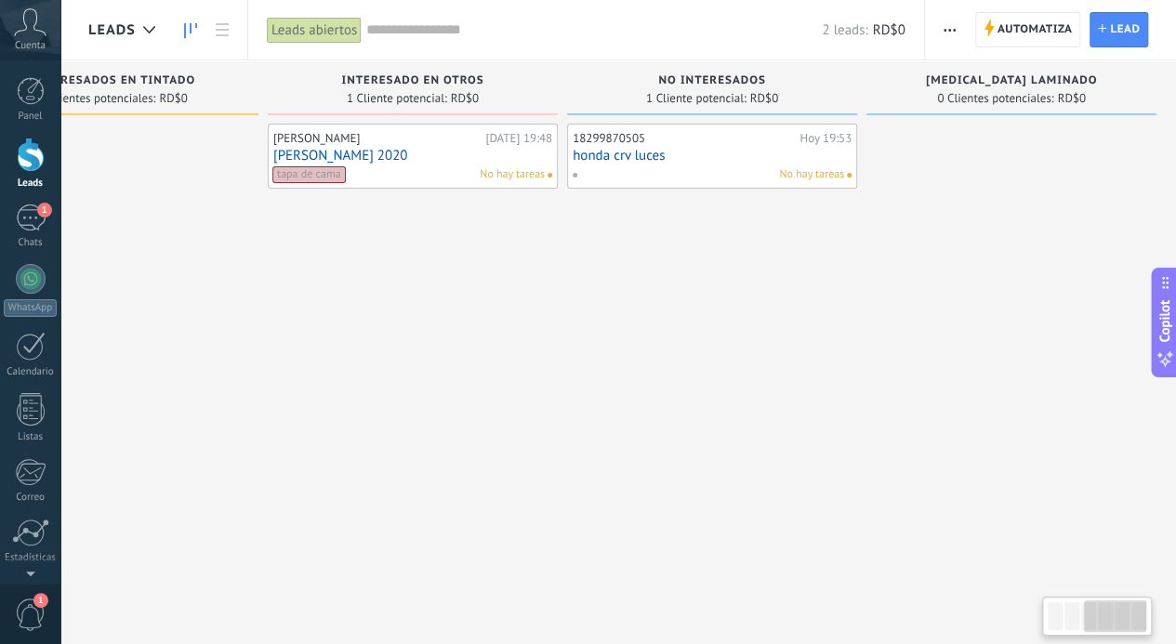
scroll to position [0, 727]
drag, startPoint x: 1090, startPoint y: 613, endPoint x: 1138, endPoint y: 613, distance: 48.3
click at [1138, 613] on div at bounding box center [1117, 617] width 62 height 32
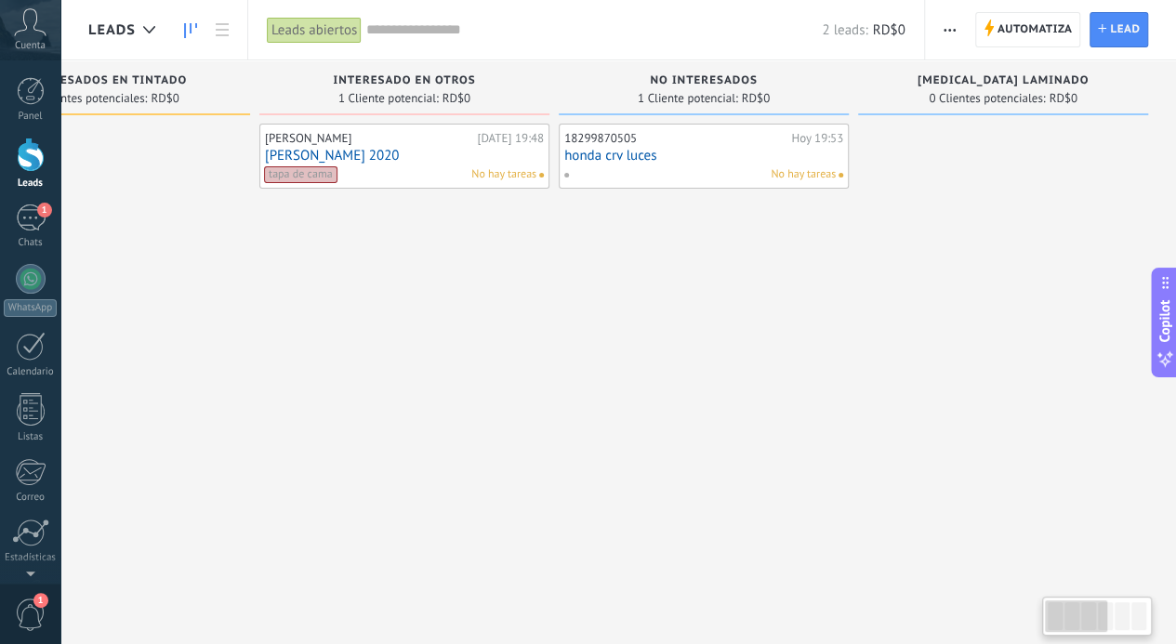
scroll to position [0, 11]
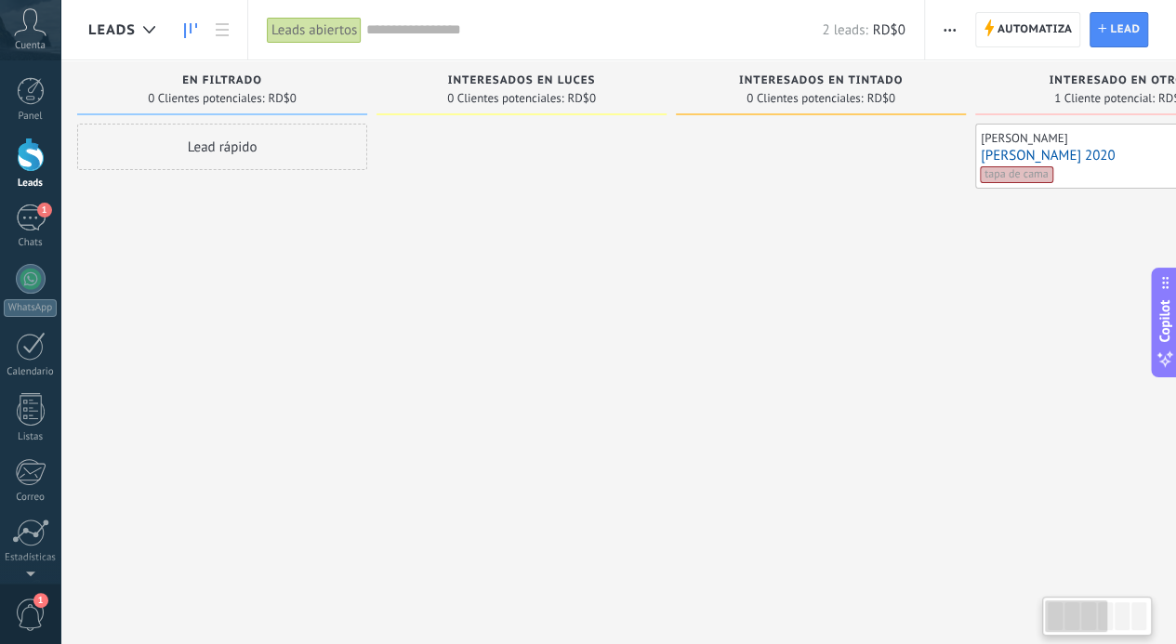
drag, startPoint x: 1099, startPoint y: 626, endPoint x: 736, endPoint y: 590, distance: 364.3
click at [785, 623] on body ".abccls-1,.abccls-2{fill-rule:evenodd}.abccls-2{fill:#fff} .abfcls-1{fill:none}…" at bounding box center [588, 322] width 1176 height 644
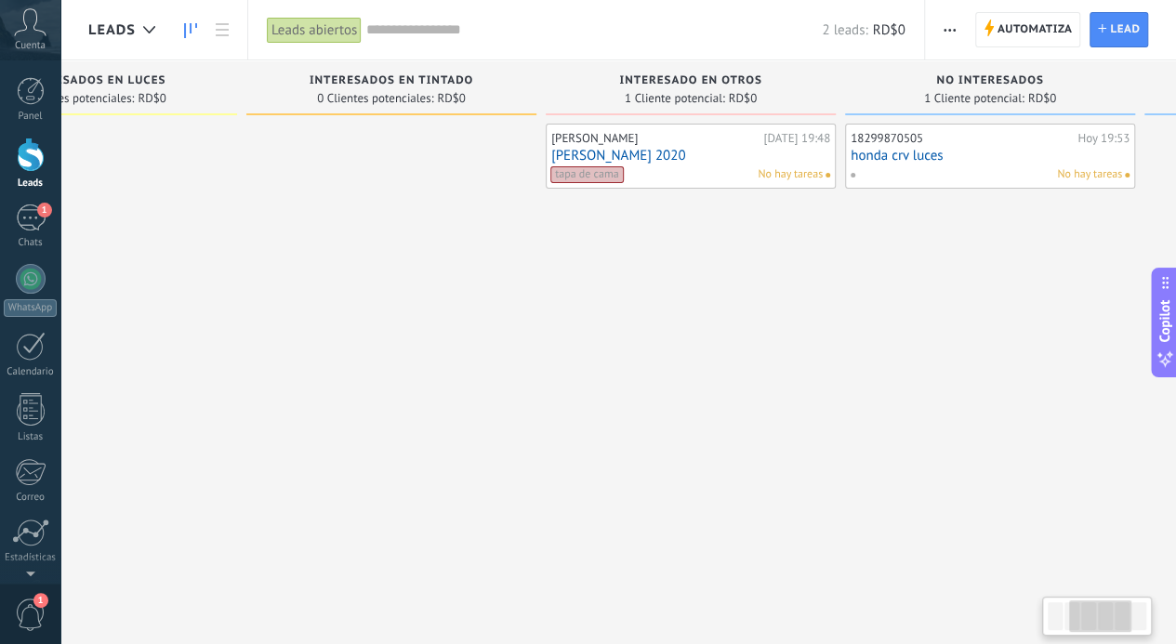
drag, startPoint x: 1080, startPoint y: 620, endPoint x: 1106, endPoint y: 620, distance: 26.0
click at [1106, 620] on div at bounding box center [1100, 617] width 62 height 32
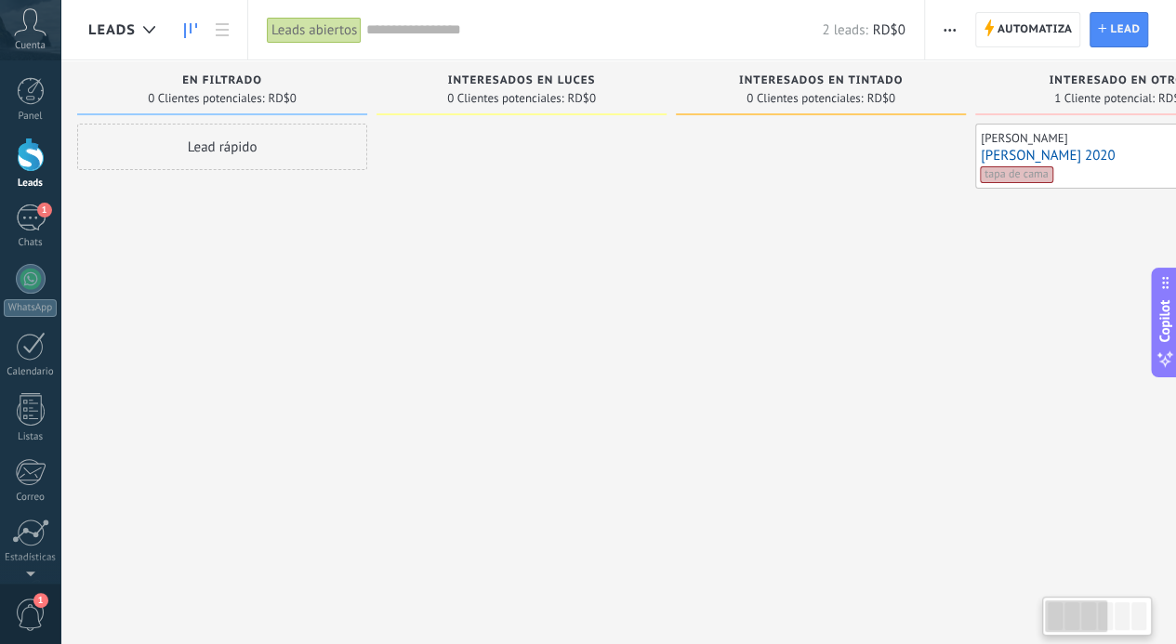
drag, startPoint x: 1113, startPoint y: 621, endPoint x: 818, endPoint y: 572, distance: 298.8
click at [818, 572] on body ".abccls-1,.abccls-2{fill-rule:evenodd}.abccls-2{fill:#fff} .abfcls-1{fill:none}…" at bounding box center [588, 322] width 1176 height 644
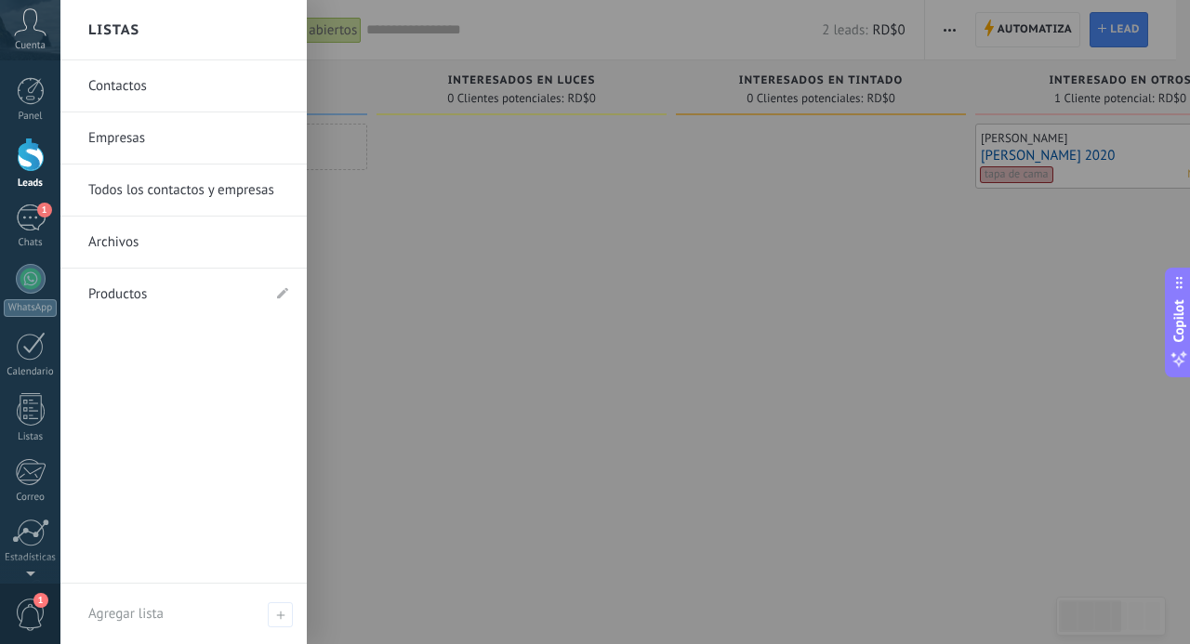
click at [725, 368] on div at bounding box center [655, 322] width 1190 height 644
click at [452, 397] on div at bounding box center [655, 322] width 1190 height 644
click at [530, 206] on div at bounding box center [655, 322] width 1190 height 644
drag, startPoint x: 1089, startPoint y: 98, endPoint x: 906, endPoint y: 105, distance: 183.3
click at [906, 105] on div at bounding box center [655, 322] width 1190 height 644
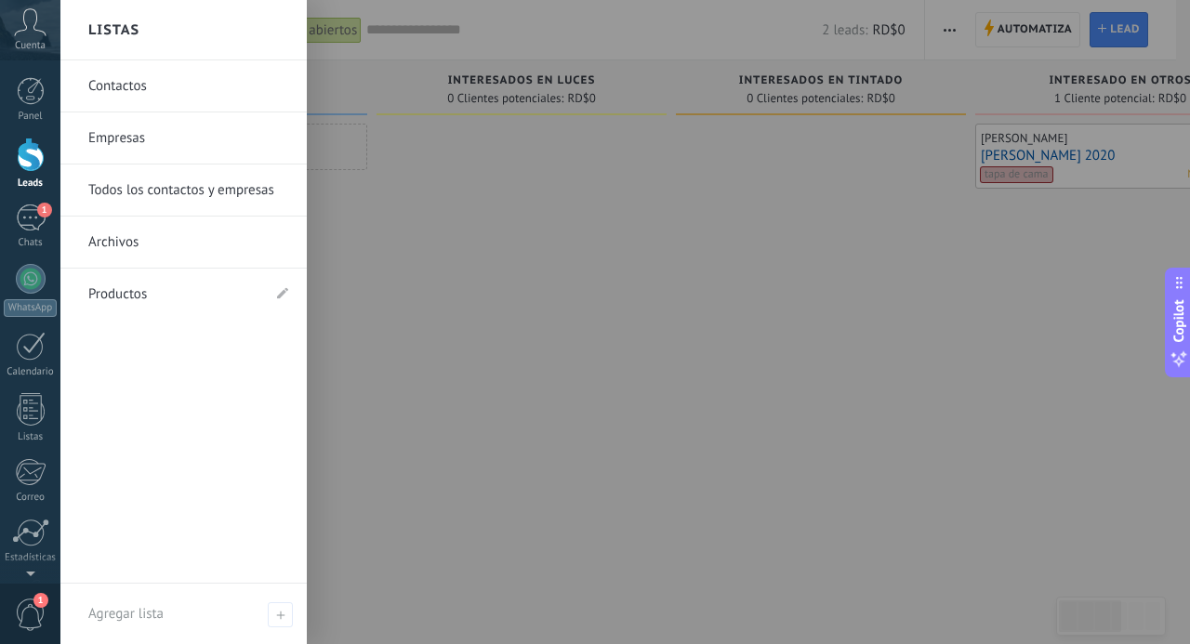
click at [1042, 436] on div at bounding box center [655, 322] width 1190 height 644
click at [1114, 624] on div at bounding box center [655, 322] width 1190 height 644
click at [934, 423] on div at bounding box center [655, 322] width 1190 height 644
drag, startPoint x: 996, startPoint y: 112, endPoint x: 1029, endPoint y: 393, distance: 283.7
click at [1011, 393] on div at bounding box center [655, 322] width 1190 height 644
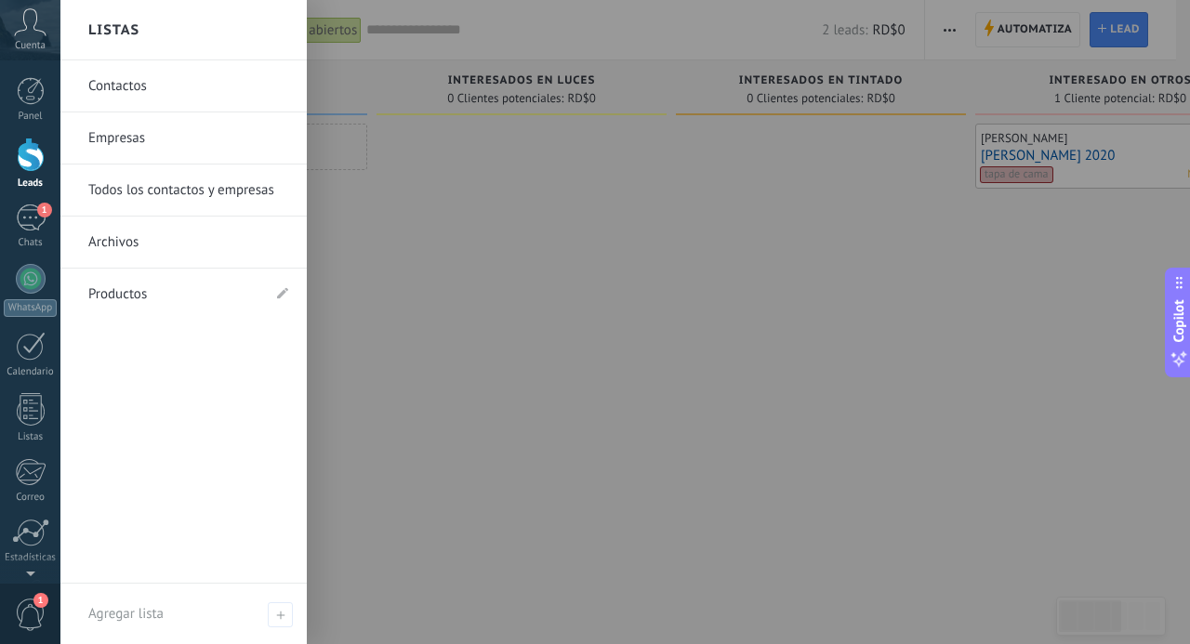
click at [1032, 391] on div at bounding box center [655, 322] width 1190 height 644
click at [811, 378] on div at bounding box center [655, 322] width 1190 height 644
click at [426, 373] on div at bounding box center [655, 322] width 1190 height 644
click at [19, 164] on div at bounding box center [31, 155] width 28 height 34
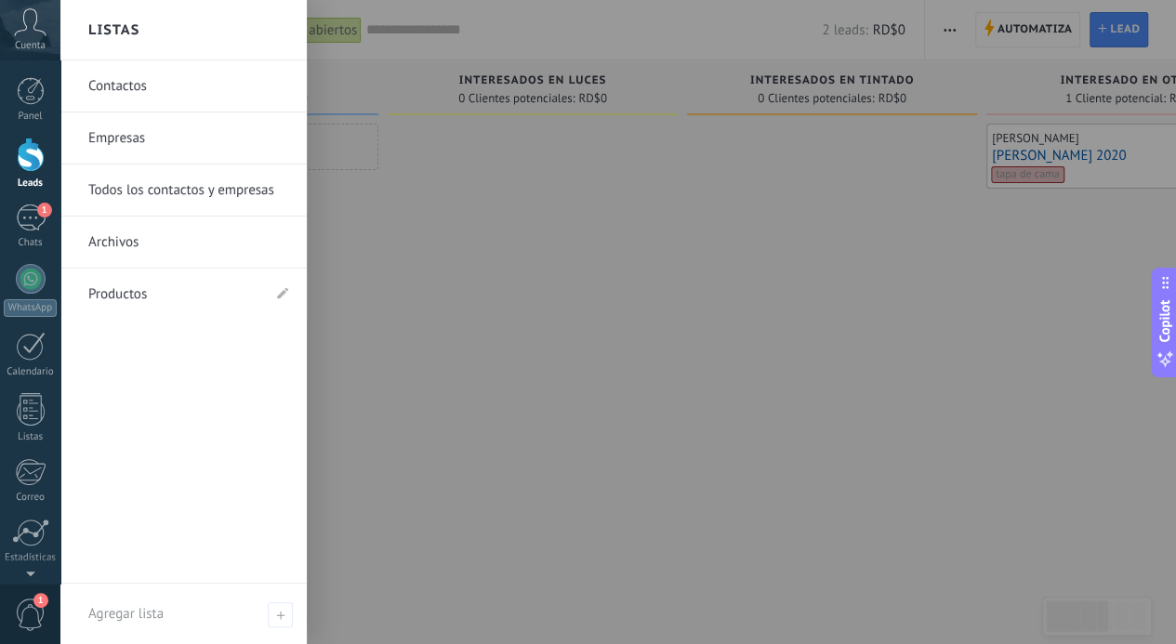
click at [150, 32] on div "Listas" at bounding box center [183, 30] width 246 height 60
click at [105, 33] on h2 "Listas" at bounding box center [113, 30] width 51 height 59
click at [482, 291] on div at bounding box center [648, 322] width 1176 height 644
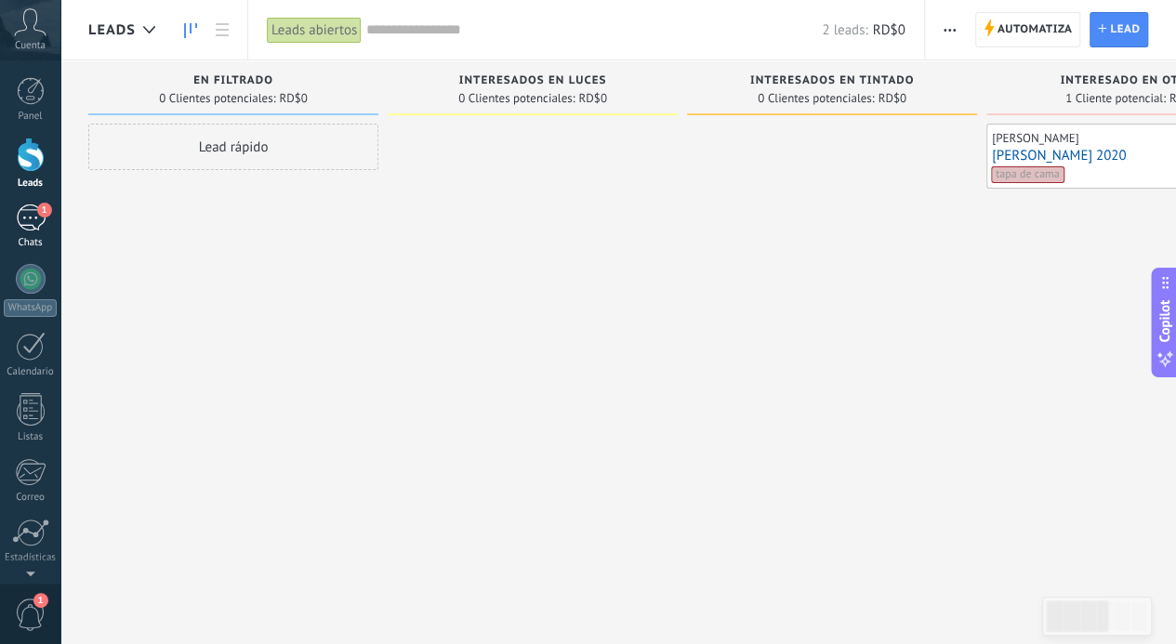
click at [24, 207] on div "1" at bounding box center [31, 218] width 30 height 27
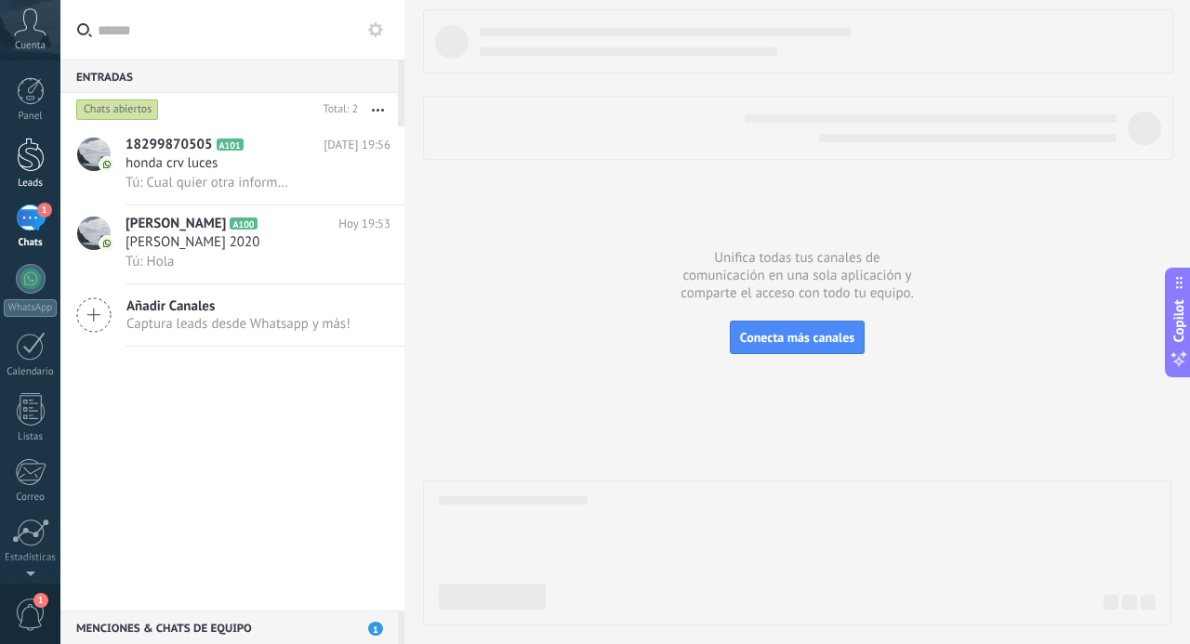
click at [35, 155] on div at bounding box center [31, 155] width 28 height 34
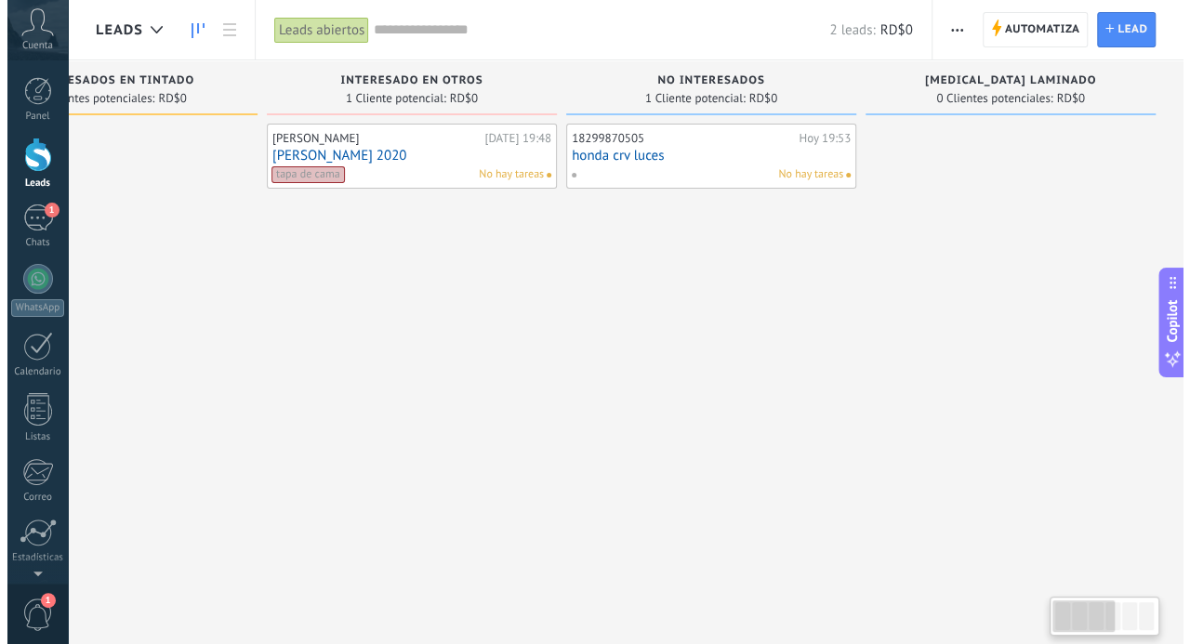
scroll to position [0, 11]
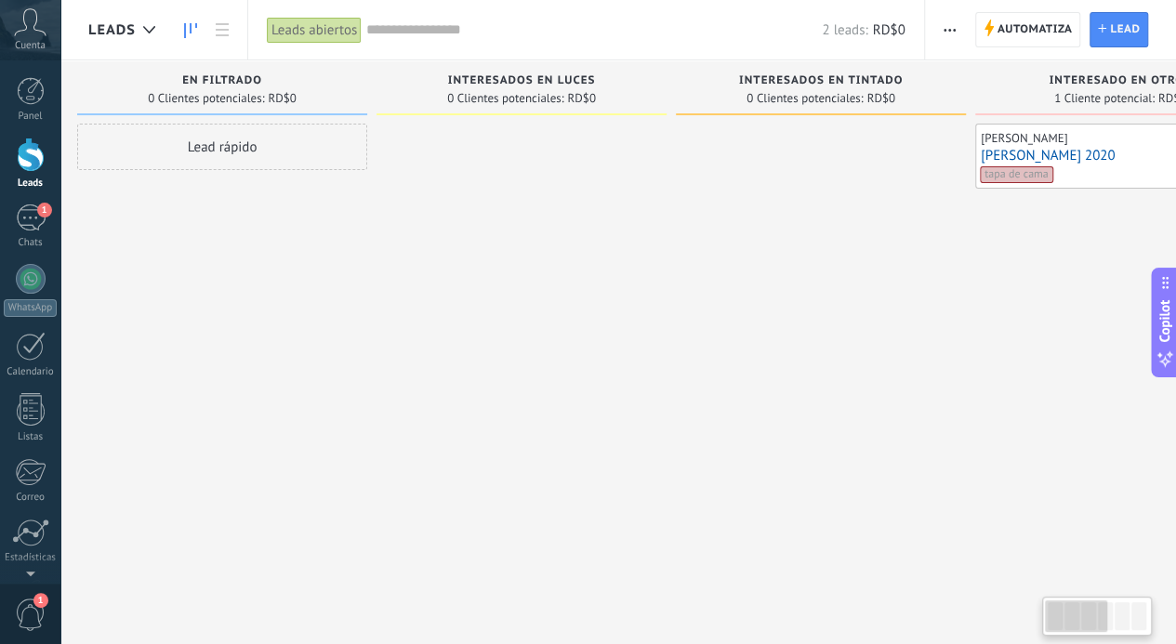
drag, startPoint x: 1088, startPoint y: 617, endPoint x: 800, endPoint y: 596, distance: 289.0
click at [984, 577] on body ".abccls-1,.abccls-2{fill-rule:evenodd}.abccls-2{fill:#fff} .abfcls-1{fill:none}…" at bounding box center [588, 322] width 1176 height 644
click at [32, 205] on div "1" at bounding box center [31, 218] width 30 height 27
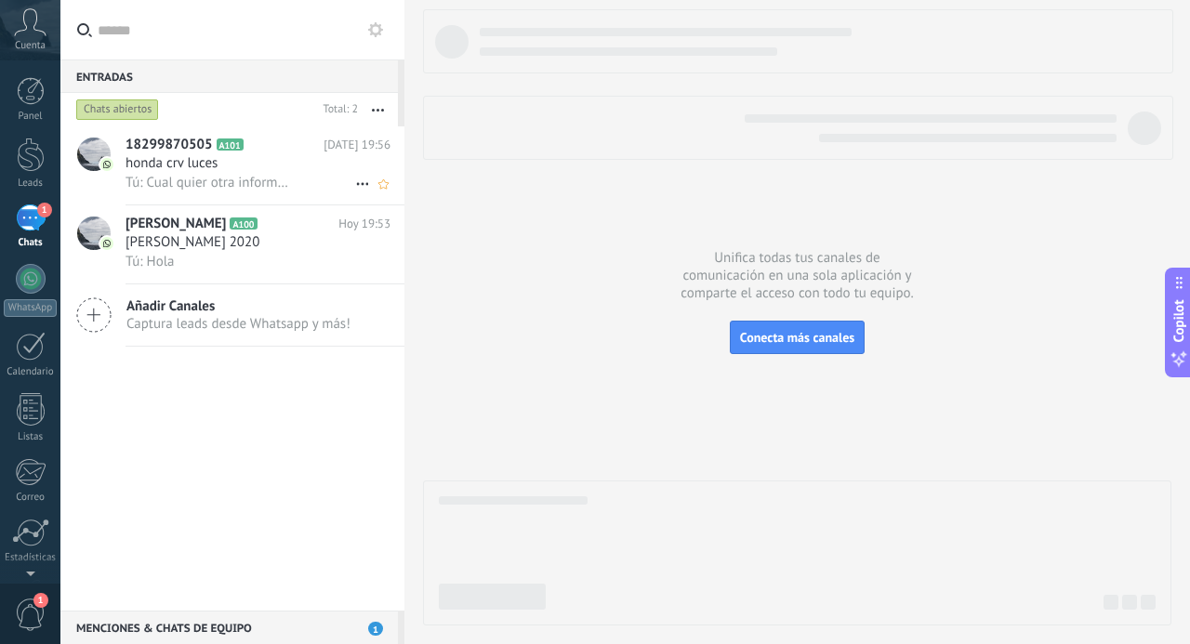
click at [205, 170] on span "honda crv luces" at bounding box center [172, 163] width 92 height 19
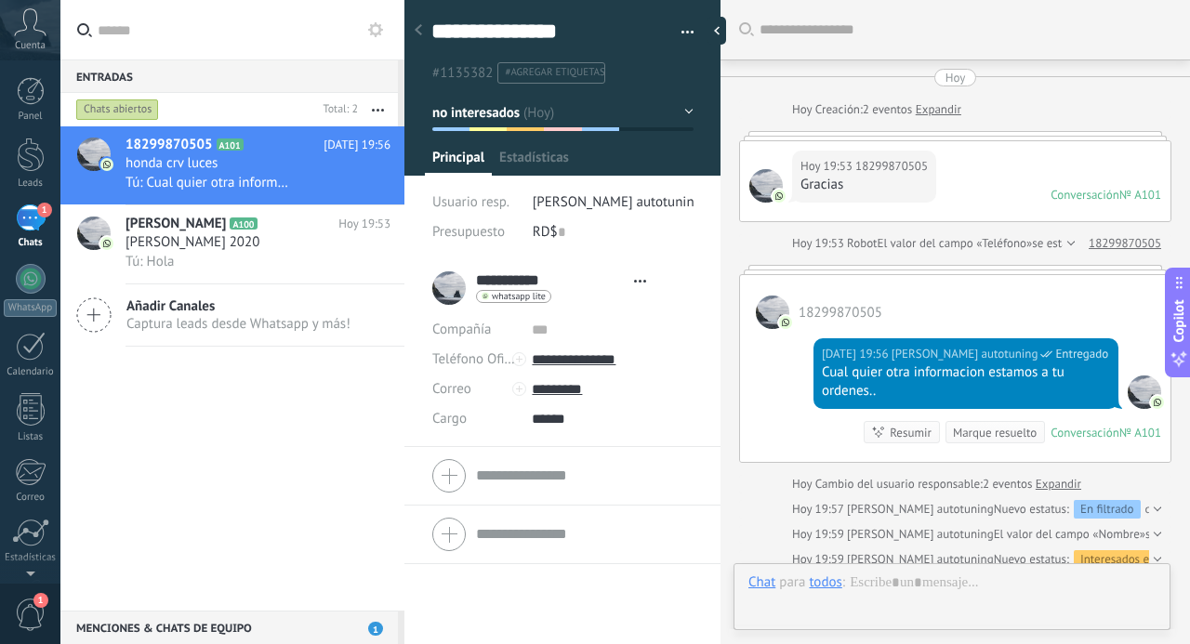
type textarea "**********"
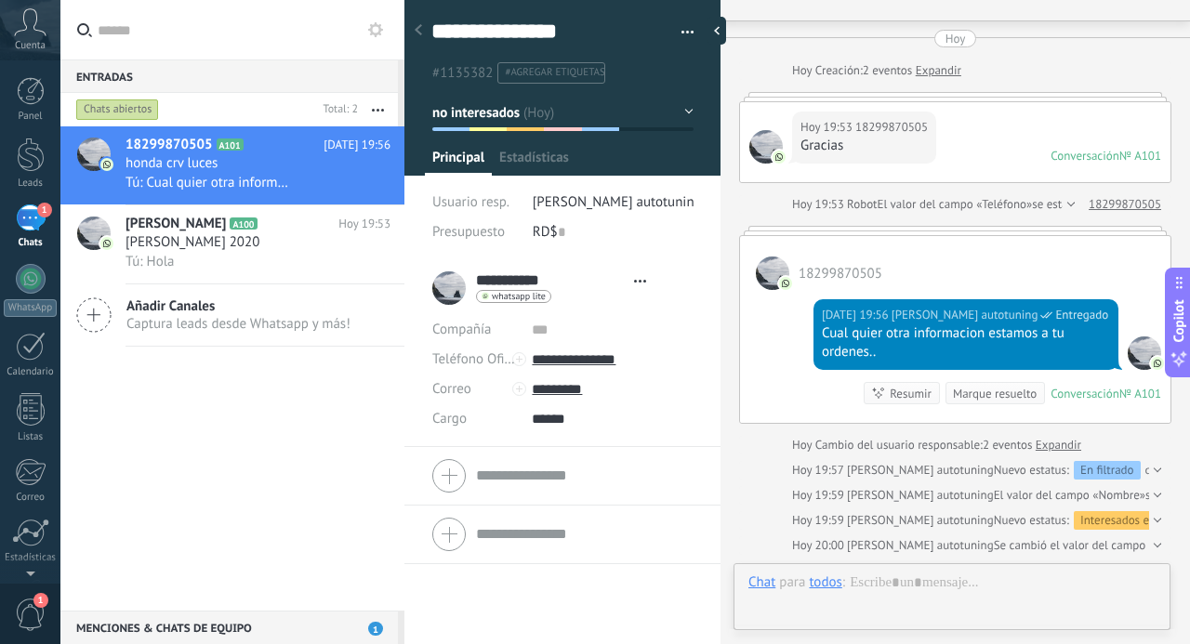
scroll to position [28, 0]
click at [564, 68] on span "#agregar etiquetas" at bounding box center [554, 72] width 99 height 13
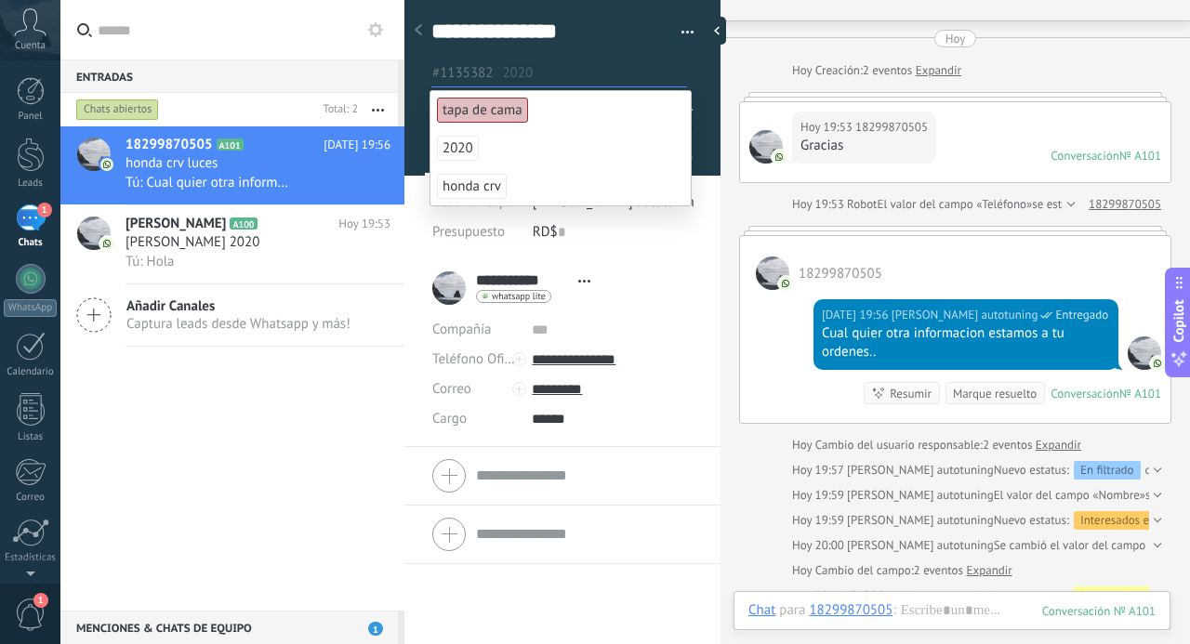
click at [468, 139] on span "2020" at bounding box center [458, 148] width 42 height 25
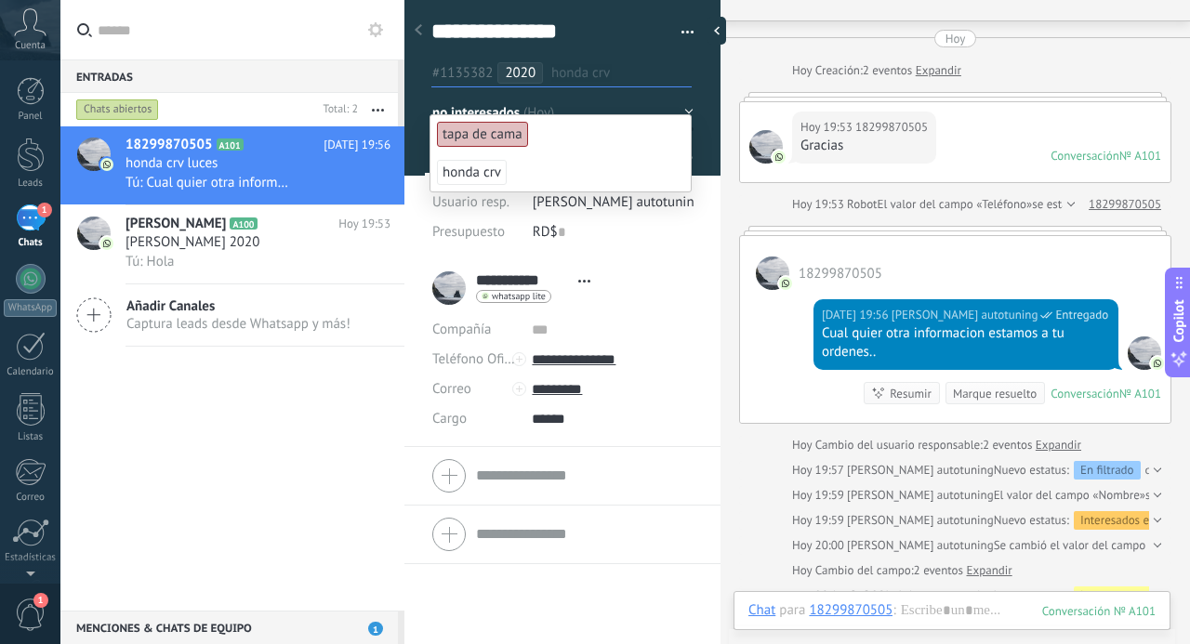
click at [465, 169] on span "honda crv" at bounding box center [472, 172] width 70 height 25
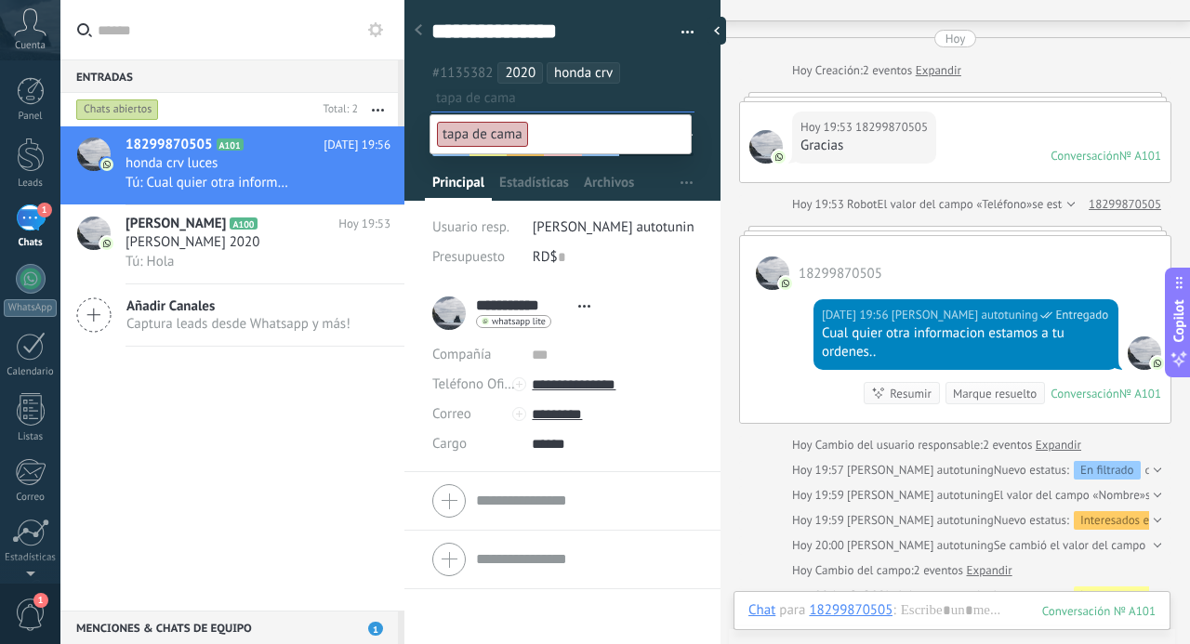
click at [499, 139] on span "tapa de cama" at bounding box center [482, 134] width 91 height 25
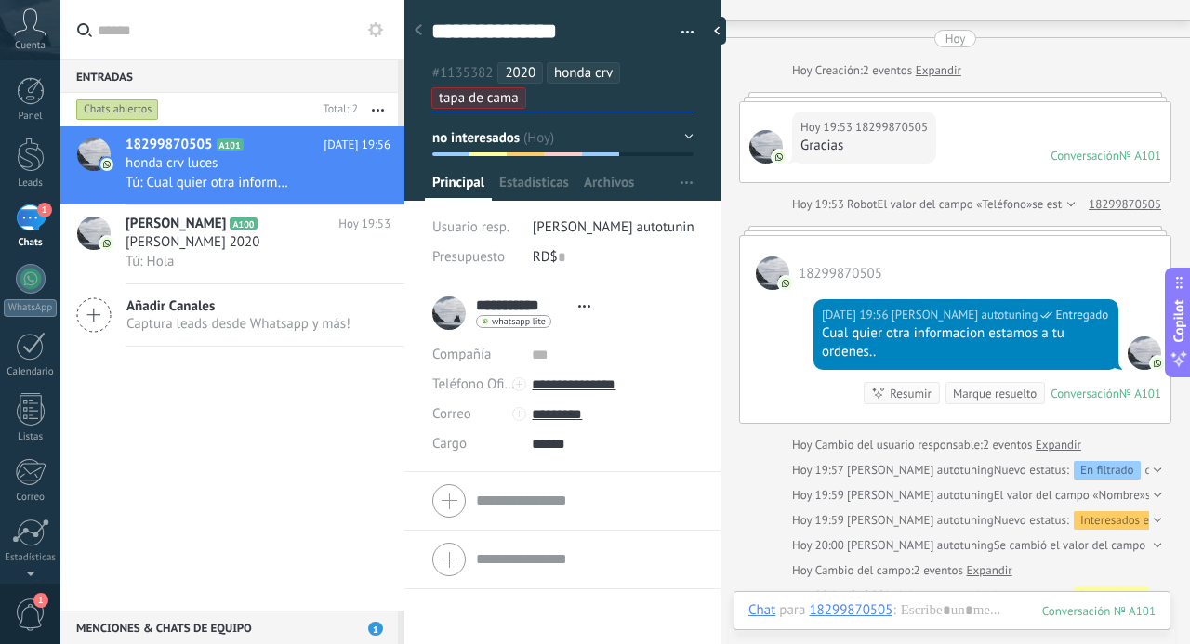
click at [422, 21] on div at bounding box center [418, 31] width 26 height 36
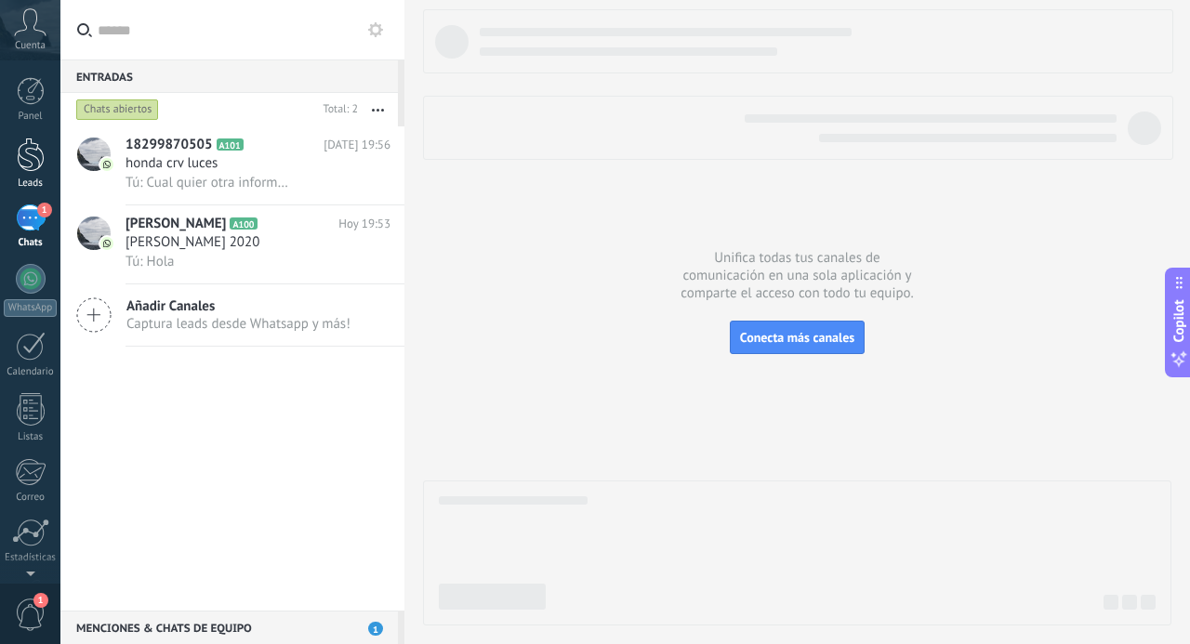
click at [31, 153] on div at bounding box center [31, 155] width 28 height 34
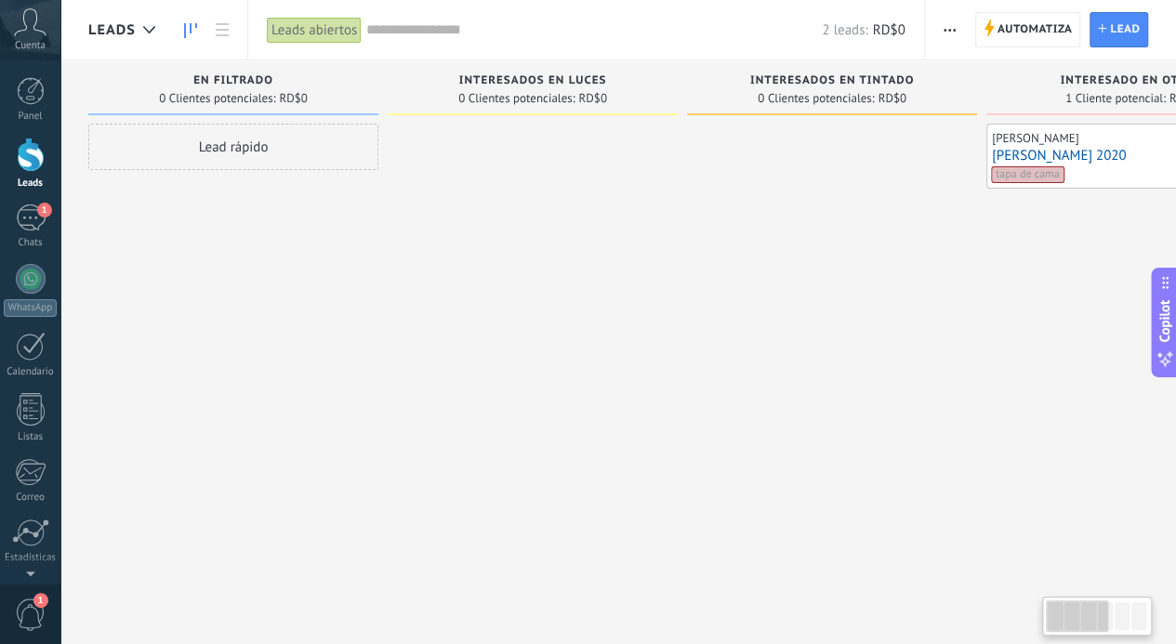
click at [1122, 624] on div at bounding box center [1122, 616] width 15 height 28
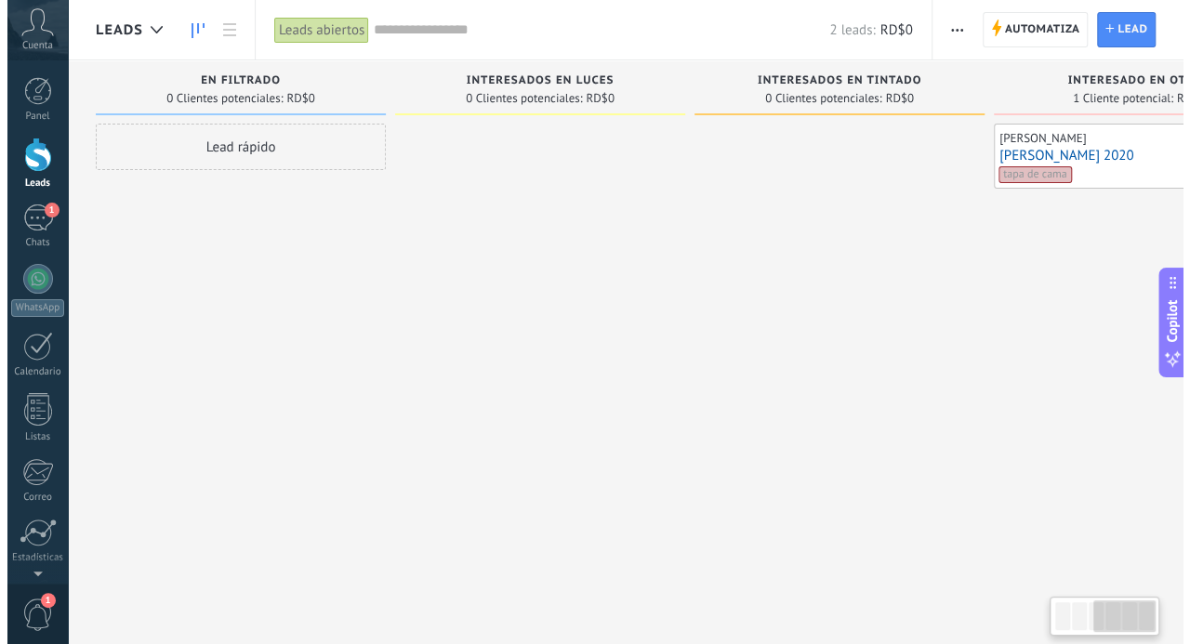
scroll to position [0, 727]
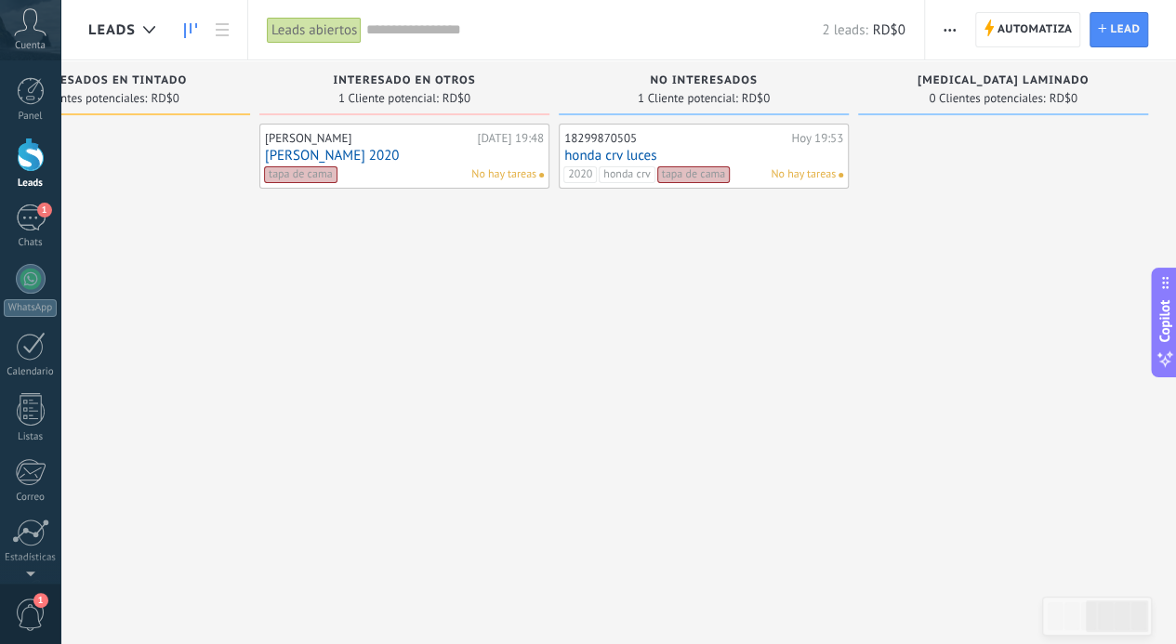
drag, startPoint x: 1093, startPoint y: 612, endPoint x: 1161, endPoint y: 605, distance: 68.2
click at [1161, 605] on body ".abccls-1,.abccls-2{fill-rule:evenodd}.abccls-2{fill:#fff} .abfcls-1{fill:none}…" at bounding box center [588, 322] width 1176 height 644
click at [604, 137] on div "18299870505" at bounding box center [675, 138] width 222 height 15
click at [612, 151] on link "honda crv luces" at bounding box center [703, 156] width 279 height 16
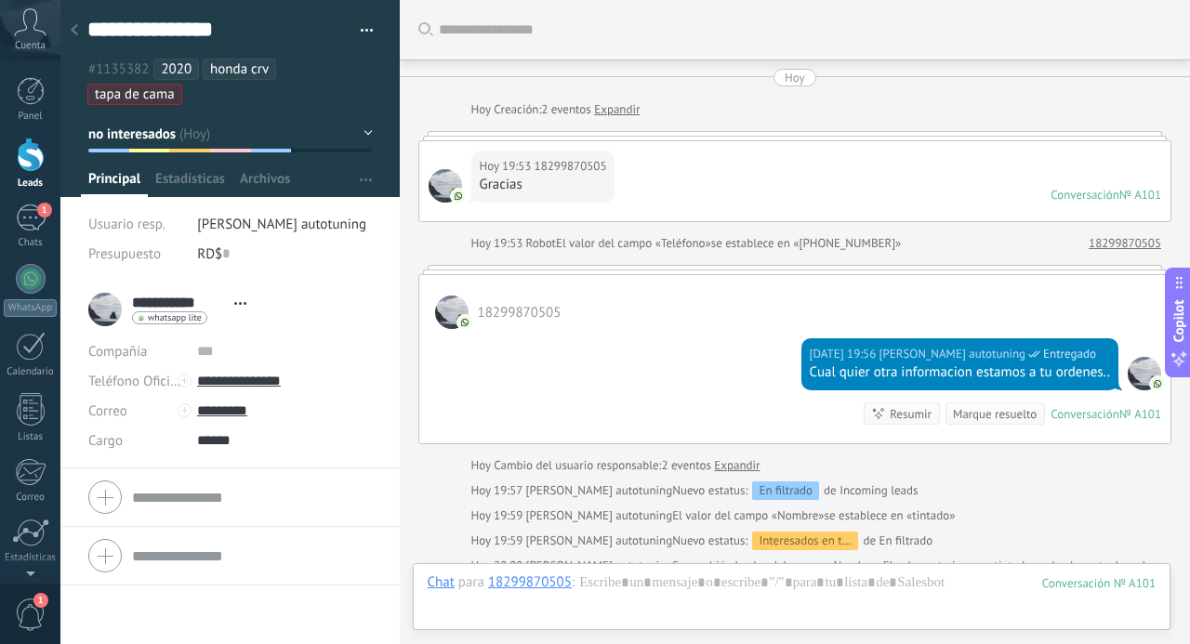
scroll to position [353, 0]
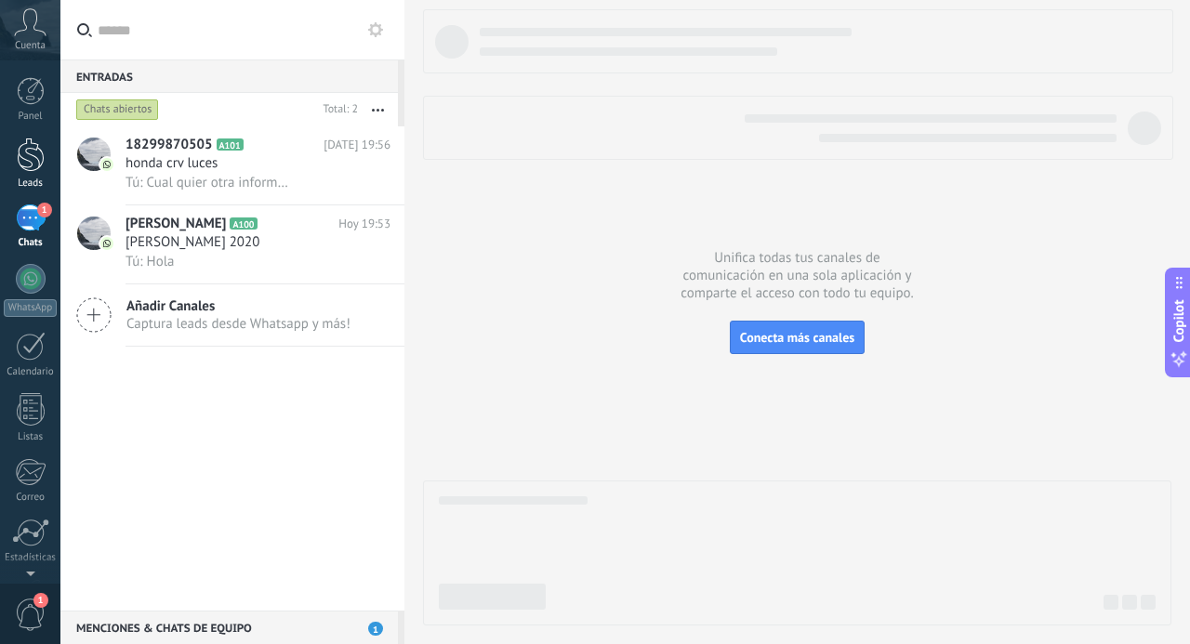
click at [25, 163] on div at bounding box center [31, 155] width 28 height 34
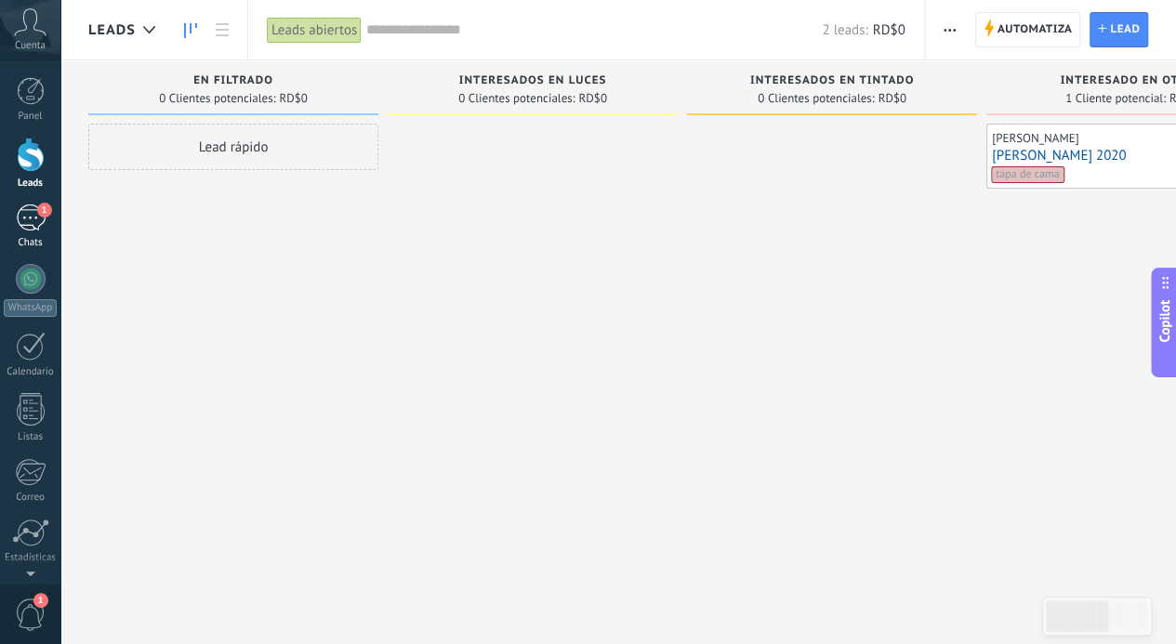
click at [37, 216] on div "1" at bounding box center [31, 218] width 30 height 27
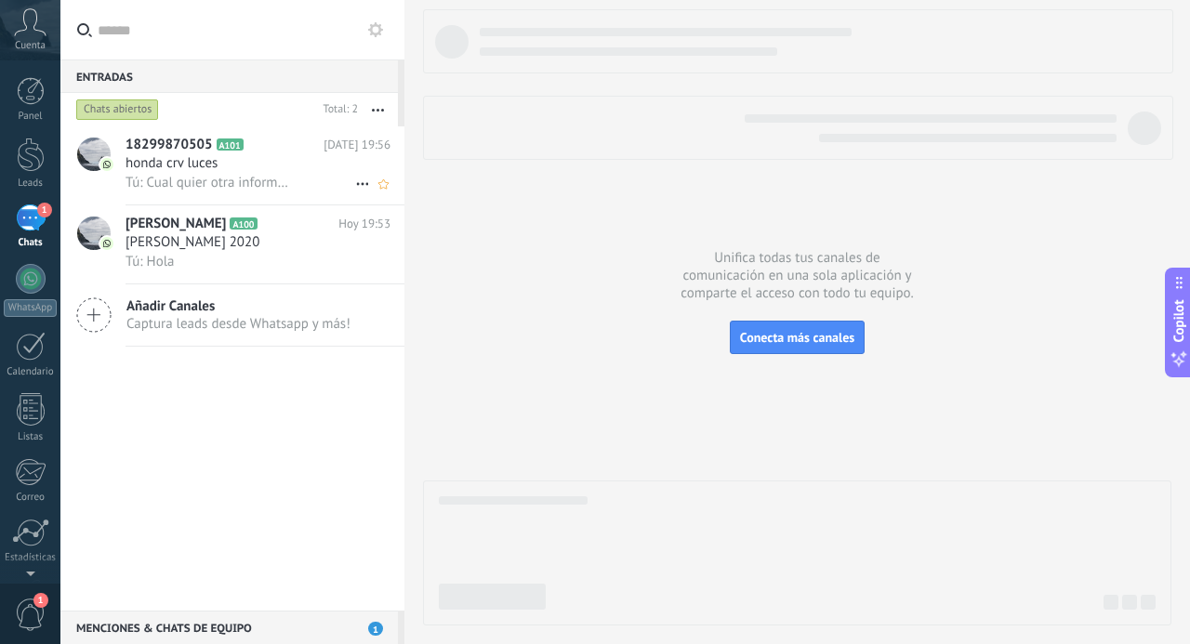
click at [277, 187] on span "Tú: Cual quier otra informacion estamos a tu ordenes.." at bounding box center [207, 183] width 163 height 18
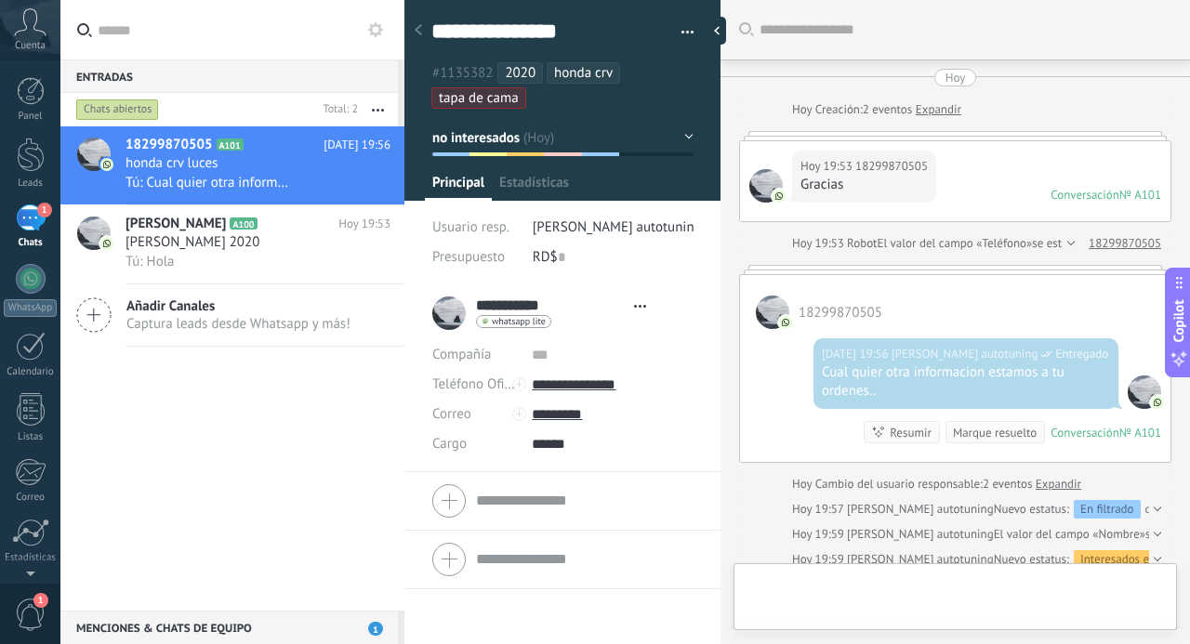
type textarea "**********"
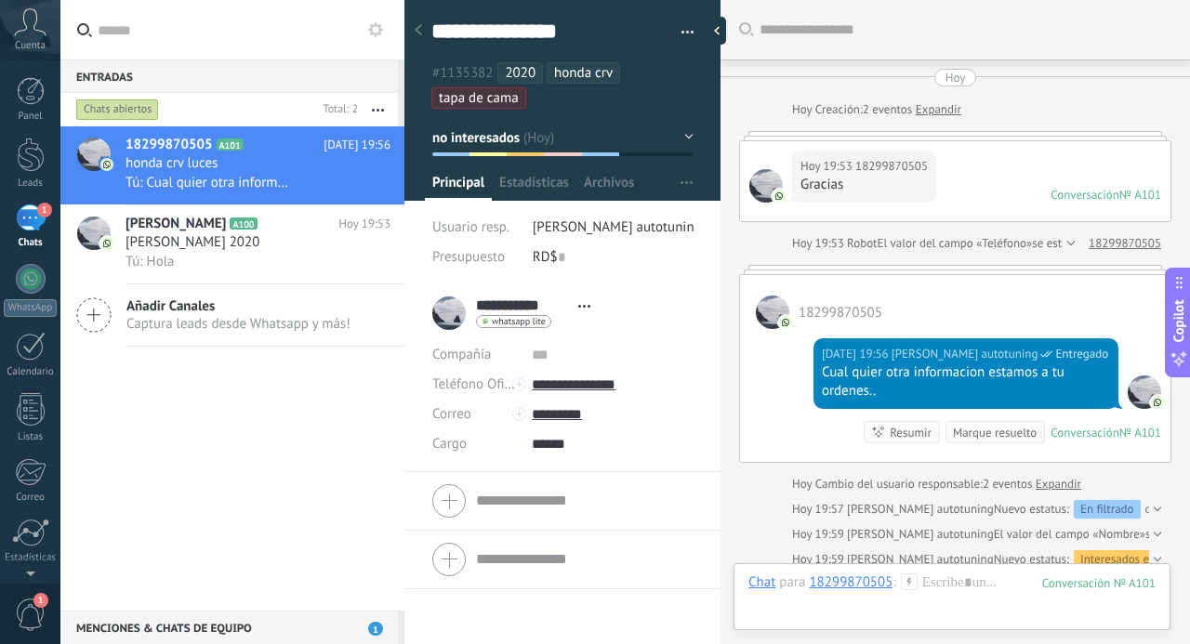
scroll to position [39, 0]
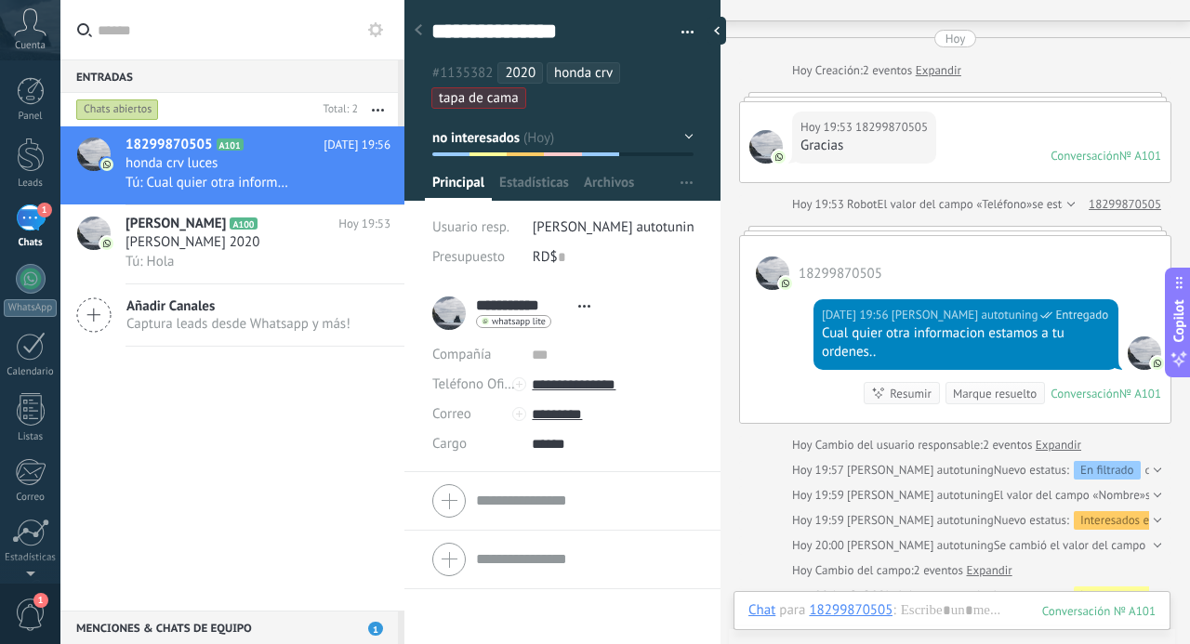
click at [494, 152] on button "no interesados" at bounding box center [562, 137] width 261 height 33
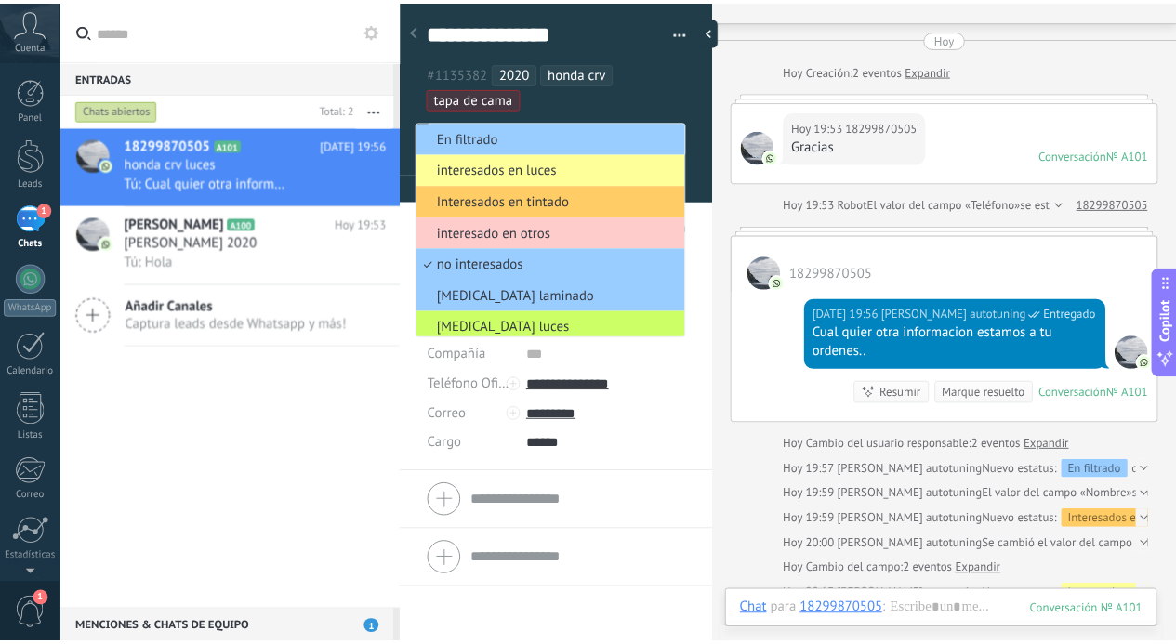
scroll to position [38, 0]
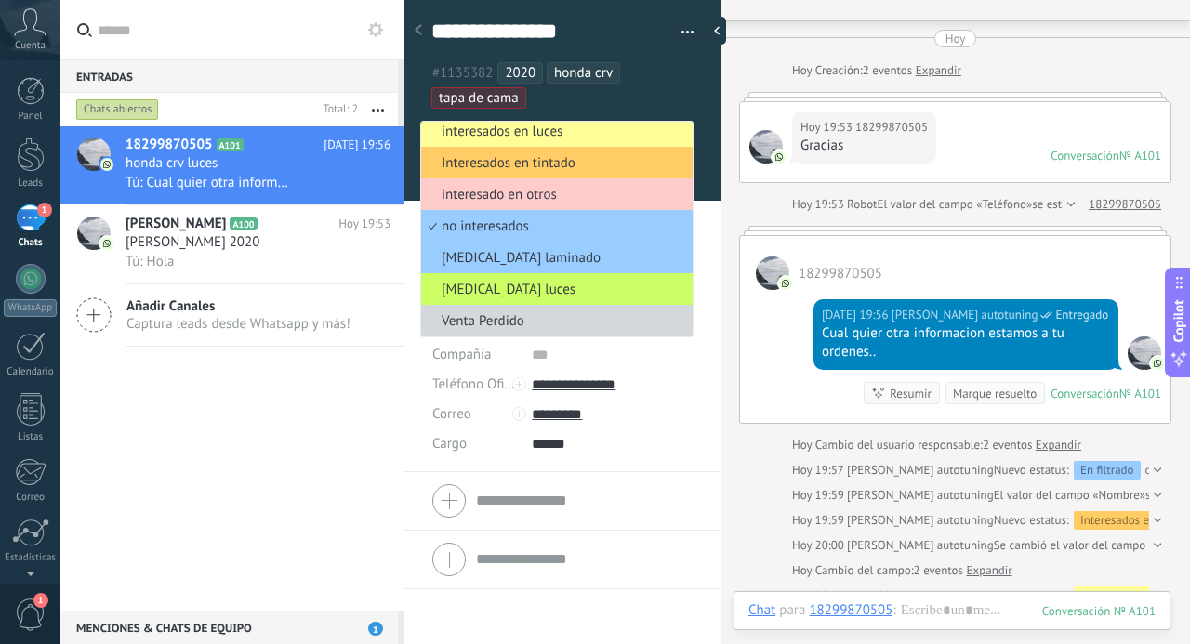
click at [646, 100] on ul "#1135382 2020 honda crv tapa de cama" at bounding box center [563, 85] width 267 height 50
